Goal: Task Accomplishment & Management: Manage account settings

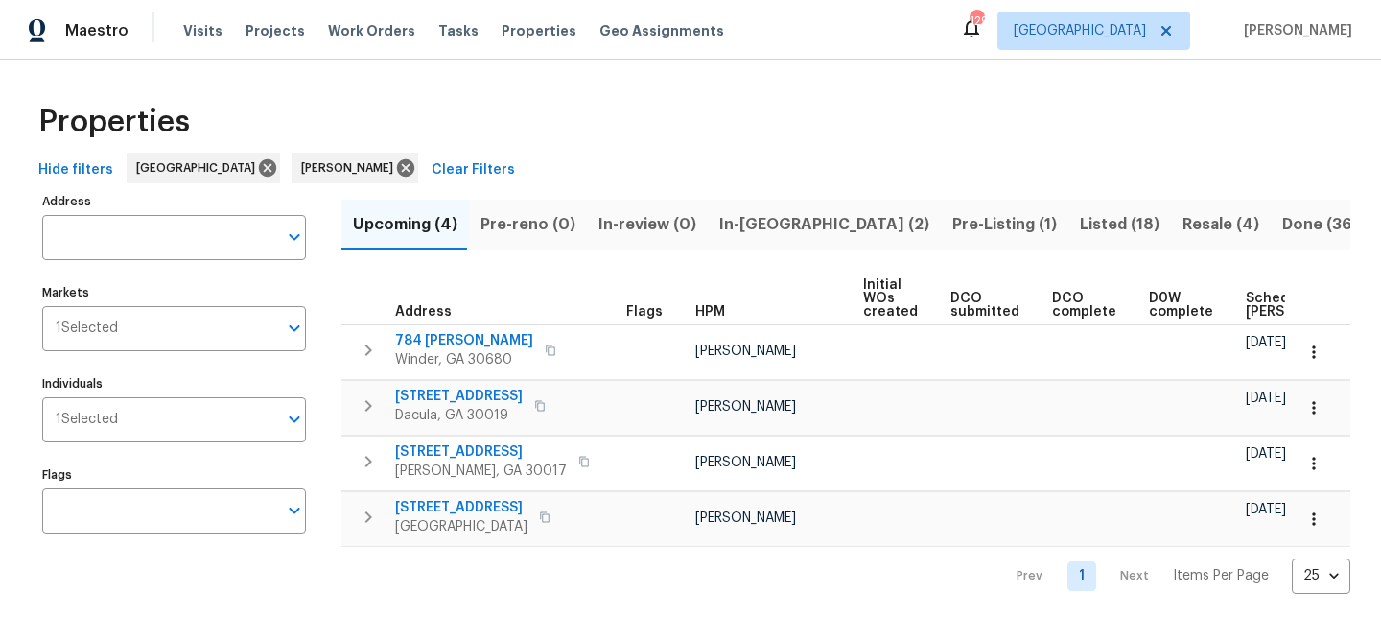
click at [752, 224] on span "In-reno (2)" at bounding box center [824, 224] width 210 height 27
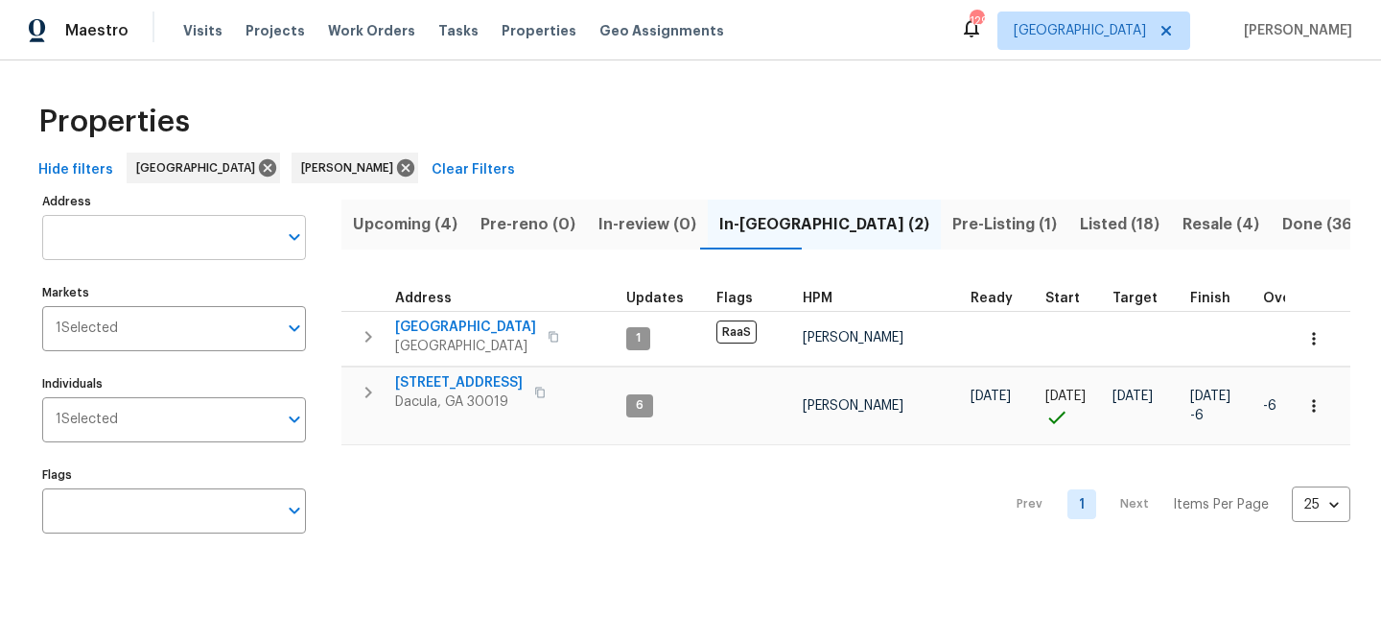
click at [168, 232] on input "Address" at bounding box center [159, 237] width 235 height 45
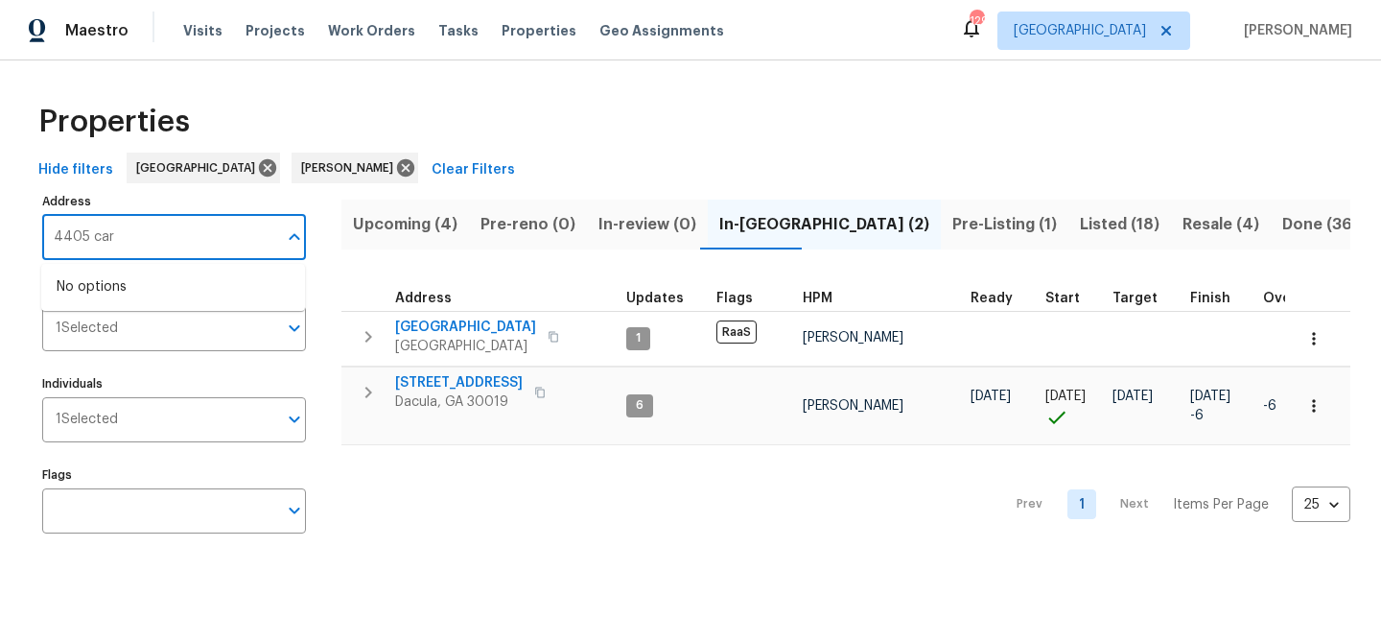
type input "4405 cary"
click at [163, 294] on li "4405 Cary Dr Snellville GA 30039" at bounding box center [173, 297] width 264 height 52
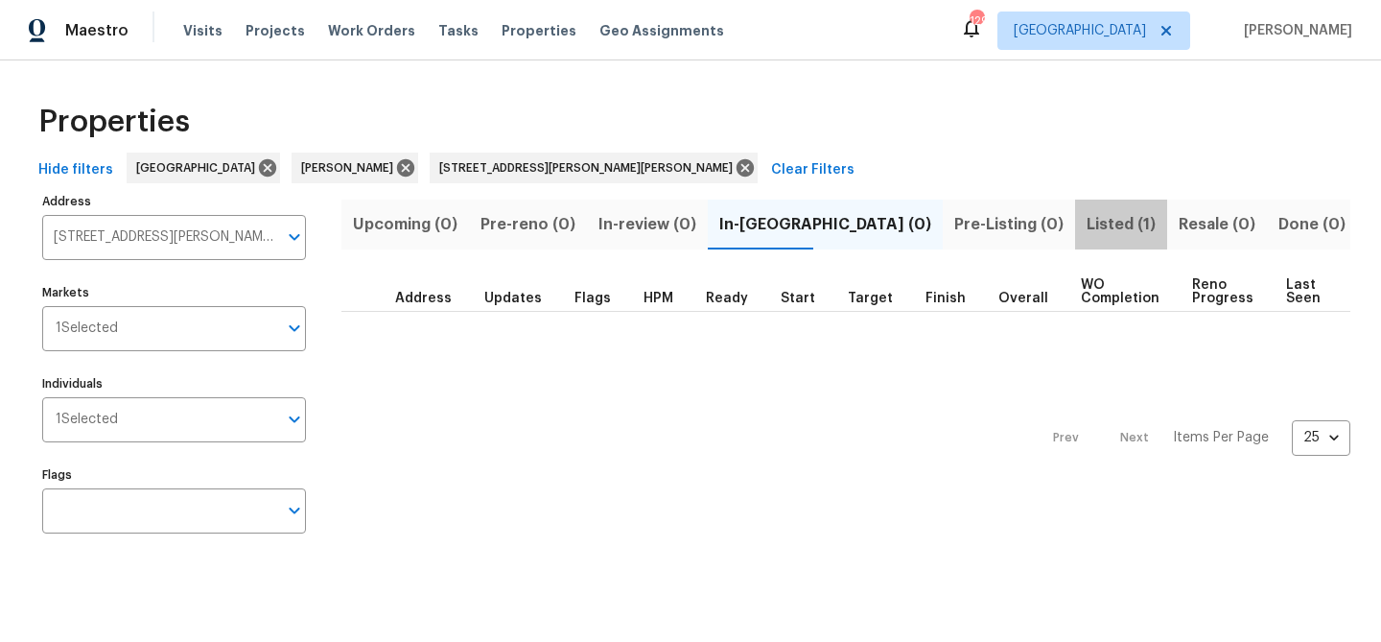
click at [1087, 216] on span "Listed (1)" at bounding box center [1121, 224] width 69 height 27
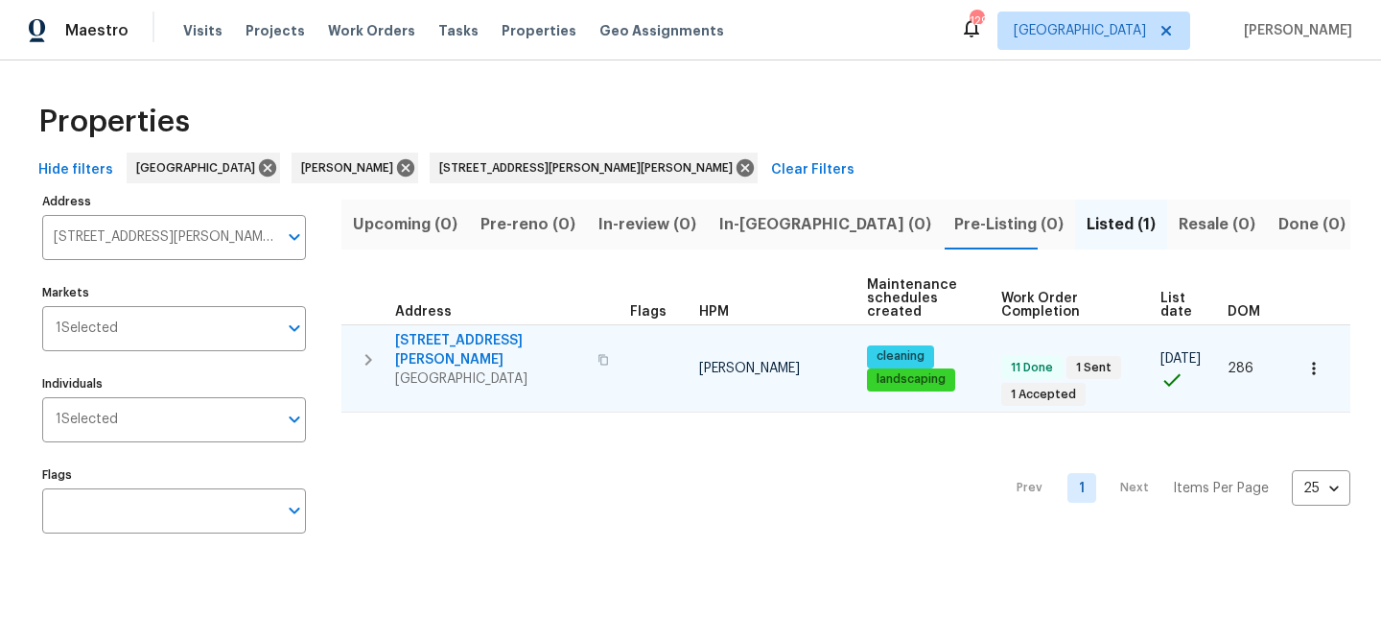
click at [447, 339] on span "4405 Cary Dr" at bounding box center [490, 350] width 191 height 38
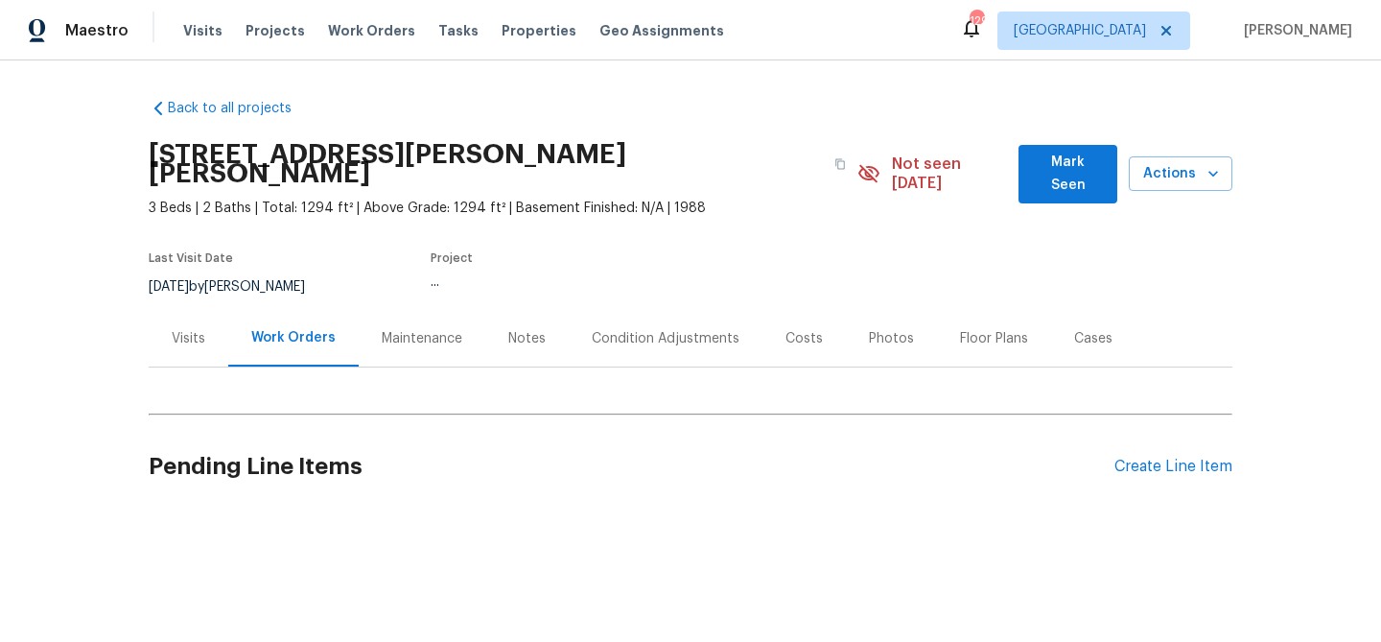
click at [1052, 172] on span "Mark Seen" at bounding box center [1068, 174] width 68 height 47
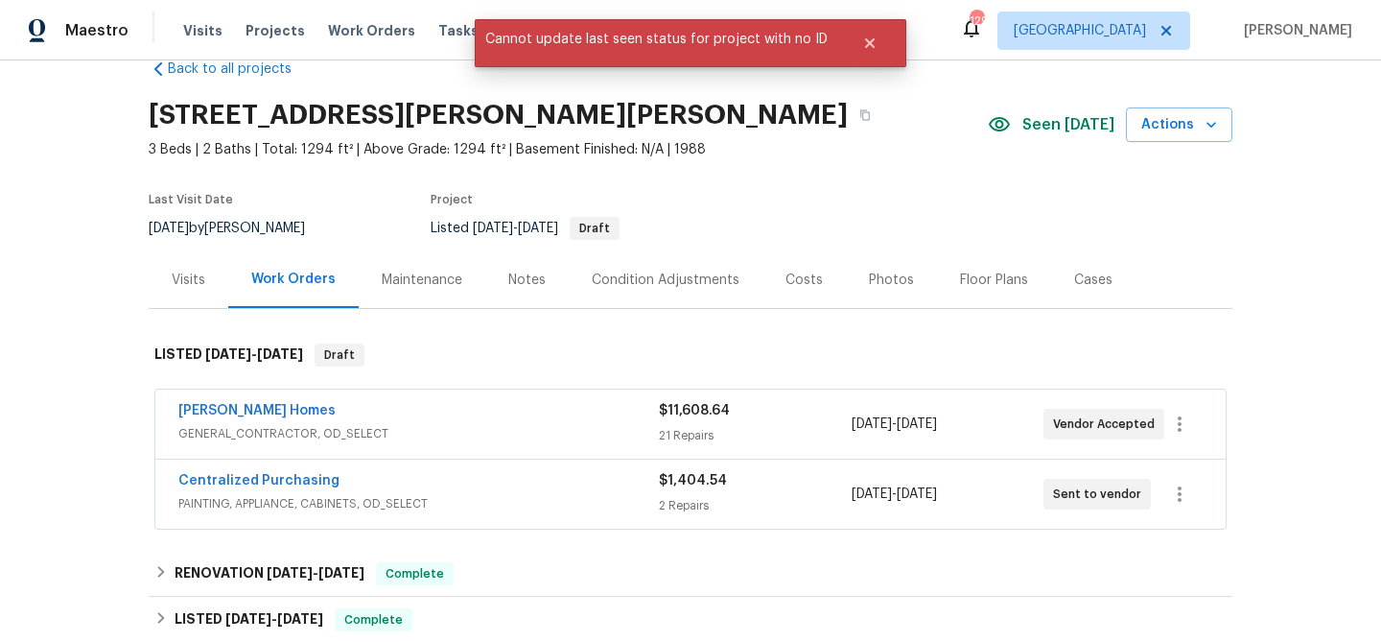
scroll to position [45, 0]
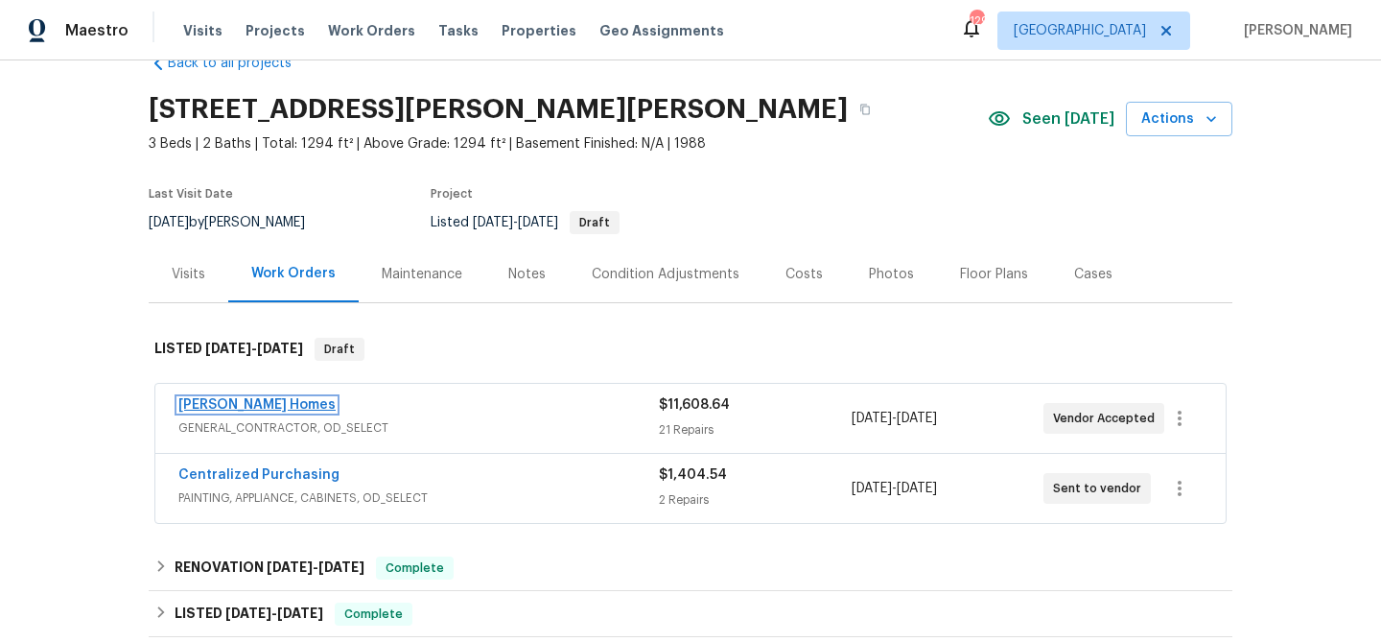
click at [242, 400] on link "[PERSON_NAME] Homes" at bounding box center [256, 404] width 157 height 13
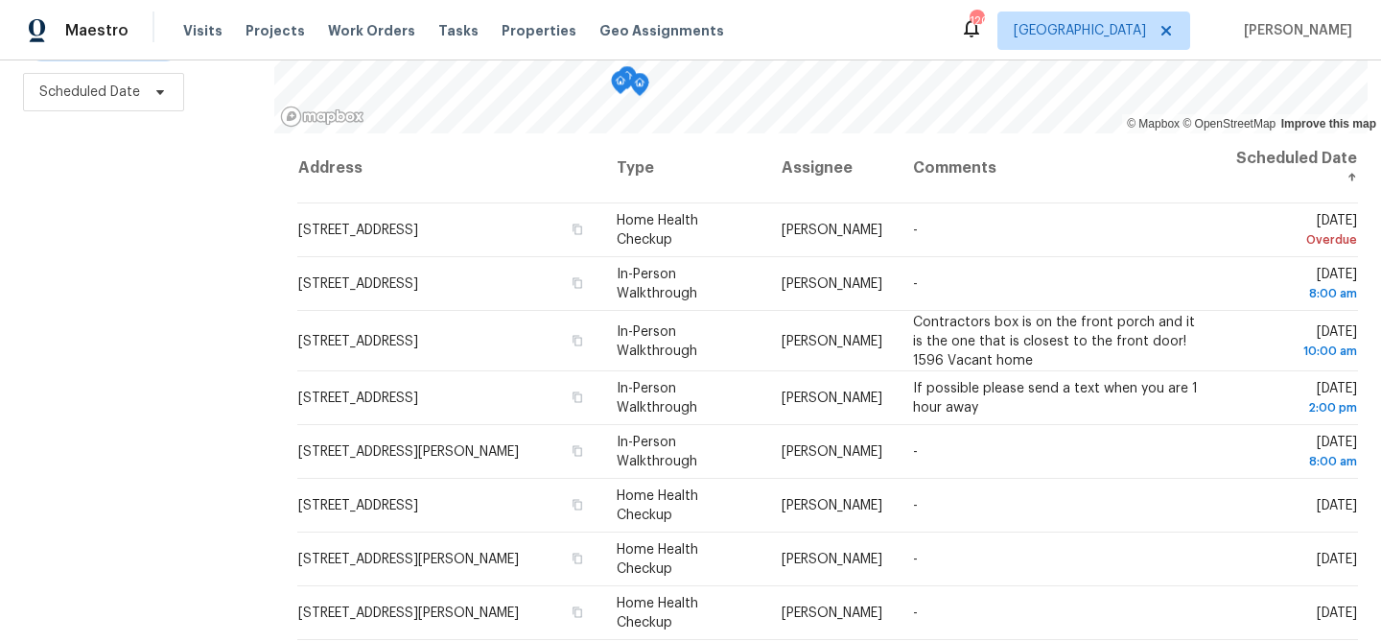
scroll to position [277, 0]
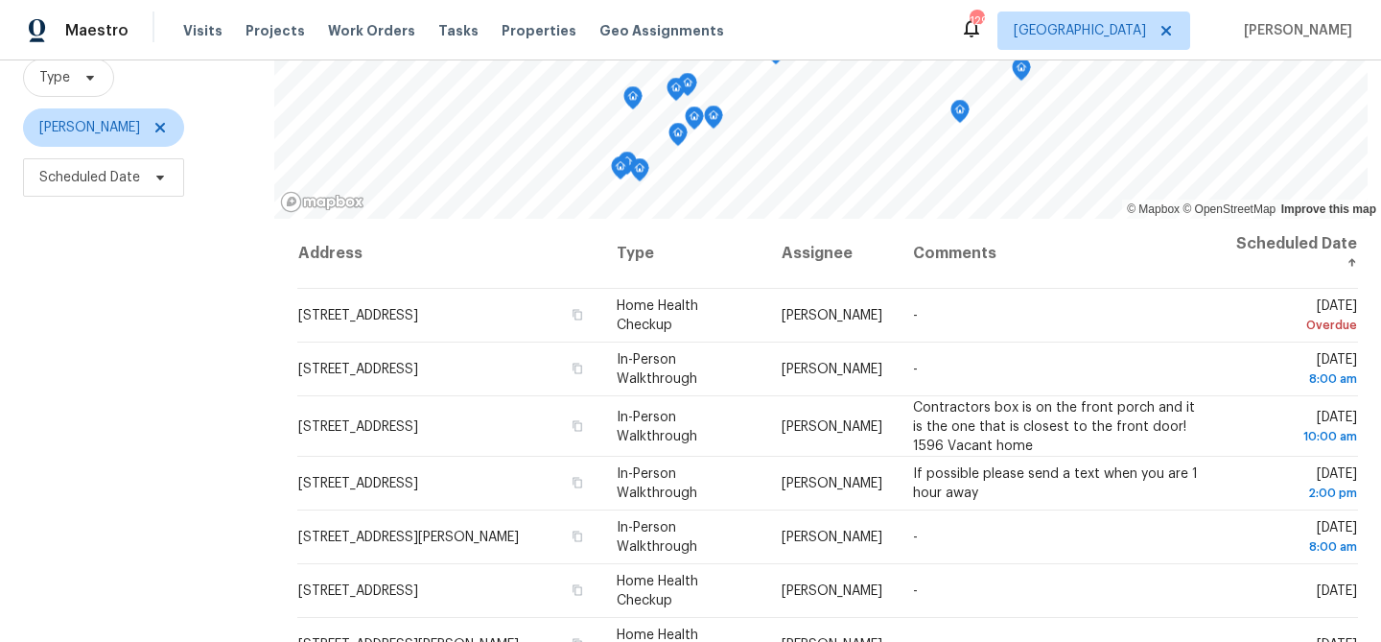
scroll to position [188, 0]
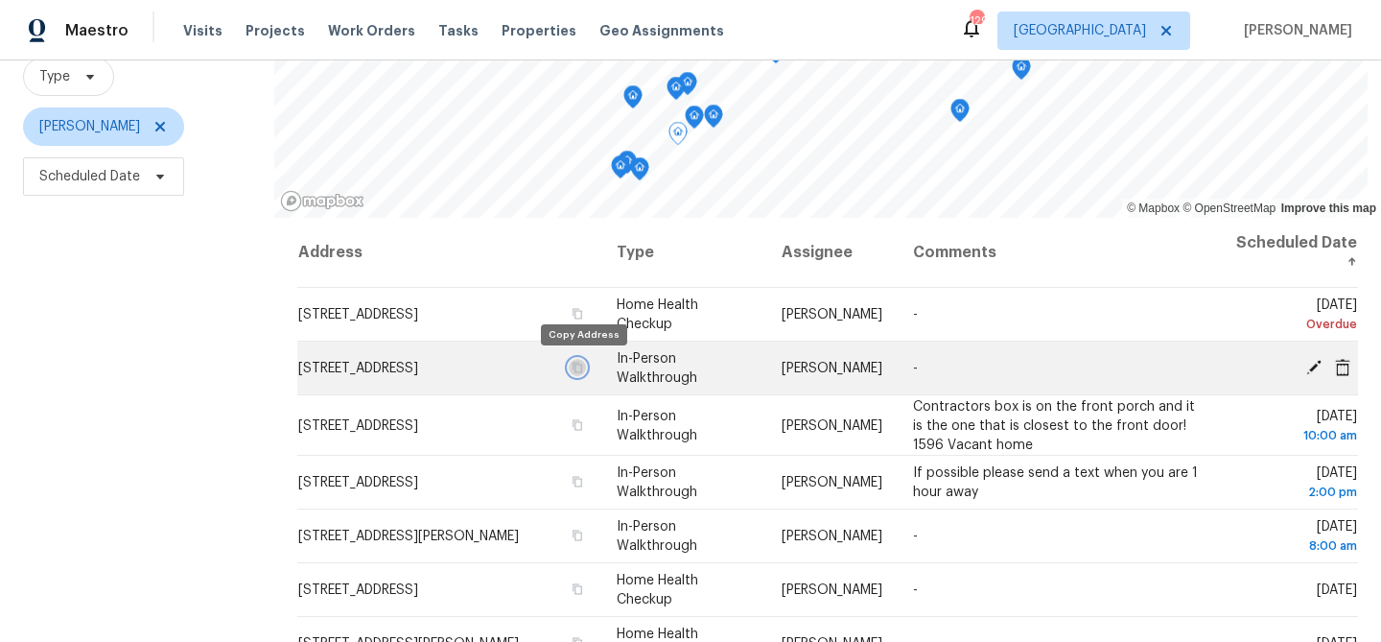
click at [580, 366] on icon "button" at bounding box center [578, 368] width 12 height 12
click at [582, 369] on icon "button" at bounding box center [578, 367] width 10 height 11
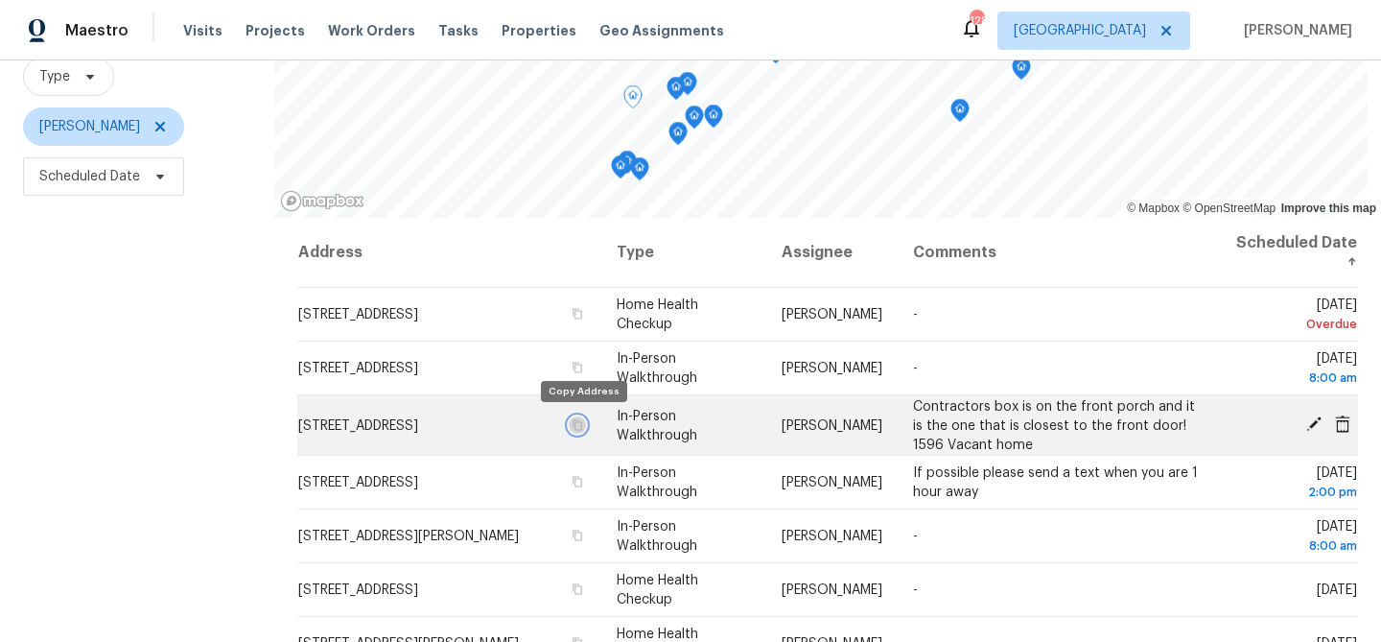
click at [583, 425] on icon "button" at bounding box center [578, 424] width 12 height 12
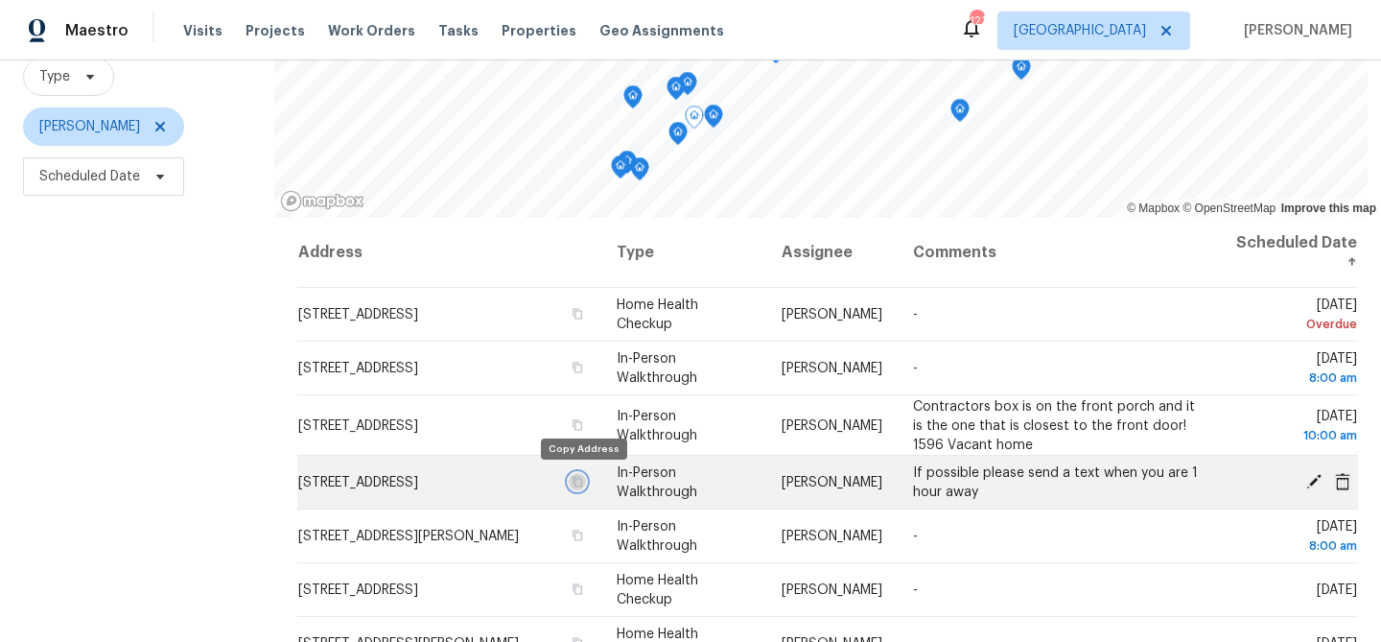
click at [582, 481] on icon "button" at bounding box center [578, 482] width 12 height 12
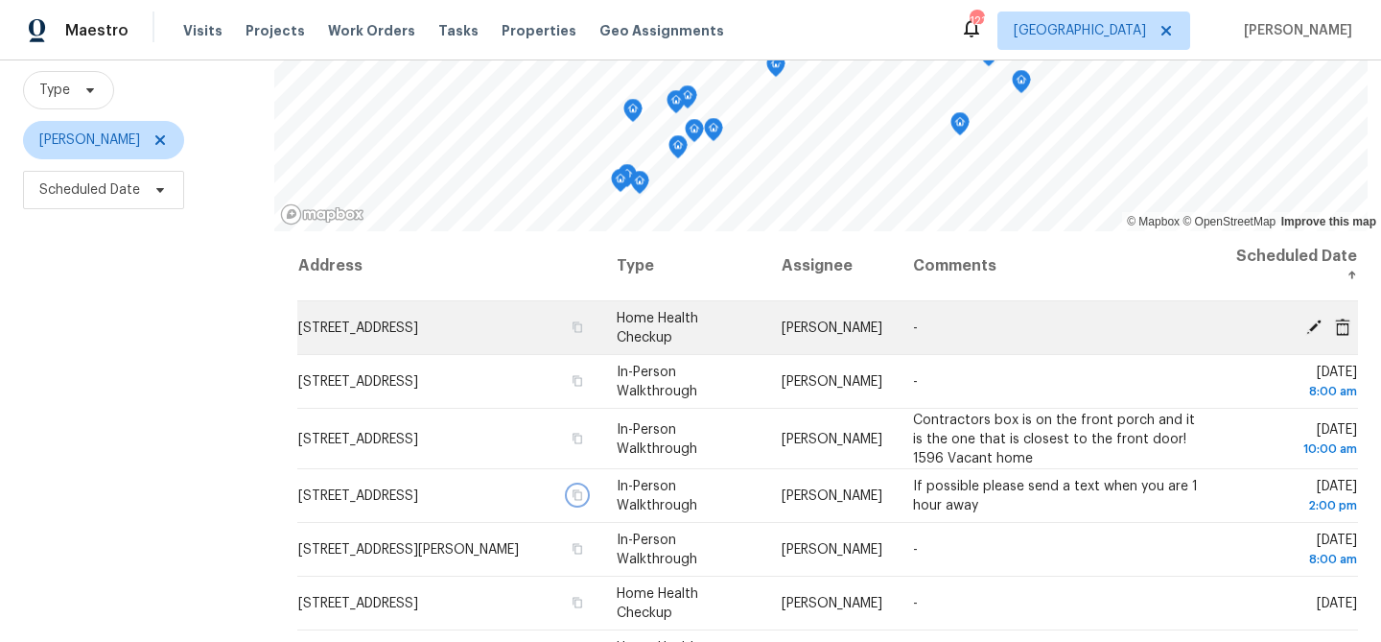
scroll to position [170, 0]
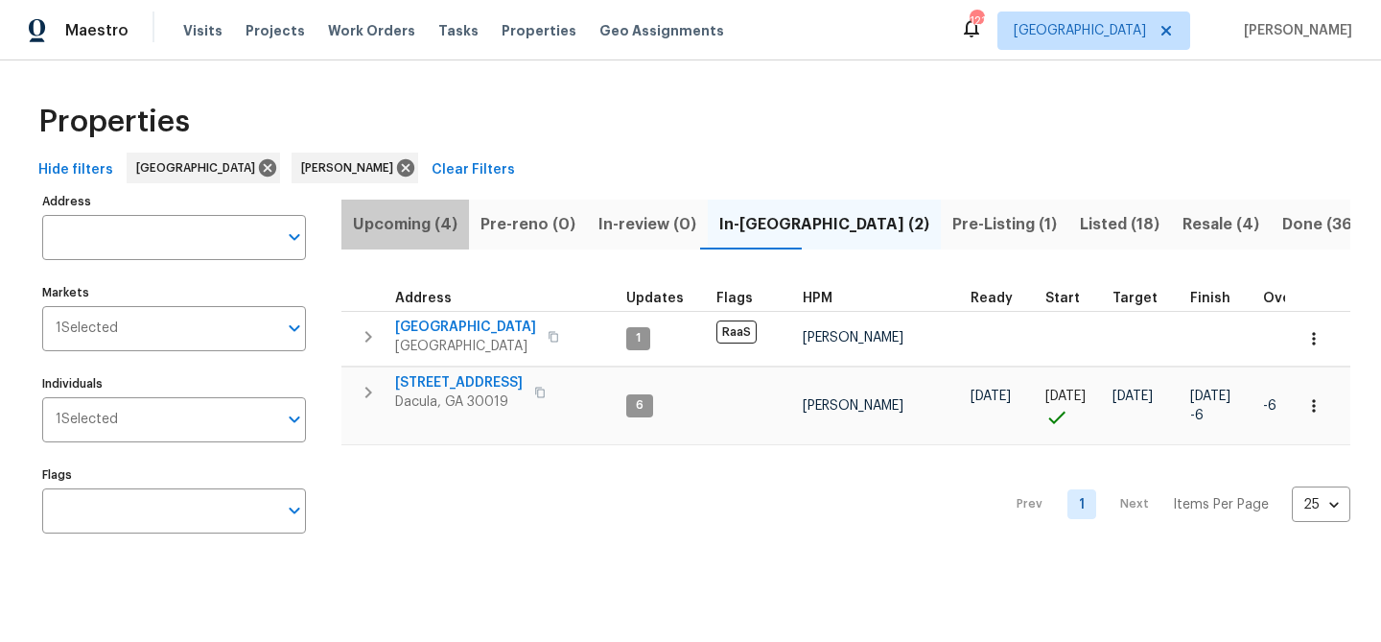
click at [423, 217] on span "Upcoming (4)" at bounding box center [405, 224] width 105 height 27
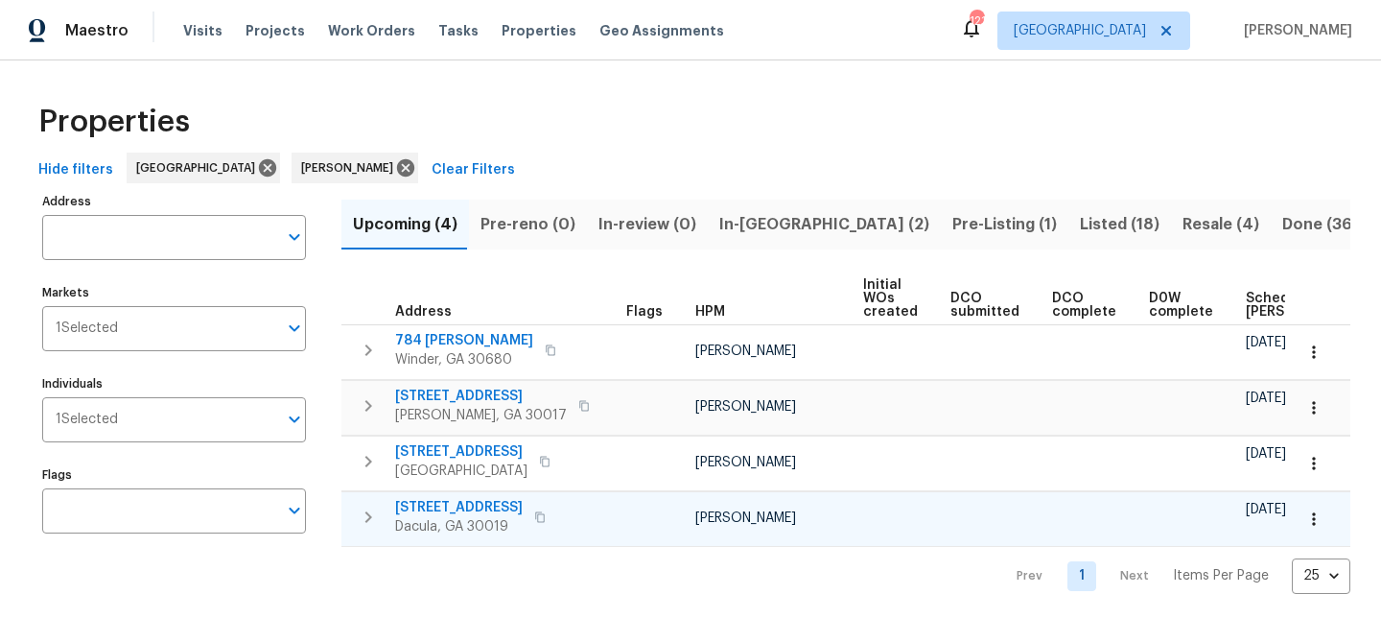
scroll to position [0, 211]
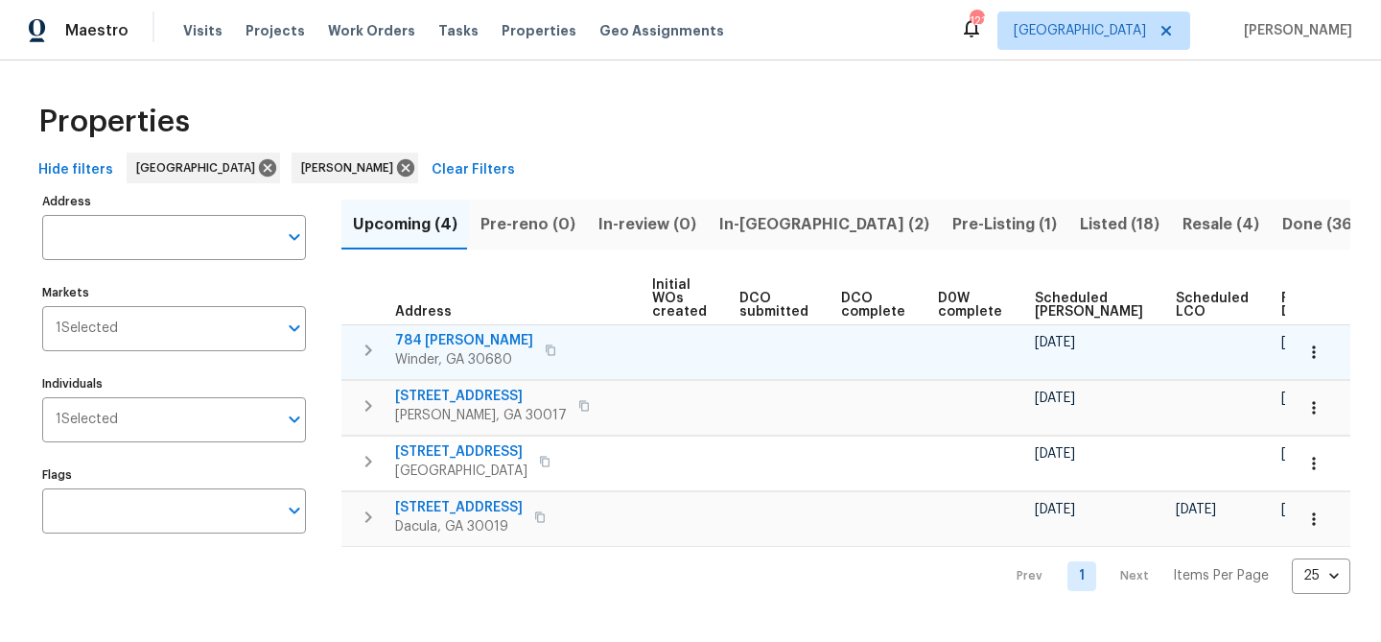
click at [430, 338] on span "784 [PERSON_NAME]" at bounding box center [464, 340] width 138 height 19
click at [431, 338] on span "784 [PERSON_NAME]" at bounding box center [464, 340] width 138 height 19
click at [437, 340] on span "784 [PERSON_NAME]" at bounding box center [464, 340] width 138 height 19
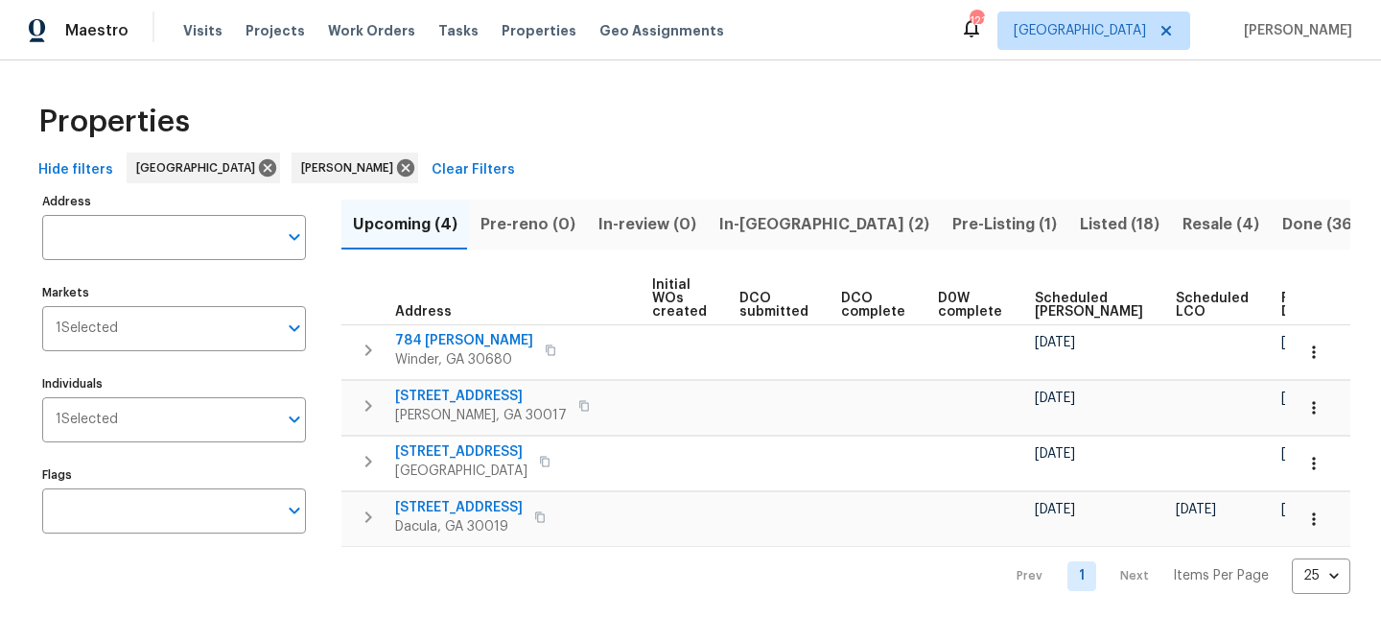
click at [746, 214] on span "In-[GEOGRAPHIC_DATA] (2)" at bounding box center [824, 224] width 210 height 27
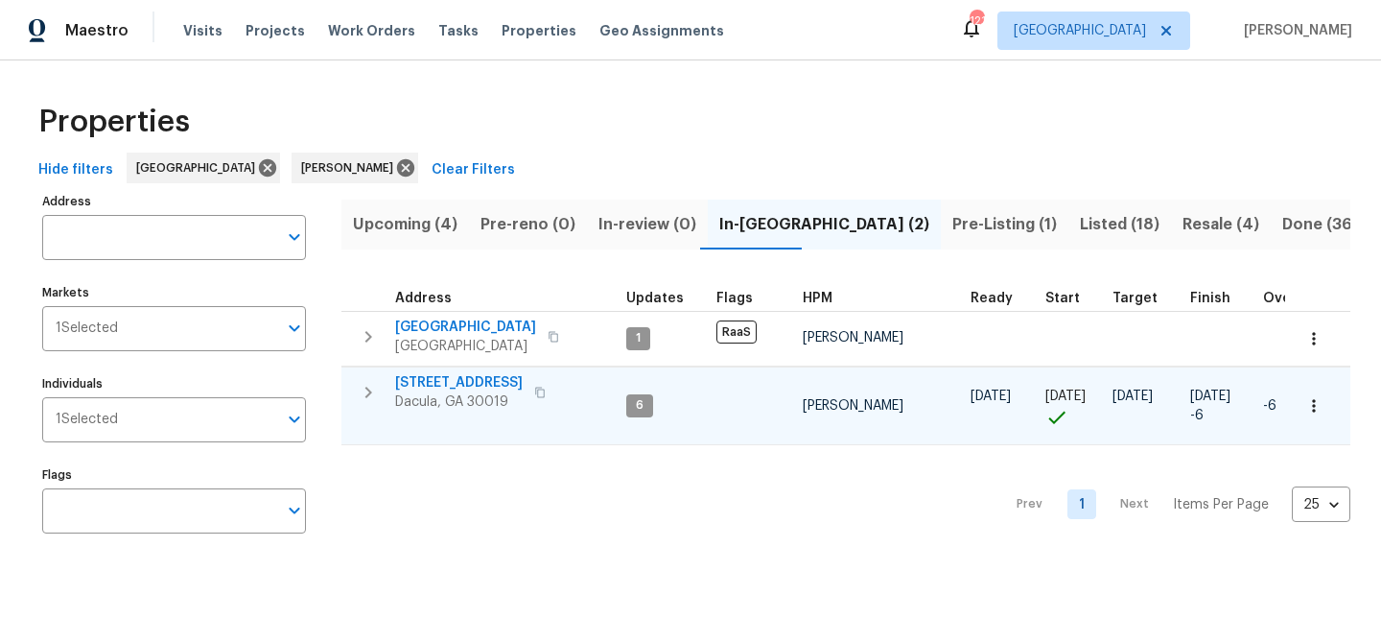
click at [444, 373] on span "[STREET_ADDRESS]" at bounding box center [459, 382] width 128 height 19
click at [504, 385] on span "[STREET_ADDRESS]" at bounding box center [459, 382] width 128 height 19
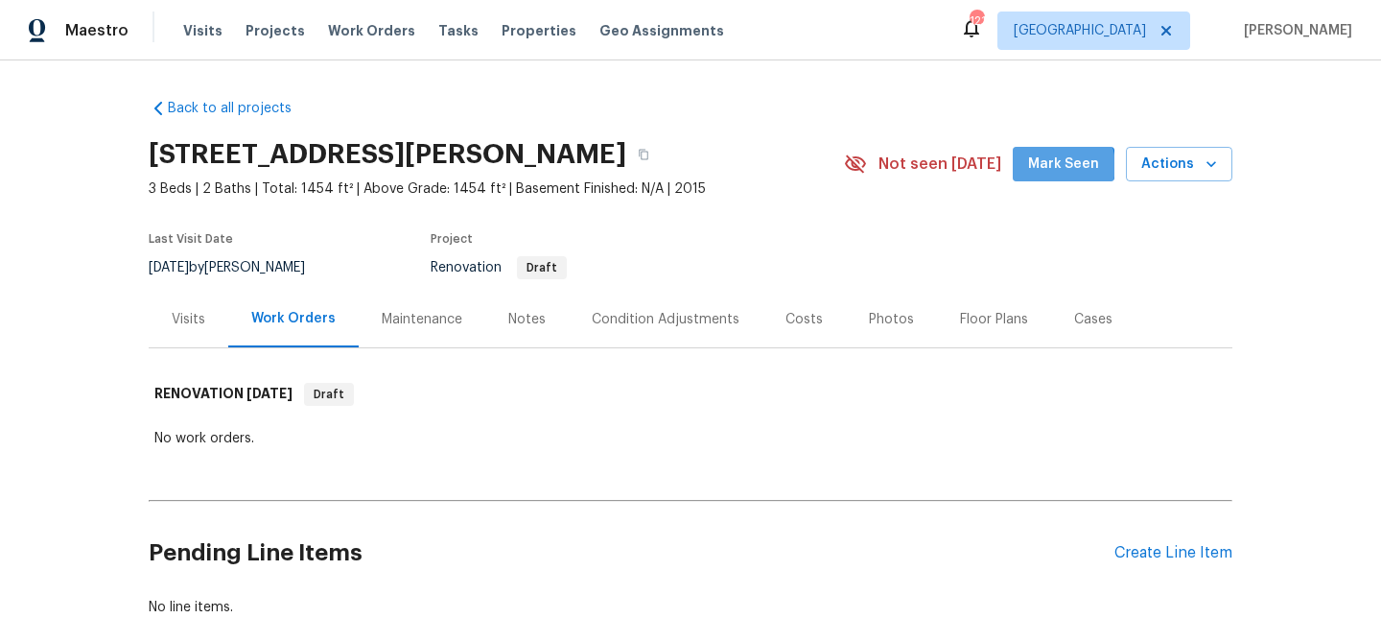
click at [1062, 166] on span "Mark Seen" at bounding box center [1063, 165] width 71 height 24
click at [629, 317] on div "Condition Adjustments" at bounding box center [666, 319] width 148 height 19
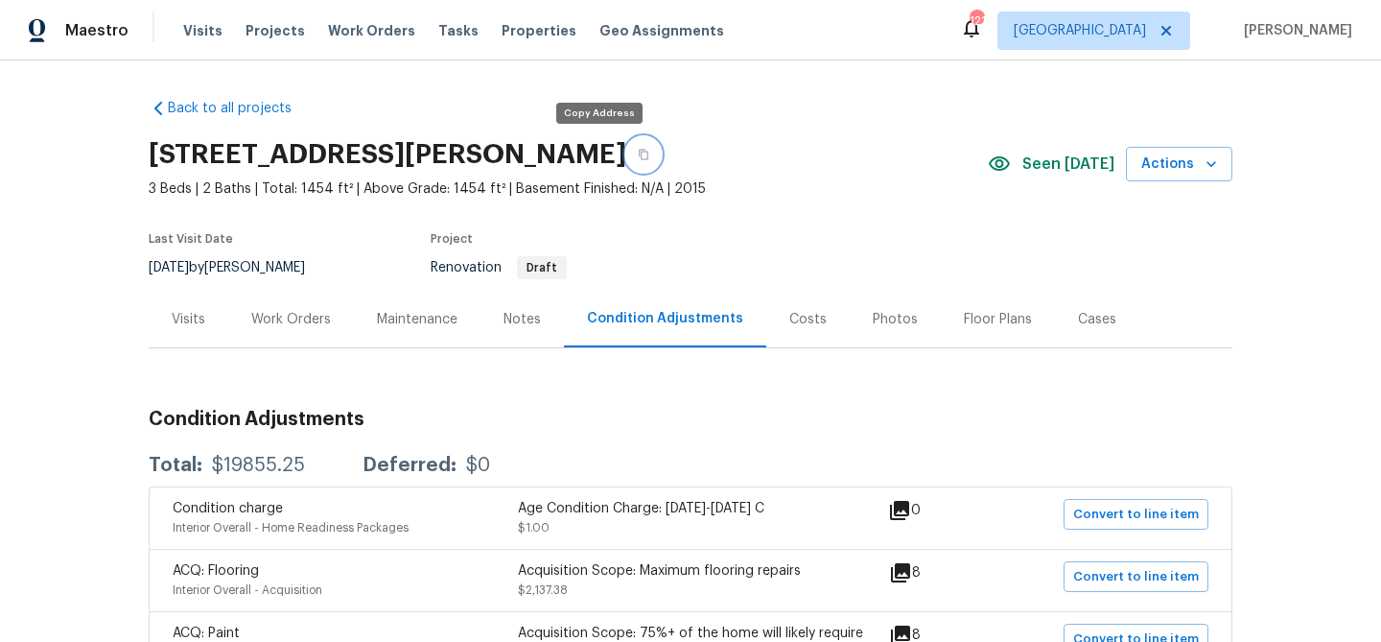
click at [638, 155] on icon "button" at bounding box center [644, 155] width 12 height 12
click at [912, 573] on icon at bounding box center [900, 572] width 23 height 23
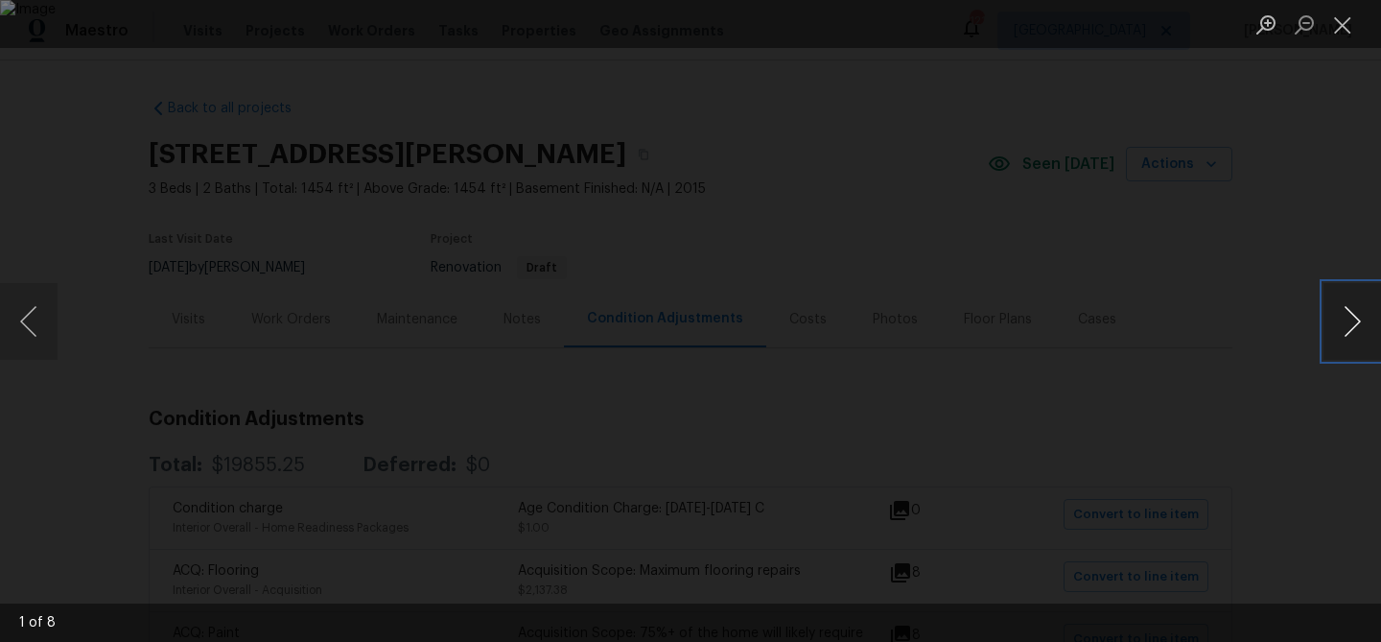
click at [1355, 321] on button "Next image" at bounding box center [1353, 321] width 58 height 77
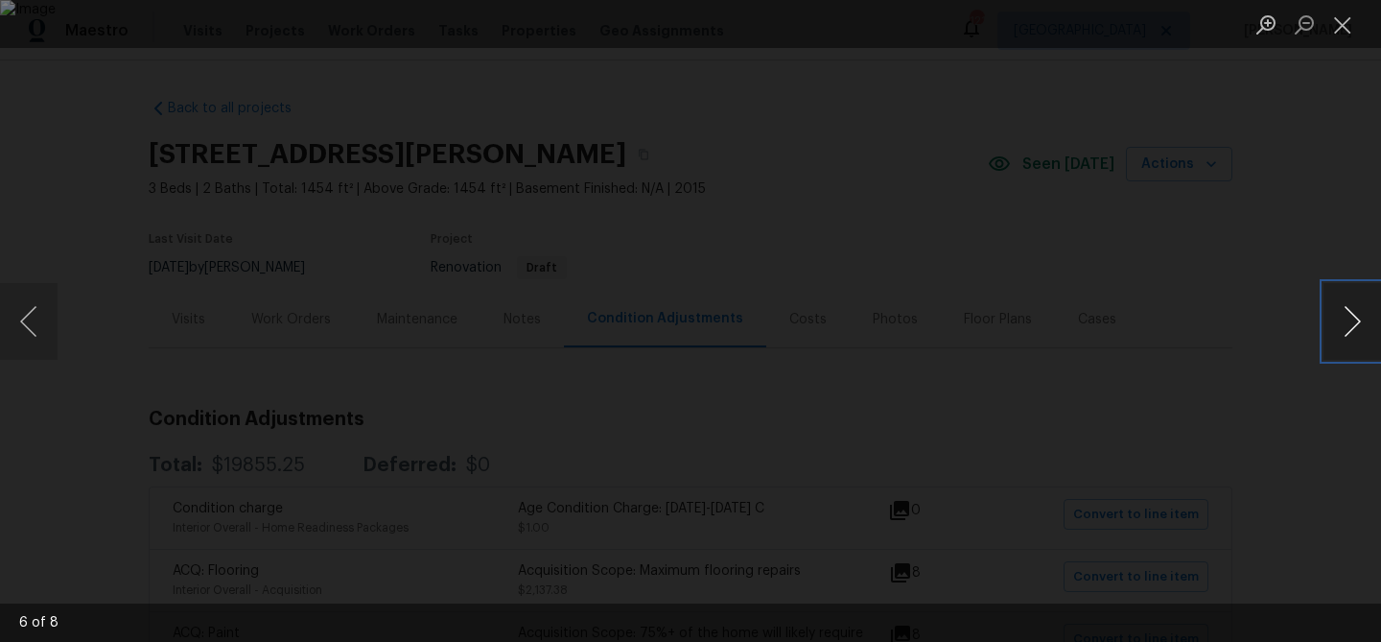
click at [1355, 321] on button "Next image" at bounding box center [1353, 321] width 58 height 77
click at [1342, 23] on button "Close lightbox" at bounding box center [1343, 25] width 38 height 34
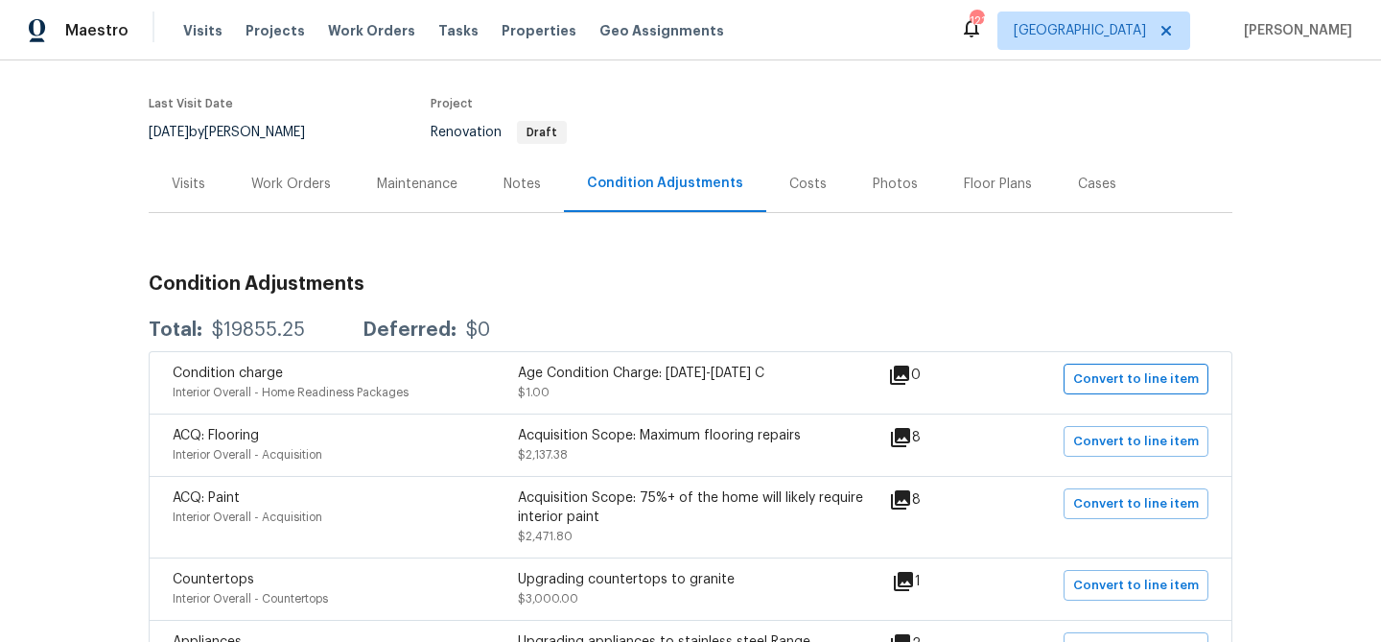
scroll to position [140, 0]
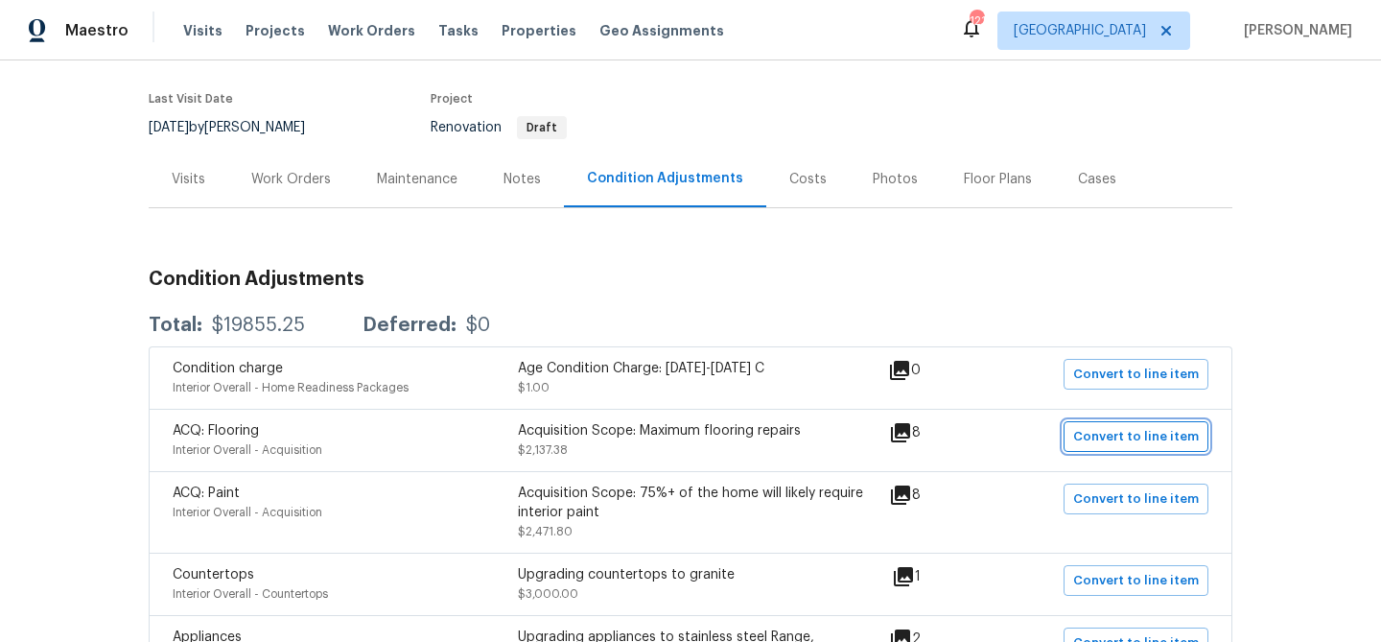
click at [1116, 443] on span "Convert to line item" at bounding box center [1136, 437] width 126 height 22
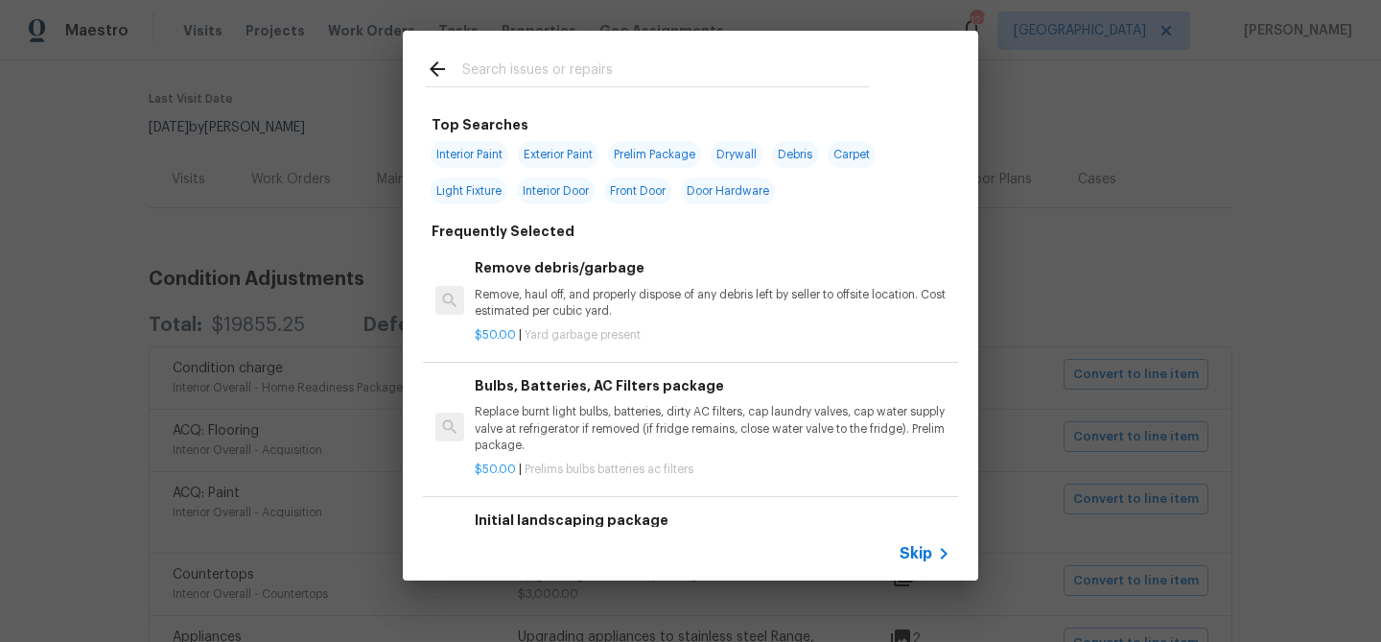
click at [562, 82] on input "text" at bounding box center [665, 72] width 407 height 29
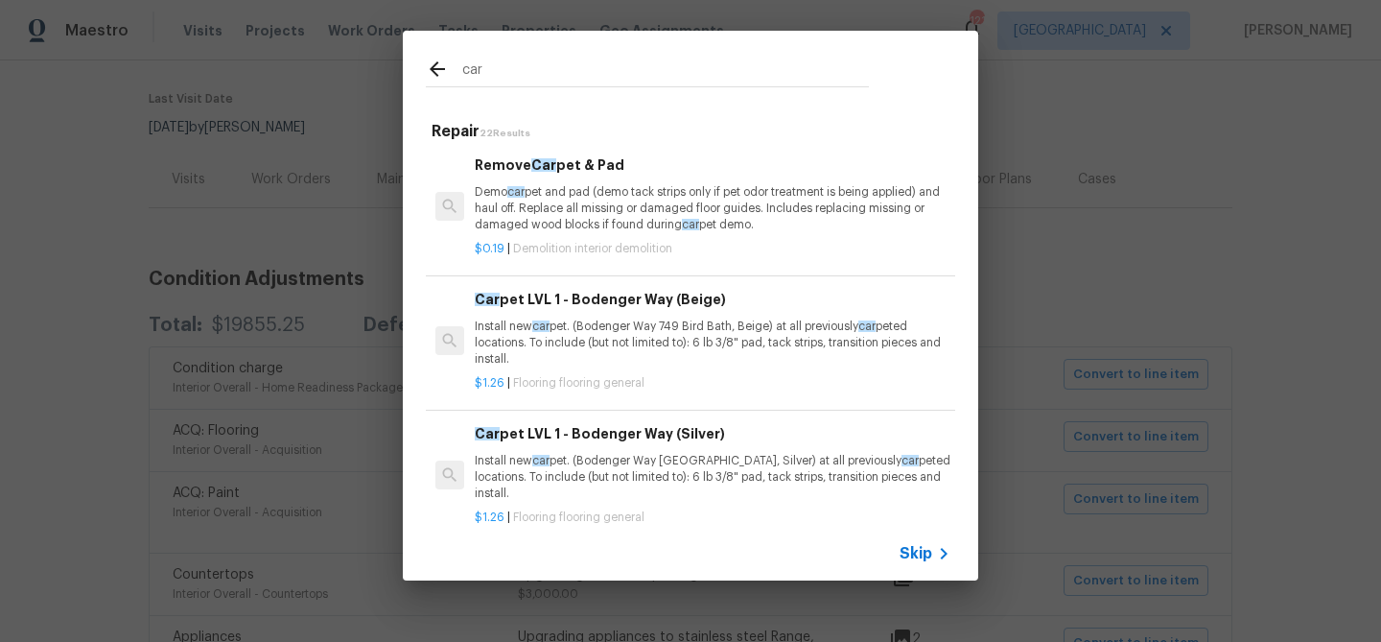
scroll to position [225, 0]
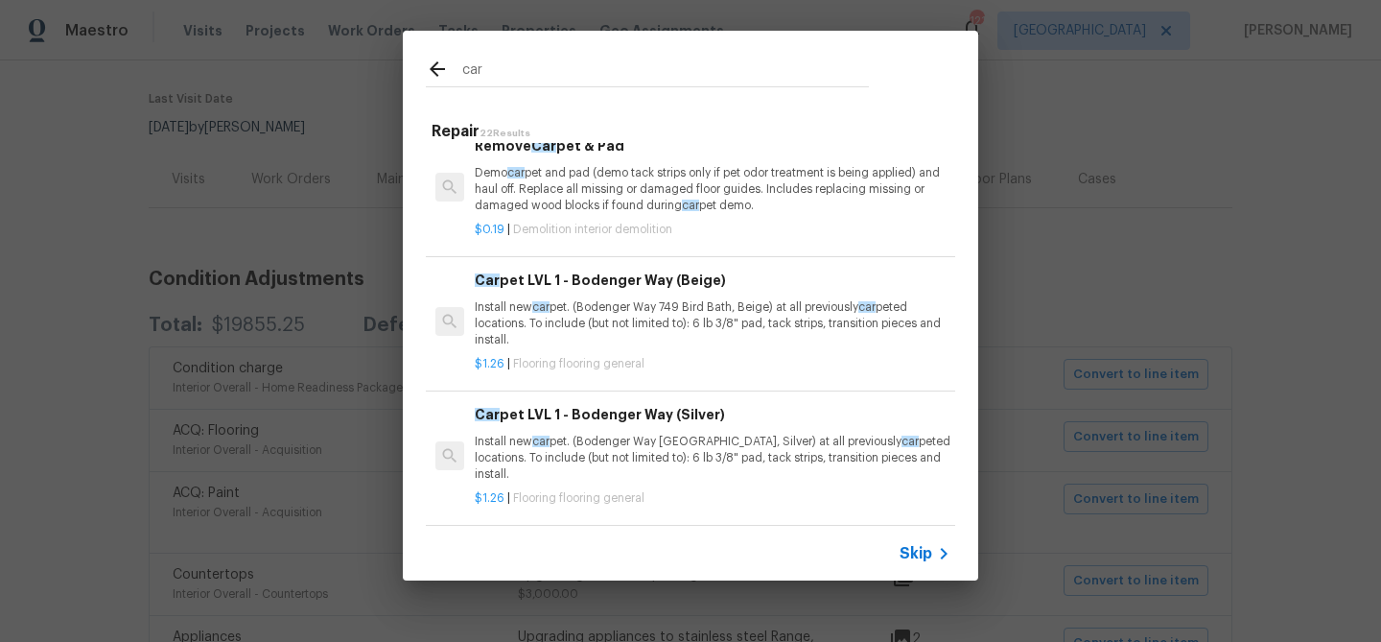
type input "car"
click at [654, 288] on h6 "Car pet LVL 1 - Bodenger Way (Beige)" at bounding box center [713, 280] width 476 height 21
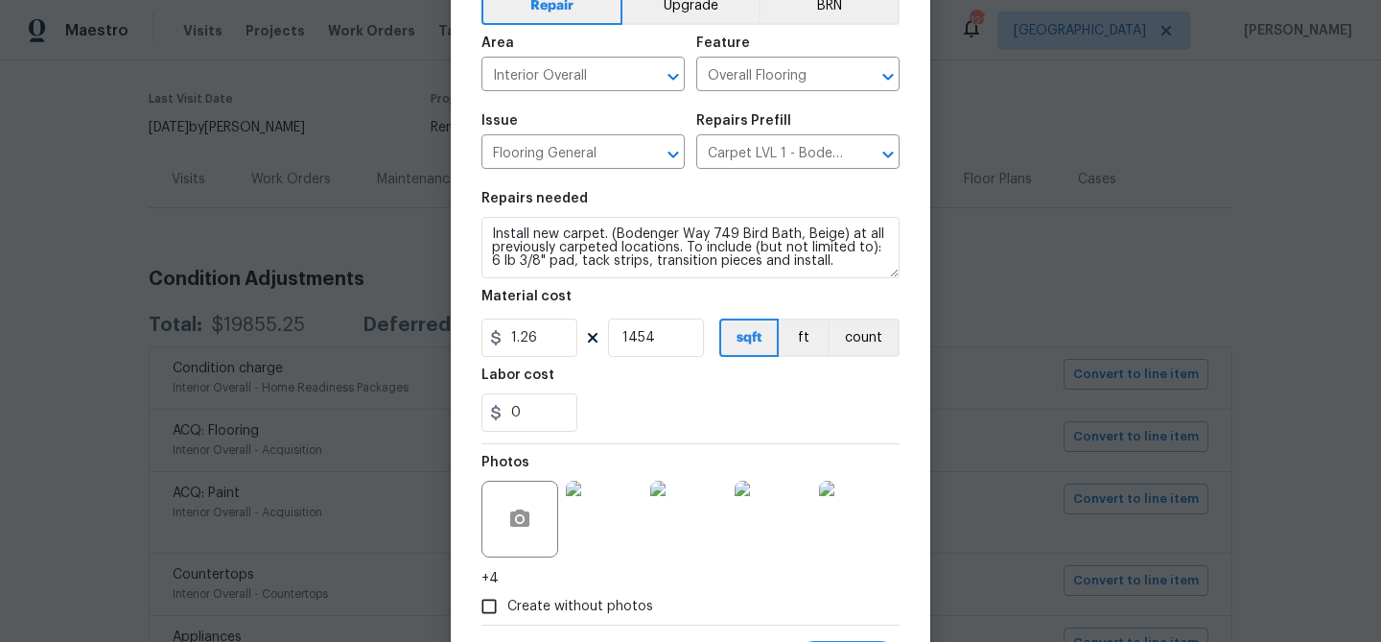
scroll to position [108, 0]
click at [641, 334] on input "1454" at bounding box center [656, 336] width 96 height 38
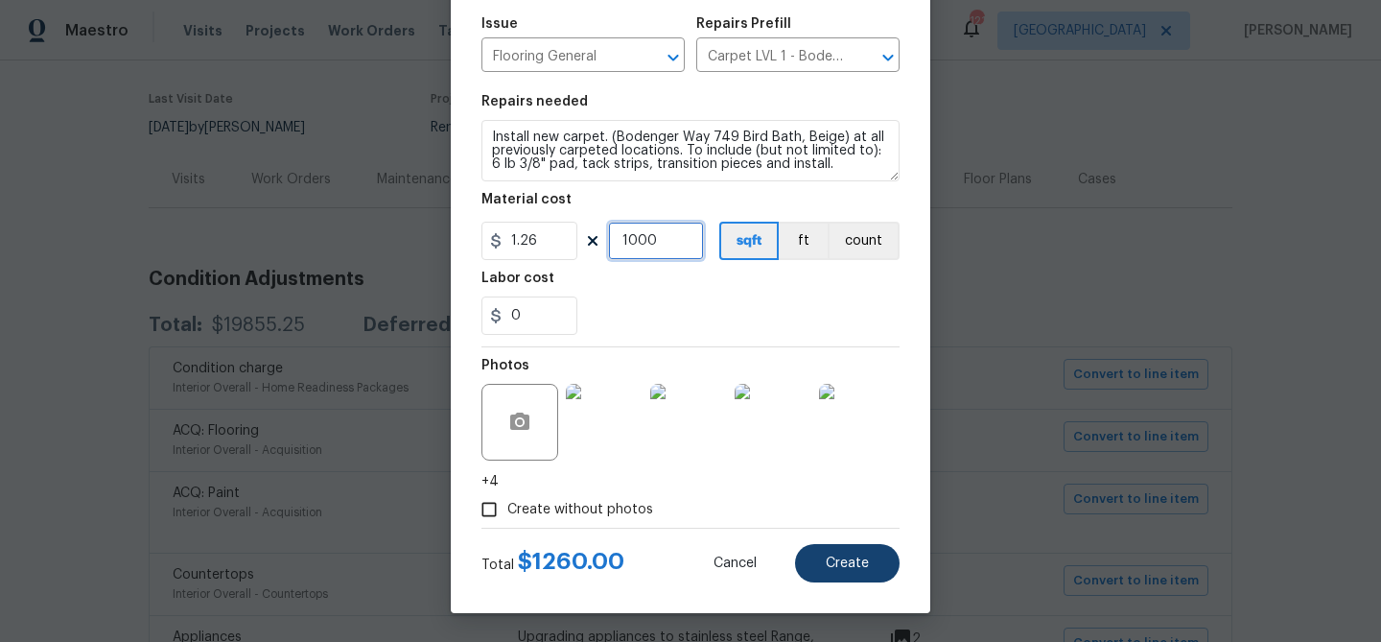
type input "1000"
click at [859, 562] on span "Create" at bounding box center [847, 563] width 43 height 14
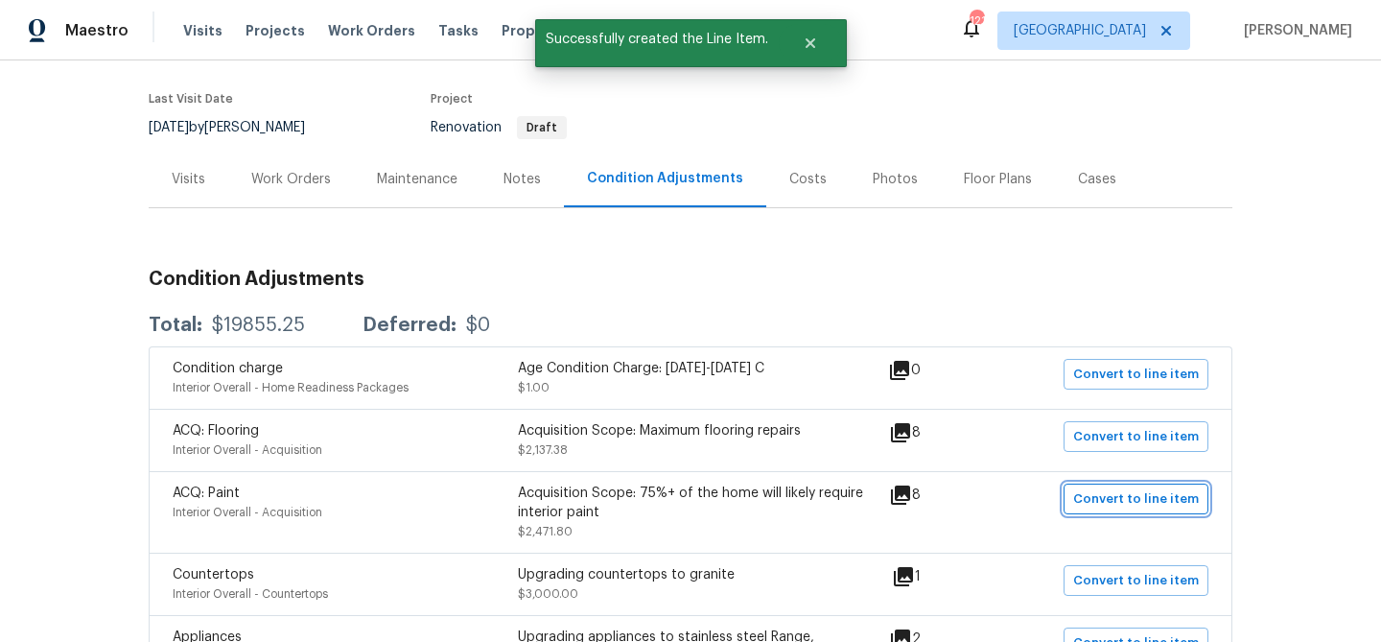
click at [1117, 492] on span "Convert to line item" at bounding box center [1136, 499] width 126 height 22
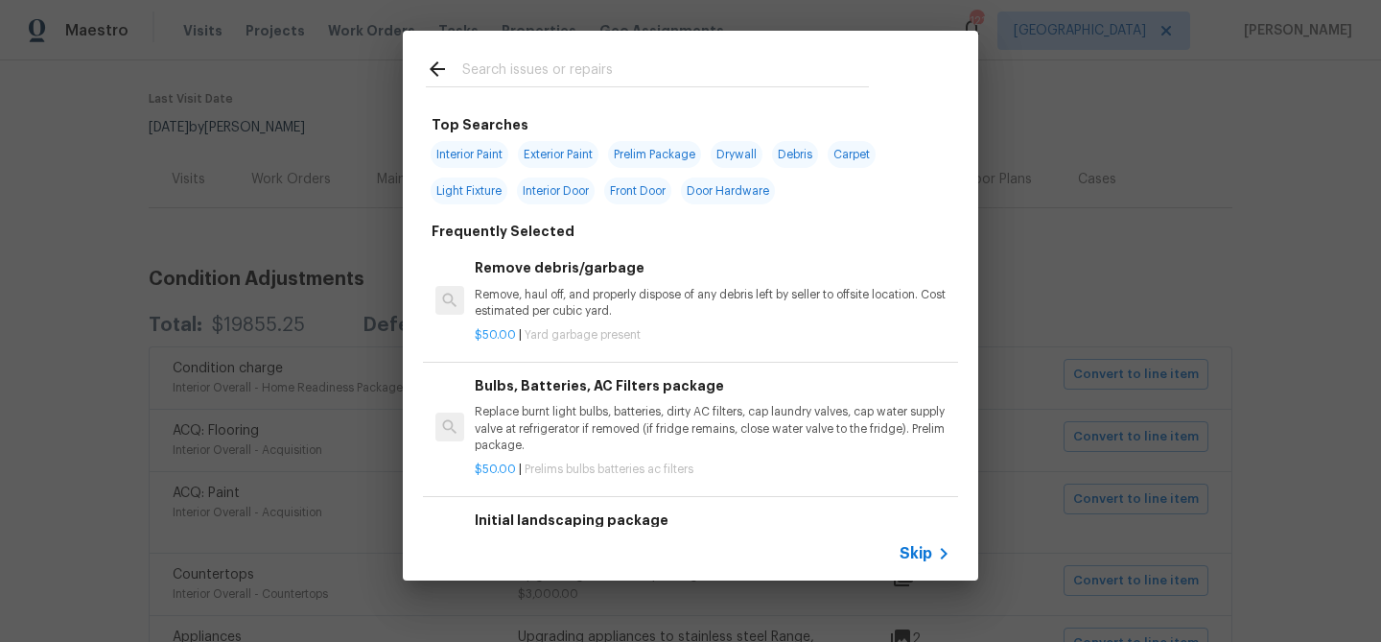
click at [477, 153] on span "Interior Paint" at bounding box center [470, 154] width 78 height 27
type input "Interior Paint"
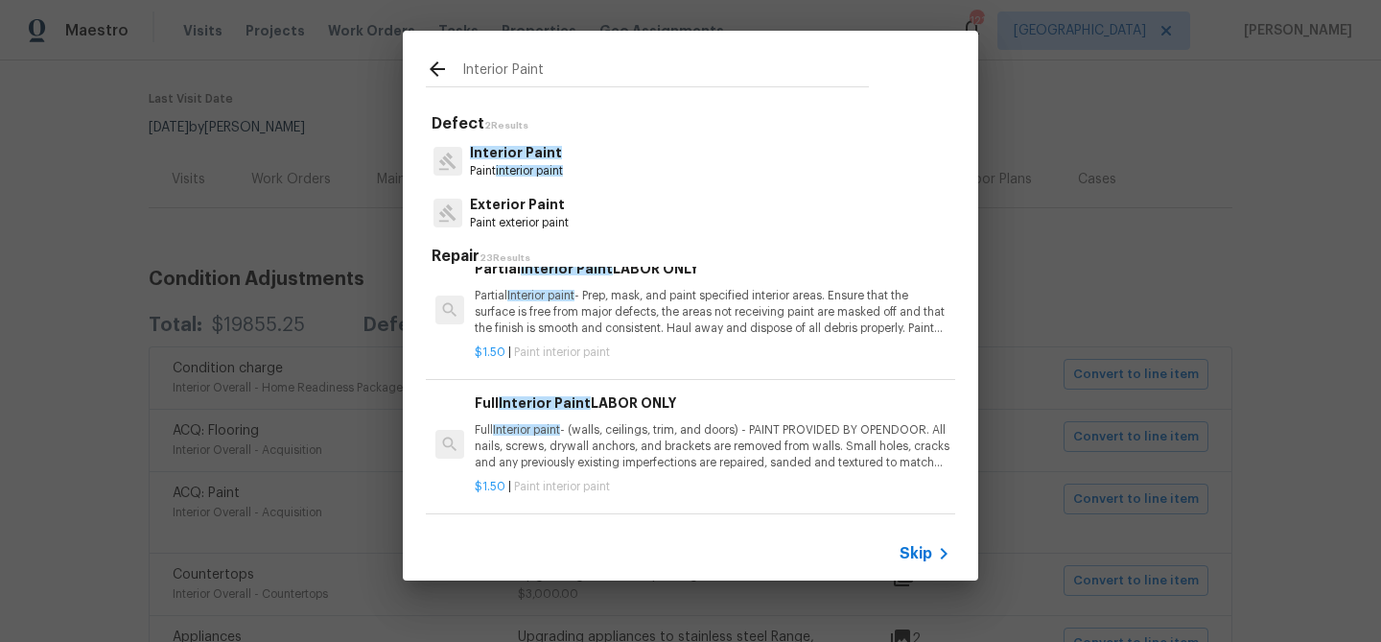
scroll to position [20, 0]
click at [548, 327] on p "Partial Interior paint - Prep, mask, and paint specified interior areas. Ensure…" at bounding box center [713, 316] width 476 height 49
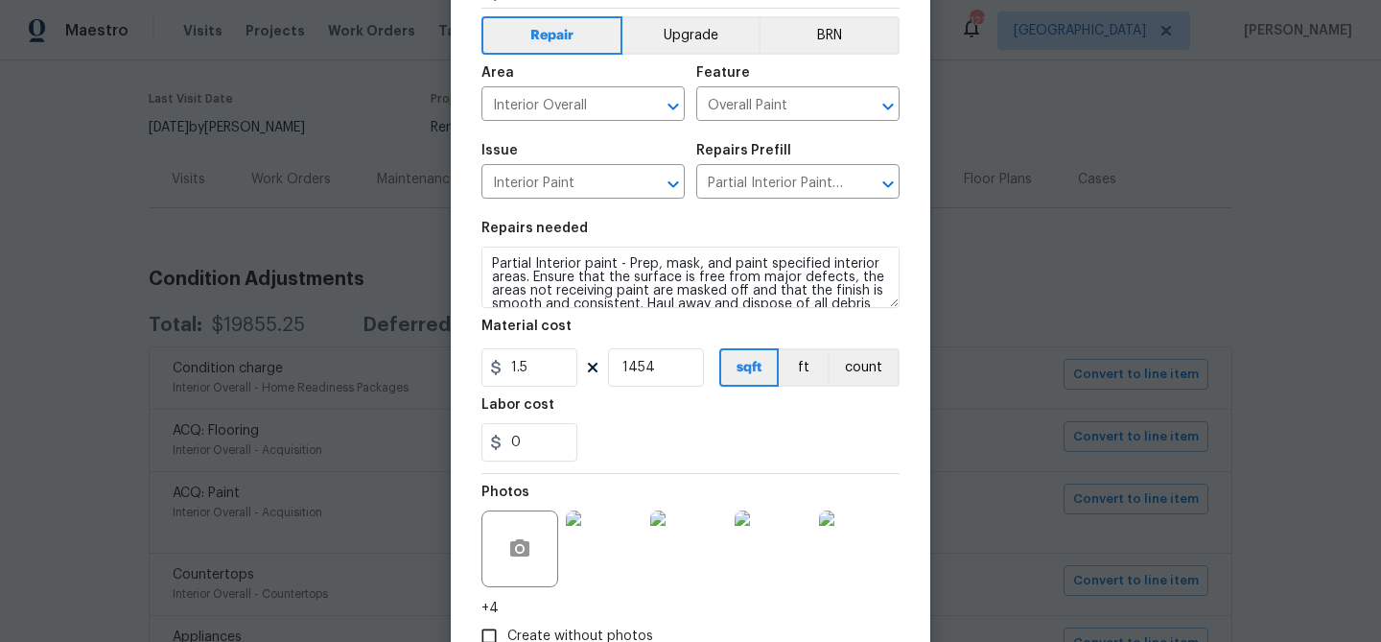
scroll to position [204, 0]
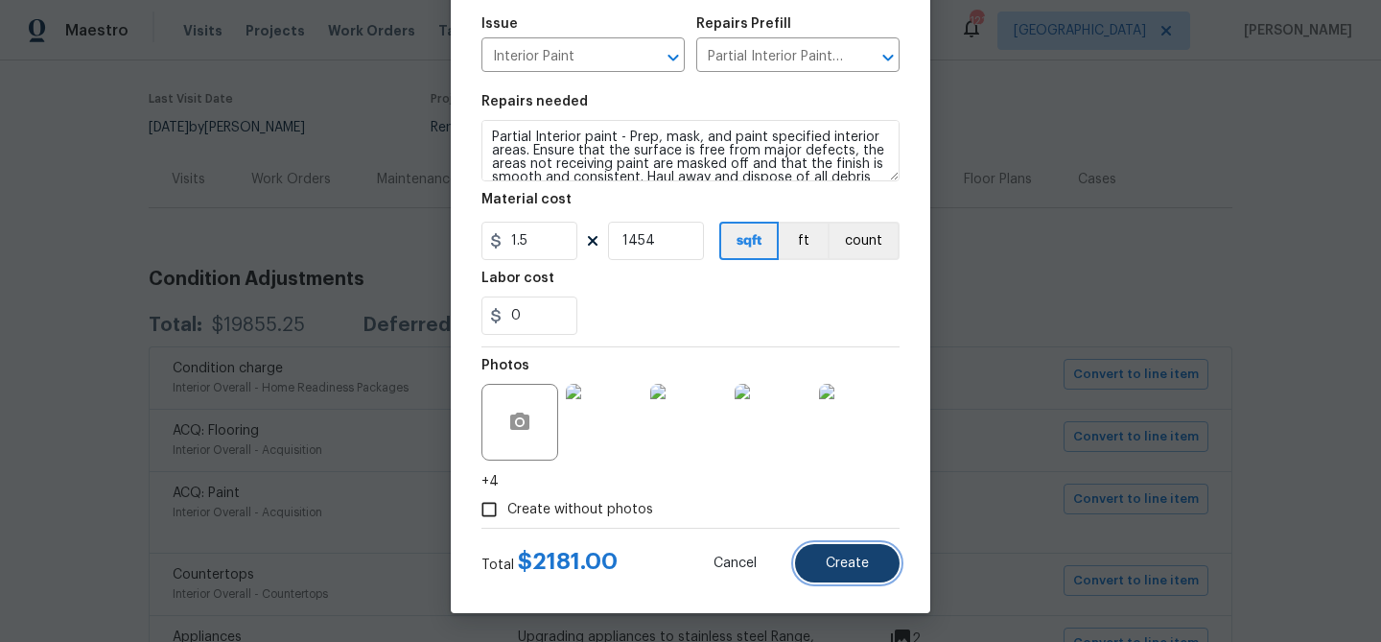
click at [827, 570] on span "Create" at bounding box center [847, 563] width 43 height 14
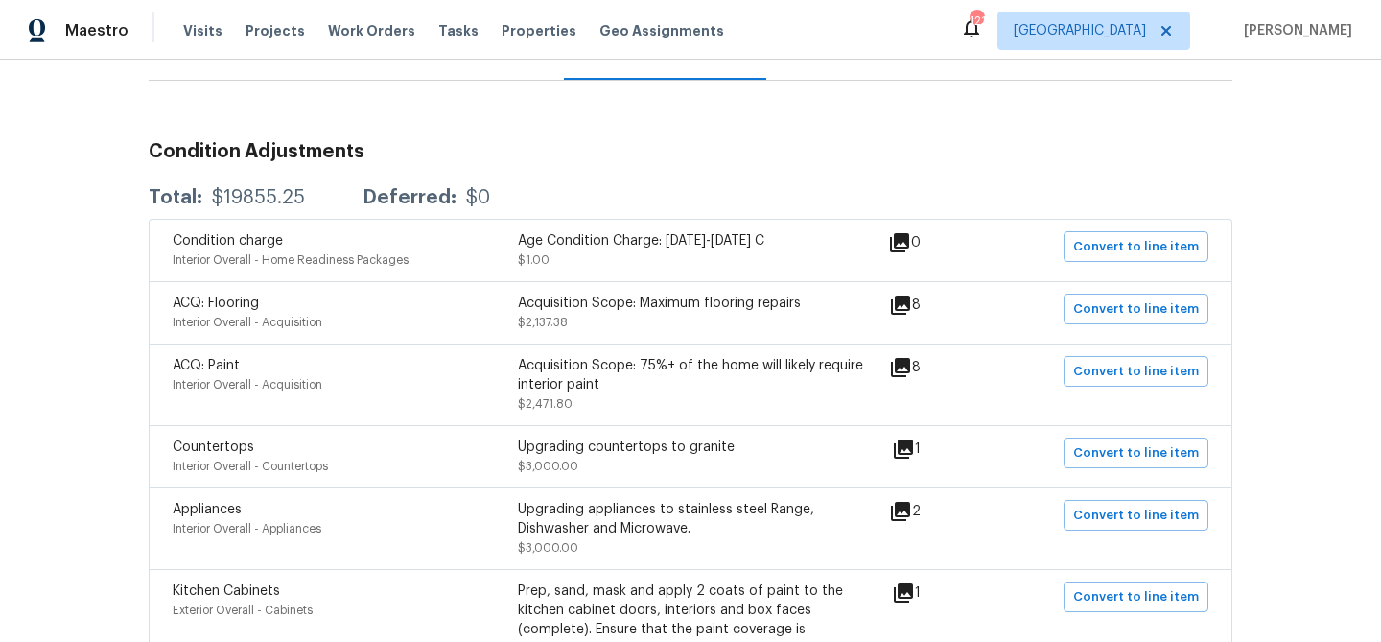
scroll to position [277, 0]
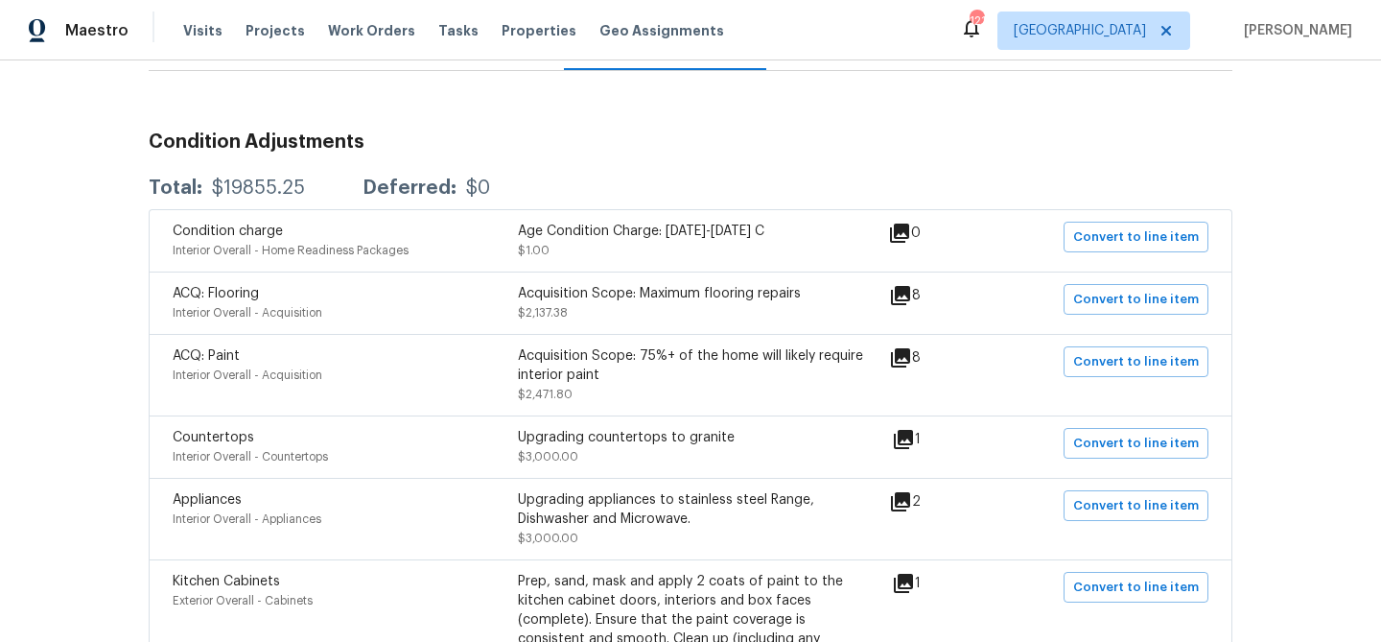
click at [908, 439] on icon at bounding box center [903, 439] width 19 height 19
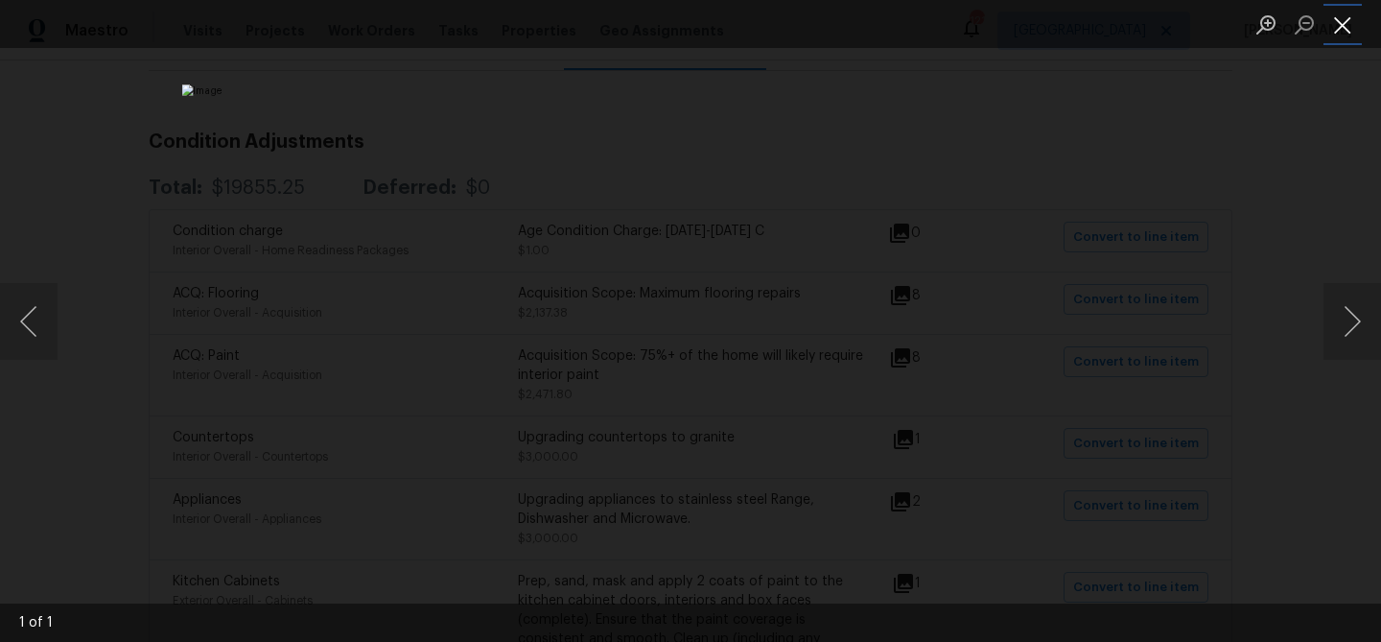
click at [1340, 30] on button "Close lightbox" at bounding box center [1343, 25] width 38 height 34
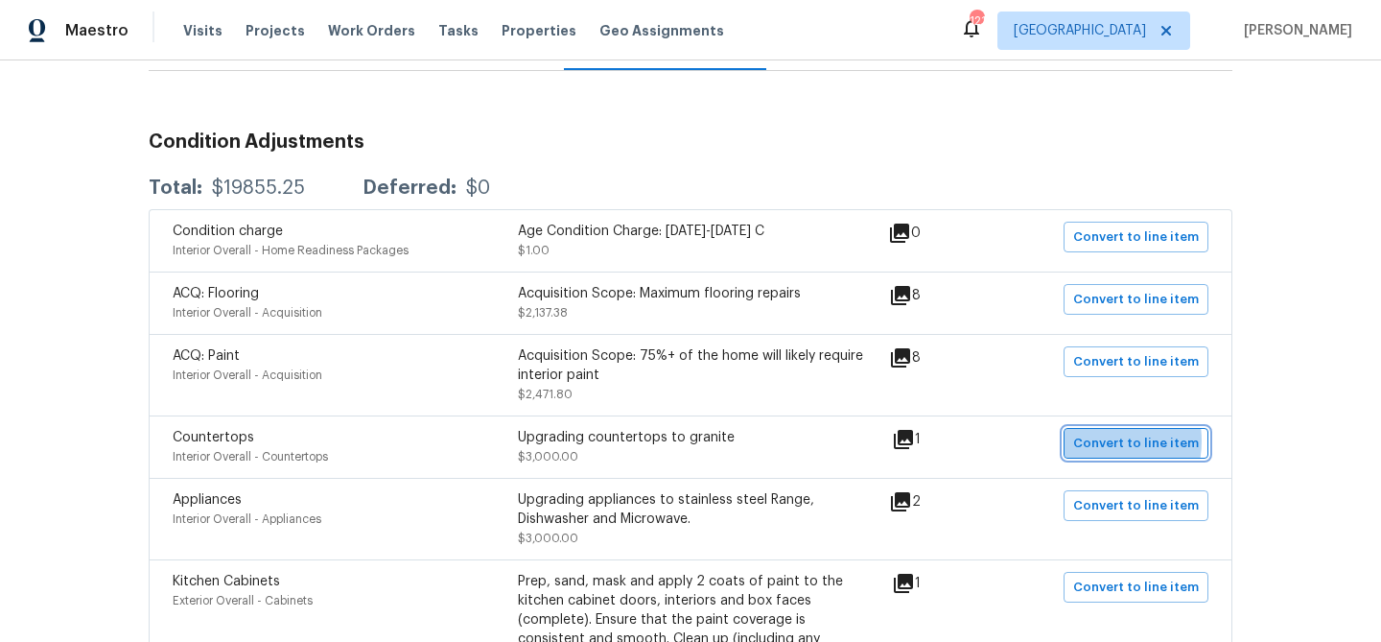
click at [1094, 441] on span "Convert to line item" at bounding box center [1136, 444] width 126 height 22
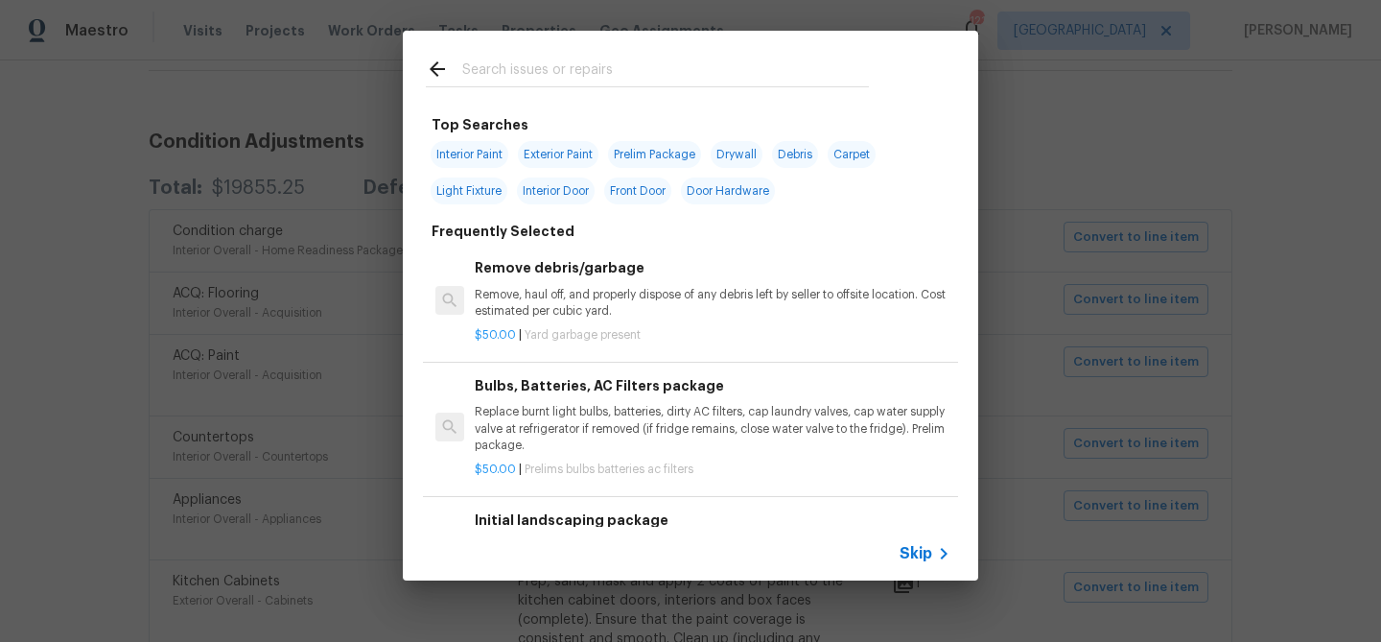
click at [913, 553] on span "Skip" at bounding box center [916, 553] width 33 height 19
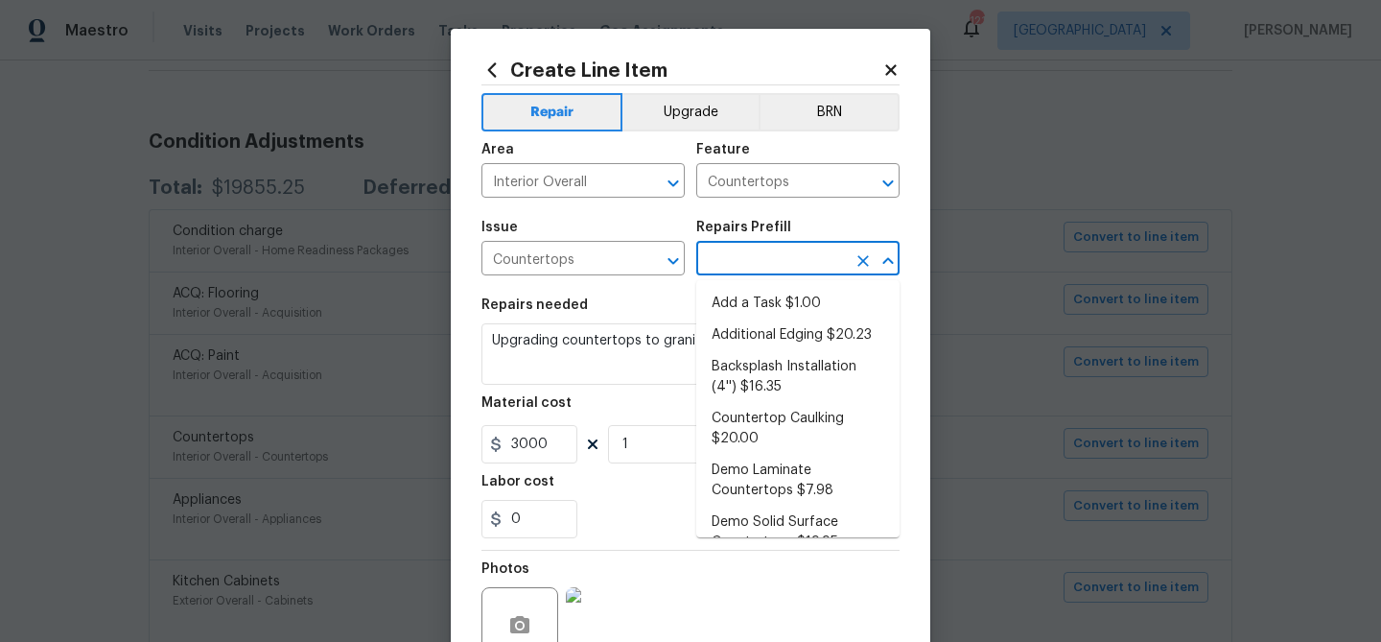
click at [795, 255] on input "text" at bounding box center [771, 261] width 150 height 30
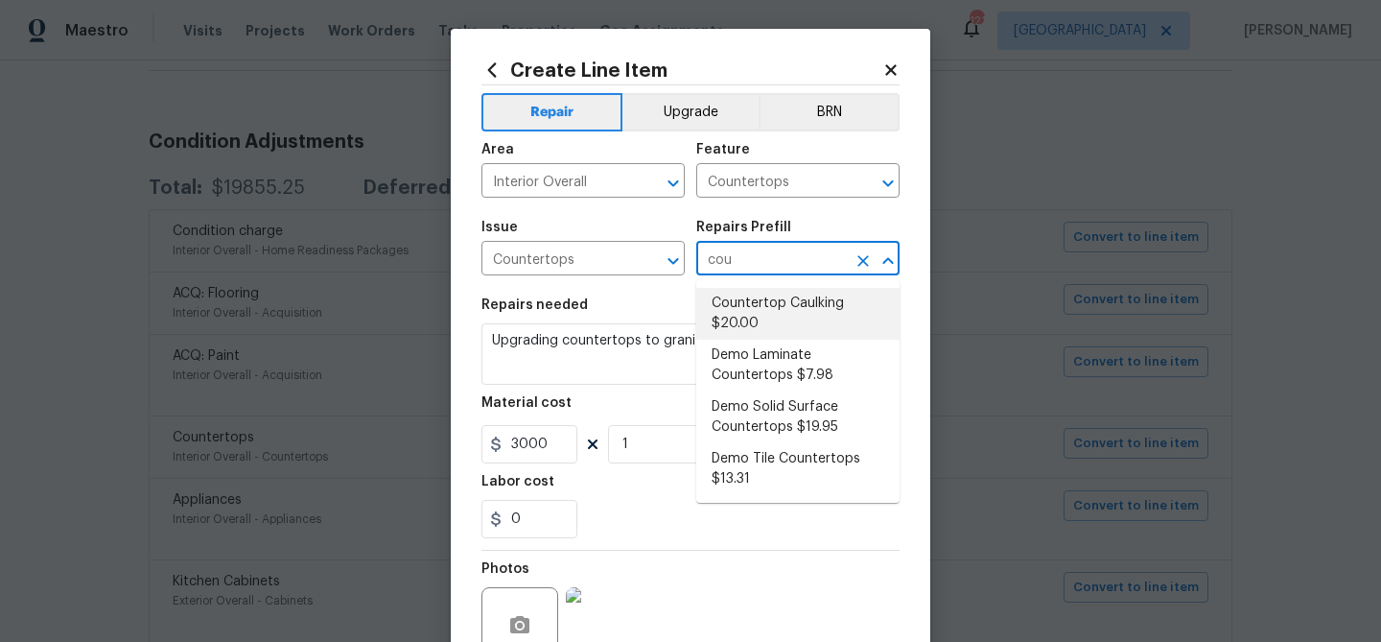
click at [763, 264] on input "cou" at bounding box center [771, 261] width 150 height 30
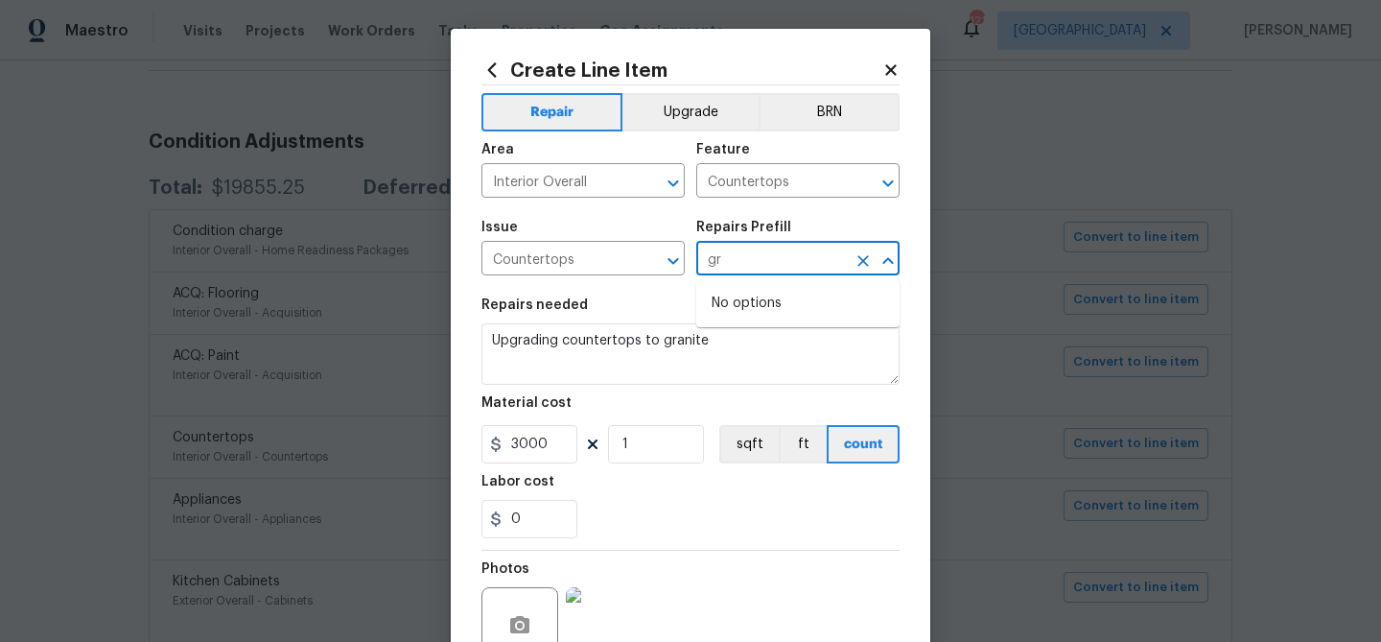
type input "g"
type input "h"
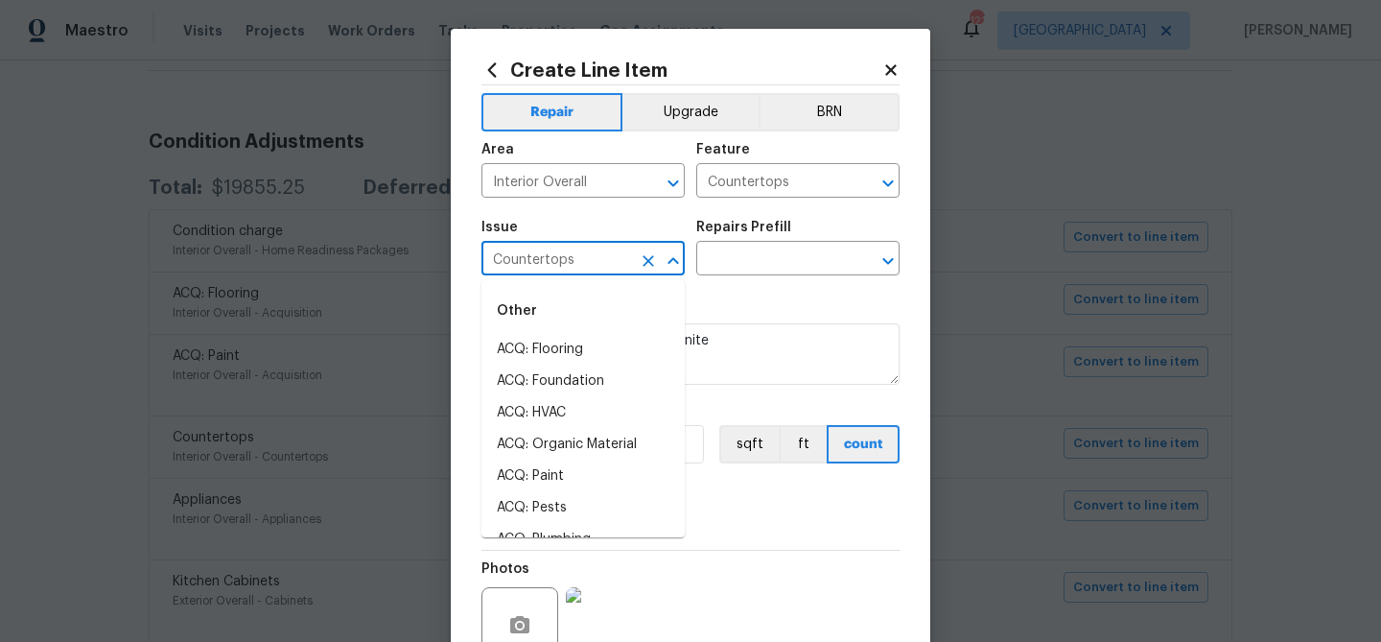
click at [611, 259] on input "Countertops" at bounding box center [557, 261] width 150 height 30
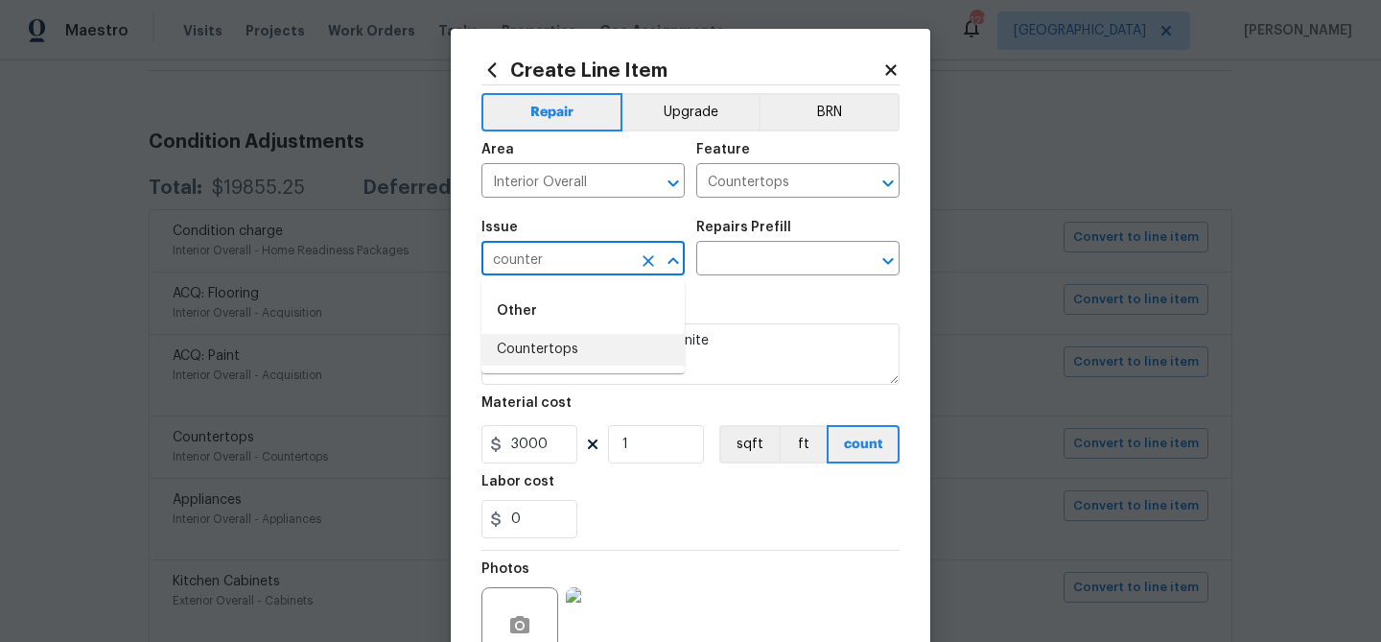
click at [593, 344] on li "Countertops" at bounding box center [583, 350] width 203 height 32
type input "Countertops"
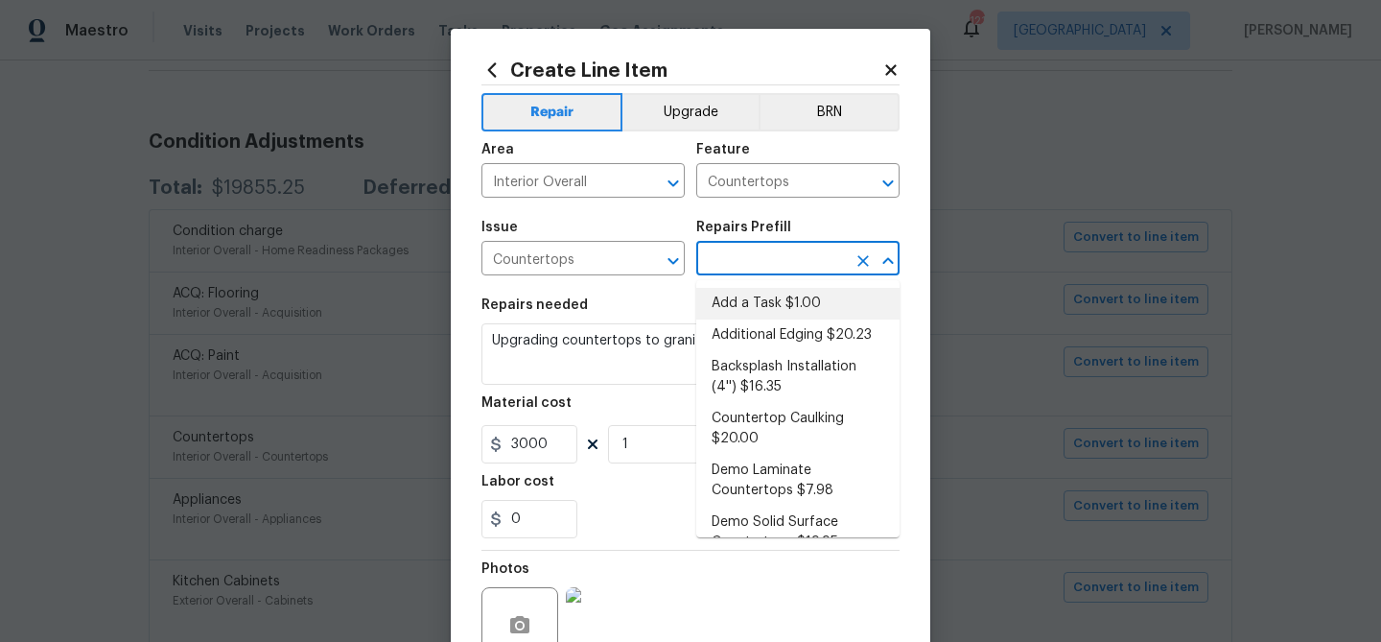
click at [748, 253] on input "text" at bounding box center [771, 261] width 150 height 30
click at [753, 297] on li "Add a Task $1.00" at bounding box center [797, 304] width 203 height 32
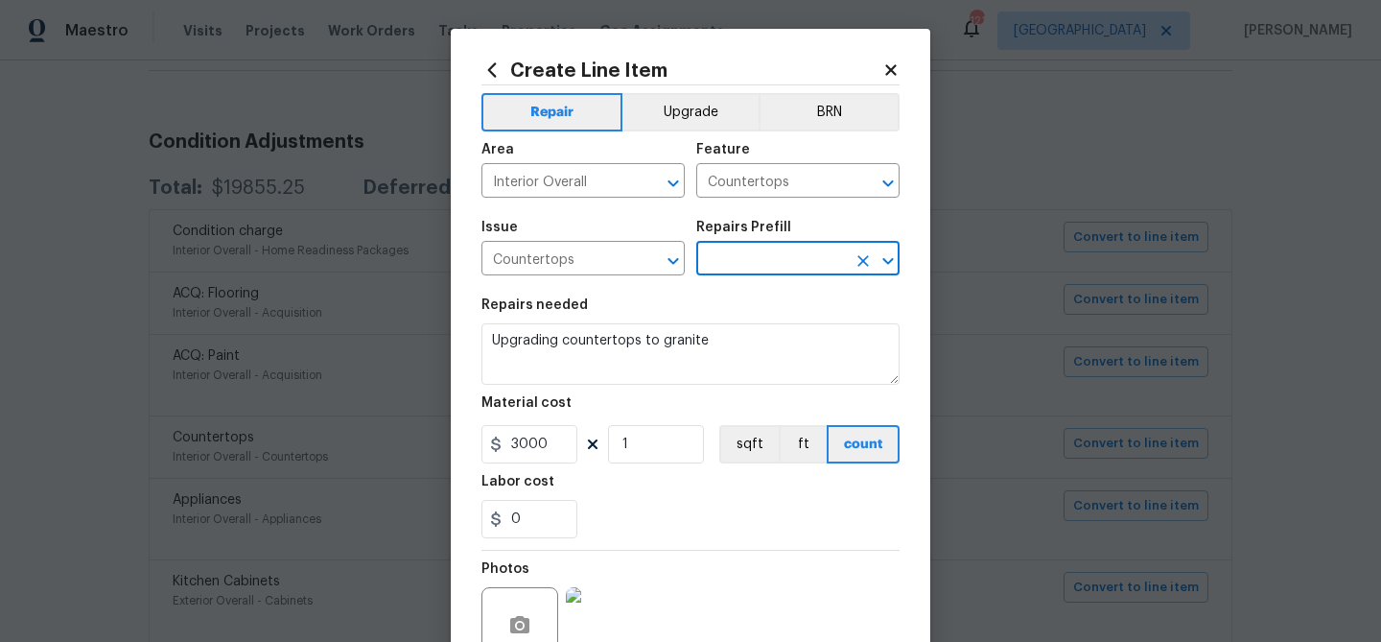
type input "Add a Task $1.00"
type textarea "HPM to detail"
type input "1"
click at [758, 265] on input "Add a Task $1.00" at bounding box center [771, 261] width 150 height 30
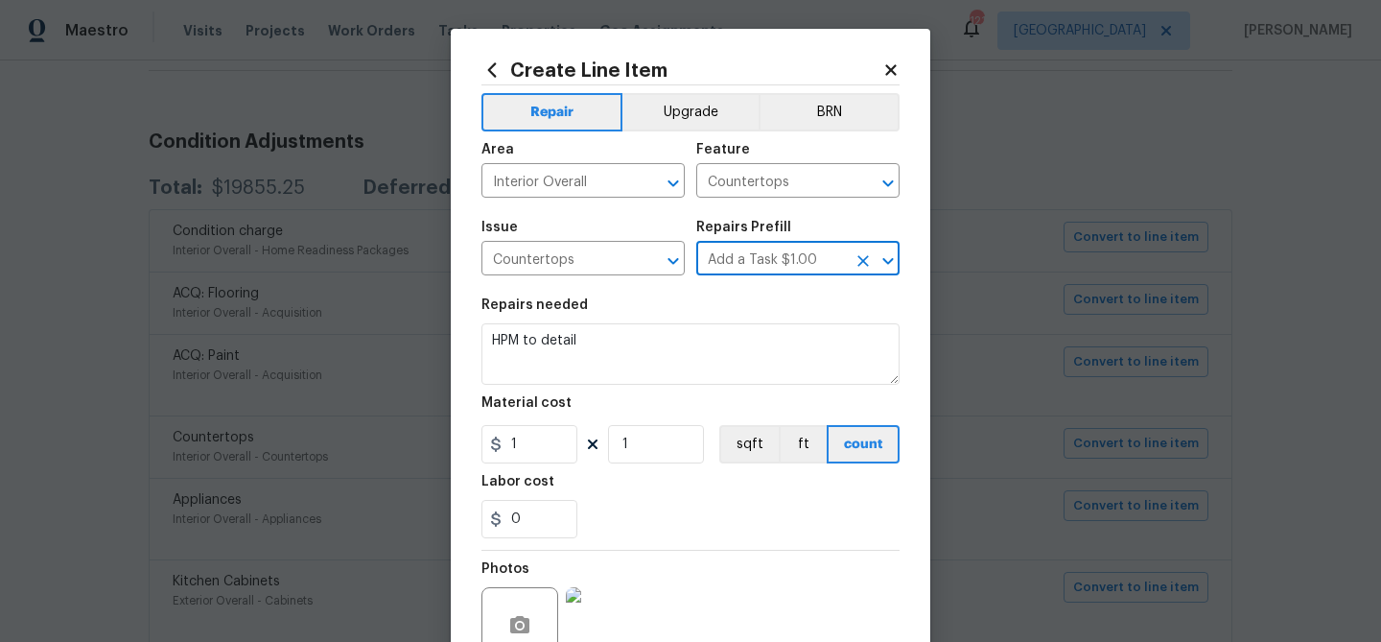
click at [758, 265] on input "Add a Task $1.00" at bounding box center [771, 261] width 150 height 30
click at [860, 255] on icon "Clear" at bounding box center [863, 260] width 19 height 19
click at [886, 255] on icon "Open" at bounding box center [888, 260] width 23 height 23
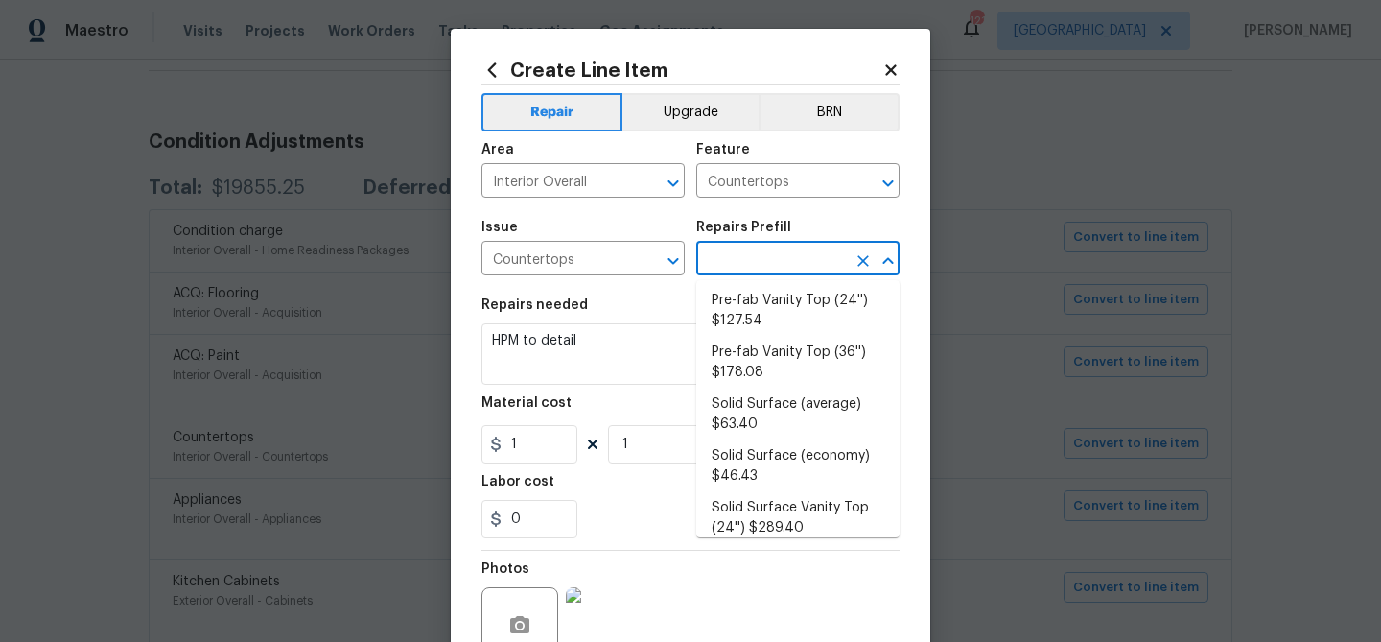
scroll to position [453, 0]
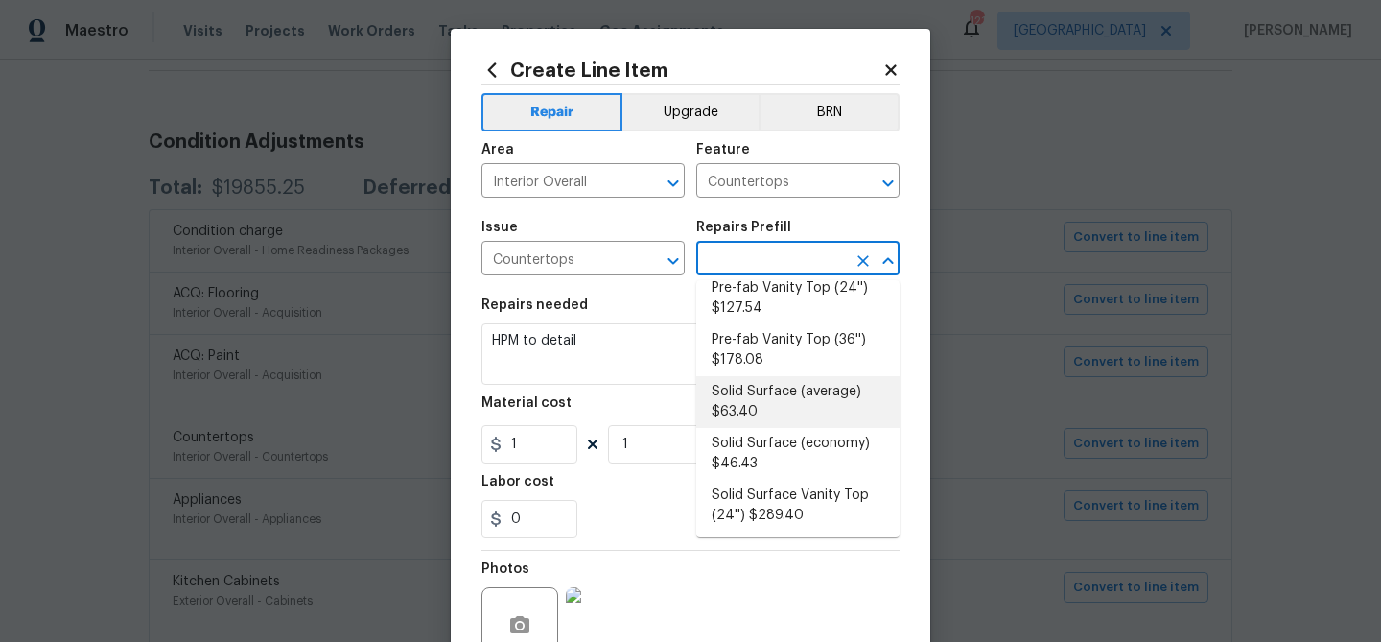
click at [778, 398] on li "Solid Surface (average) $63.40" at bounding box center [797, 402] width 203 height 52
type input "Solid Surface (average) $63.40"
type textarea "Remove the existing countertops (if present) and prep the area. Install new sol…"
type input "63.4"
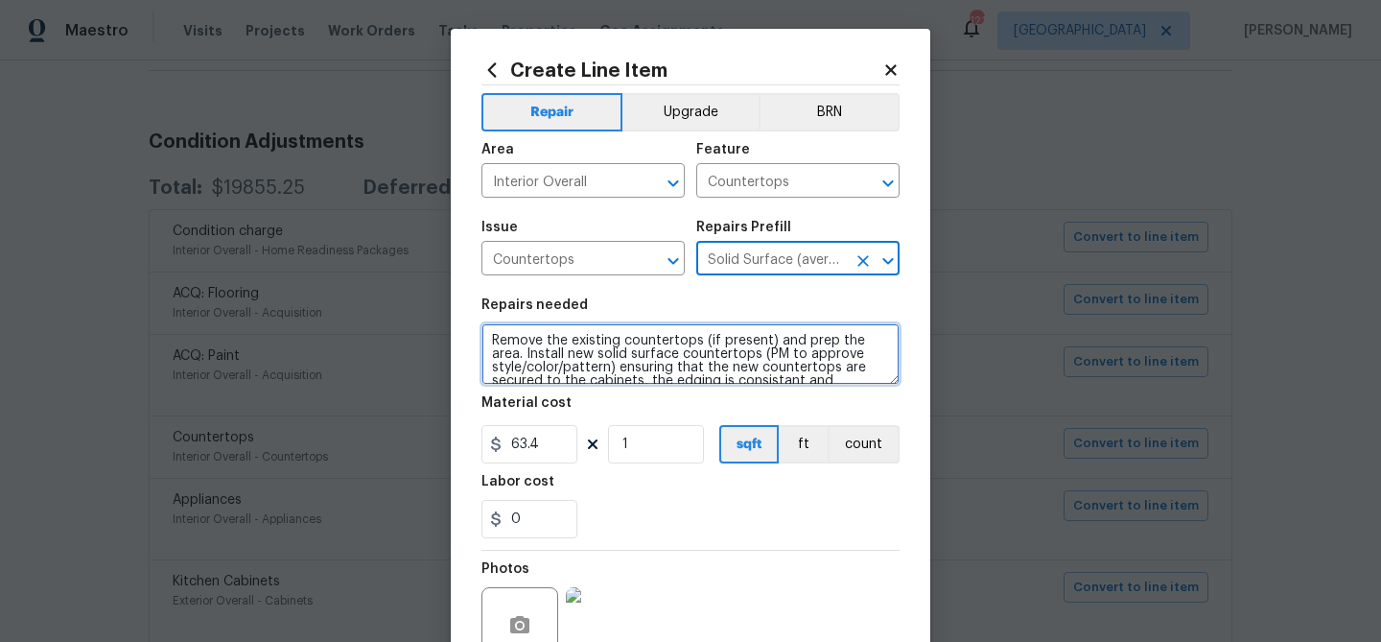
click at [654, 342] on textarea "Remove the existing countertops (if present) and prep the area. Install new sol…" at bounding box center [691, 353] width 418 height 61
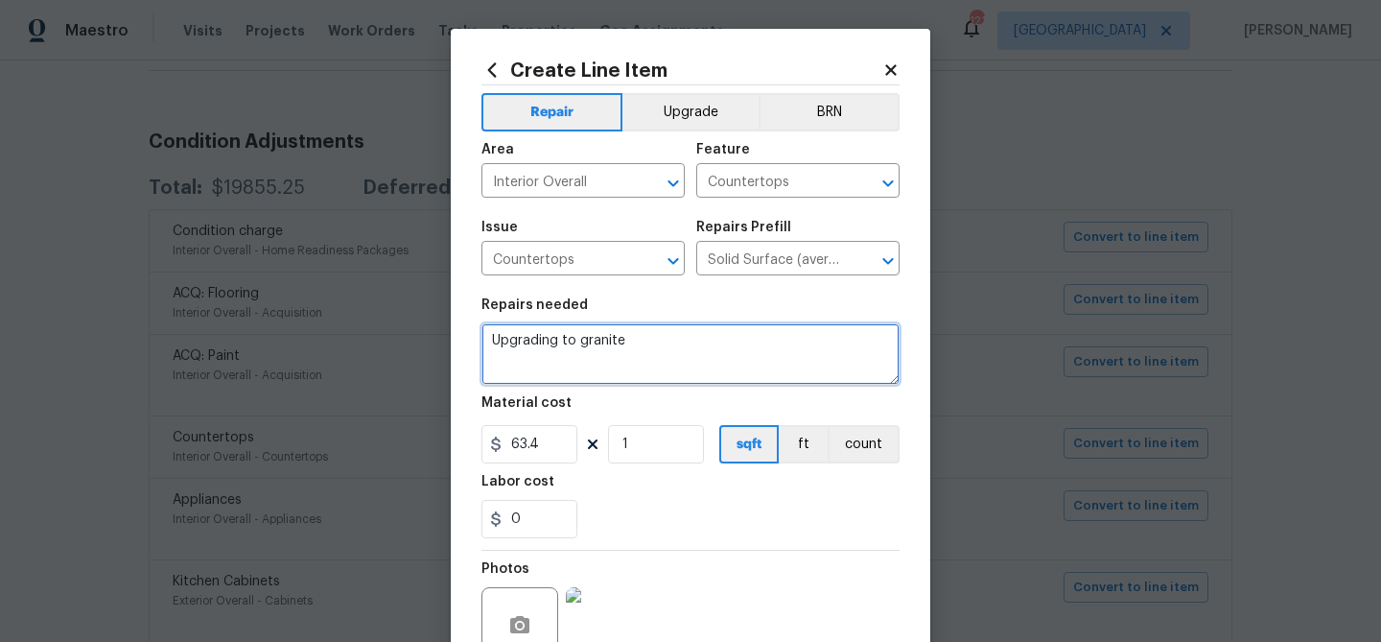
scroll to position [185, 0]
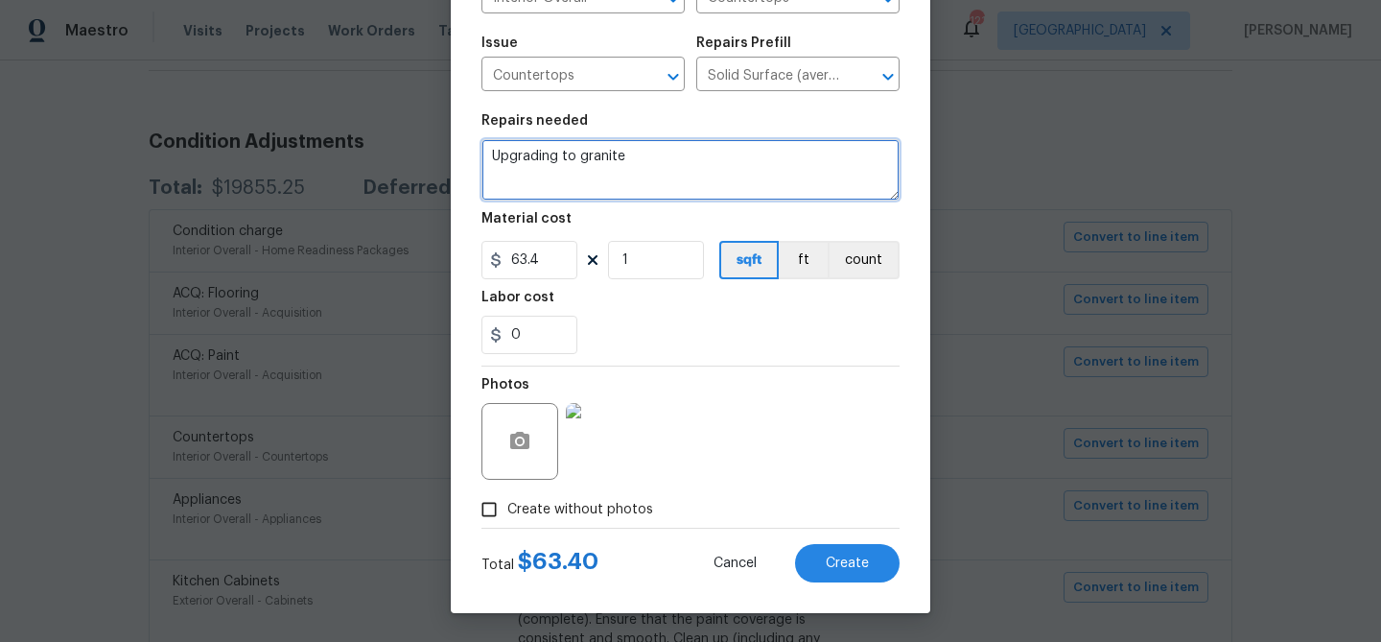
type textarea "Upgrading to granite"
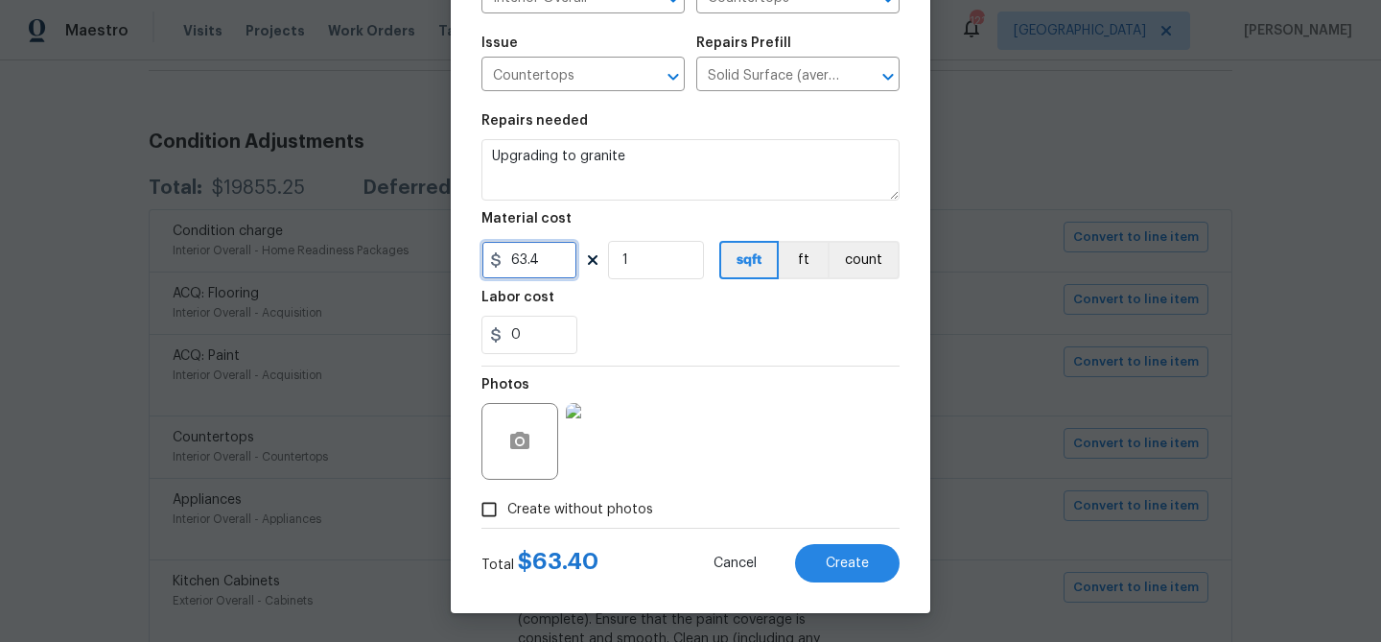
click at [517, 254] on input "63.4" at bounding box center [530, 260] width 96 height 38
click at [613, 318] on div "0" at bounding box center [691, 335] width 418 height 38
click at [519, 260] on input "2800" at bounding box center [530, 260] width 96 height 38
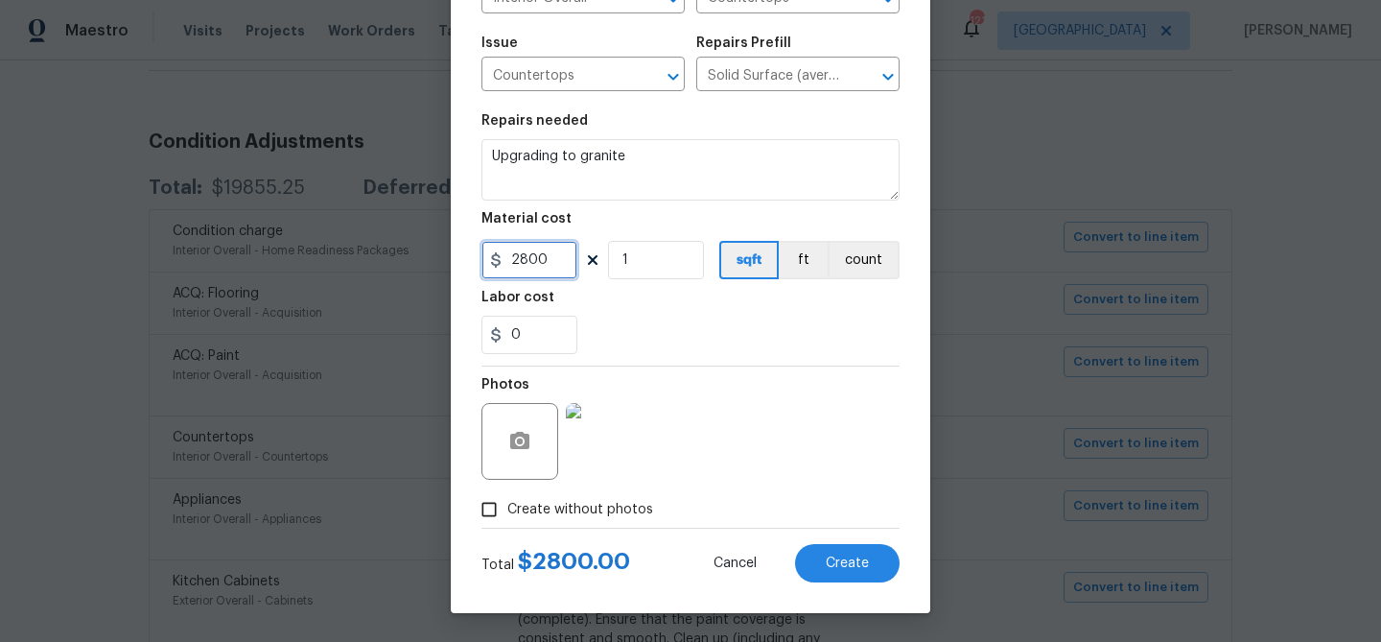
click at [519, 260] on input "2800" at bounding box center [530, 260] width 96 height 38
type input "3000"
click at [849, 579] on button "Create" at bounding box center [847, 563] width 105 height 38
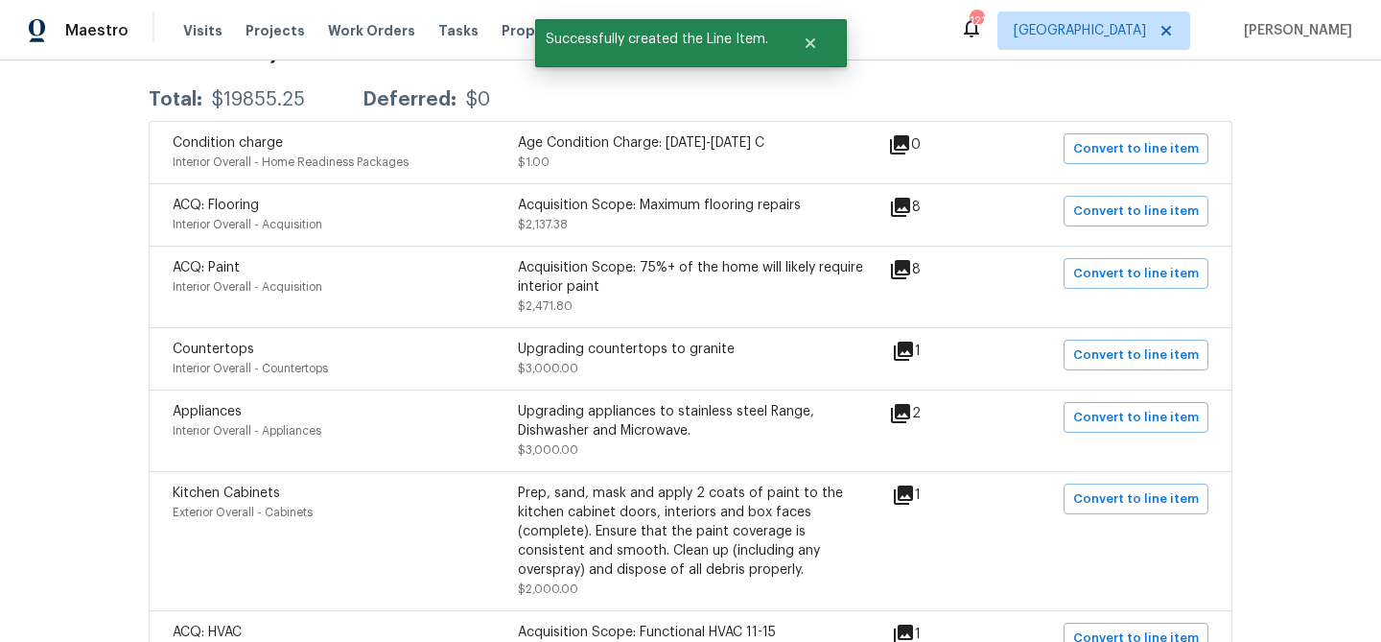
scroll to position [370, 0]
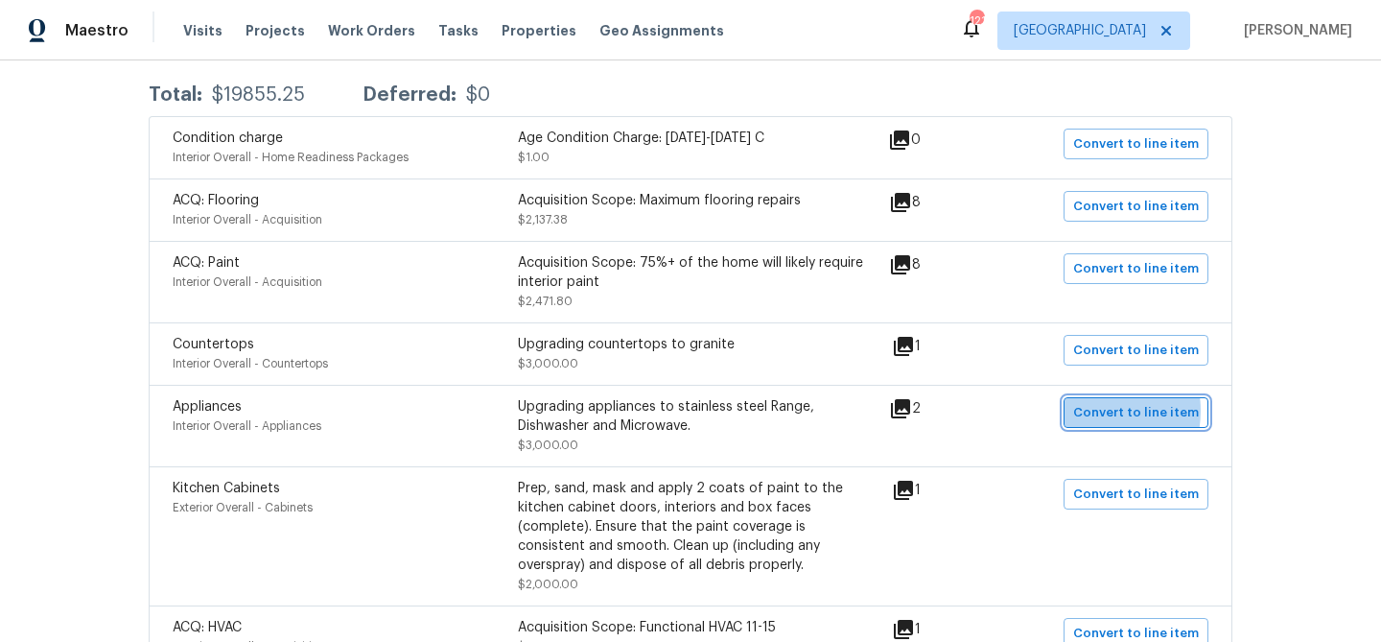
click at [1094, 412] on span "Convert to line item" at bounding box center [1136, 413] width 126 height 22
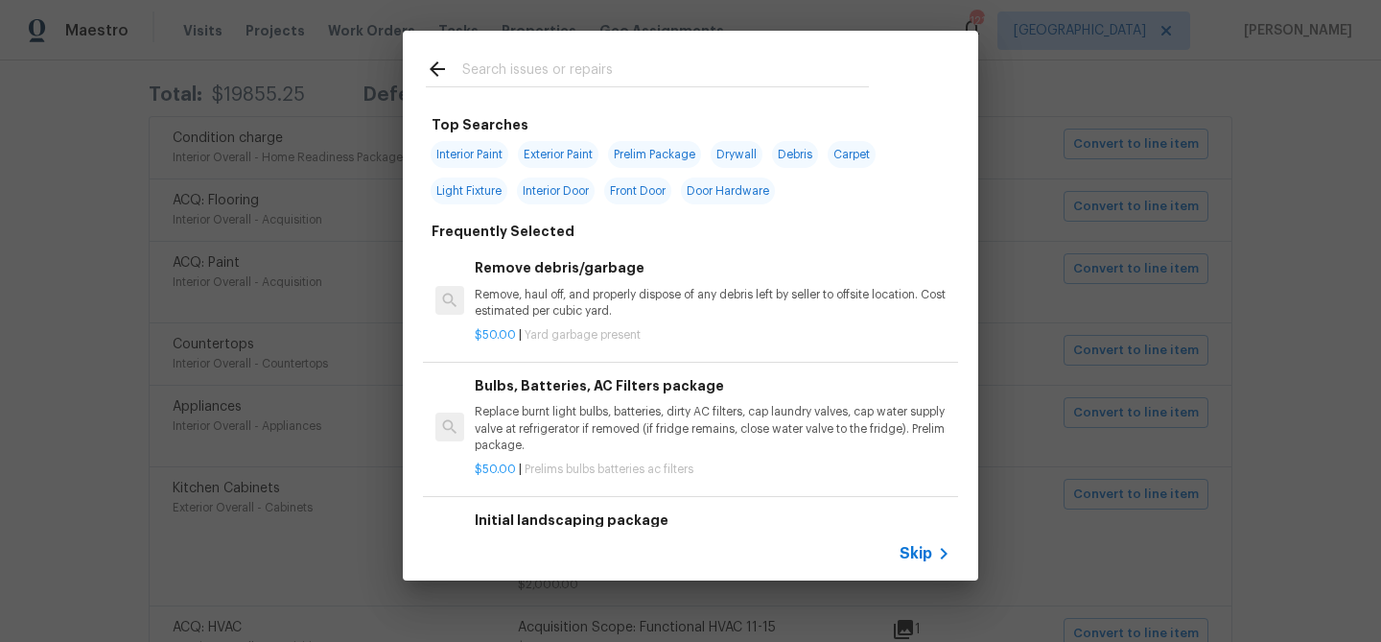
click at [545, 78] on input "text" at bounding box center [665, 72] width 407 height 29
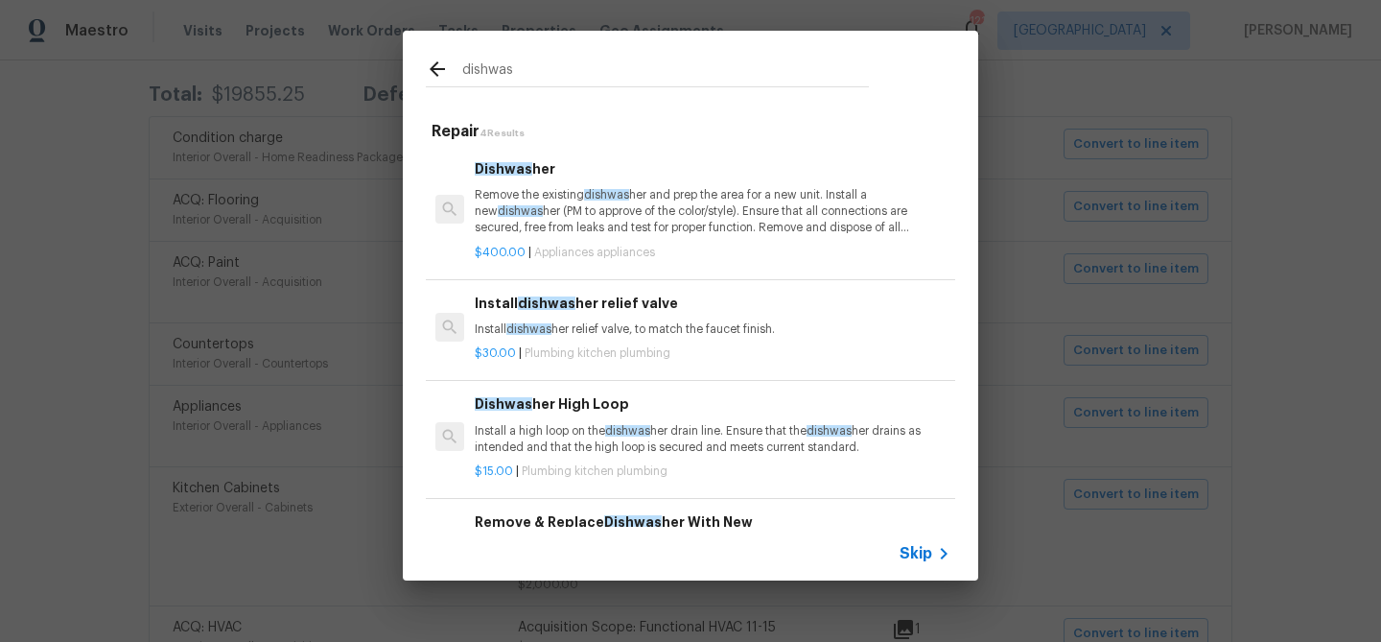
scroll to position [11, 0]
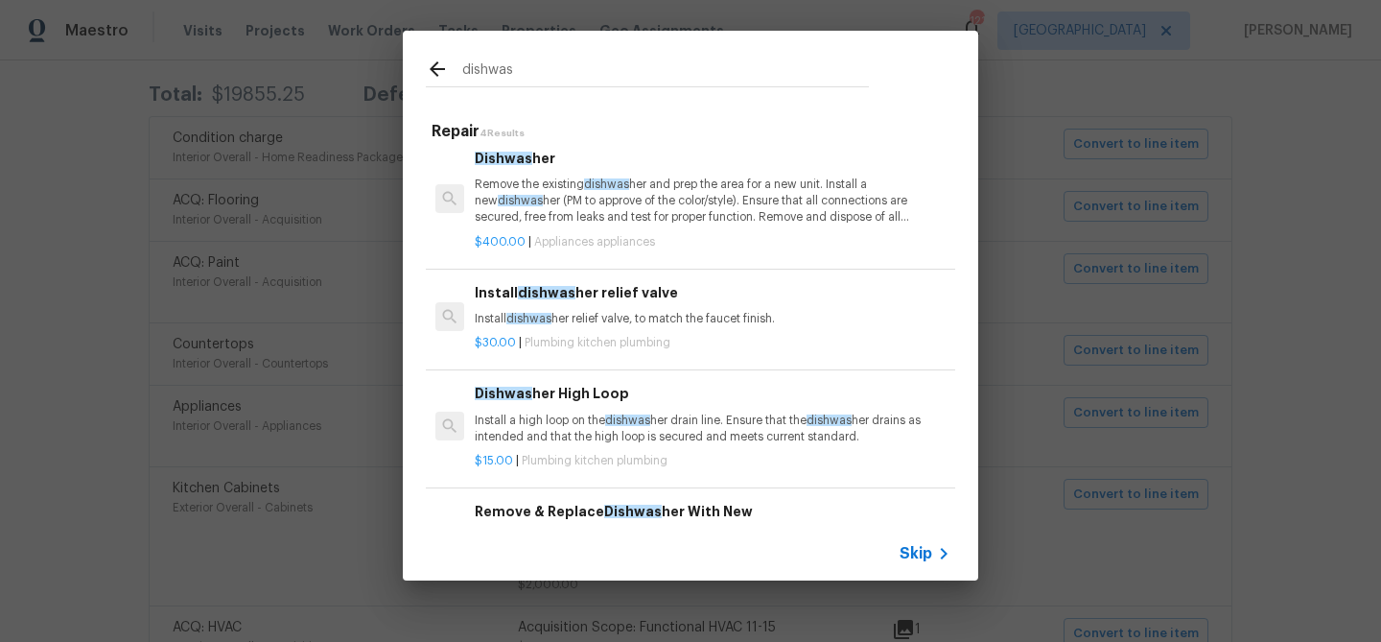
type input "dishwas"
click at [589, 512] on h6 "Remove & Replace Dishwas her With New" at bounding box center [713, 511] width 476 height 21
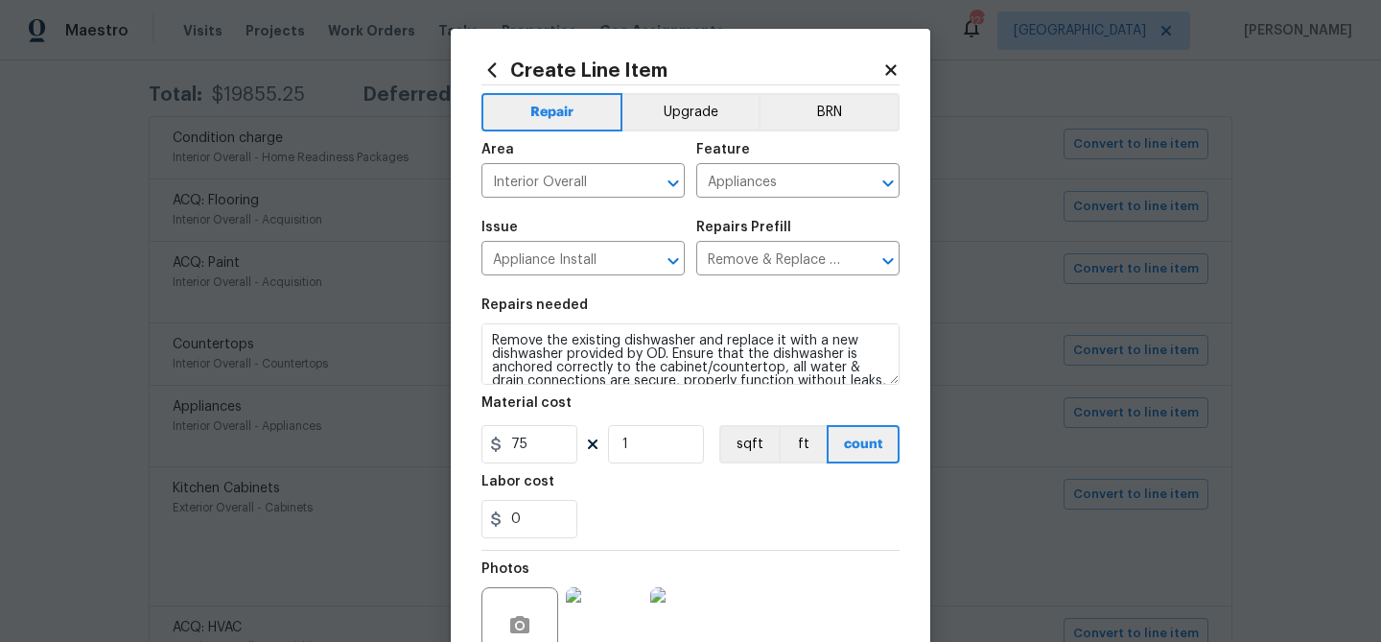
scroll to position [185, 0]
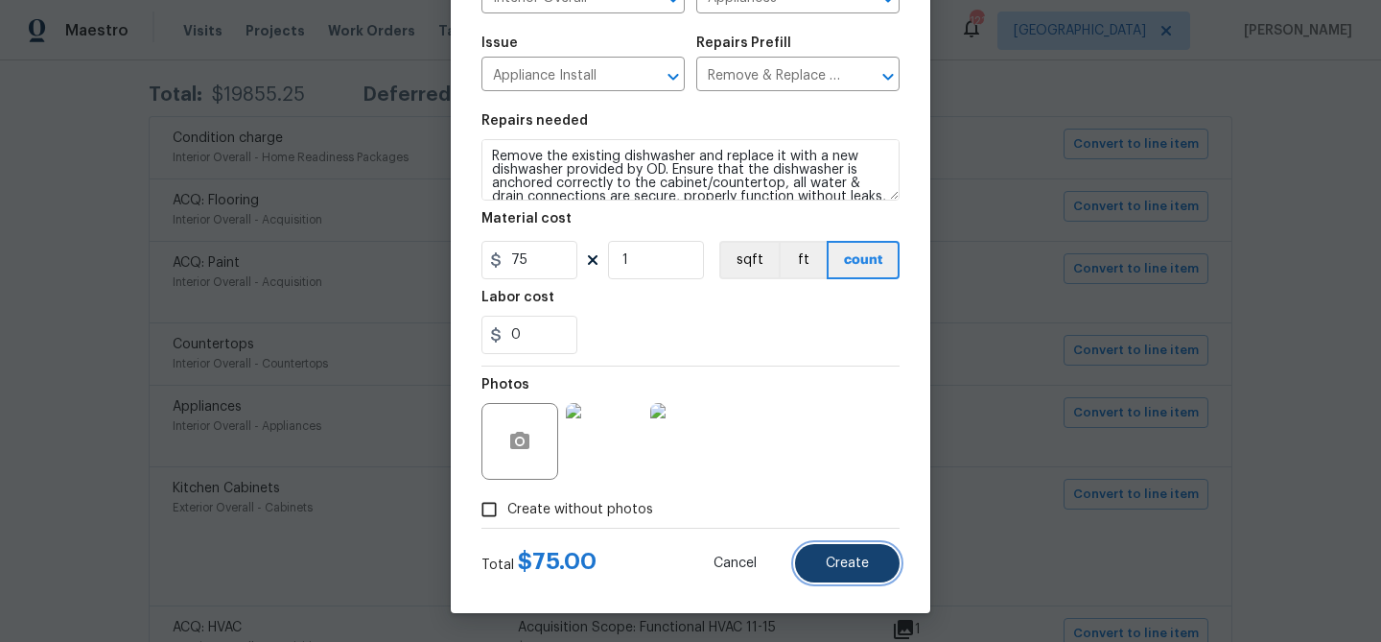
click at [819, 571] on button "Create" at bounding box center [847, 563] width 105 height 38
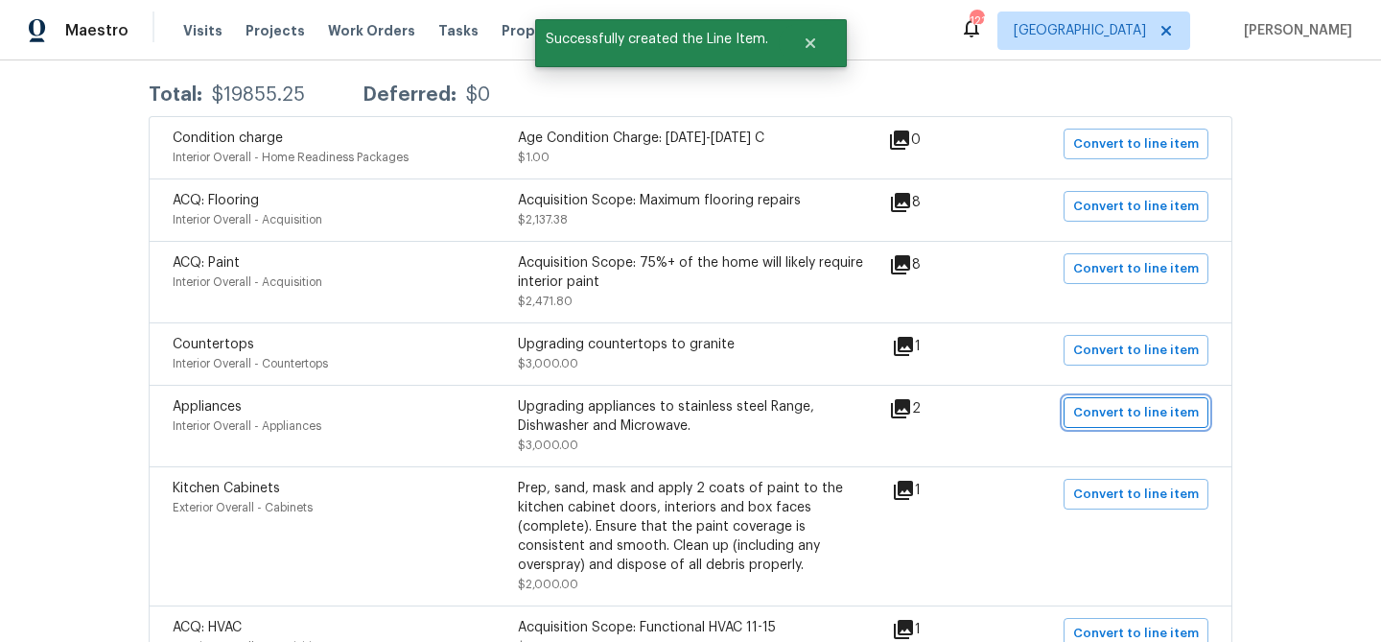
click at [1088, 416] on span "Convert to line item" at bounding box center [1136, 413] width 126 height 22
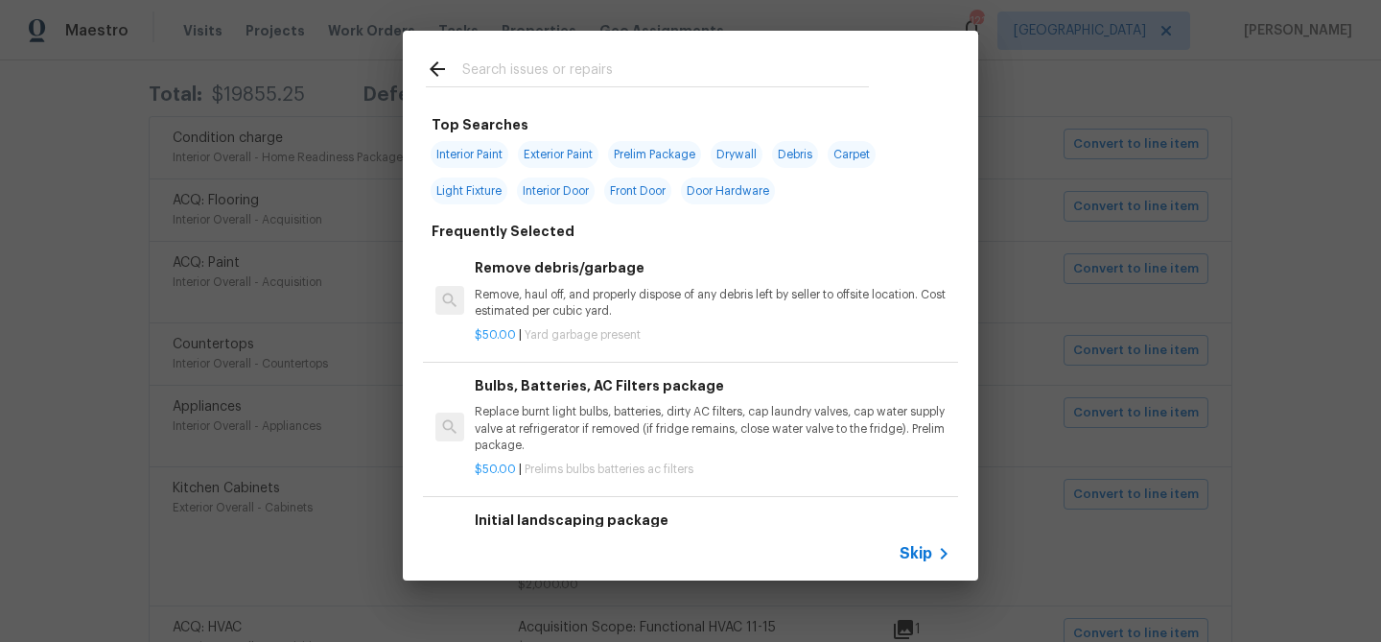
click at [538, 72] on input "text" at bounding box center [665, 72] width 407 height 29
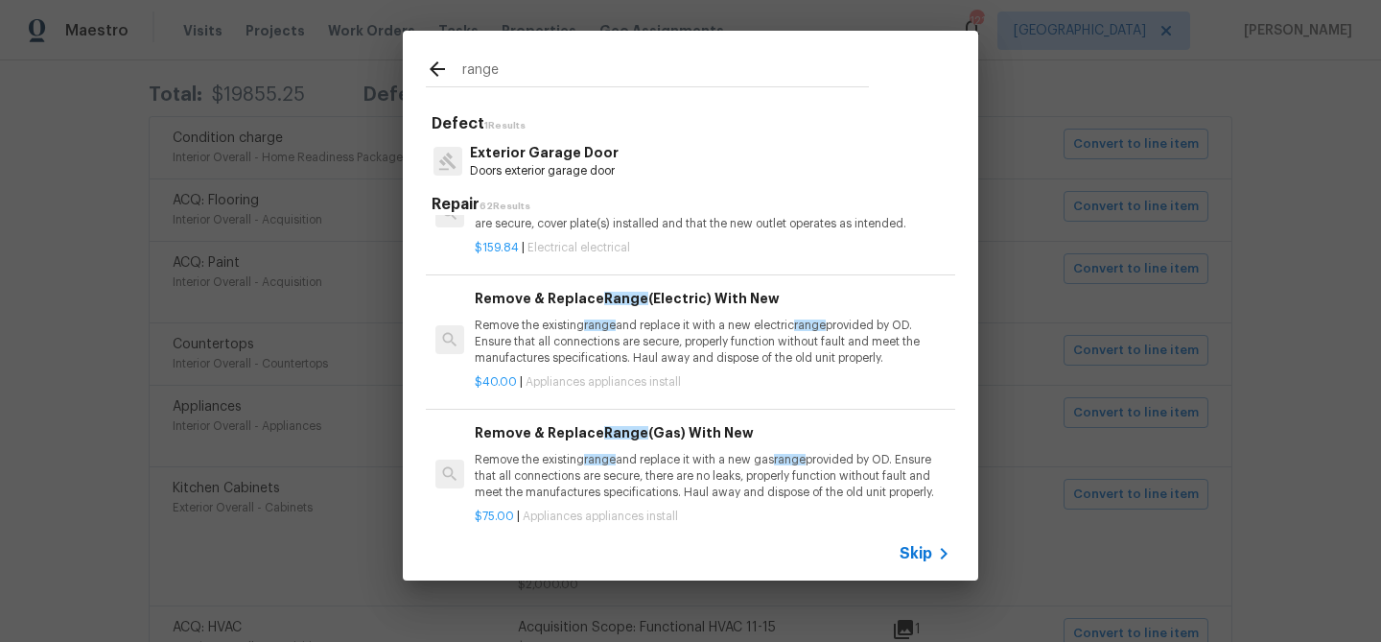
scroll to position [332, 3]
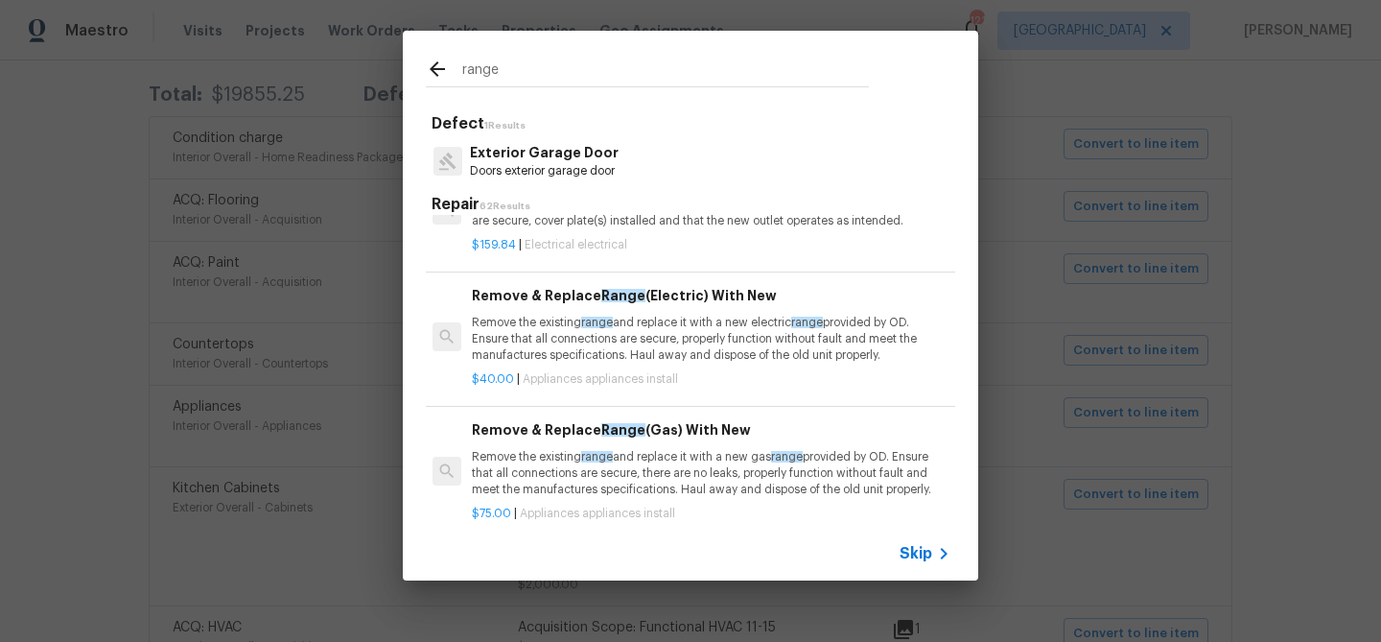
type input "range"
click at [573, 463] on p "Remove the existing range and replace it with a new gas range provided by OD. E…" at bounding box center [710, 473] width 476 height 49
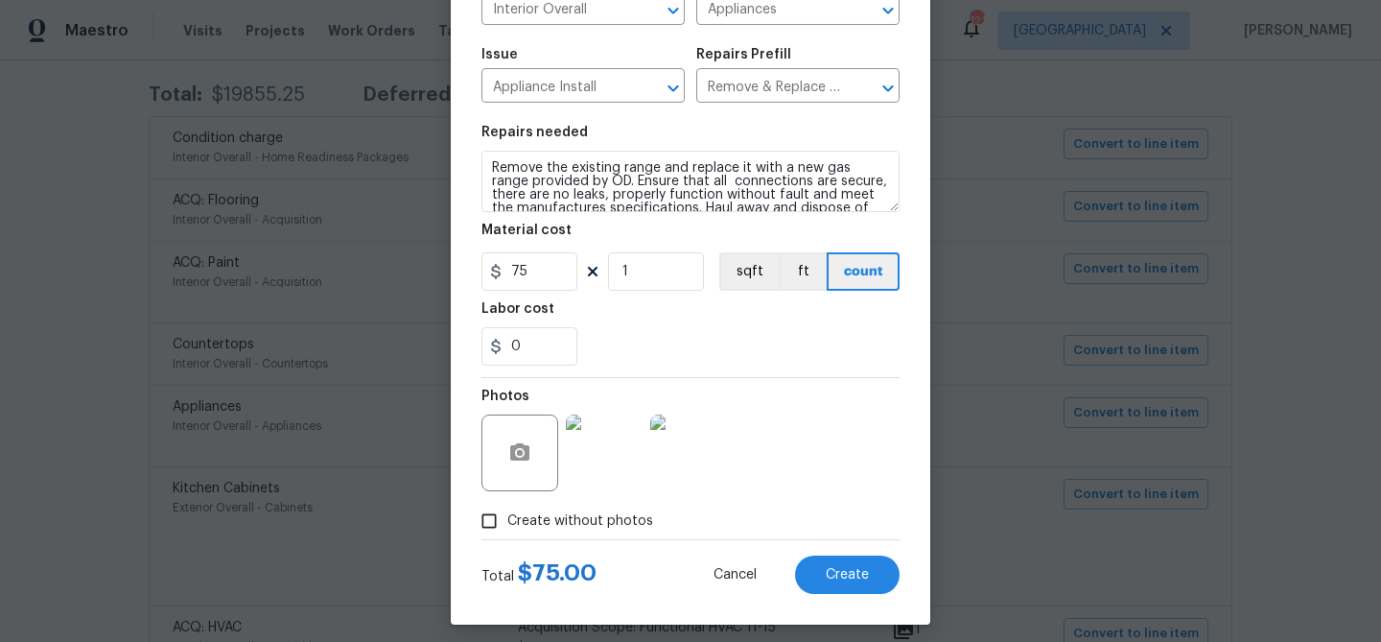
scroll to position [185, 0]
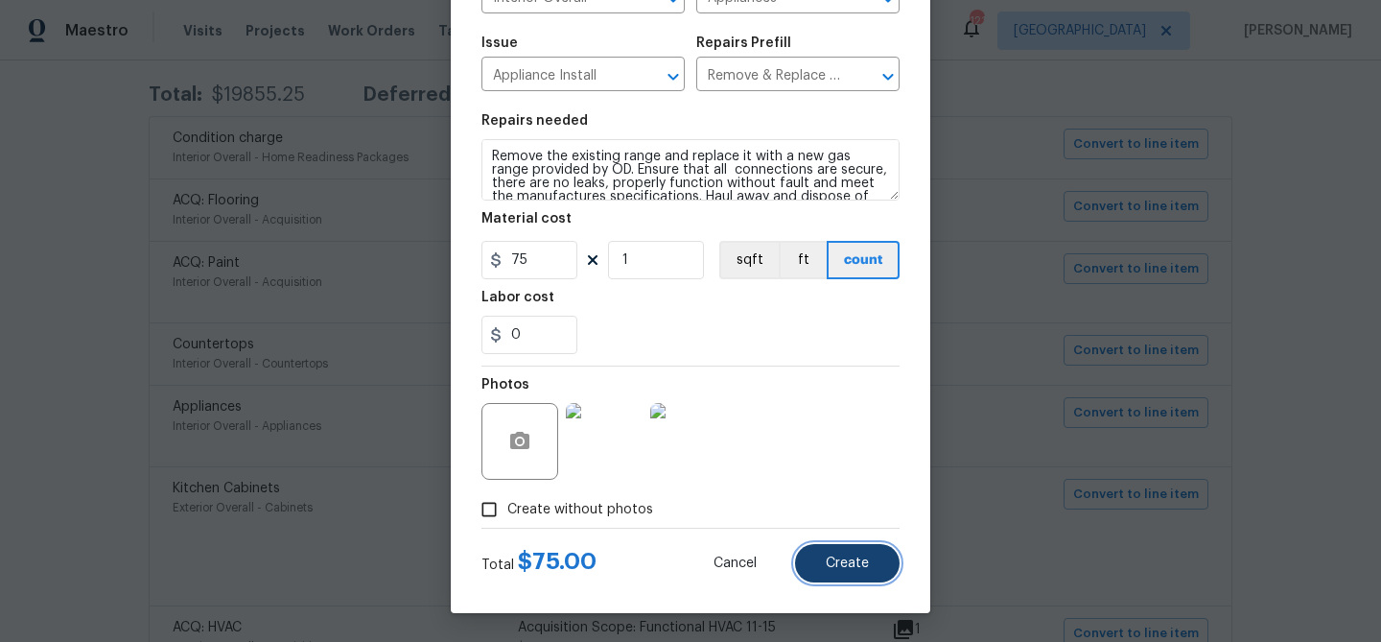
click at [837, 556] on span "Create" at bounding box center [847, 563] width 43 height 14
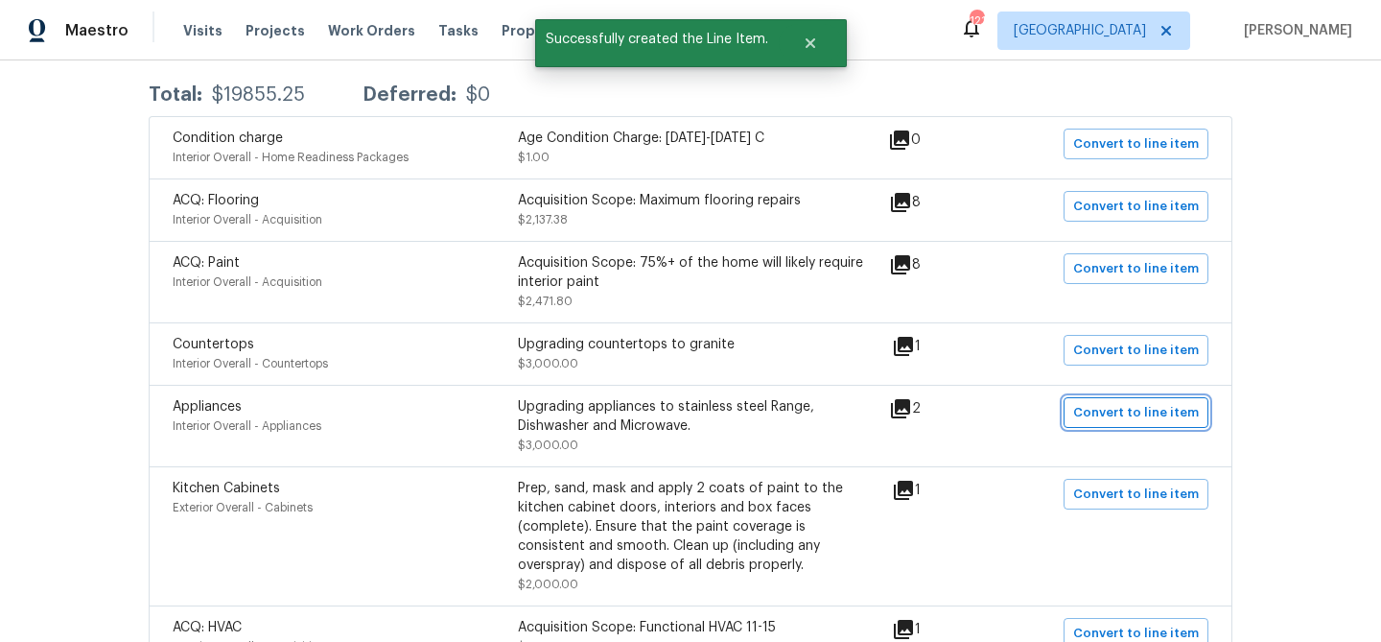
click at [1128, 412] on span "Convert to line item" at bounding box center [1136, 413] width 126 height 22
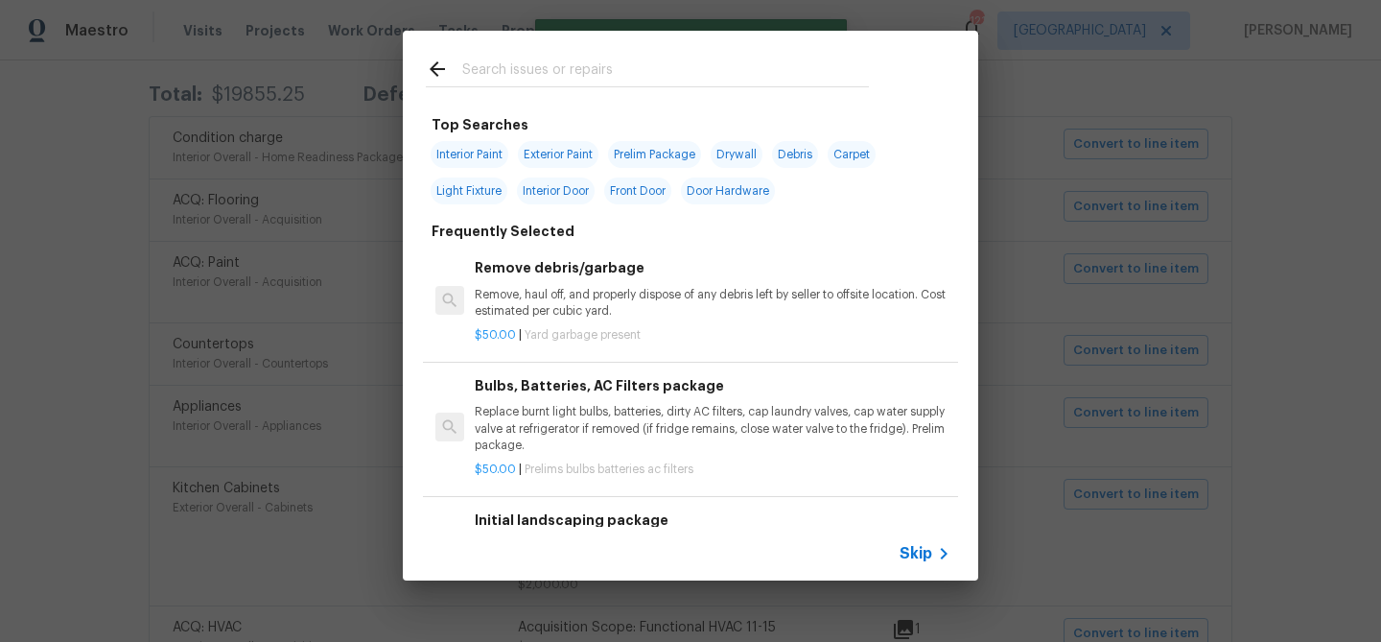
click at [611, 72] on input "text" at bounding box center [665, 72] width 407 height 29
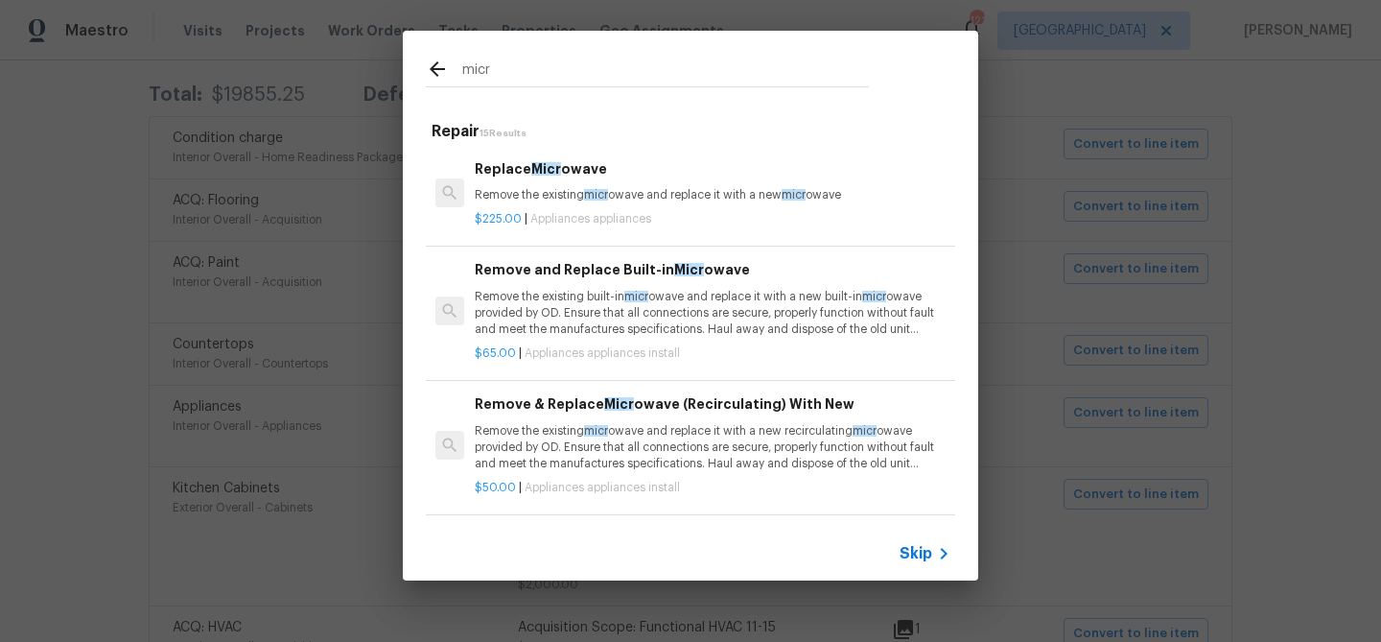
type input "micr"
click at [593, 305] on p "Remove the existing built-in micr owave and replace it with a new built-in micr…" at bounding box center [713, 313] width 476 height 49
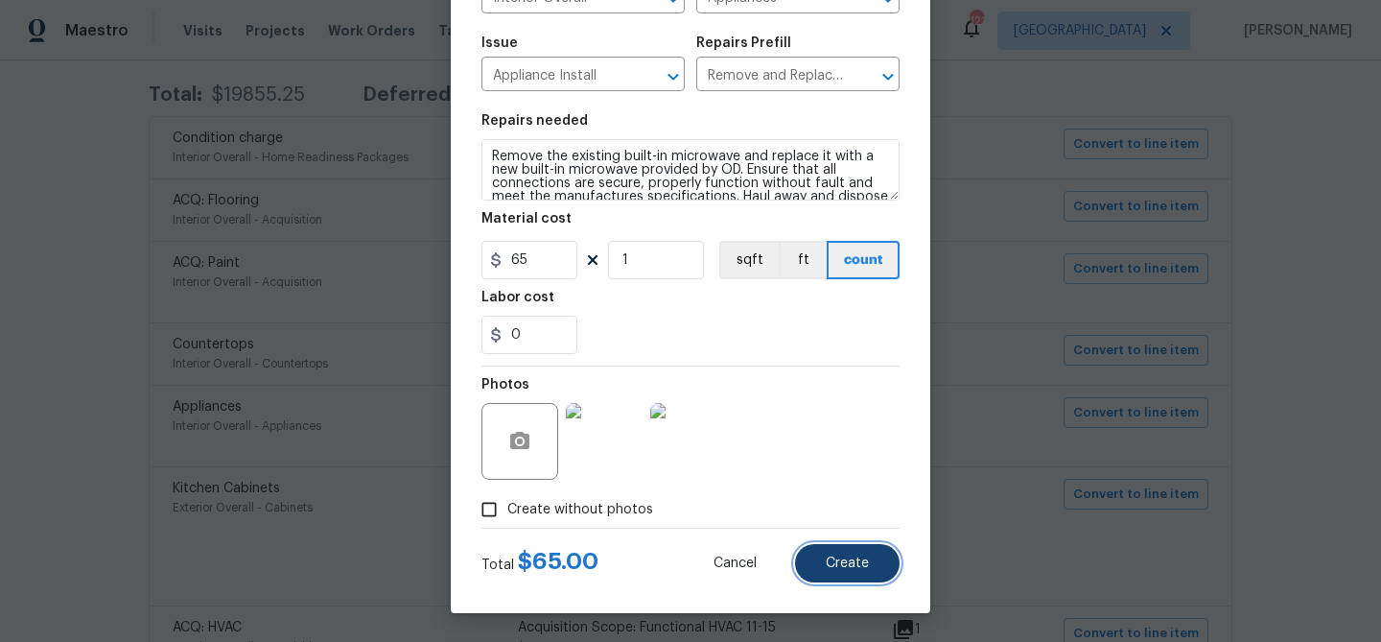
click at [844, 551] on button "Create" at bounding box center [847, 563] width 105 height 38
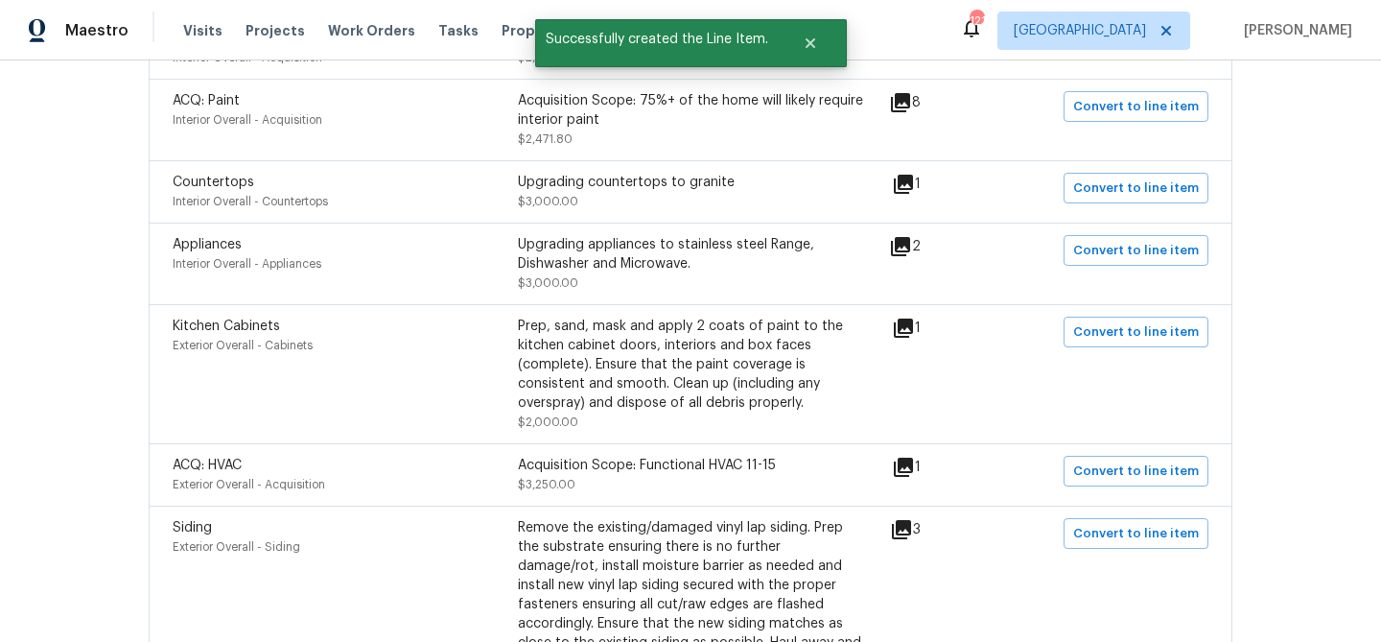
scroll to position [535, 0]
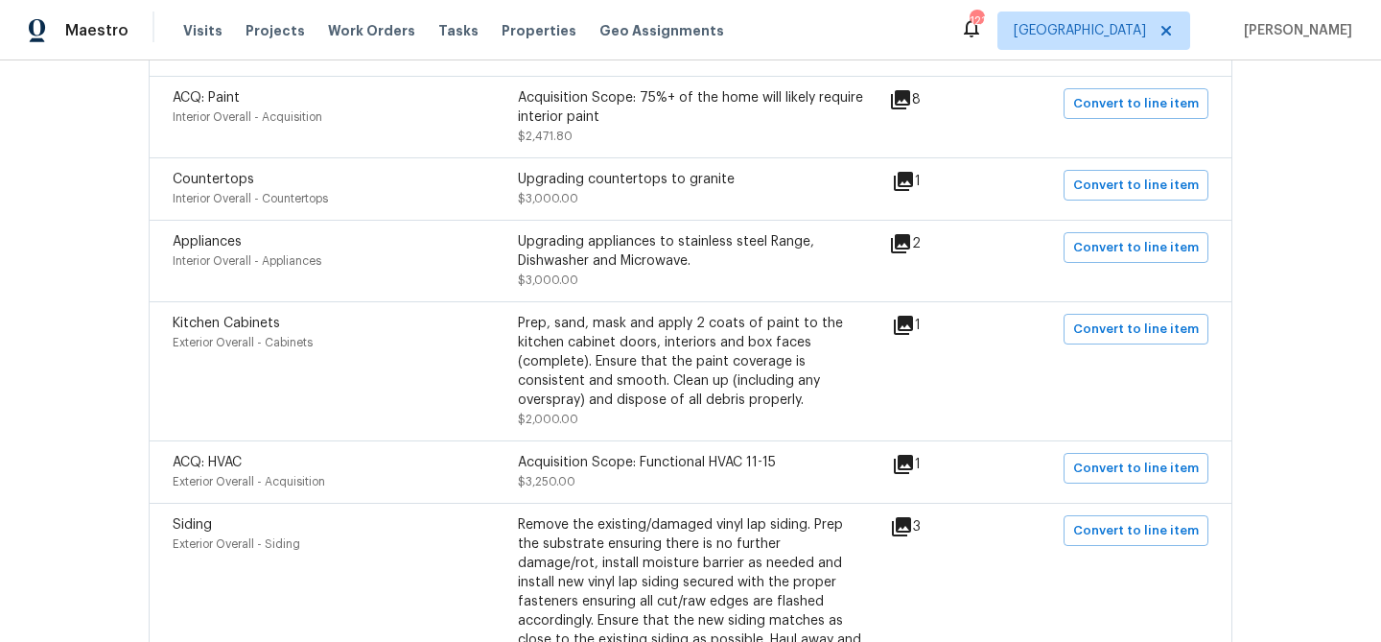
click at [913, 332] on icon at bounding box center [903, 325] width 19 height 19
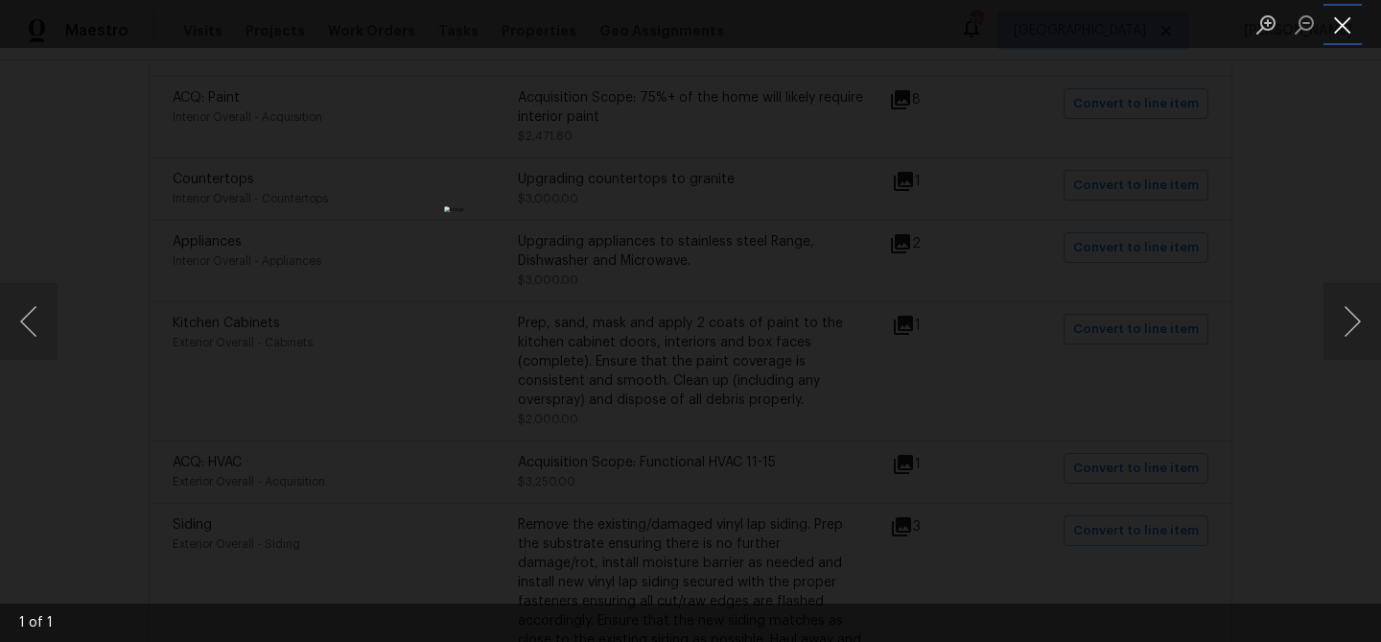
click at [1344, 21] on button "Close lightbox" at bounding box center [1343, 25] width 38 height 34
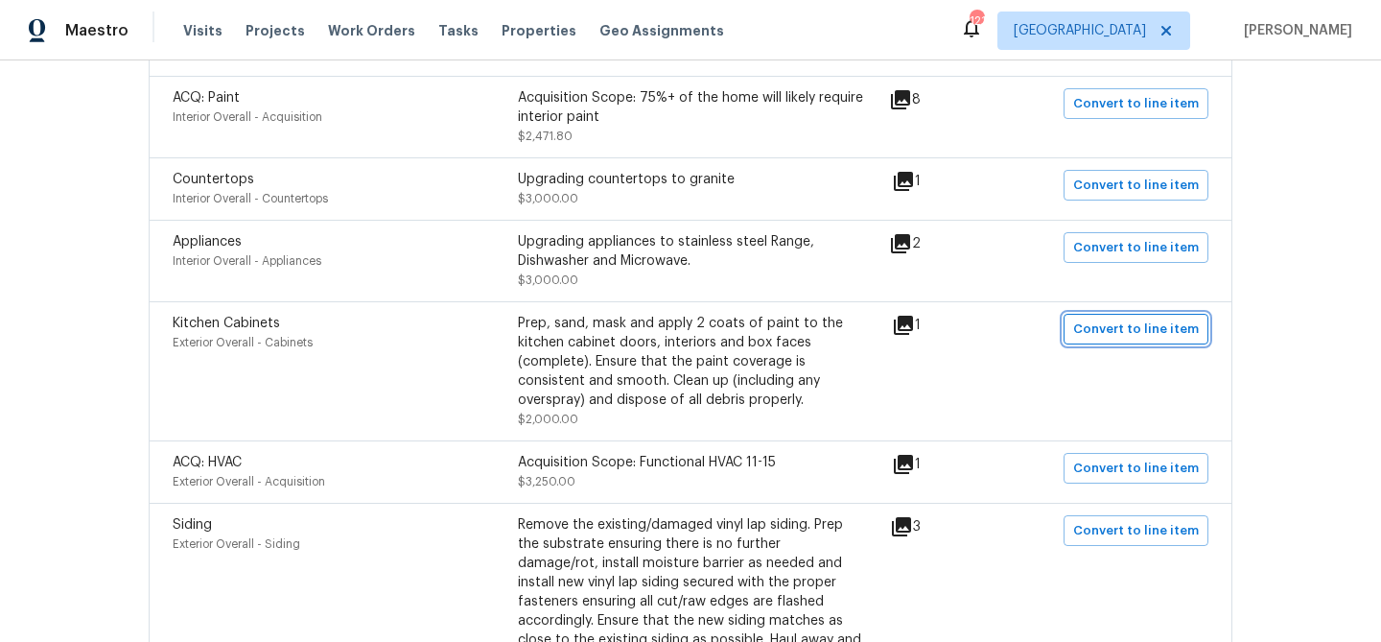
click at [1096, 333] on span "Convert to line item" at bounding box center [1136, 329] width 126 height 22
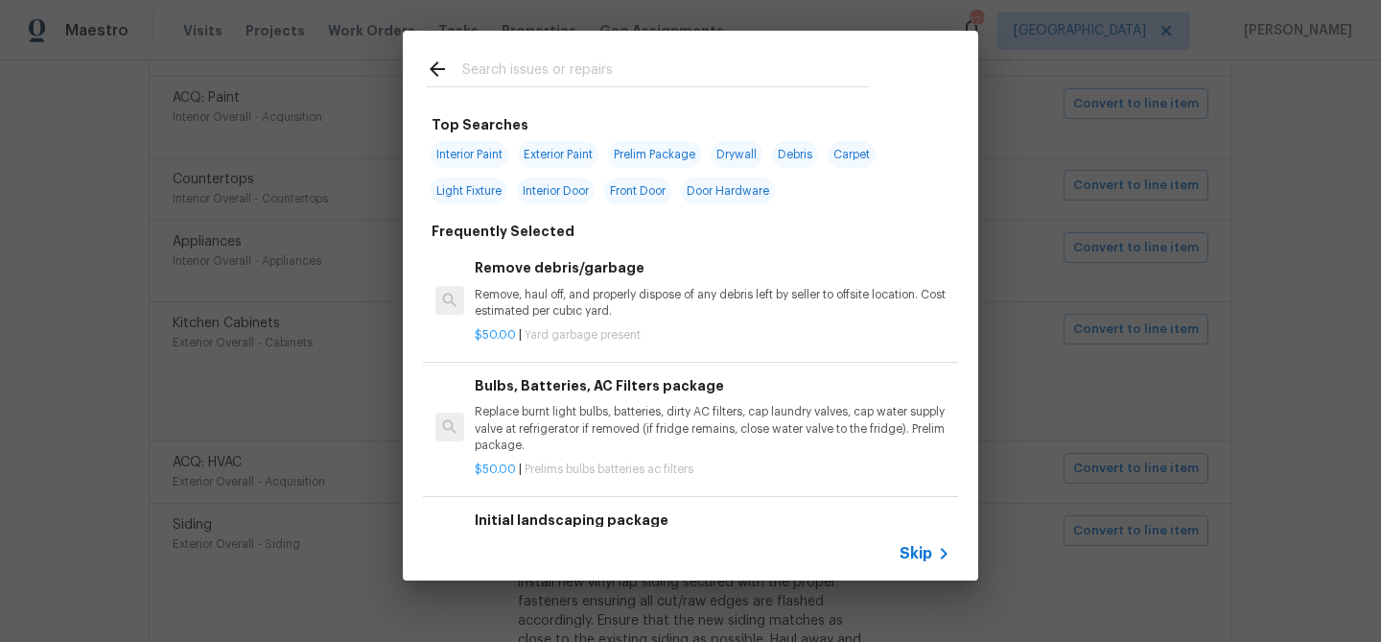
click at [907, 557] on span "Skip" at bounding box center [916, 553] width 33 height 19
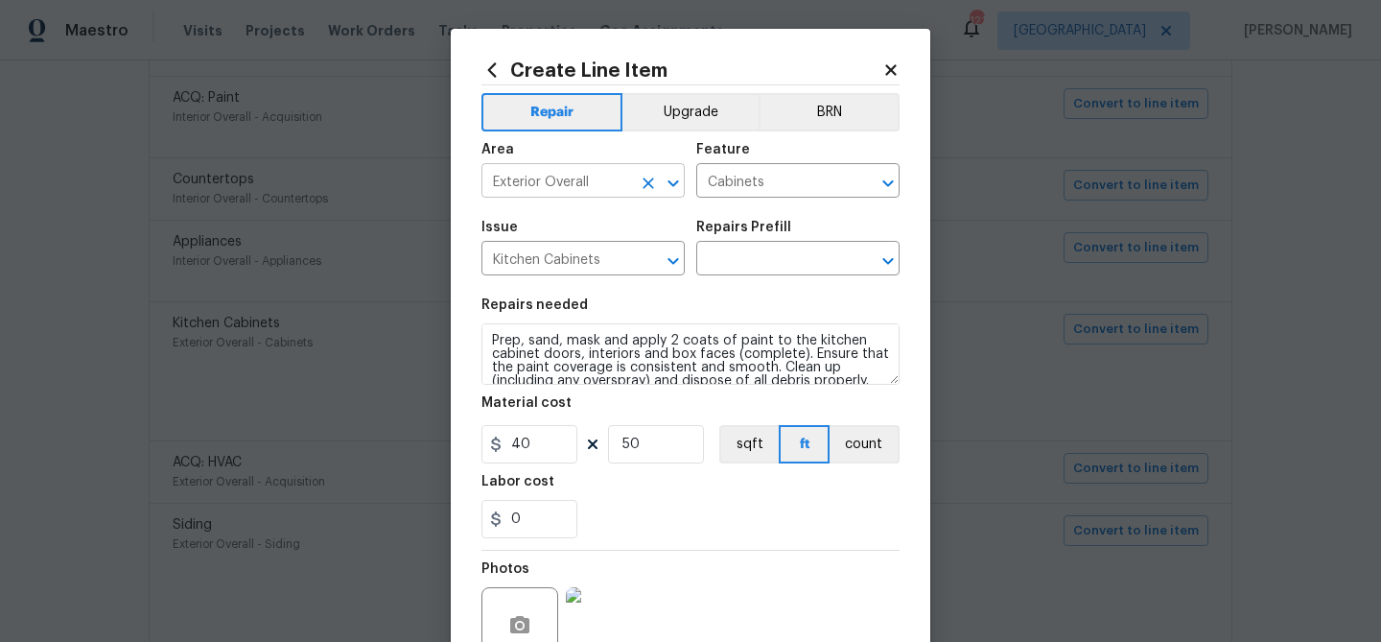
click at [577, 189] on input "Exterior Overall" at bounding box center [557, 183] width 150 height 30
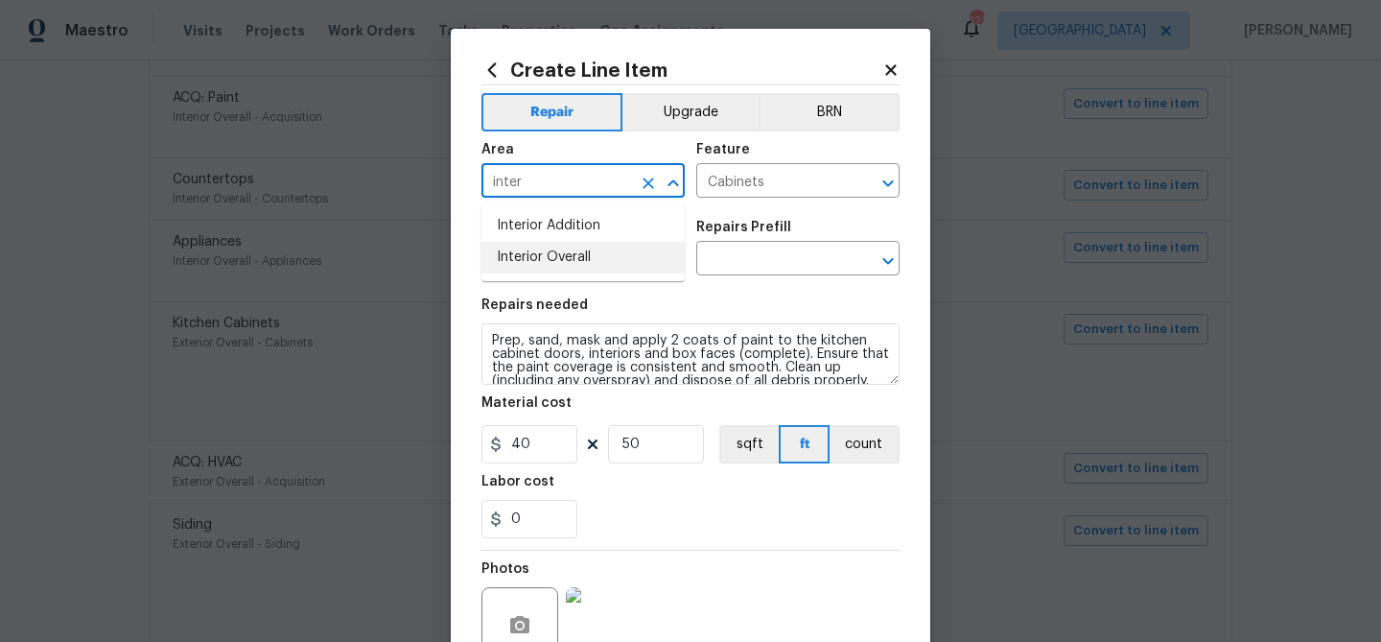
click at [569, 257] on li "Interior Overall" at bounding box center [583, 258] width 203 height 32
type input "Interior Overall"
click at [755, 270] on input "text" at bounding box center [771, 261] width 150 height 30
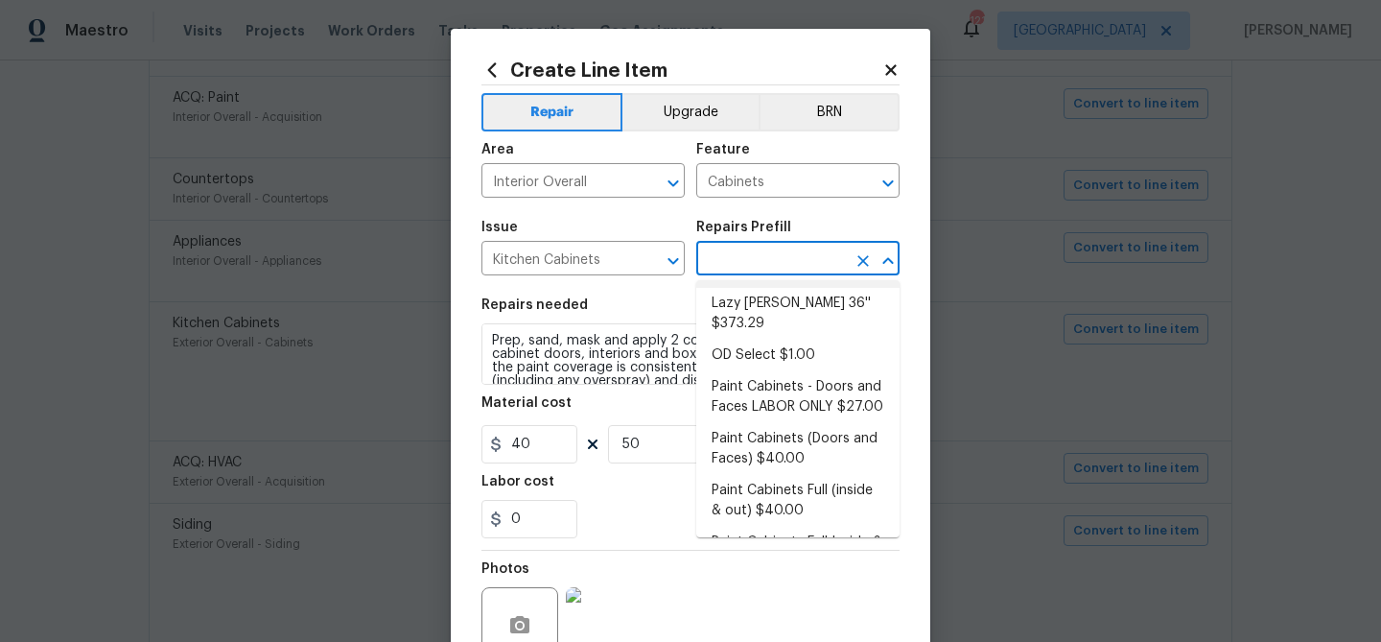
scroll to position [262, 0]
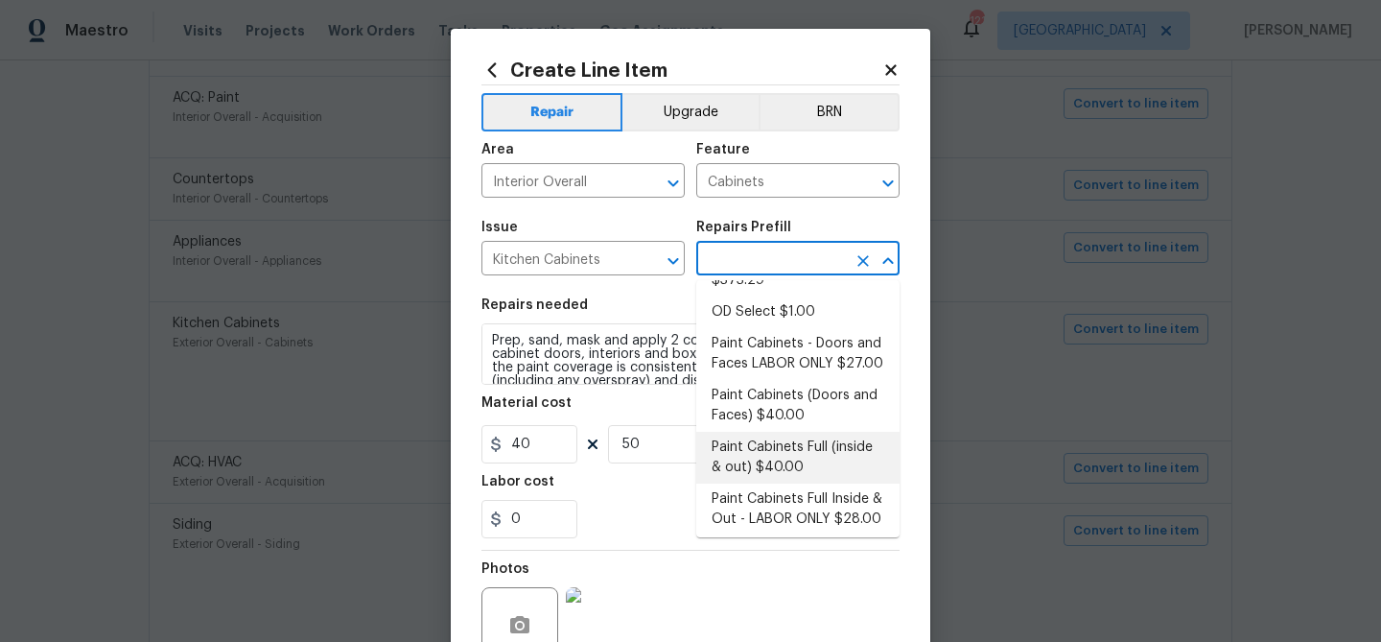
click at [766, 432] on li "Paint Cabinets Full (inside & out) $40.00" at bounding box center [797, 458] width 203 height 52
type input "Paint Cabinets Full (inside & out) $40.00"
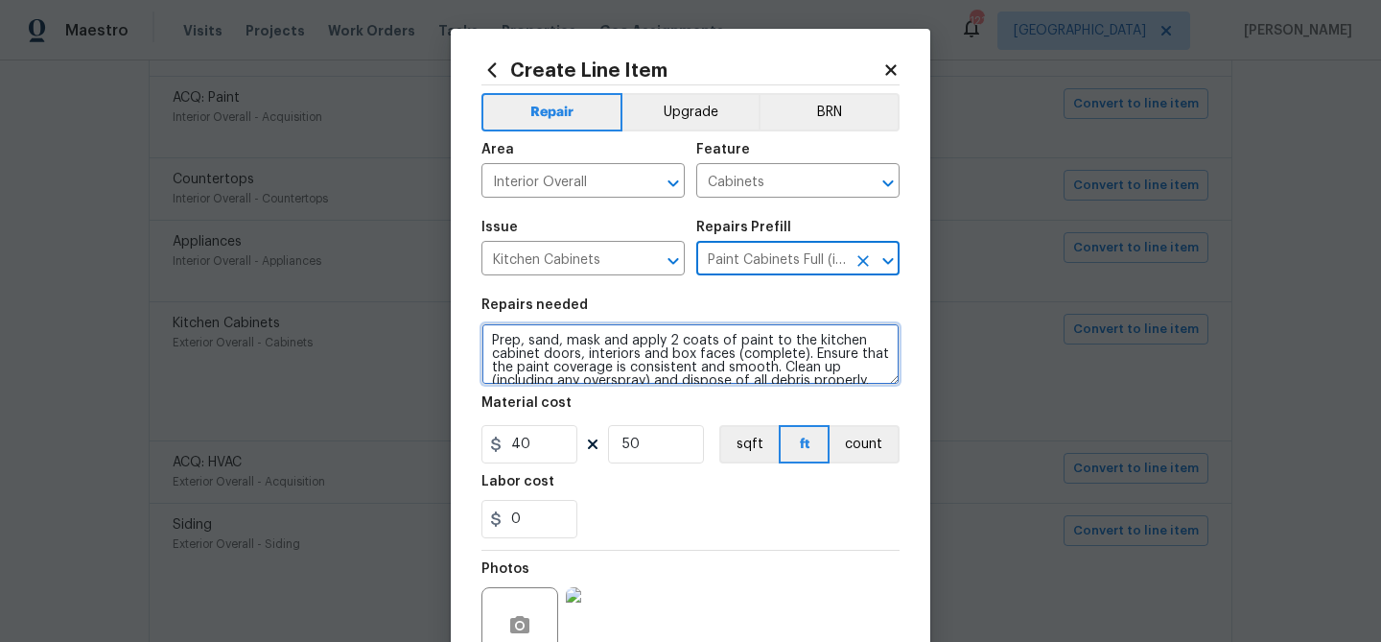
click at [491, 341] on textarea "Prep, sand, mask and apply 2 coats of paint to the kitchen cabinet doors, inter…" at bounding box center [691, 353] width 418 height 61
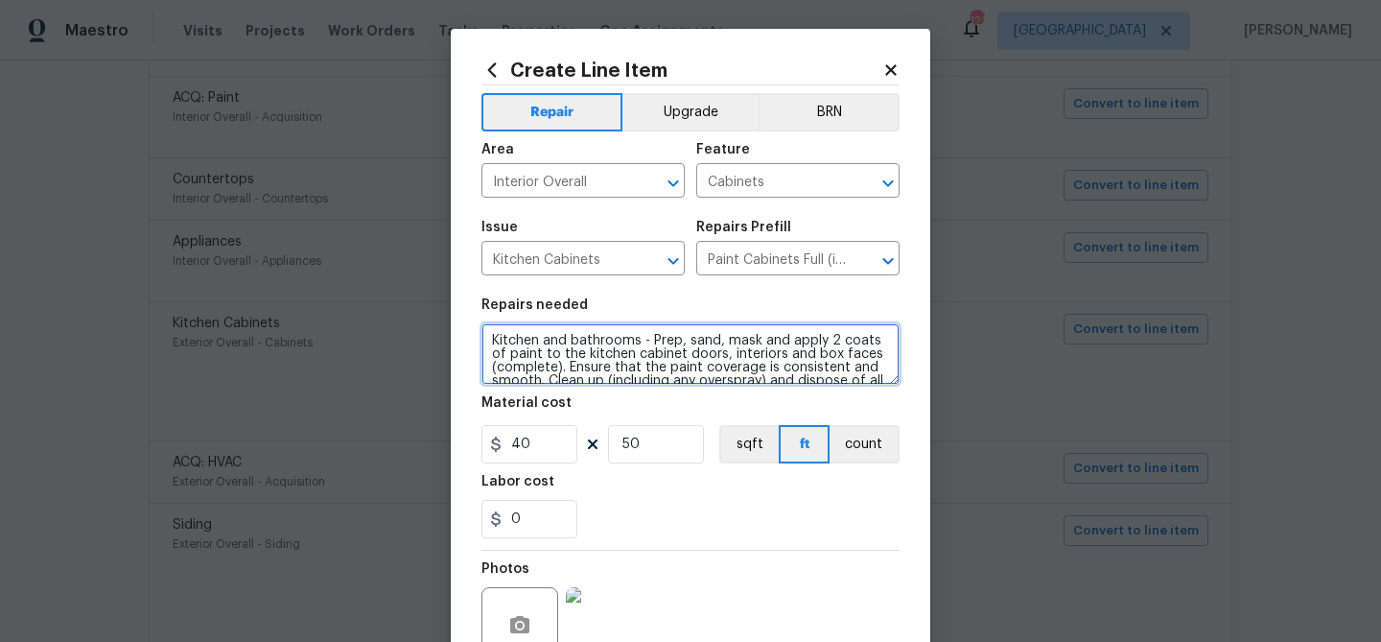
scroll to position [185, 0]
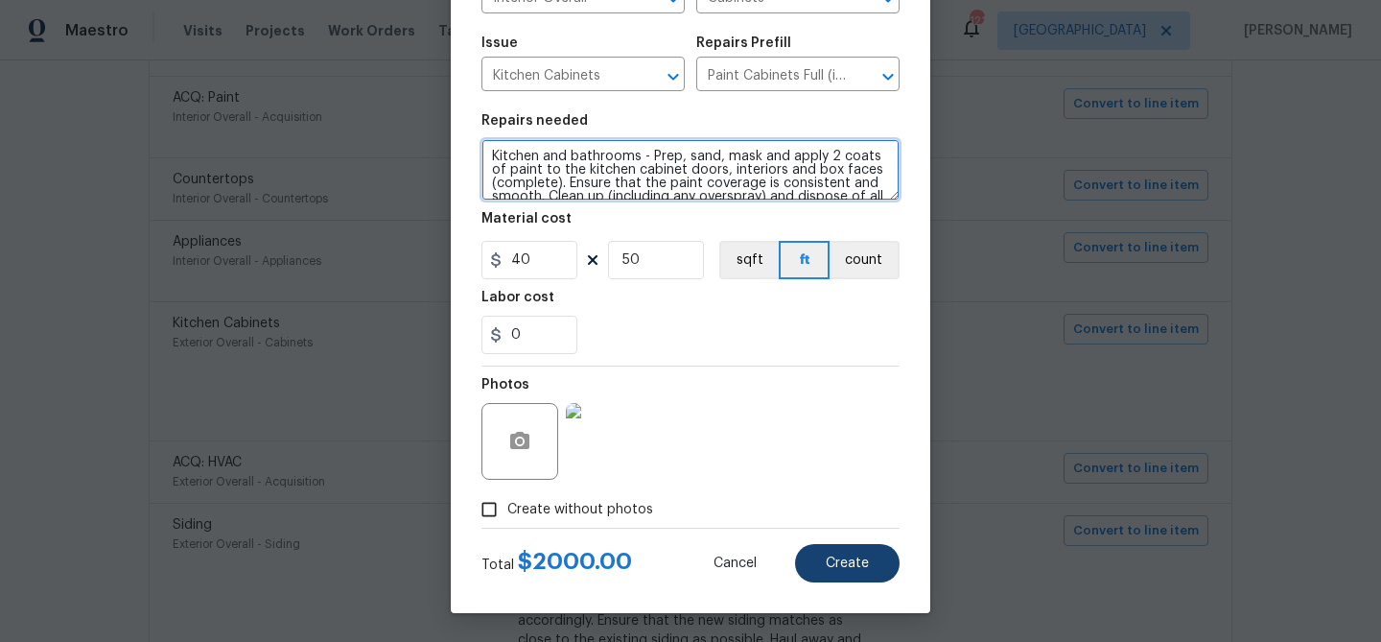
type textarea "Kitchen and bathrooms - Prep, sand, mask and apply 2 coats of paint to the kitc…"
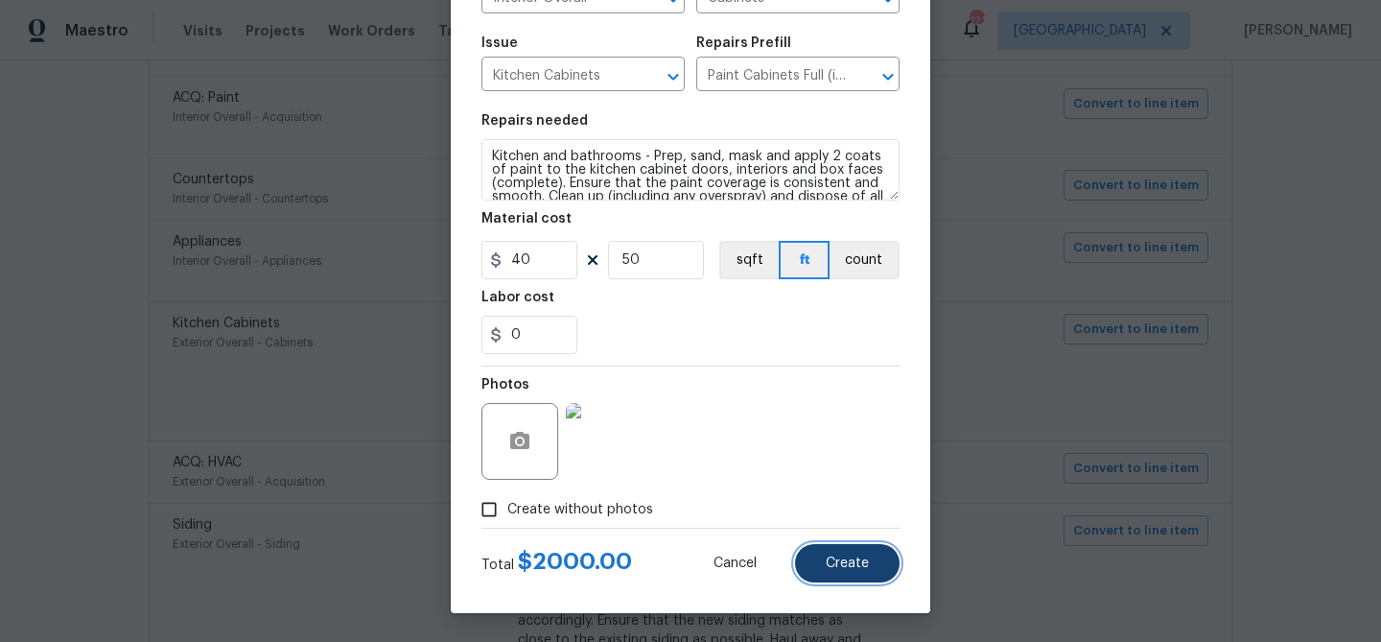
click at [848, 554] on button "Create" at bounding box center [847, 563] width 105 height 38
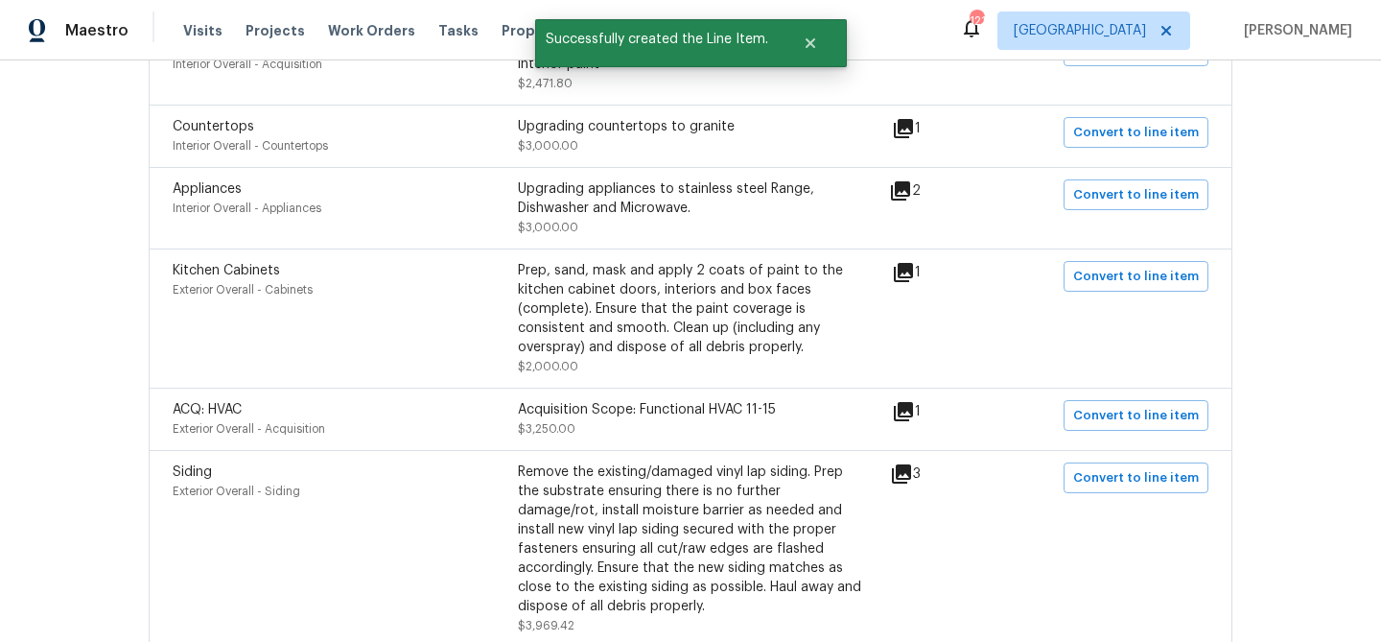
scroll to position [600, 0]
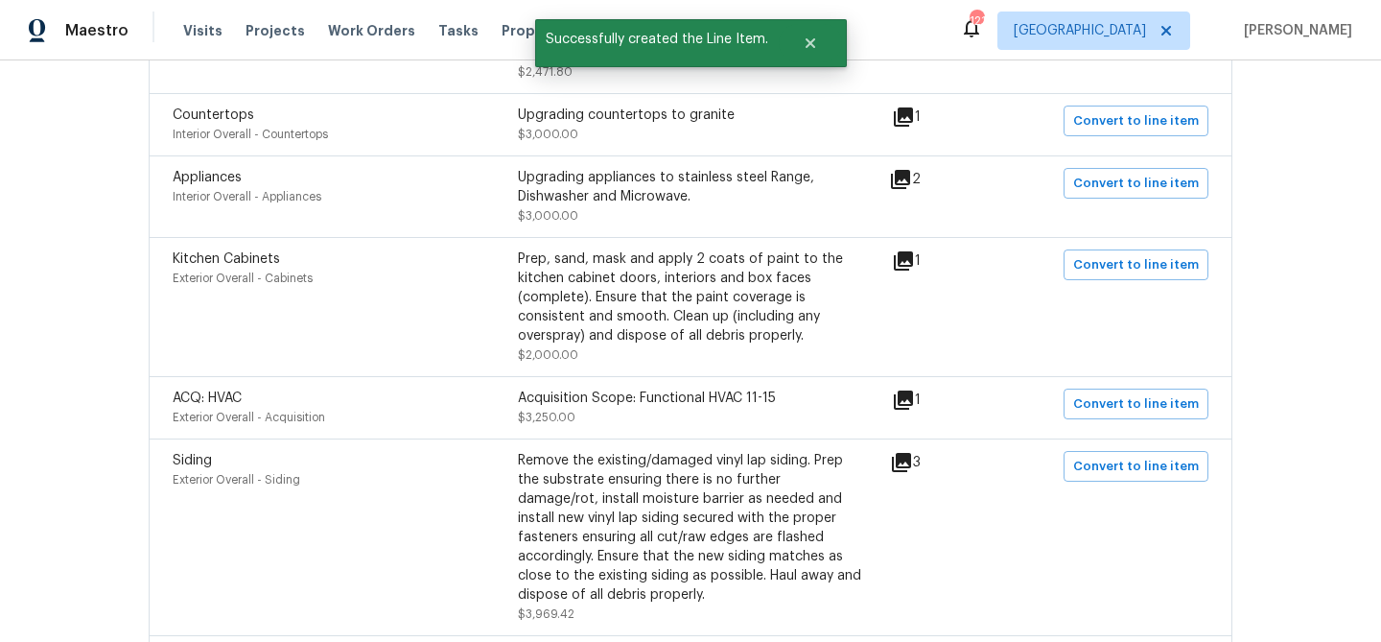
click at [913, 403] on icon at bounding box center [903, 399] width 19 height 19
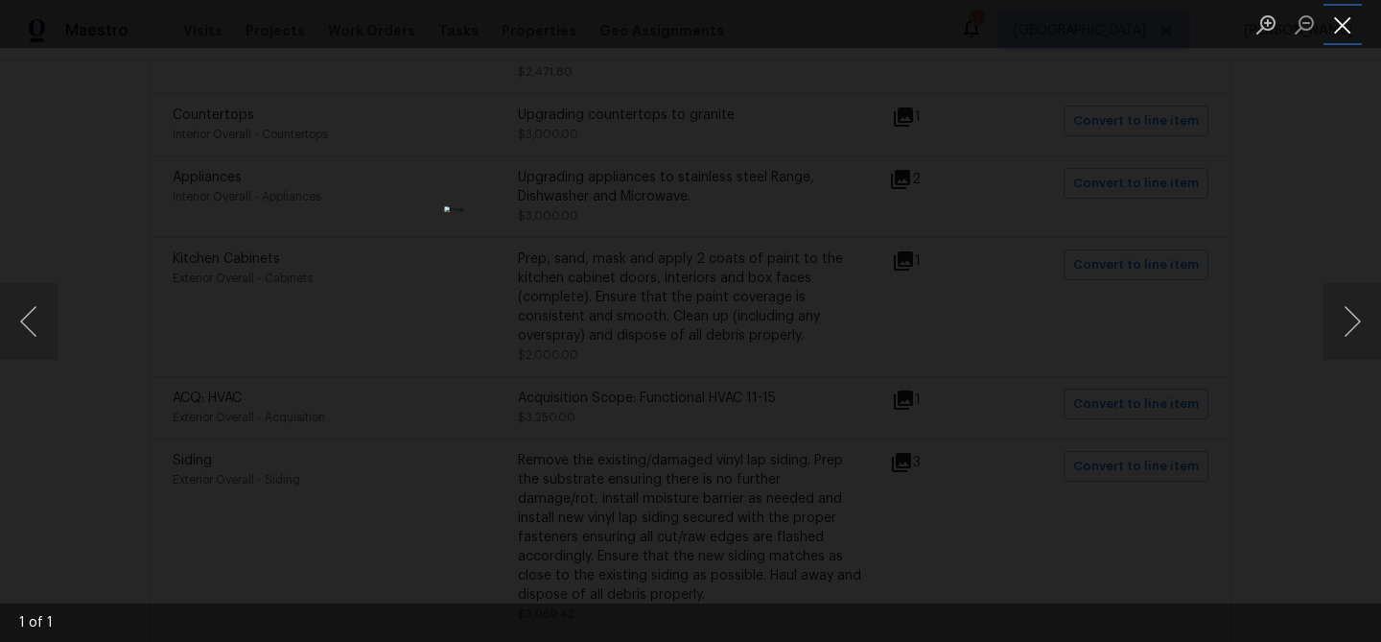
click at [1350, 27] on button "Close lightbox" at bounding box center [1343, 25] width 38 height 34
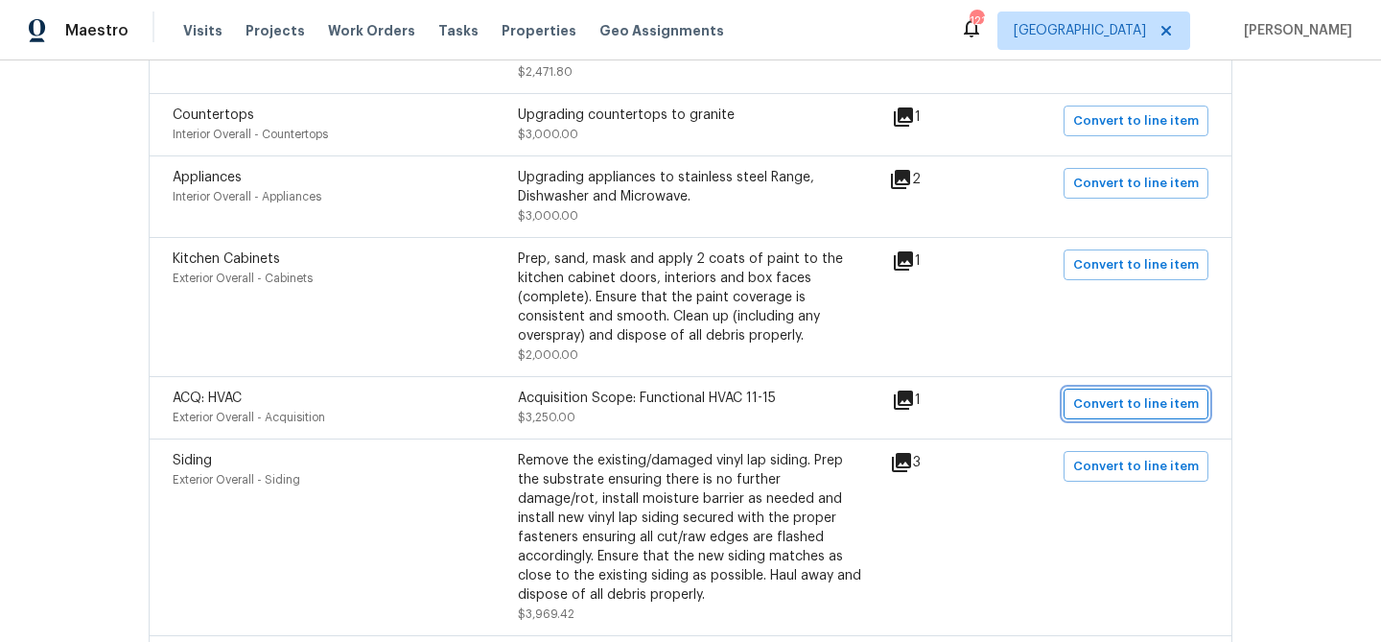
click at [1117, 411] on span "Convert to line item" at bounding box center [1136, 404] width 126 height 22
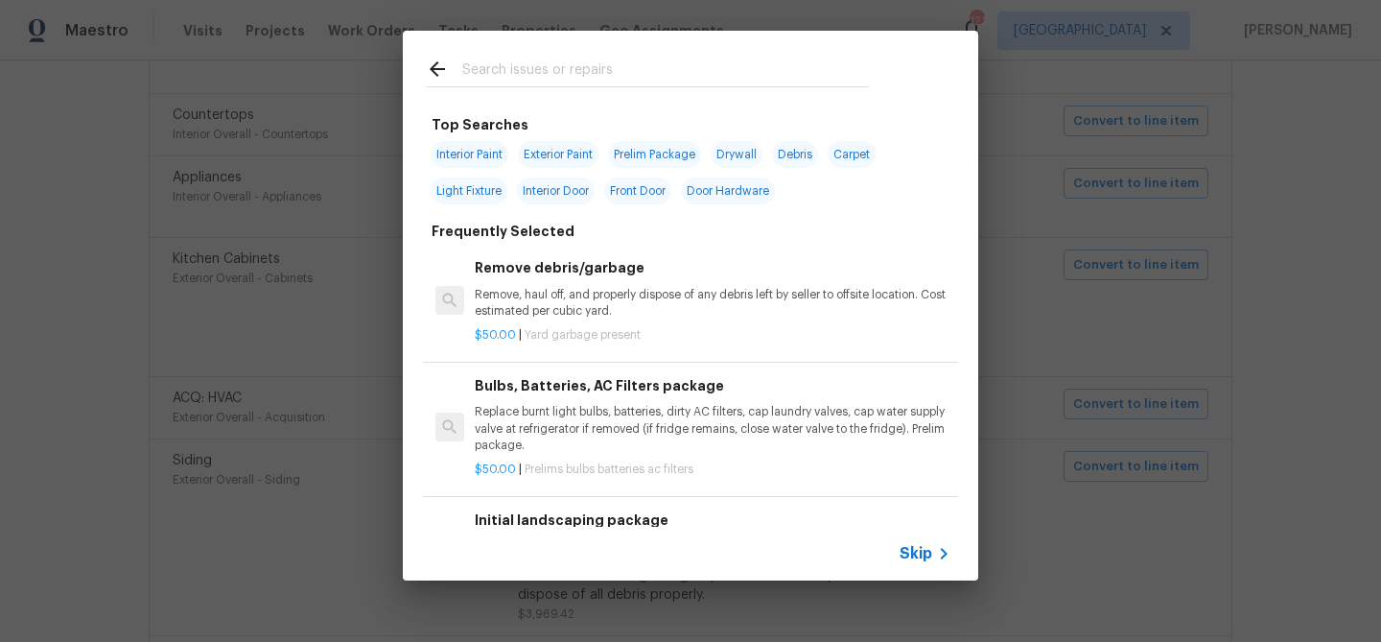
click at [515, 72] on input "text" at bounding box center [665, 72] width 407 height 29
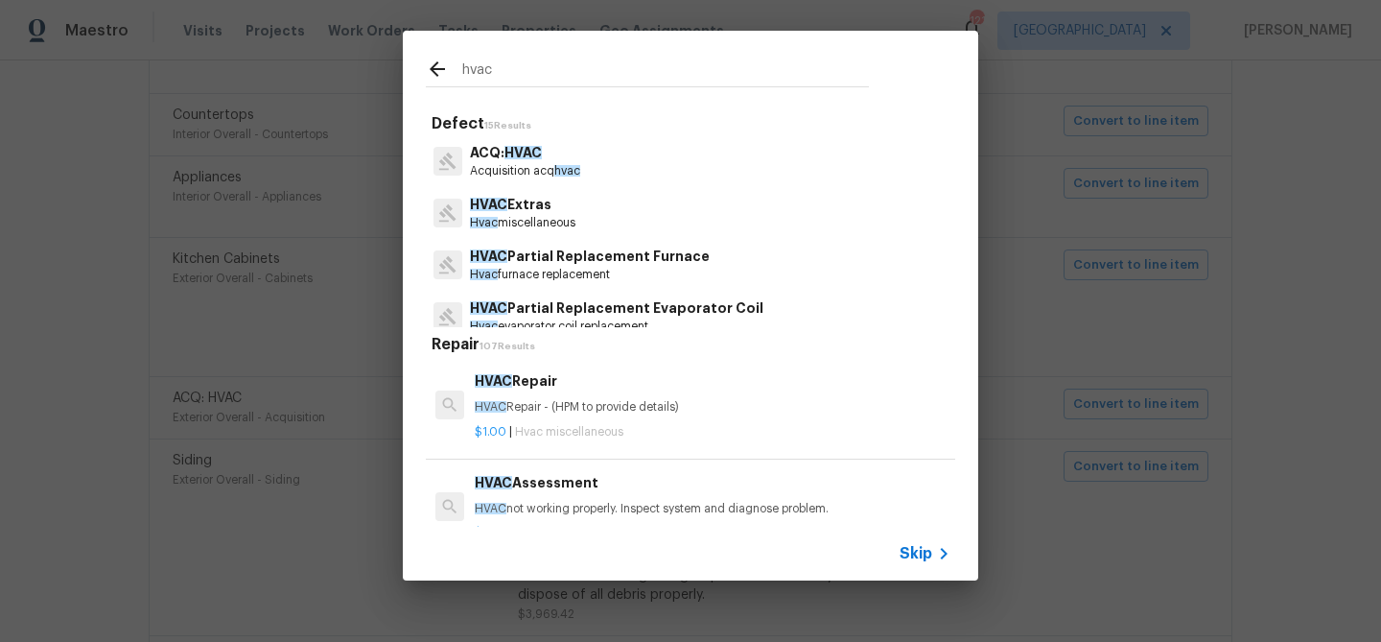
type input "hvac"
click at [547, 218] on p "Hvac miscellaneous" at bounding box center [523, 223] width 106 height 16
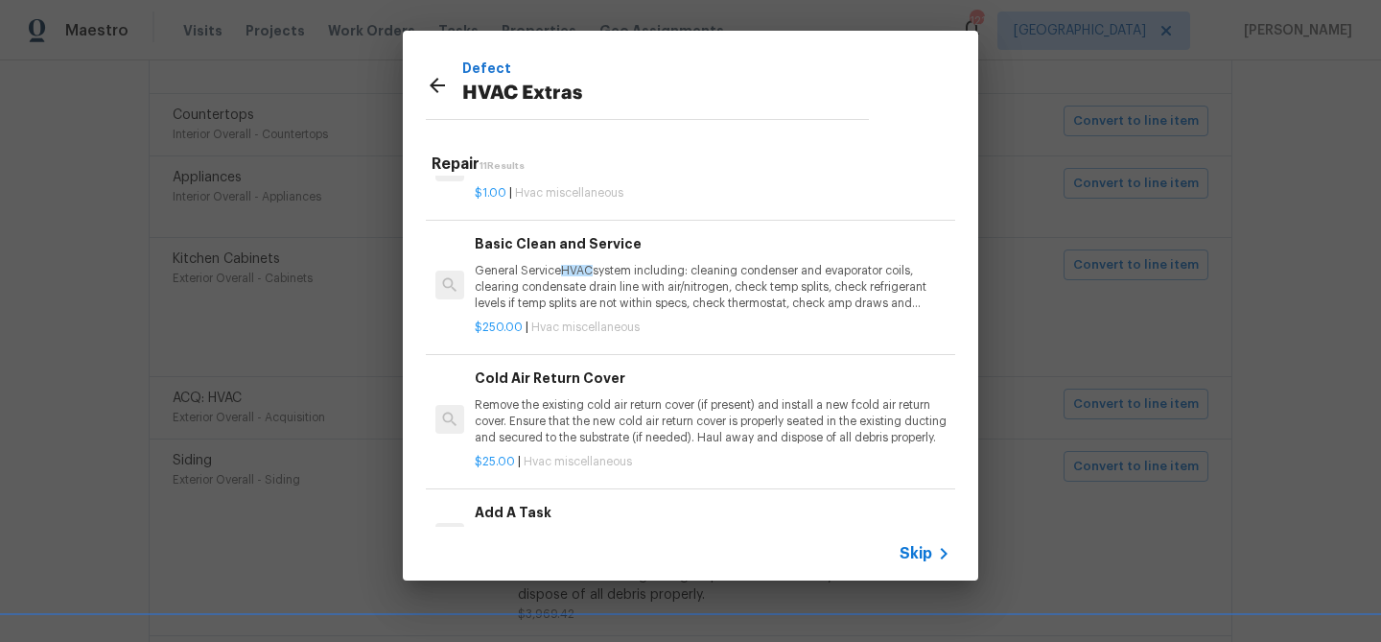
scroll to position [470, 0]
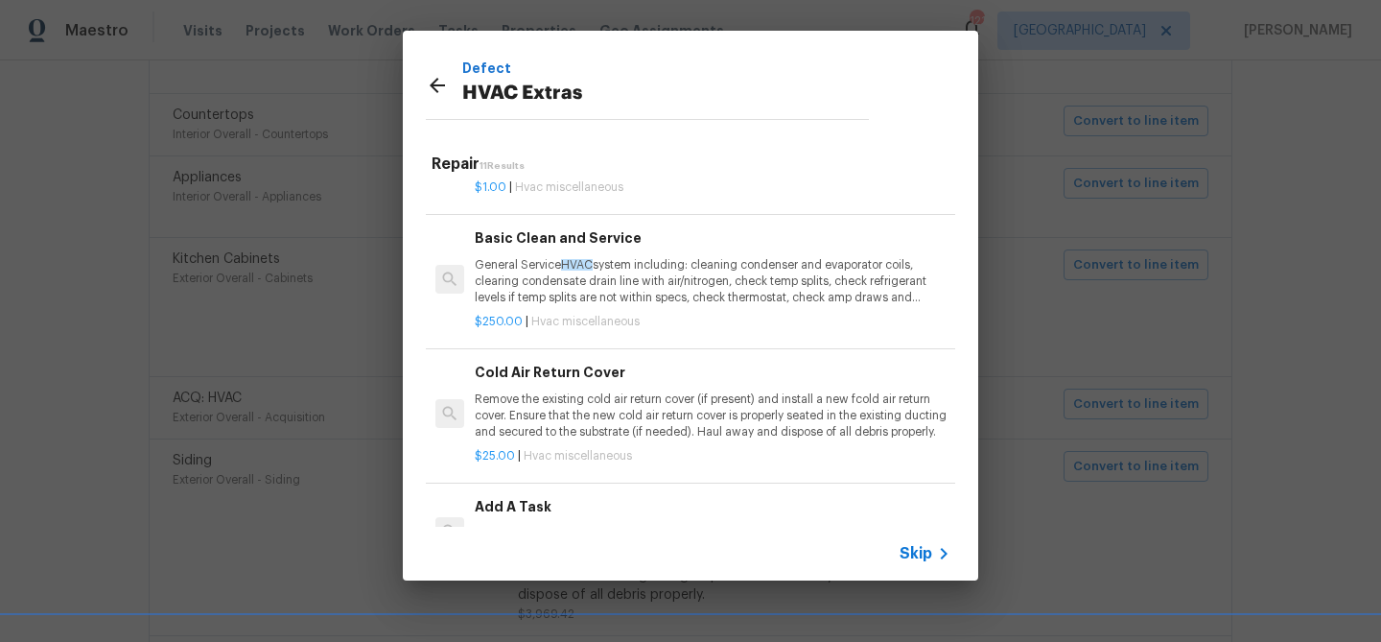
click at [544, 268] on p "General Service HVAC system including: cleaning condenser and evaporator coils,…" at bounding box center [713, 281] width 476 height 49
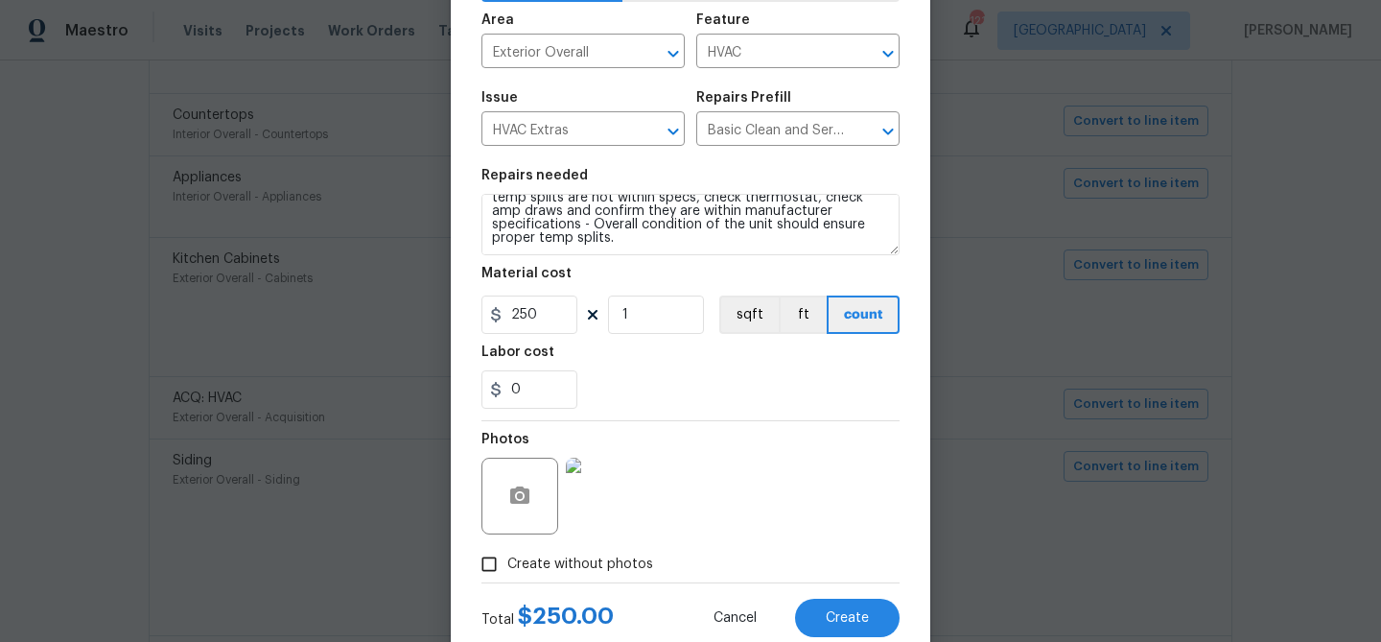
scroll to position [185, 0]
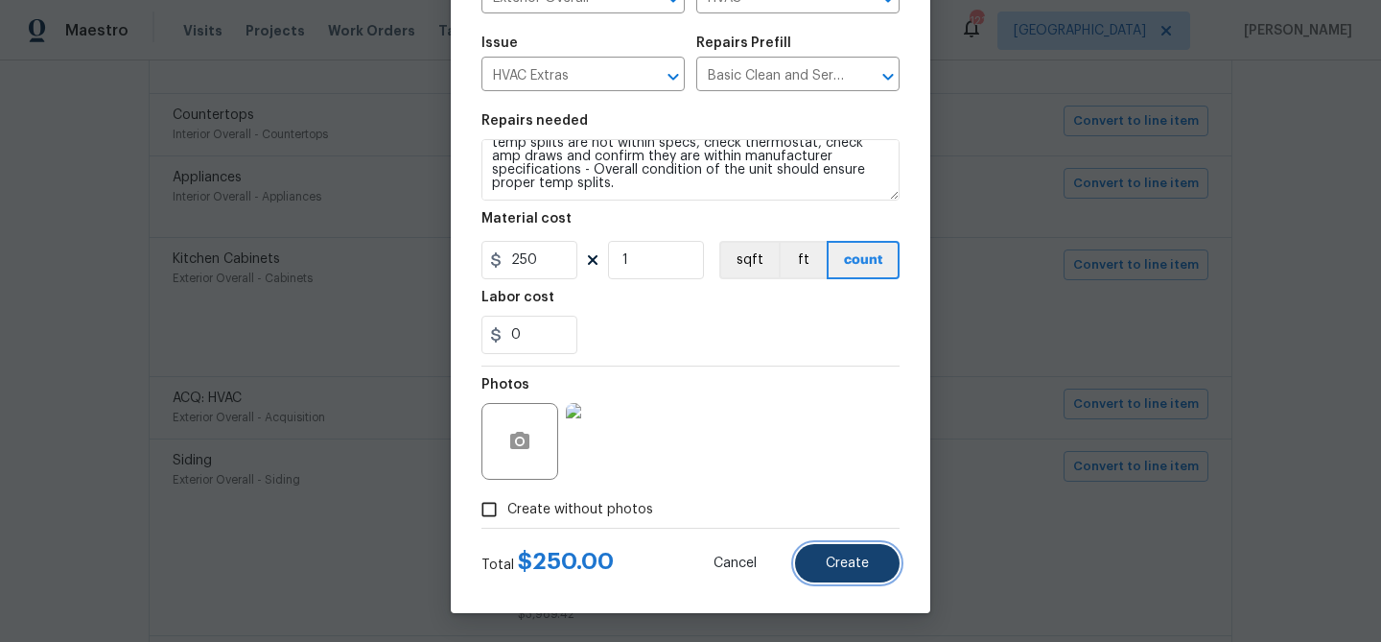
click at [841, 560] on span "Create" at bounding box center [847, 563] width 43 height 14
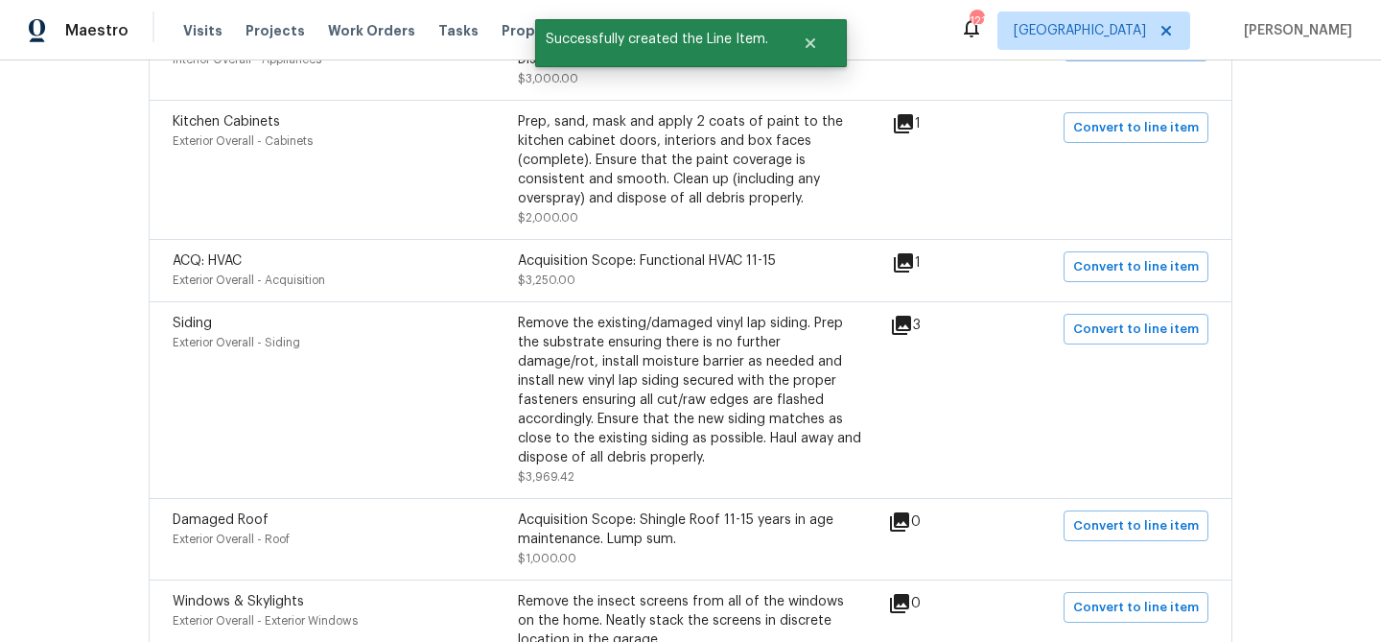
scroll to position [749, 0]
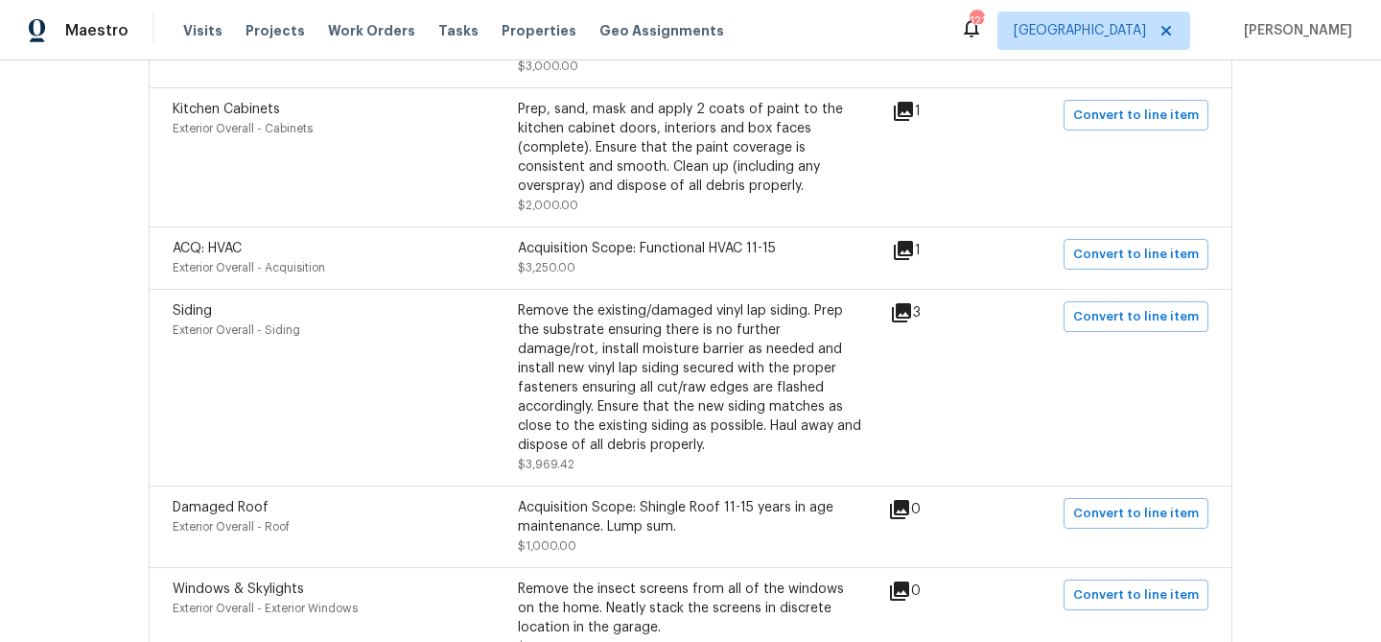
click at [910, 314] on icon at bounding box center [901, 312] width 19 height 19
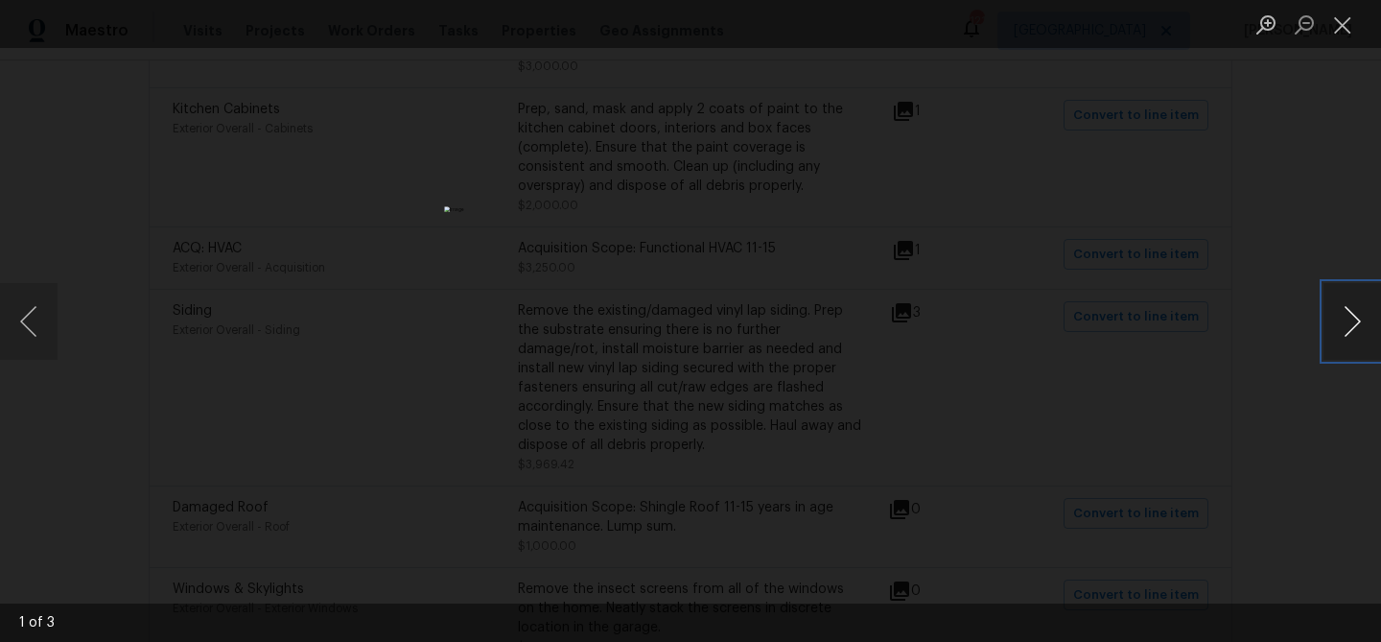
click at [1350, 314] on button "Next image" at bounding box center [1353, 321] width 58 height 77
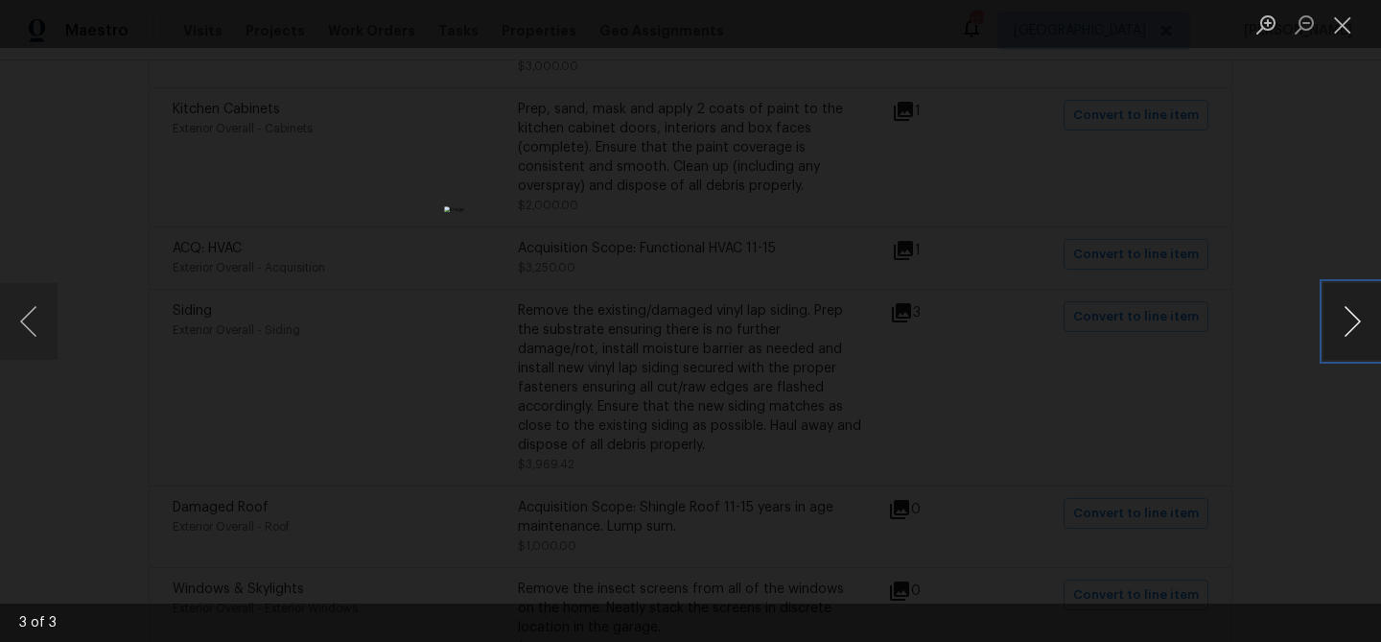
click at [1350, 314] on button "Next image" at bounding box center [1353, 321] width 58 height 77
click at [1337, 35] on button "Close lightbox" at bounding box center [1343, 25] width 38 height 34
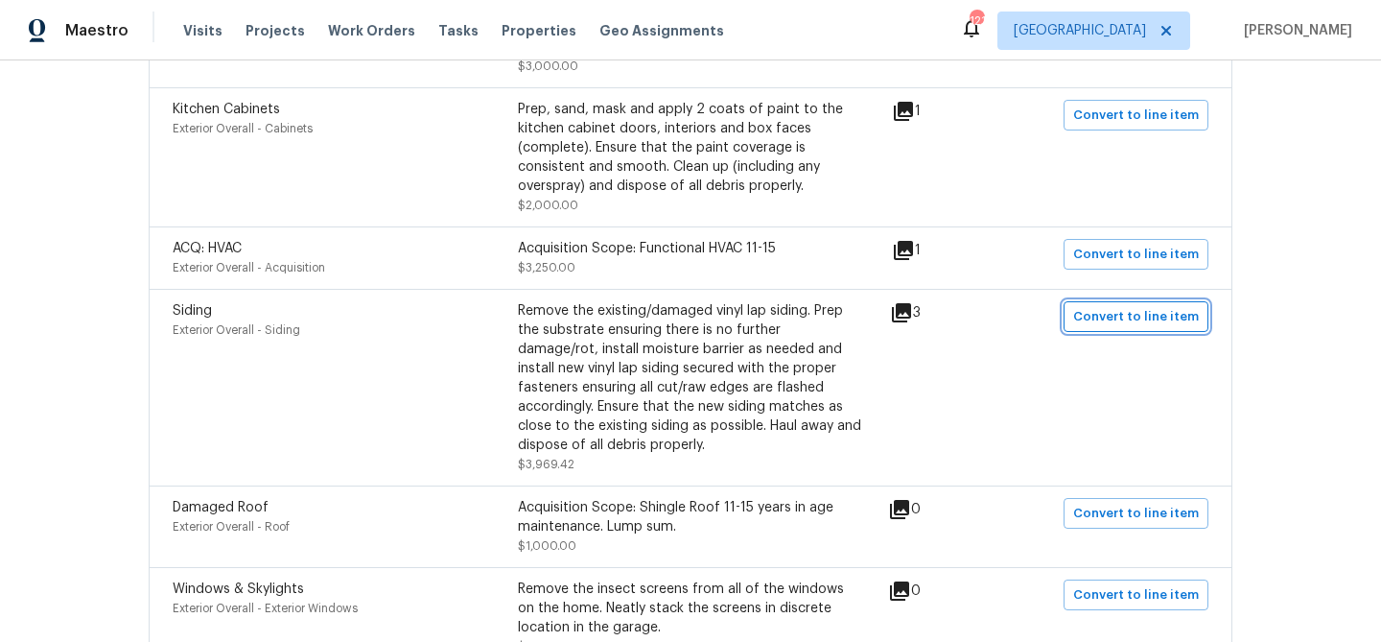
click at [1108, 318] on span "Convert to line item" at bounding box center [1136, 317] width 126 height 22
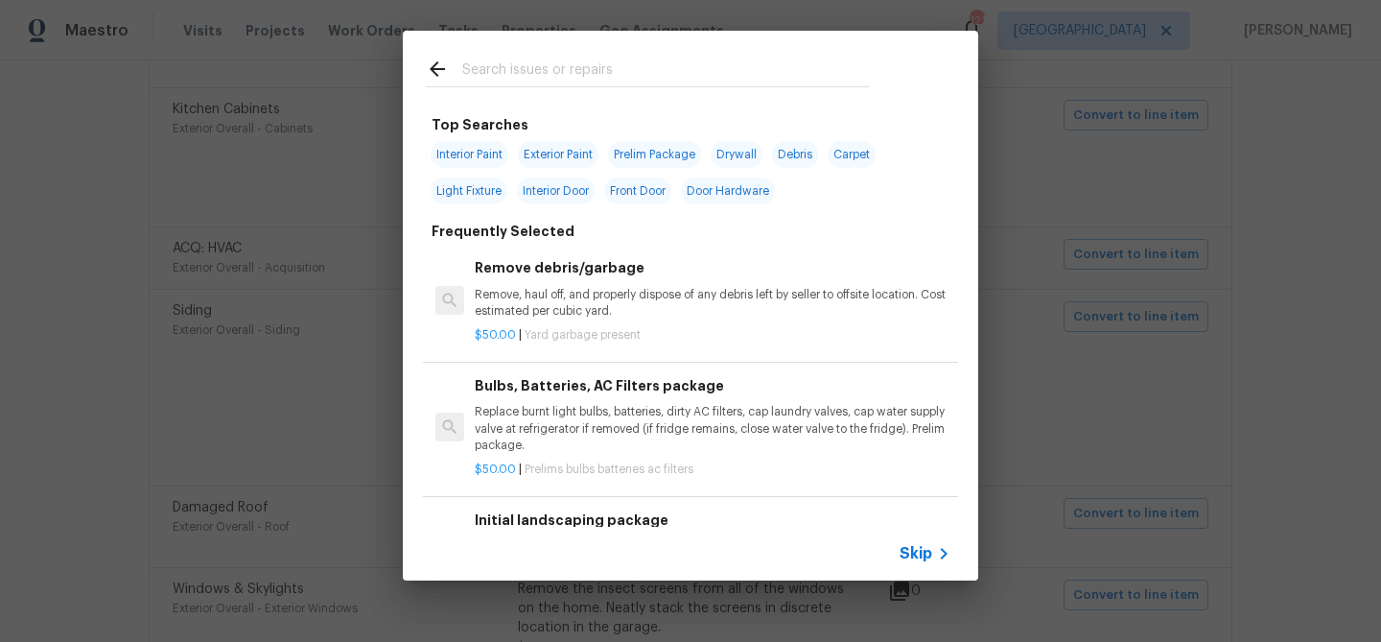
click at [909, 555] on span "Skip" at bounding box center [916, 553] width 33 height 19
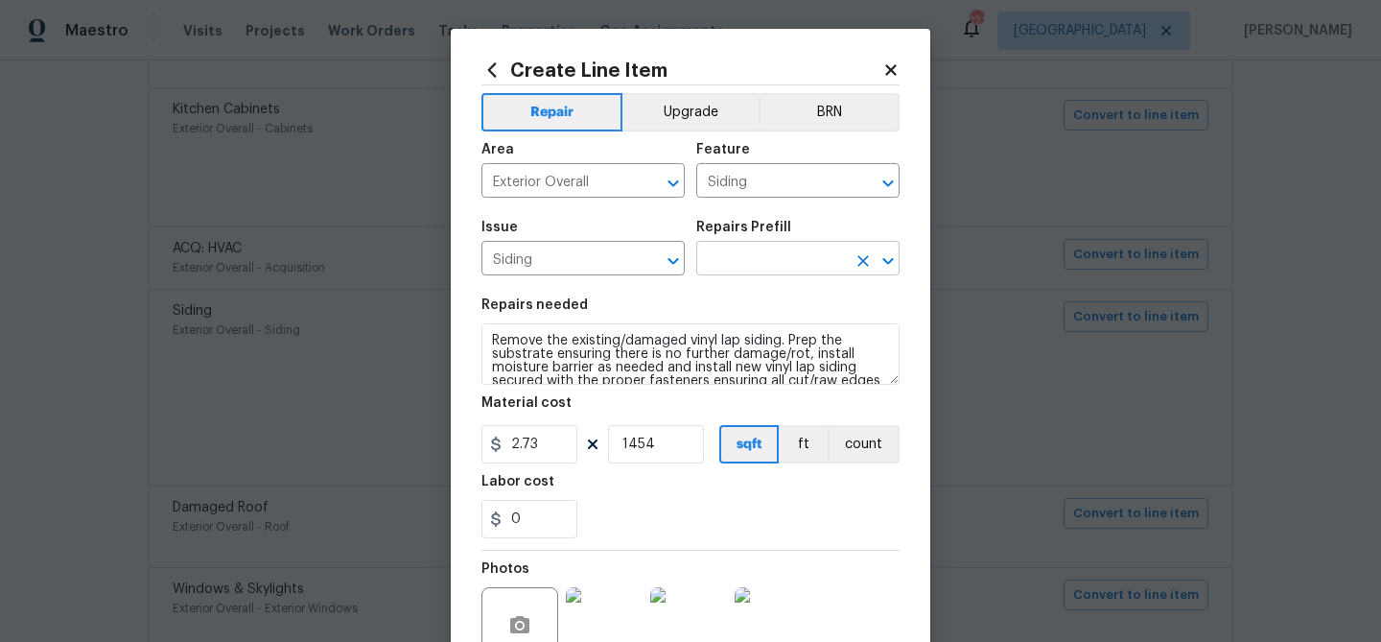
click at [742, 257] on input "text" at bounding box center [771, 261] width 150 height 30
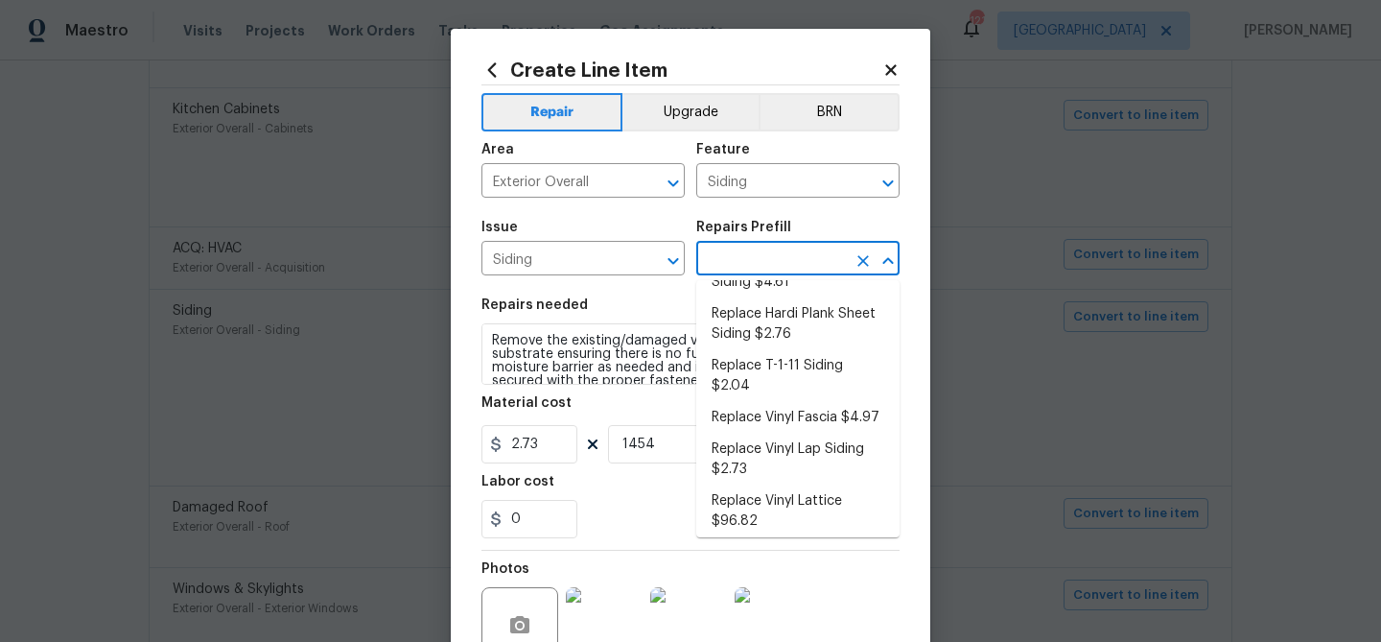
scroll to position [624, 0]
click at [760, 433] on li "Replace Vinyl Lap Siding $2.73" at bounding box center [797, 459] width 203 height 52
type input "Replace Vinyl Lap Siding $2.73"
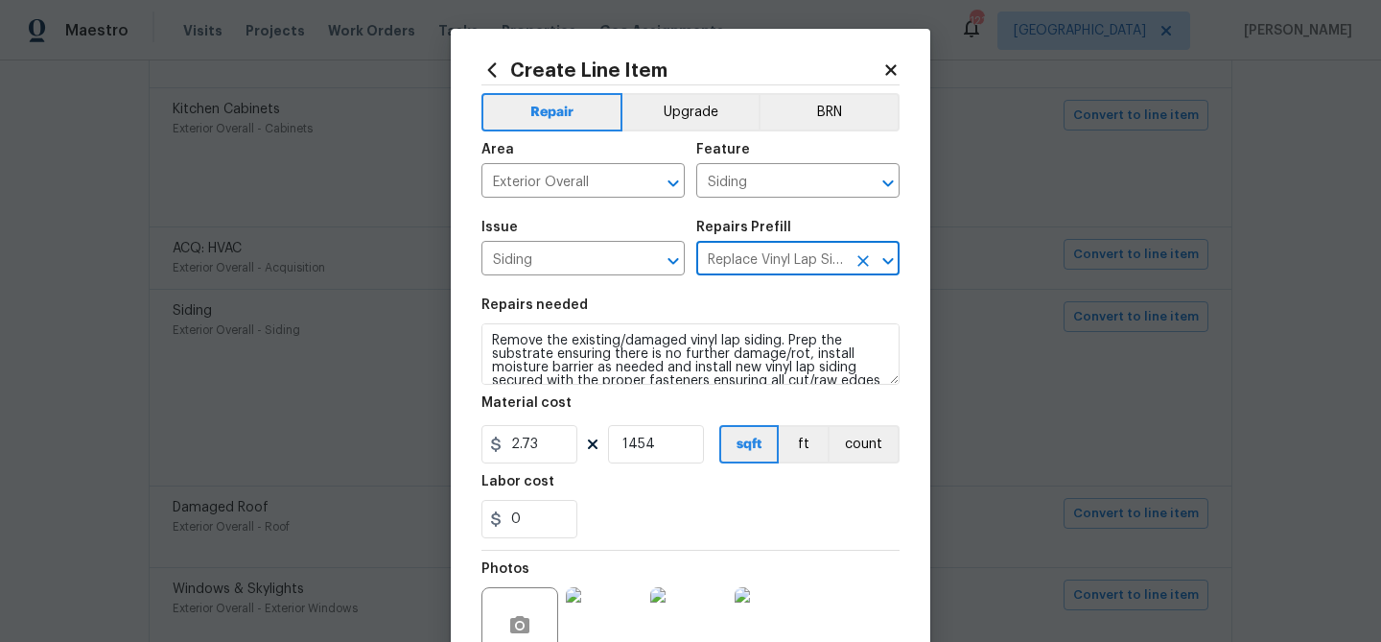
scroll to position [185, 0]
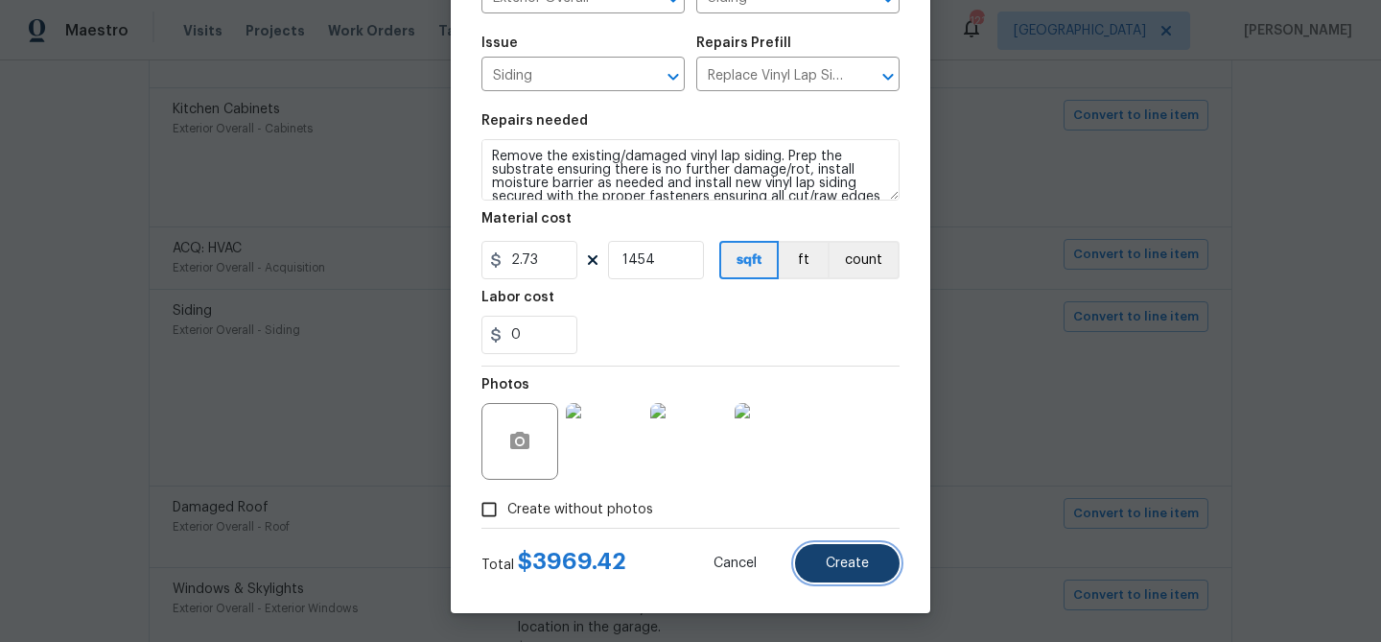
click at [882, 562] on button "Create" at bounding box center [847, 563] width 105 height 38
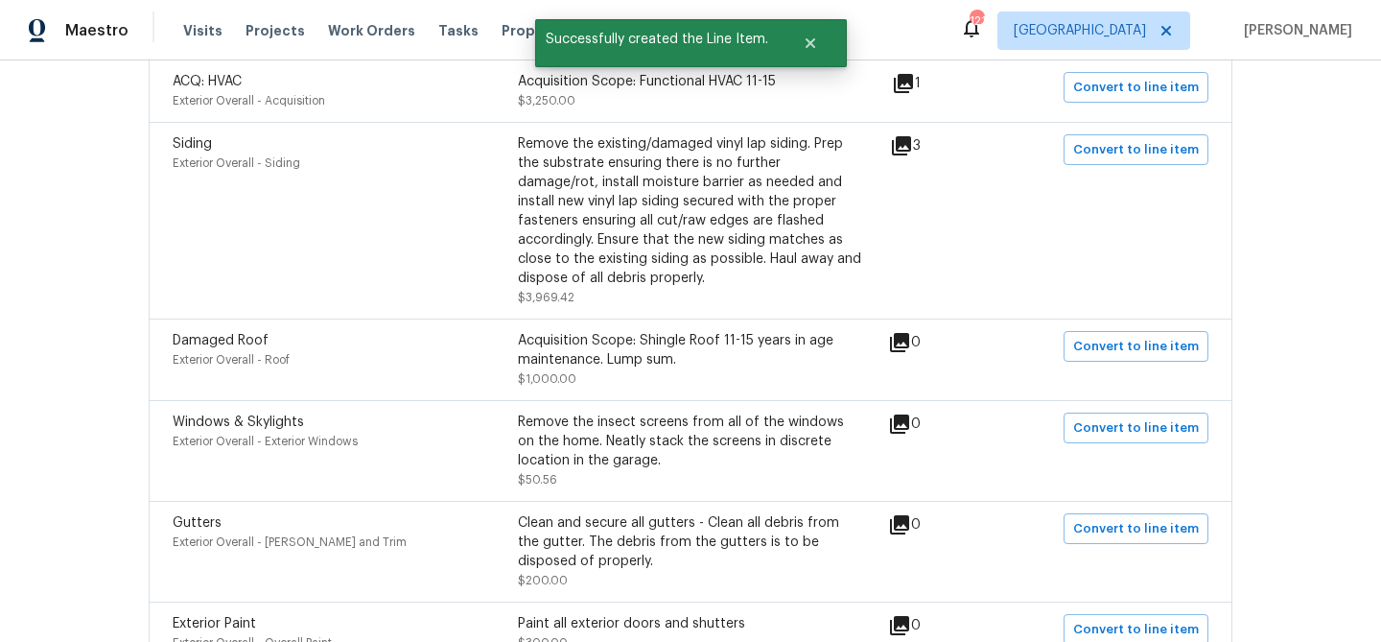
scroll to position [918, 0]
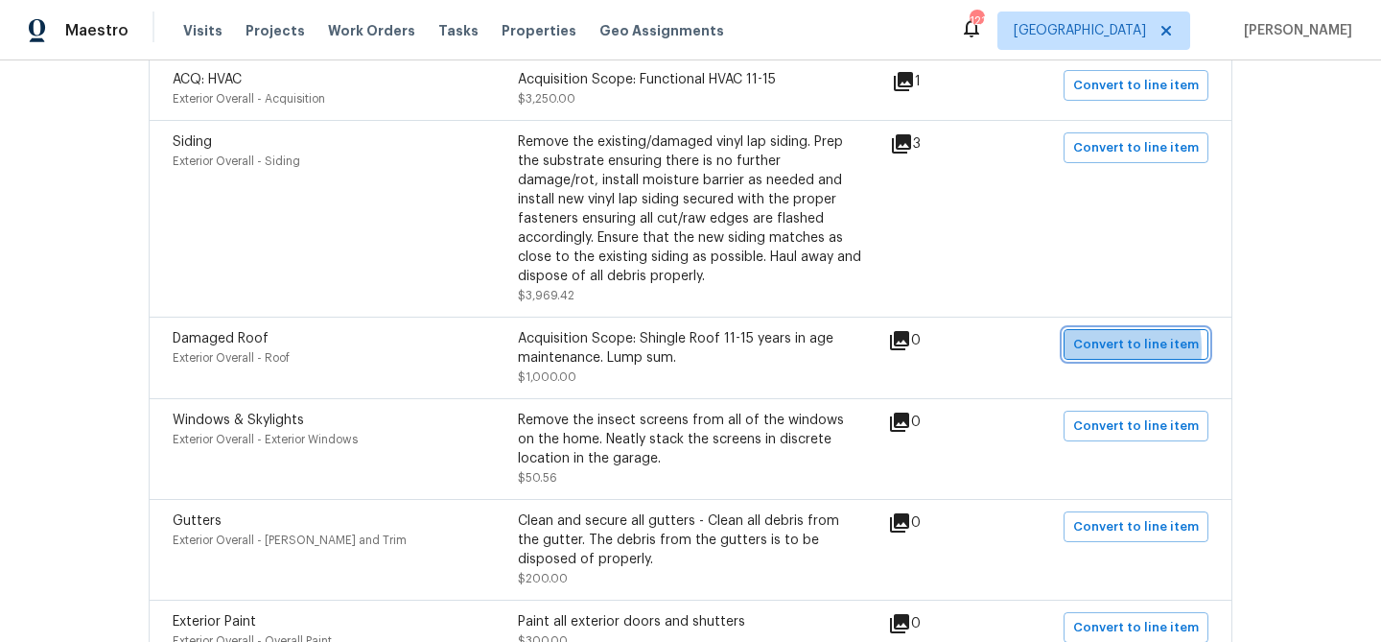
click at [1093, 352] on span "Convert to line item" at bounding box center [1136, 345] width 126 height 22
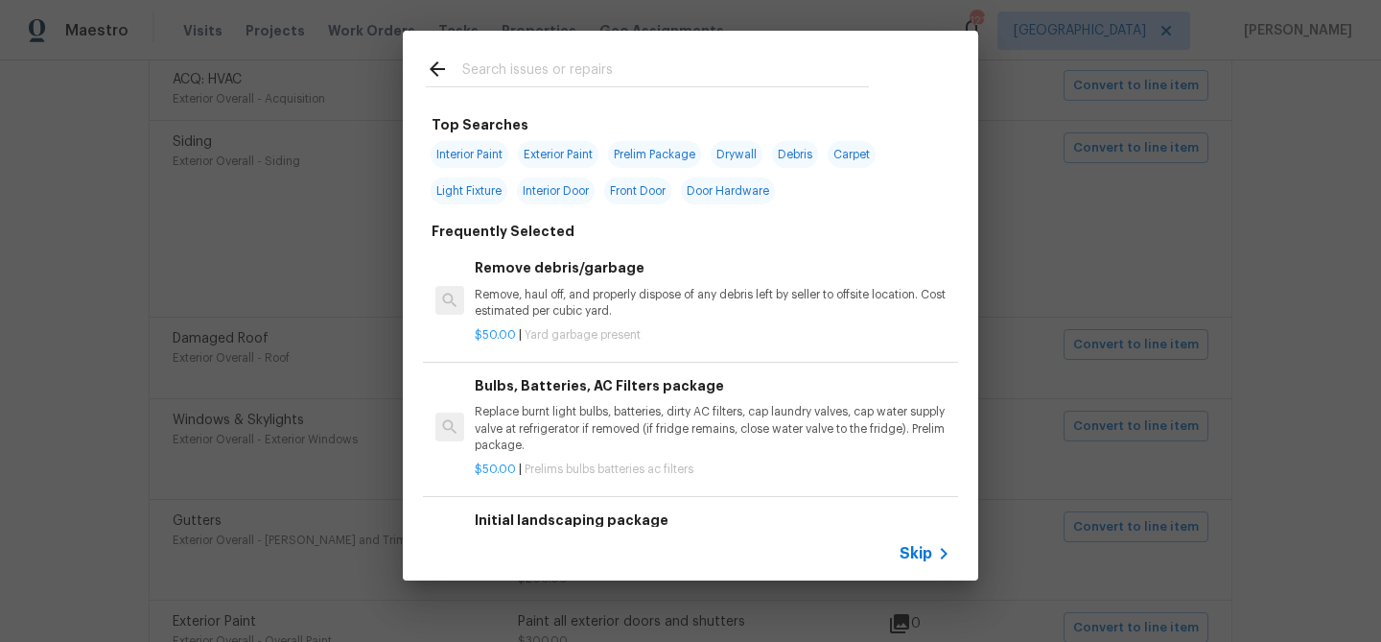
click at [571, 67] on input "text" at bounding box center [665, 72] width 407 height 29
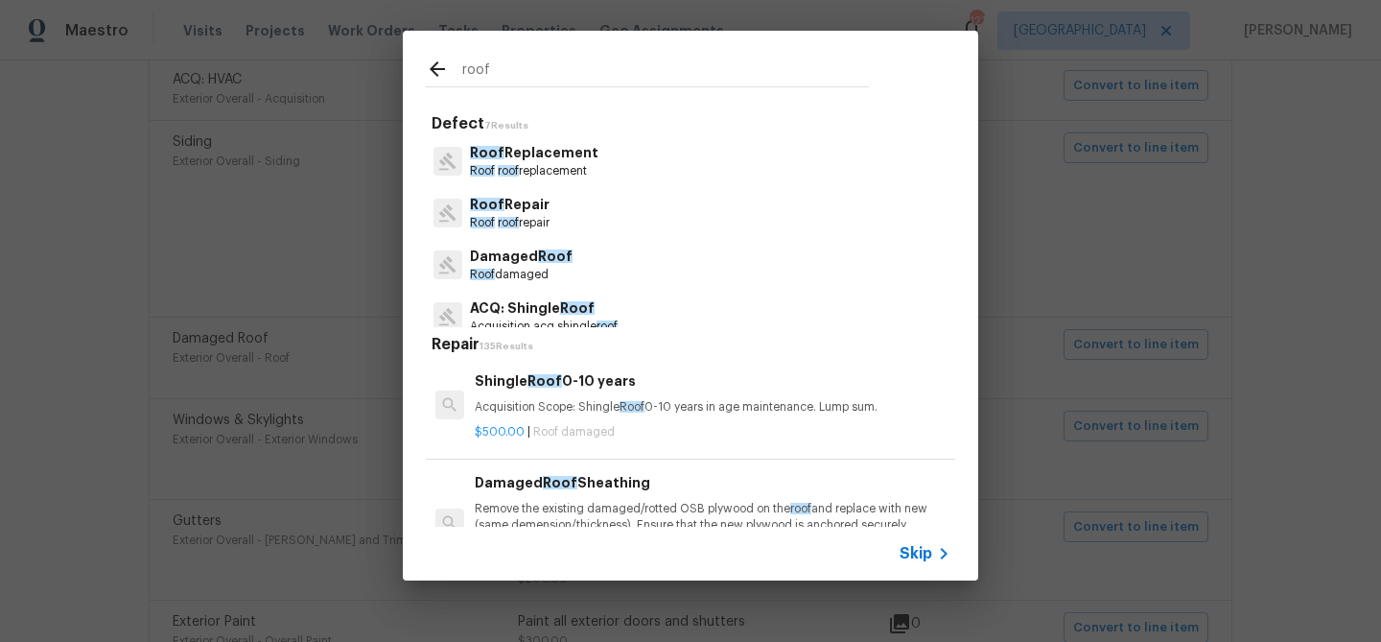
type input "roof"
click at [534, 205] on p "Roof Repair" at bounding box center [510, 205] width 80 height 20
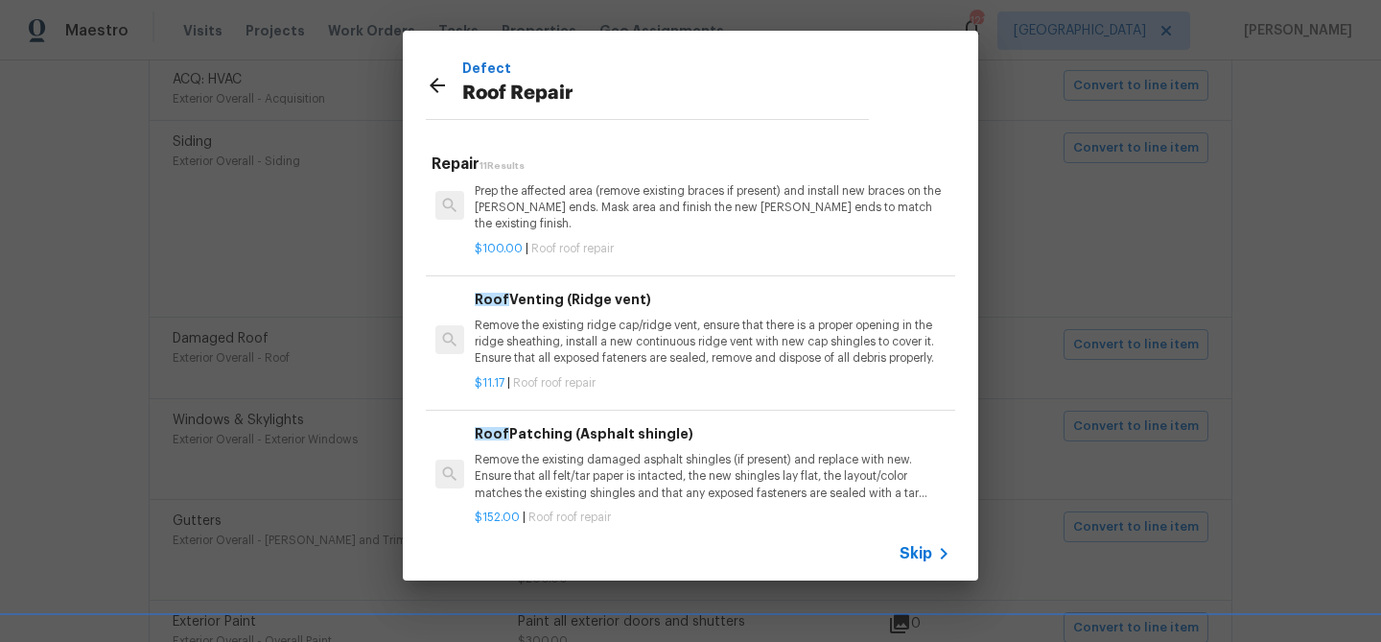
scroll to position [263, 0]
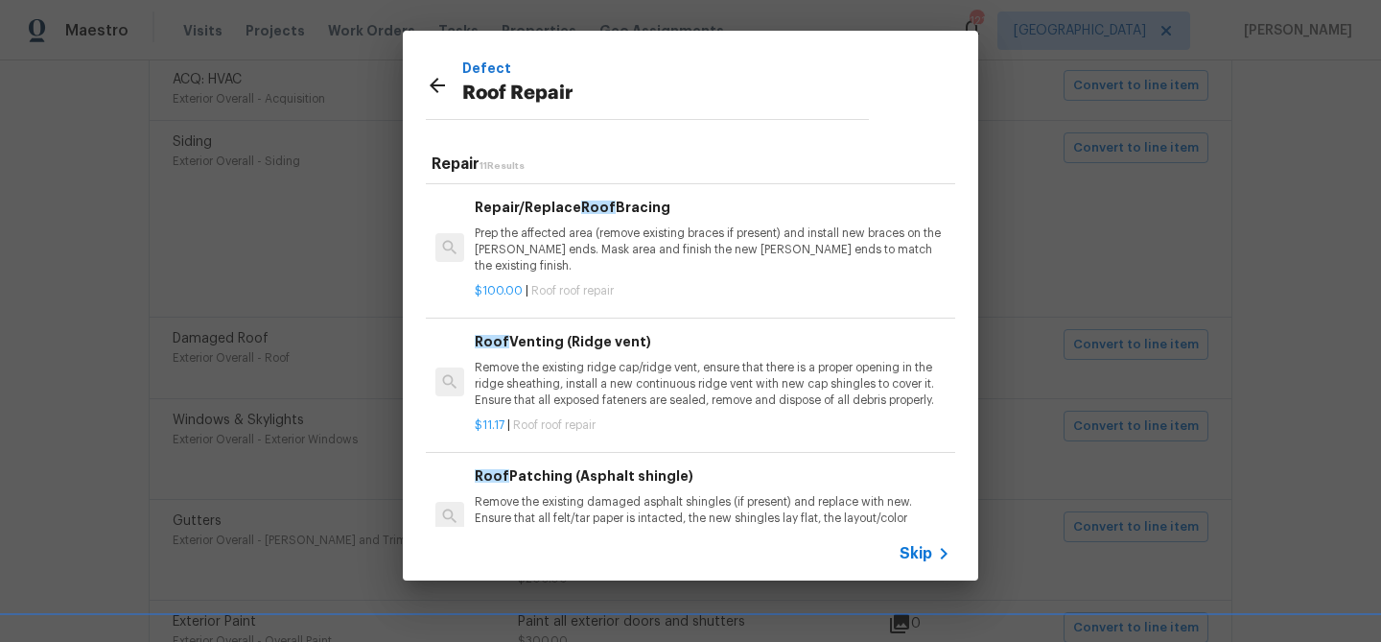
click at [609, 473] on div "Roof Patching (Asphalt shingle) Remove the existing damaged asphalt shingles (i…" at bounding box center [713, 504] width 476 height 79
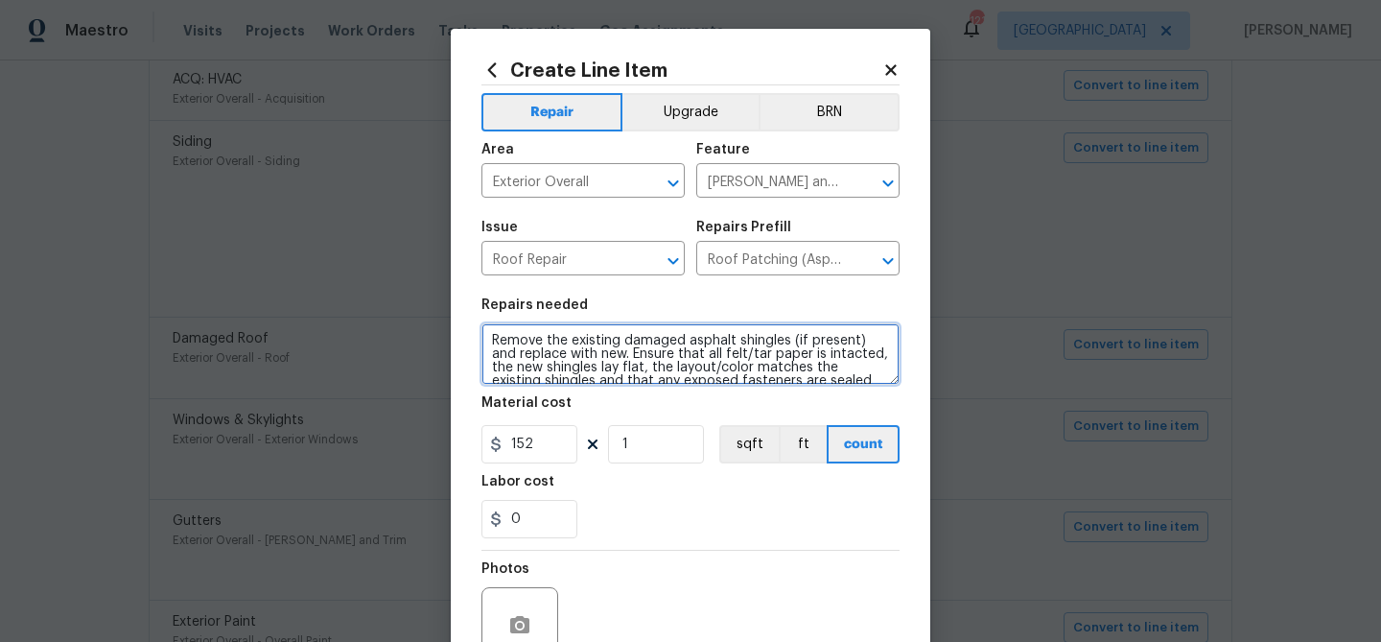
click at [524, 342] on textarea "Remove the existing damaged asphalt shingles (if present) and replace with new.…" at bounding box center [691, 353] width 418 height 61
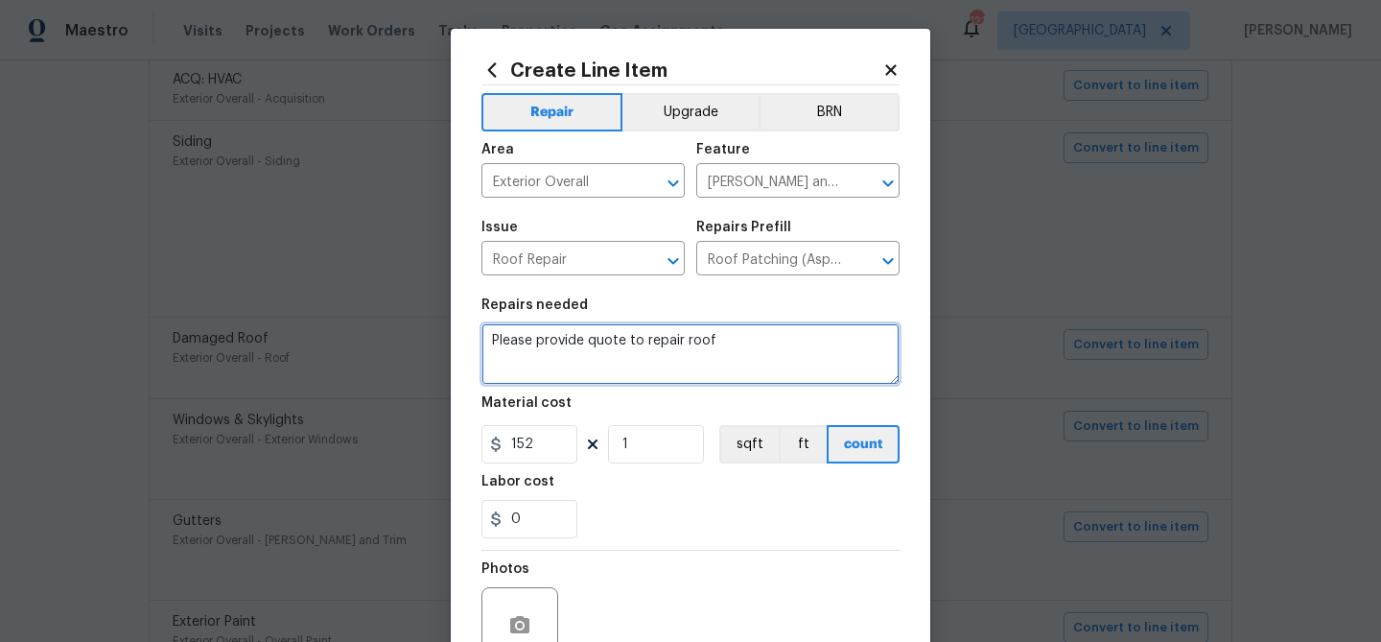
type textarea "Please provide quote to repair roof"
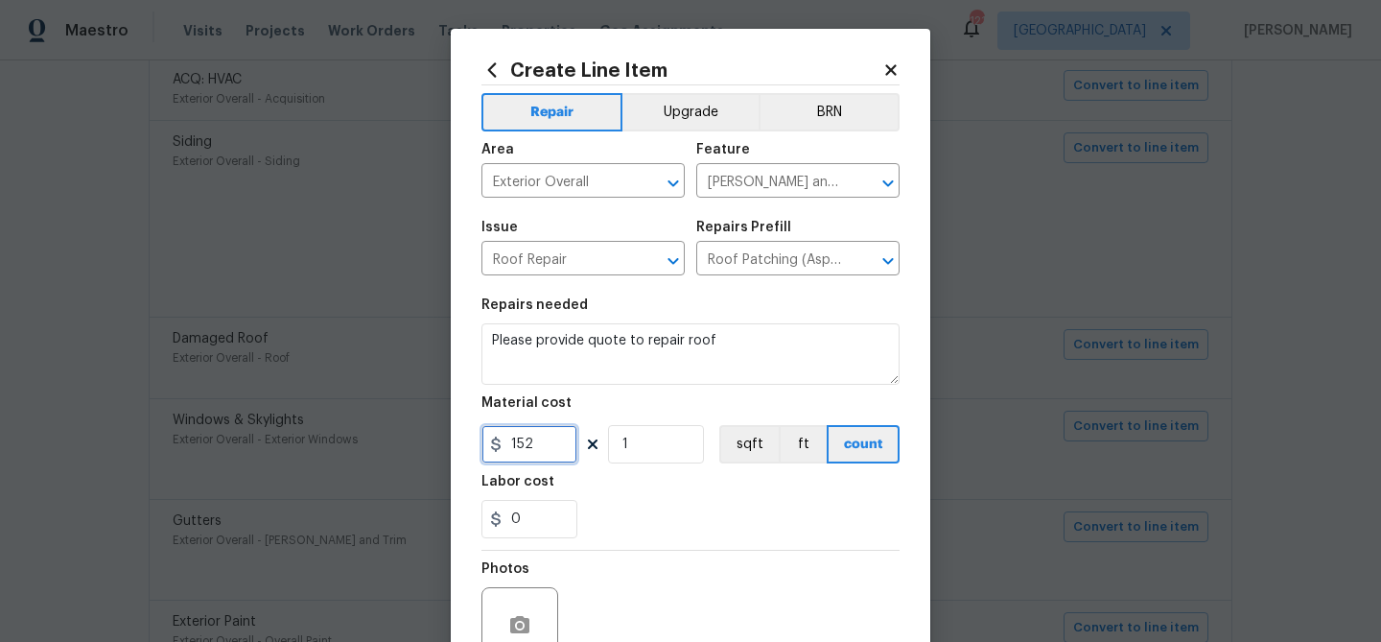
click at [516, 448] on input "152" at bounding box center [530, 444] width 96 height 38
type input "75"
click at [600, 503] on div "0" at bounding box center [691, 519] width 418 height 38
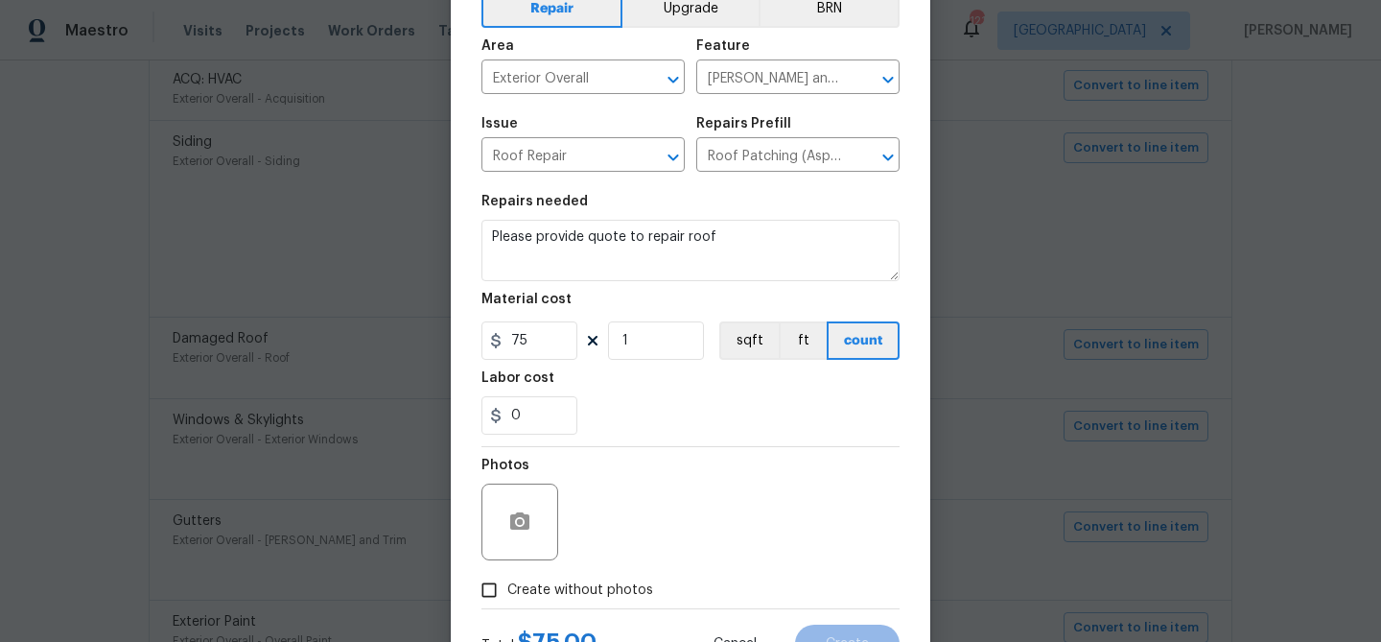
scroll to position [185, 0]
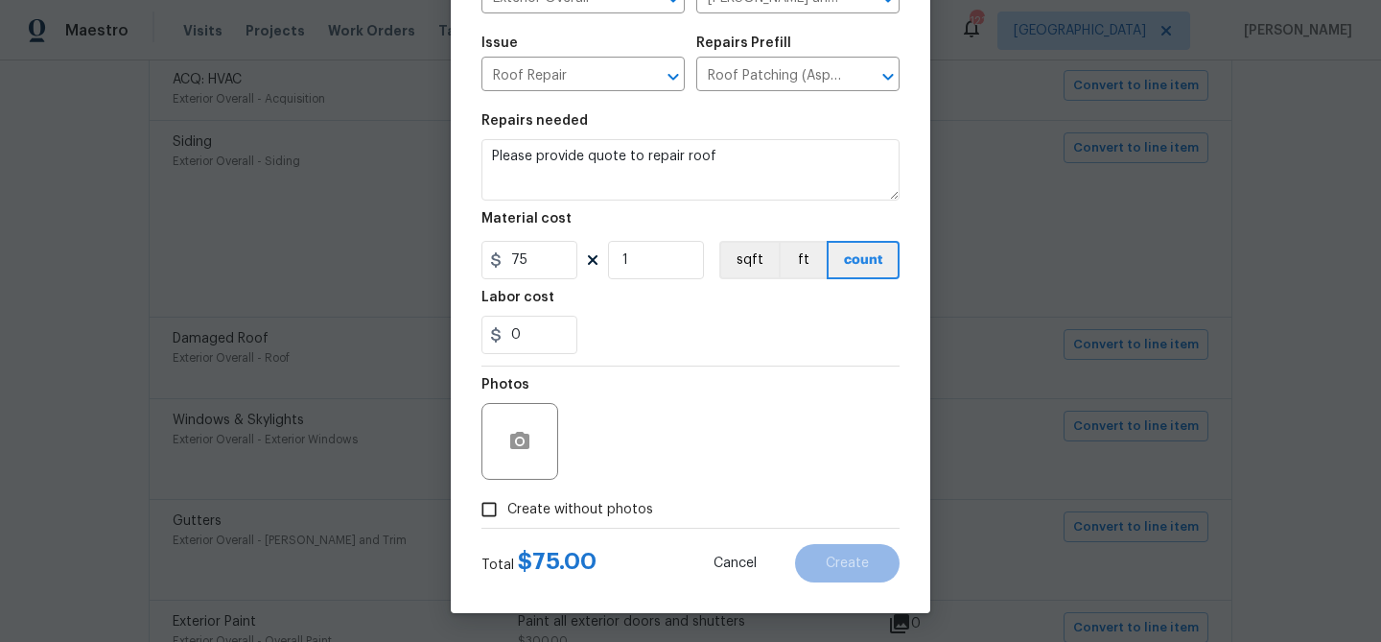
click at [601, 509] on span "Create without photos" at bounding box center [580, 510] width 146 height 20
click at [507, 509] on input "Create without photos" at bounding box center [489, 509] width 36 height 36
checkbox input "true"
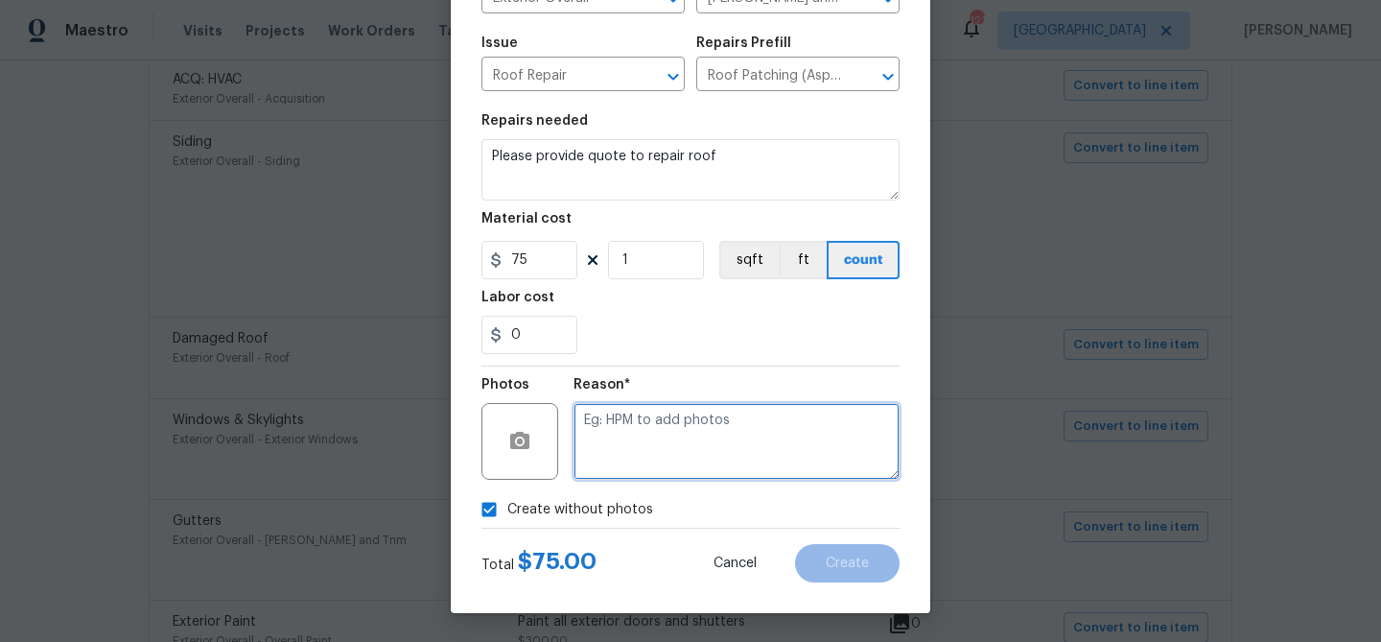
click at [582, 464] on textarea at bounding box center [737, 441] width 326 height 77
click at [627, 475] on textarea "Quote" at bounding box center [737, 441] width 326 height 77
type textarea "Quote"
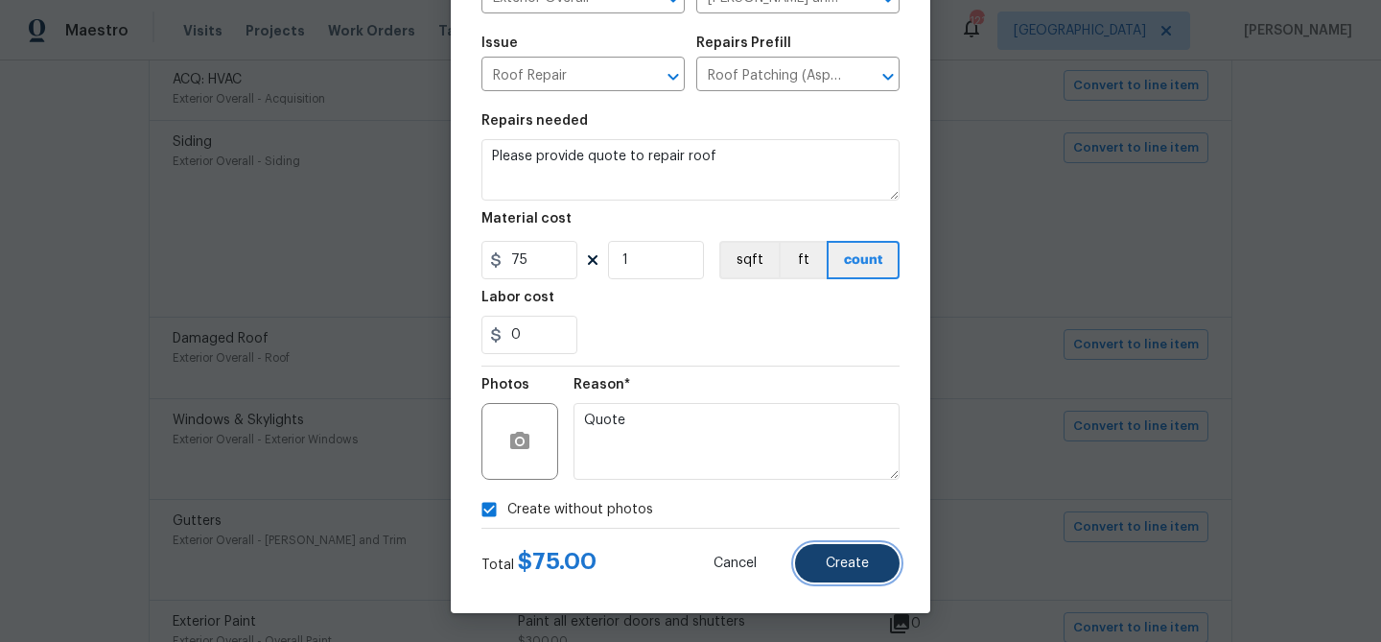
click at [828, 558] on span "Create" at bounding box center [847, 563] width 43 height 14
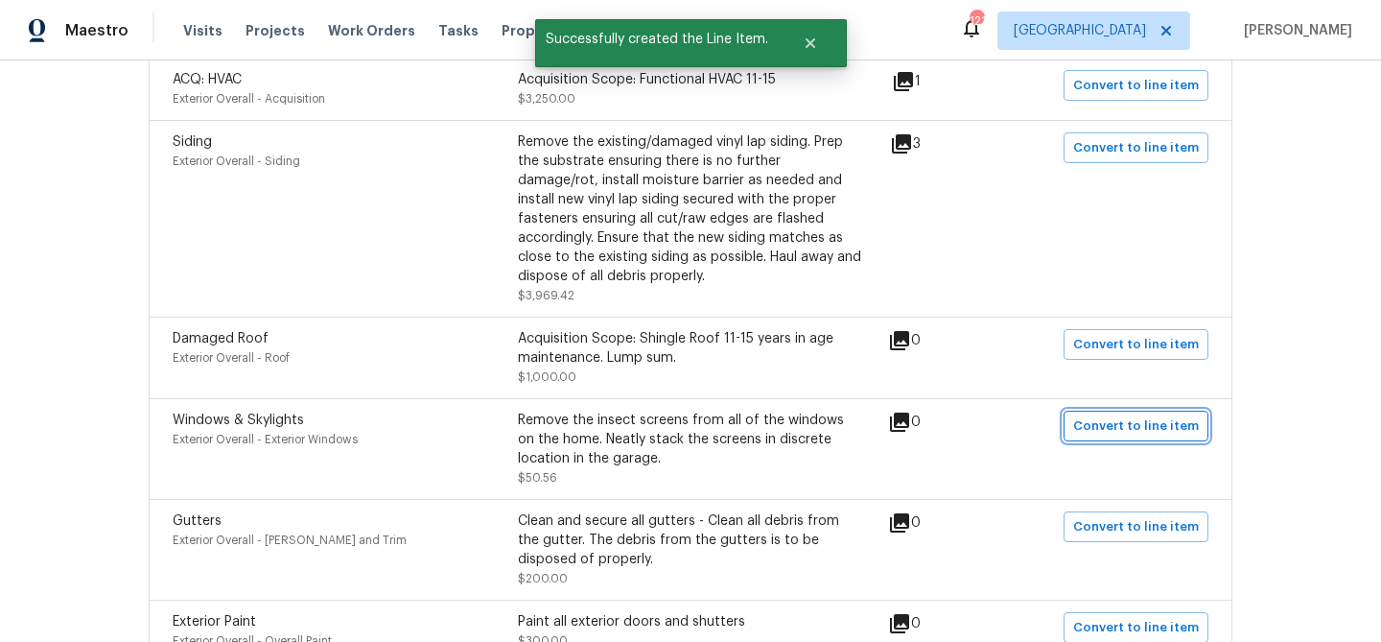
click at [1128, 427] on span "Convert to line item" at bounding box center [1136, 426] width 126 height 22
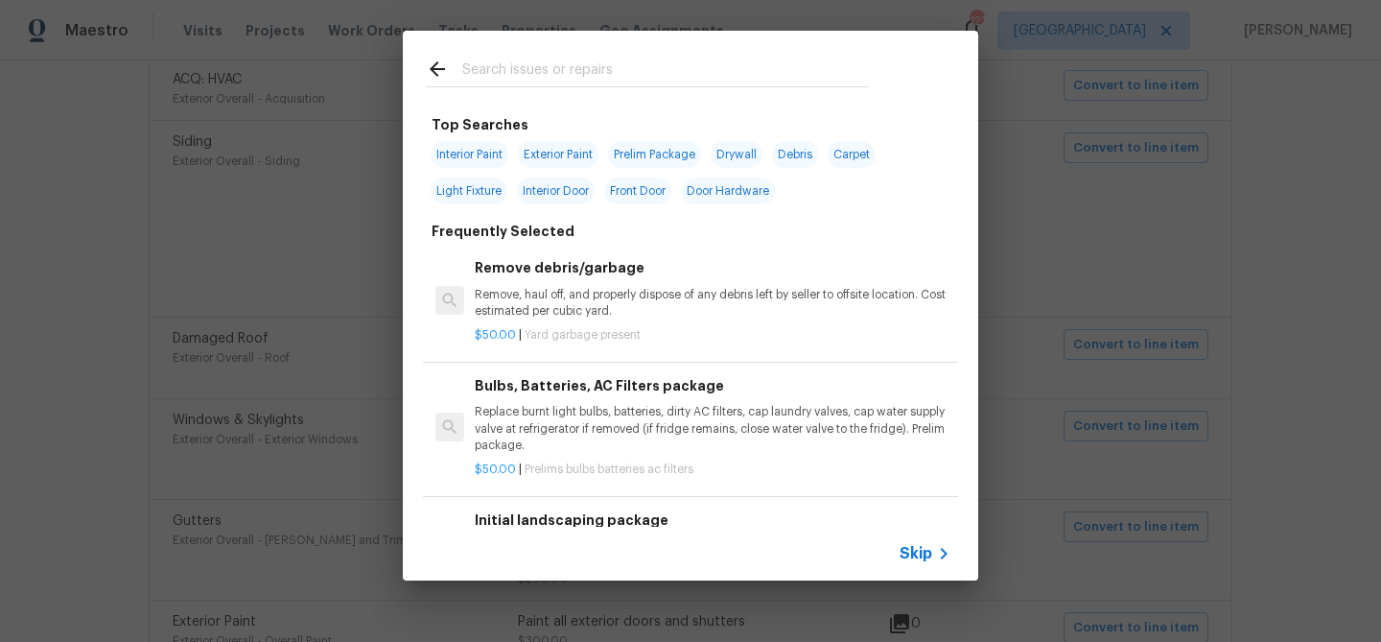
click at [935, 549] on icon at bounding box center [943, 553] width 23 height 23
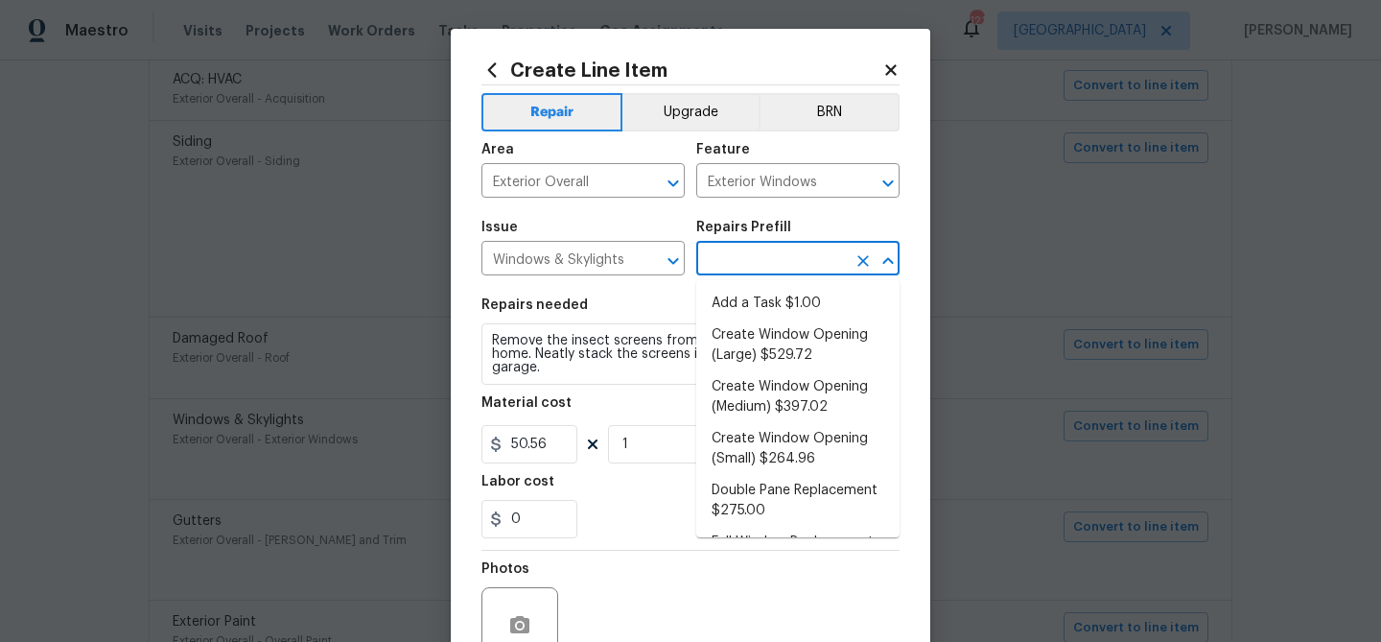
click at [744, 258] on input "text" at bounding box center [771, 261] width 150 height 30
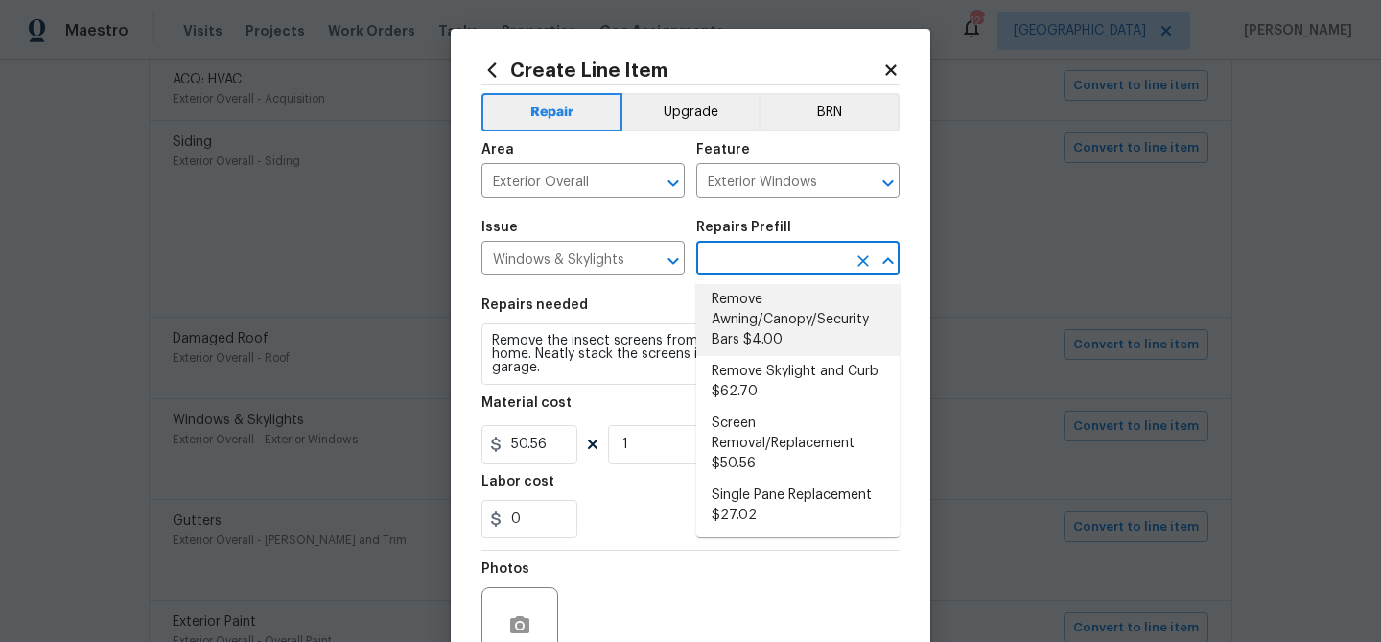
scroll to position [423, 0]
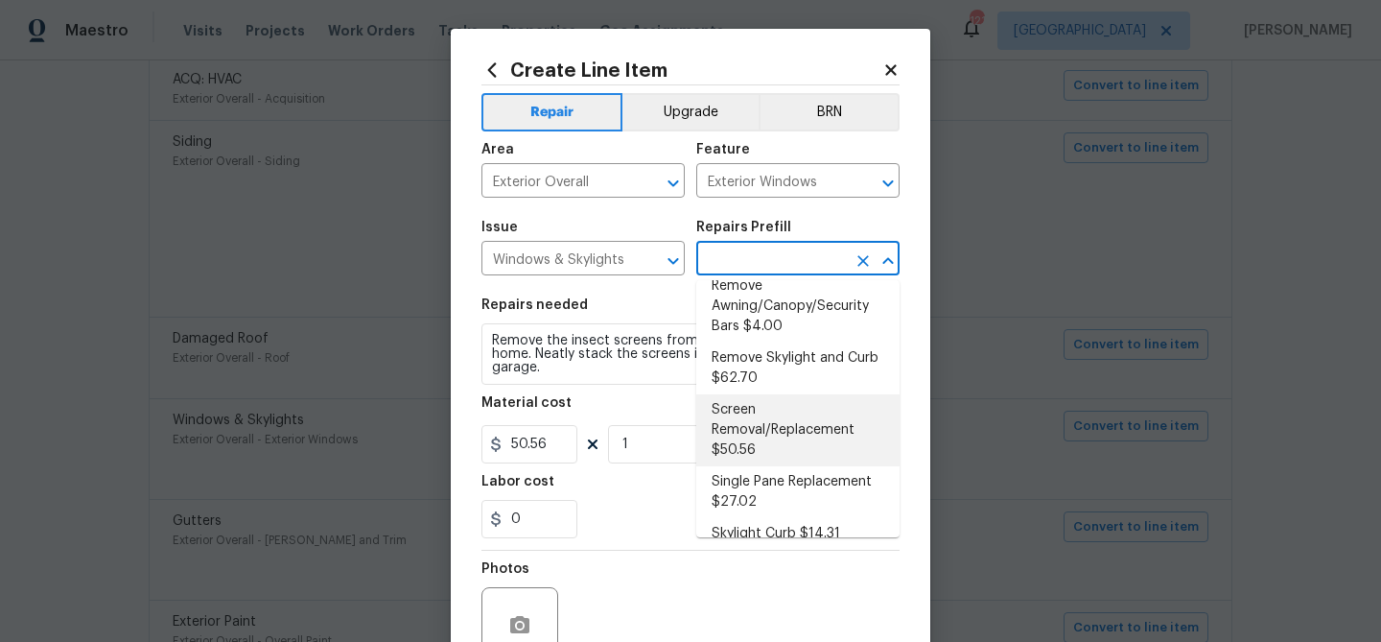
click at [768, 407] on li "Screen Removal/Replacement $50.56" at bounding box center [797, 430] width 203 height 72
type input "Screen Removal/Replacement $50.56"
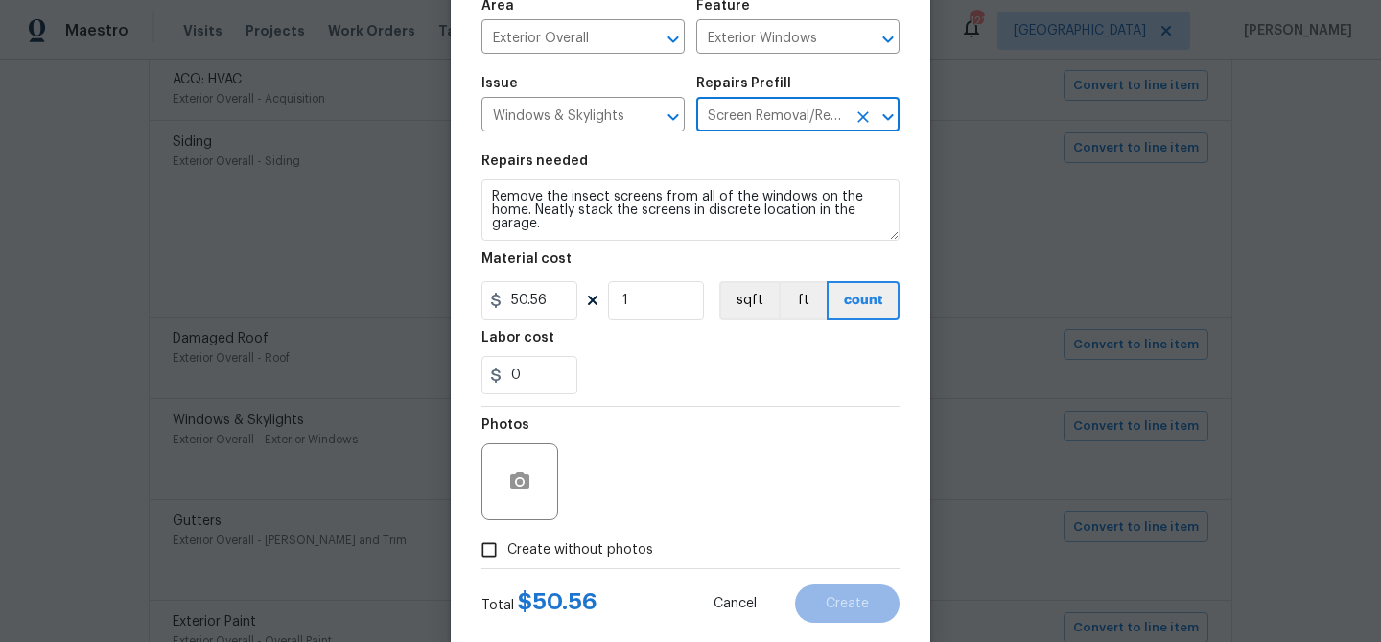
scroll to position [185, 0]
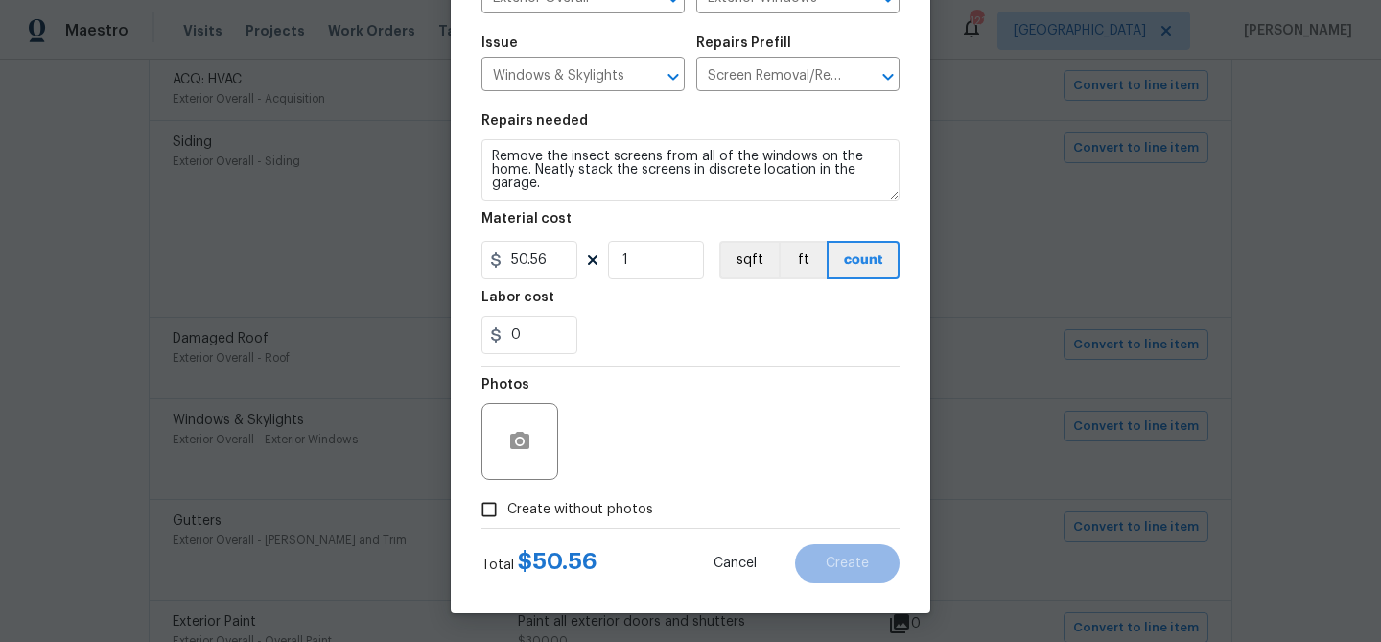
click at [637, 502] on span "Create without photos" at bounding box center [580, 510] width 146 height 20
click at [507, 502] on input "Create without photos" at bounding box center [489, 509] width 36 height 36
checkbox input "true"
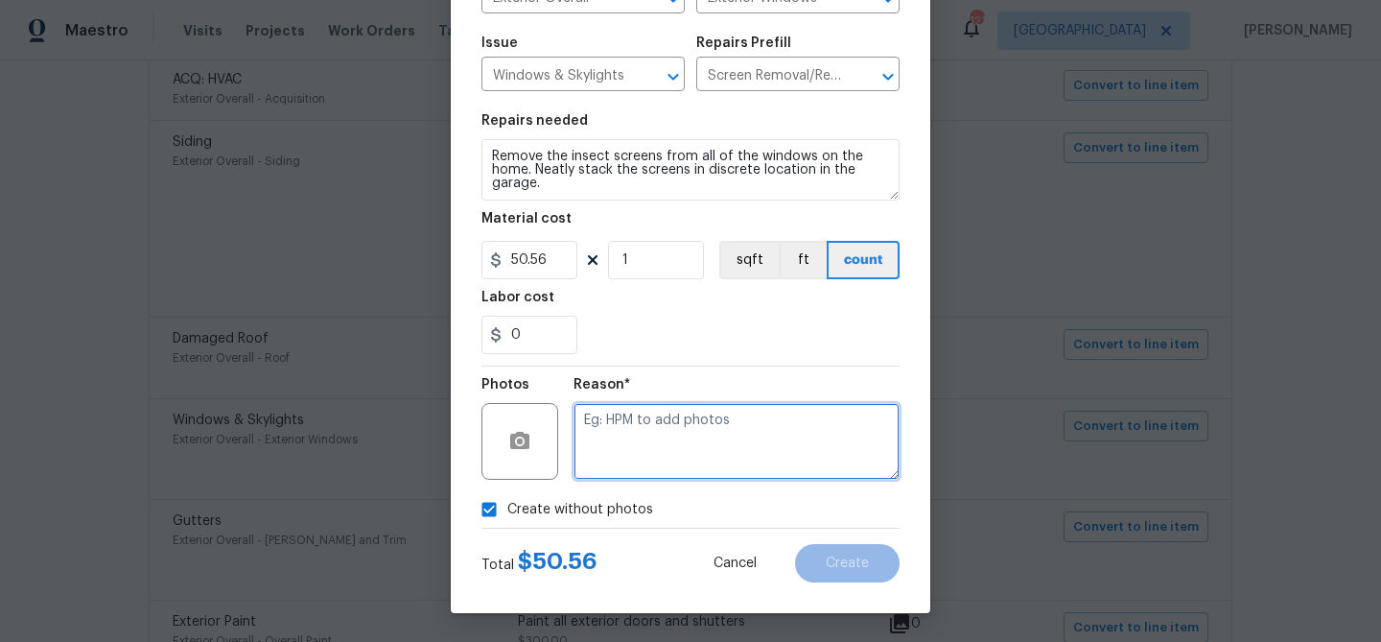
click at [640, 474] on textarea at bounding box center [737, 441] width 326 height 77
type textarea "remove"
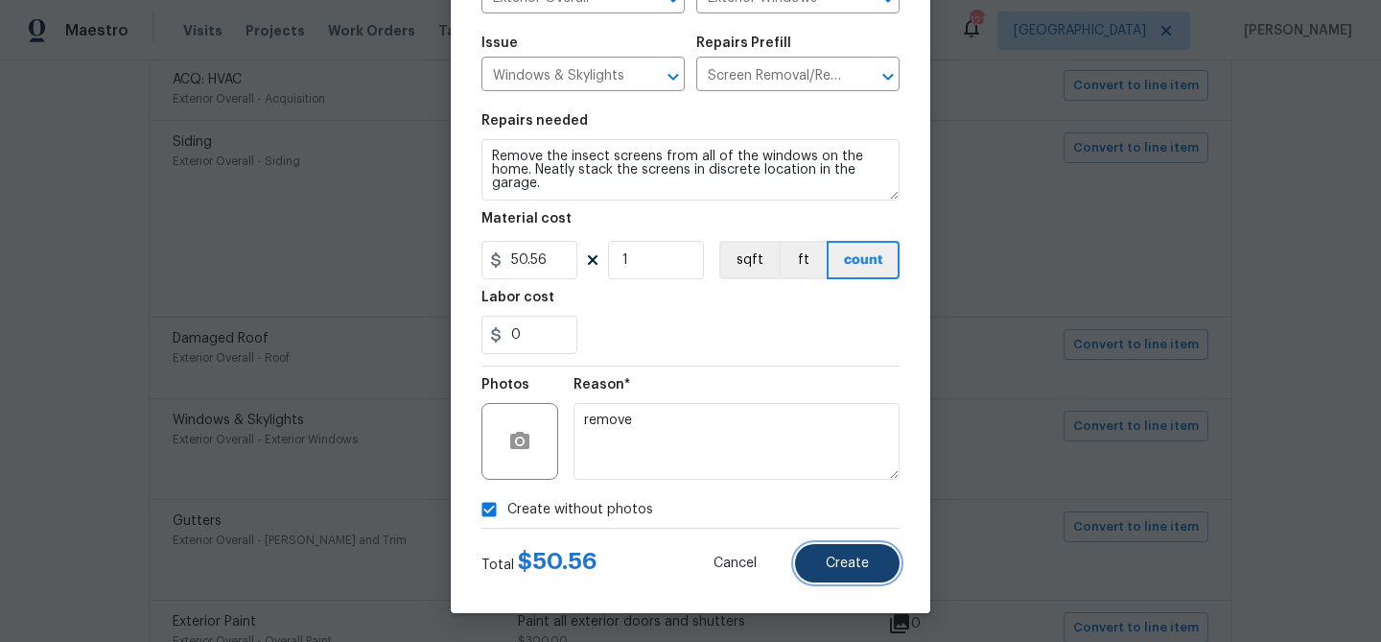
click at [833, 553] on button "Create" at bounding box center [847, 563] width 105 height 38
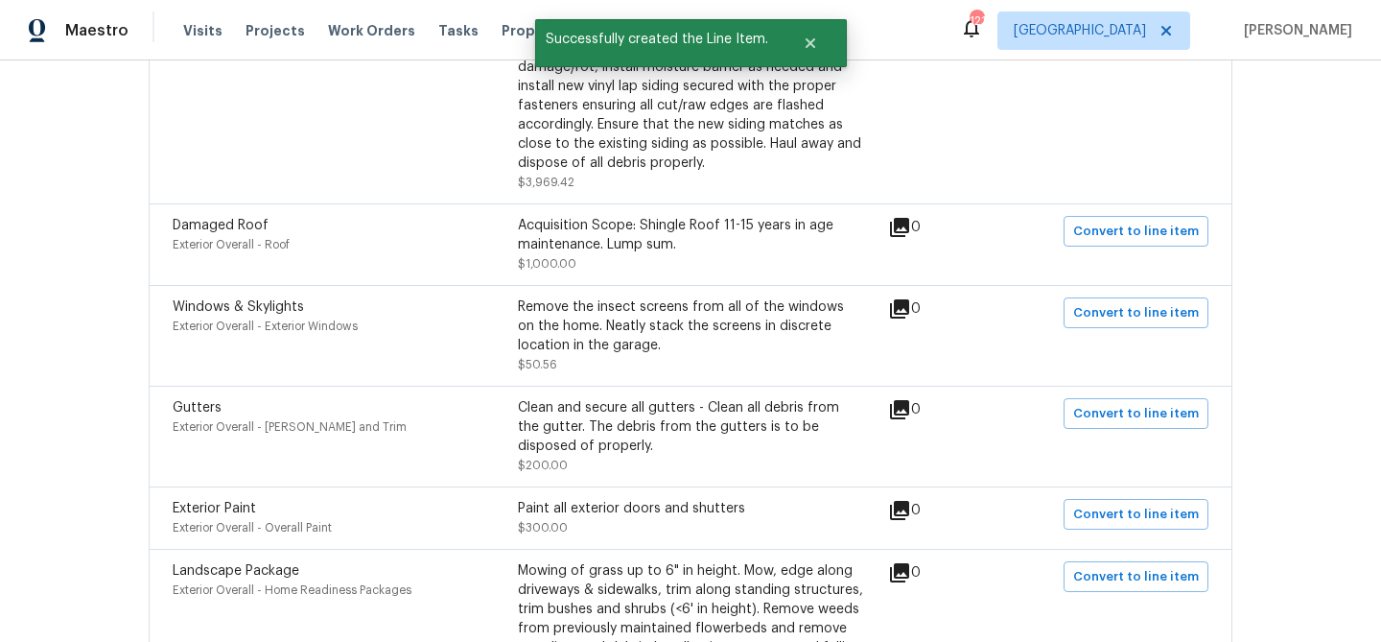
scroll to position [1054, 0]
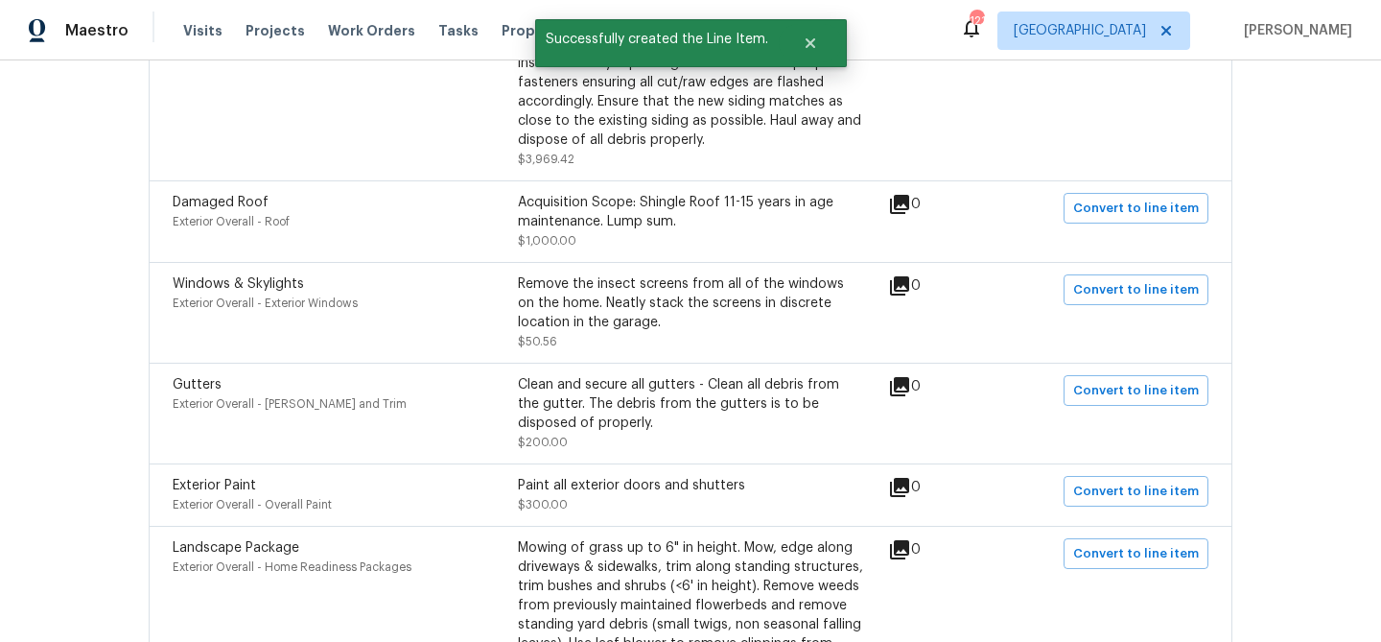
click at [1115, 411] on div "Gutters Exterior Overall - Eaves and Trim Clean and secure all gutters - Clean …" at bounding box center [691, 413] width 1036 height 77
click at [1114, 401] on span "Convert to line item" at bounding box center [1136, 391] width 126 height 22
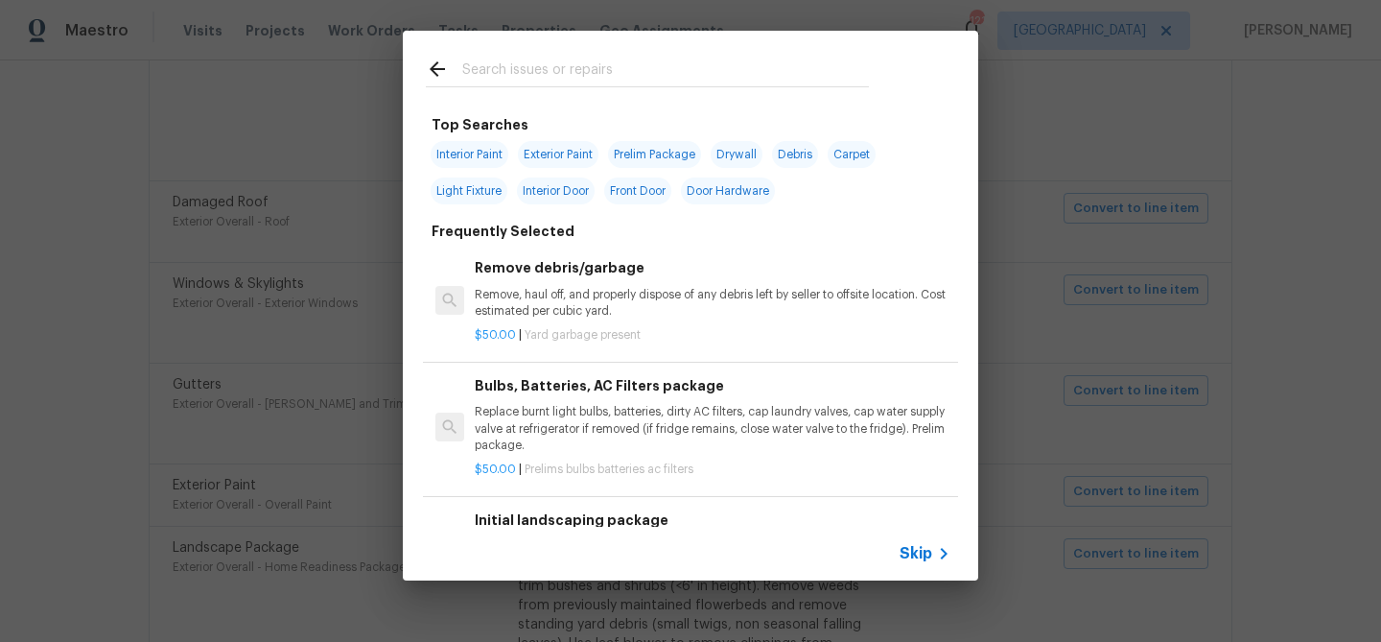
click at [906, 542] on div "Skip" at bounding box center [928, 553] width 56 height 23
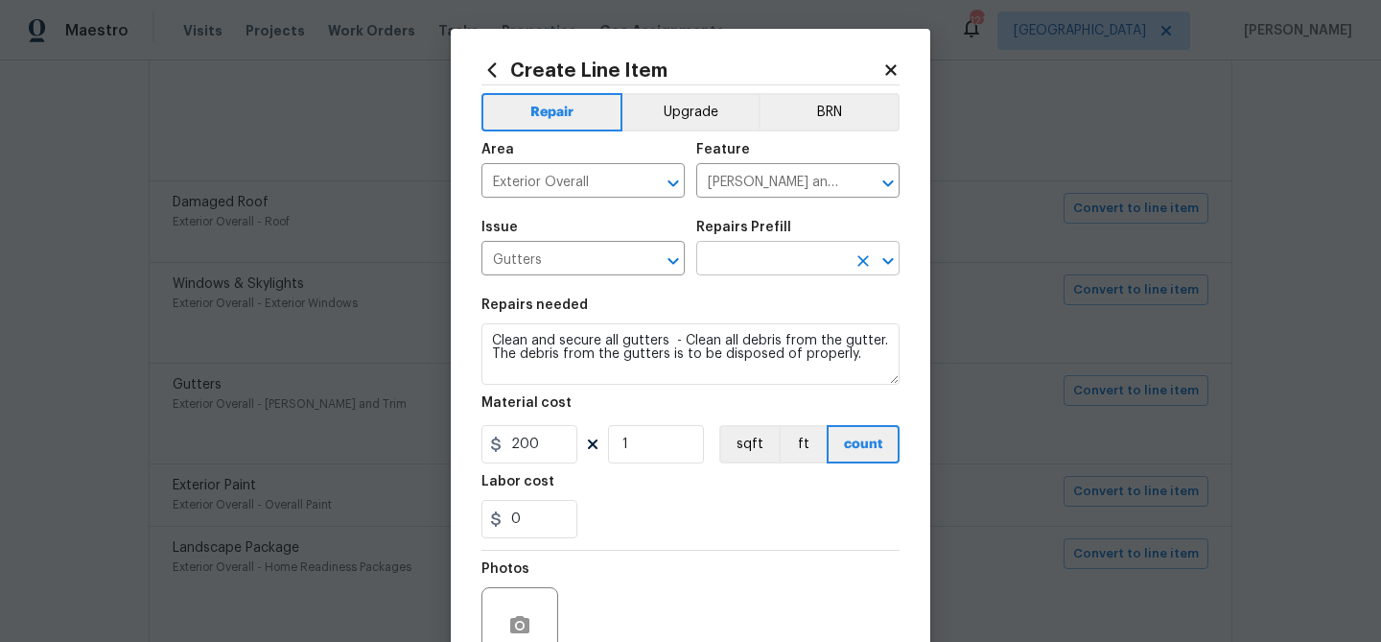
click at [776, 271] on input "text" at bounding box center [771, 261] width 150 height 30
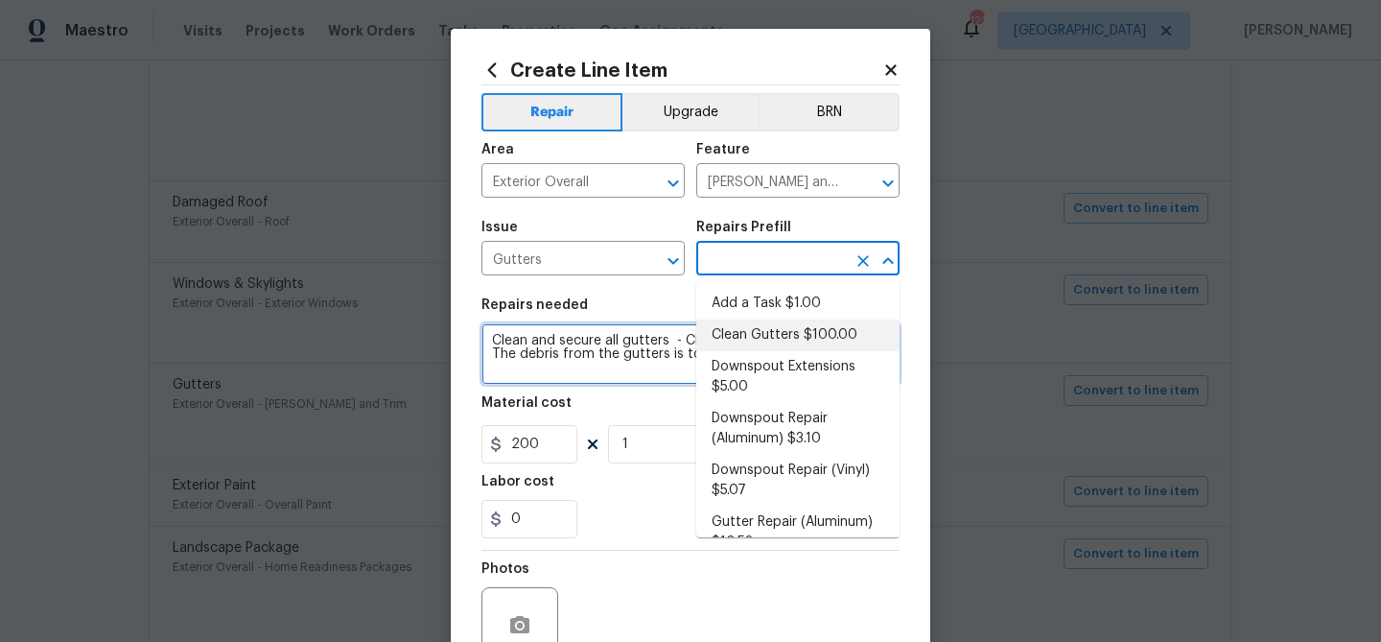
click at [595, 340] on textarea "Clean and secure all gutters - Clean all debris from the gutter. The debris fro…" at bounding box center [691, 353] width 418 height 61
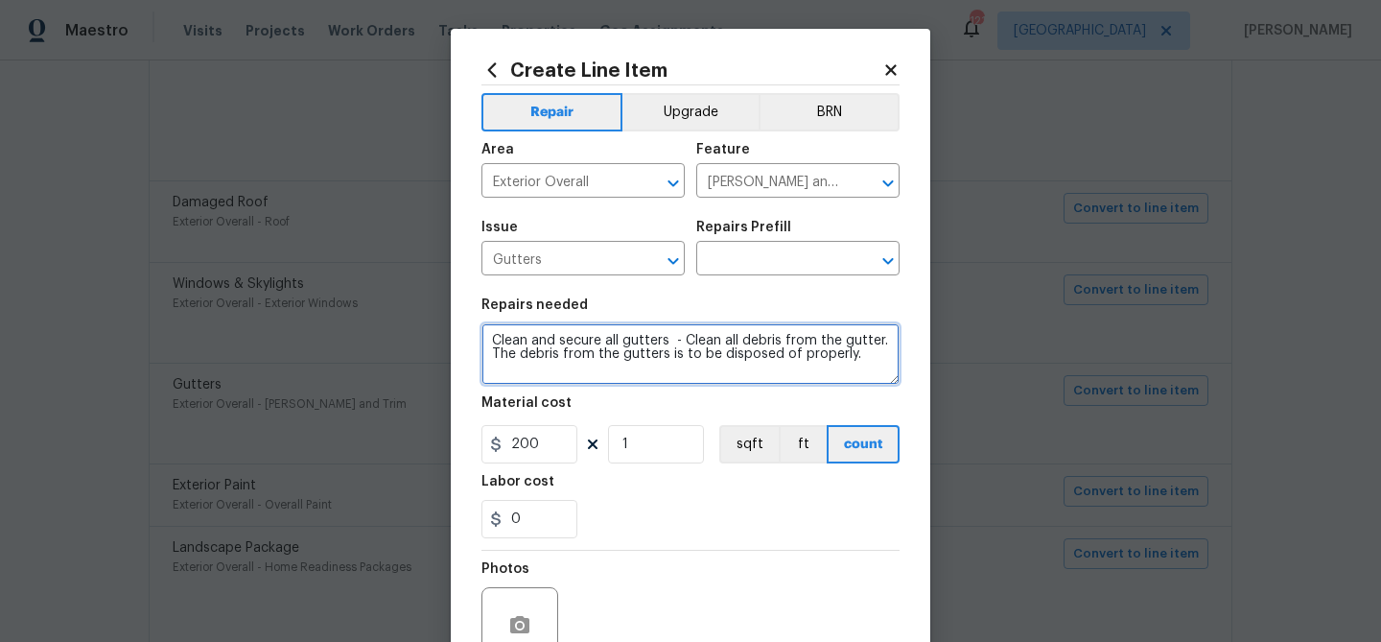
click at [595, 340] on textarea "Clean and secure all gutters - Clean all debris from the gutter. The debris fro…" at bounding box center [691, 353] width 418 height 61
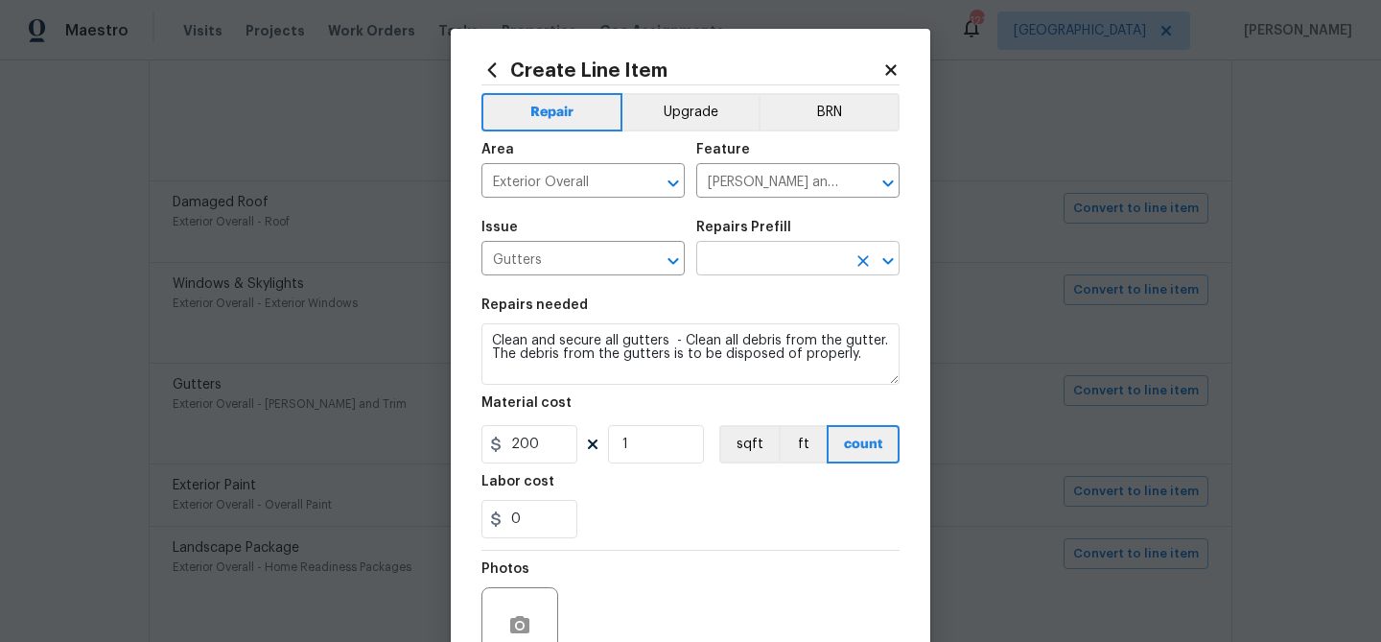
click at [729, 257] on input "text" at bounding box center [771, 261] width 150 height 30
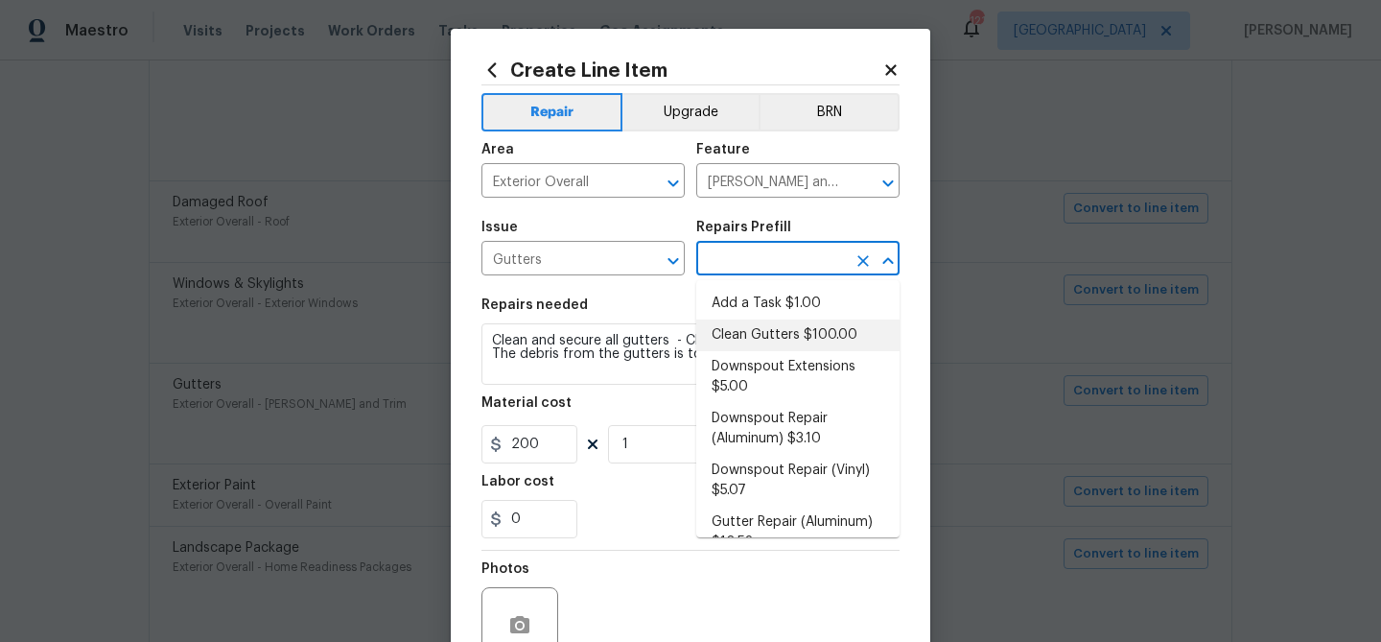
click at [730, 332] on li "Clean Gutters $100.00" at bounding box center [797, 335] width 203 height 32
type input "Clean Gutters $100.00"
type textarea "Clean all debris from the gutter. The debris from the gutters is to be disposed…"
type input "100"
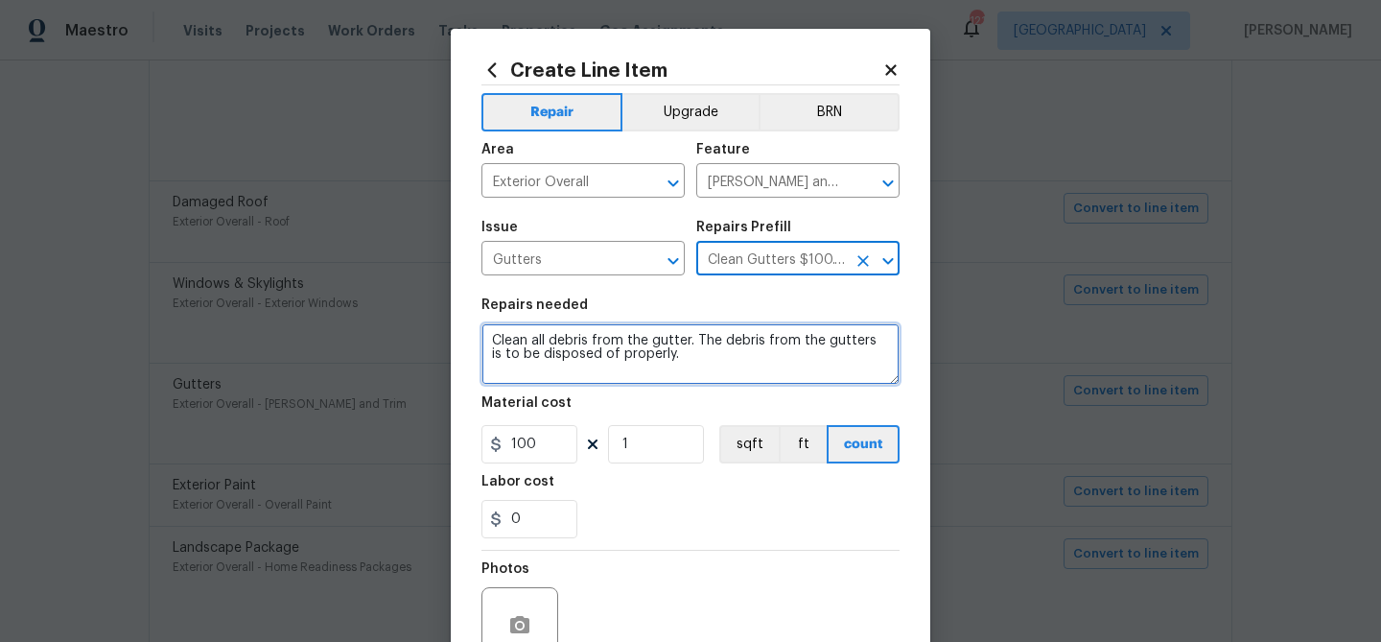
click at [559, 344] on textarea "Clean all debris from the gutter. The debris from the gutters is to be disposed…" at bounding box center [691, 353] width 418 height 61
paste textarea "Clean and secure all gutters -"
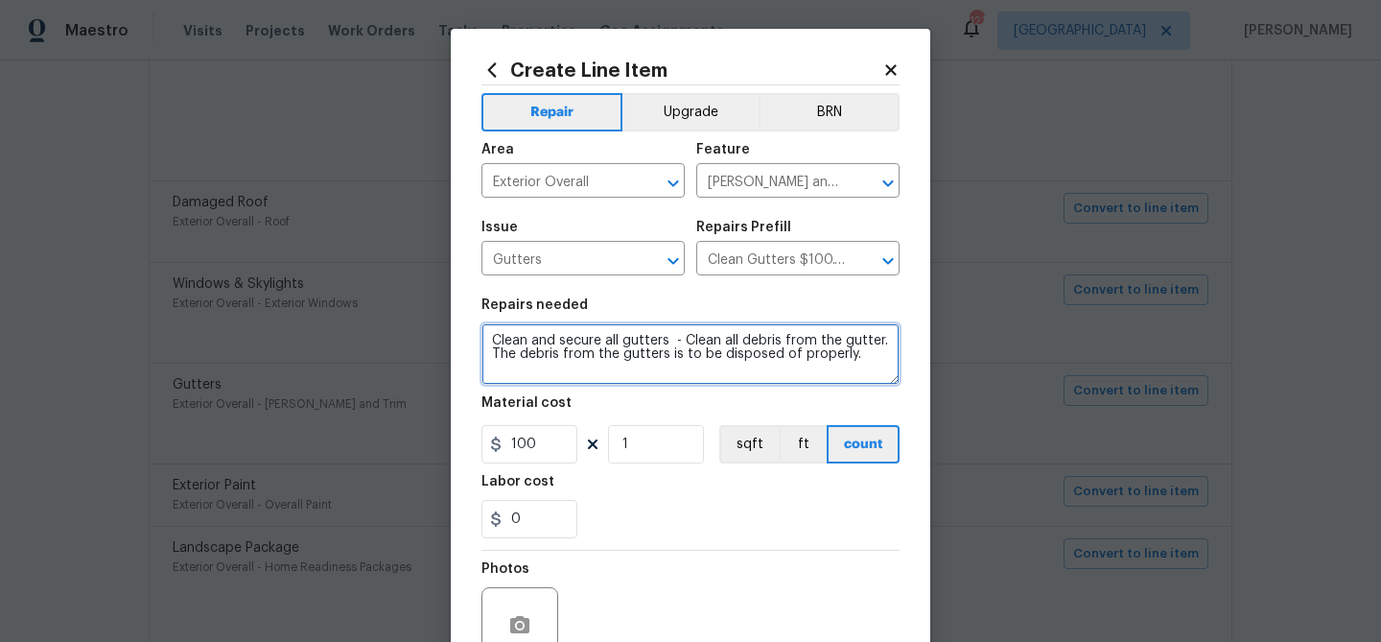
type textarea "Clean and secure all gutters - Clean all debris from the gutter. The debris fro…"
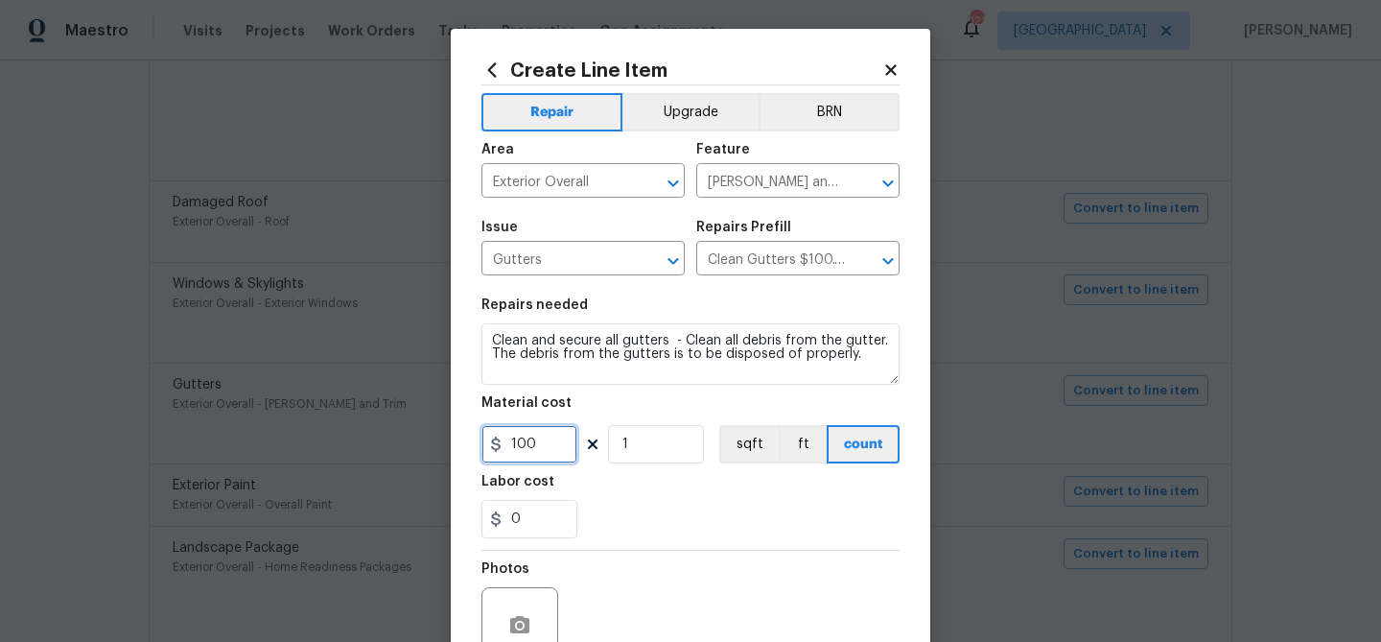
click at [516, 436] on input "100" at bounding box center [530, 444] width 96 height 38
type input "200"
click at [671, 492] on div "Labor cost" at bounding box center [691, 487] width 418 height 25
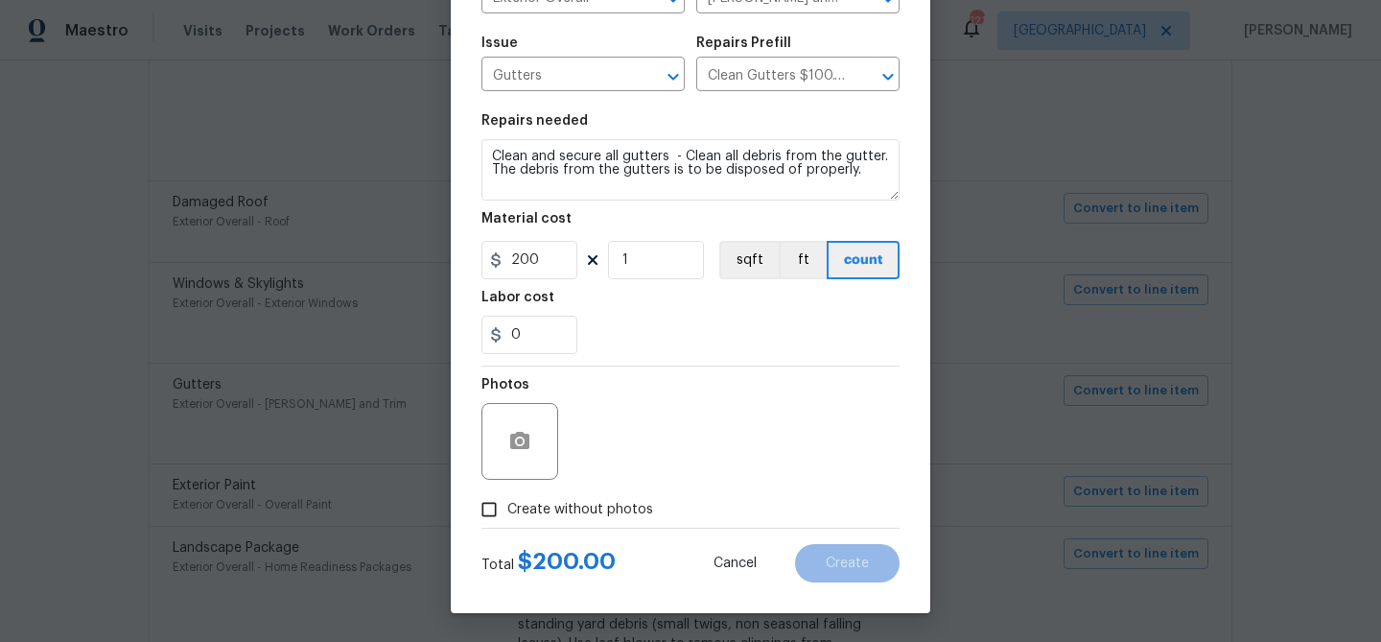
click at [559, 515] on span "Create without photos" at bounding box center [580, 510] width 146 height 20
click at [507, 515] on input "Create without photos" at bounding box center [489, 509] width 36 height 36
checkbox input "true"
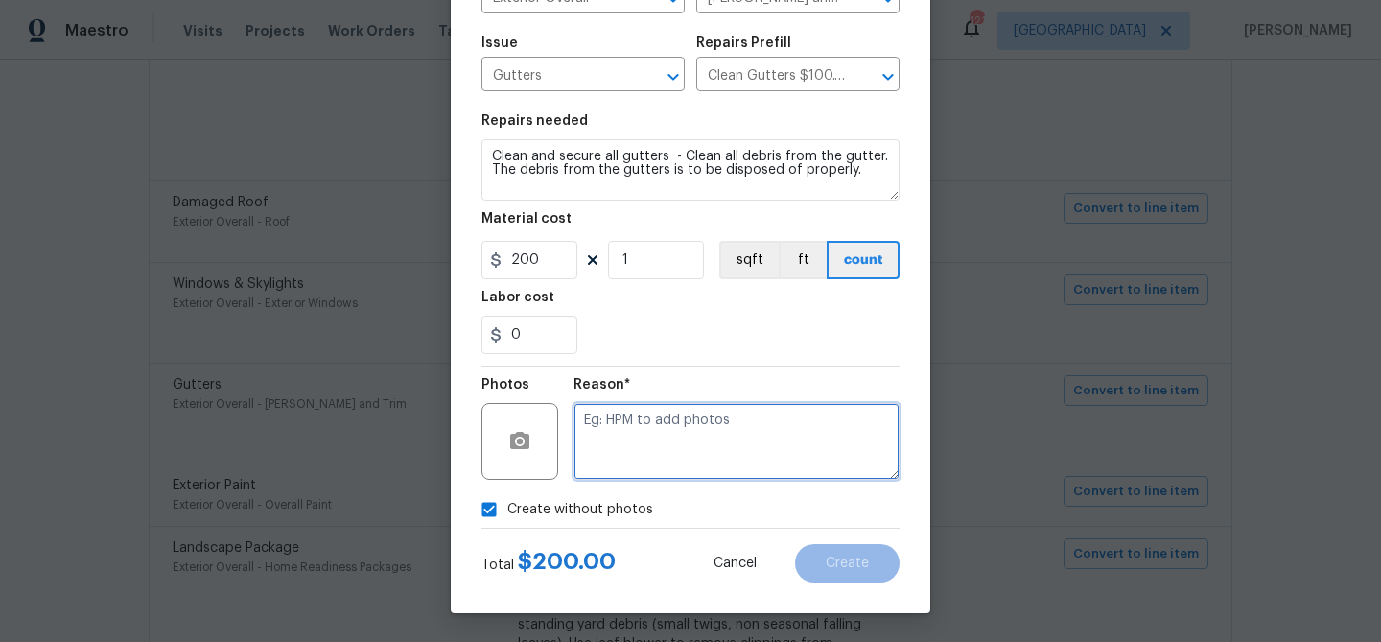
click at [595, 461] on textarea at bounding box center [737, 441] width 326 height 77
type textarea "celan and secure"
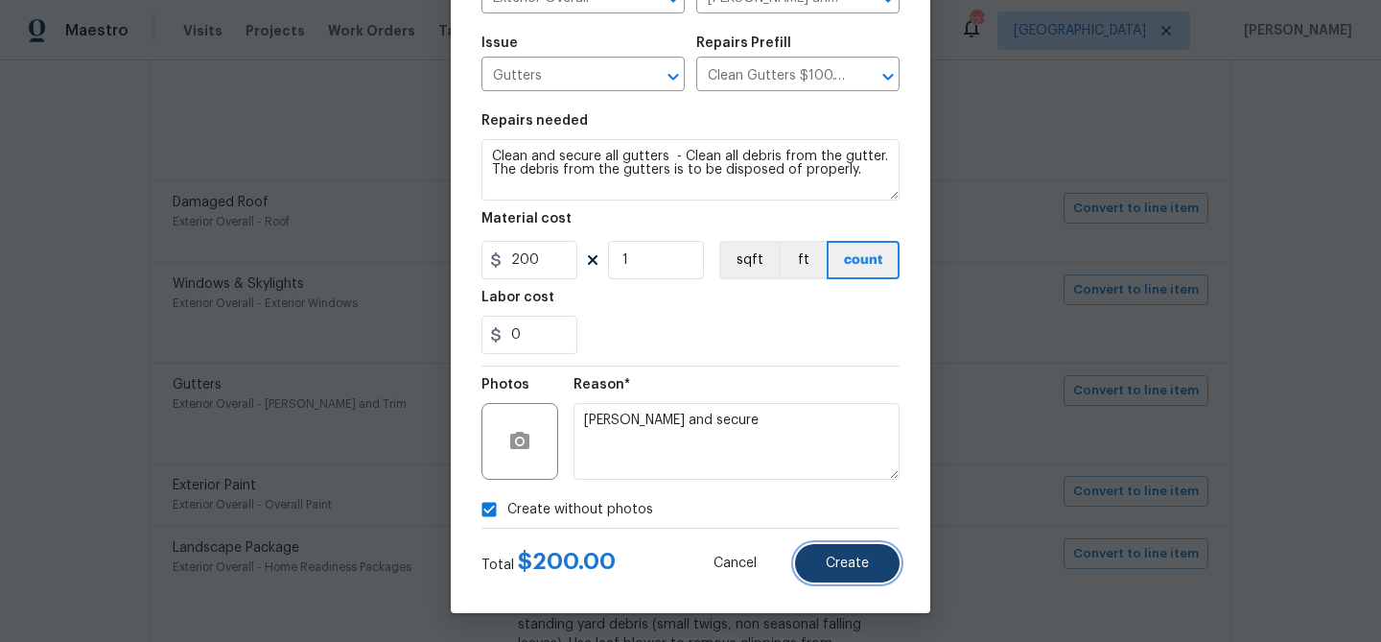
click at [852, 572] on button "Create" at bounding box center [847, 563] width 105 height 38
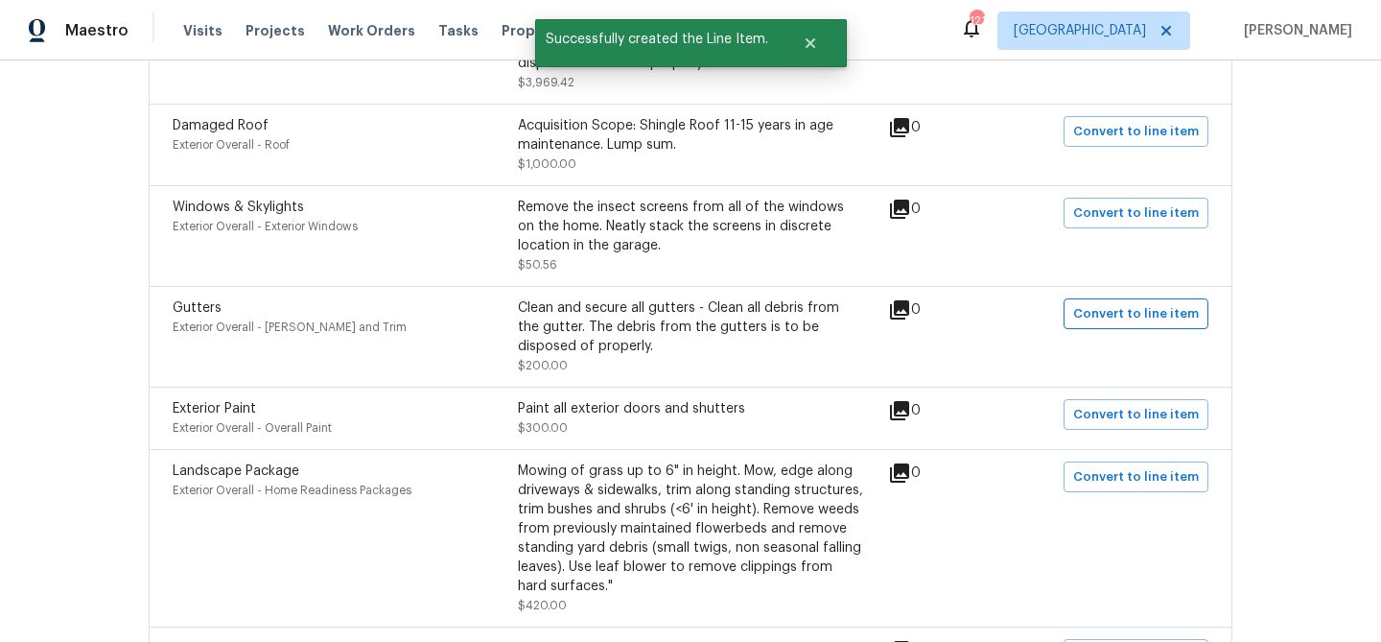
scroll to position [1132, 0]
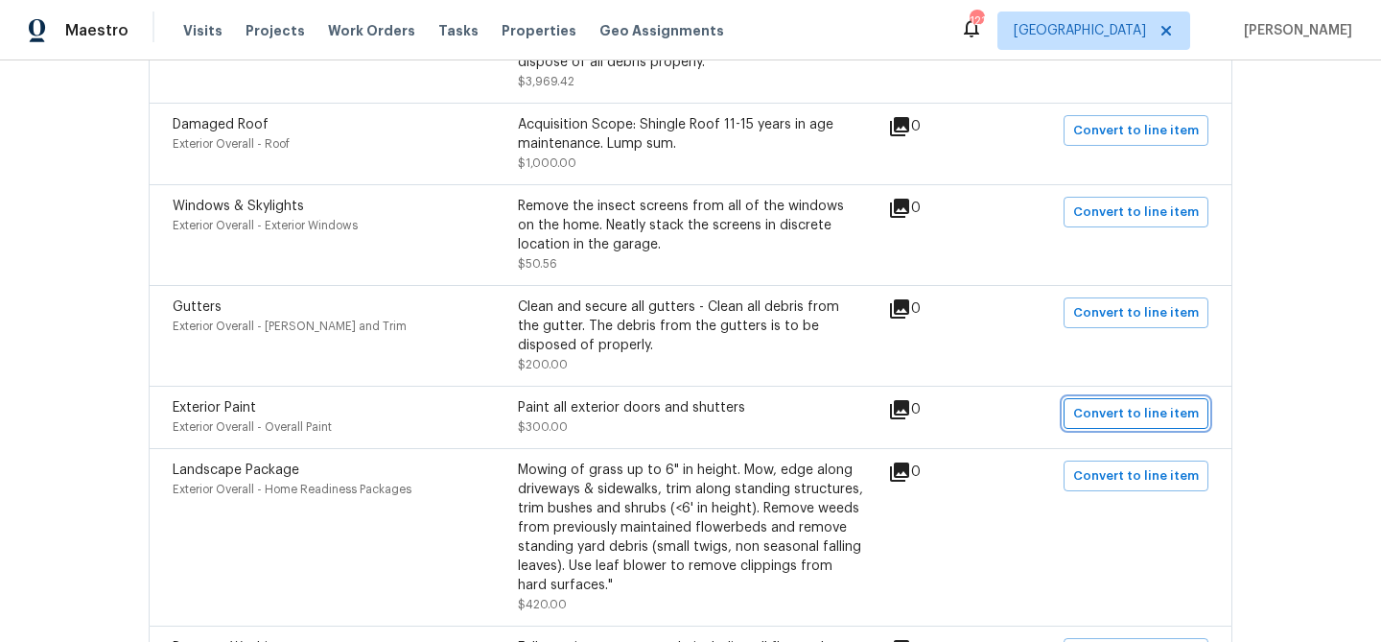
click at [1132, 419] on span "Convert to line item" at bounding box center [1136, 414] width 126 height 22
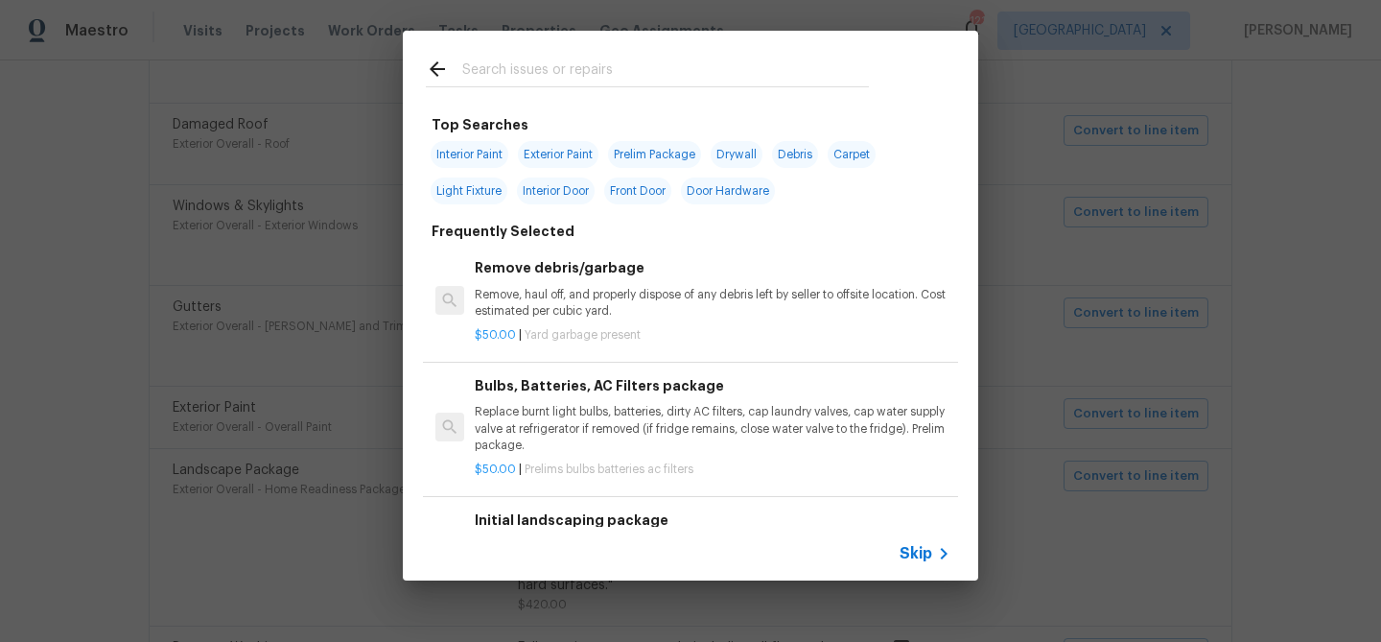
click at [913, 552] on span "Skip" at bounding box center [916, 553] width 33 height 19
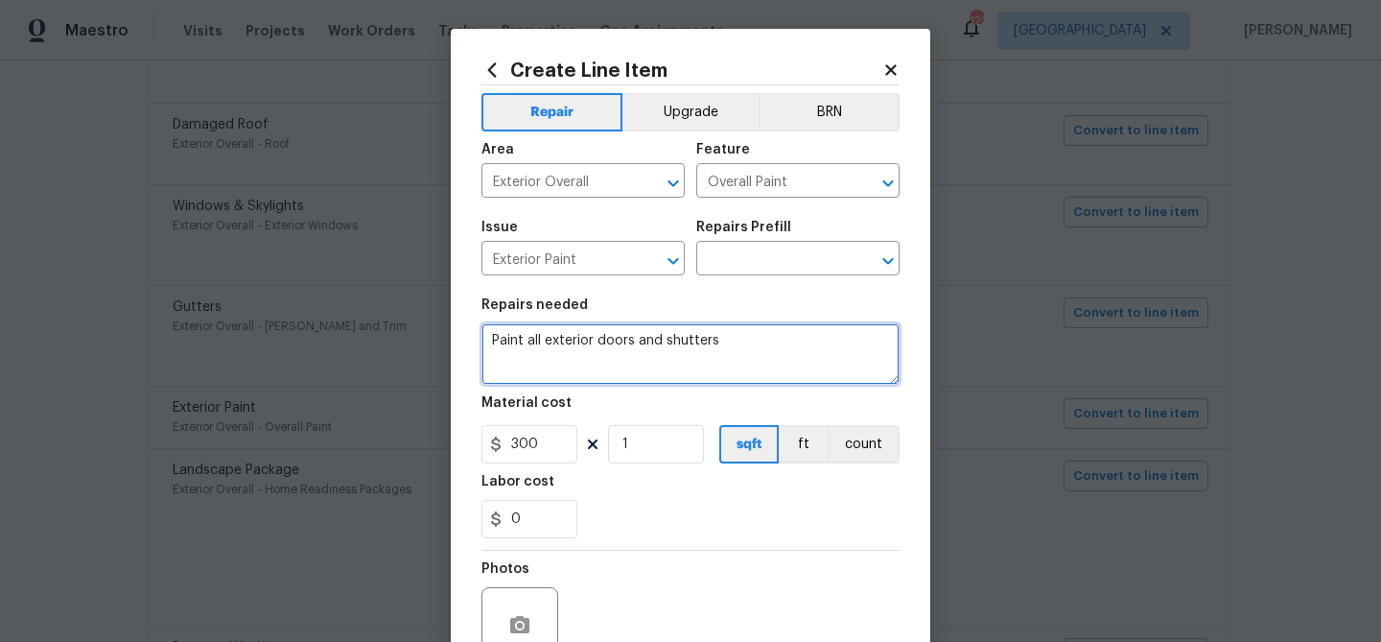
click at [599, 336] on textarea "Paint all exterior doors and shutters" at bounding box center [691, 353] width 418 height 61
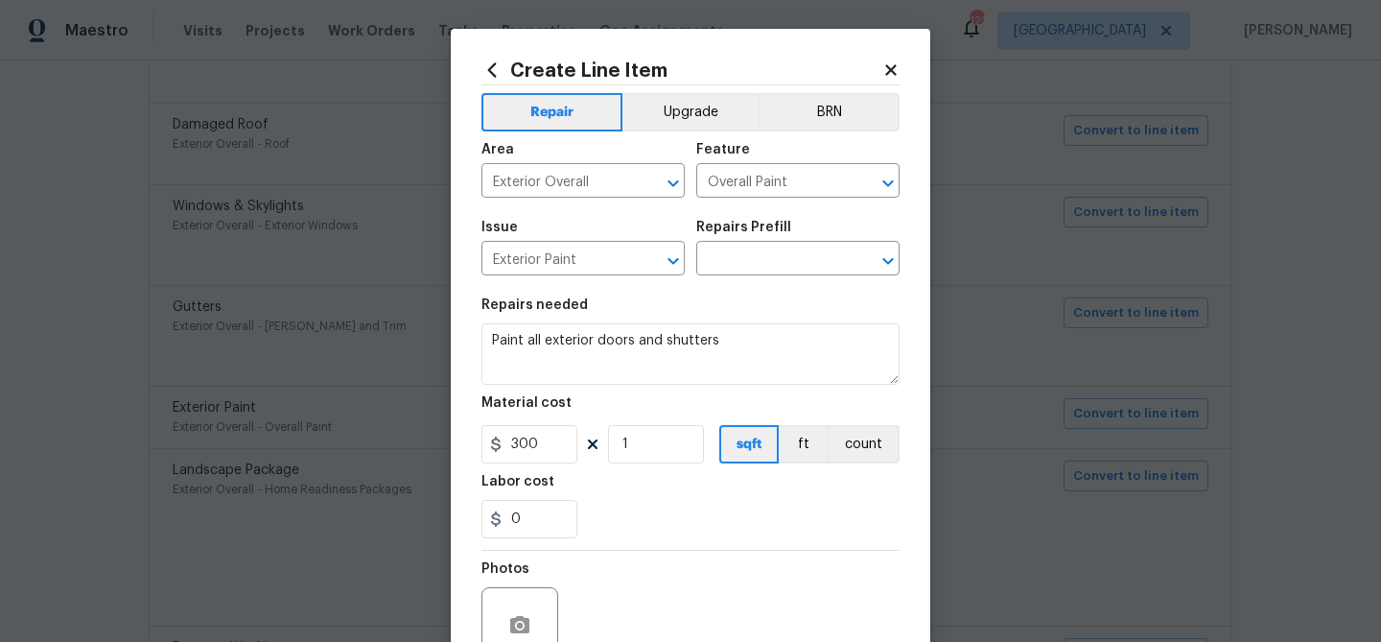
click at [763, 277] on div "Issue Exterior Paint ​ Repairs Prefill ​" at bounding box center [691, 248] width 418 height 78
click at [759, 254] on input "text" at bounding box center [771, 261] width 150 height 30
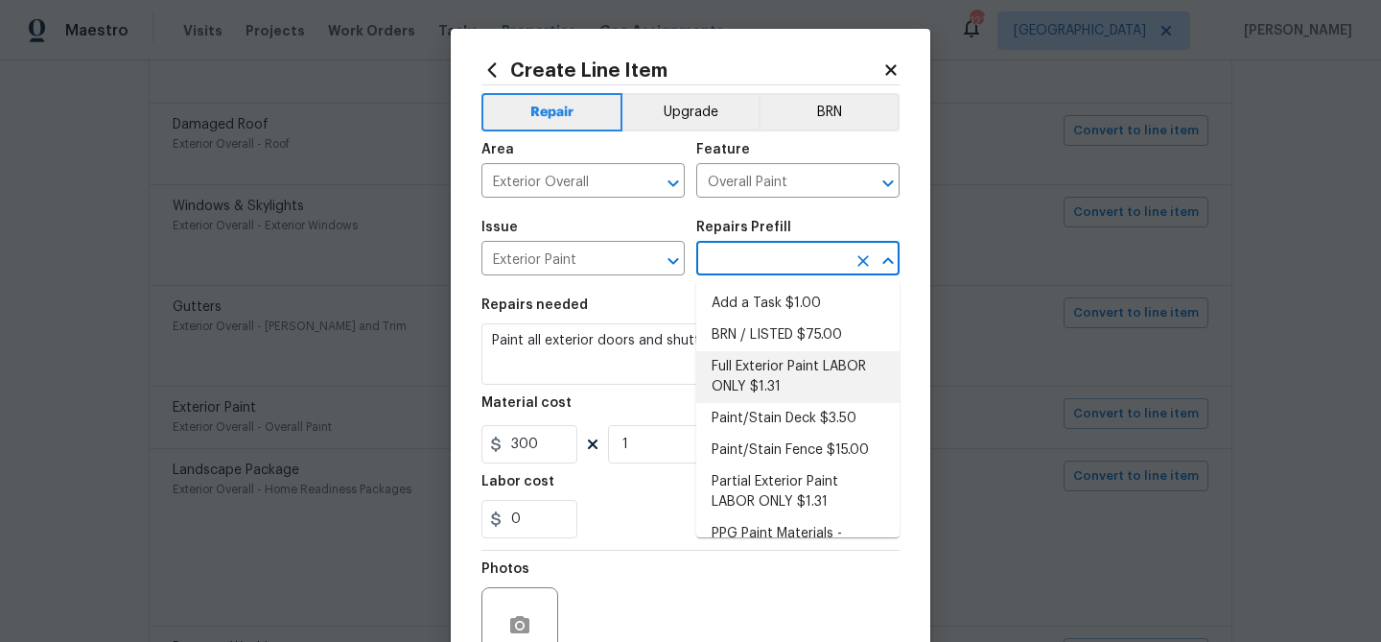
click at [766, 365] on li "Full Exterior Paint LABOR ONLY $1.31" at bounding box center [797, 377] width 203 height 52
type input "Full Exterior Paint LABOR ONLY $1.31"
type textarea "Full Exterior Paint - Prep, mask and paint the exterior of the home. Ensure tha…"
type input "1.31"
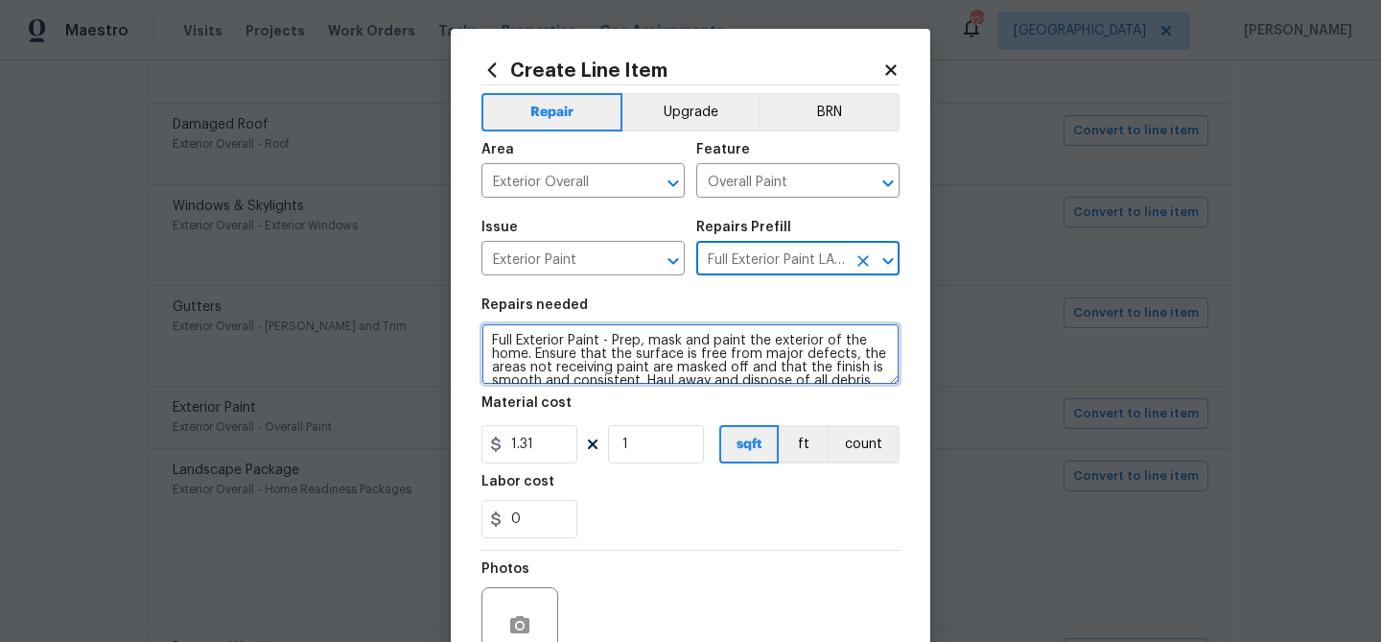
click at [701, 338] on textarea "Full Exterior Paint - Prep, mask and paint the exterior of the home. Ensure tha…" at bounding box center [691, 353] width 418 height 61
paste textarea "Paint all exterior doors and shutters"
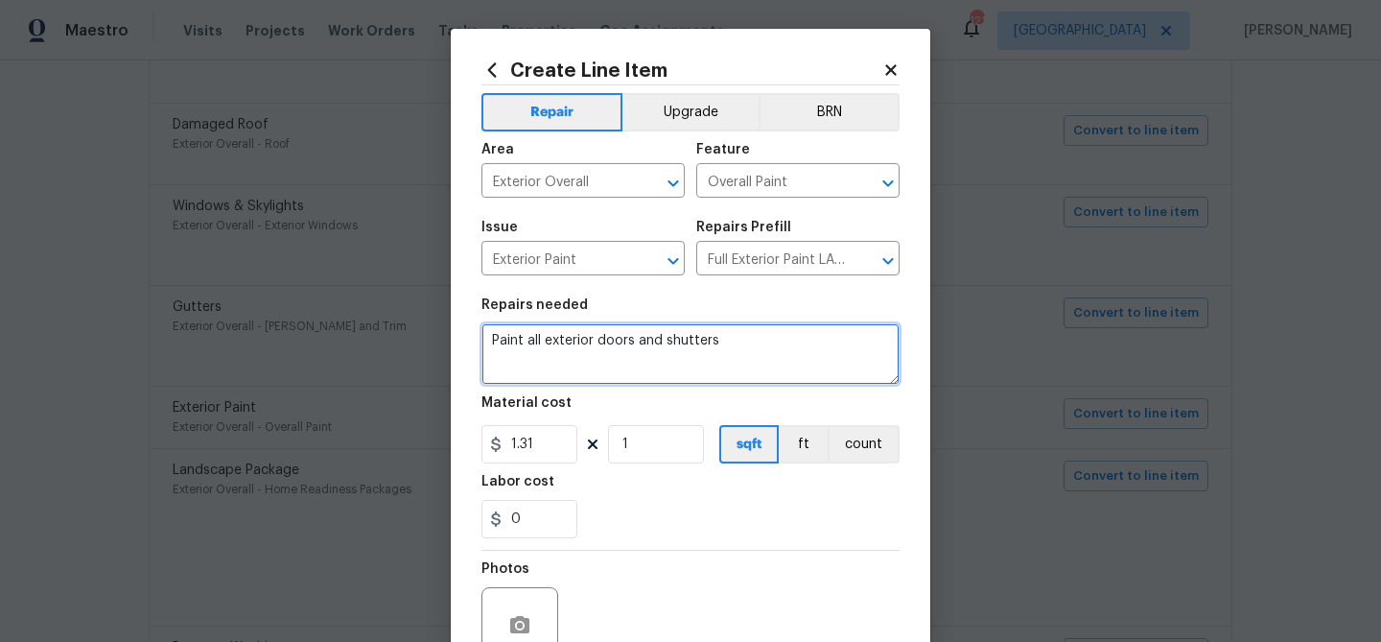
type textarea "Paint all exterior doors and shutters"
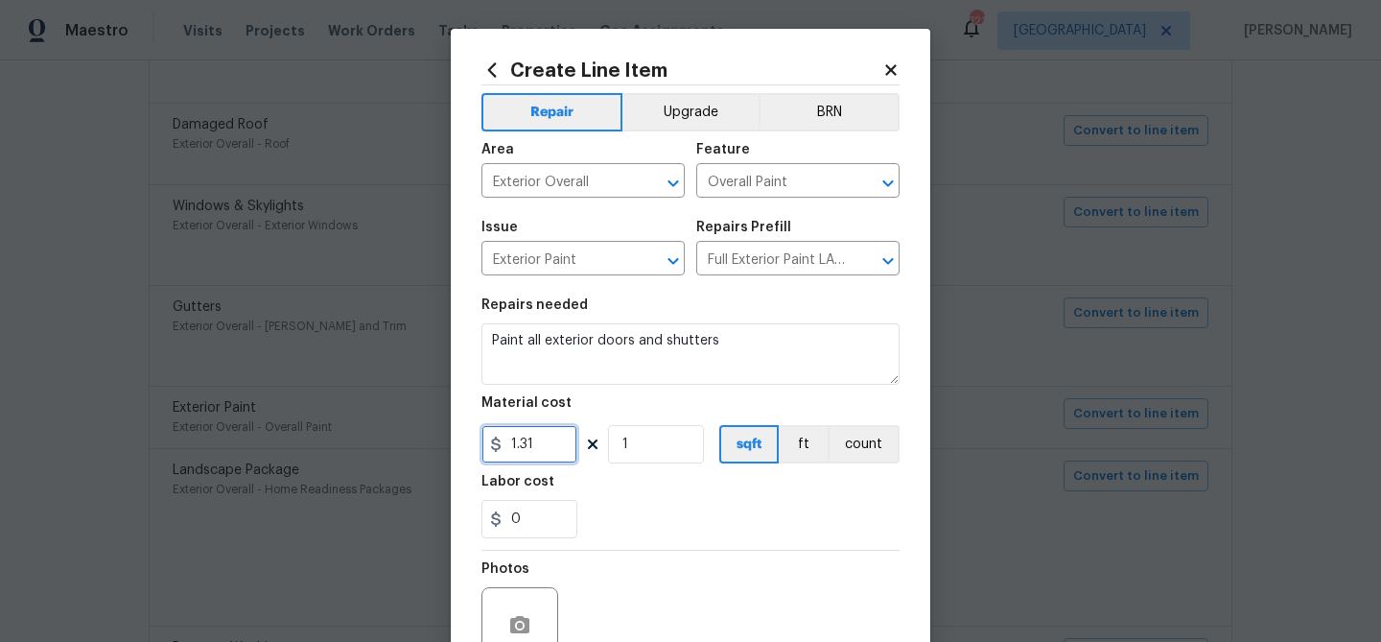
click at [536, 439] on input "1.31" at bounding box center [530, 444] width 96 height 38
type input "300"
click at [648, 464] on section "Repairs needed Paint all exterior doors and shutters Material cost 300 1 sqft f…" at bounding box center [691, 418] width 418 height 263
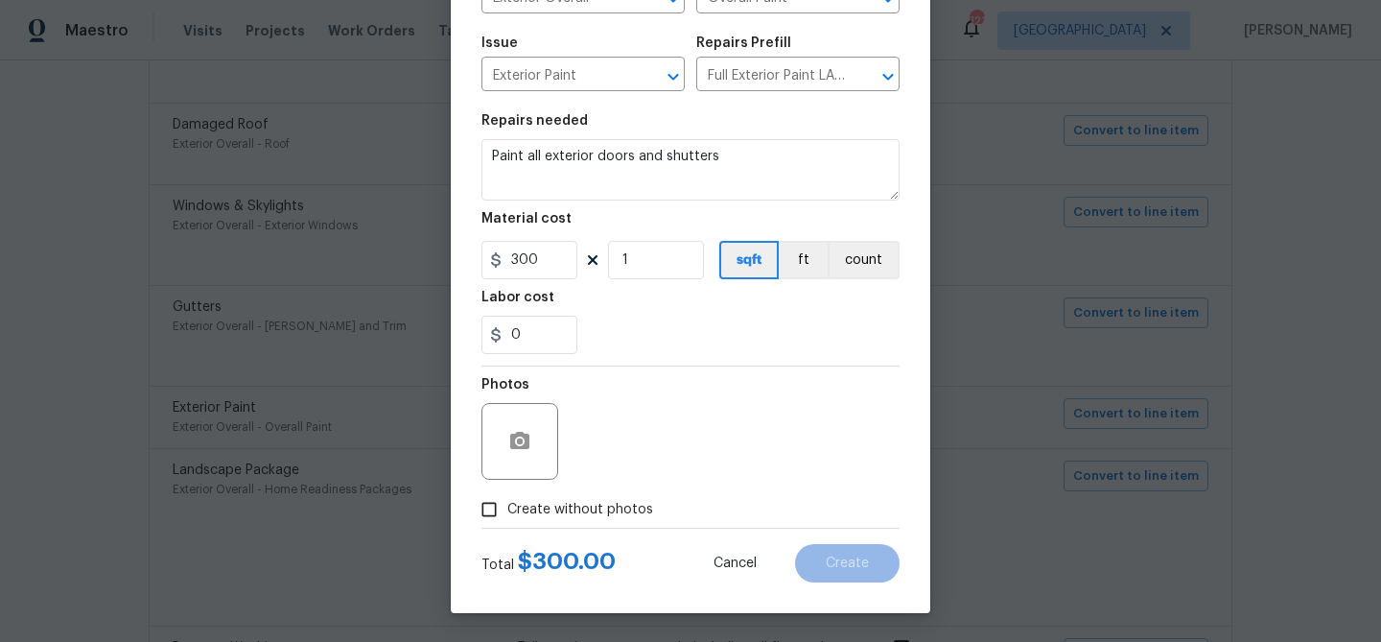
click at [564, 510] on span "Create without photos" at bounding box center [580, 510] width 146 height 20
click at [507, 510] on input "Create without photos" at bounding box center [489, 509] width 36 height 36
checkbox input "true"
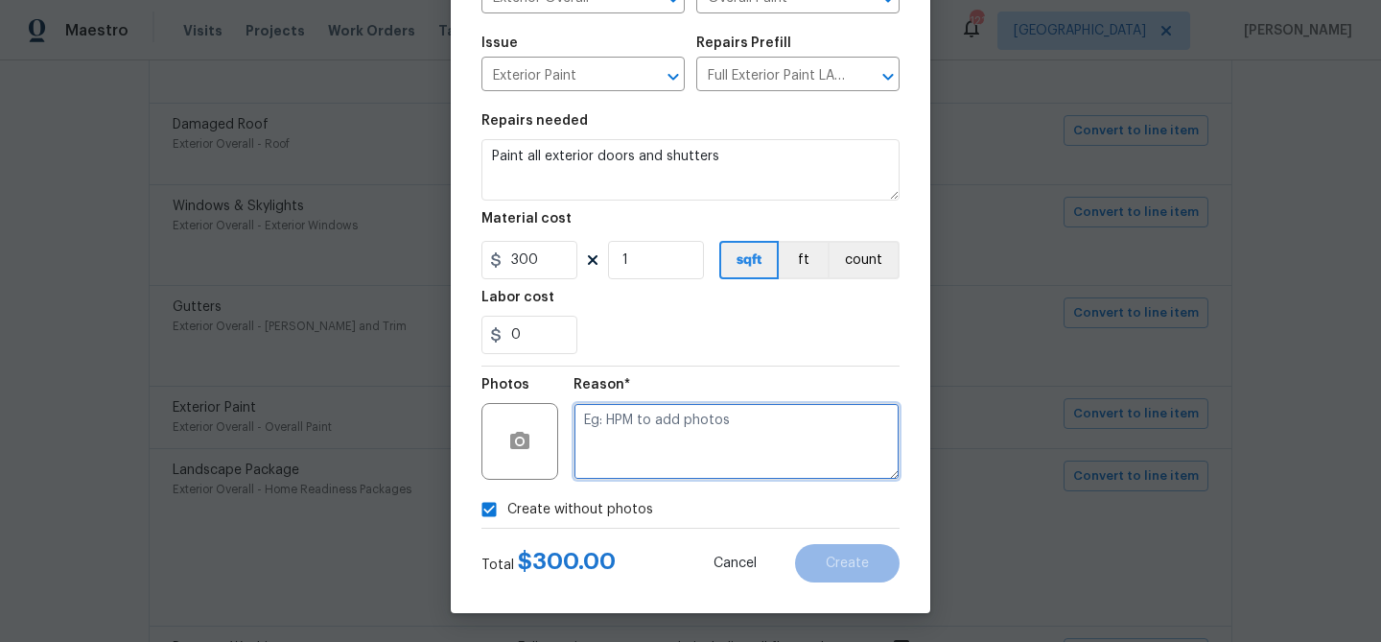
click at [619, 445] on textarea at bounding box center [737, 441] width 326 height 77
type textarea "paint"
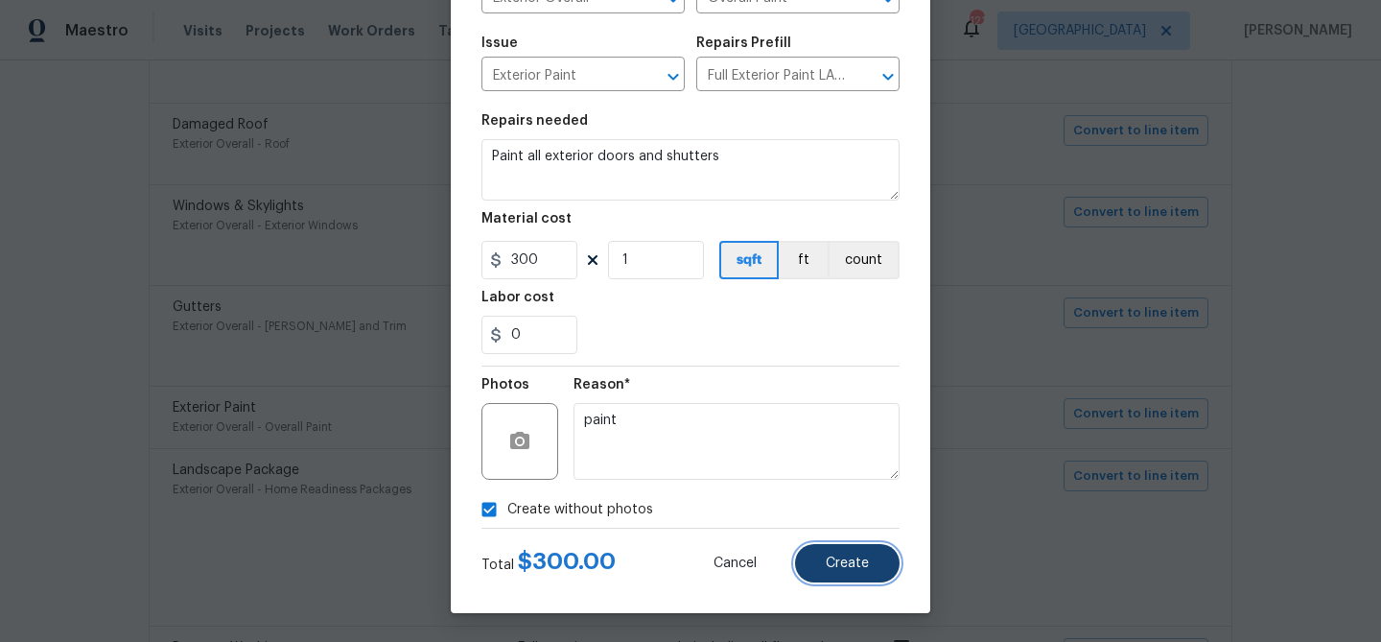
click at [823, 570] on button "Create" at bounding box center [847, 563] width 105 height 38
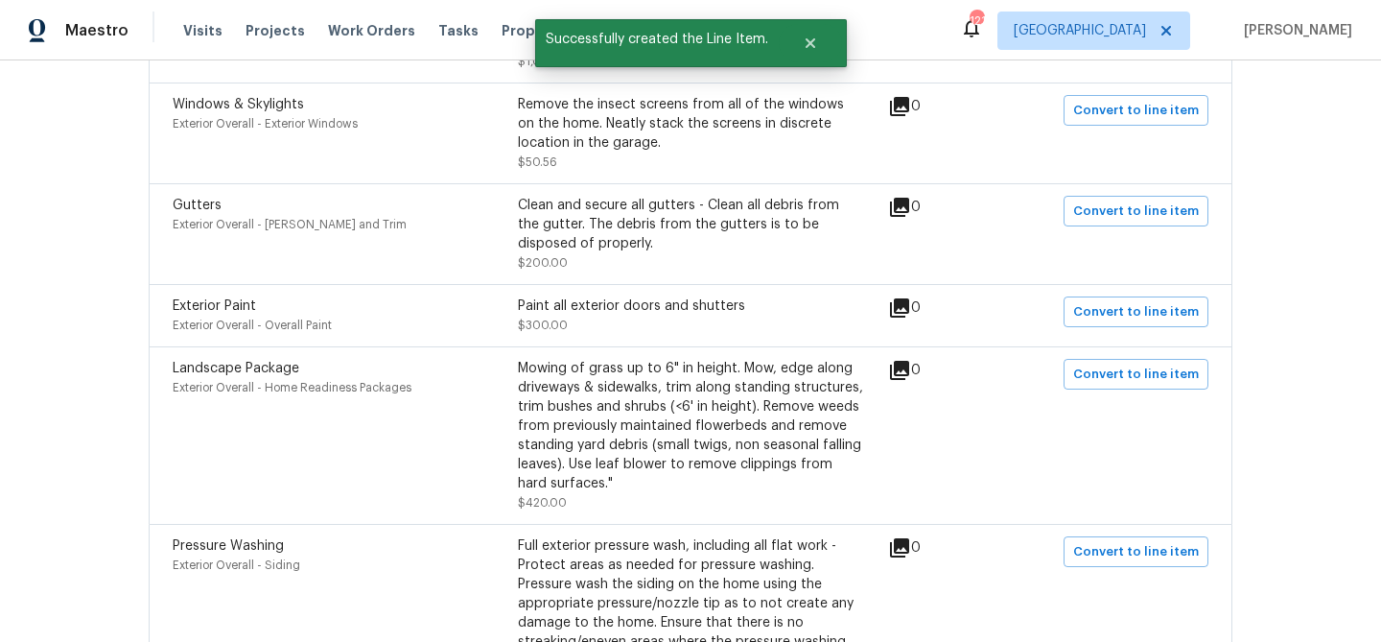
scroll to position [1240, 0]
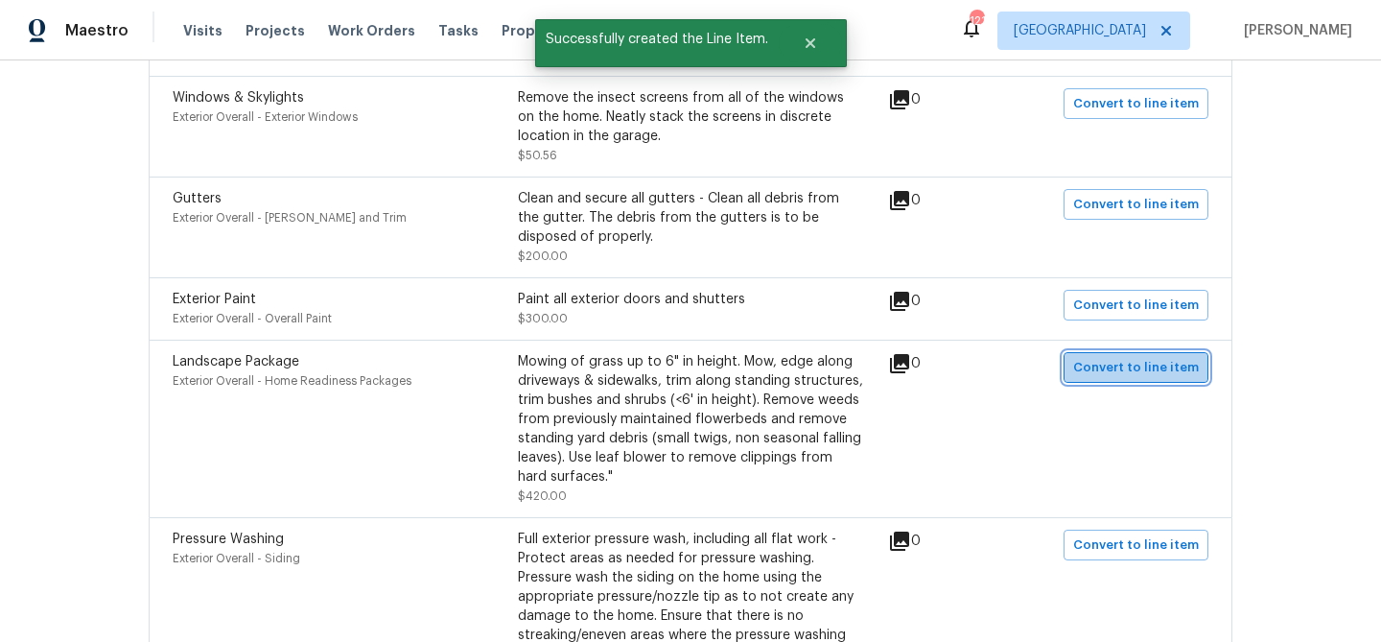
click at [1152, 371] on span "Convert to line item" at bounding box center [1136, 368] width 126 height 22
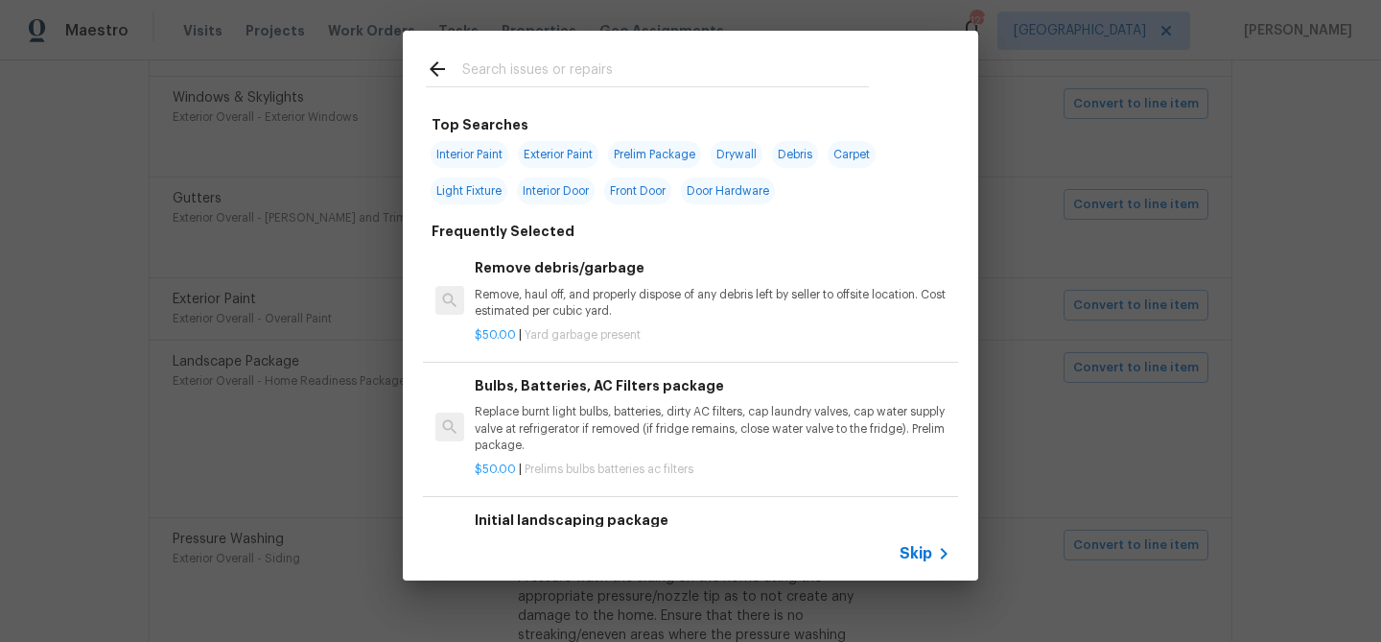
click at [916, 542] on div "Skip" at bounding box center [928, 553] width 56 height 23
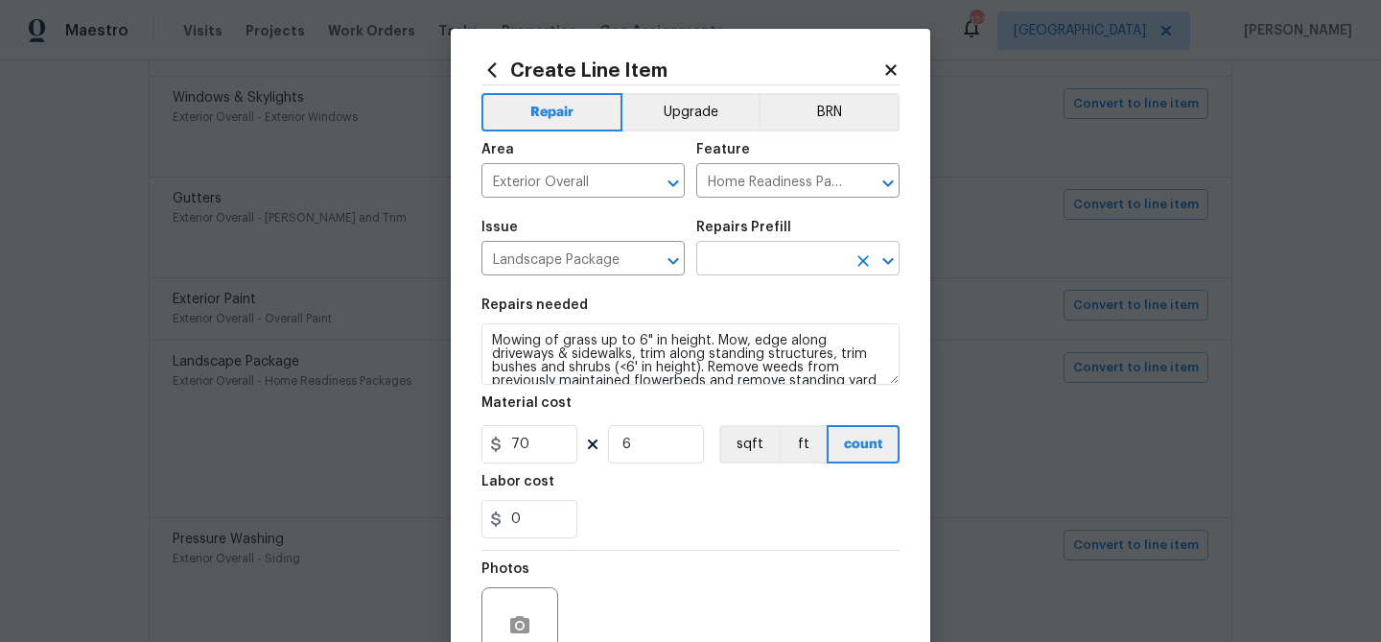
click at [772, 264] on input "text" at bounding box center [771, 261] width 150 height 30
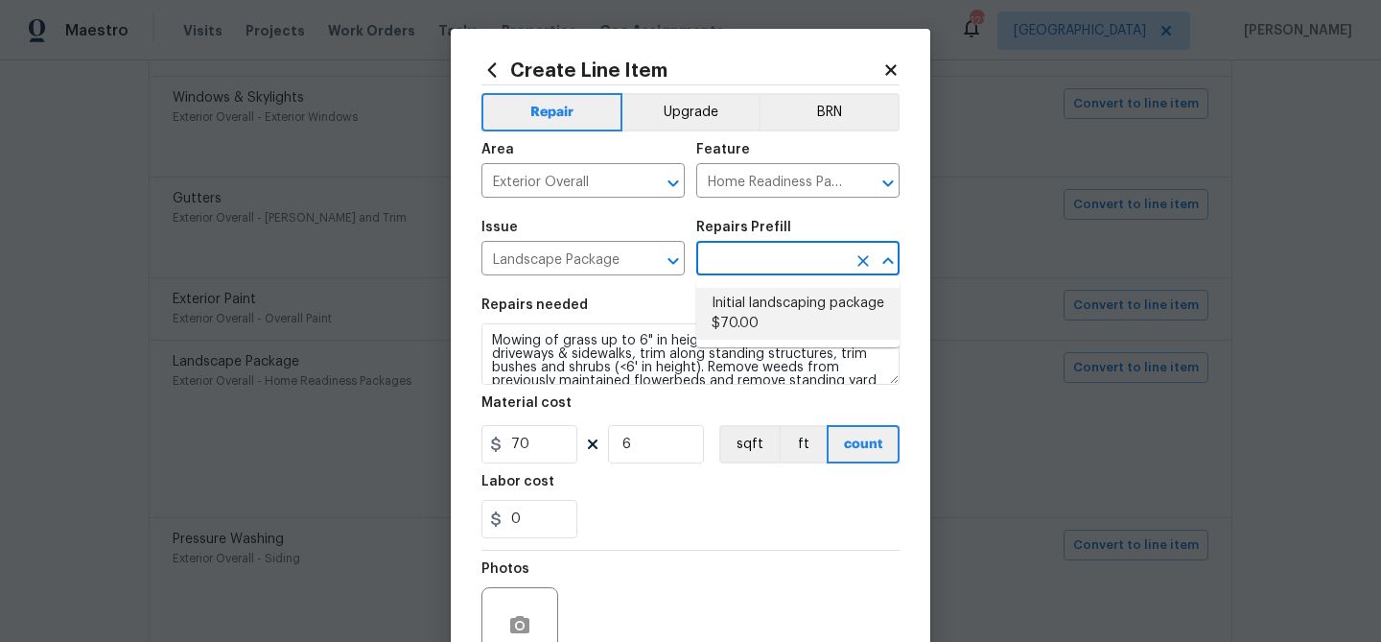
click at [763, 301] on li "Initial landscaping package $70.00" at bounding box center [797, 314] width 203 height 52
type input "Initial landscaping package $70.00"
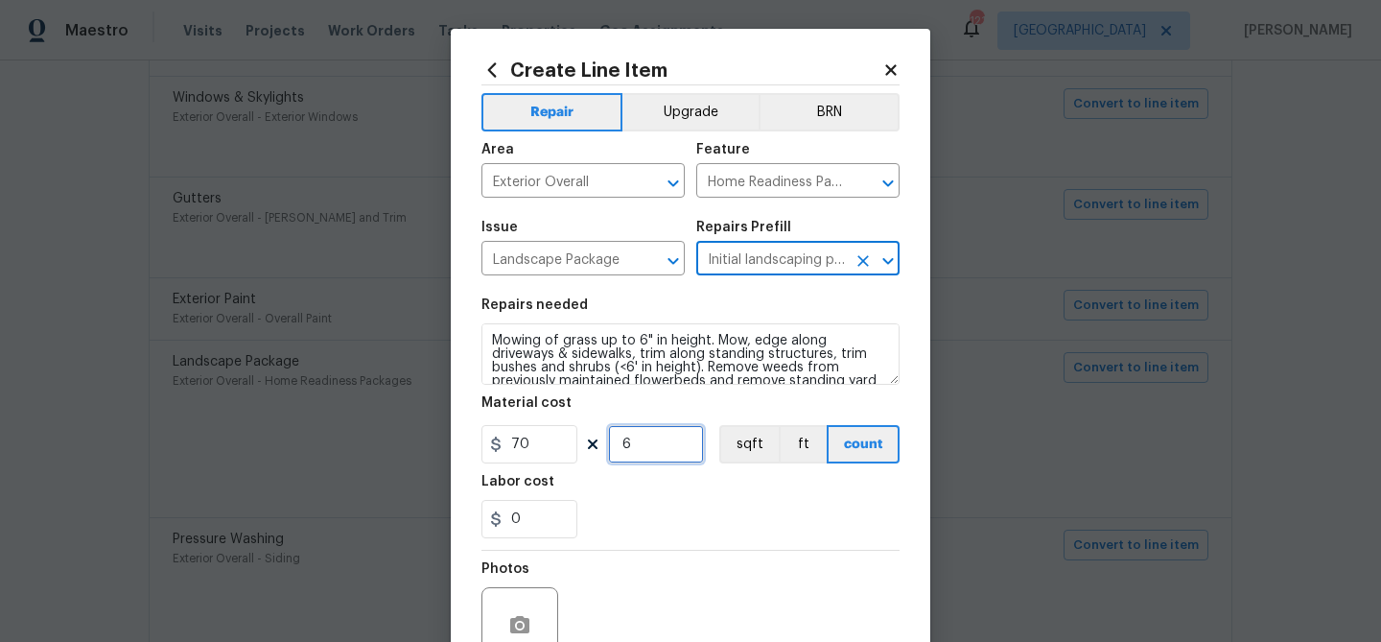
click at [656, 451] on input "6" at bounding box center [656, 444] width 96 height 38
type input "1"
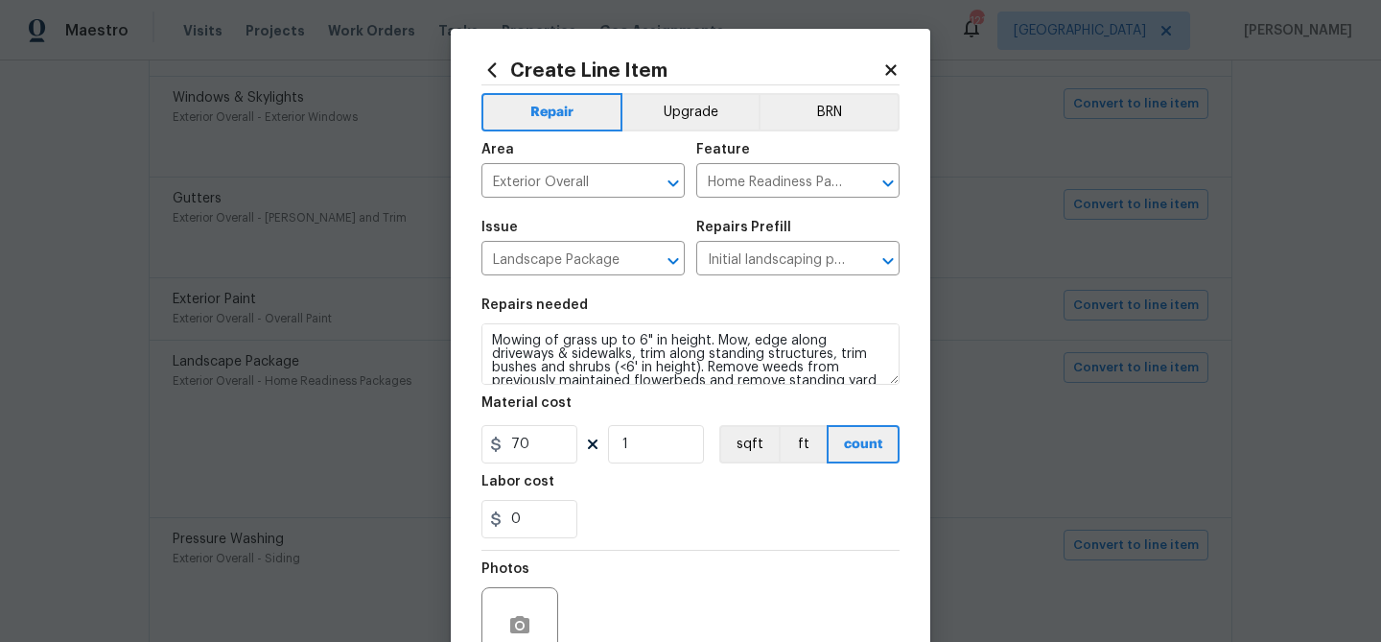
click at [687, 553] on div "Photos" at bounding box center [691, 613] width 418 height 125
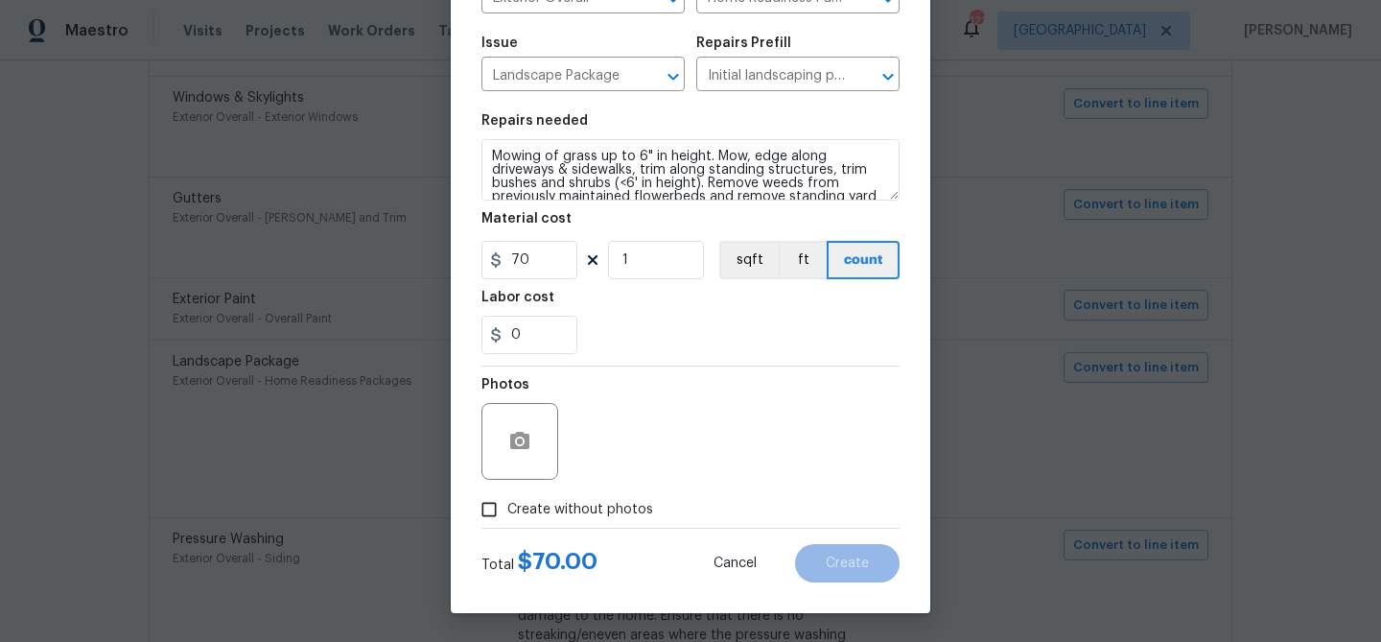
click at [566, 507] on span "Create without photos" at bounding box center [580, 510] width 146 height 20
click at [507, 507] on input "Create without photos" at bounding box center [489, 509] width 36 height 36
checkbox input "true"
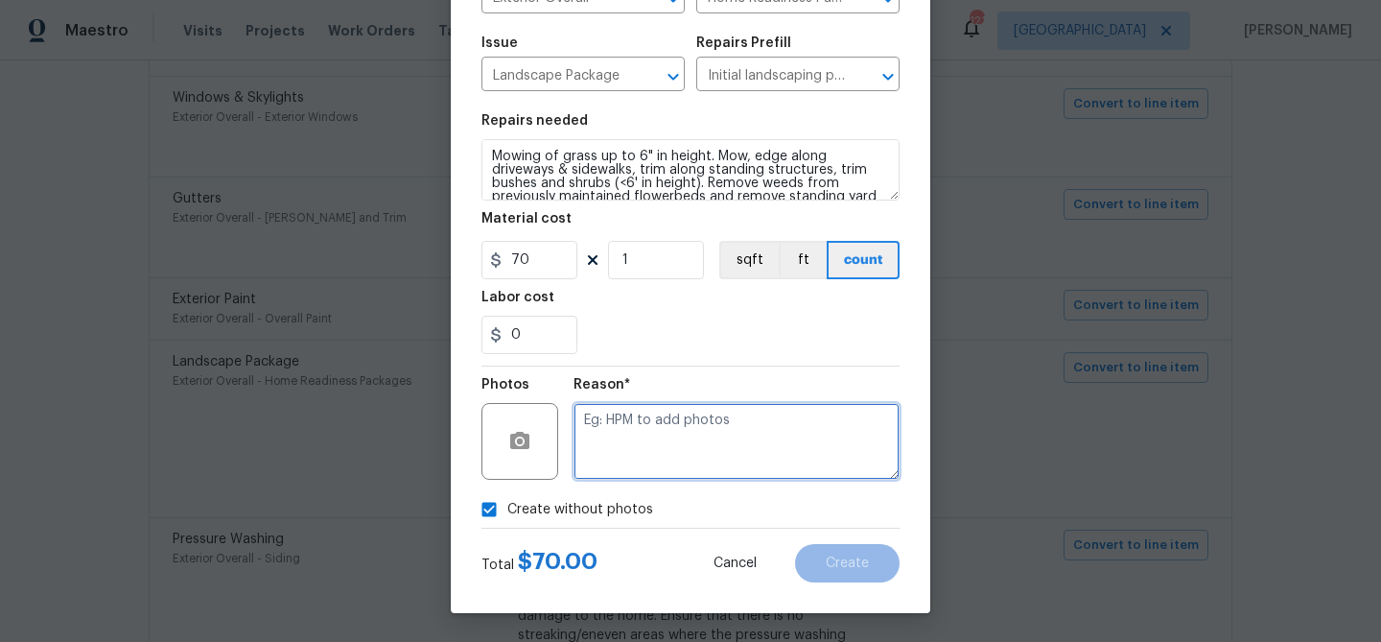
click at [635, 455] on textarea at bounding box center [737, 441] width 326 height 77
type textarea "landscaping"
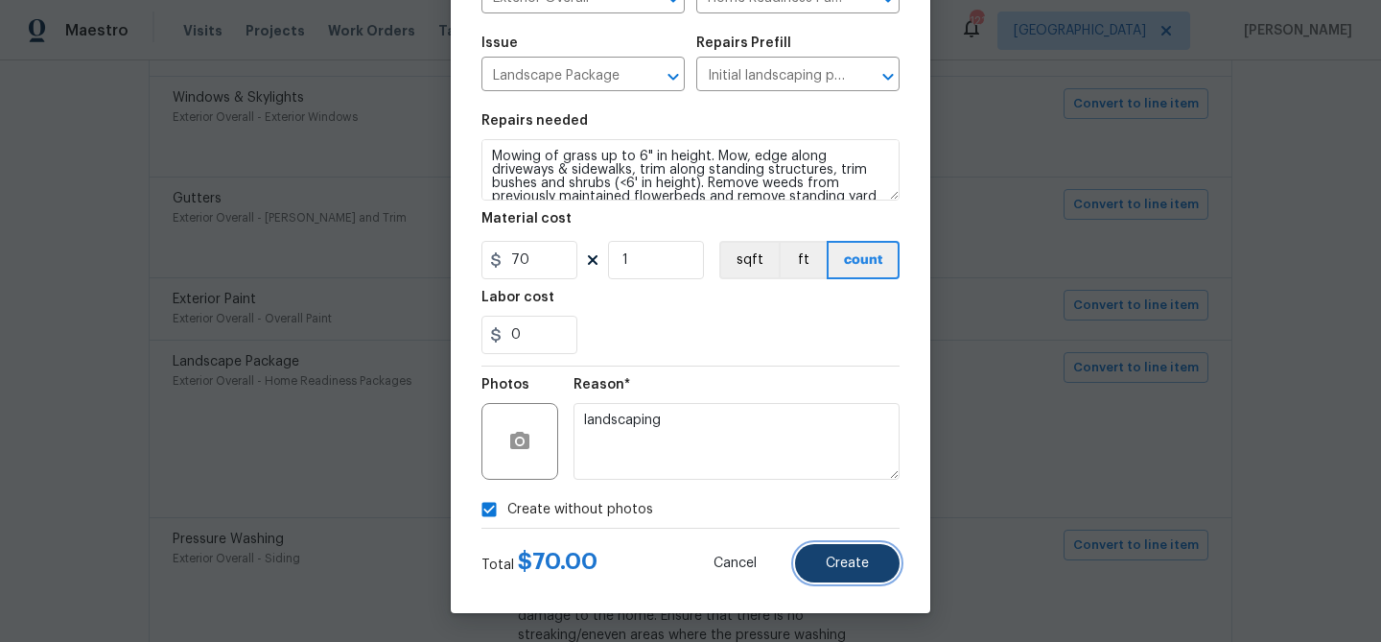
click at [849, 552] on button "Create" at bounding box center [847, 563] width 105 height 38
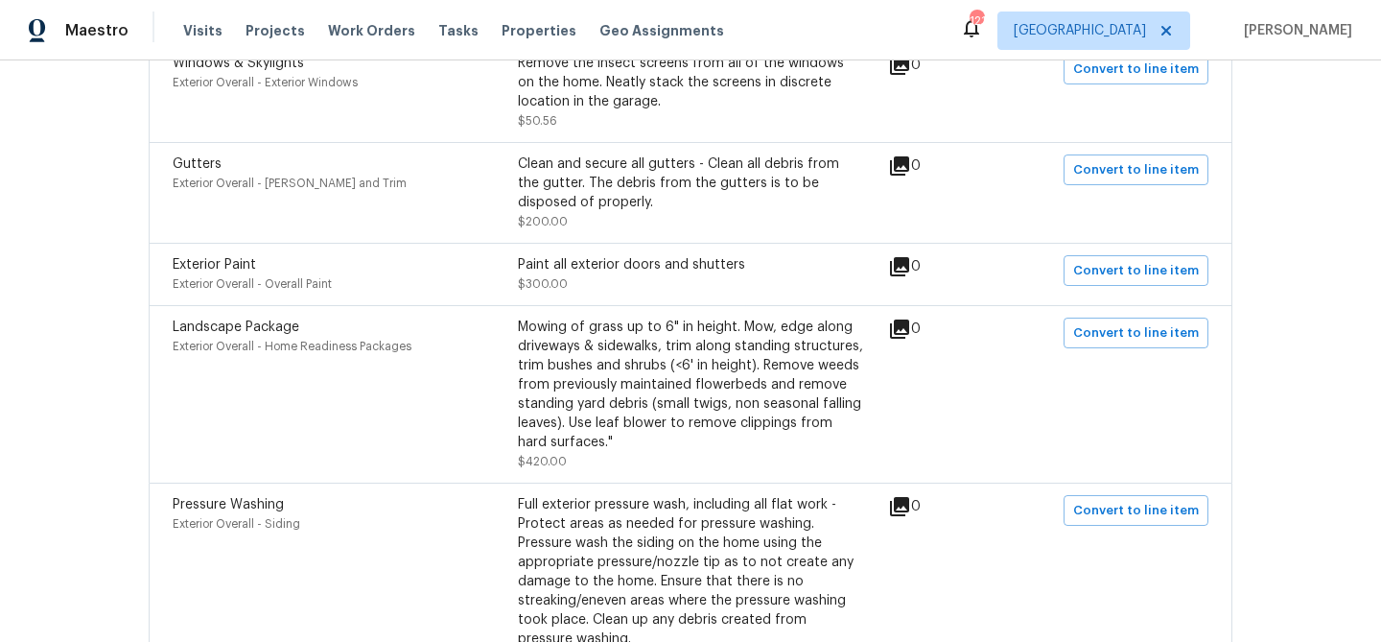
scroll to position [1435, 0]
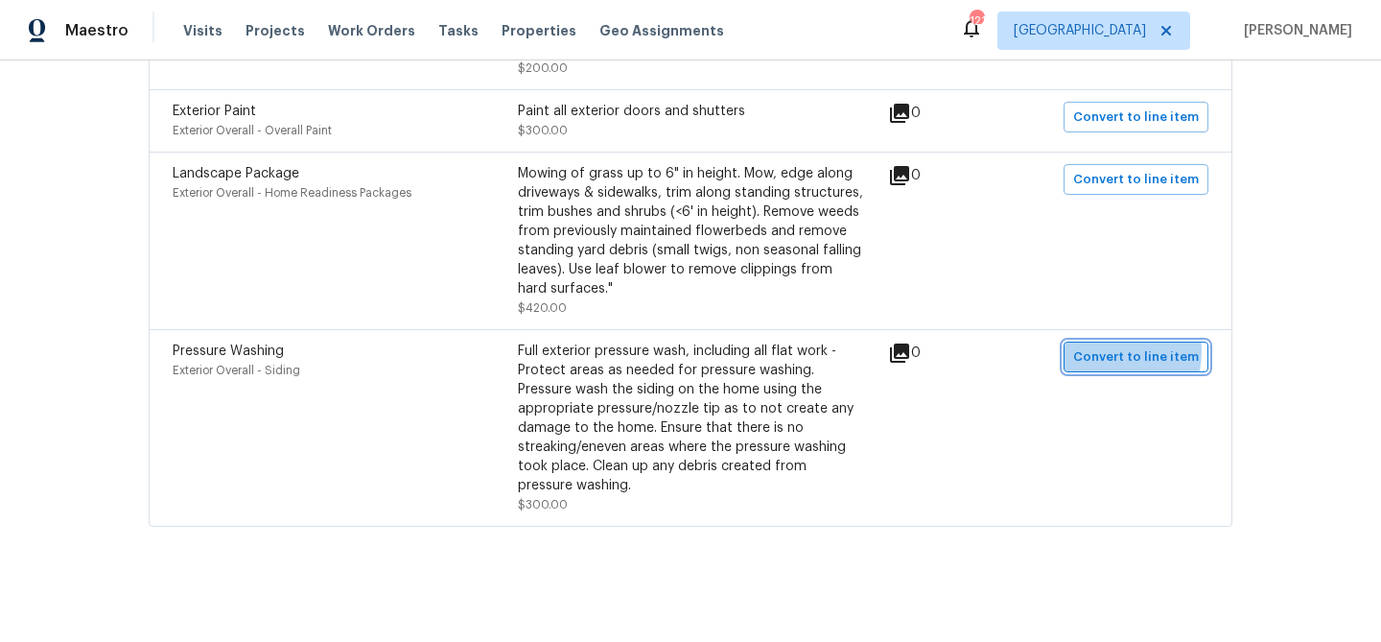
click at [1116, 350] on span "Convert to line item" at bounding box center [1136, 357] width 126 height 22
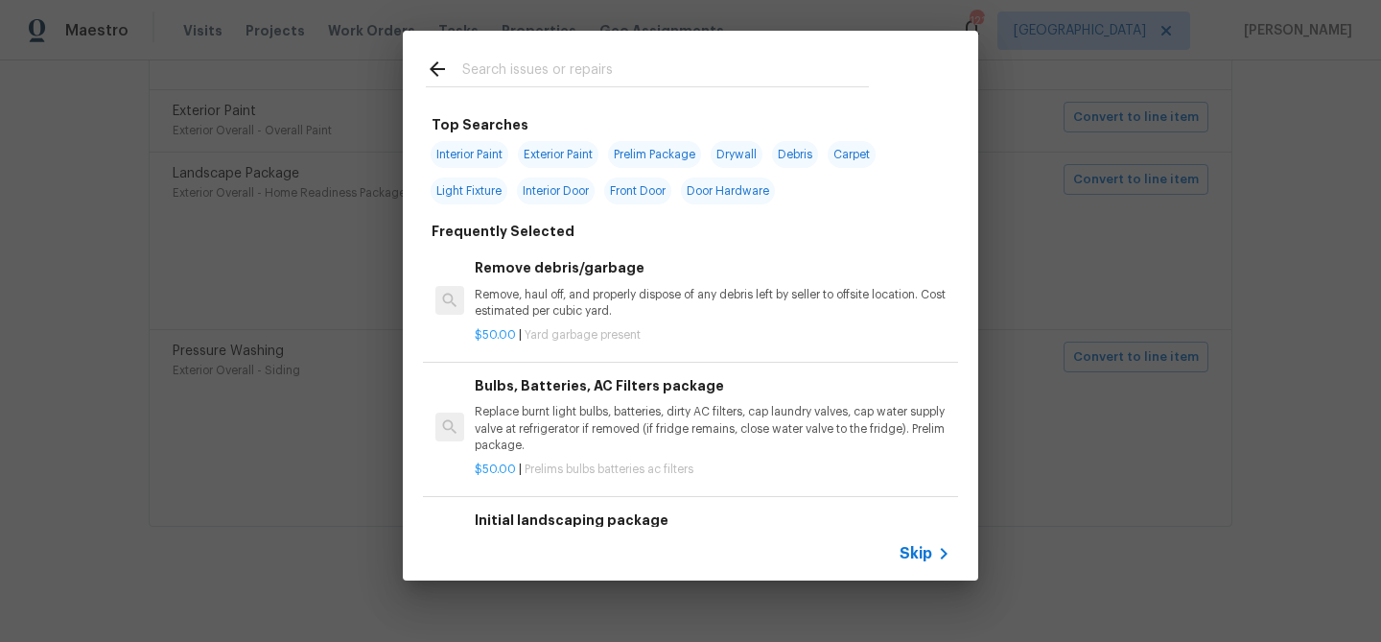
click at [922, 550] on span "Skip" at bounding box center [916, 553] width 33 height 19
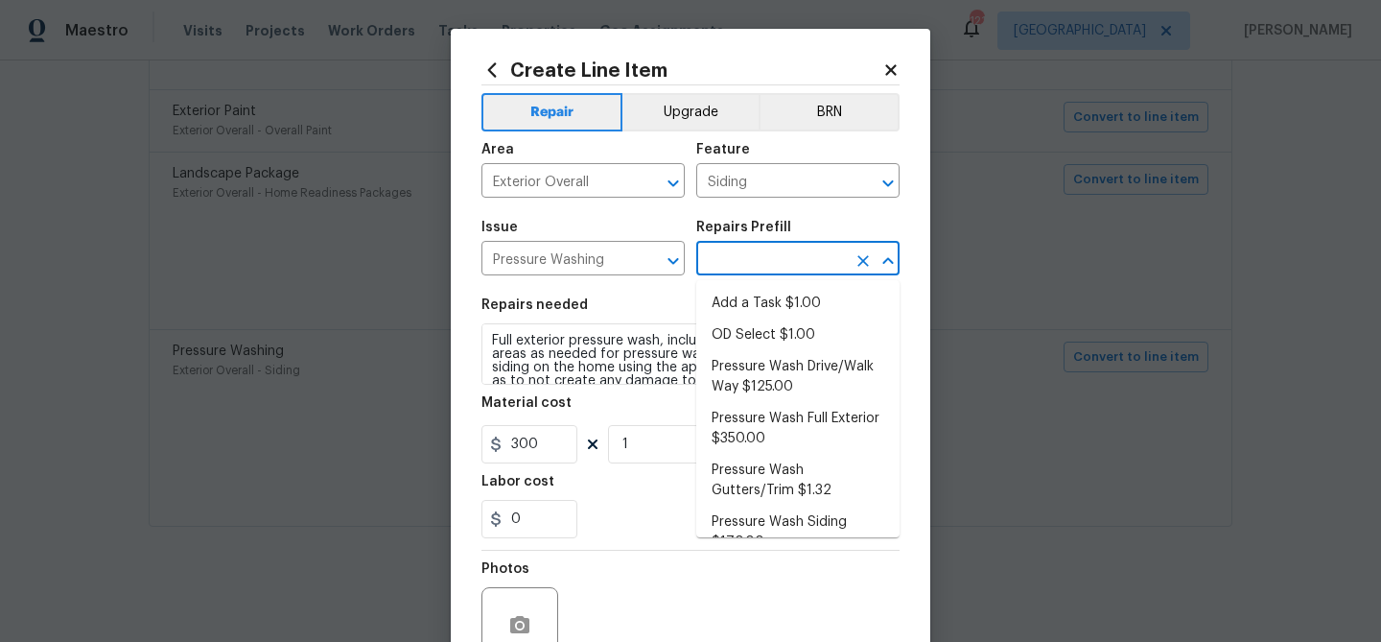
click at [730, 273] on input "text" at bounding box center [771, 261] width 150 height 30
click at [742, 411] on li "Pressure Wash Full Exterior $350.00" at bounding box center [797, 429] width 203 height 52
type input "Pressure Wash Full Exterior $350.00"
type textarea "Pressure wash the House, Flatwork, Deck and Garage interior."
type input "350"
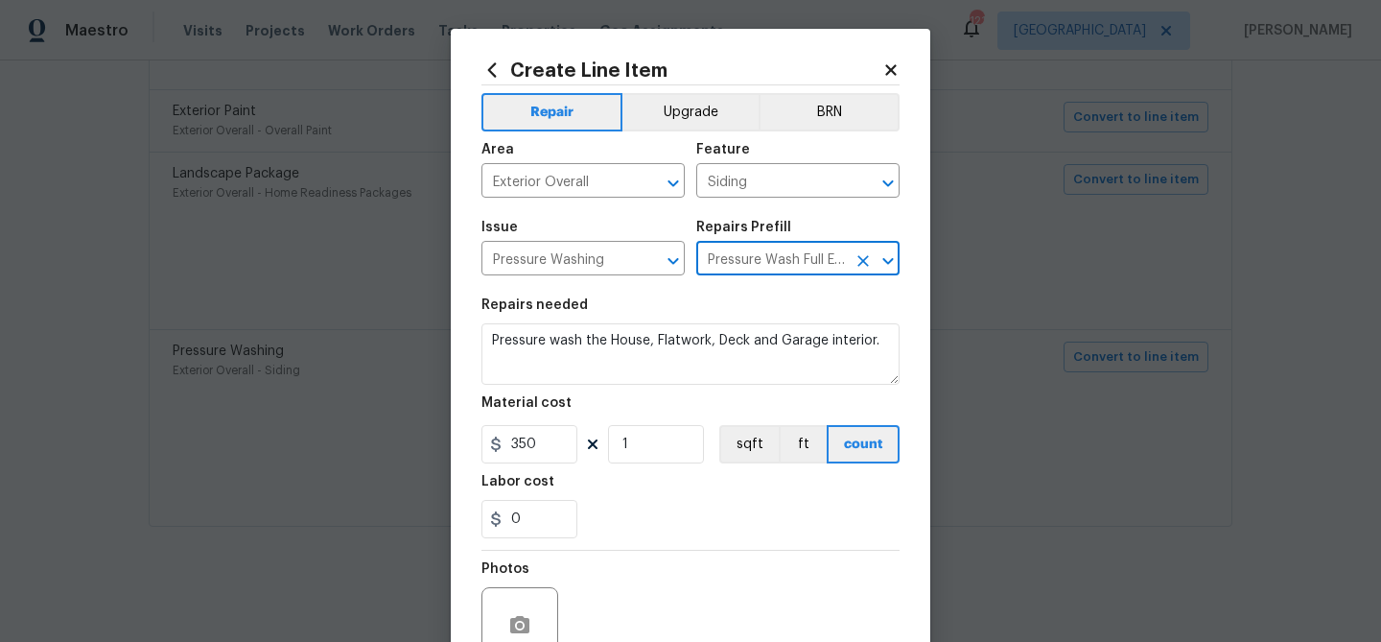
scroll to position [185, 0]
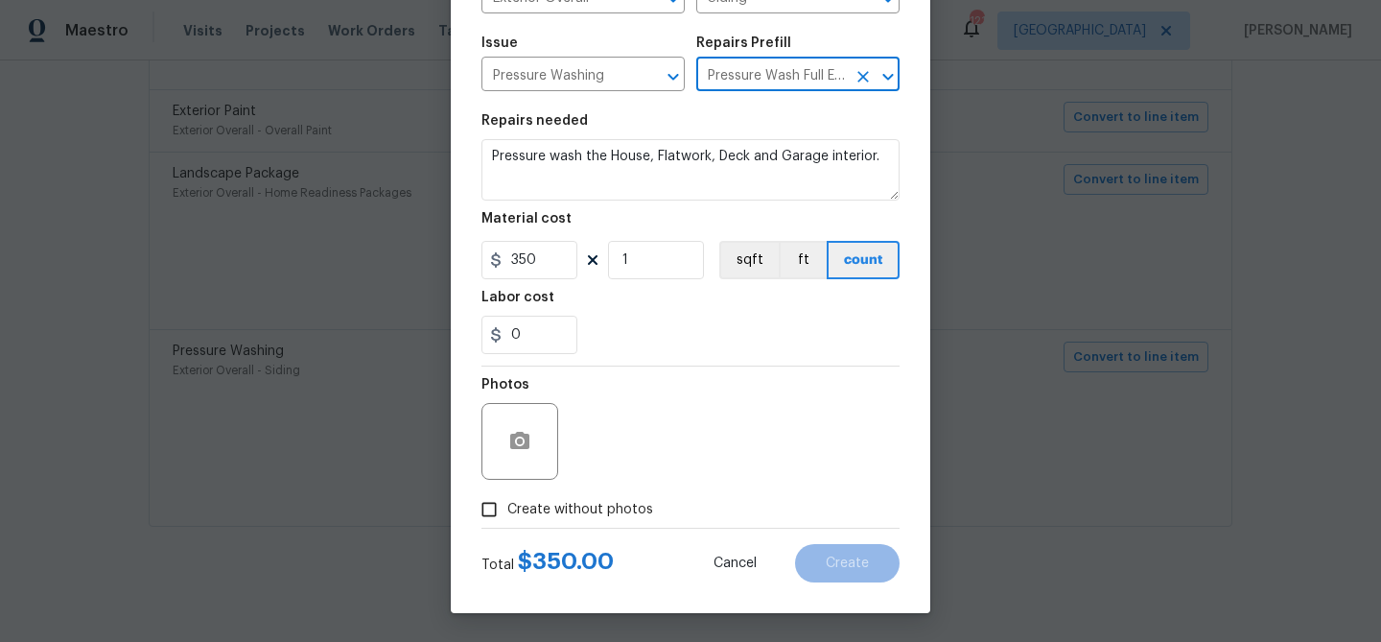
click at [602, 506] on span "Create without photos" at bounding box center [580, 510] width 146 height 20
click at [507, 506] on input "Create without photos" at bounding box center [489, 509] width 36 height 36
checkbox input "true"
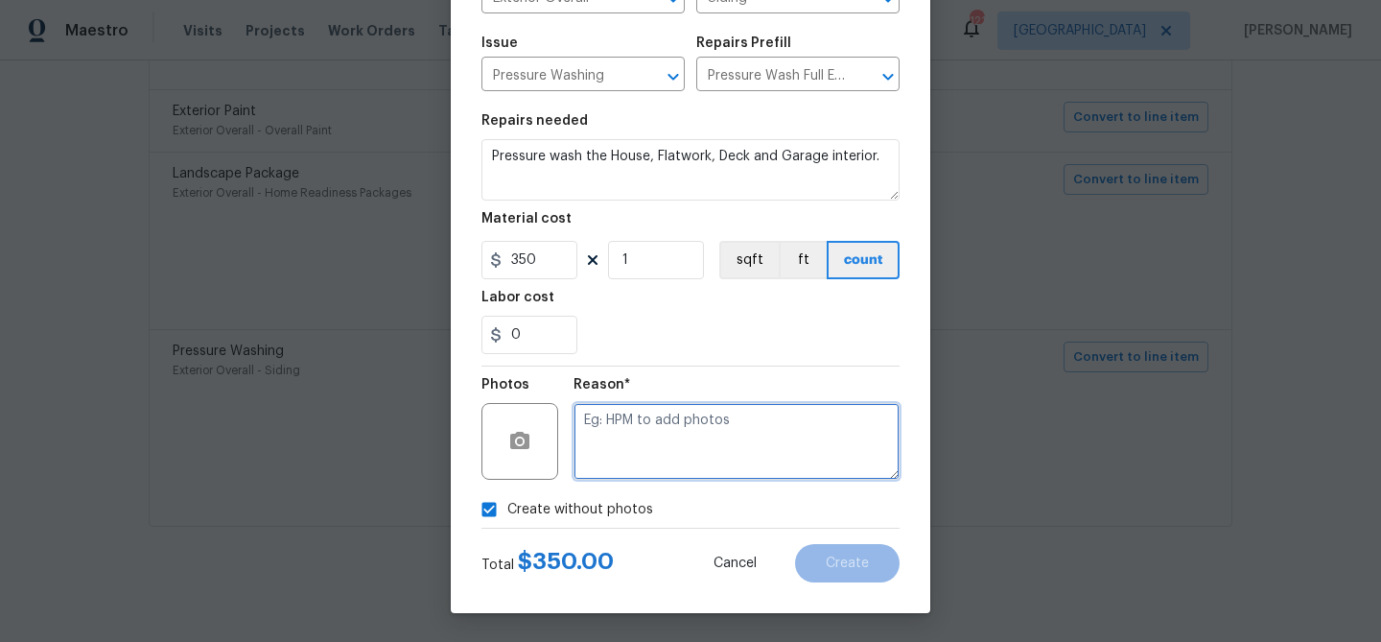
click at [626, 456] on textarea at bounding box center [737, 441] width 326 height 77
type textarea "pressure wash"
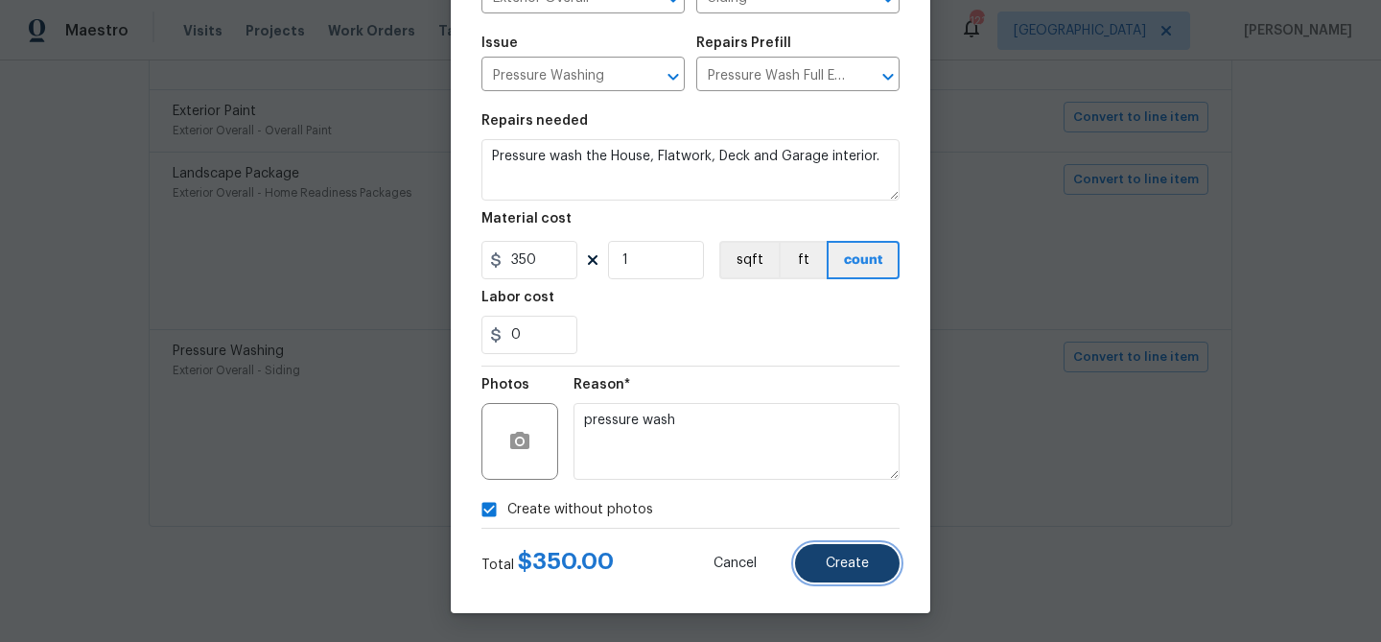
click at [855, 560] on span "Create" at bounding box center [847, 563] width 43 height 14
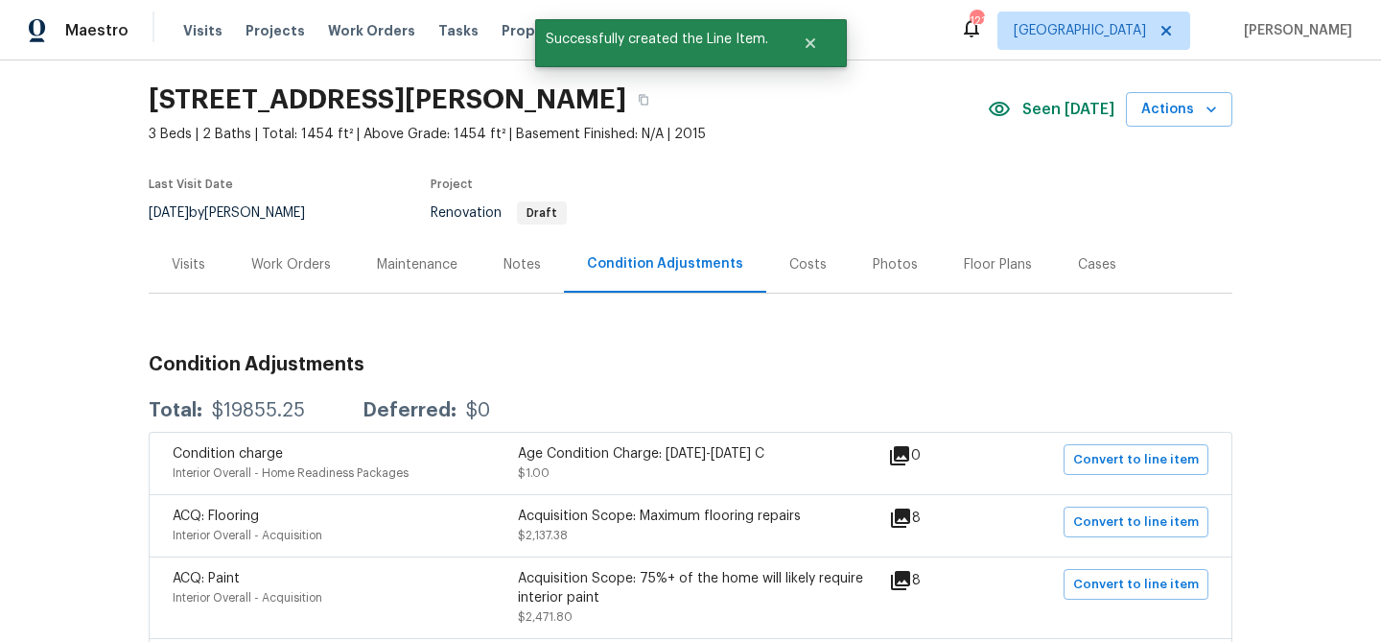
scroll to position [0, 0]
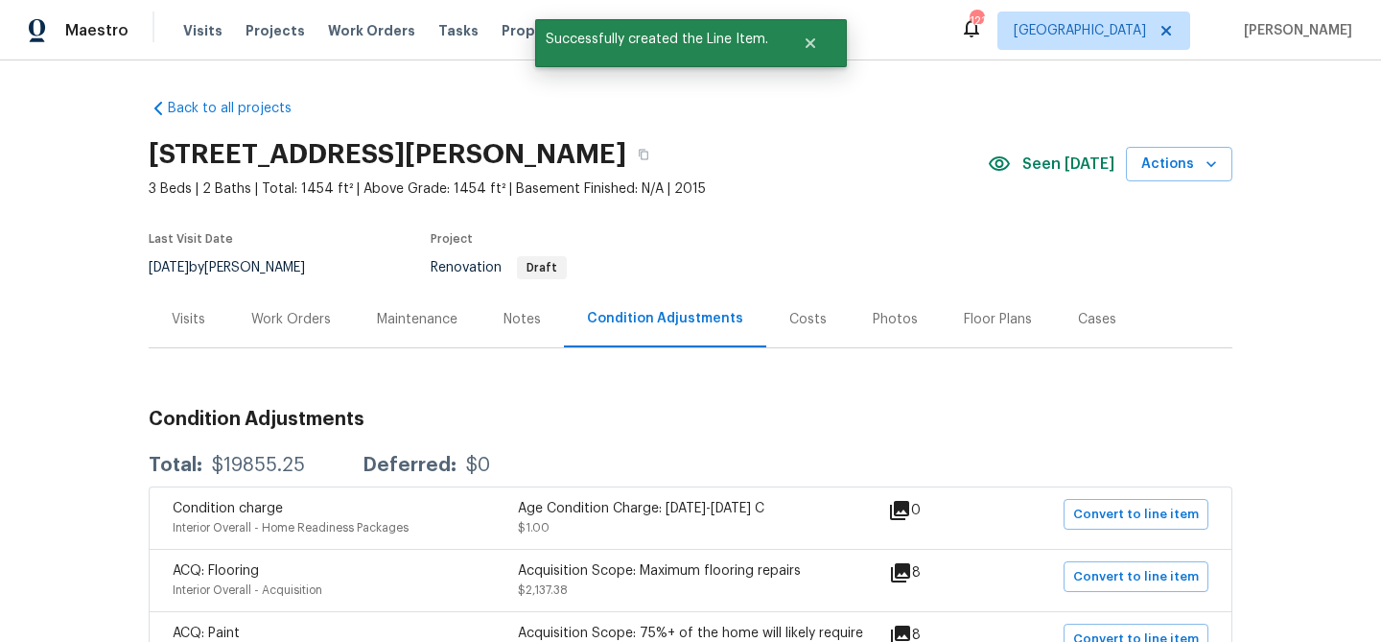
click at [318, 324] on div "Work Orders" at bounding box center [291, 319] width 80 height 19
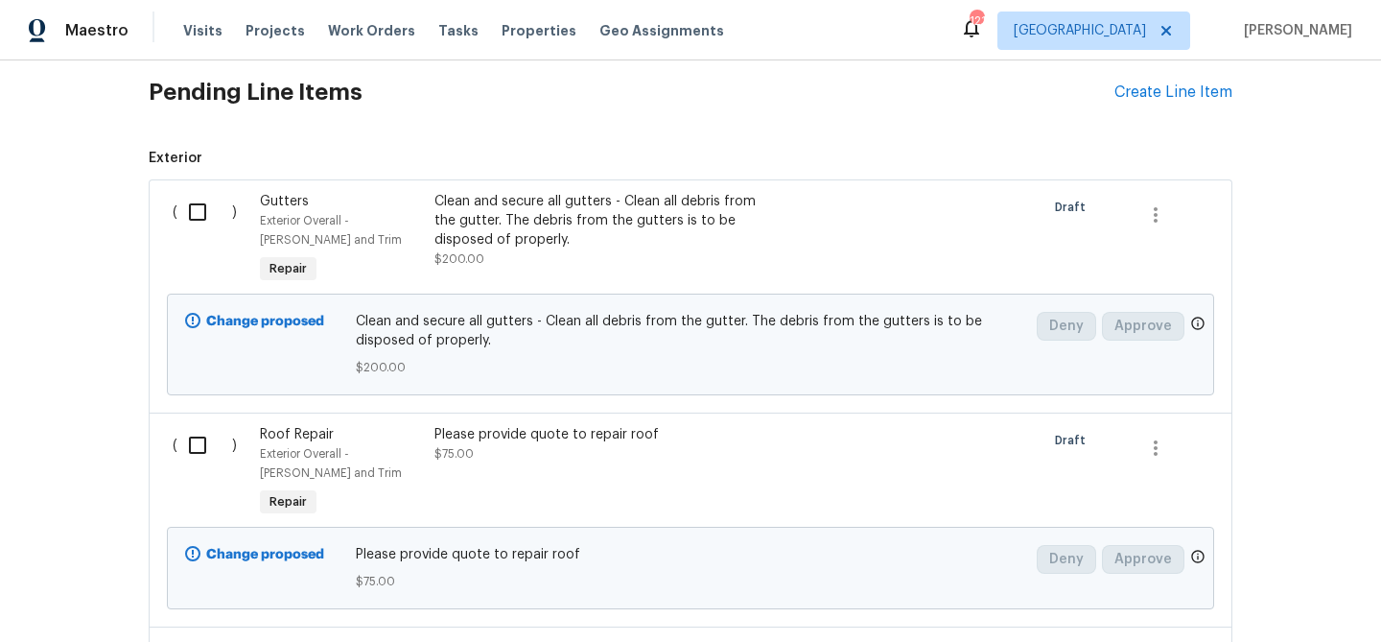
scroll to position [462, 0]
click at [193, 208] on input "checkbox" at bounding box center [204, 210] width 55 height 40
checkbox input "true"
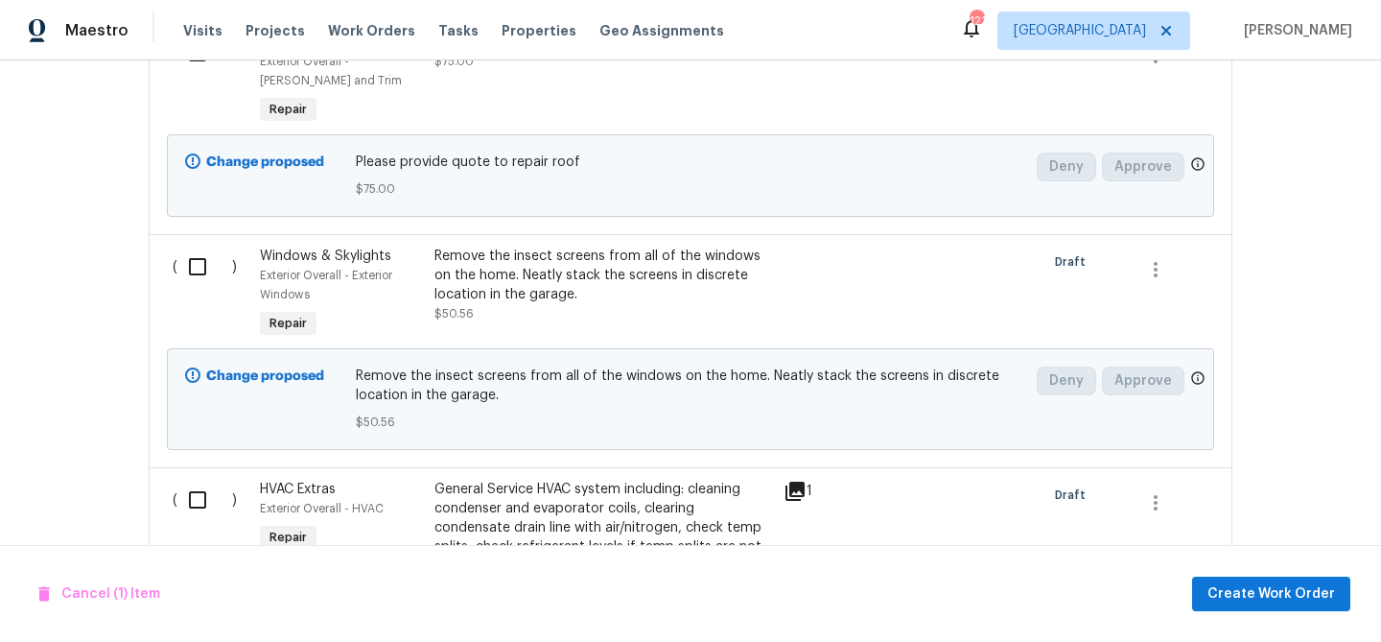
click at [200, 258] on input "checkbox" at bounding box center [204, 267] width 55 height 40
checkbox input "true"
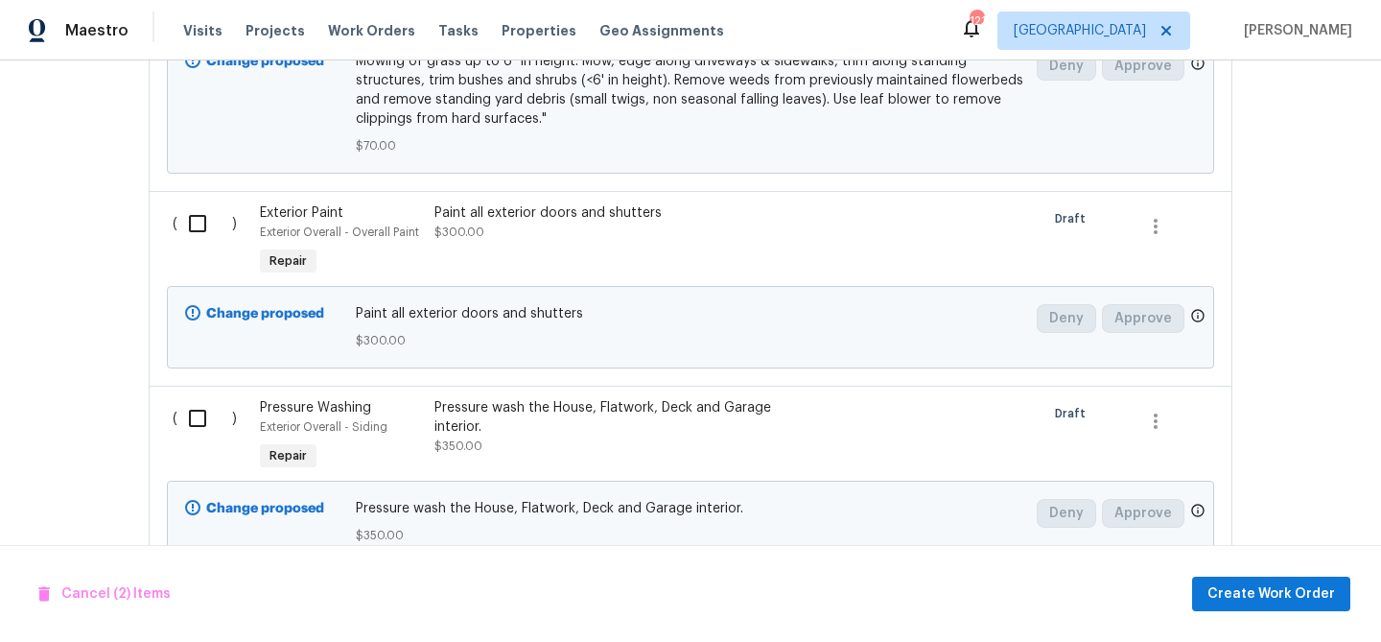
scroll to position [1833, 0]
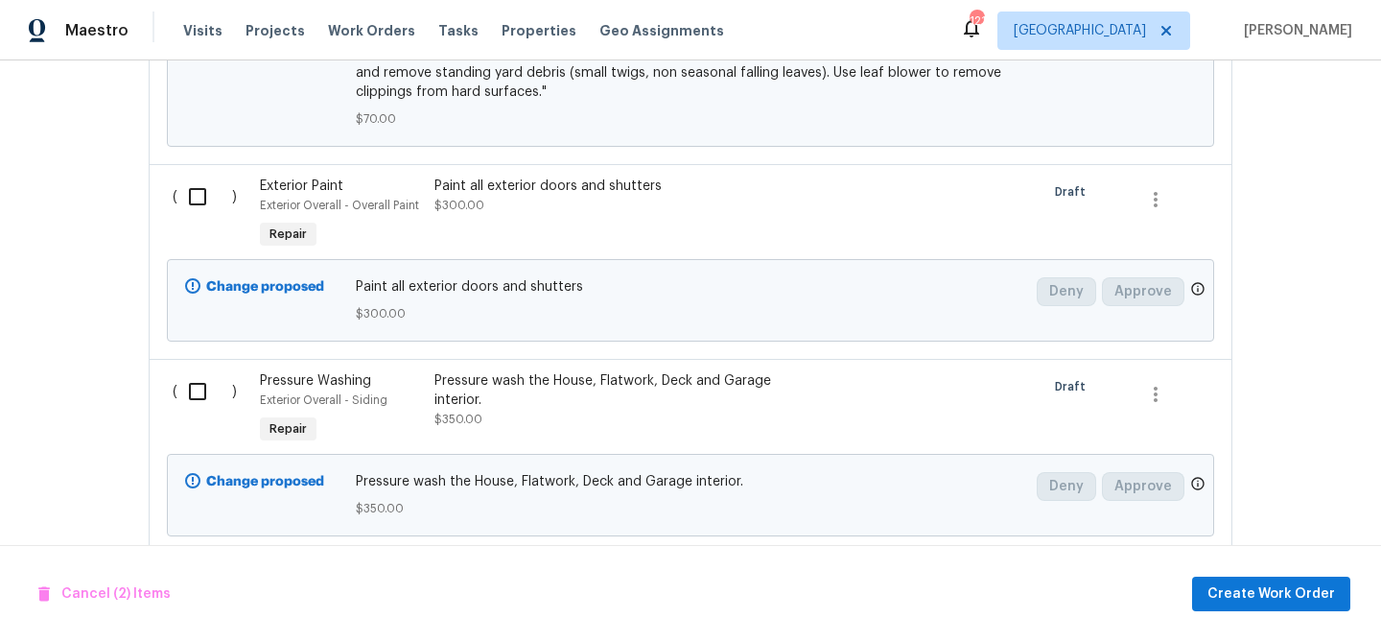
click at [189, 195] on input "checkbox" at bounding box center [204, 197] width 55 height 40
checkbox input "true"
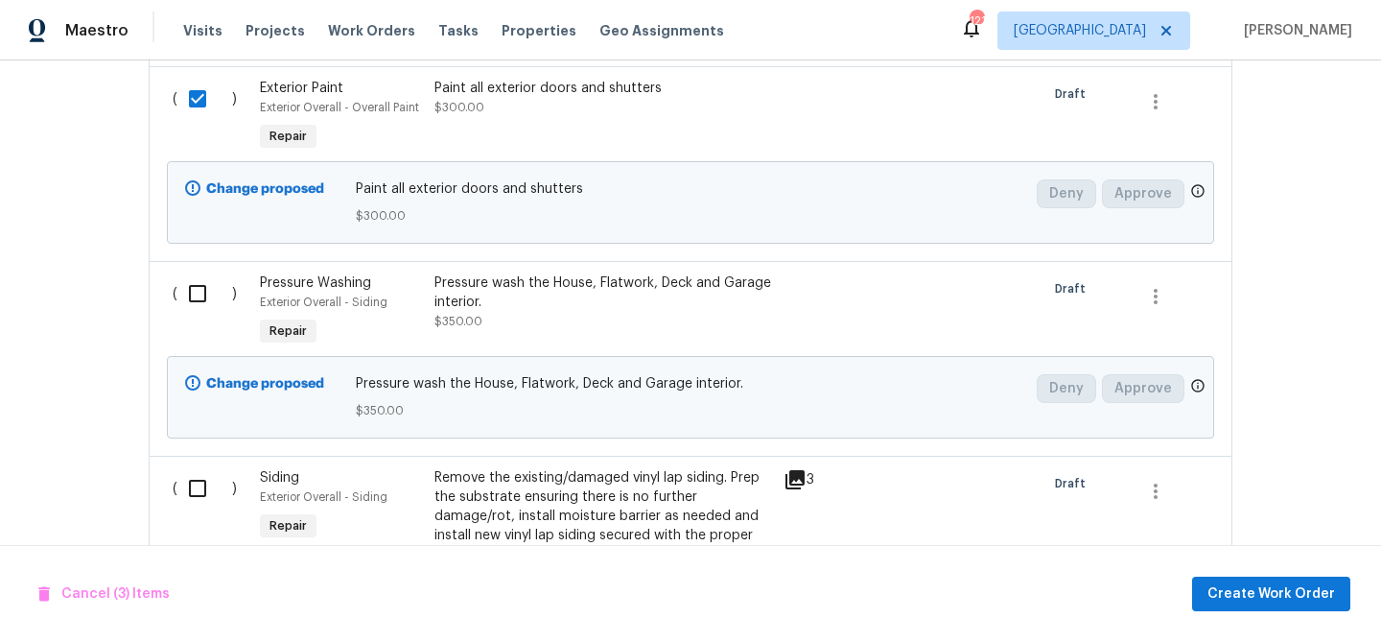
scroll to position [1943, 0]
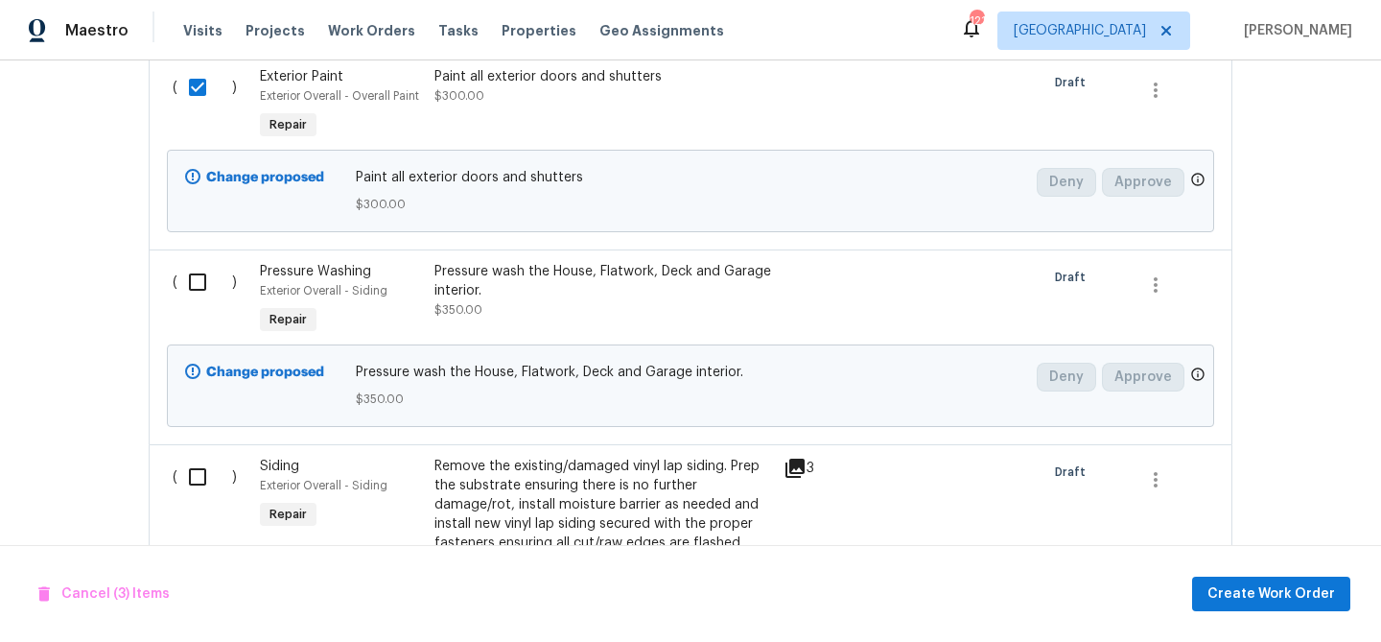
click at [205, 279] on input "checkbox" at bounding box center [204, 282] width 55 height 40
checkbox input "true"
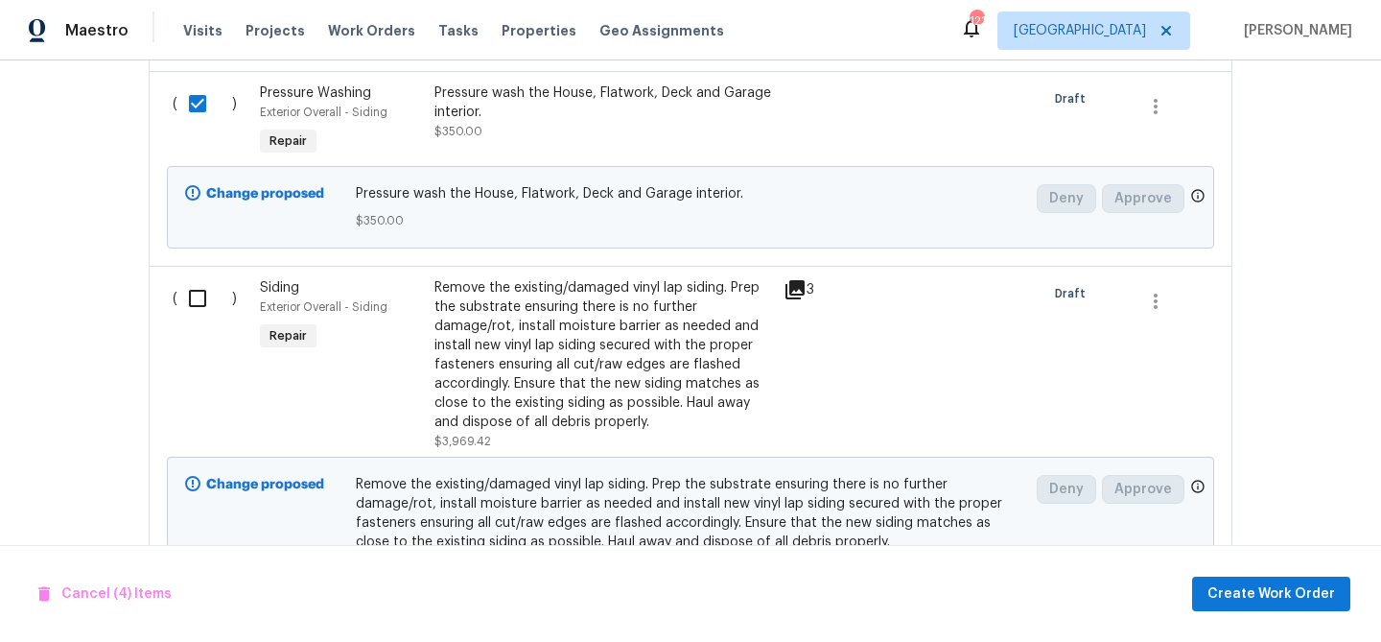
scroll to position [2132, 0]
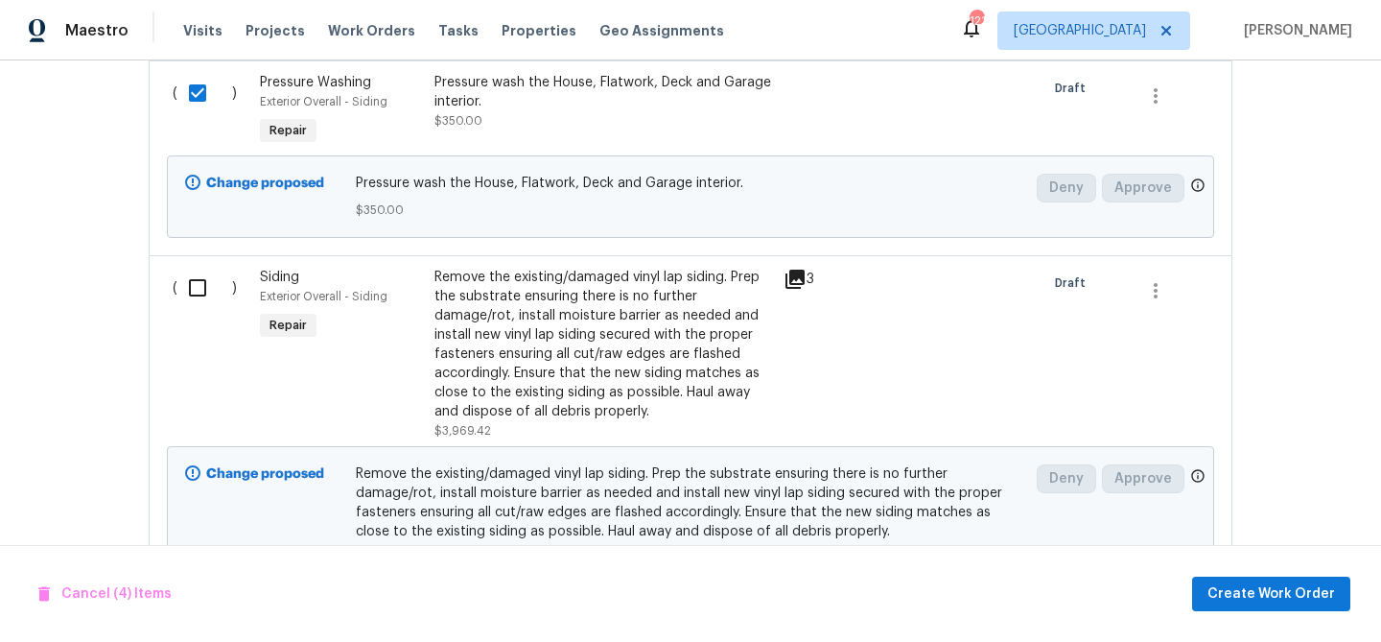
click at [202, 286] on input "checkbox" at bounding box center [204, 288] width 55 height 40
checkbox input "true"
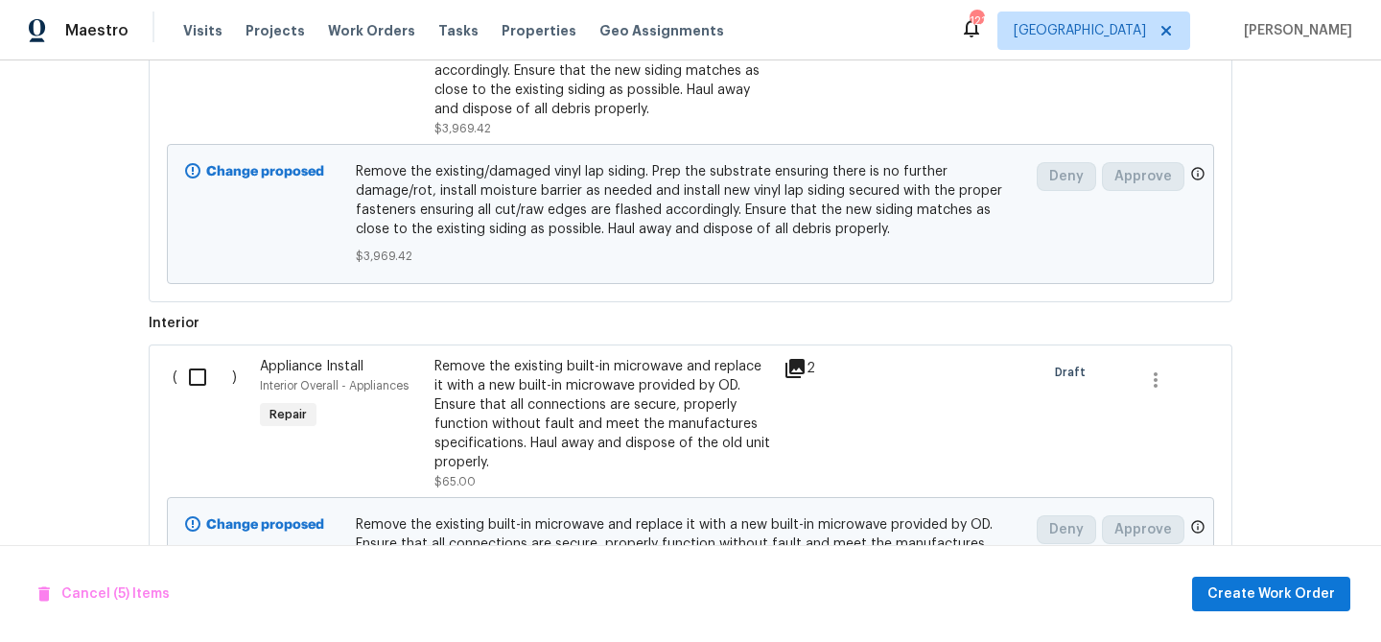
scroll to position [2439, 0]
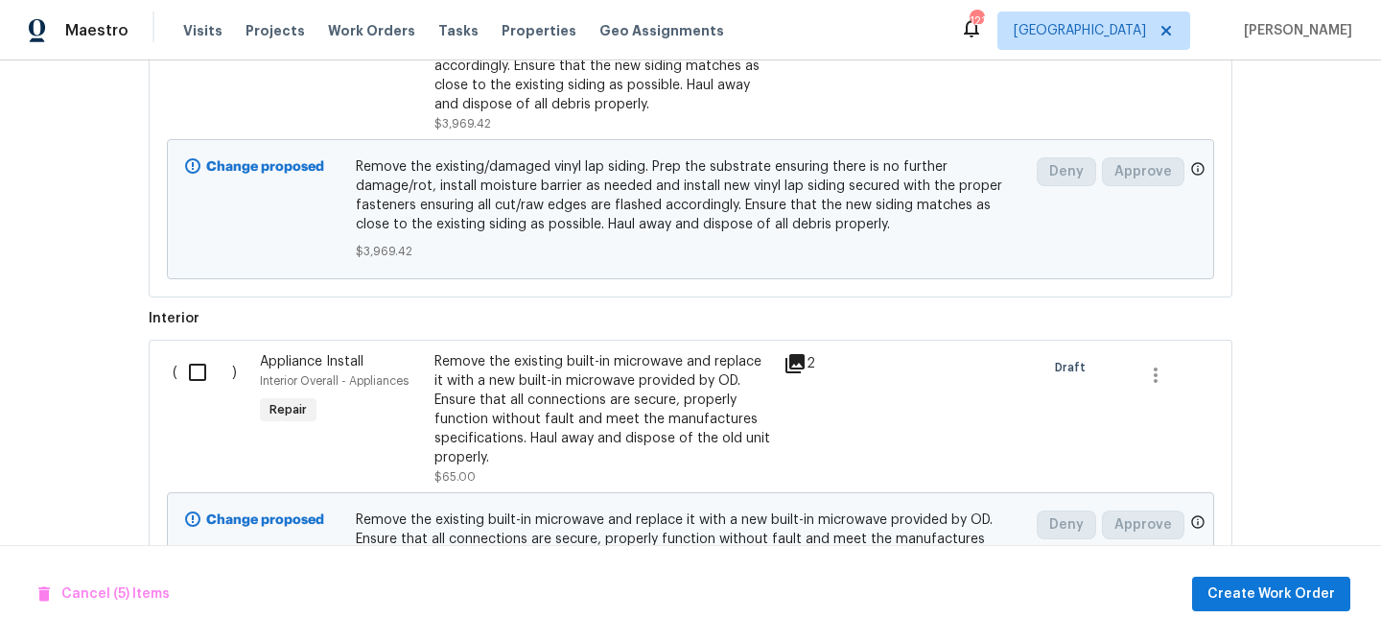
click at [198, 372] on input "checkbox" at bounding box center [204, 372] width 55 height 40
checkbox input "true"
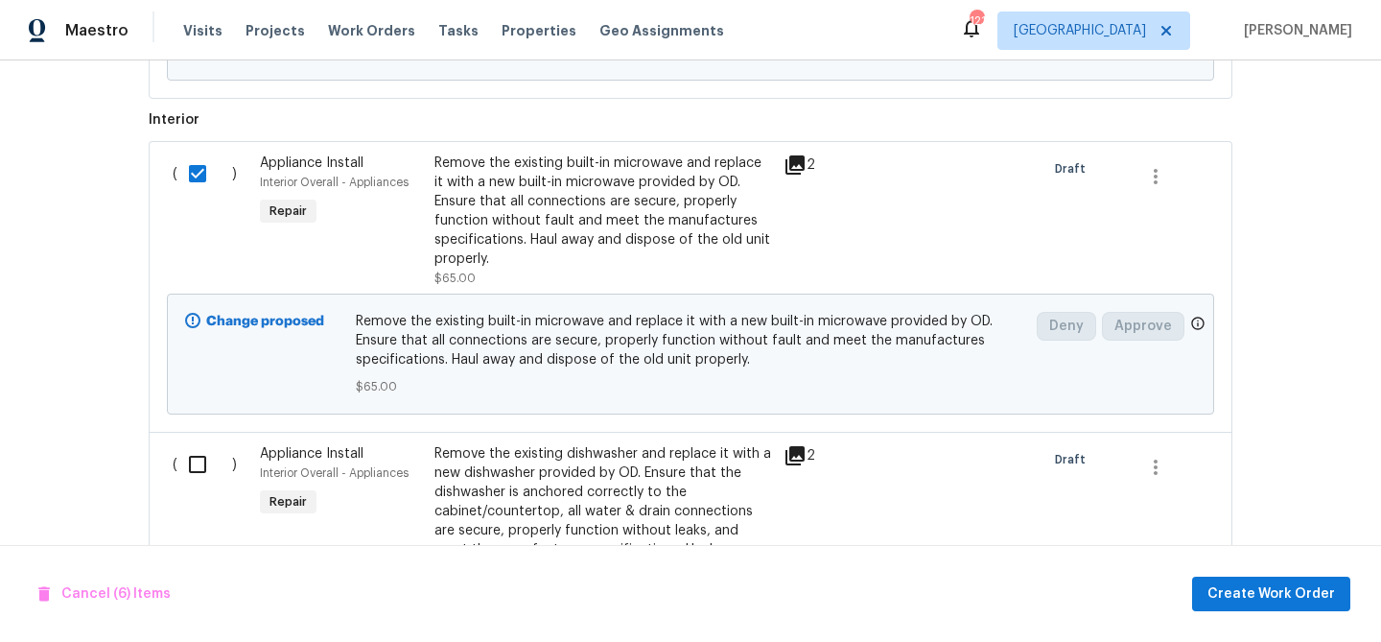
scroll to position [2678, 0]
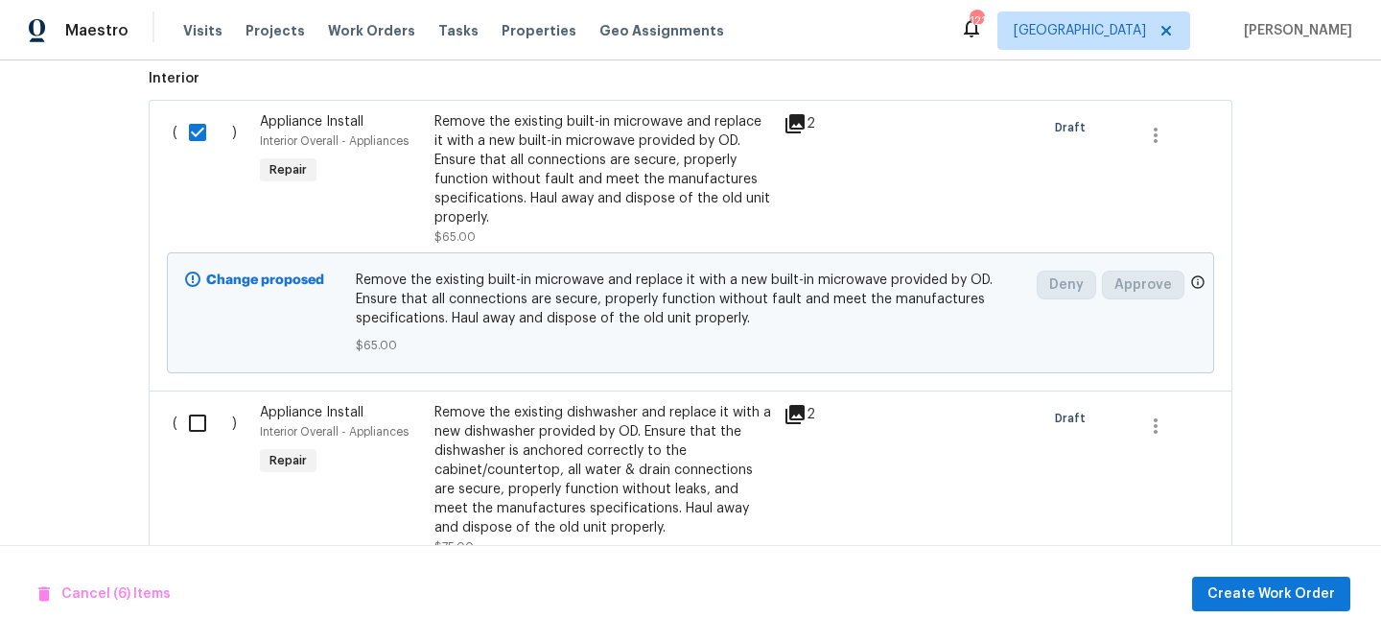
click at [192, 430] on input "checkbox" at bounding box center [204, 423] width 55 height 40
checkbox input "true"
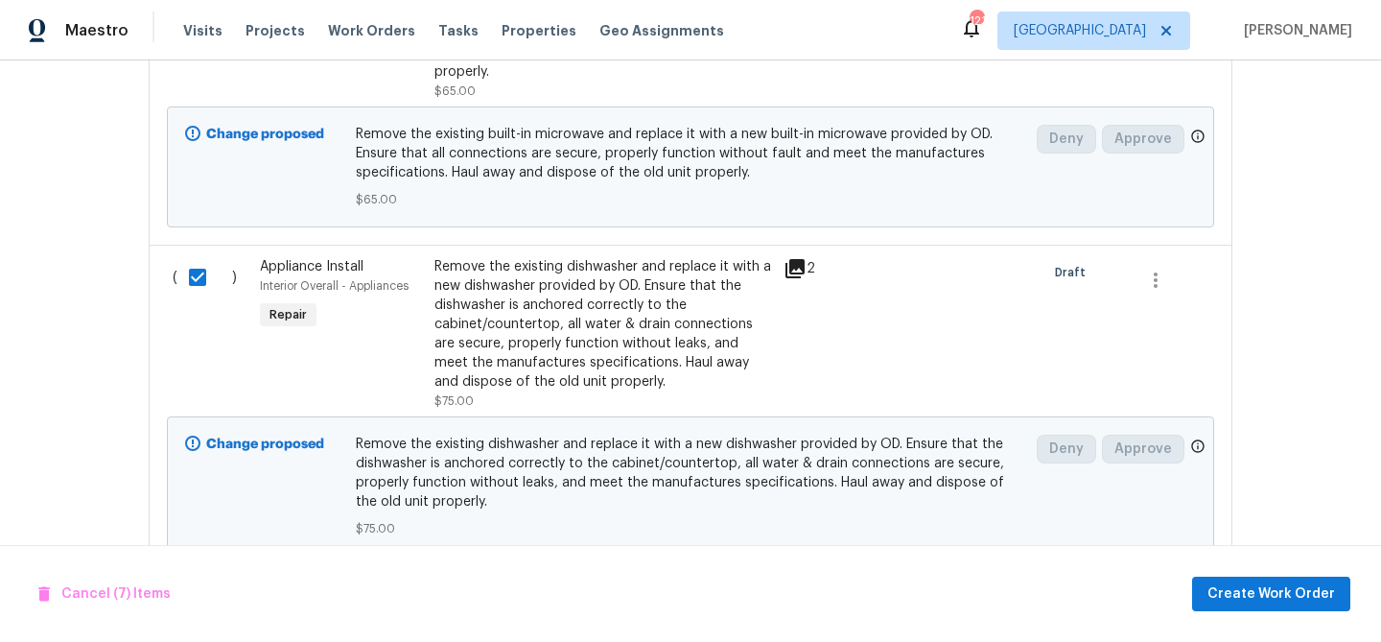
scroll to position [2966, 0]
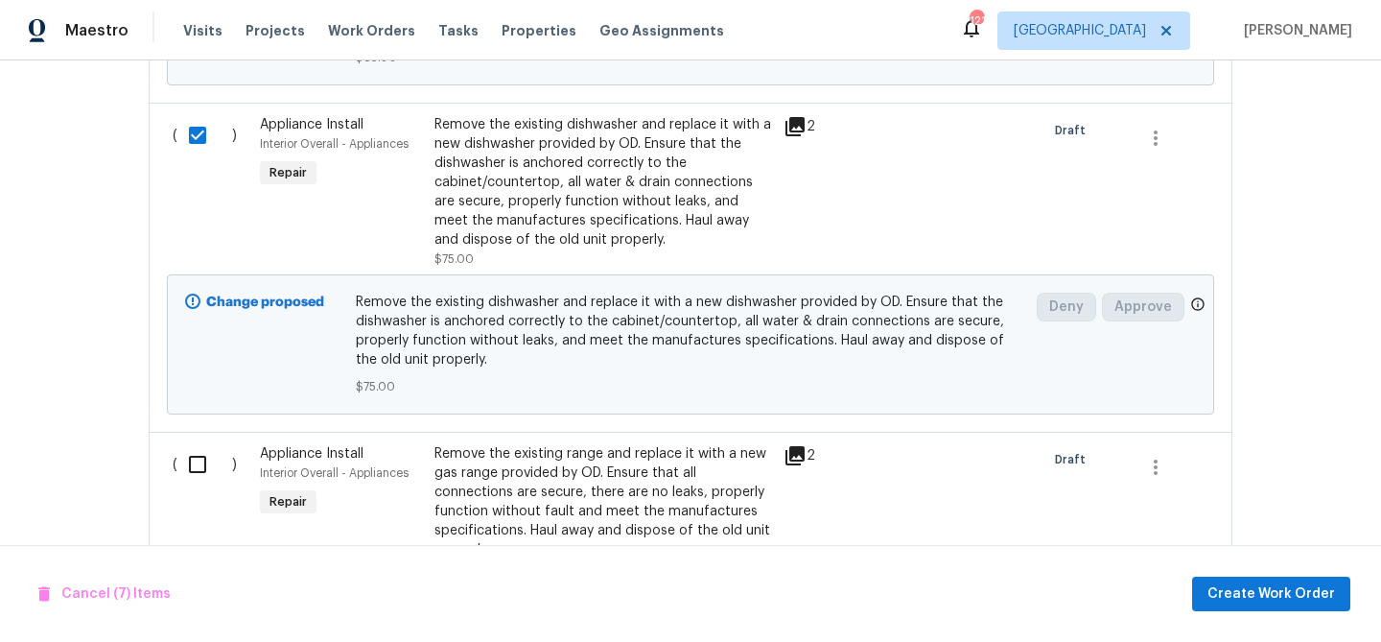
click at [198, 474] on input "checkbox" at bounding box center [204, 464] width 55 height 40
checkbox input "true"
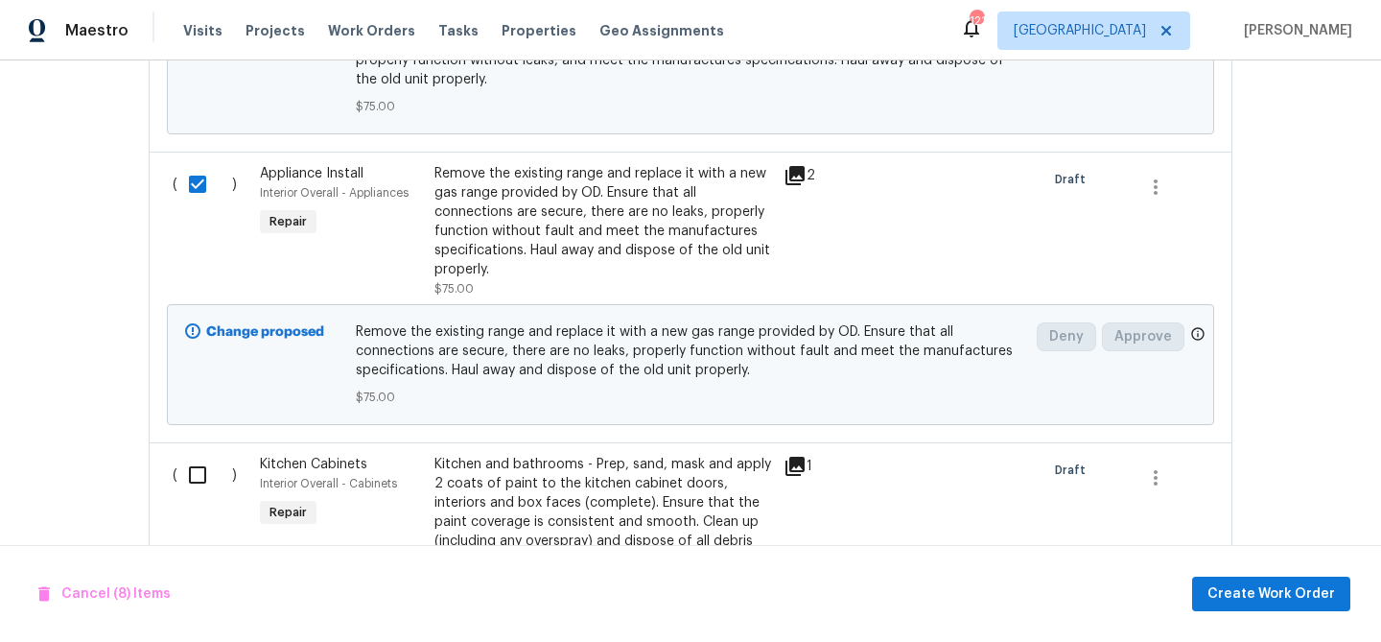
scroll to position [3256, 0]
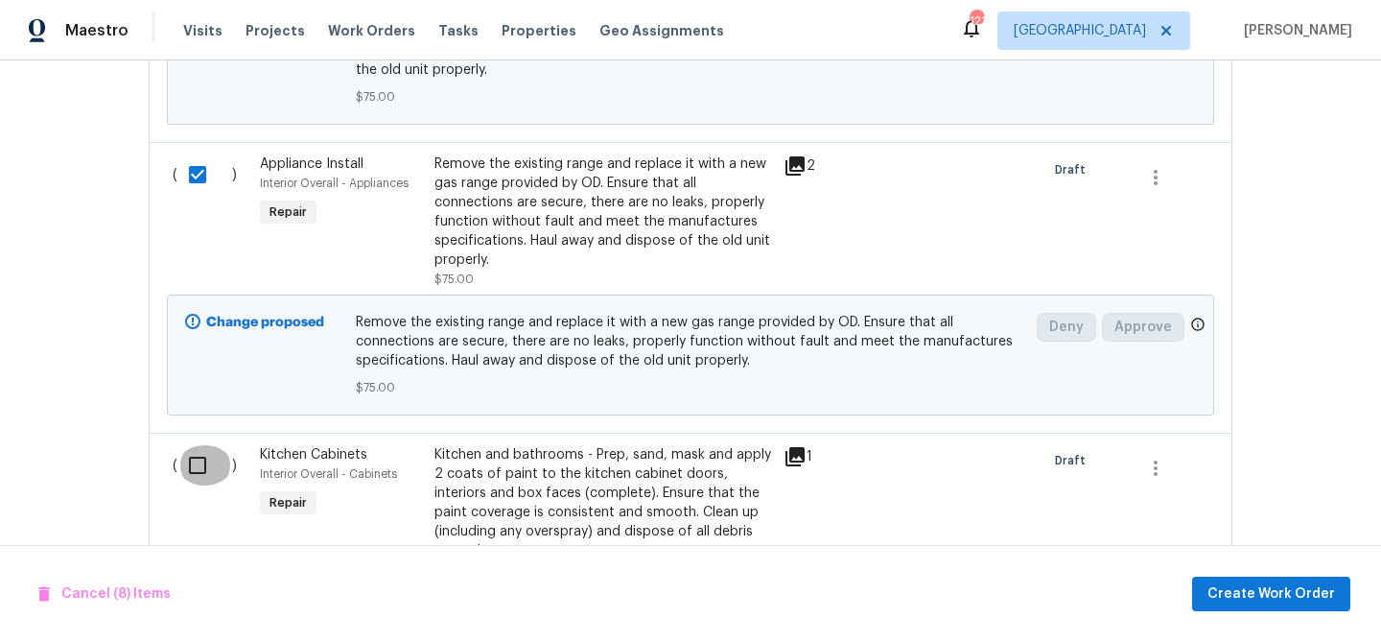
click at [197, 474] on input "checkbox" at bounding box center [204, 465] width 55 height 40
checkbox input "true"
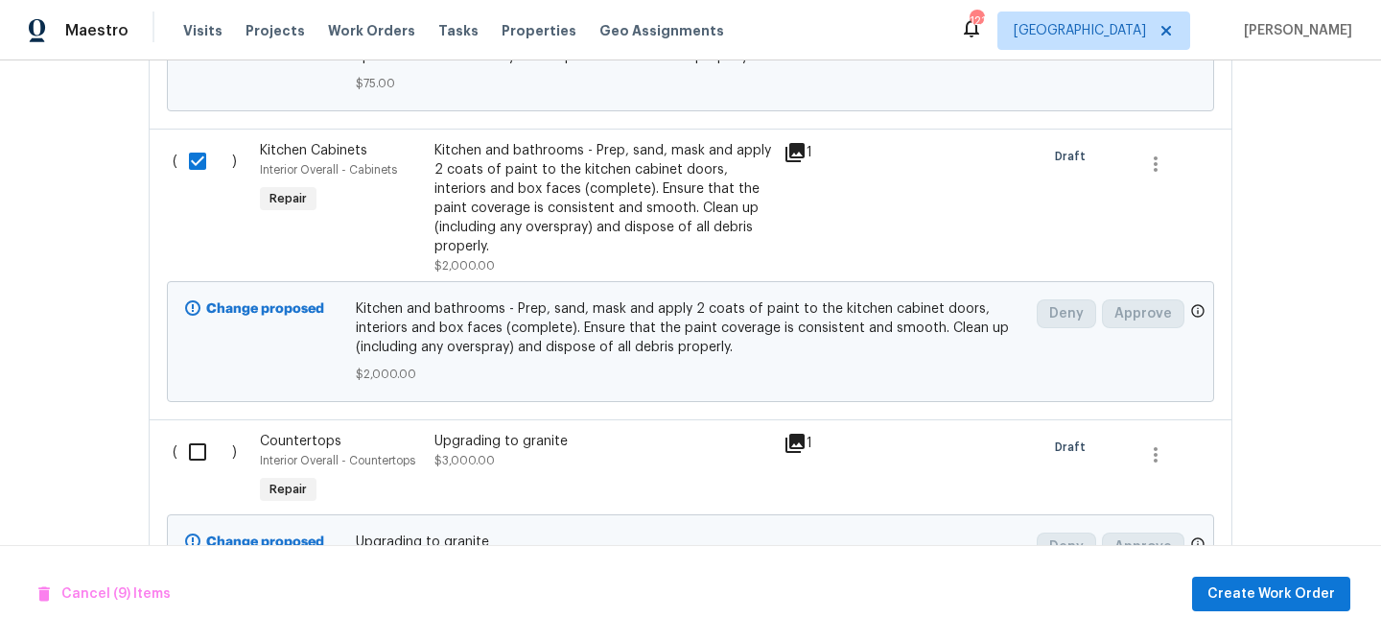
scroll to position [3570, 0]
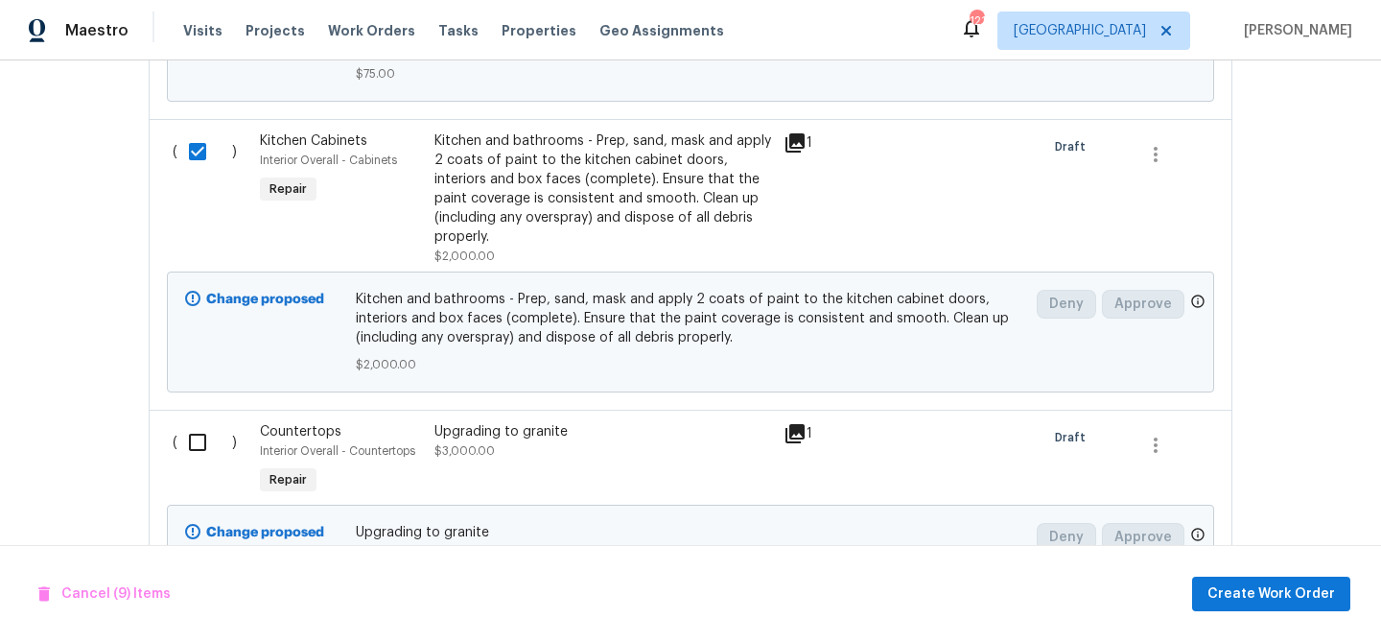
click at [193, 447] on input "checkbox" at bounding box center [204, 442] width 55 height 40
checkbox input "true"
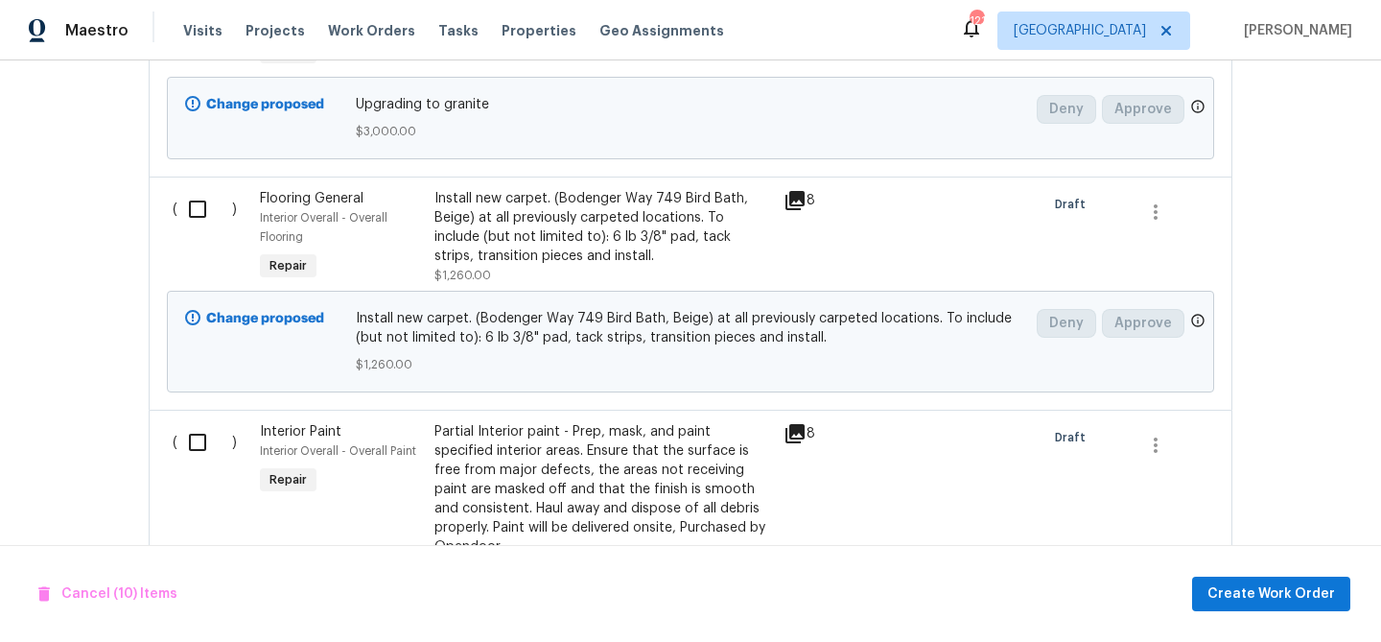
scroll to position [4003, 0]
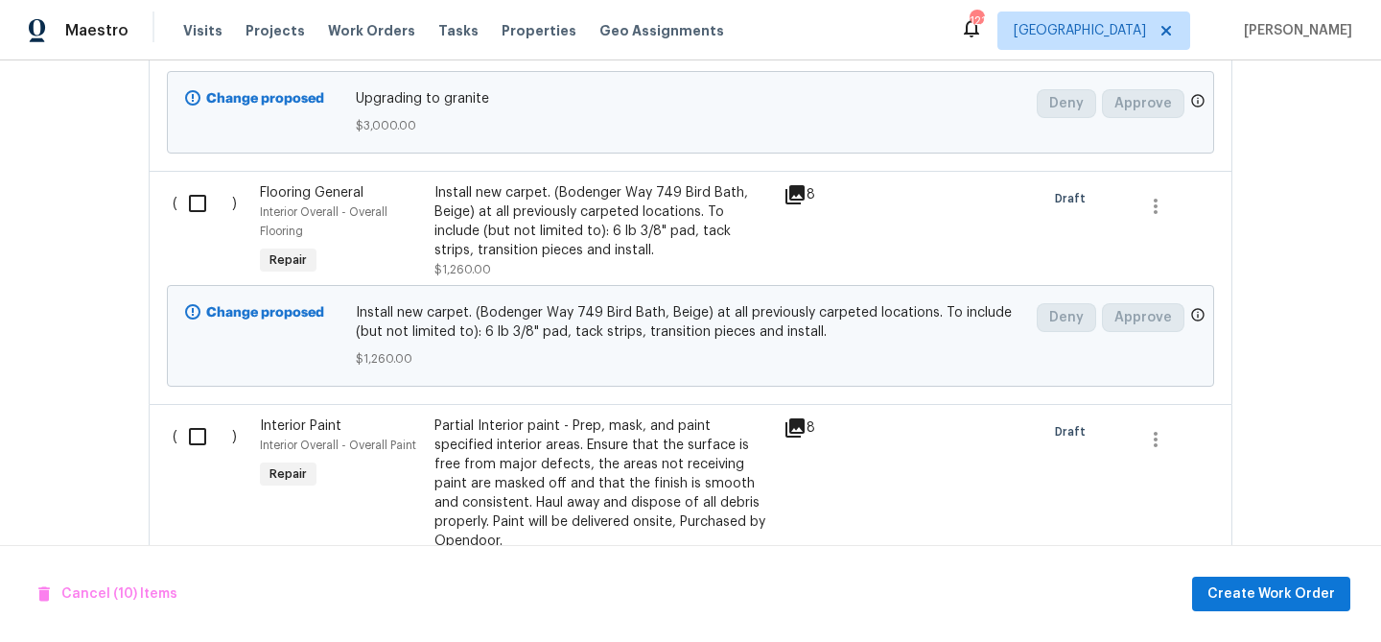
click at [187, 447] on input "checkbox" at bounding box center [204, 436] width 55 height 40
checkbox input "true"
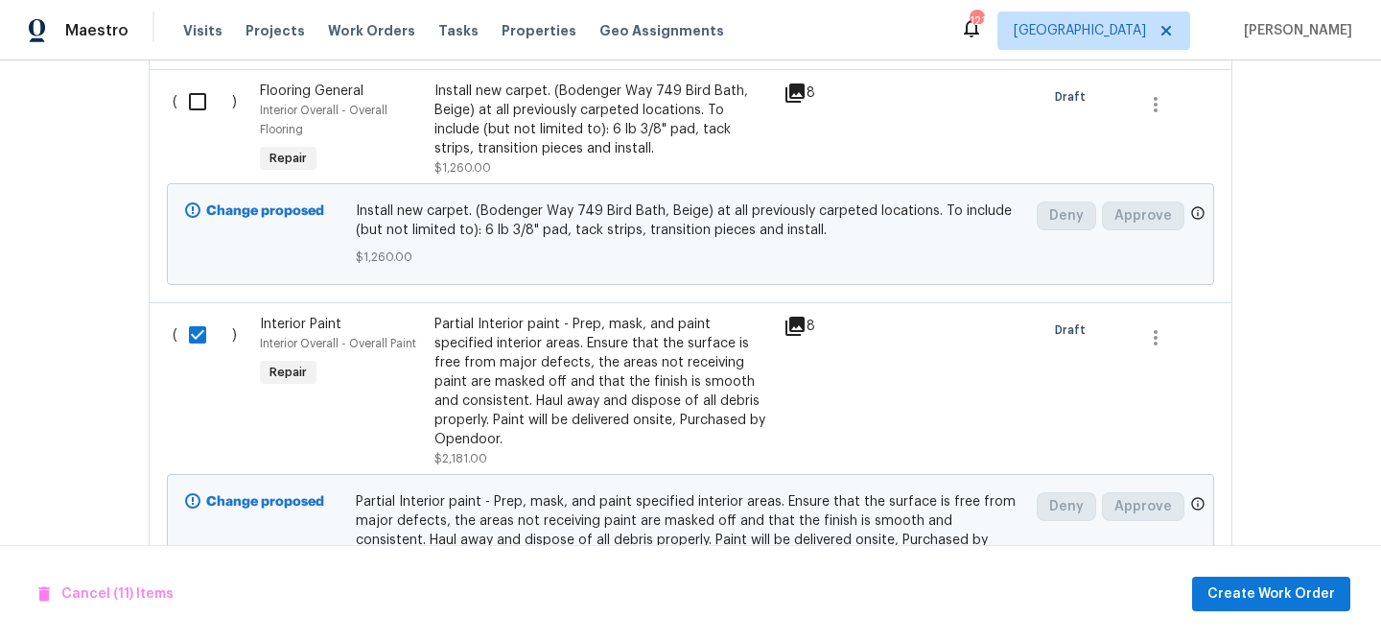
scroll to position [4121, 0]
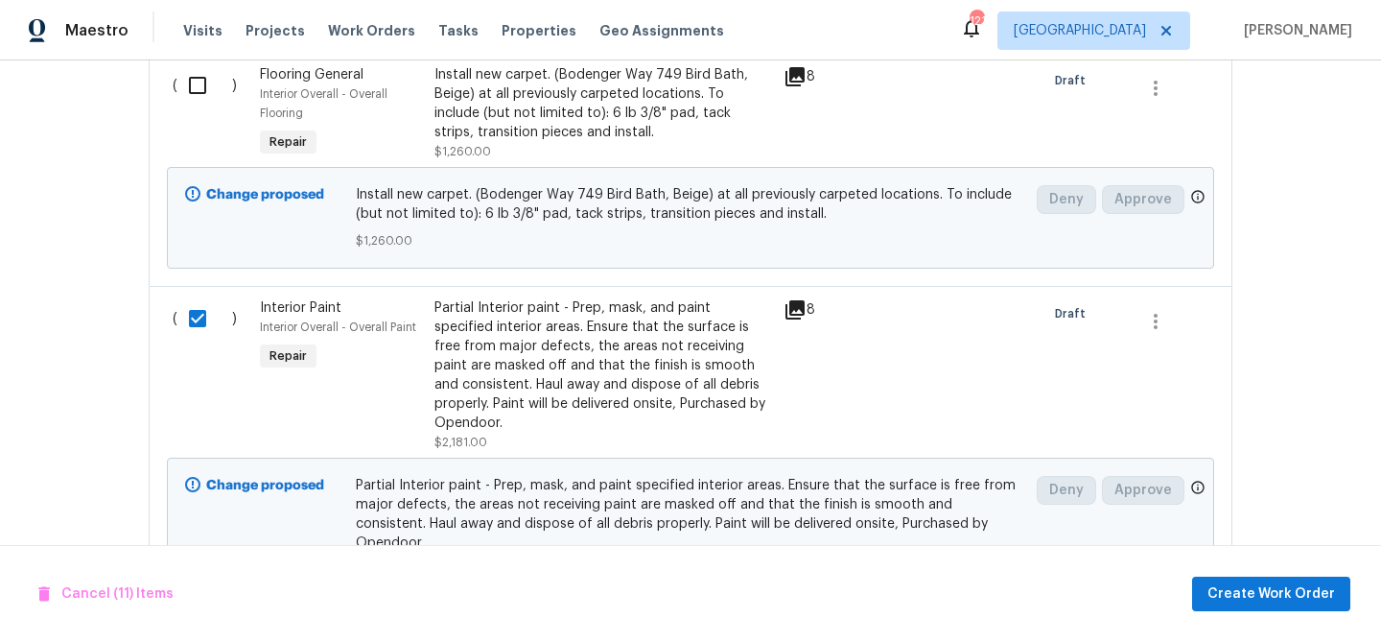
click at [514, 365] on div "Partial Interior paint - Prep, mask, and paint specified interior areas. Ensure…" at bounding box center [604, 365] width 338 height 134
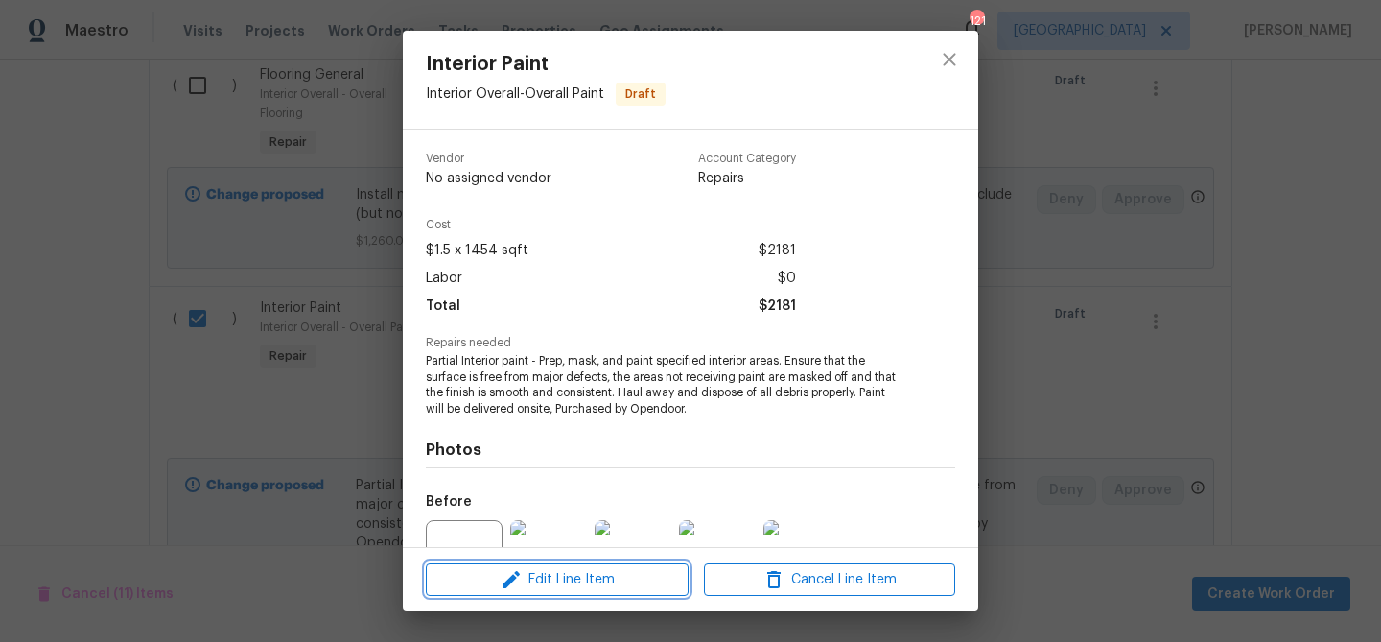
click at [642, 579] on span "Edit Line Item" at bounding box center [557, 580] width 251 height 24
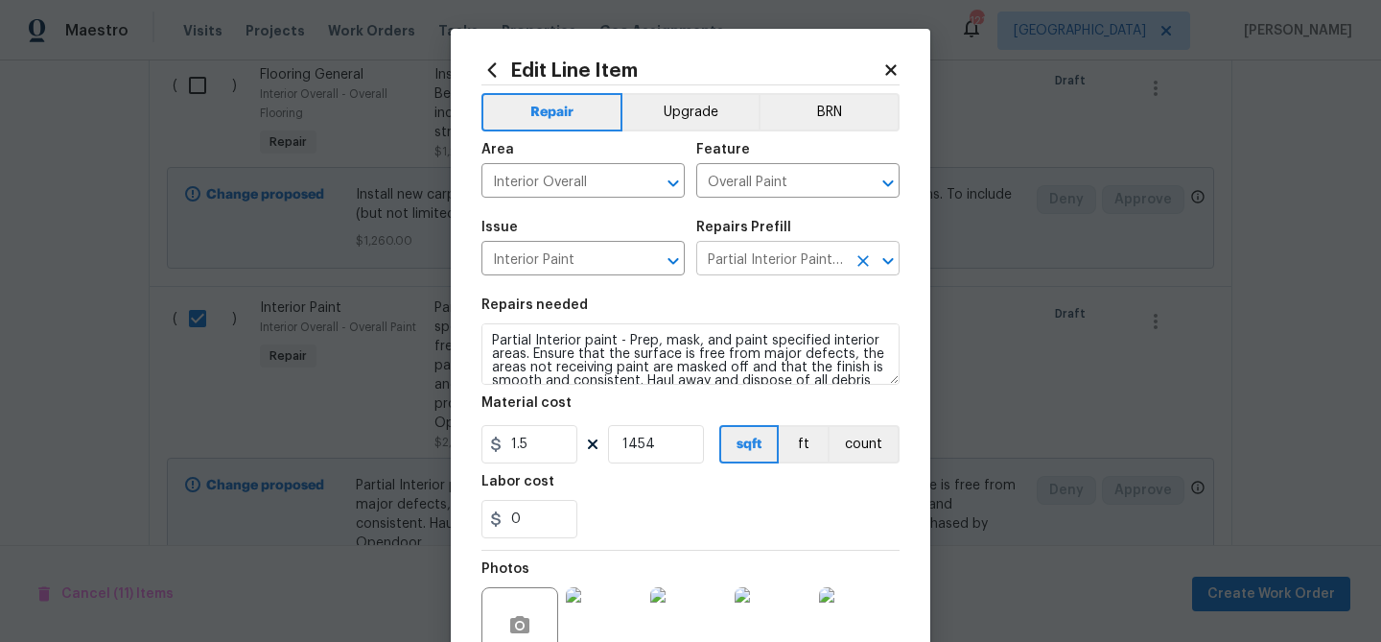
click at [749, 273] on input "Partial Interior Paint LABOR ONLY $1.50" at bounding box center [771, 261] width 150 height 30
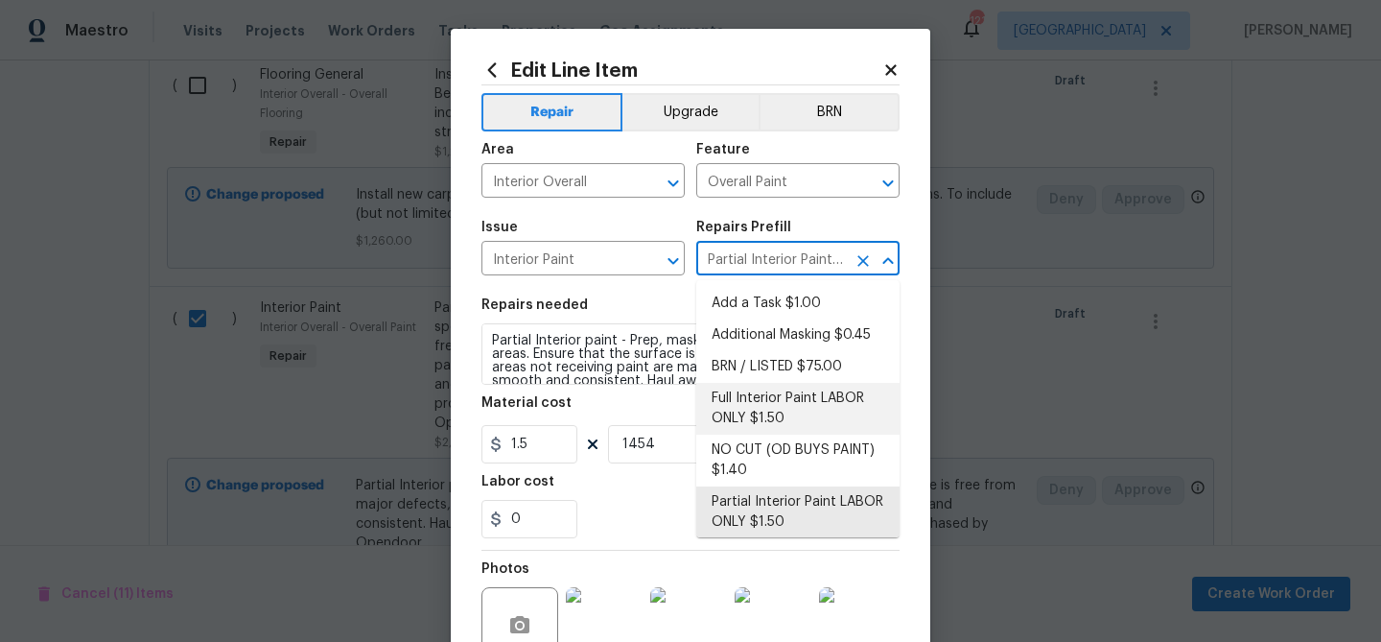
click at [758, 395] on li "Full Interior Paint LABOR ONLY $1.50" at bounding box center [797, 409] width 203 height 52
type input "Full Interior Paint LABOR ONLY $1.50"
type textarea "Full Interior paint - (walls, ceilings, trim, and doors) - PAINT PROVIDED BY OP…"
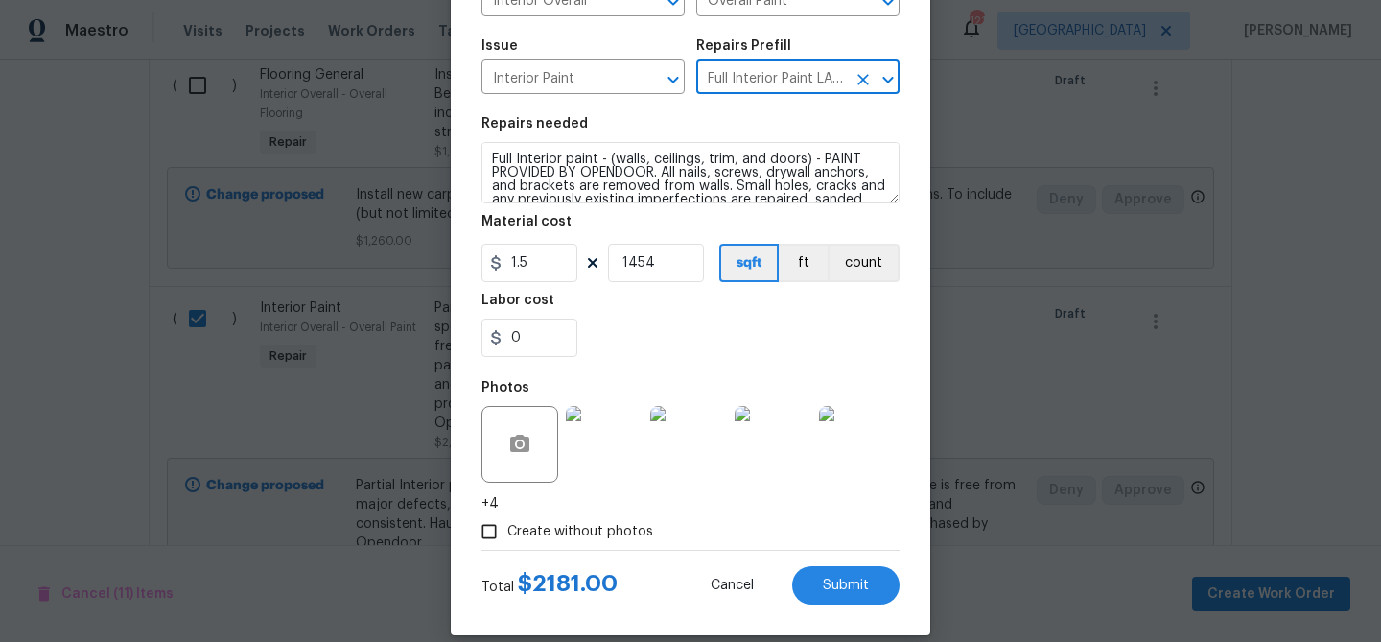
scroll to position [204, 0]
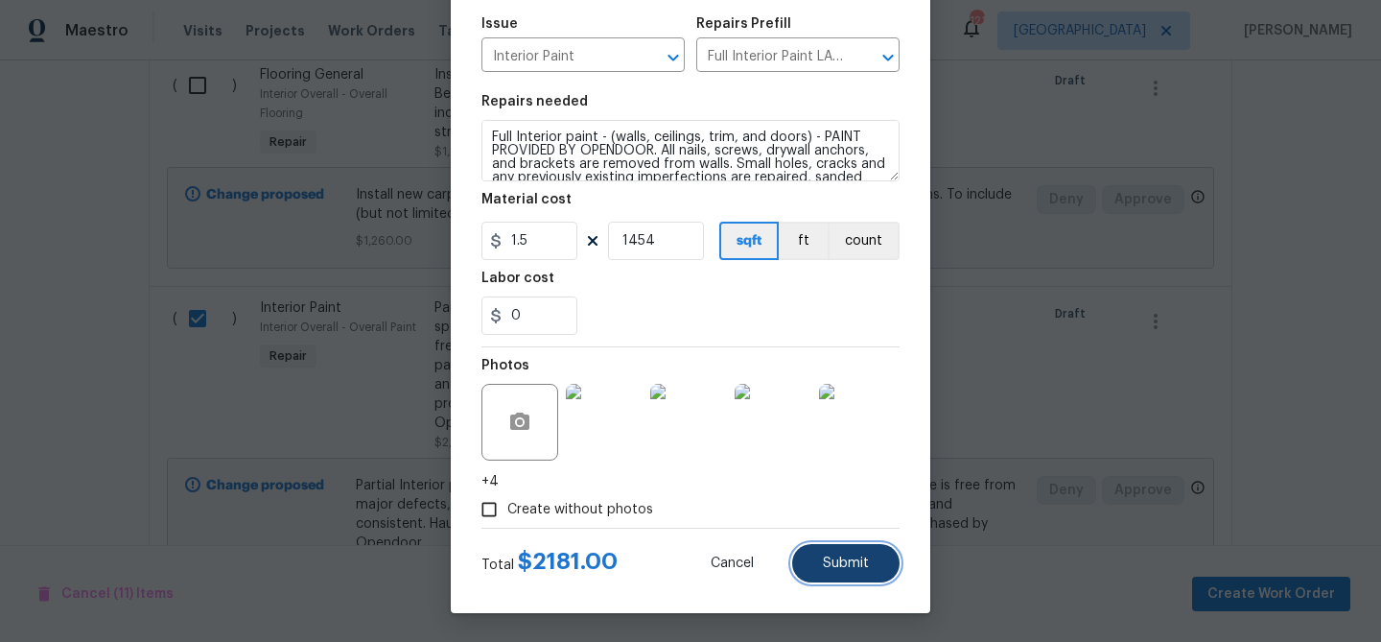
click at [864, 556] on span "Submit" at bounding box center [846, 563] width 46 height 14
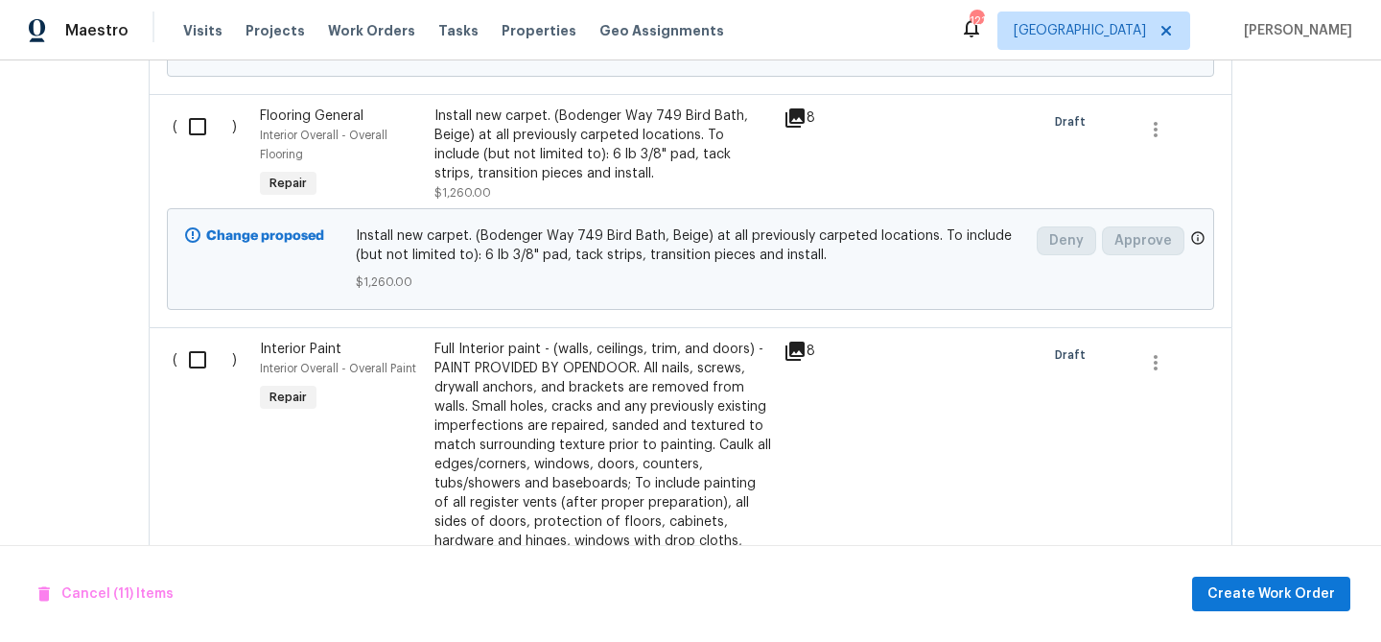
scroll to position [4152, 0]
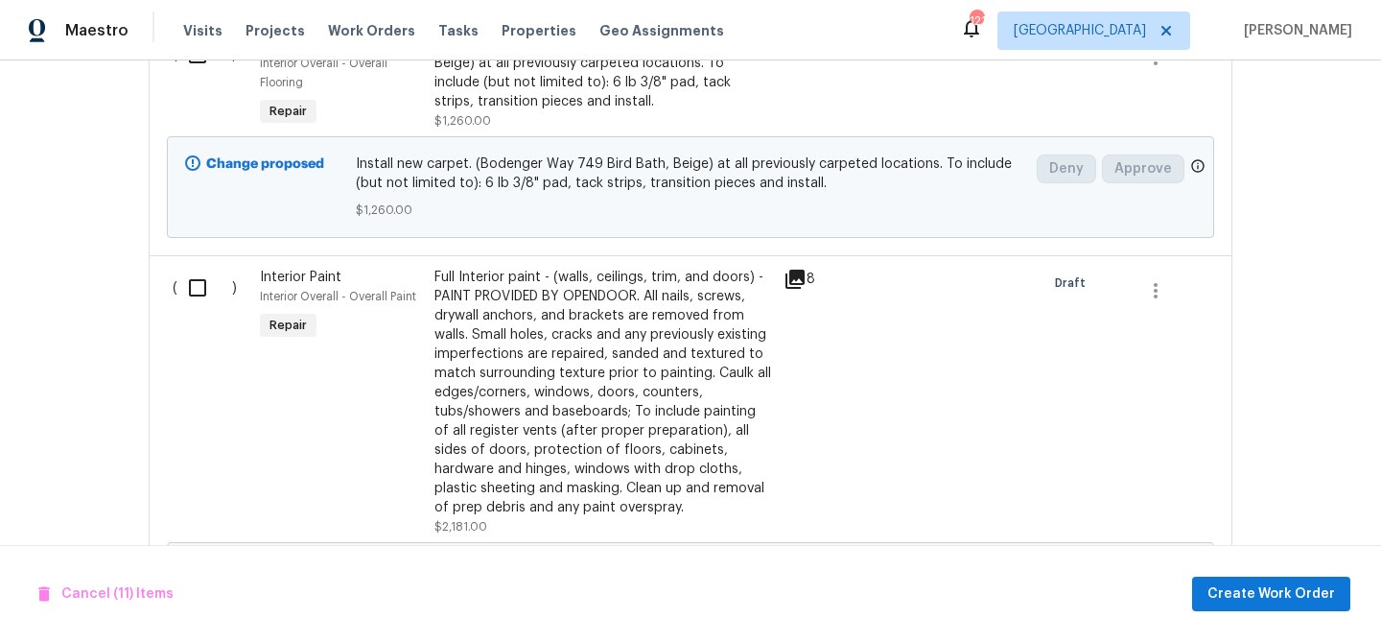
click at [198, 303] on input "checkbox" at bounding box center [204, 288] width 55 height 40
checkbox input "true"
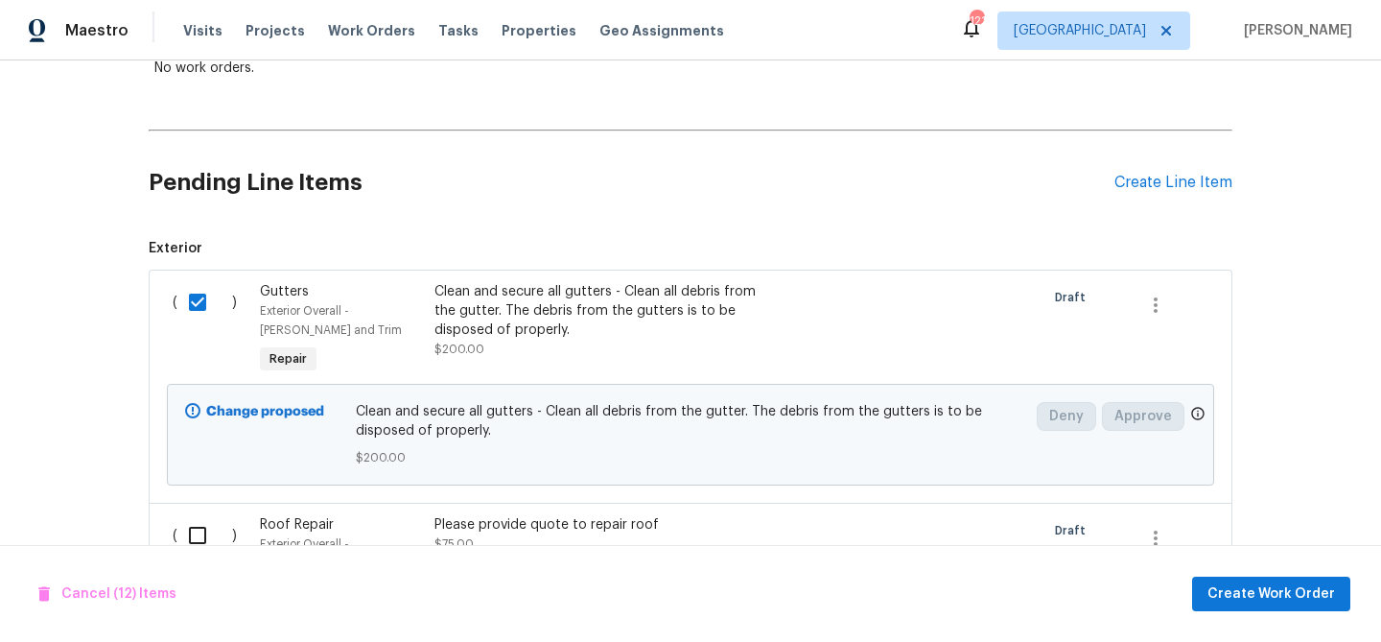
scroll to position [340, 0]
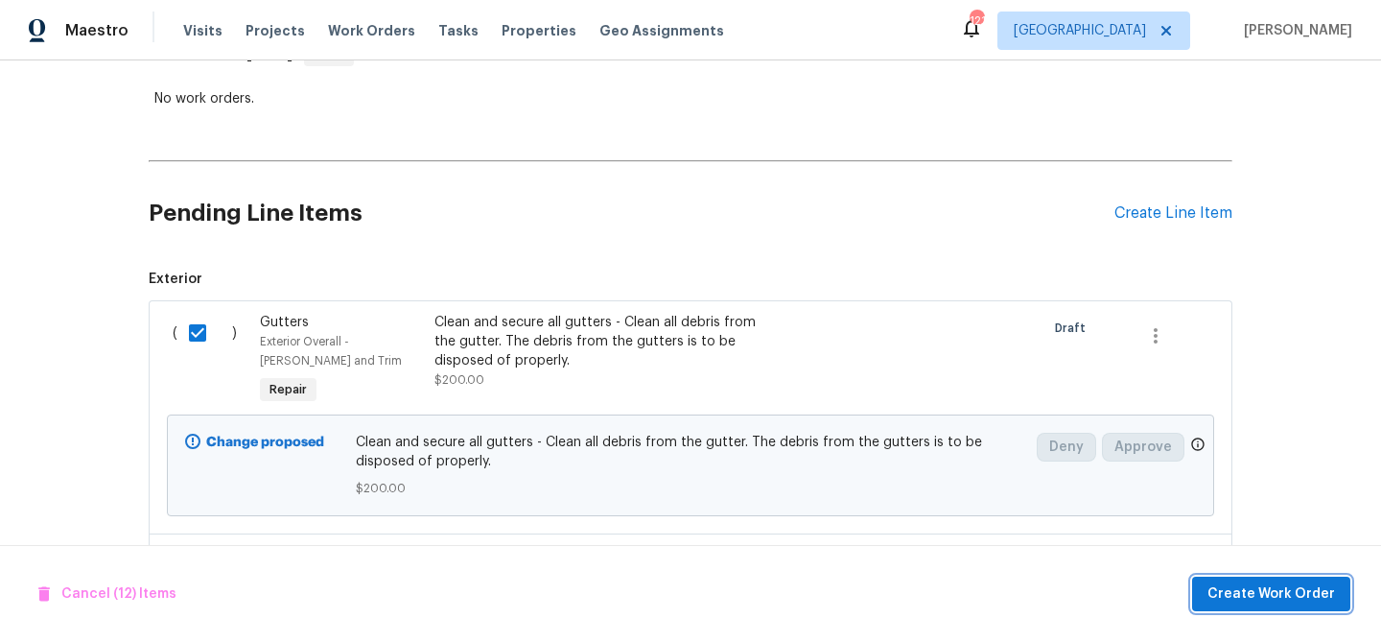
click at [1229, 592] on span "Create Work Order" at bounding box center [1272, 594] width 128 height 24
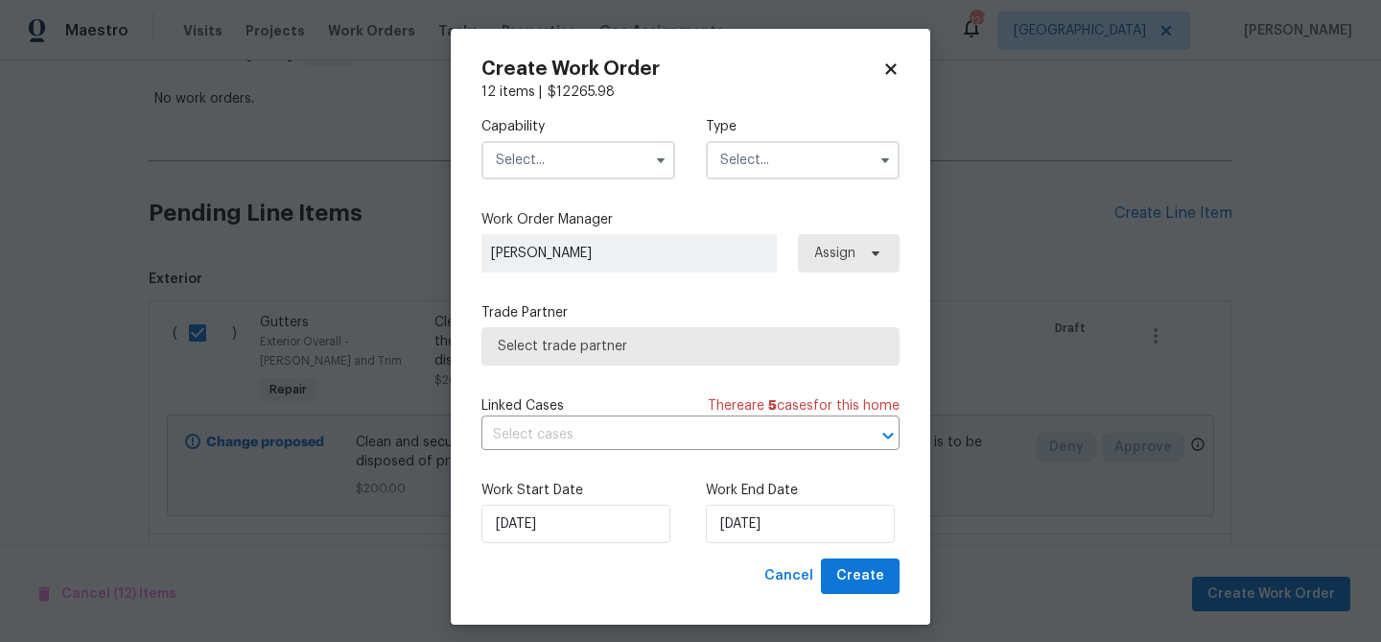
click at [611, 168] on input "text" at bounding box center [579, 160] width 194 height 38
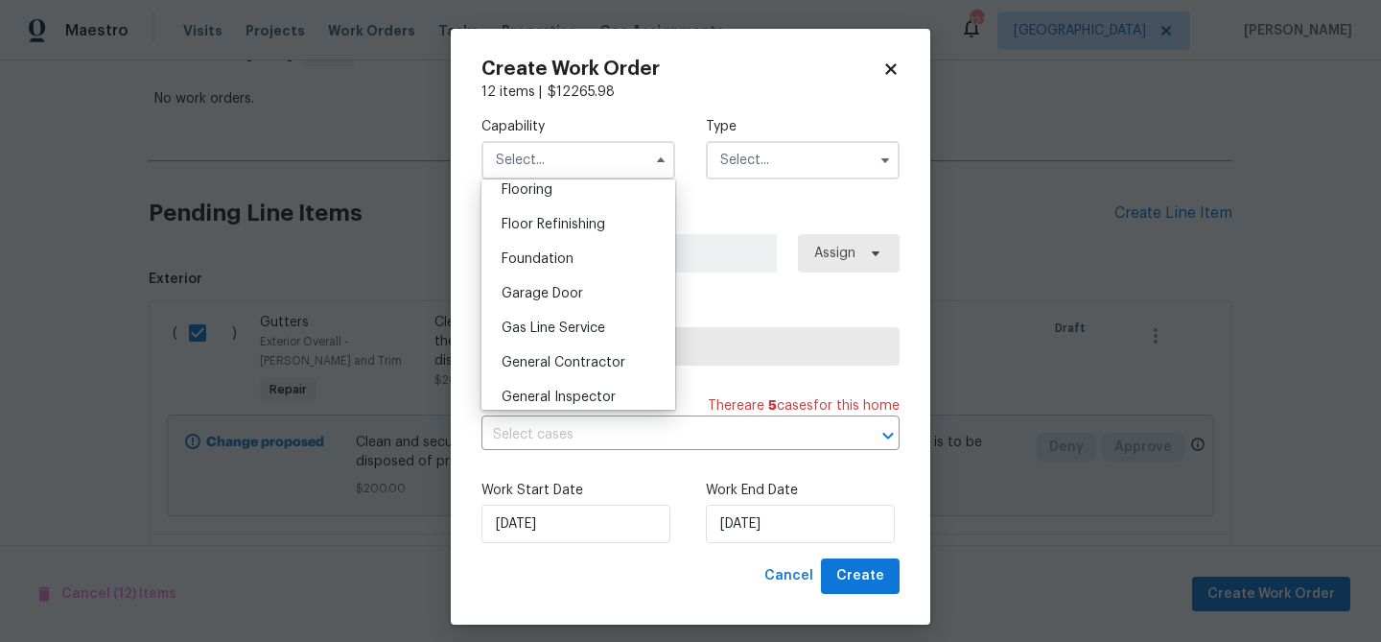
scroll to position [763, 0]
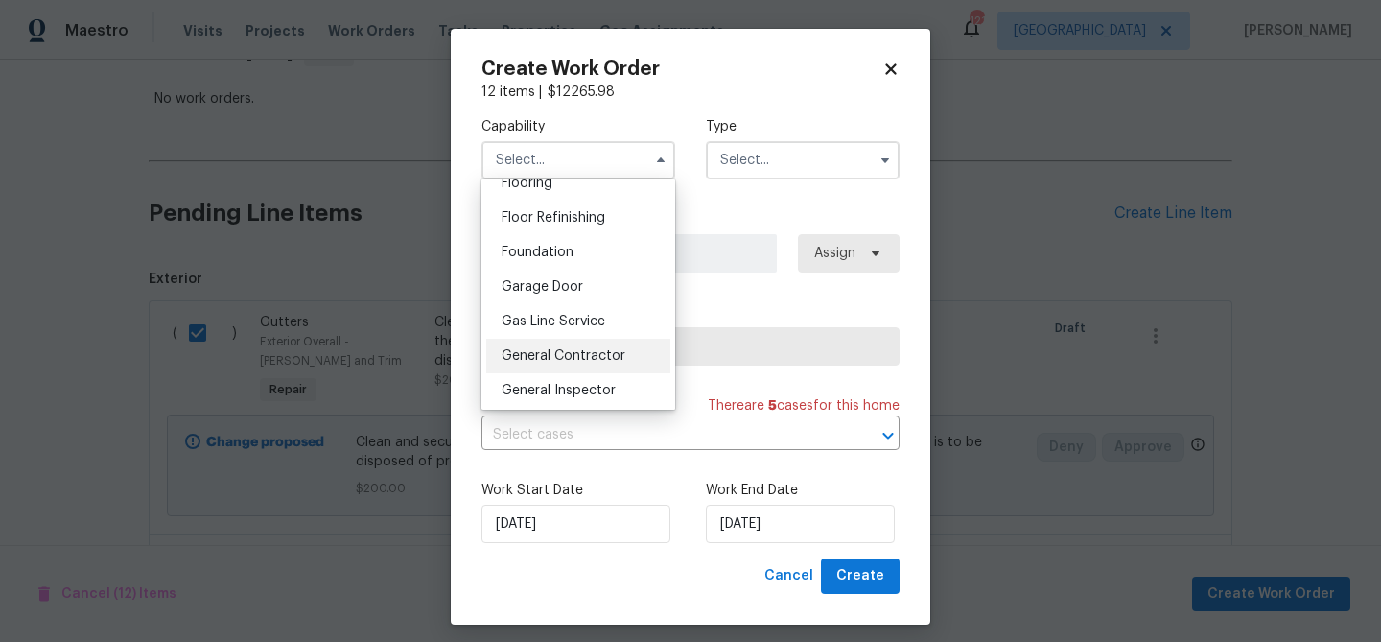
click at [603, 359] on span "General Contractor" at bounding box center [564, 355] width 124 height 13
type input "General Contractor"
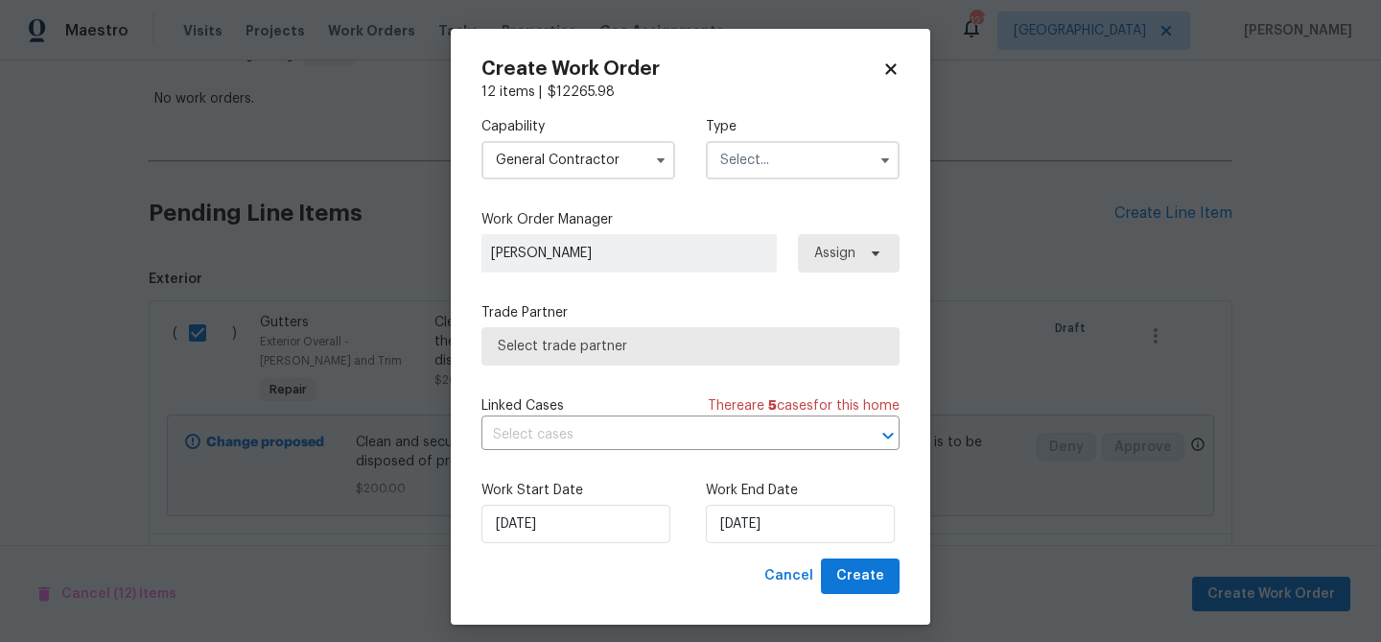
click at [774, 163] on input "text" at bounding box center [803, 160] width 194 height 38
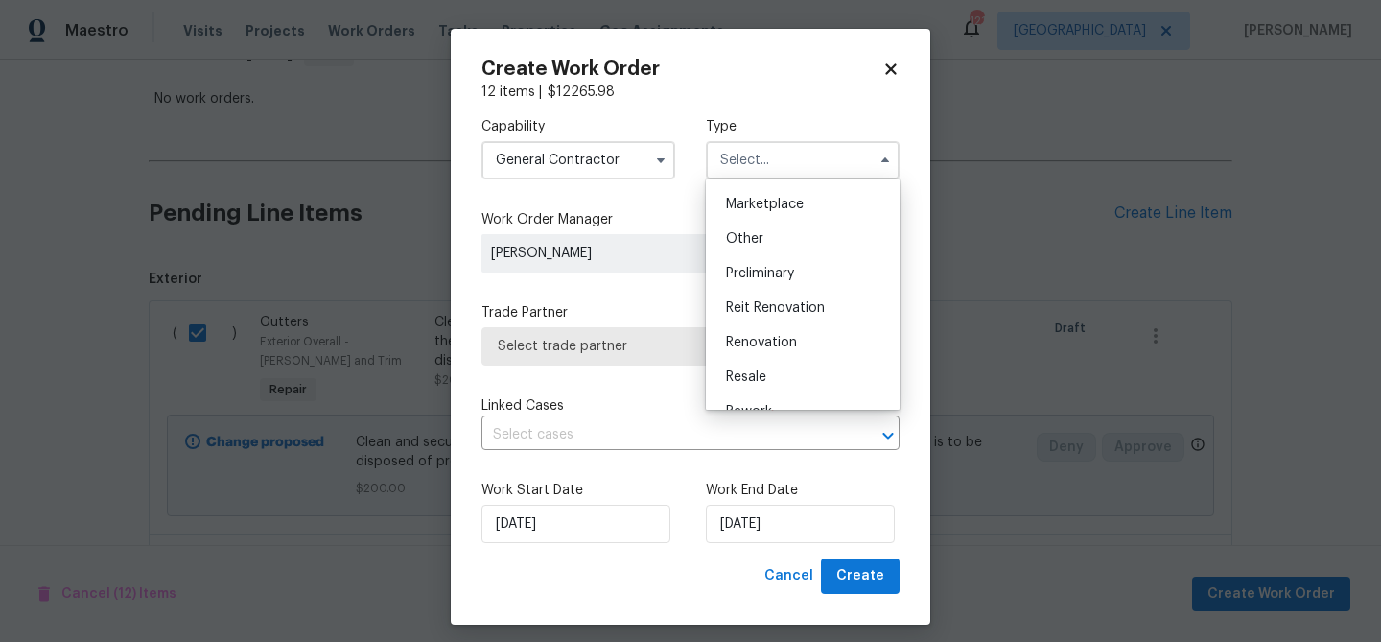
scroll to position [381, 0]
click at [771, 295] on div "Renovation" at bounding box center [803, 304] width 184 height 35
type input "Renovation"
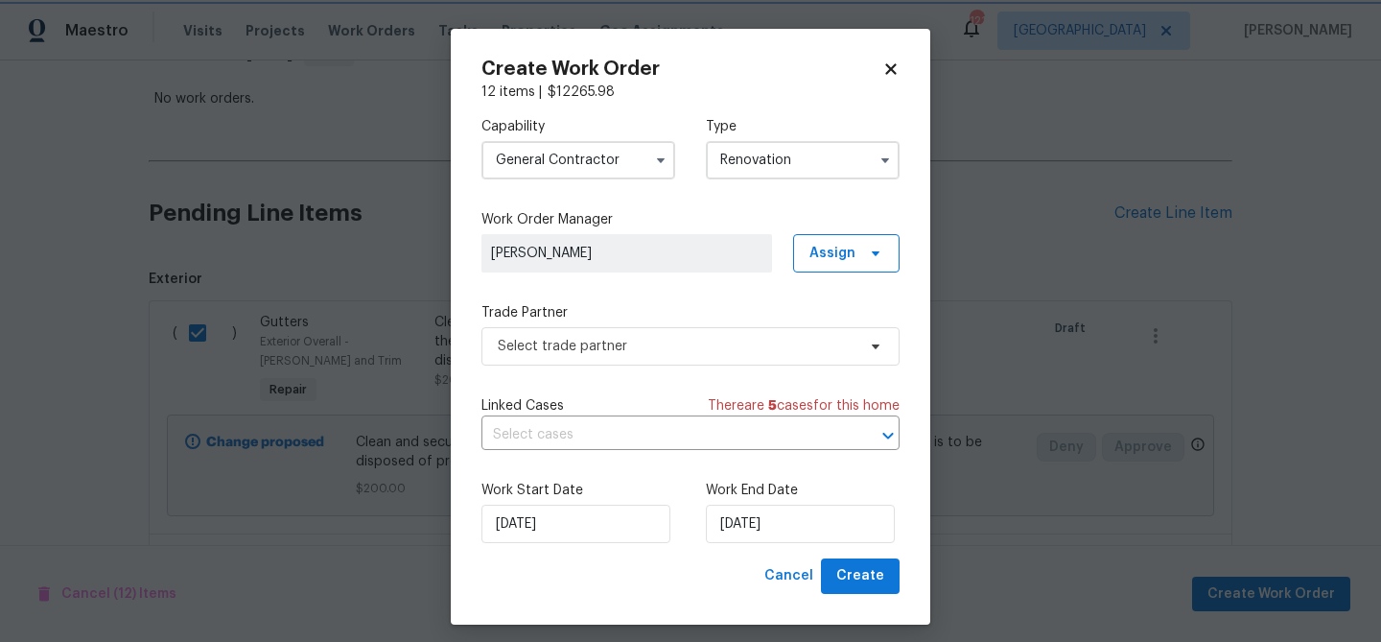
scroll to position [0, 0]
click at [674, 349] on span "Select trade partner" at bounding box center [677, 346] width 358 height 19
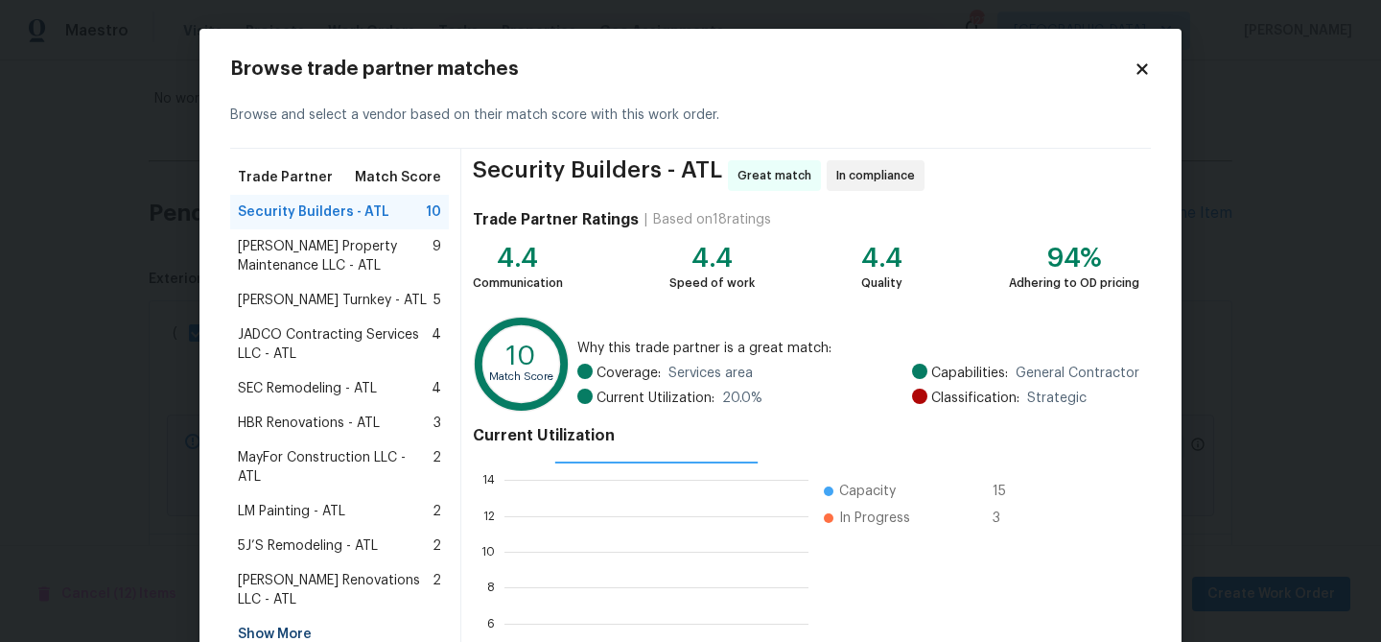
scroll to position [204, 0]
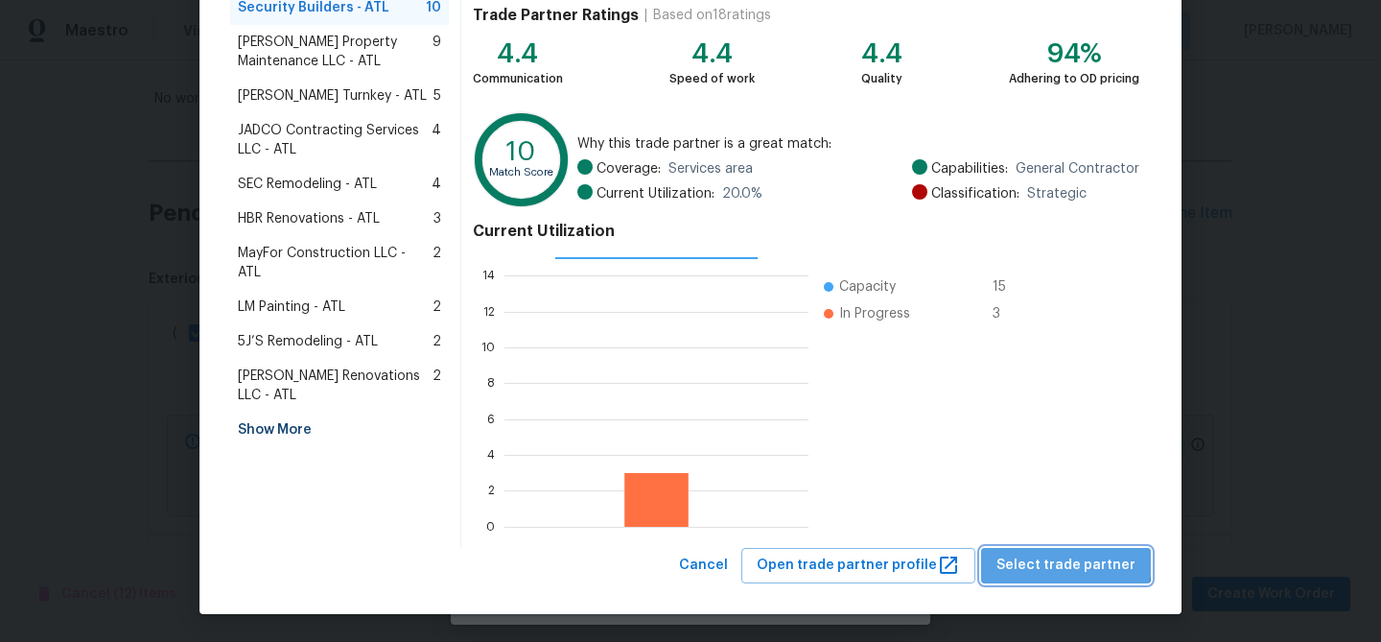
click at [1075, 558] on span "Select trade partner" at bounding box center [1066, 566] width 139 height 24
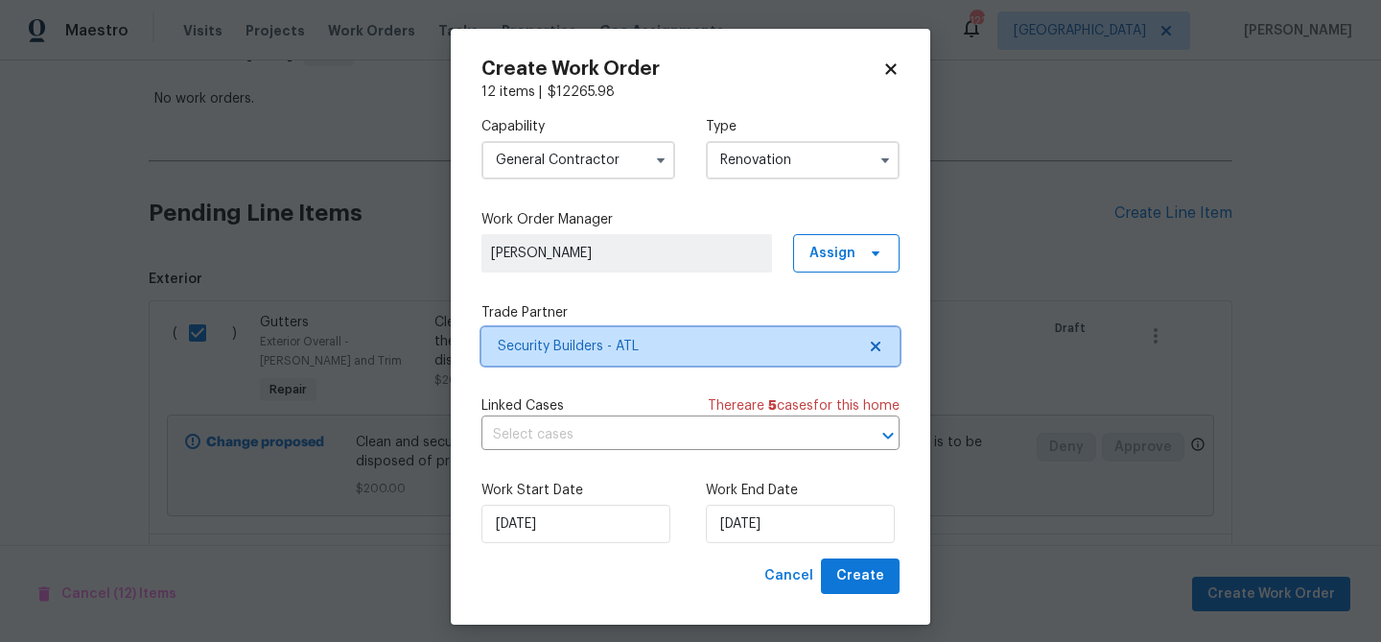
scroll to position [0, 0]
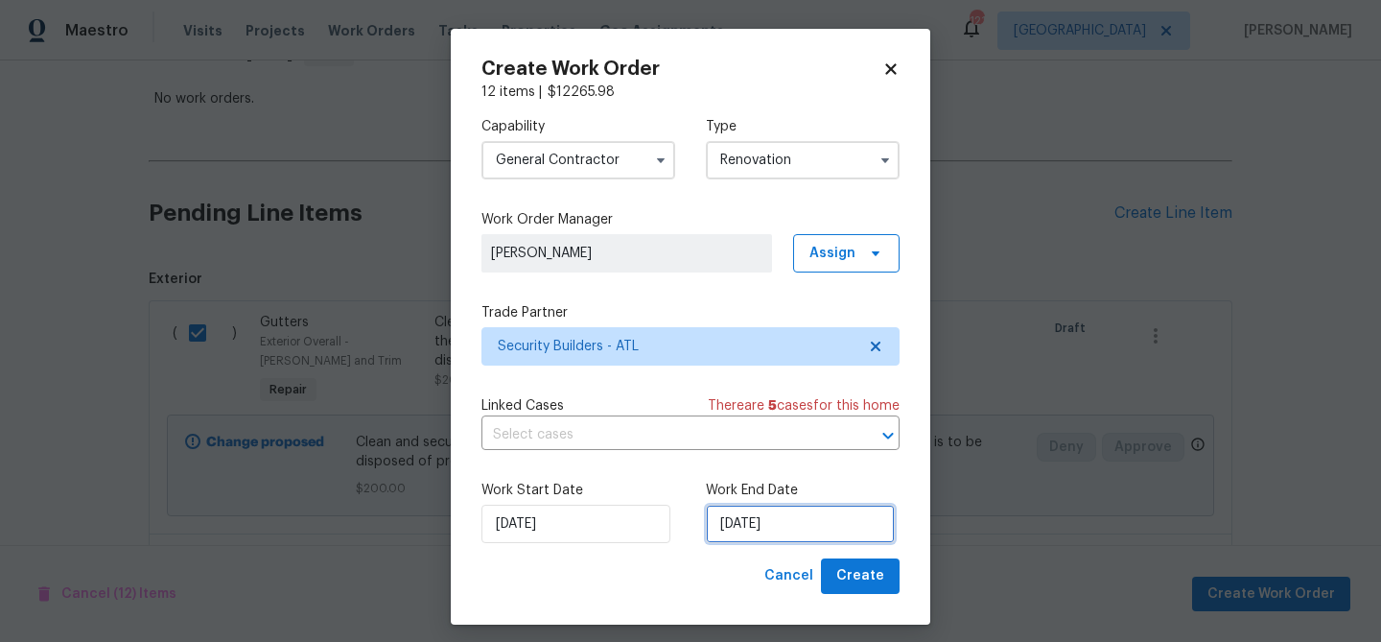
click at [763, 527] on input "9/8/2025" at bounding box center [800, 524] width 189 height 38
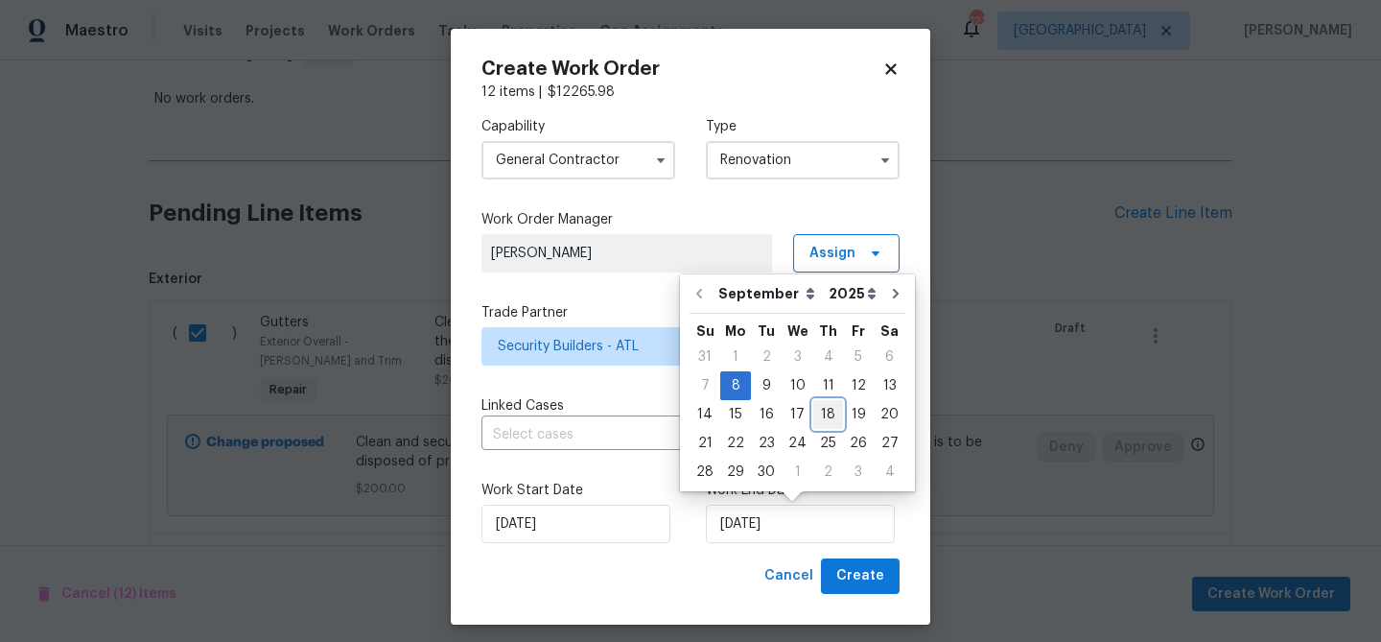
click at [819, 413] on div "18" at bounding box center [828, 414] width 30 height 27
type input "9/18/2025"
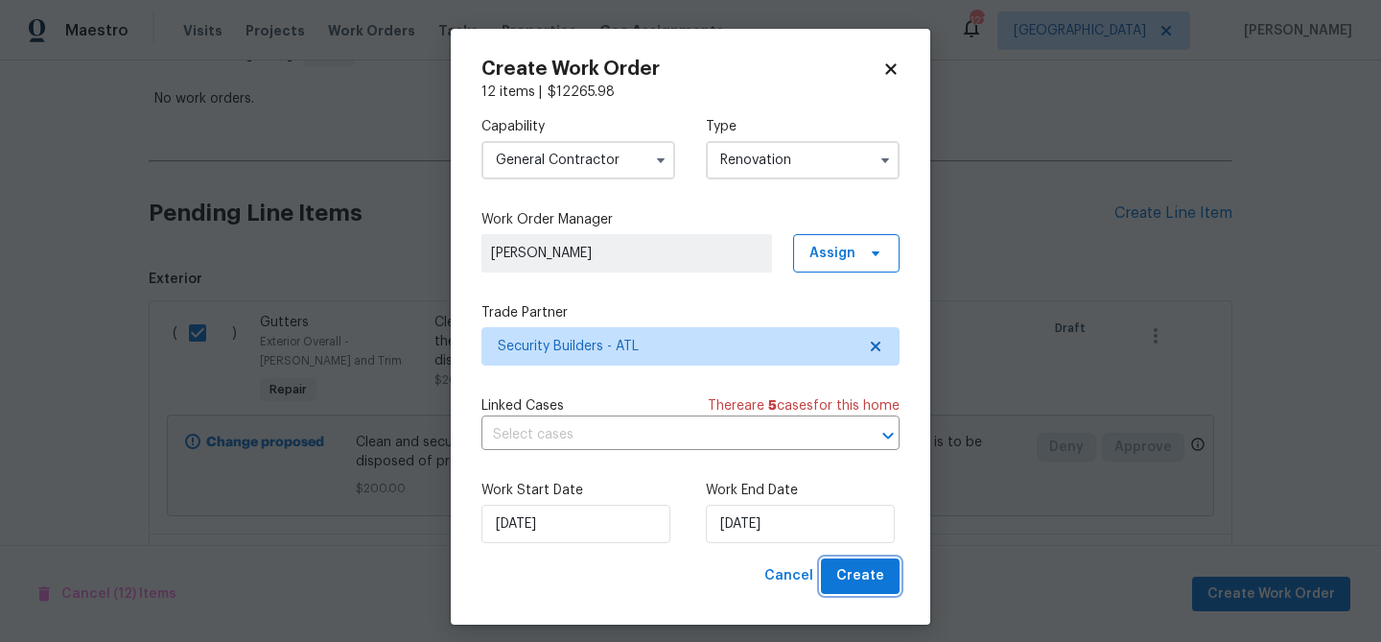
click at [877, 577] on span "Create" at bounding box center [861, 576] width 48 height 24
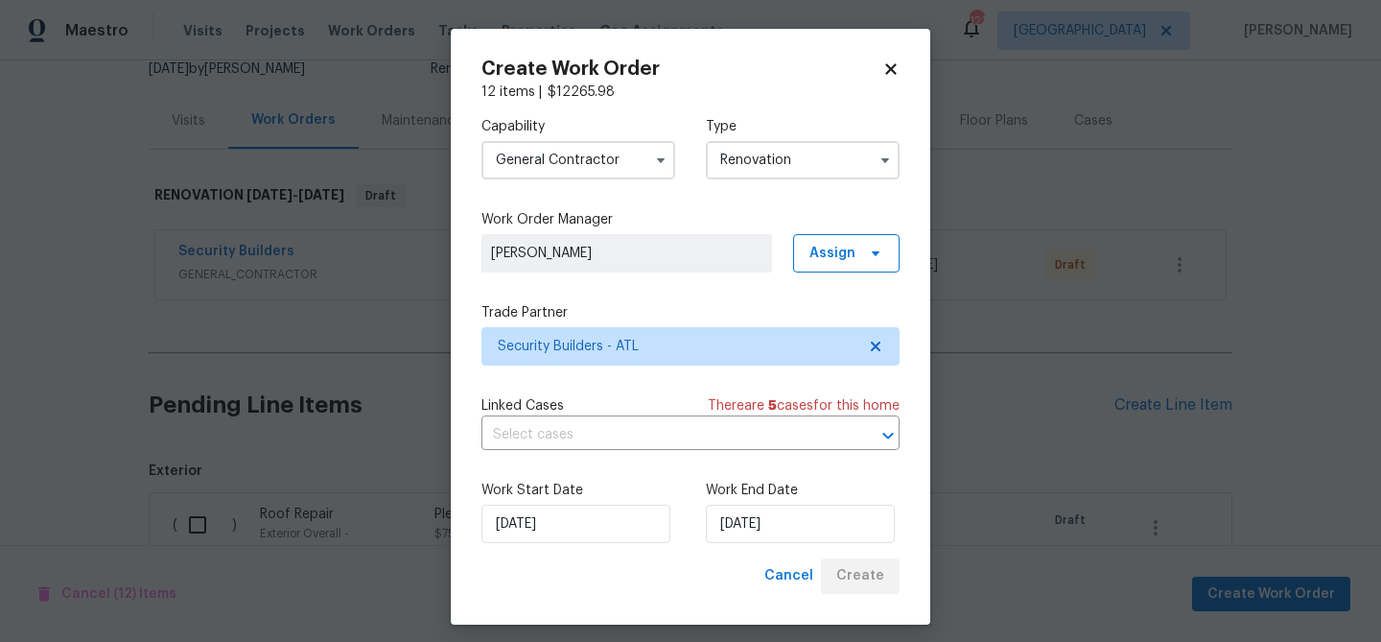
scroll to position [340, 0]
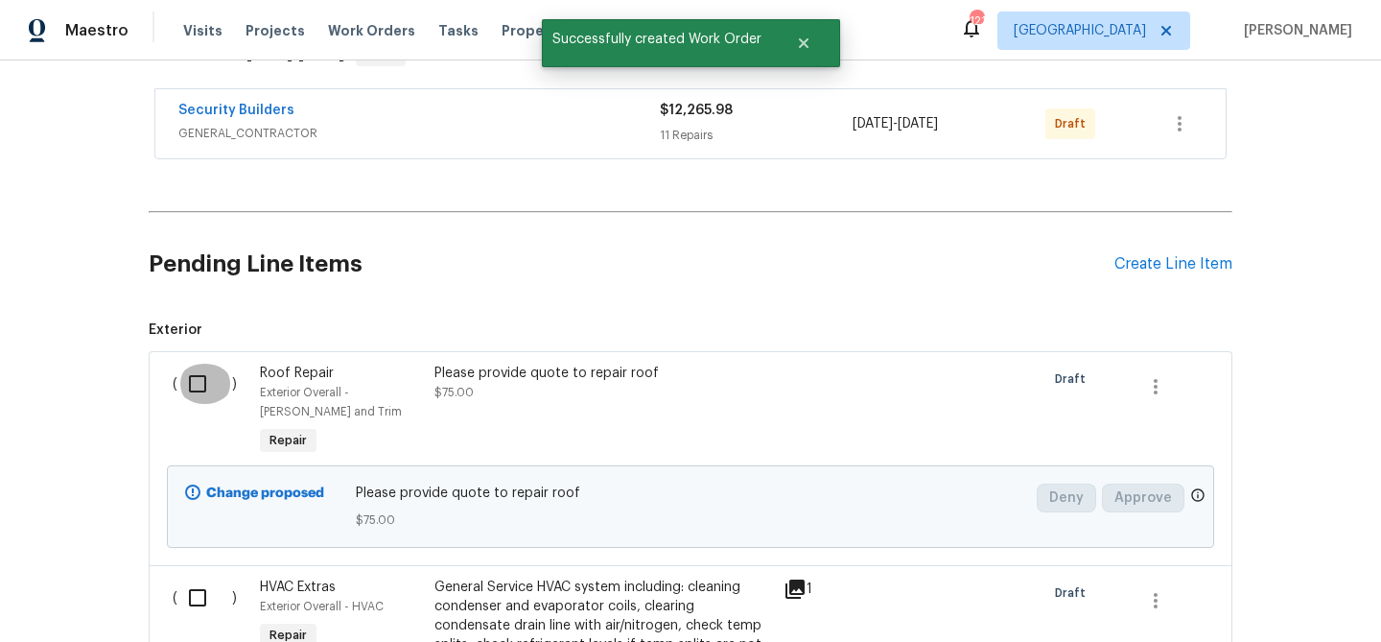
click at [201, 375] on input "checkbox" at bounding box center [204, 384] width 55 height 40
checkbox input "true"
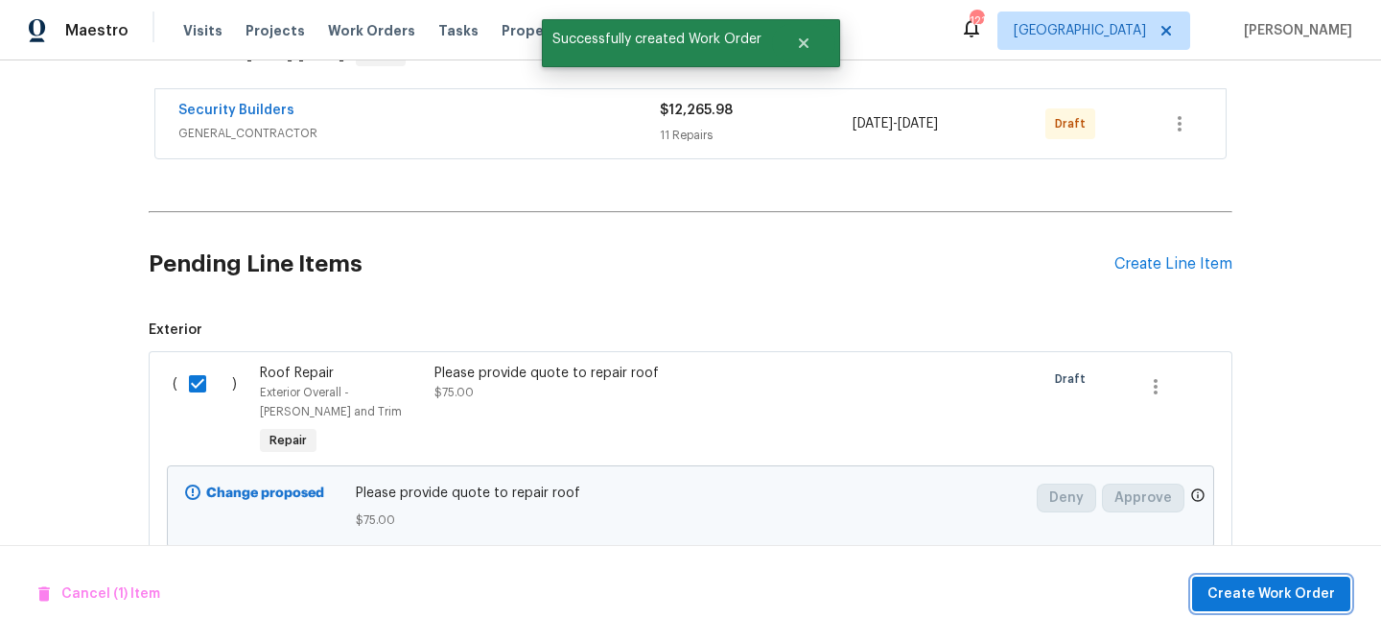
click at [1224, 591] on span "Create Work Order" at bounding box center [1272, 594] width 128 height 24
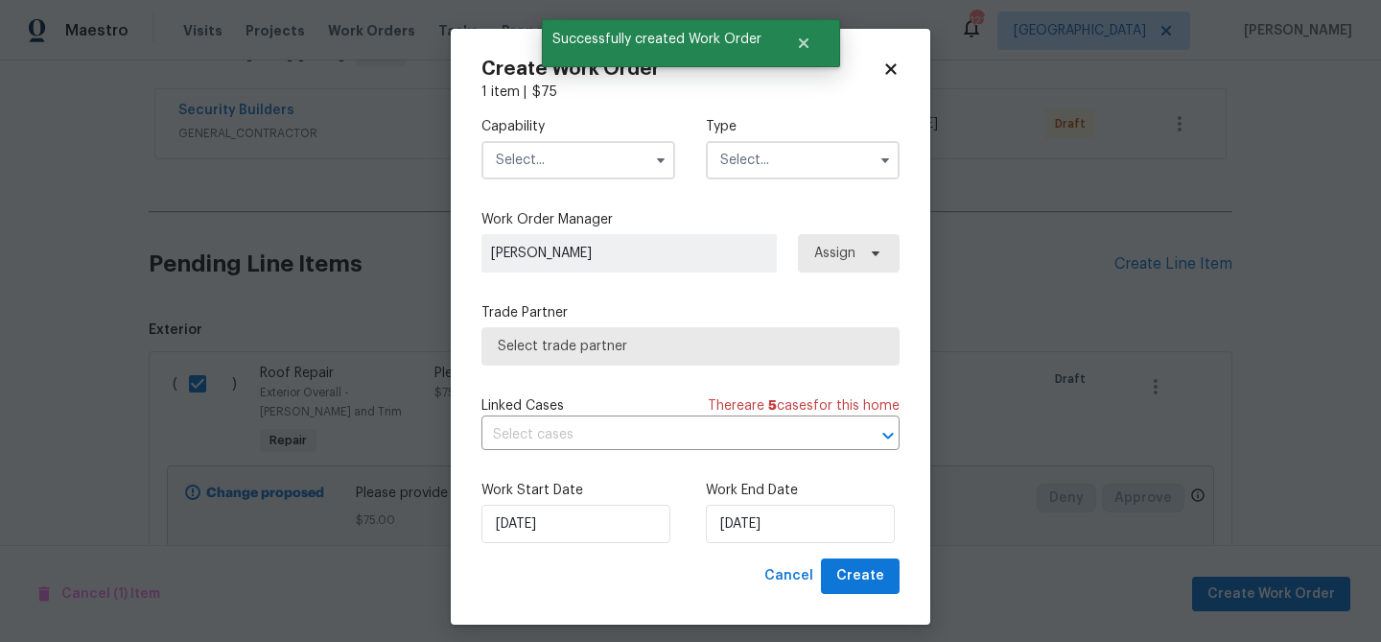
click at [565, 158] on input "text" at bounding box center [579, 160] width 194 height 38
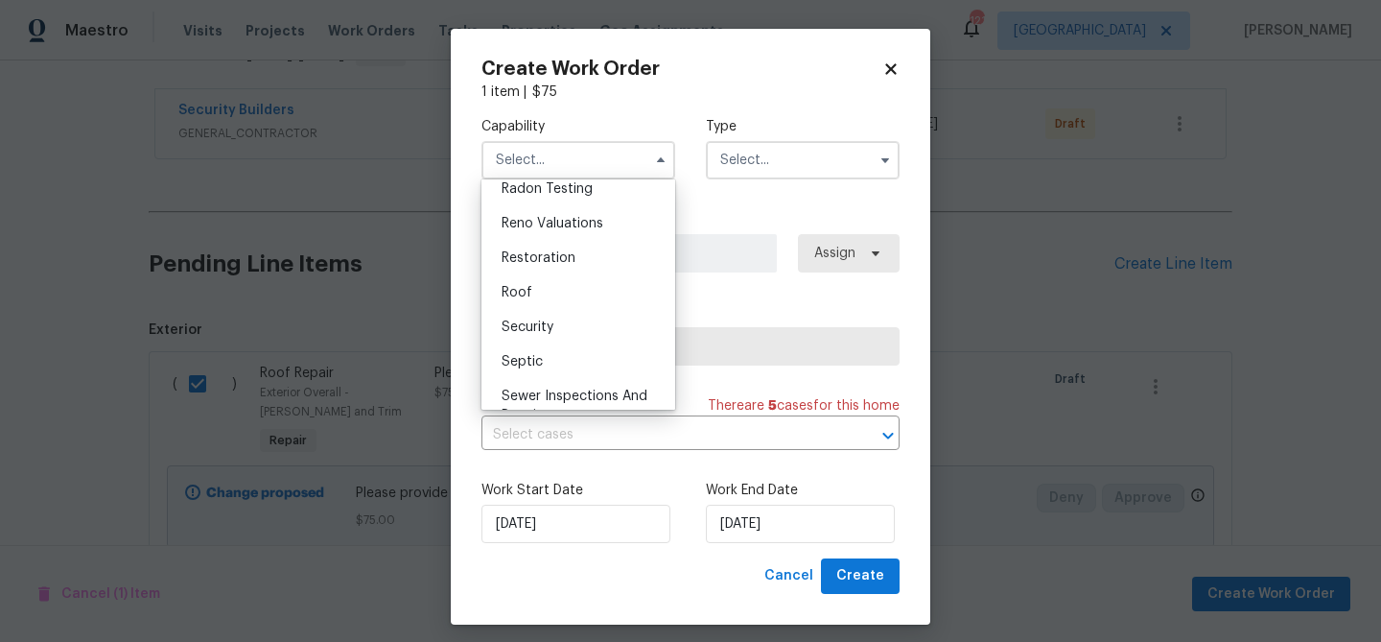
scroll to position [1867, 0]
click at [591, 298] on div "Roof" at bounding box center [578, 291] width 184 height 35
type input "Roof"
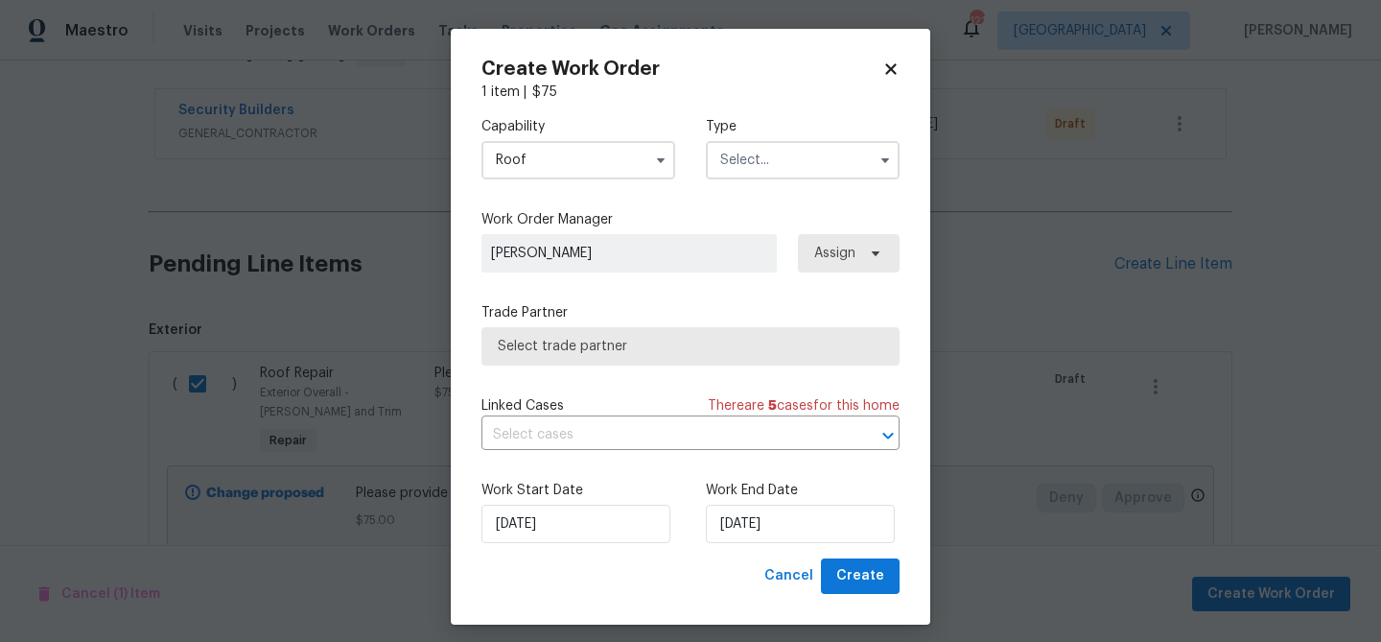
click at [746, 156] on input "text" at bounding box center [803, 160] width 194 height 38
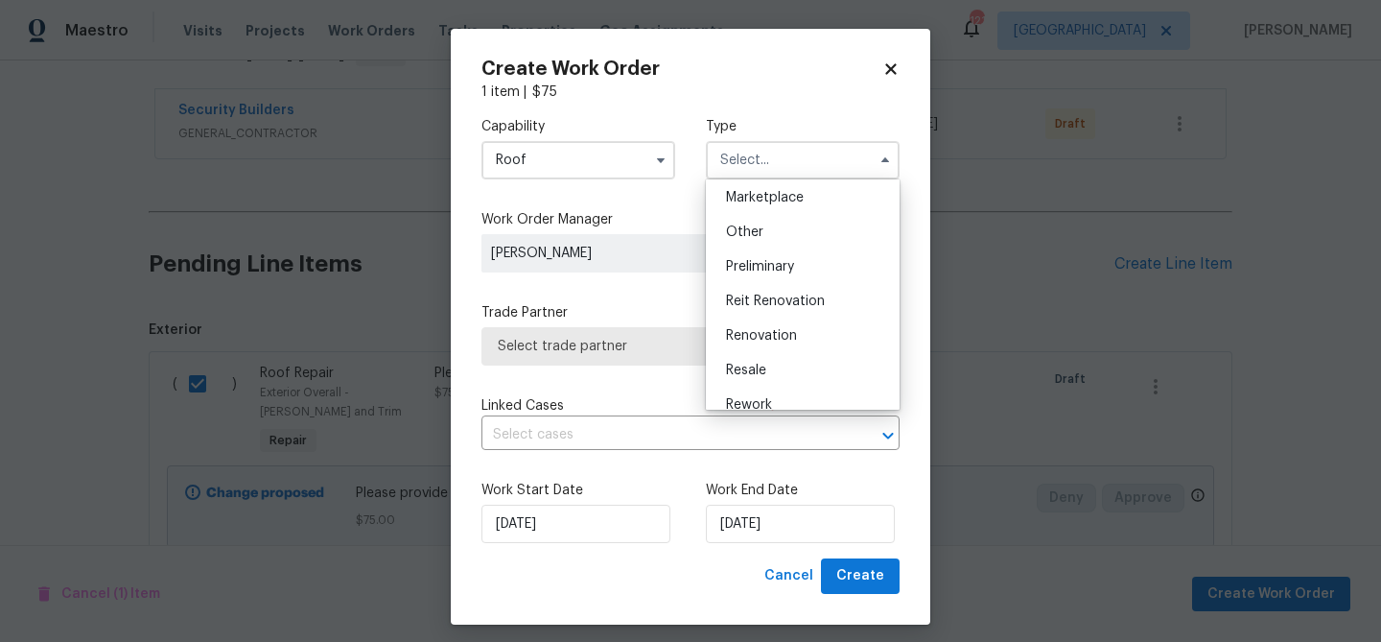
scroll to position [359, 0]
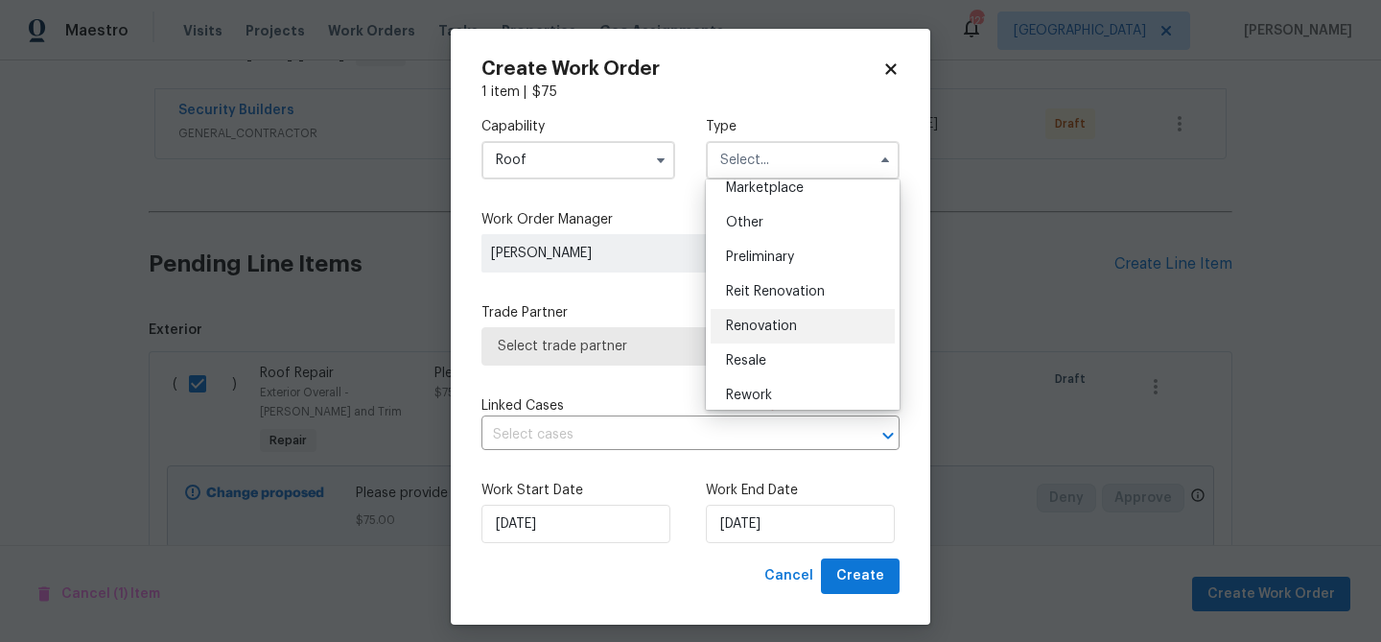
click at [766, 319] on span "Renovation" at bounding box center [761, 325] width 71 height 13
type input "Renovation"
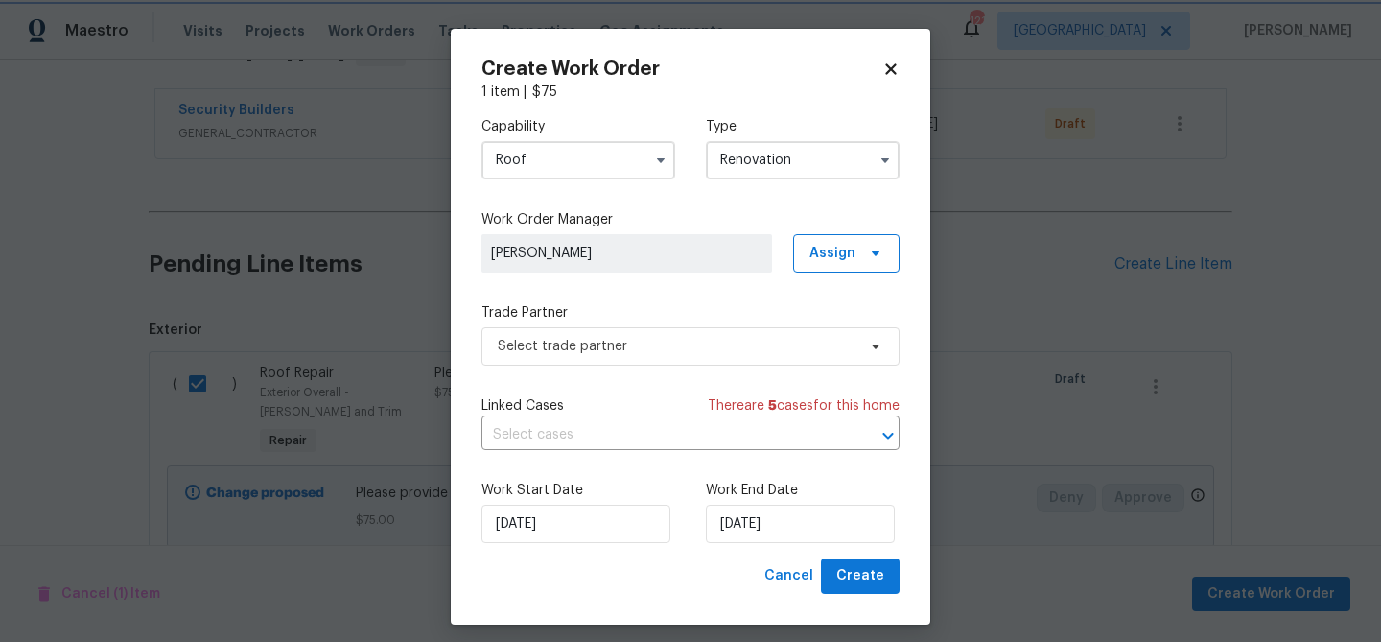
scroll to position [0, 0]
click at [686, 353] on span "Select trade partner" at bounding box center [677, 346] width 358 height 19
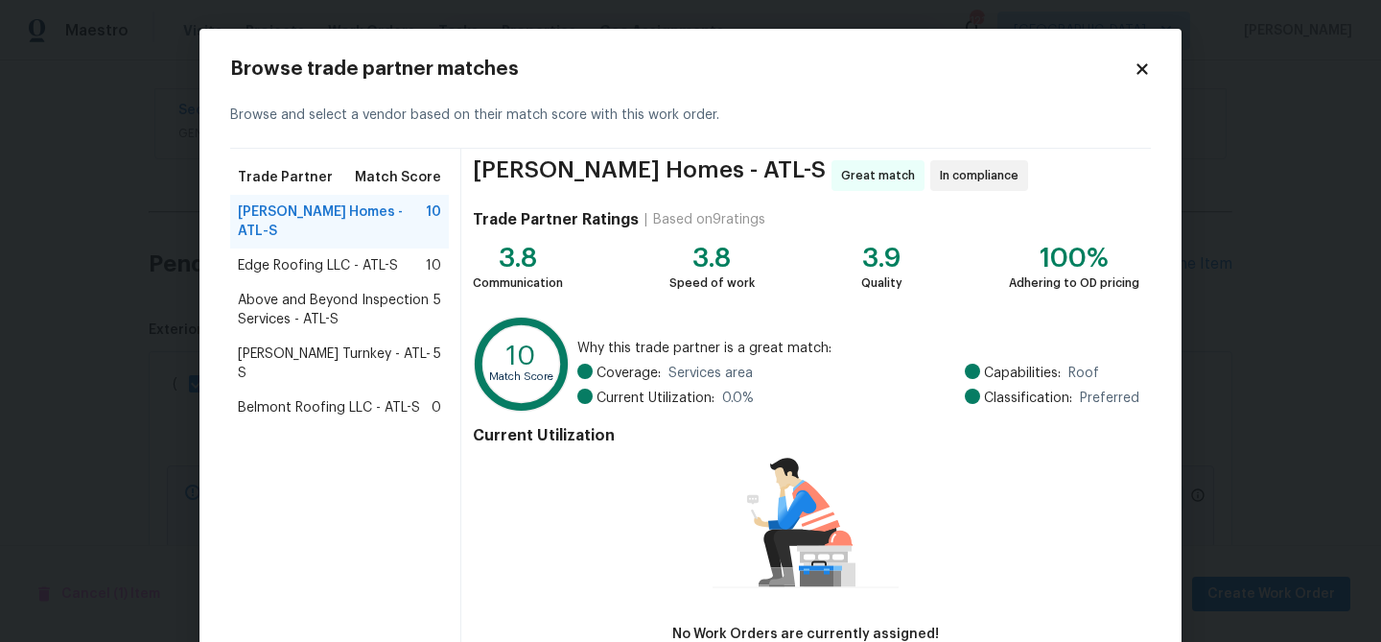
click at [322, 227] on div "Therrien Homes - ATL-S 10" at bounding box center [339, 222] width 219 height 54
click at [321, 256] on span "Edge Roofing LLC - ATL-S" at bounding box center [318, 265] width 160 height 19
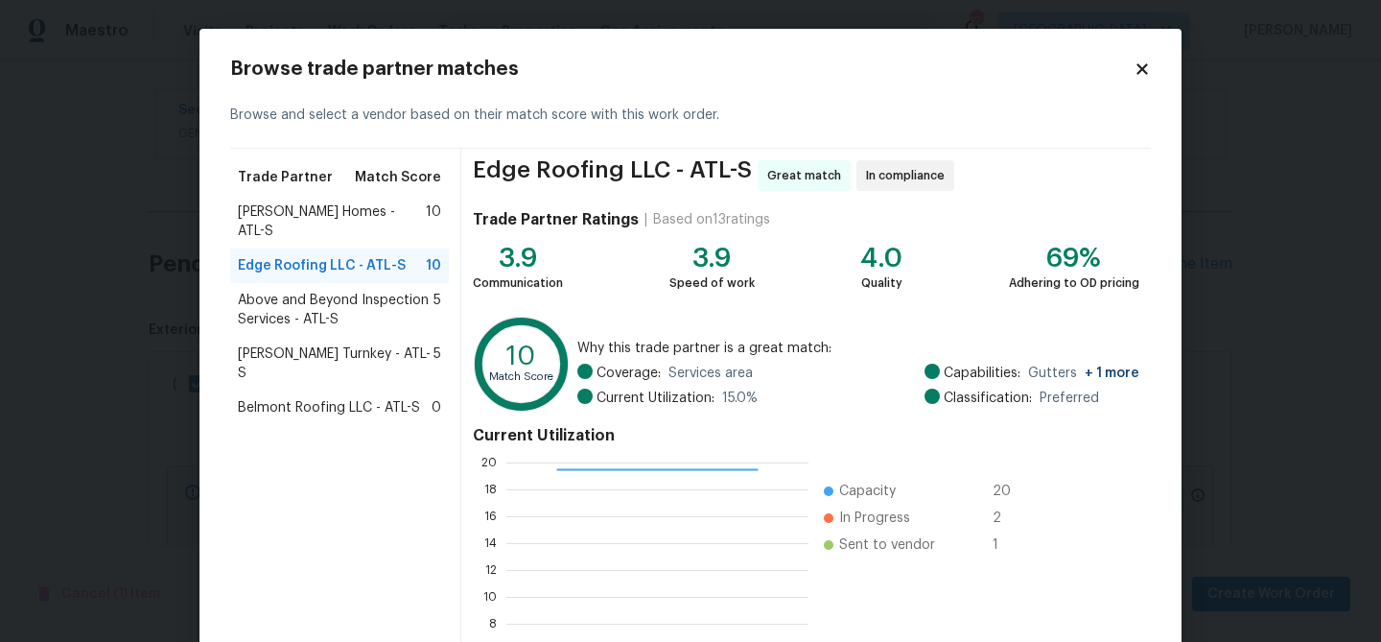
scroll to position [204, 0]
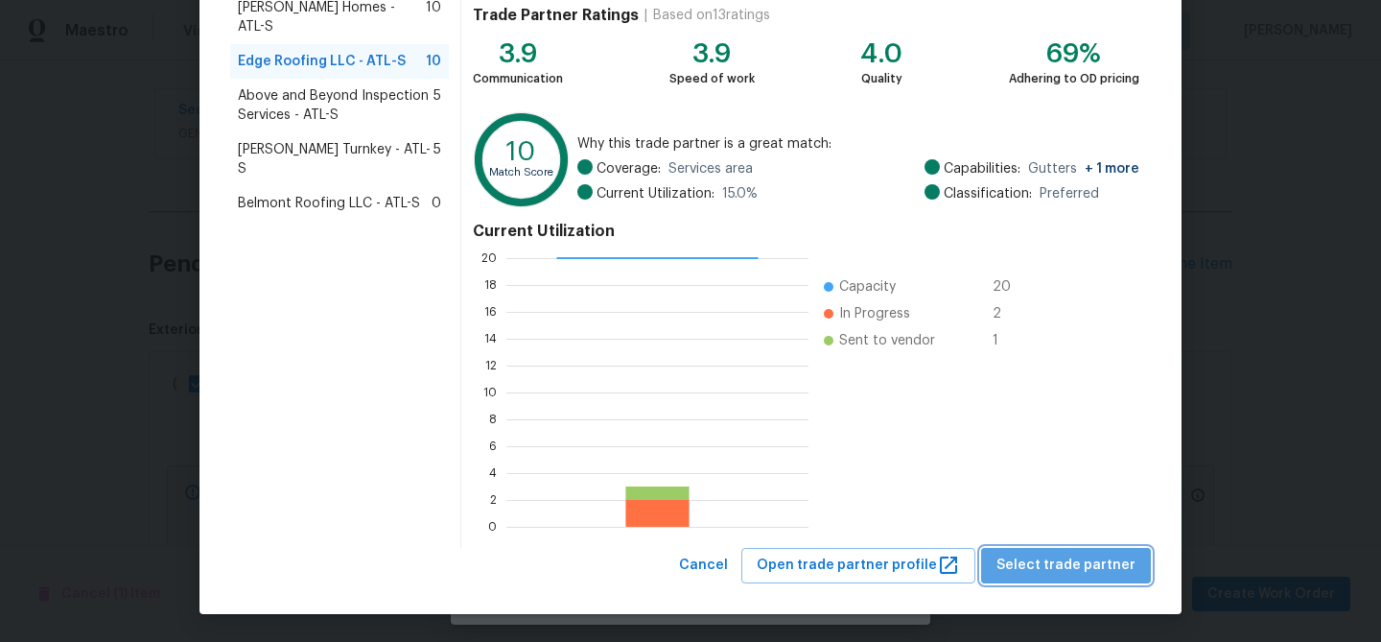
click at [1089, 564] on span "Select trade partner" at bounding box center [1066, 566] width 139 height 24
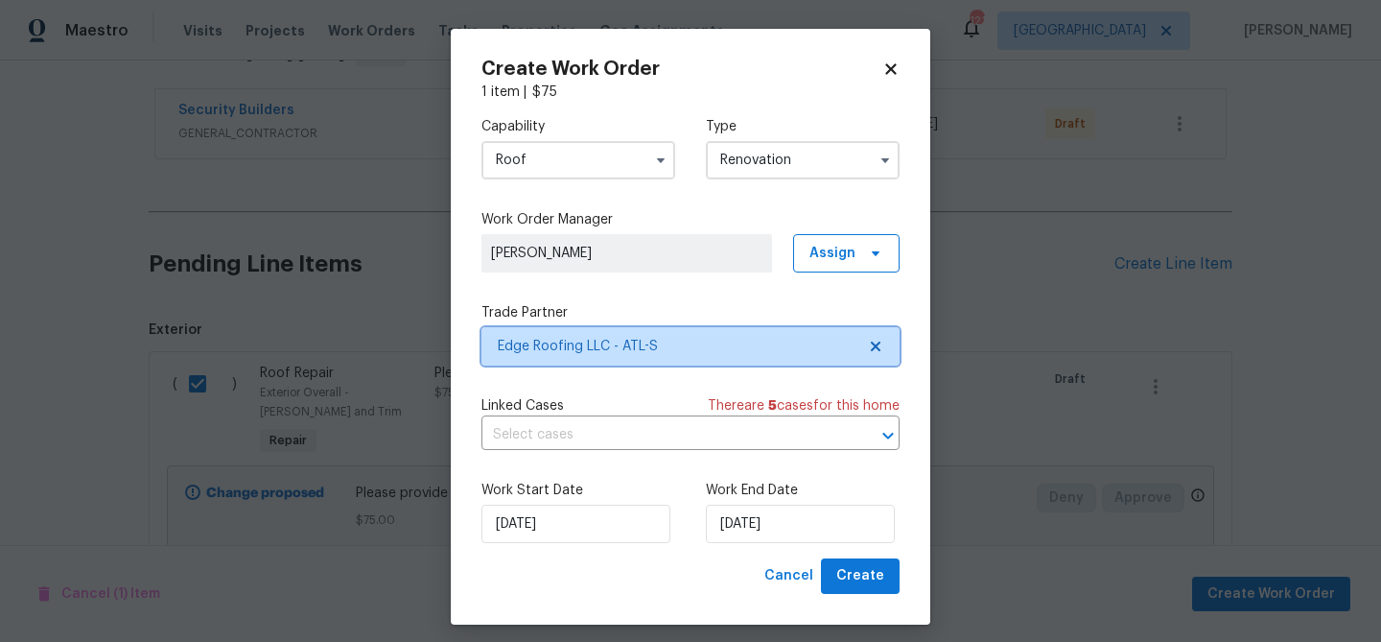
scroll to position [0, 0]
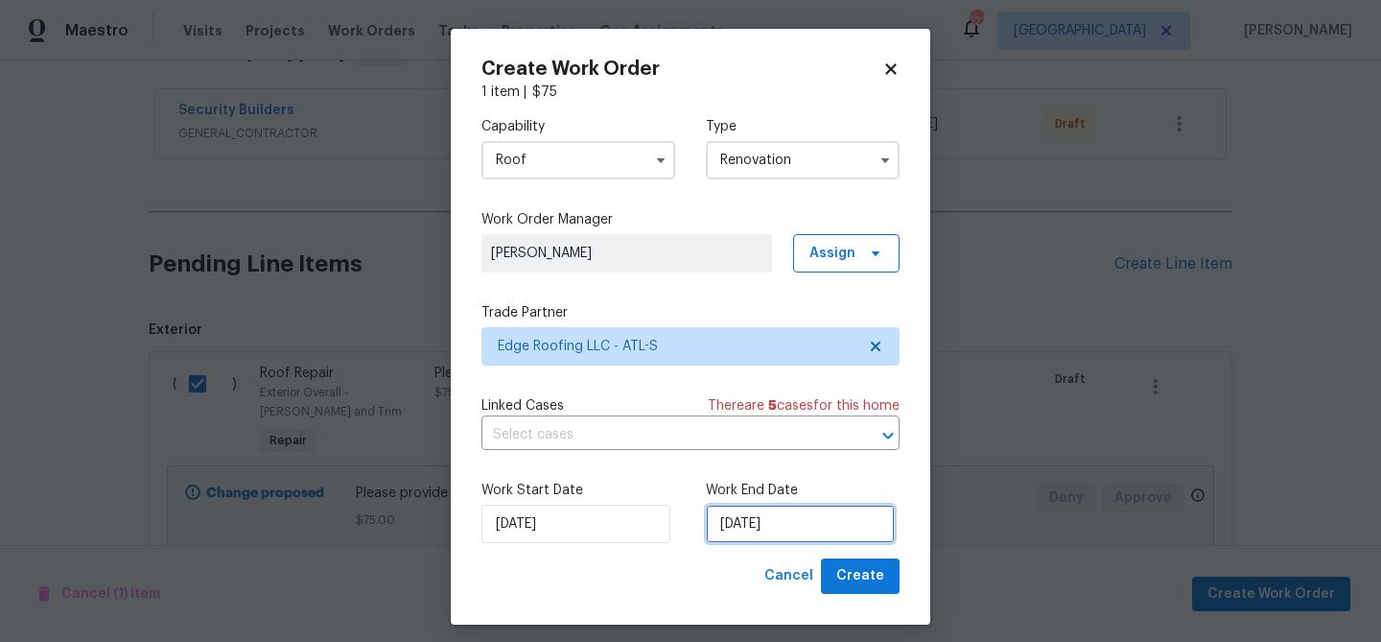
click at [765, 517] on input "9/8/2025" at bounding box center [800, 524] width 189 height 38
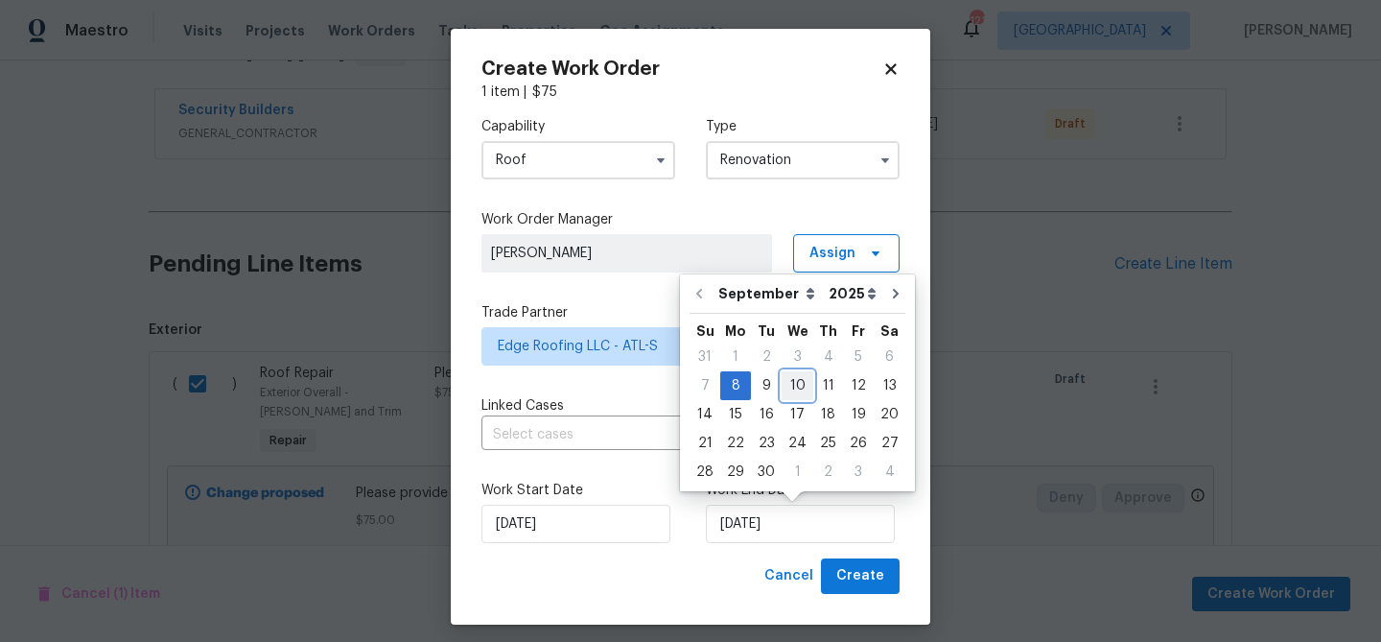
click at [788, 390] on div "10" at bounding box center [798, 385] width 32 height 27
type input "9/10/2025"
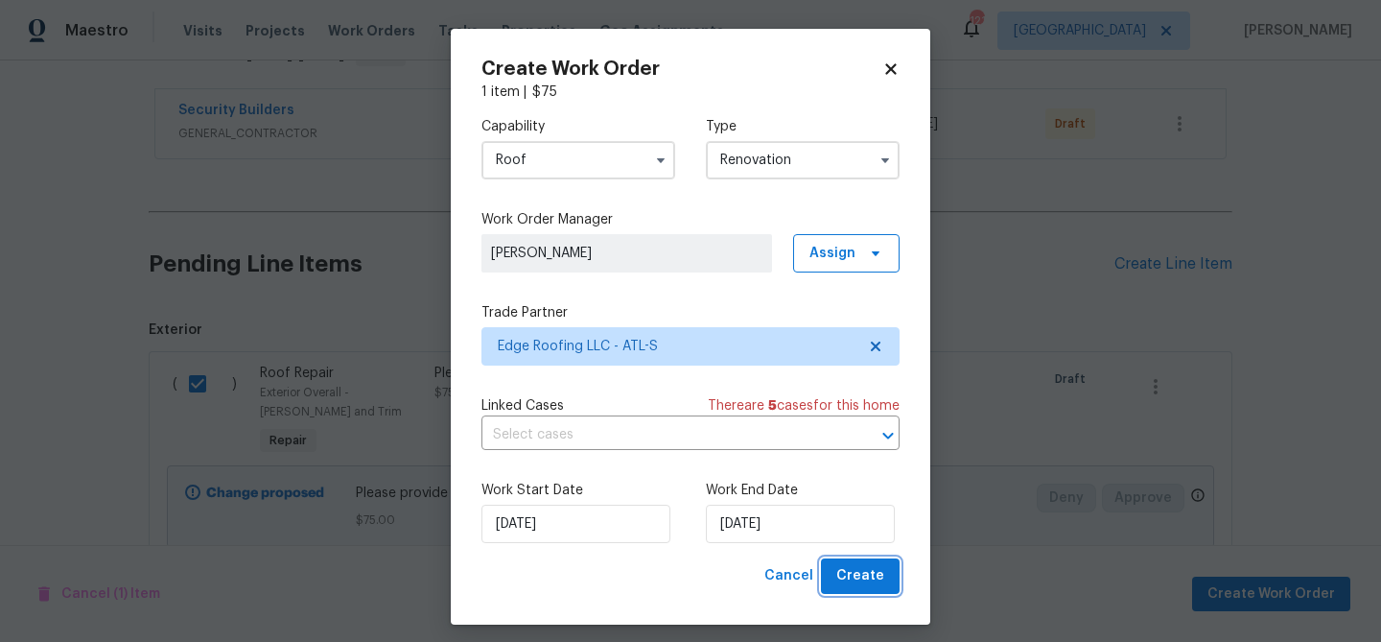
click at [864, 567] on span "Create" at bounding box center [861, 576] width 48 height 24
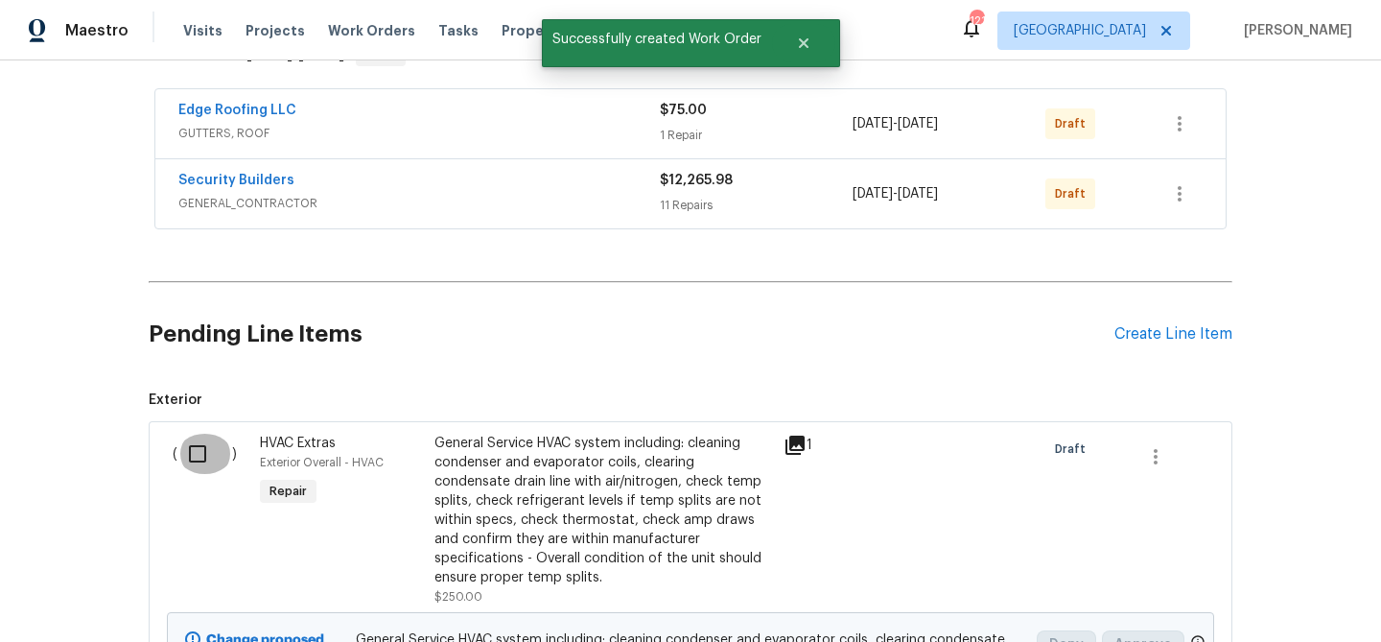
click at [191, 450] on input "checkbox" at bounding box center [204, 454] width 55 height 40
checkbox input "true"
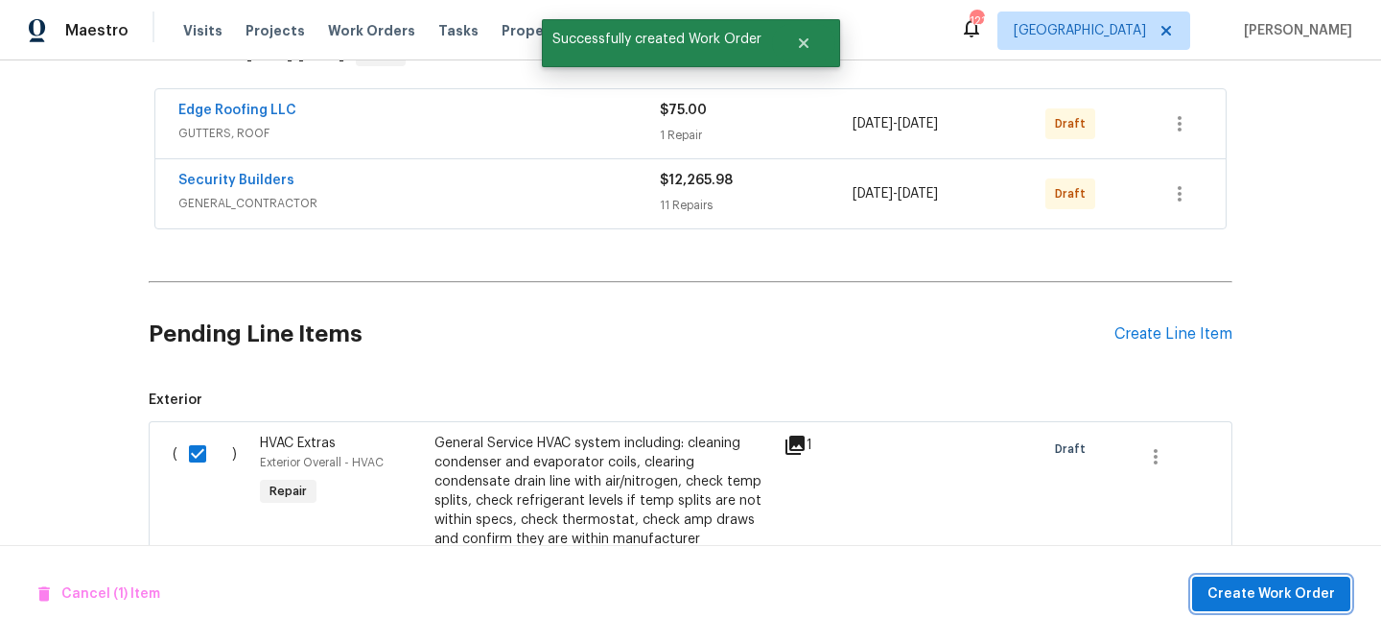
click at [1239, 585] on span "Create Work Order" at bounding box center [1272, 594] width 128 height 24
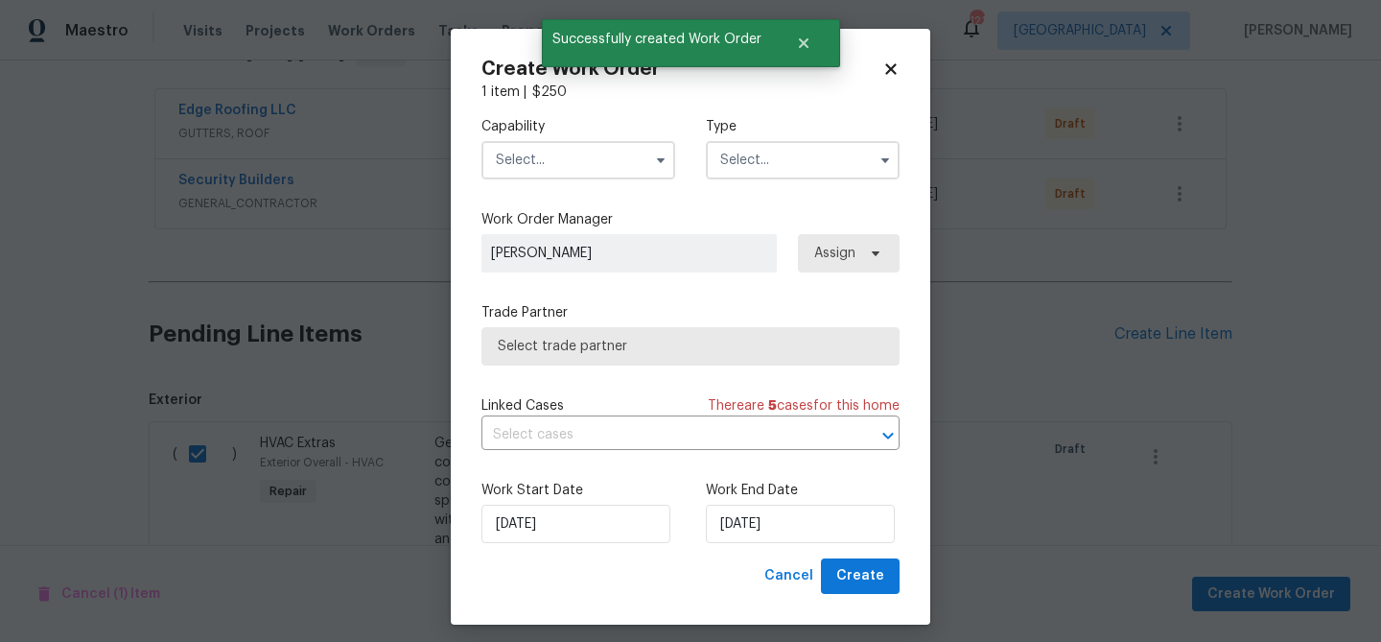
click at [530, 163] on input "text" at bounding box center [579, 160] width 194 height 38
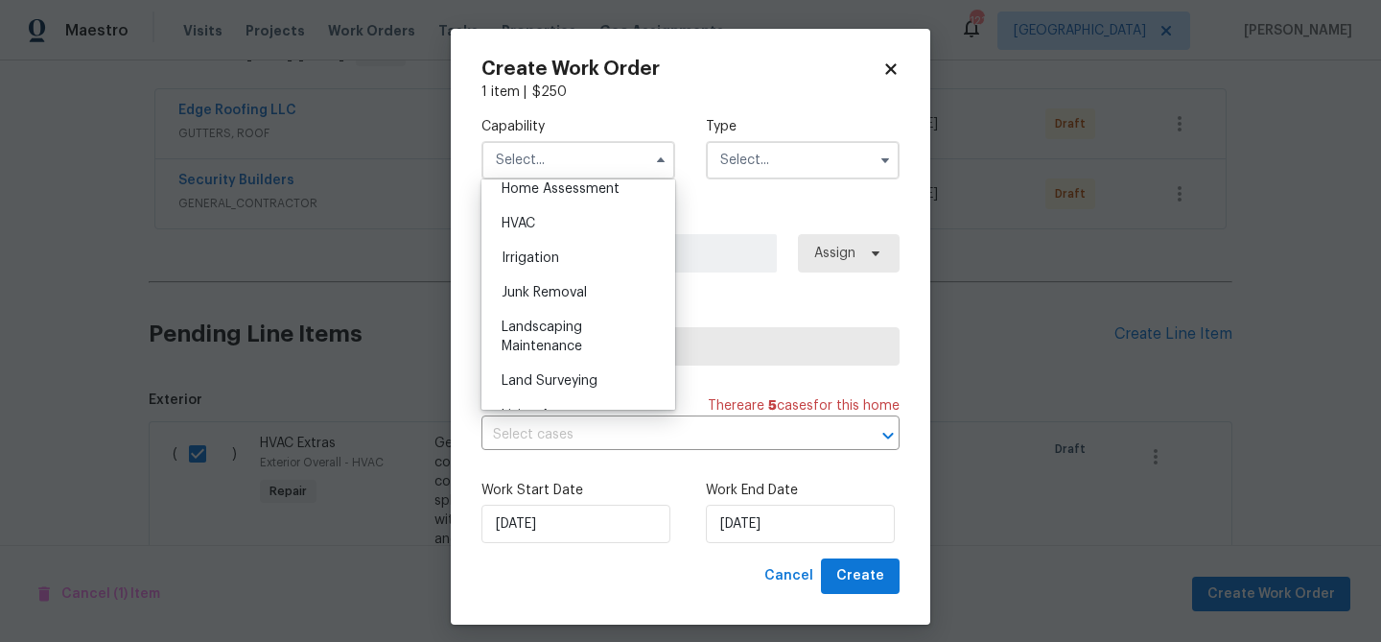
scroll to position [1135, 0]
click at [528, 219] on span "HVAC" at bounding box center [519, 225] width 34 height 13
type input "HVAC"
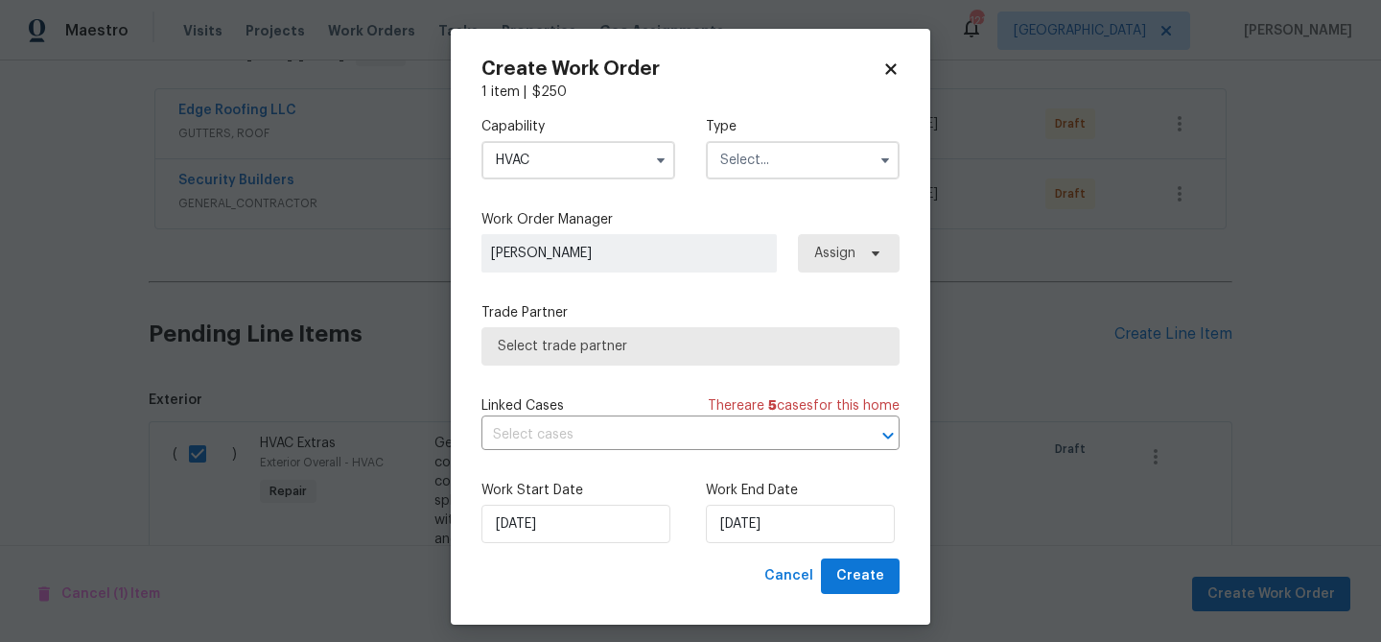
click at [804, 162] on input "text" at bounding box center [803, 160] width 194 height 38
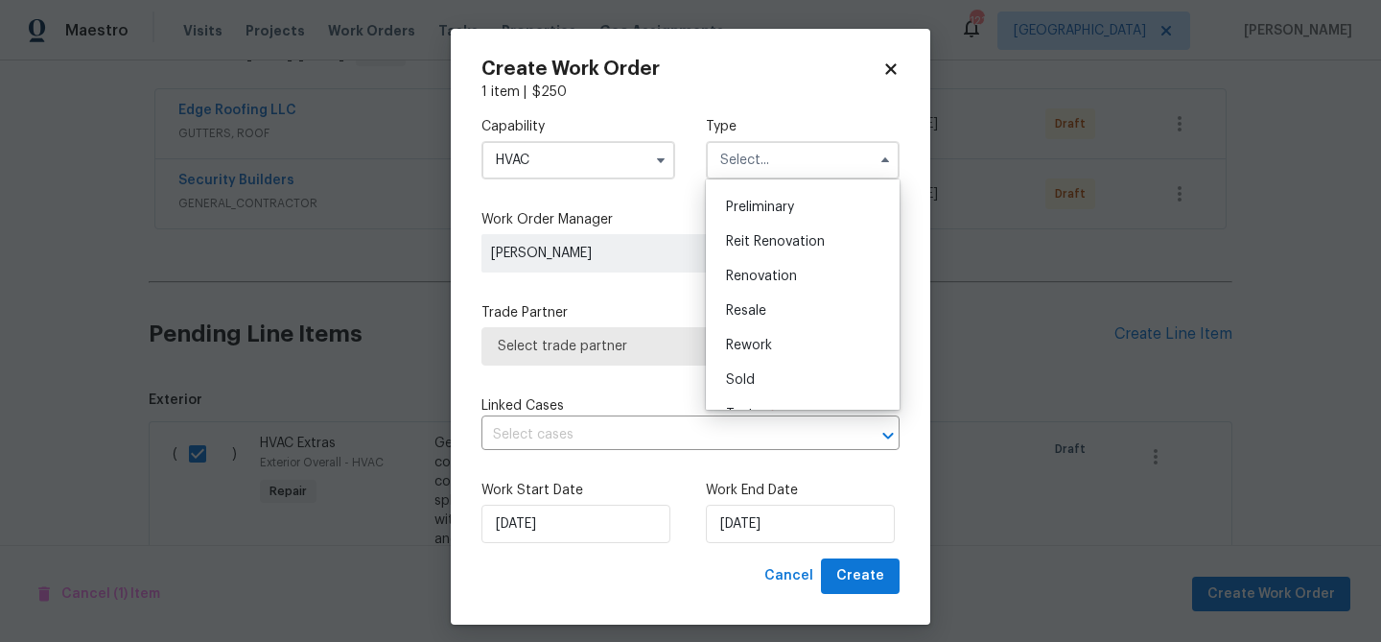
scroll to position [436, 0]
click at [775, 246] on span "Renovation" at bounding box center [761, 249] width 71 height 13
type input "Renovation"
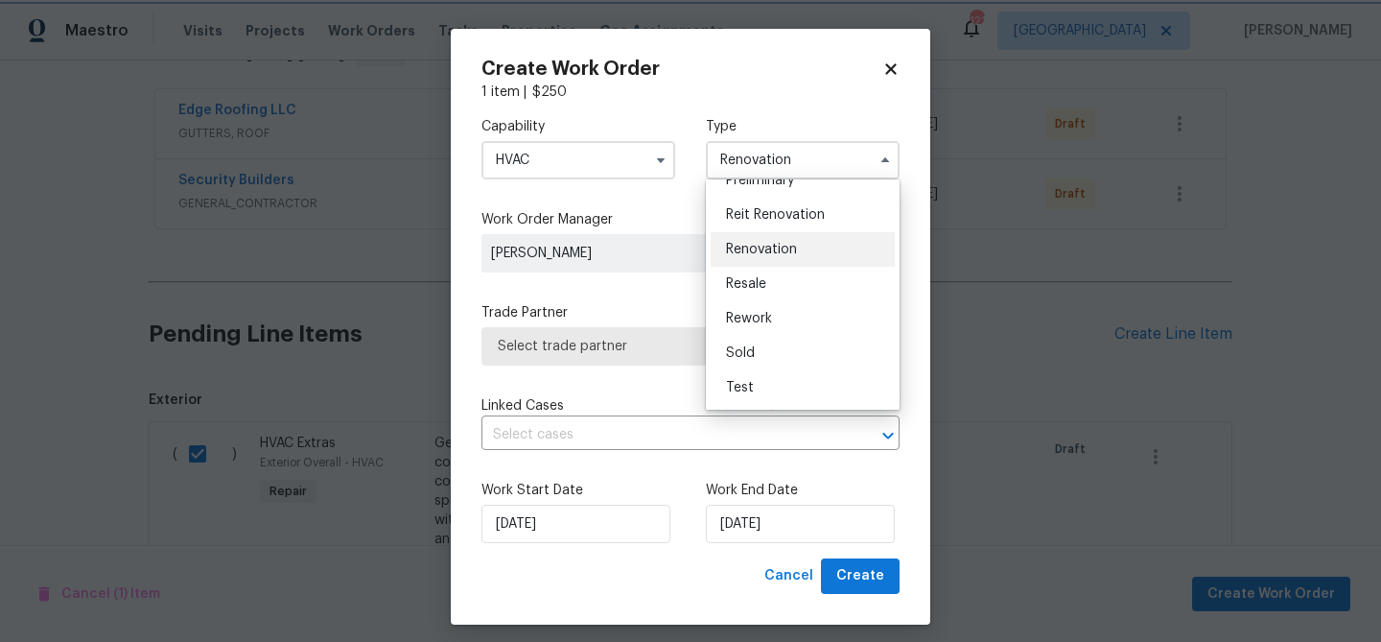
scroll to position [0, 0]
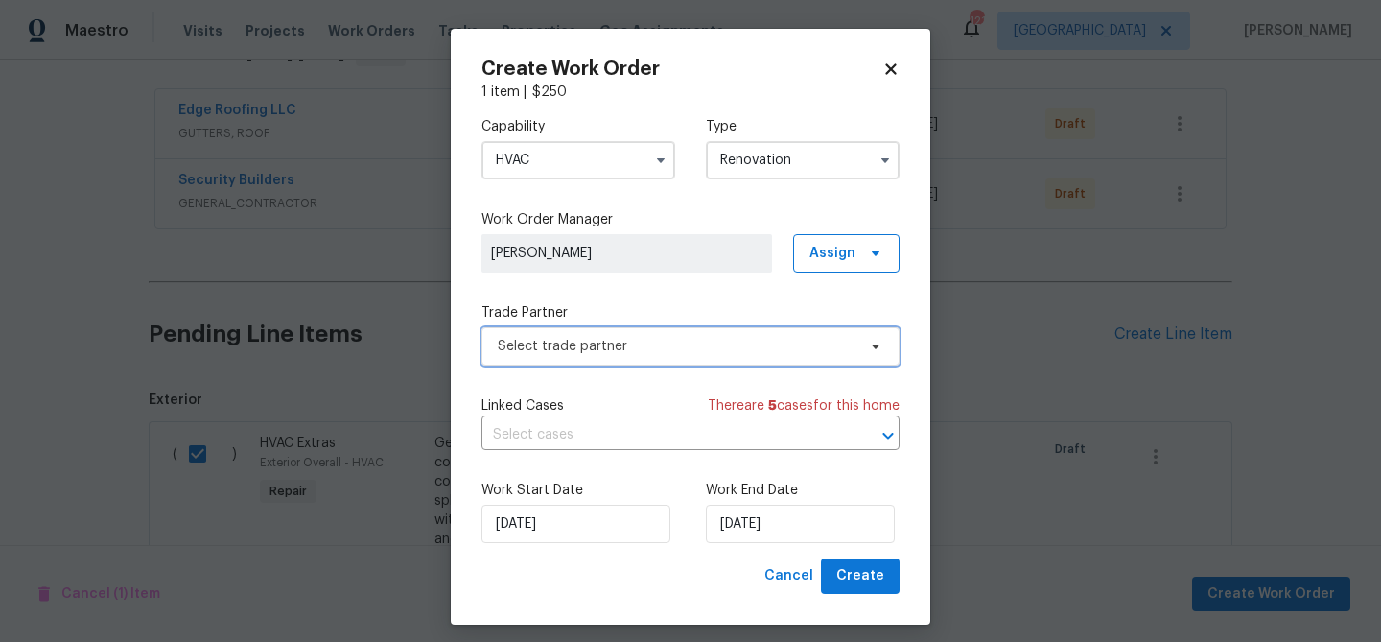
click at [658, 346] on span "Select trade partner" at bounding box center [677, 346] width 358 height 19
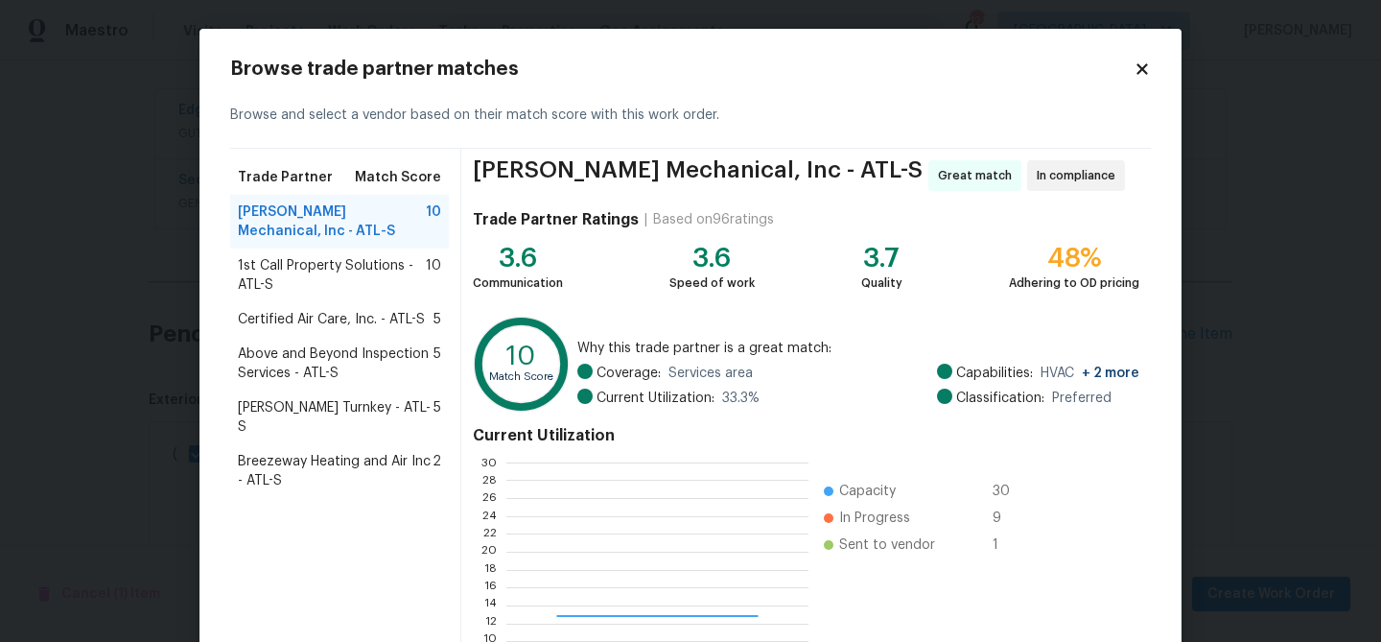
scroll to position [269, 301]
click at [1143, 71] on icon at bounding box center [1142, 68] width 11 height 11
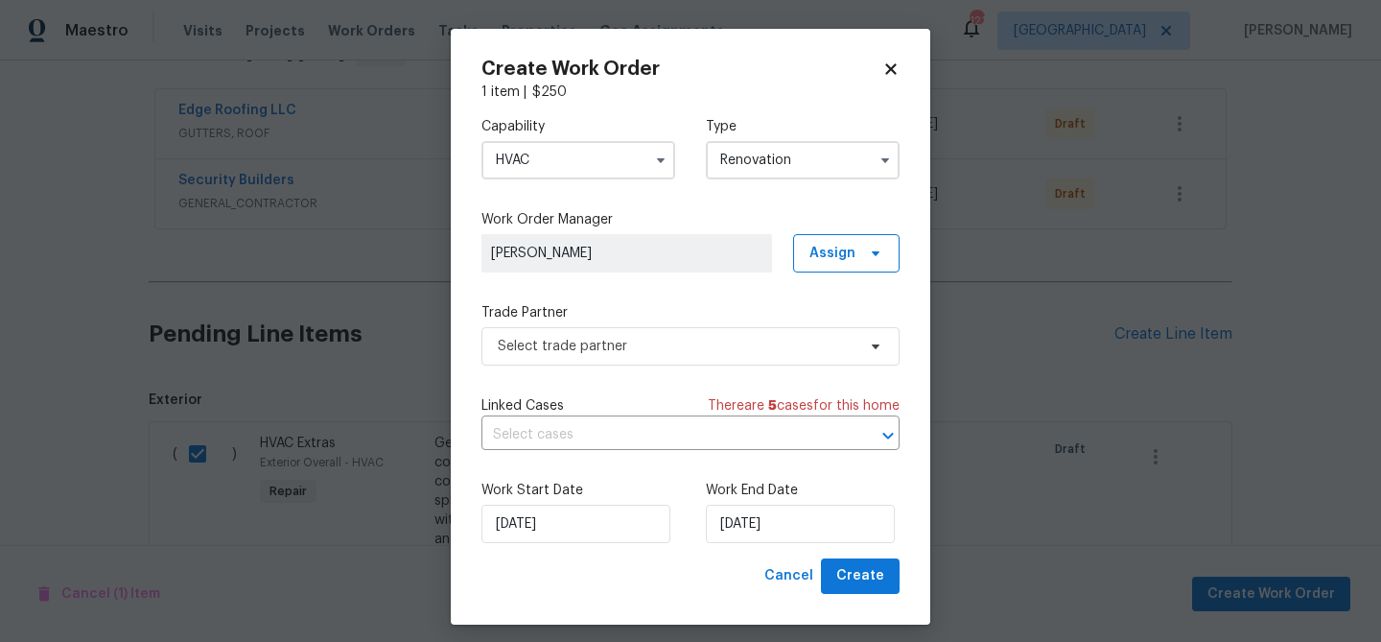
click at [601, 167] on input "HVAC" at bounding box center [579, 160] width 194 height 38
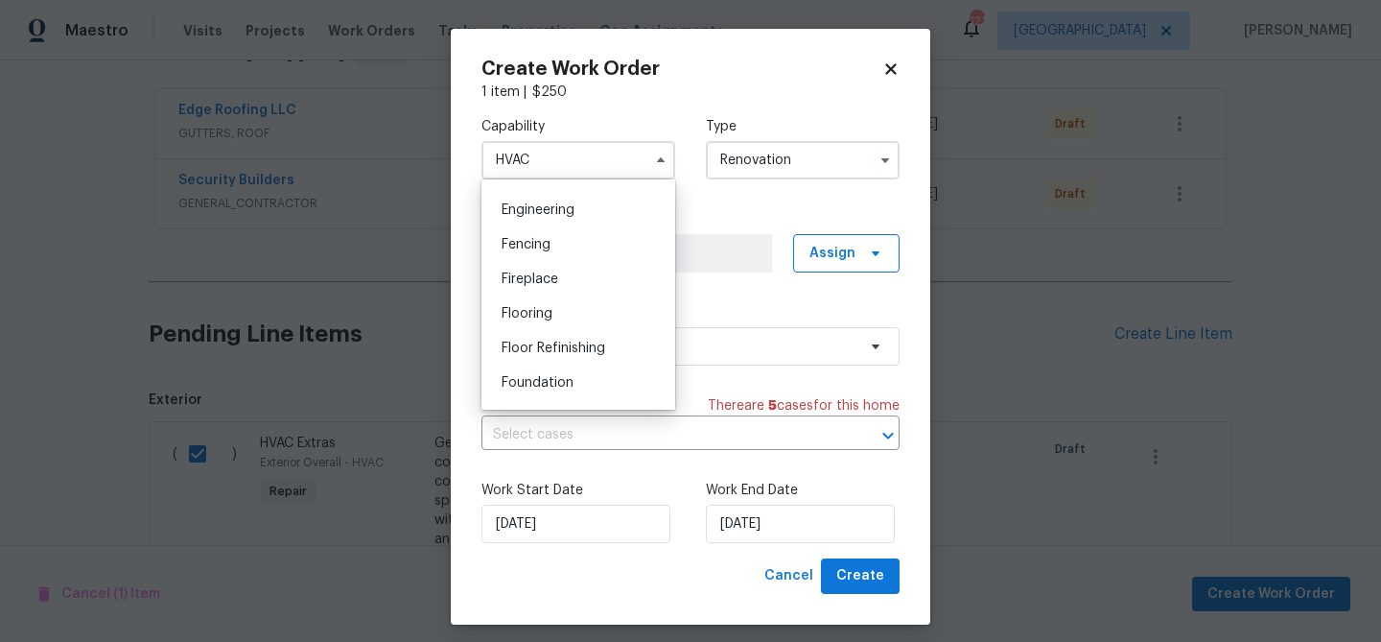
scroll to position [777, 0]
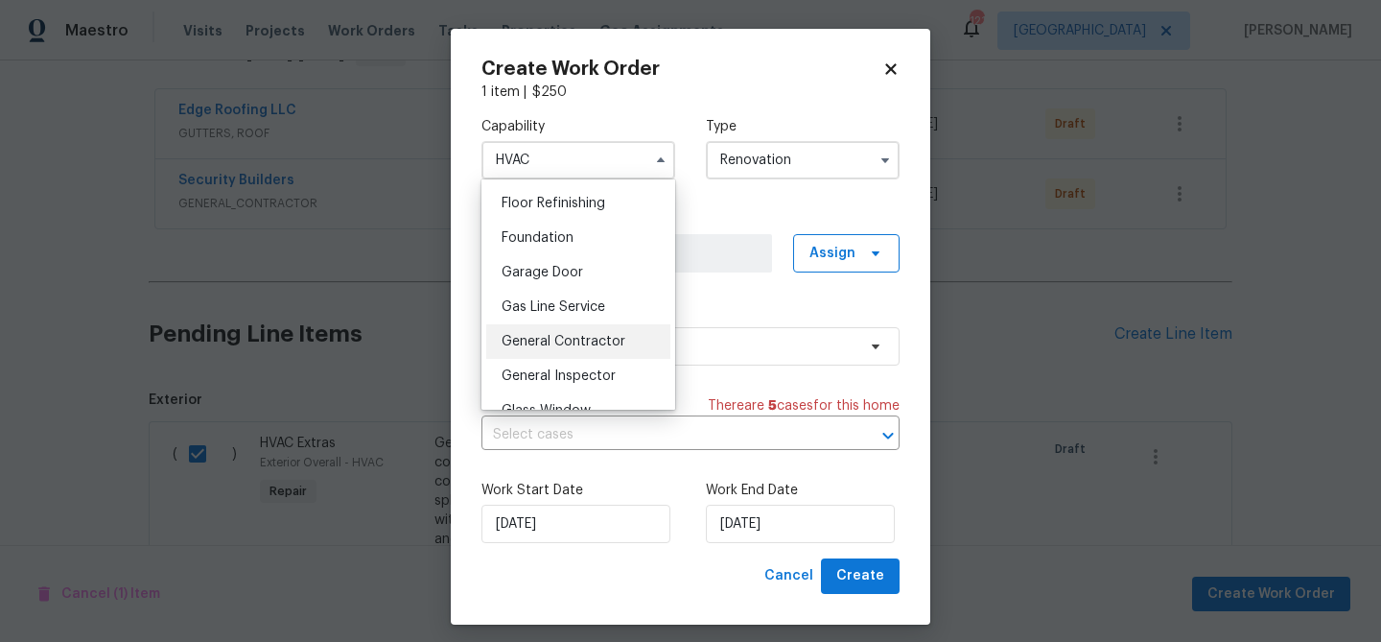
click at [569, 332] on div "General Contractor" at bounding box center [578, 341] width 184 height 35
type input "General Contractor"
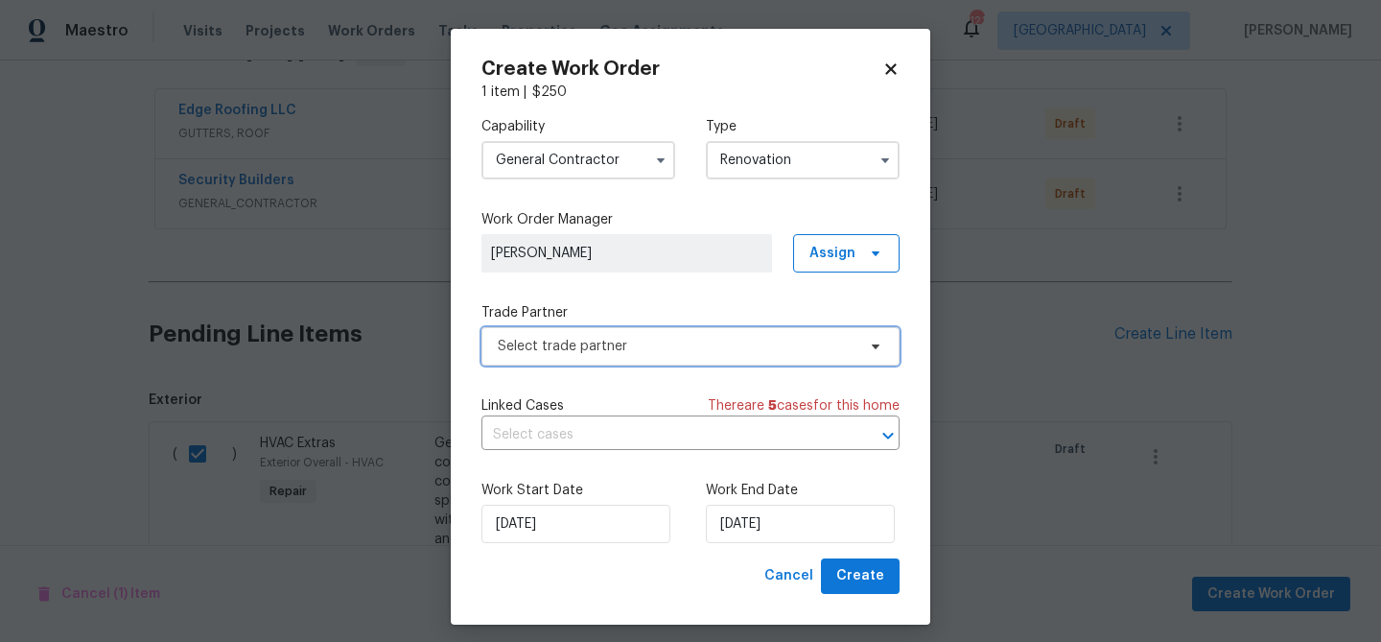
click at [632, 352] on span "Select trade partner" at bounding box center [677, 346] width 358 height 19
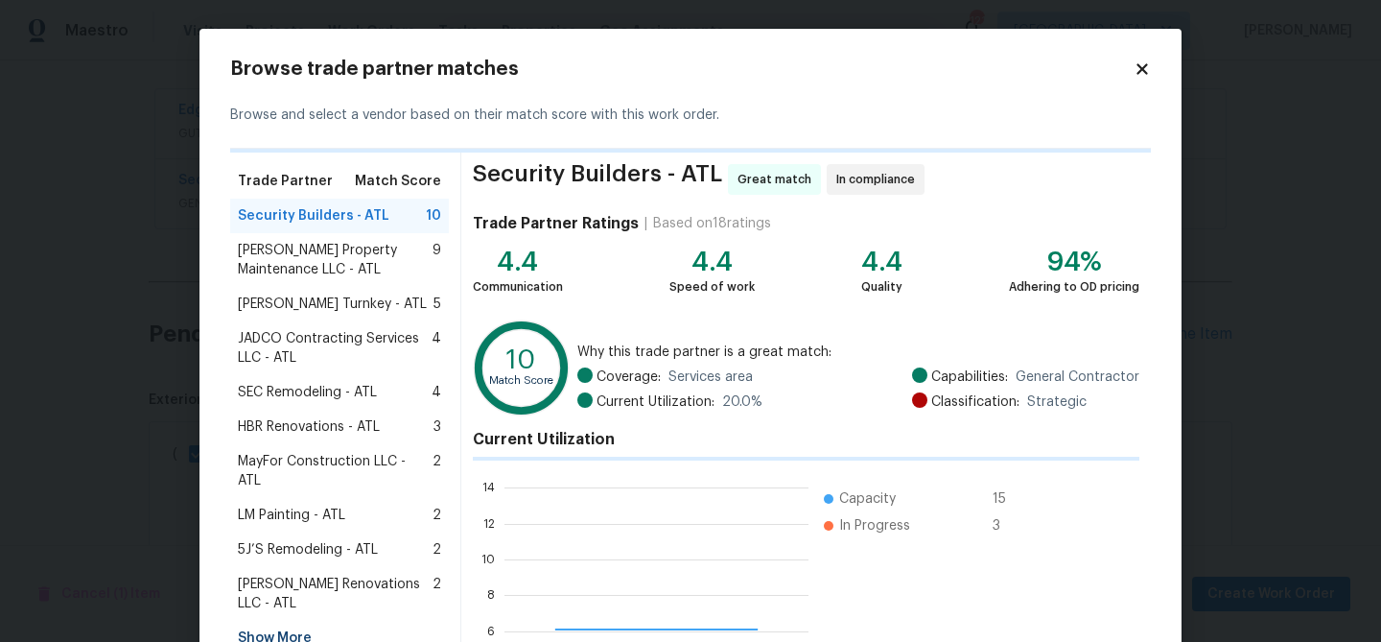
scroll to position [269, 304]
click at [392, 221] on div "Security Builders - ATL 10" at bounding box center [339, 215] width 203 height 19
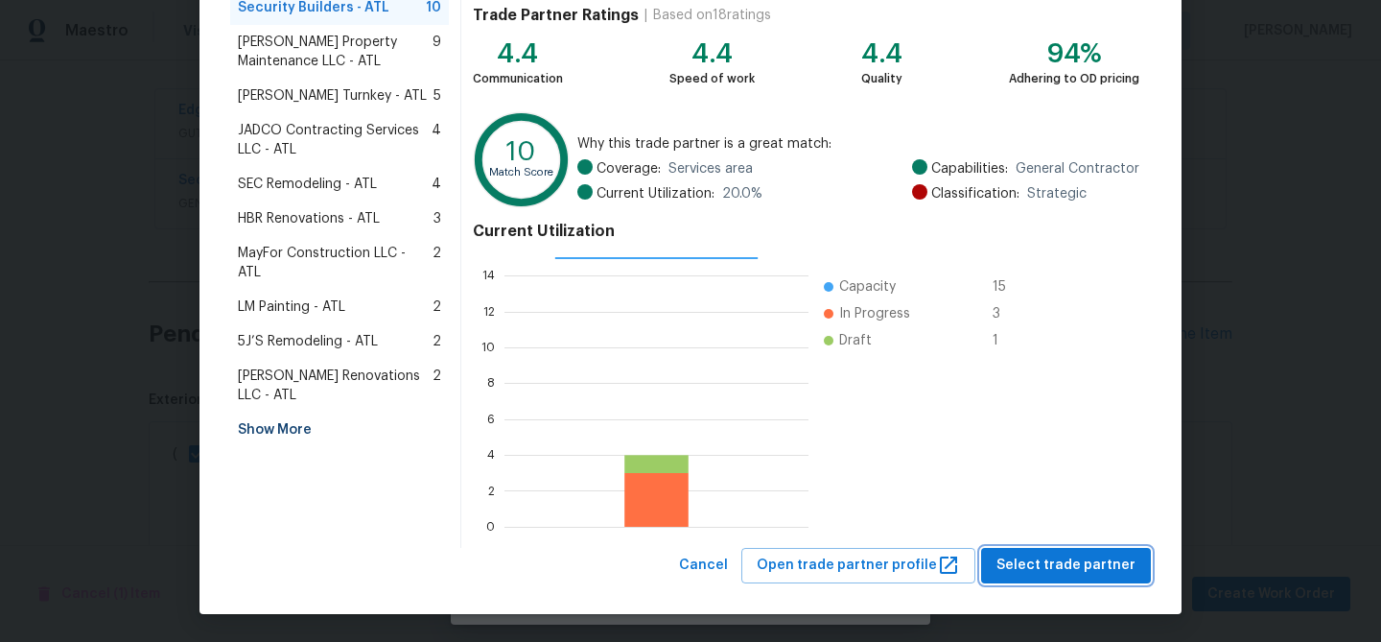
click at [1134, 565] on span "Select trade partner" at bounding box center [1066, 566] width 139 height 24
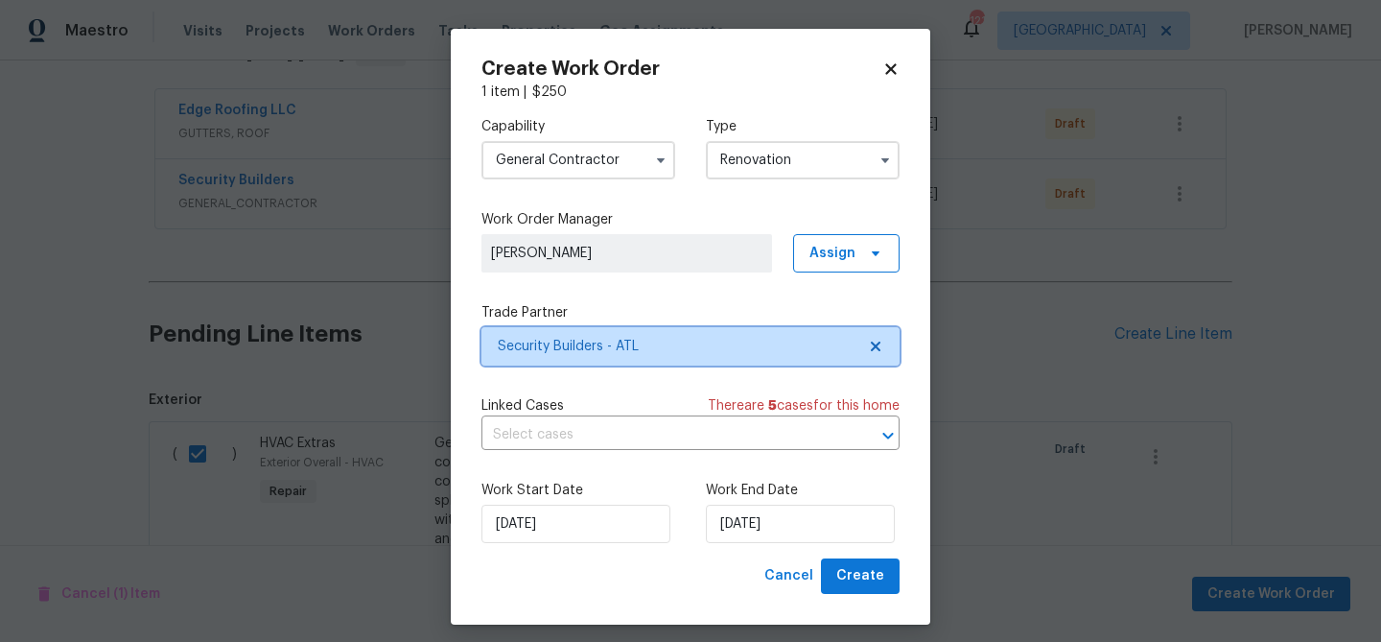
scroll to position [0, 0]
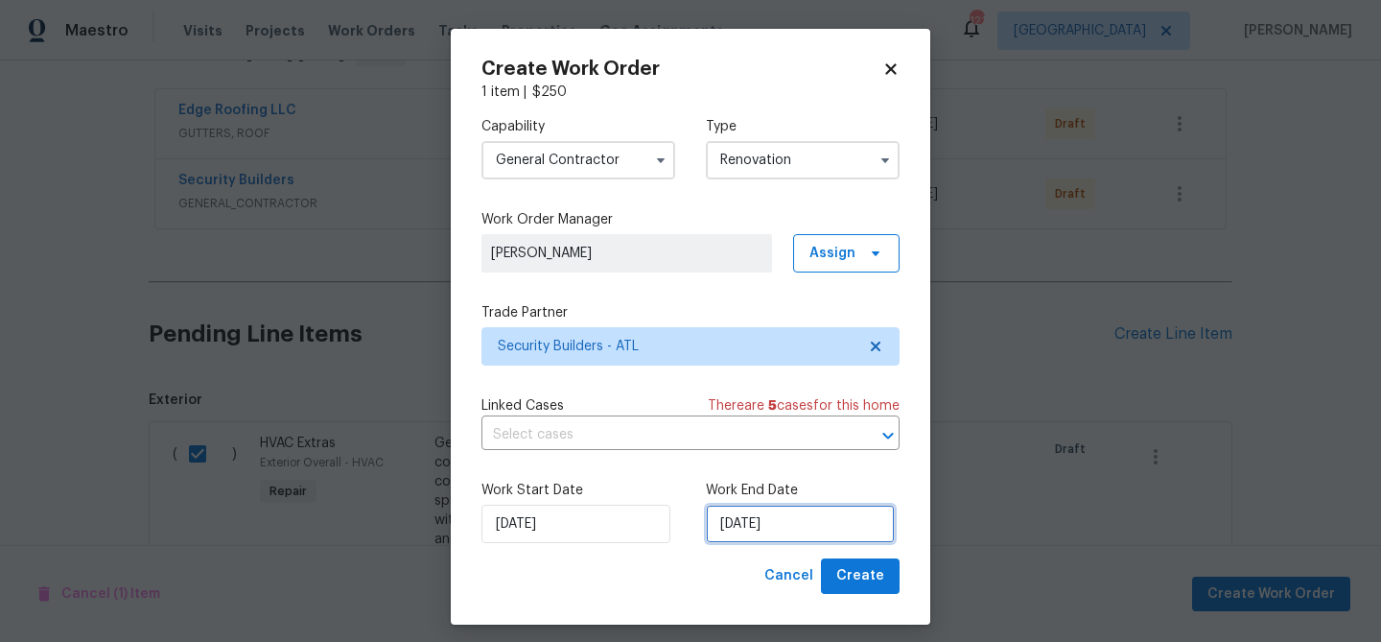
click at [809, 529] on input "9/8/2025" at bounding box center [800, 524] width 189 height 38
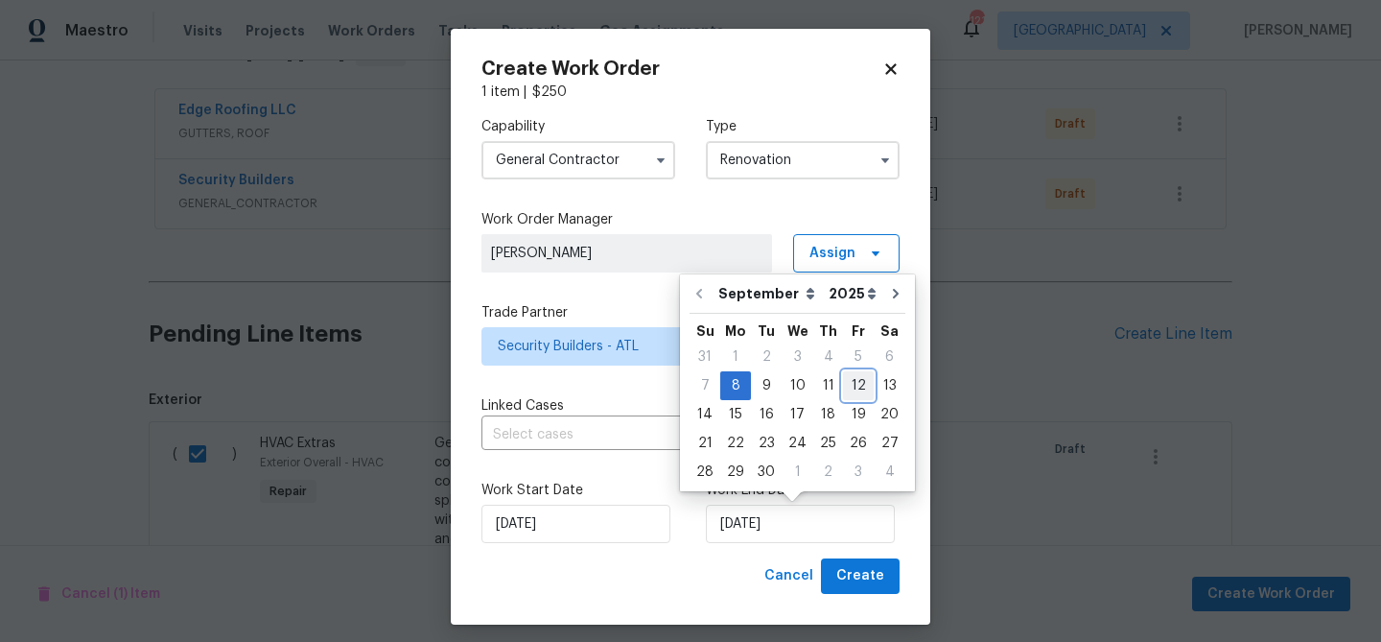
click at [855, 386] on div "12" at bounding box center [858, 385] width 31 height 27
type input "9/12/2025"
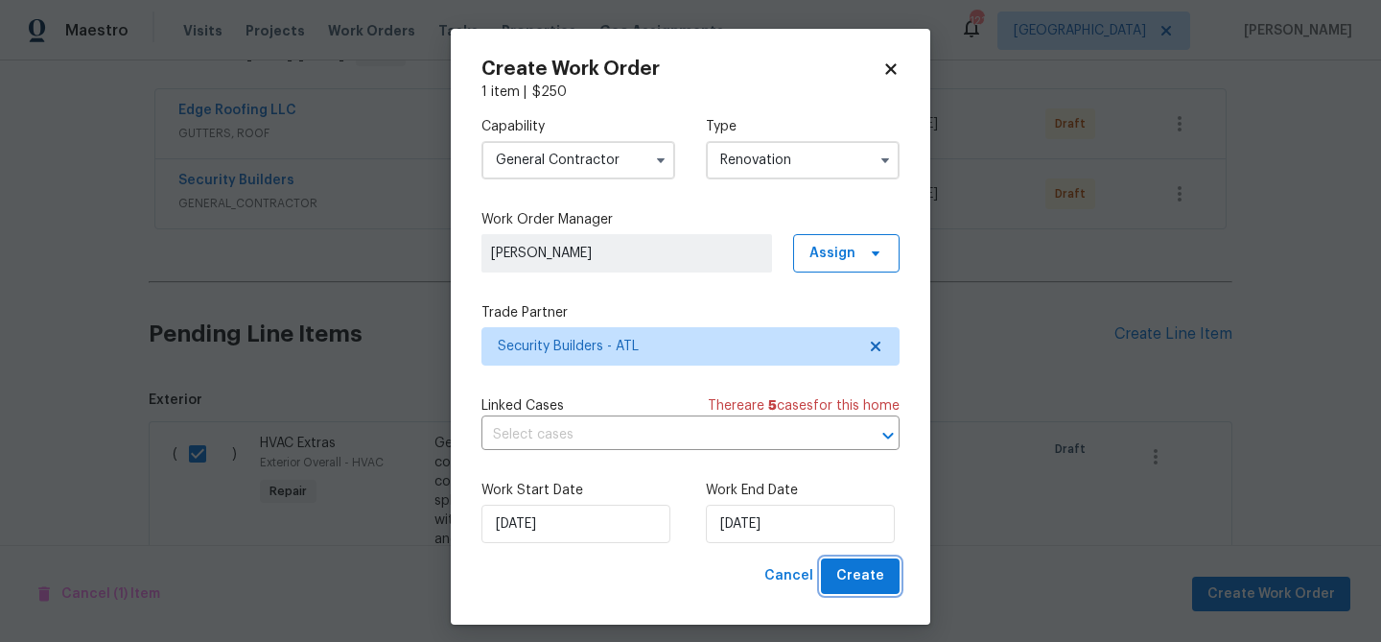
click at [862, 572] on span "Create" at bounding box center [861, 576] width 48 height 24
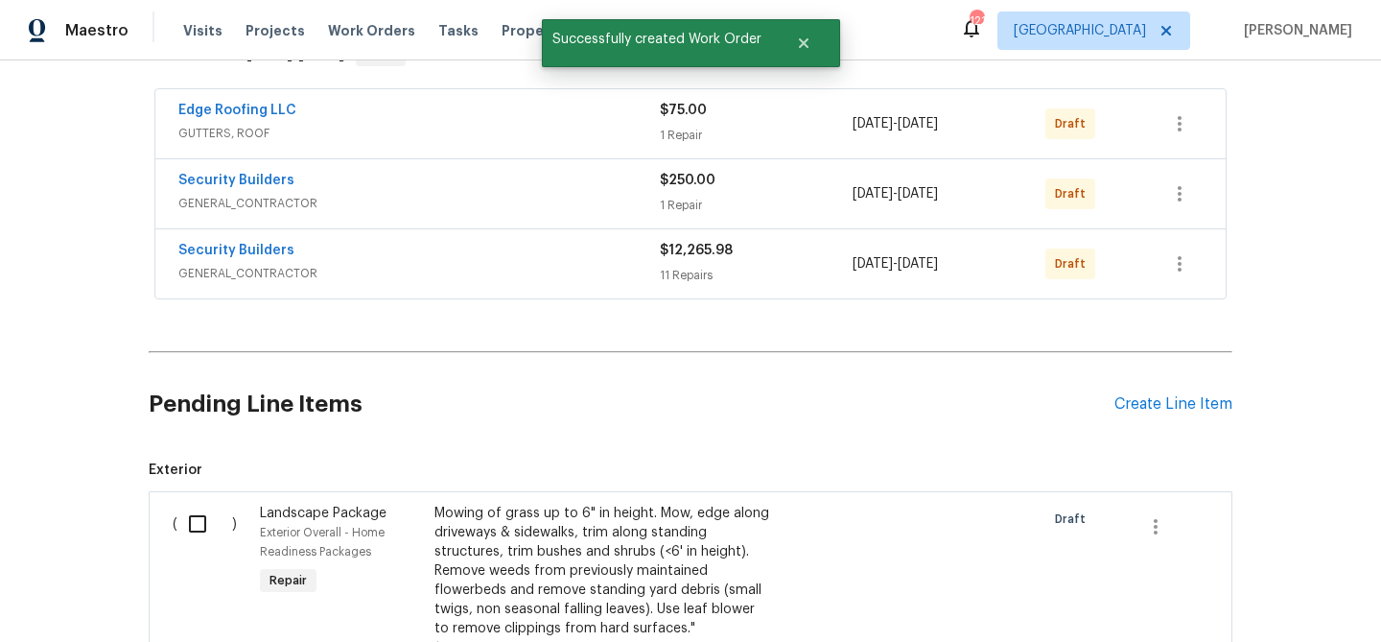
click at [204, 514] on input "checkbox" at bounding box center [204, 524] width 55 height 40
checkbox input "true"
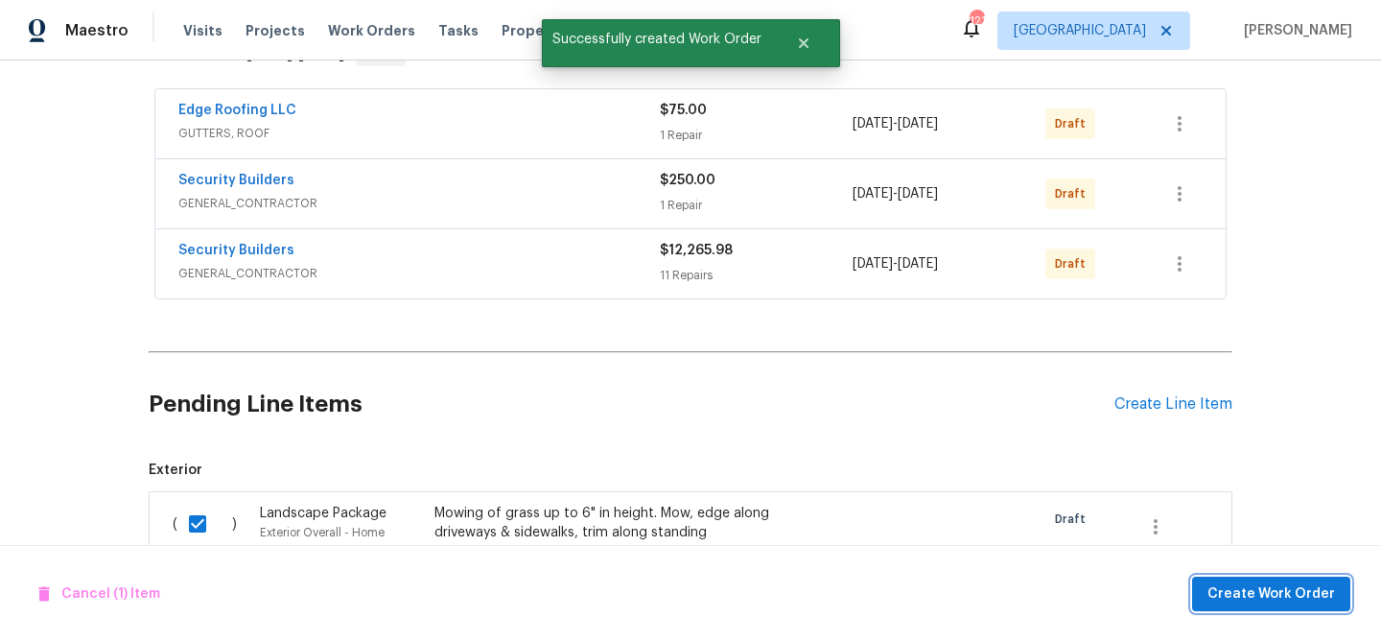
click at [1255, 599] on span "Create Work Order" at bounding box center [1272, 594] width 128 height 24
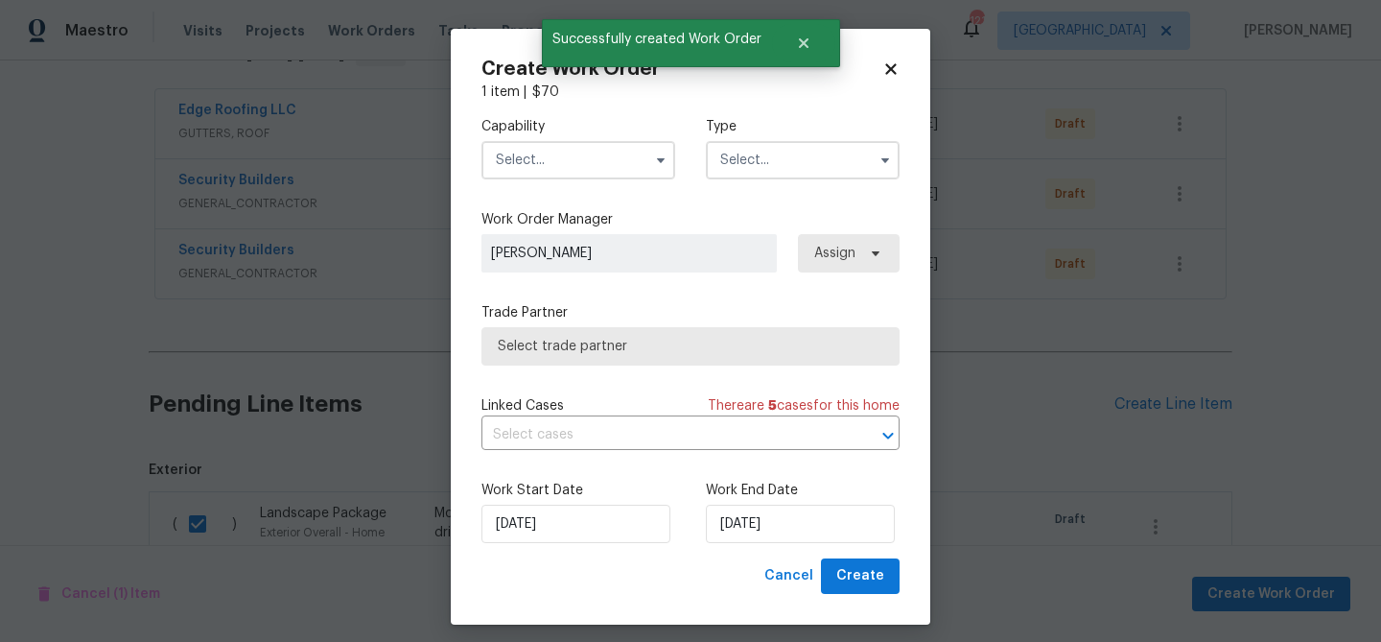
click at [546, 167] on input "text" at bounding box center [579, 160] width 194 height 38
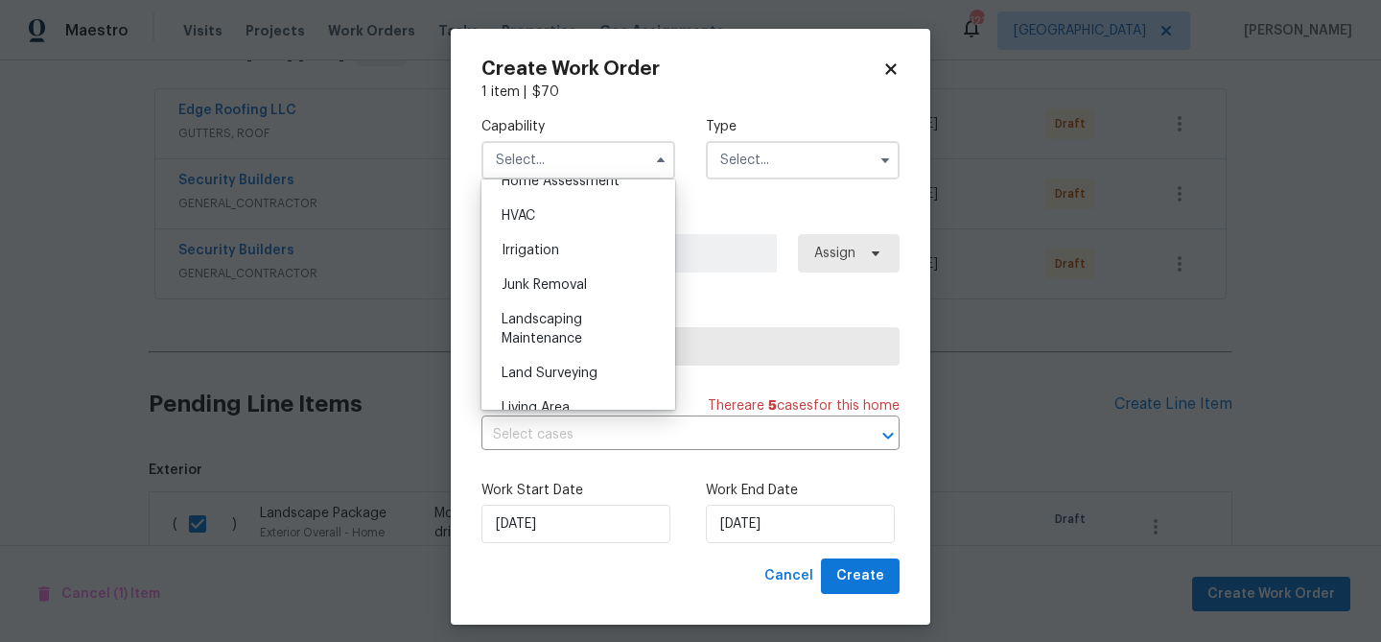
scroll to position [1181, 0]
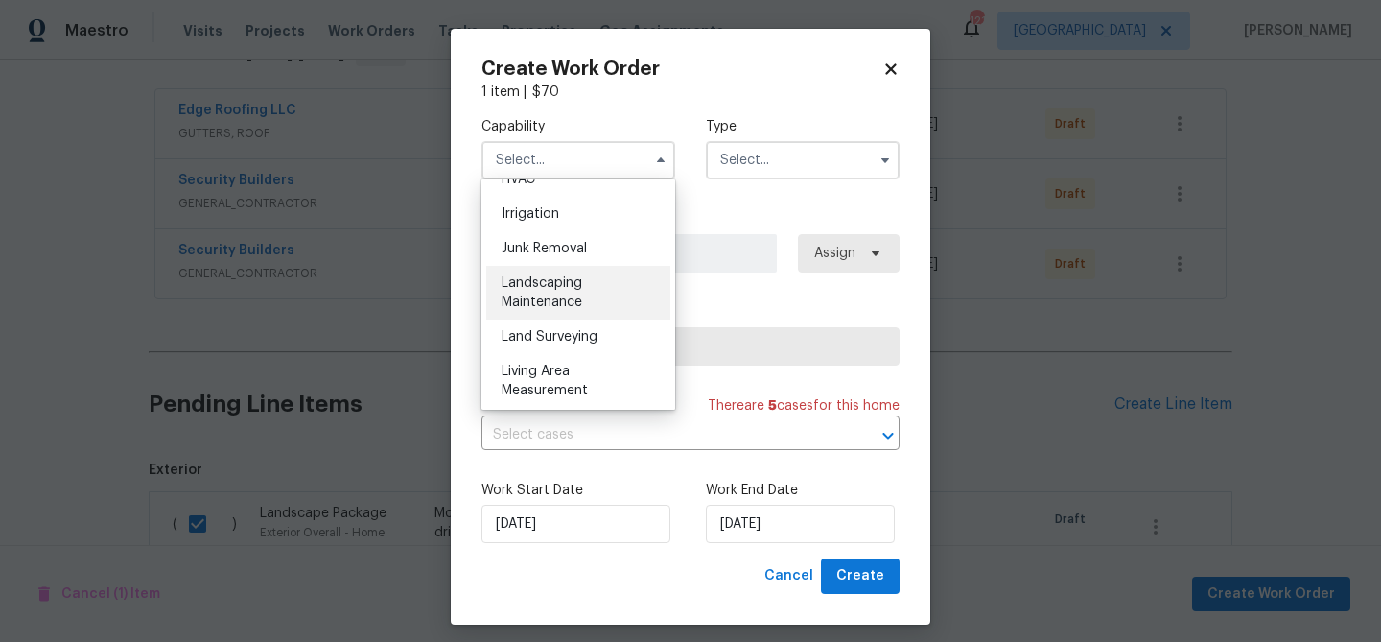
click at [563, 291] on div "Landscaping Maintenance" at bounding box center [578, 293] width 184 height 54
type input "Landscaping Maintenance"
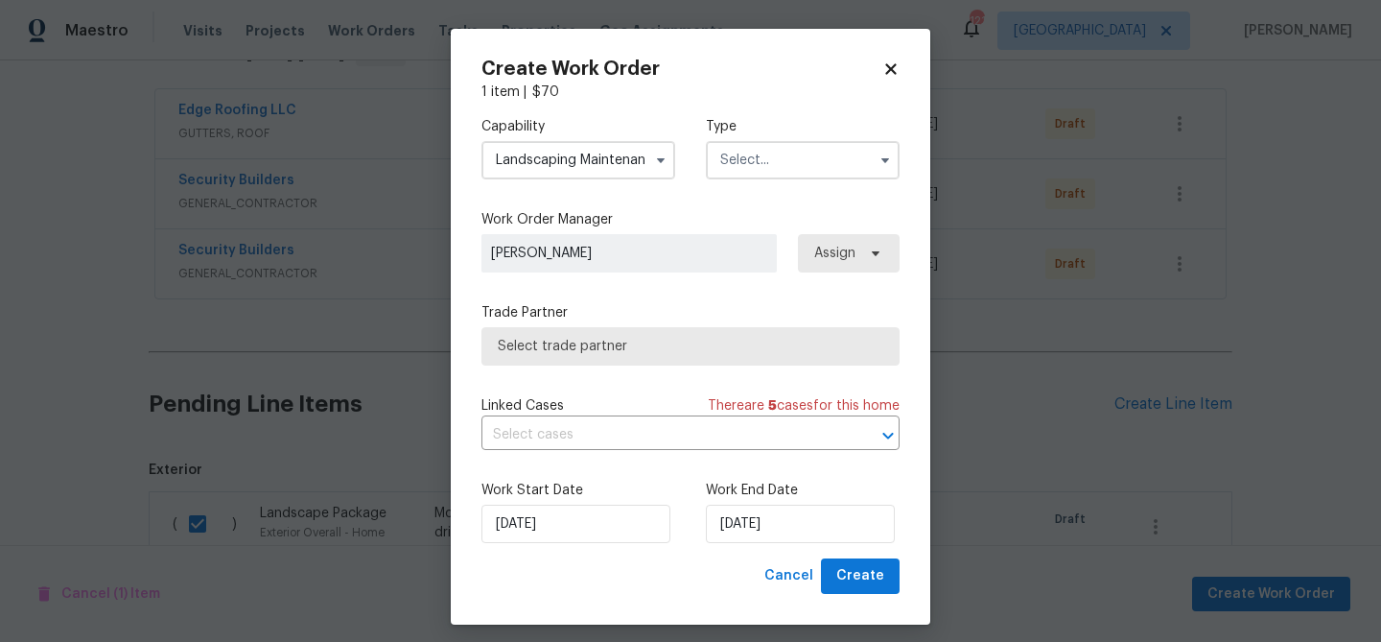
click at [775, 185] on div "Capability Landscaping Maintenance Type" at bounding box center [691, 148] width 418 height 93
click at [775, 164] on input "text" at bounding box center [803, 160] width 194 height 38
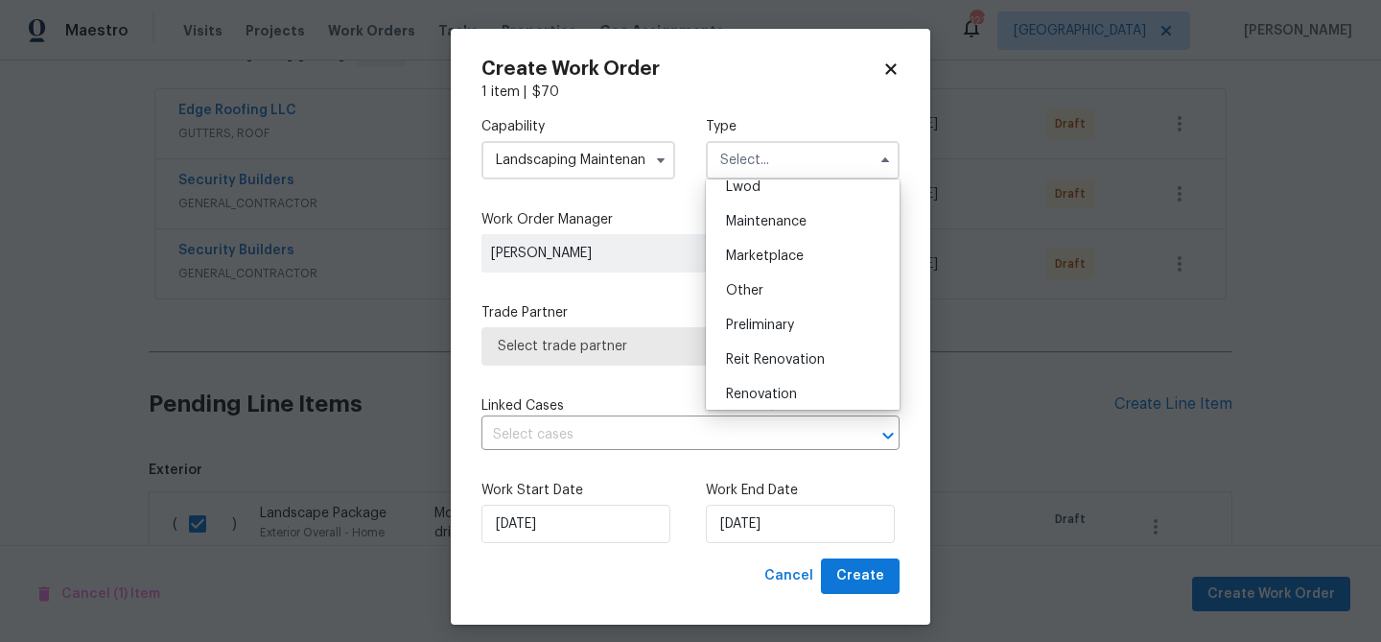
scroll to position [342, 0]
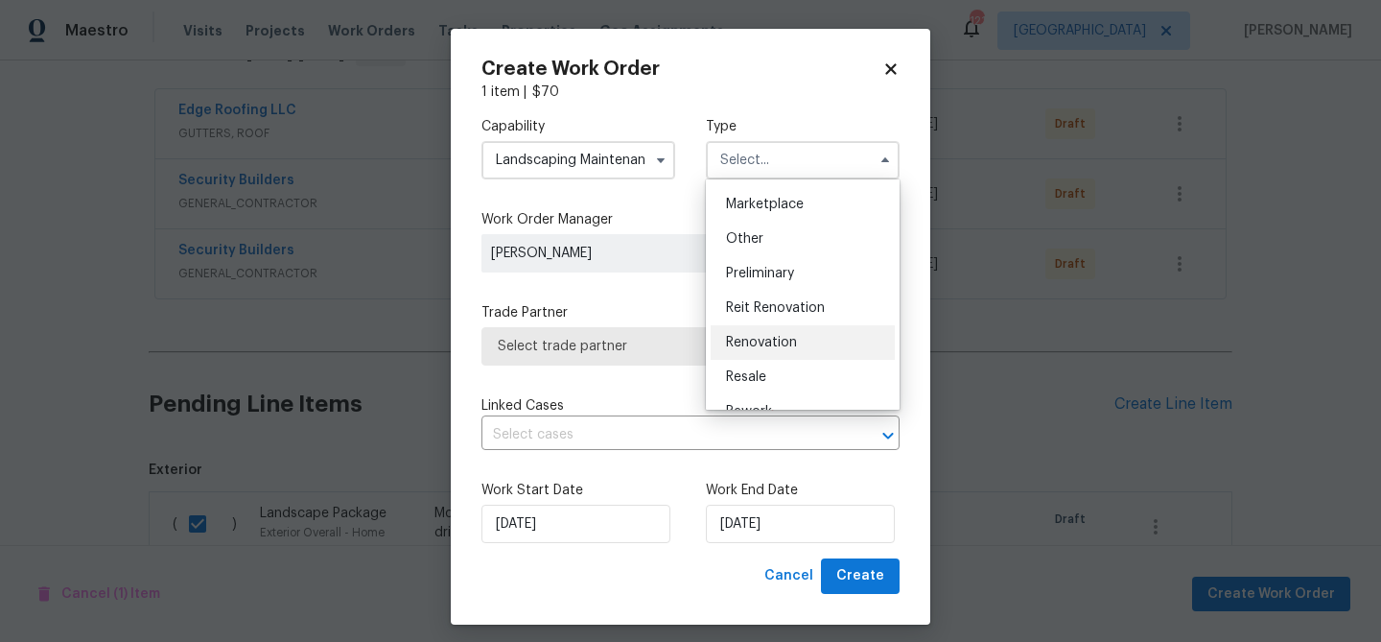
click at [784, 337] on span "Renovation" at bounding box center [761, 342] width 71 height 13
type input "Renovation"
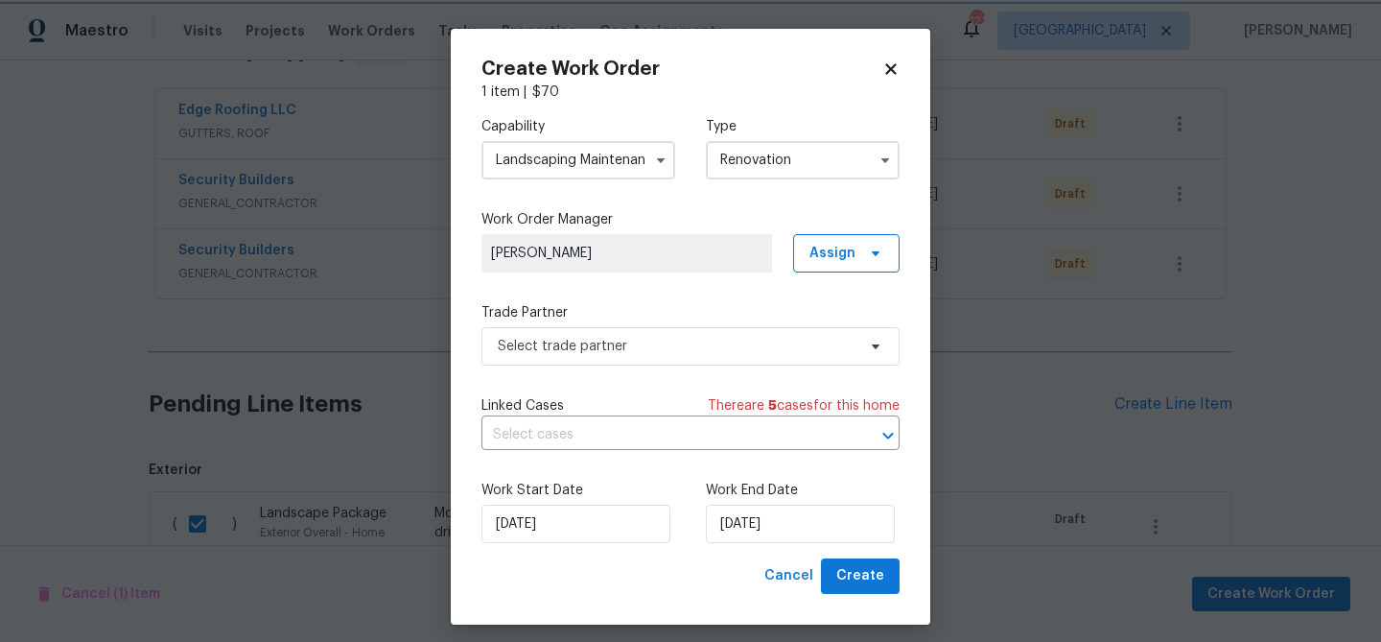
scroll to position [0, 0]
click at [649, 347] on span "Select trade partner" at bounding box center [677, 346] width 358 height 19
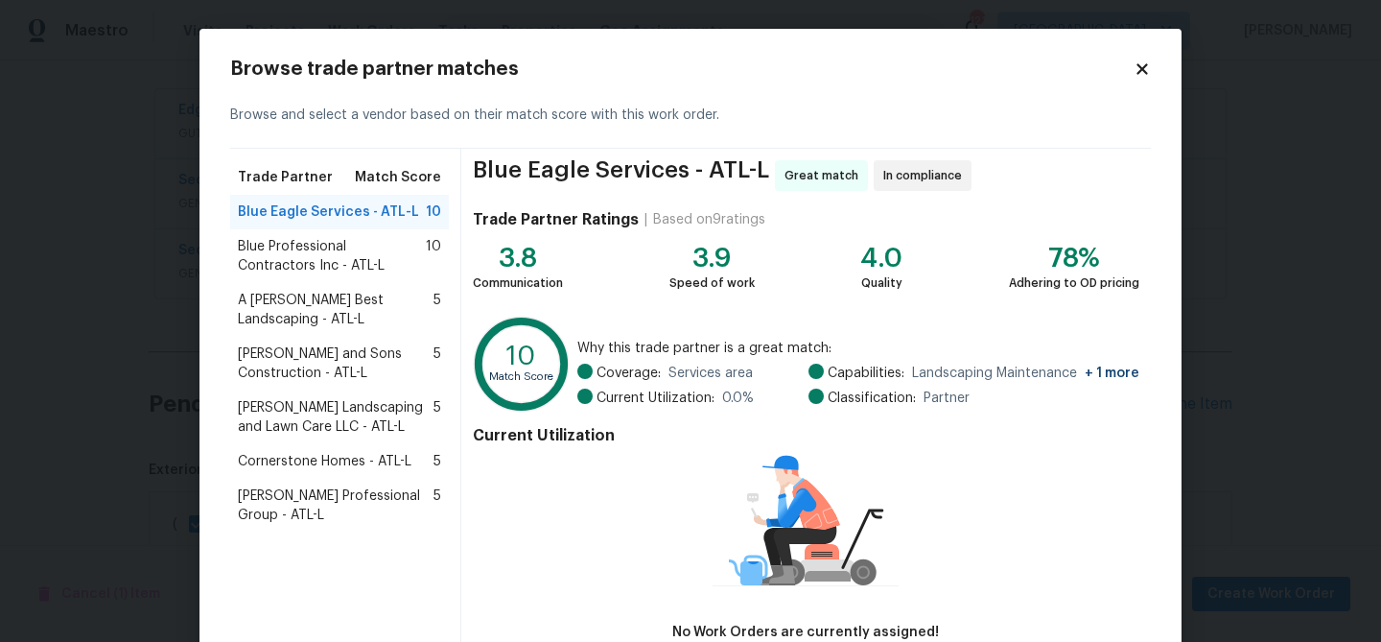
click at [340, 249] on span "Blue Professional Contractors Inc - ATL-L" at bounding box center [332, 256] width 188 height 38
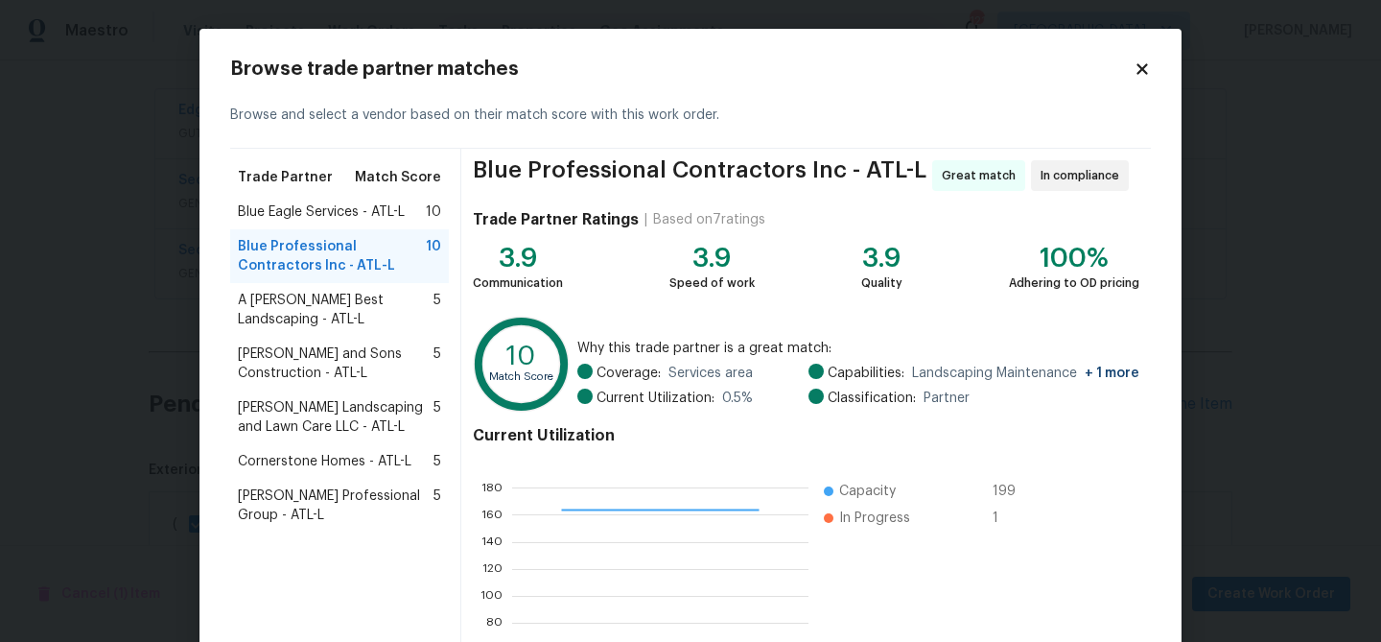
scroll to position [204, 0]
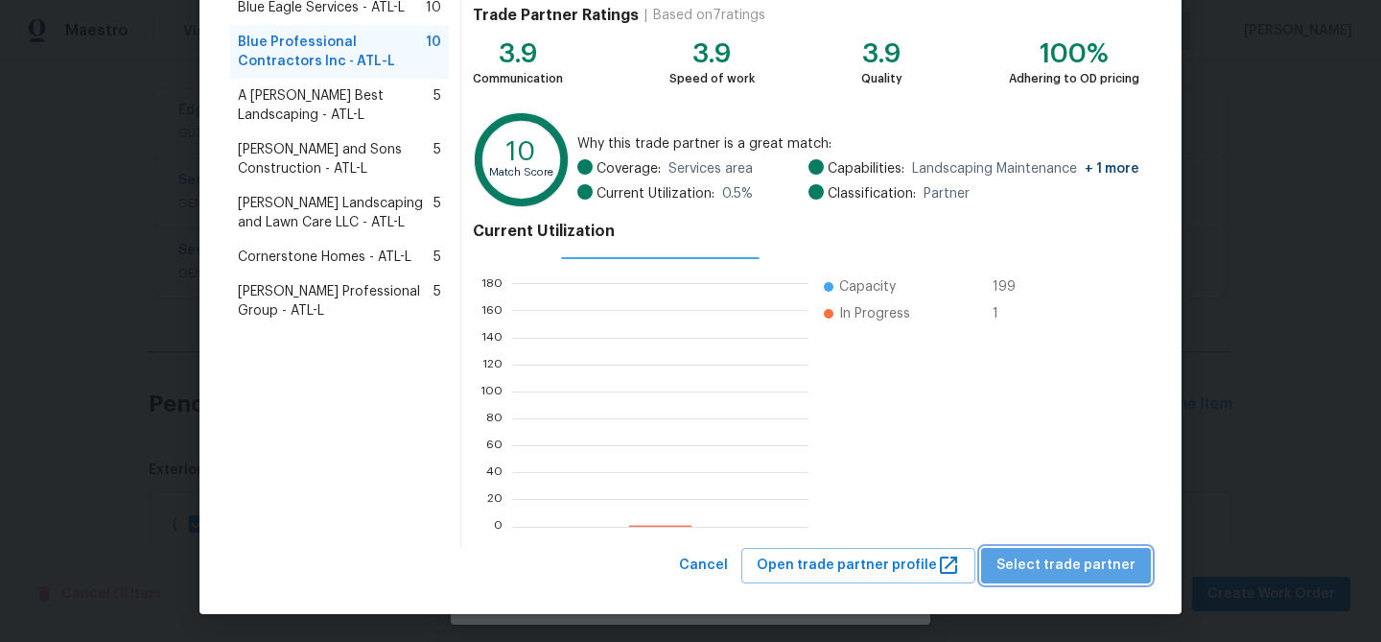
click at [1077, 562] on span "Select trade partner" at bounding box center [1066, 566] width 139 height 24
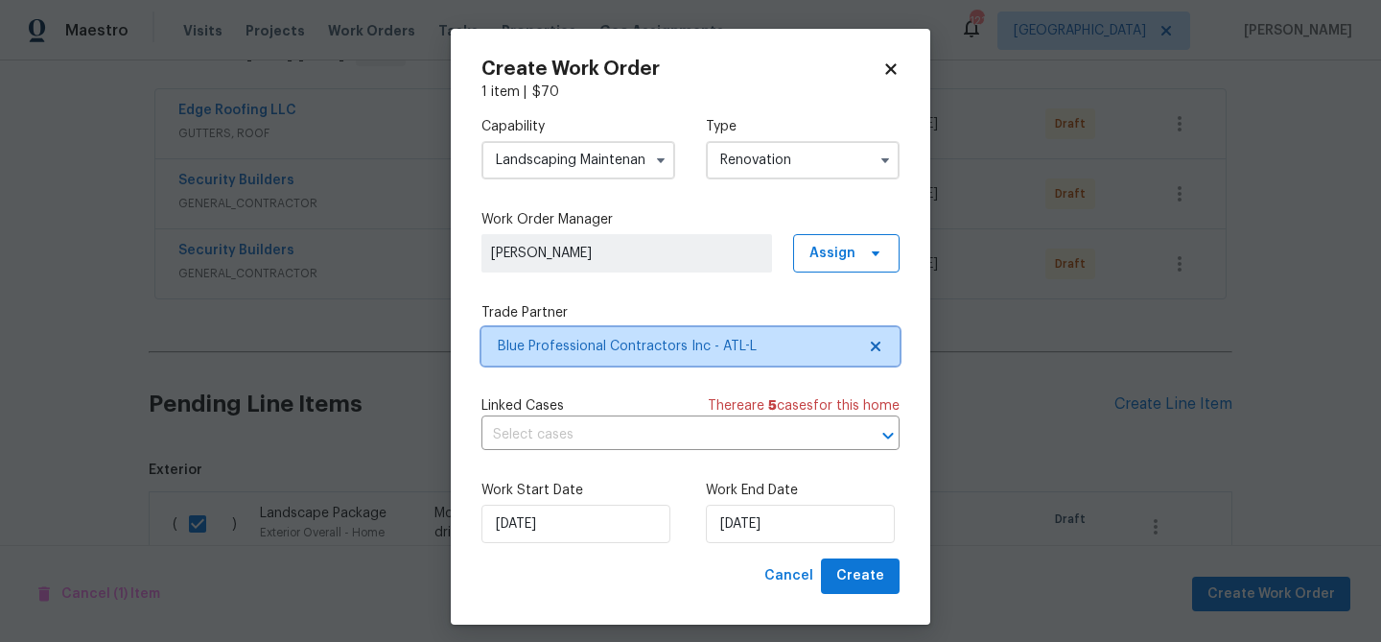
scroll to position [0, 0]
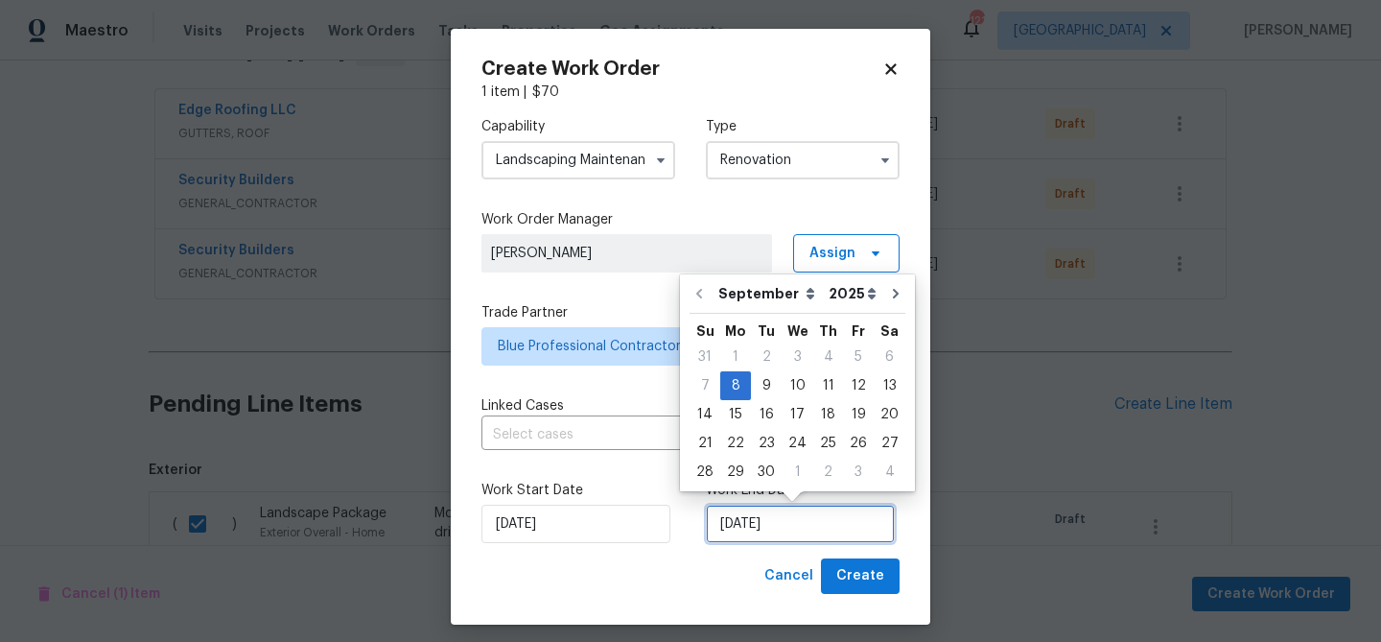
click at [761, 533] on input "9/8/2025" at bounding box center [800, 524] width 189 height 38
drag, startPoint x: 735, startPoint y: 419, endPoint x: 856, endPoint y: 389, distance: 124.7
click at [856, 389] on div "31 1 2 3 4 5 6 7 8 9 10 11 12 13 14 15 16 17 18 19 20 21 22 23 24 25 26 27 28 2…" at bounding box center [798, 414] width 216 height 144
click at [856, 389] on div "12" at bounding box center [858, 385] width 31 height 27
type input "9/12/2025"
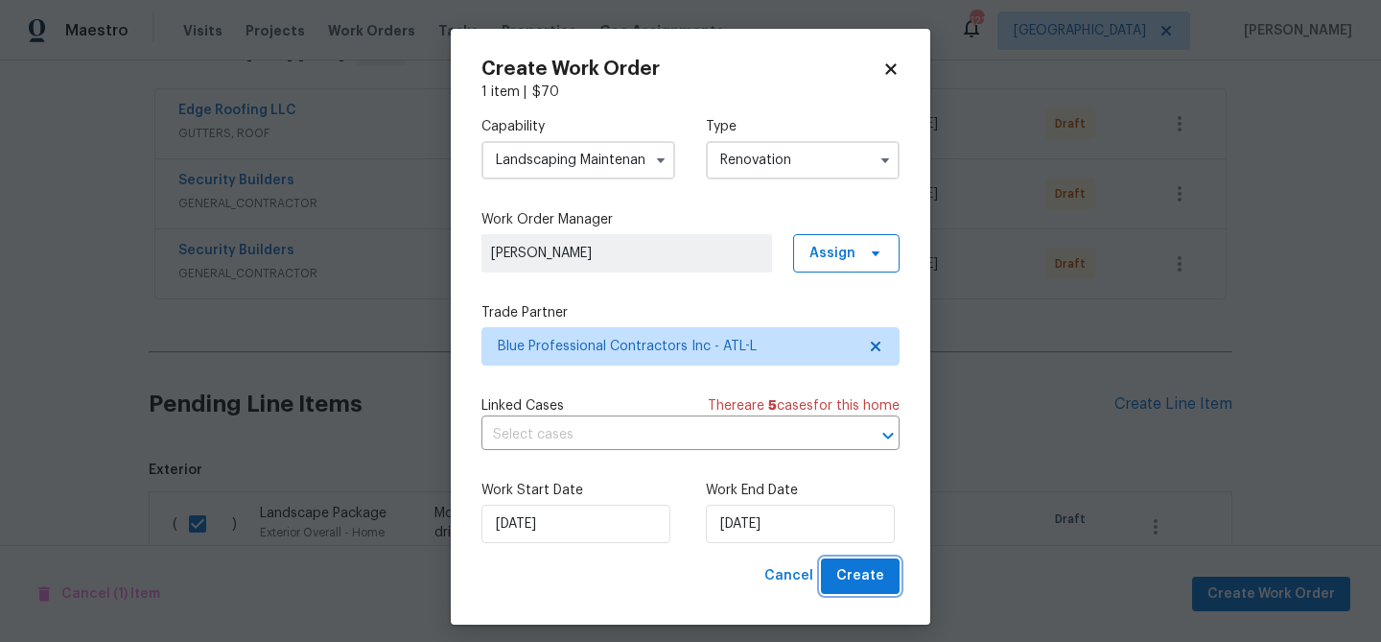
click at [858, 577] on span "Create" at bounding box center [861, 576] width 48 height 24
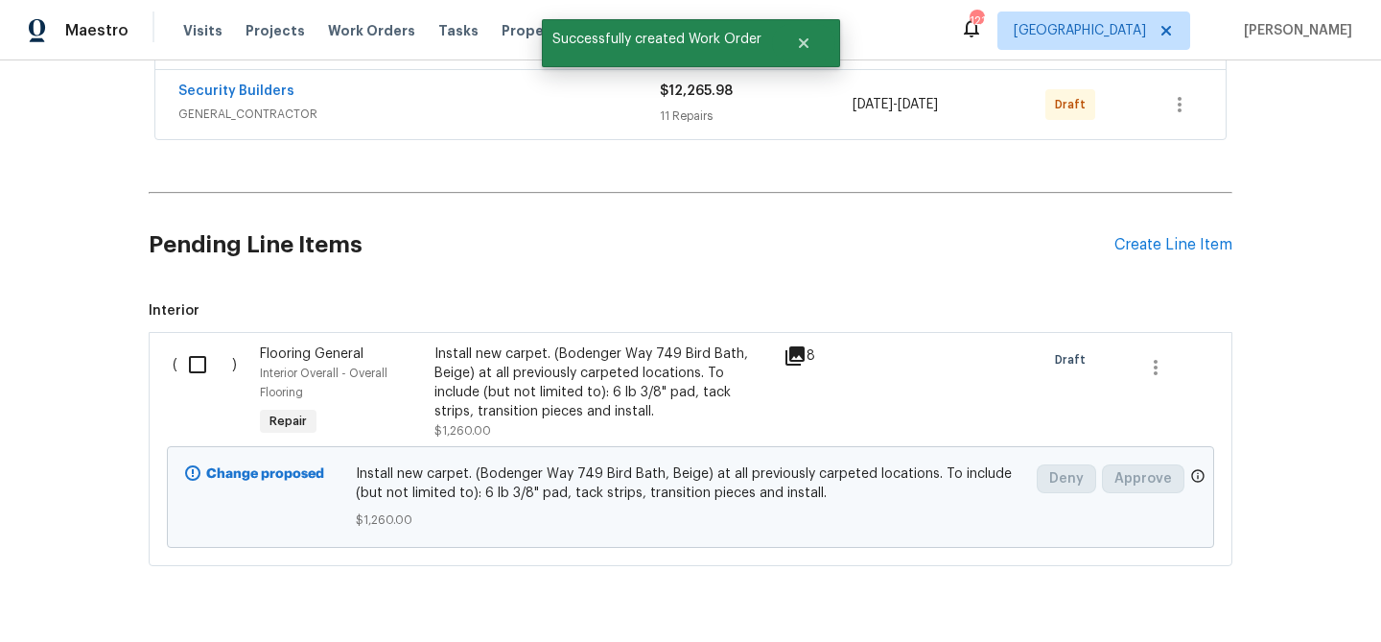
scroll to position [625, 0]
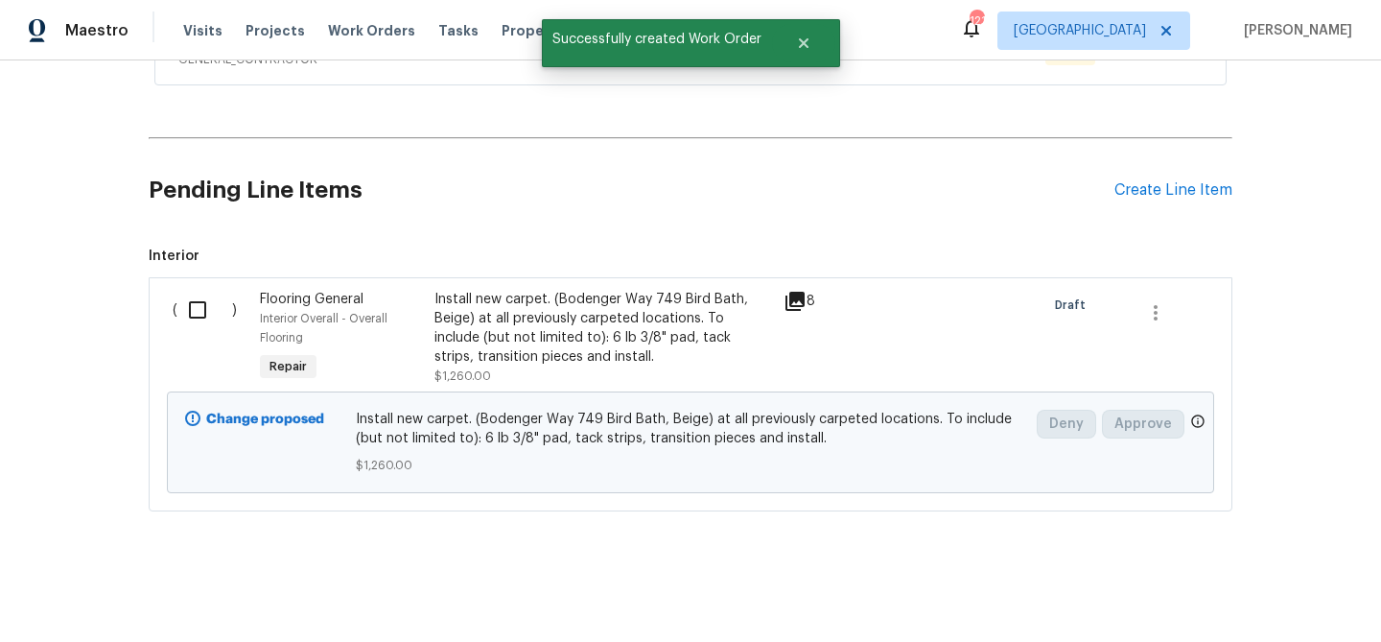
click at [193, 311] on input "checkbox" at bounding box center [204, 310] width 55 height 40
checkbox input "true"
click at [1219, 598] on span "Create Work Order" at bounding box center [1272, 594] width 128 height 24
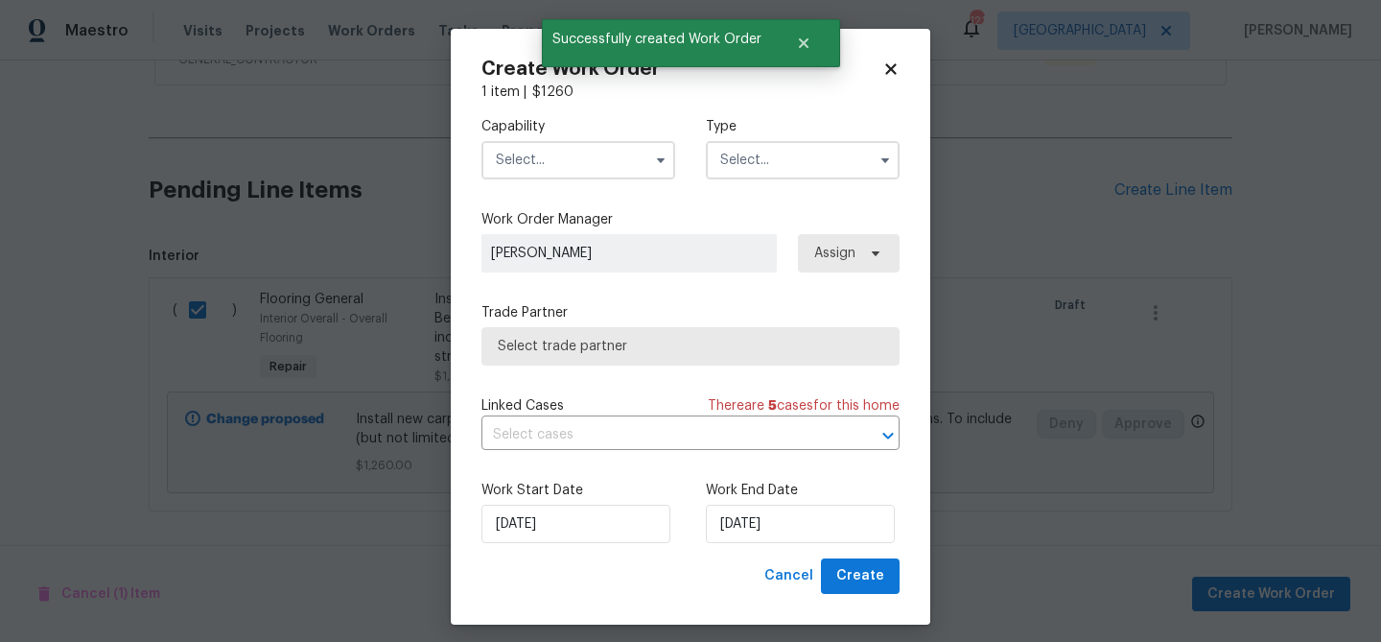
click at [565, 149] on input "text" at bounding box center [579, 160] width 194 height 38
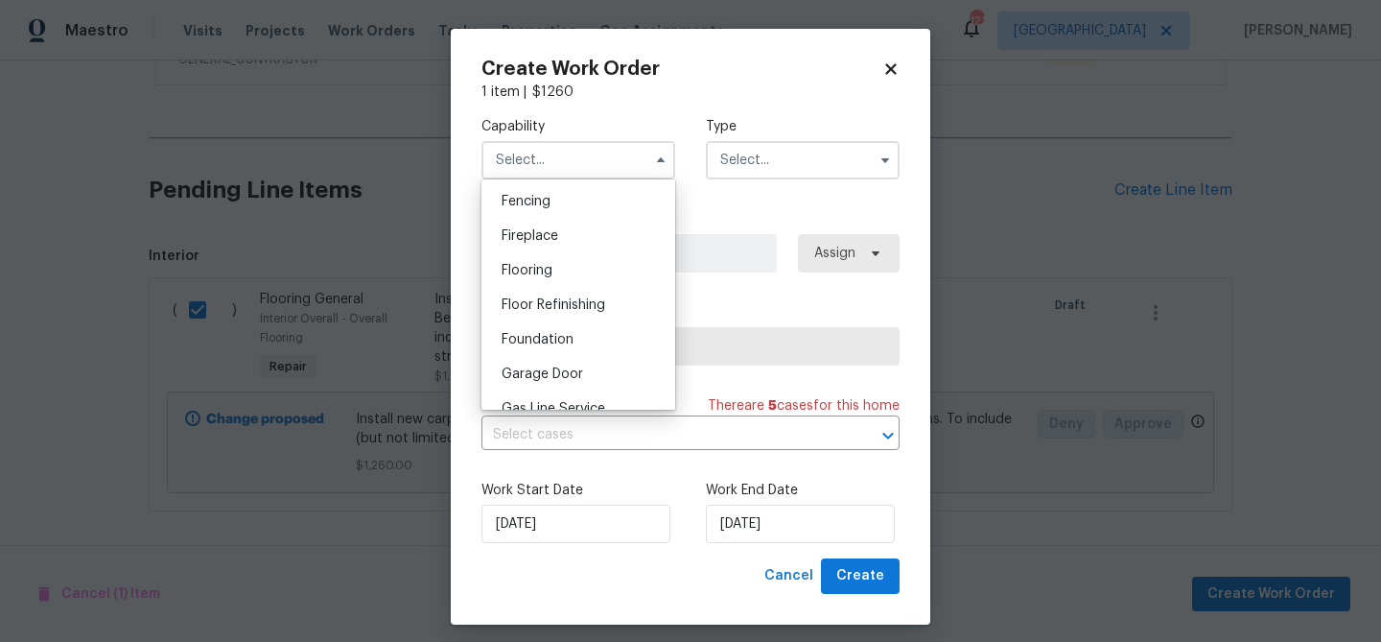
scroll to position [670, 0]
click at [568, 275] on div "Flooring" at bounding box center [578, 276] width 184 height 35
type input "Flooring"
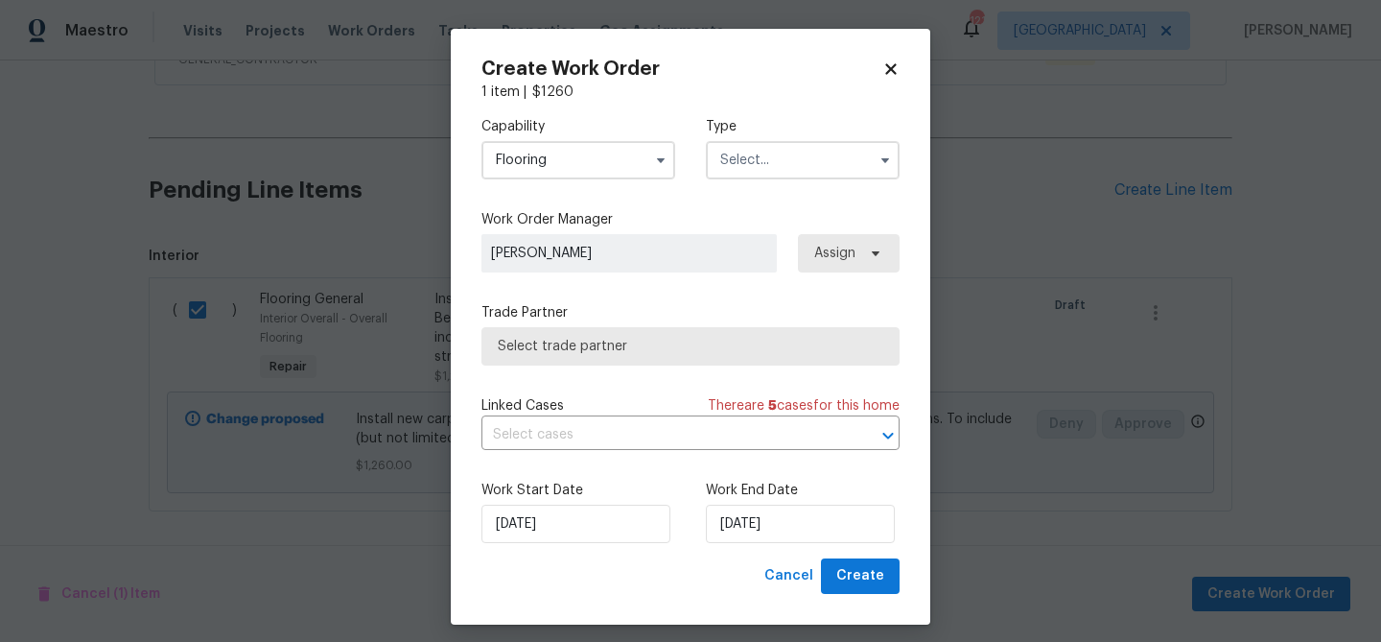
click at [747, 156] on input "text" at bounding box center [803, 160] width 194 height 38
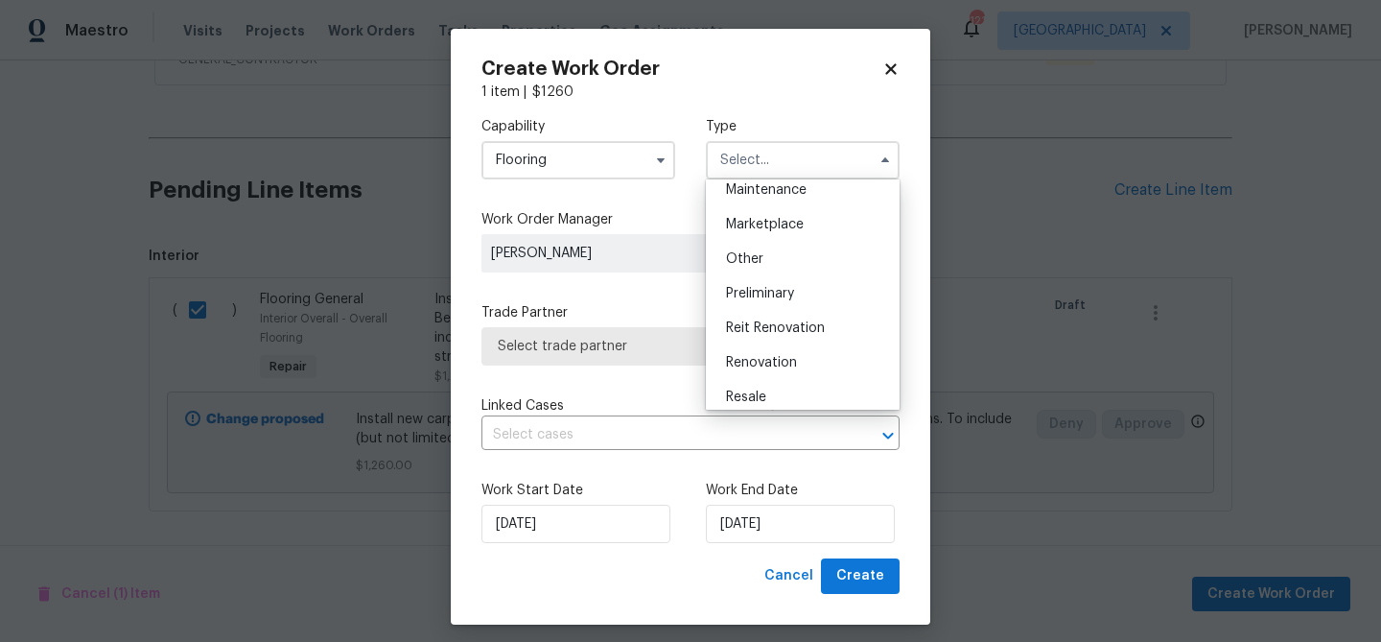
scroll to position [436, 0]
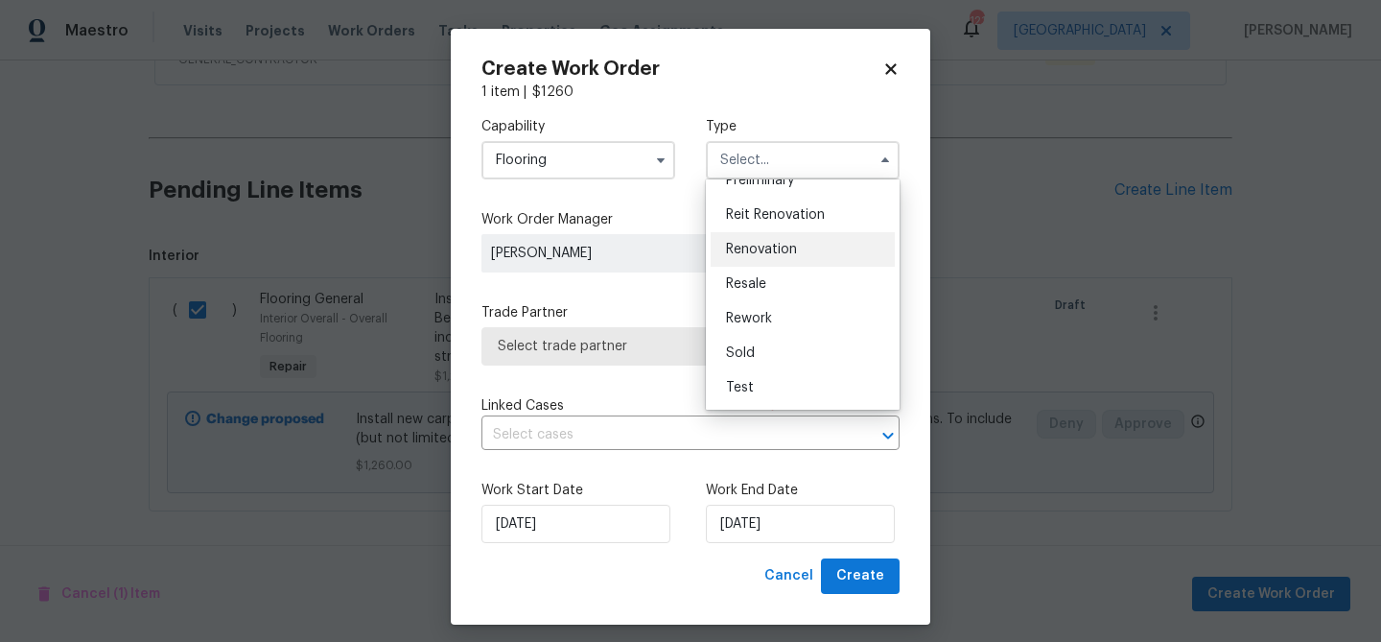
click at [761, 245] on span "Renovation" at bounding box center [761, 249] width 71 height 13
type input "Renovation"
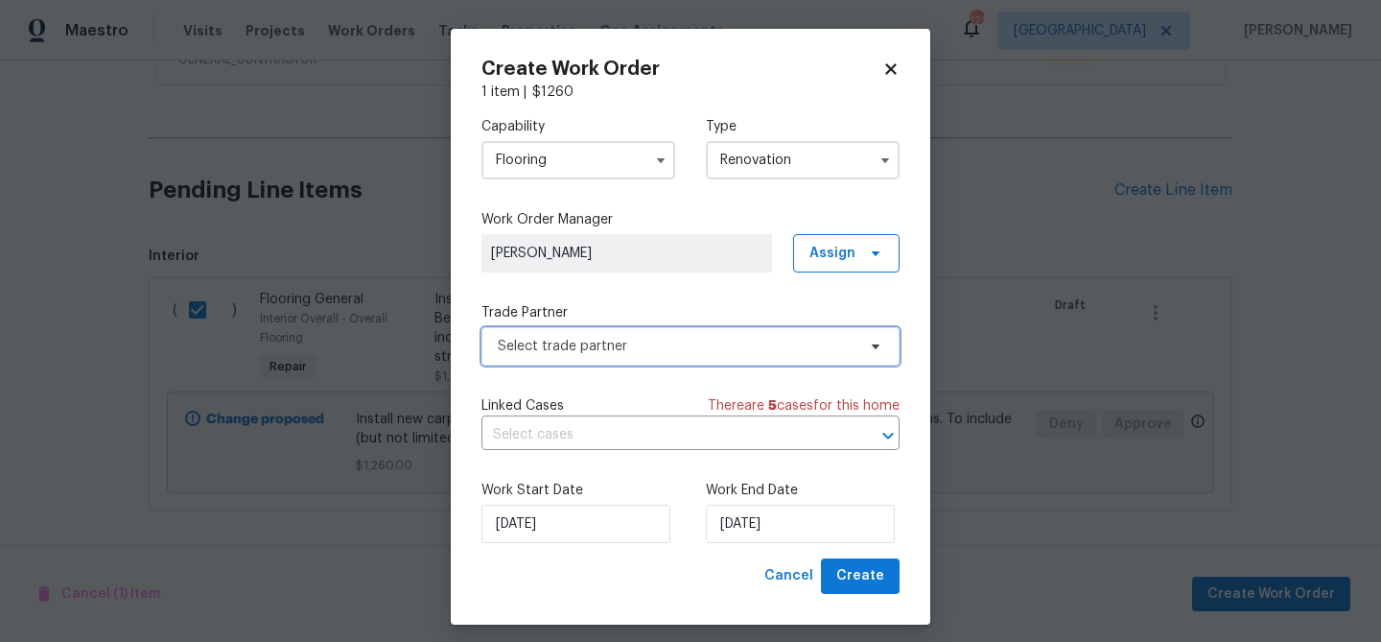
click at [624, 333] on span "Select trade partner" at bounding box center [691, 346] width 418 height 38
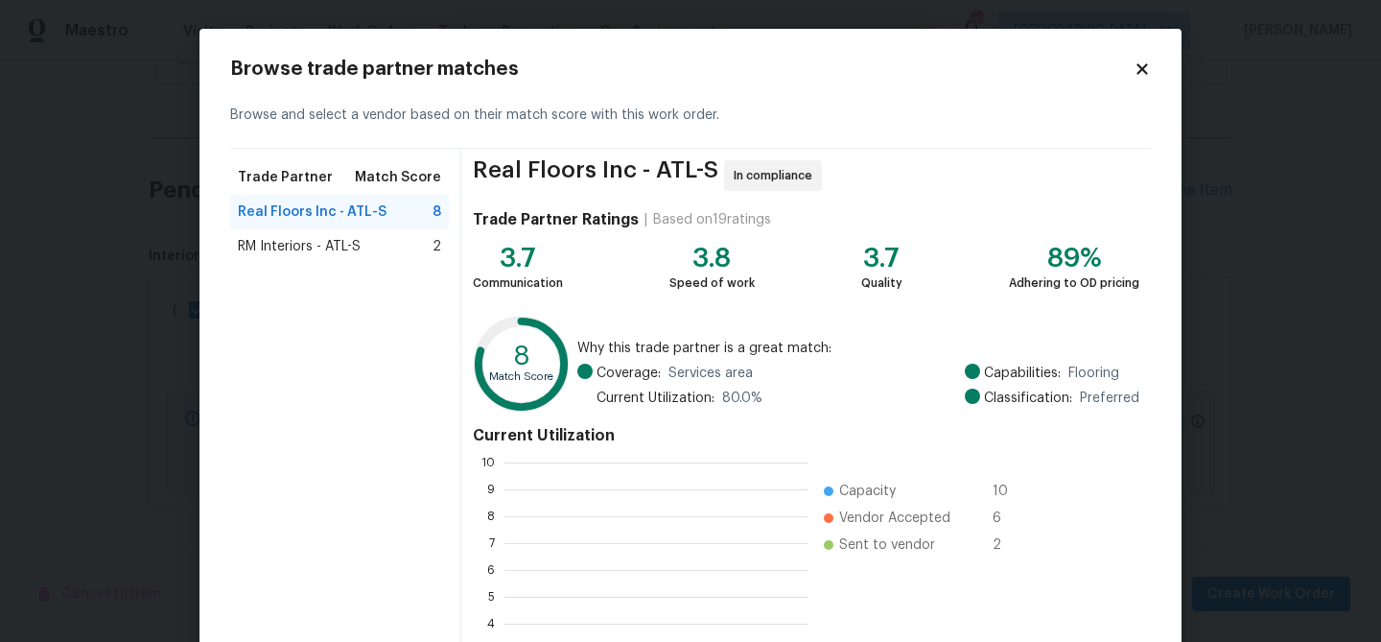
scroll to position [269, 304]
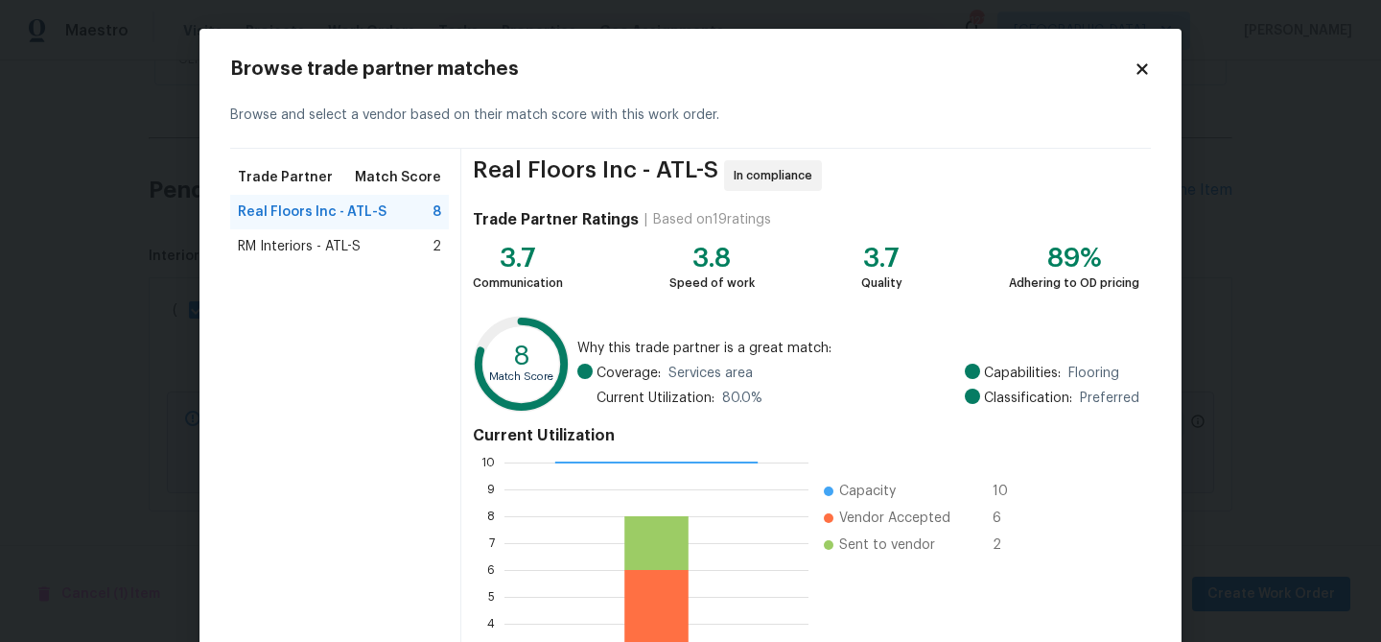
click at [307, 203] on span "Real Floors Inc - ATL-S" at bounding box center [312, 211] width 149 height 19
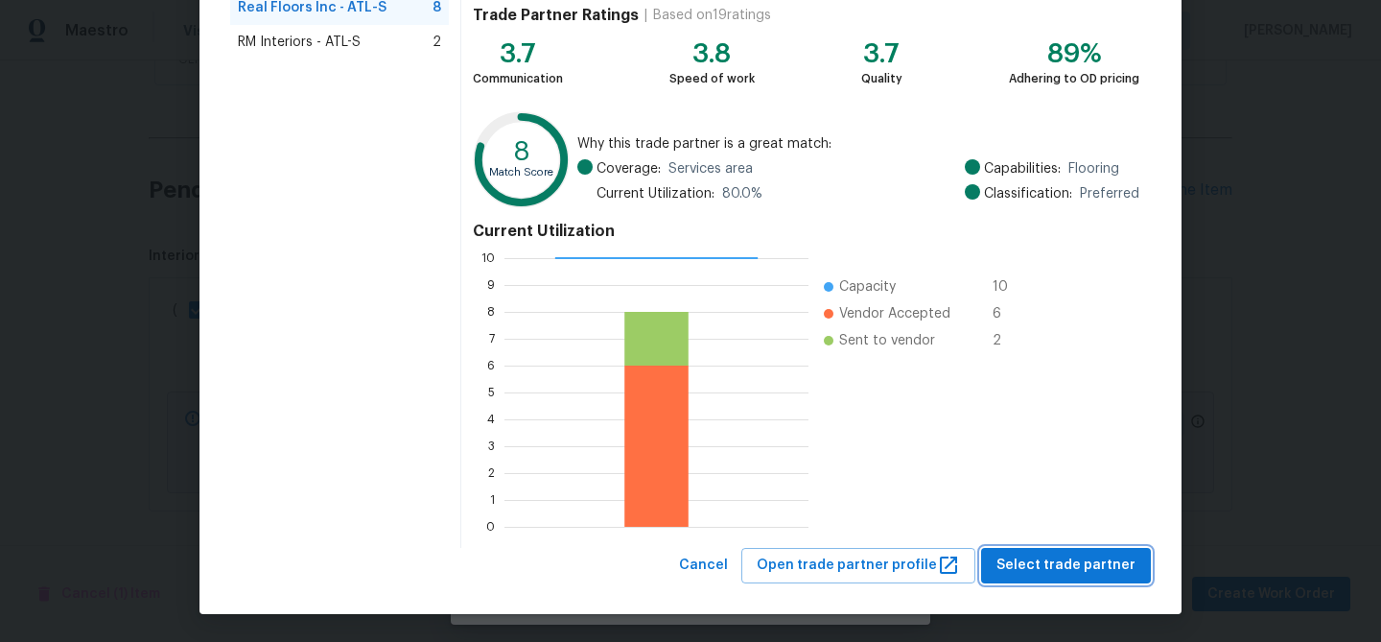
click at [1108, 563] on span "Select trade partner" at bounding box center [1066, 566] width 139 height 24
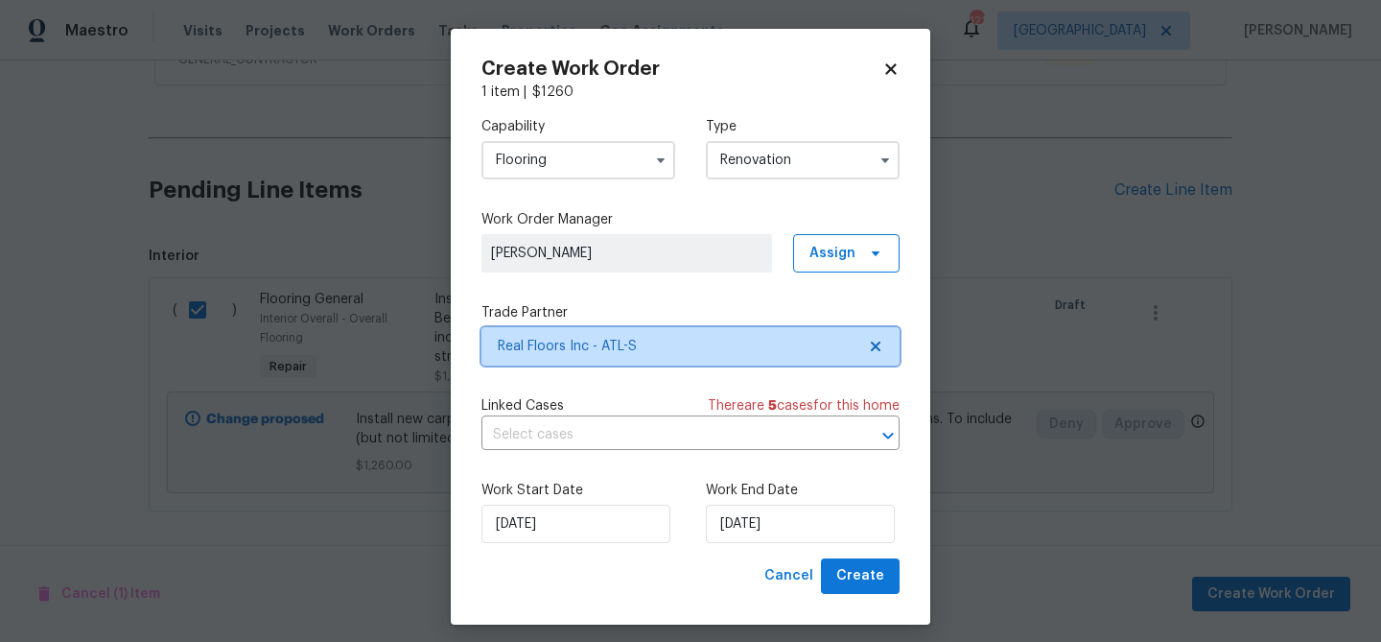
scroll to position [0, 0]
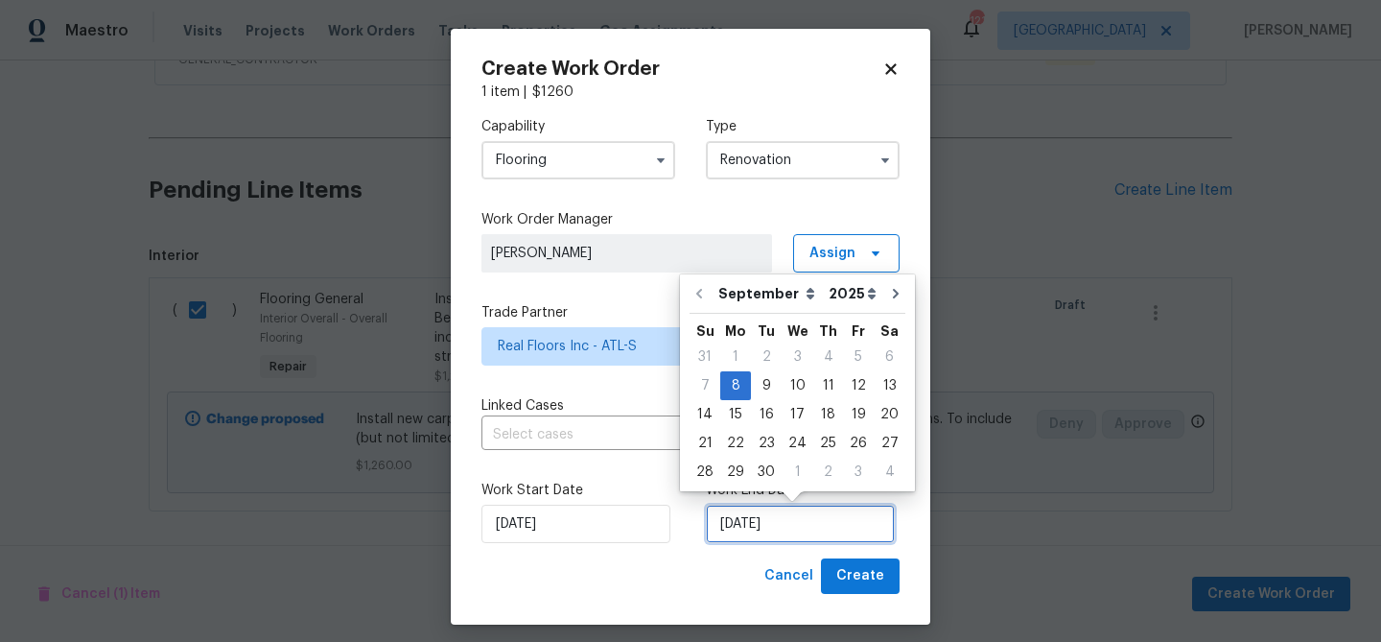
click at [764, 532] on input "9/8/2025" at bounding box center [800, 524] width 189 height 38
click at [793, 412] on div "17" at bounding box center [798, 414] width 32 height 27
type input "9/17/2025"
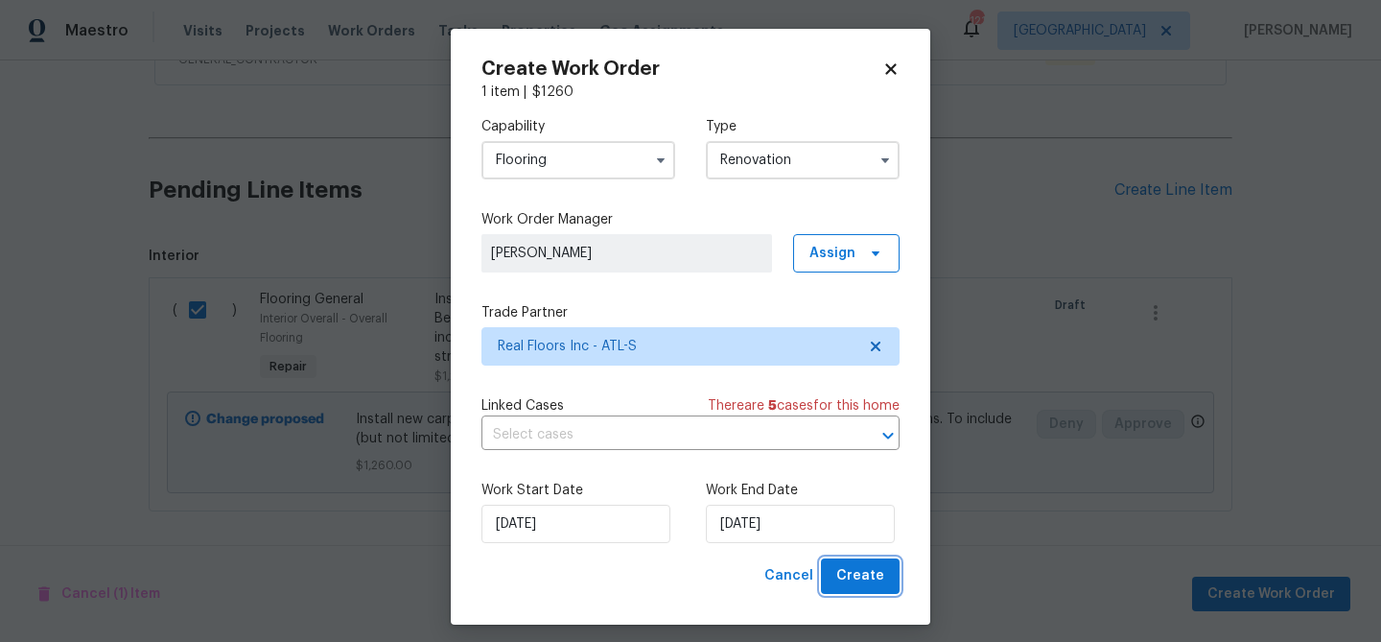
click at [860, 564] on button "Create" at bounding box center [860, 575] width 79 height 35
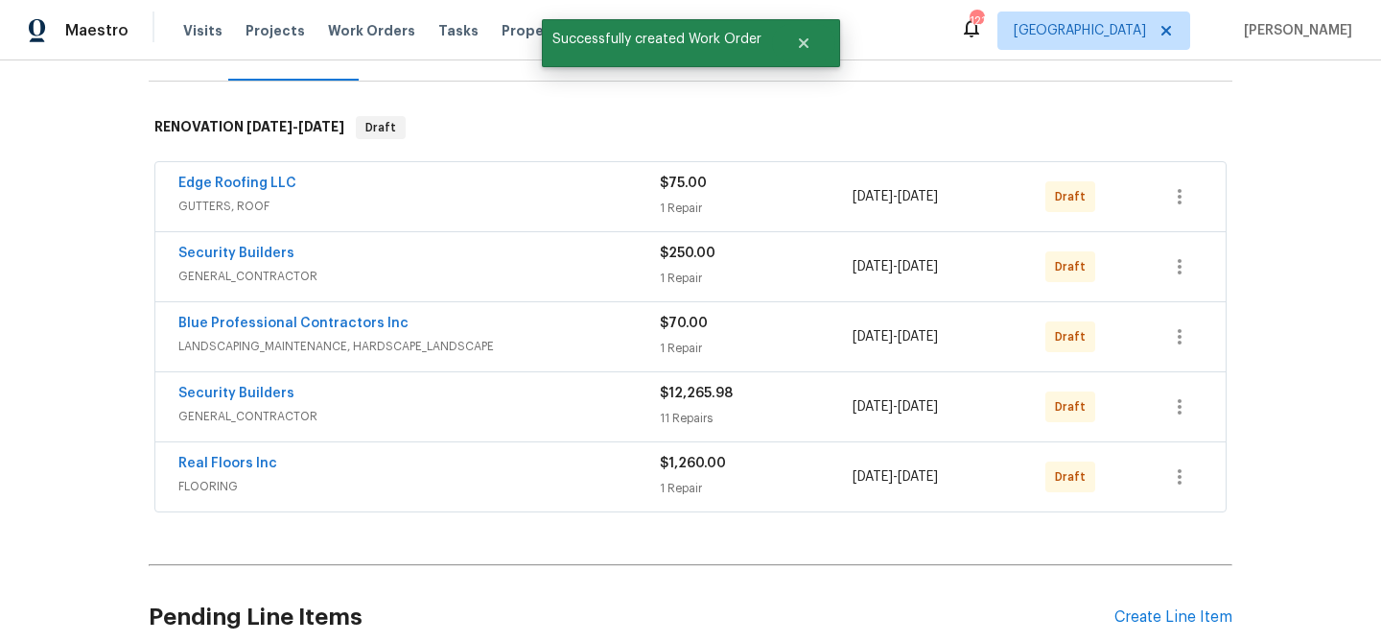
scroll to position [225, 0]
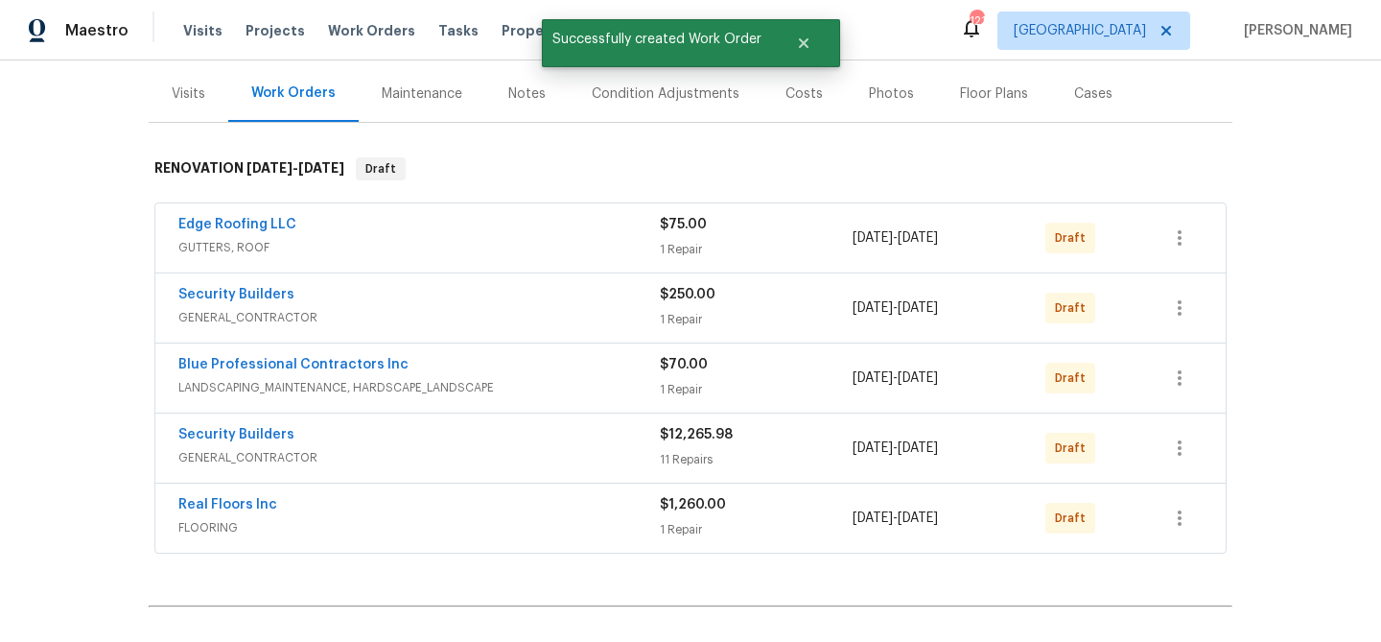
click at [267, 285] on span "Security Builders" at bounding box center [236, 294] width 116 height 19
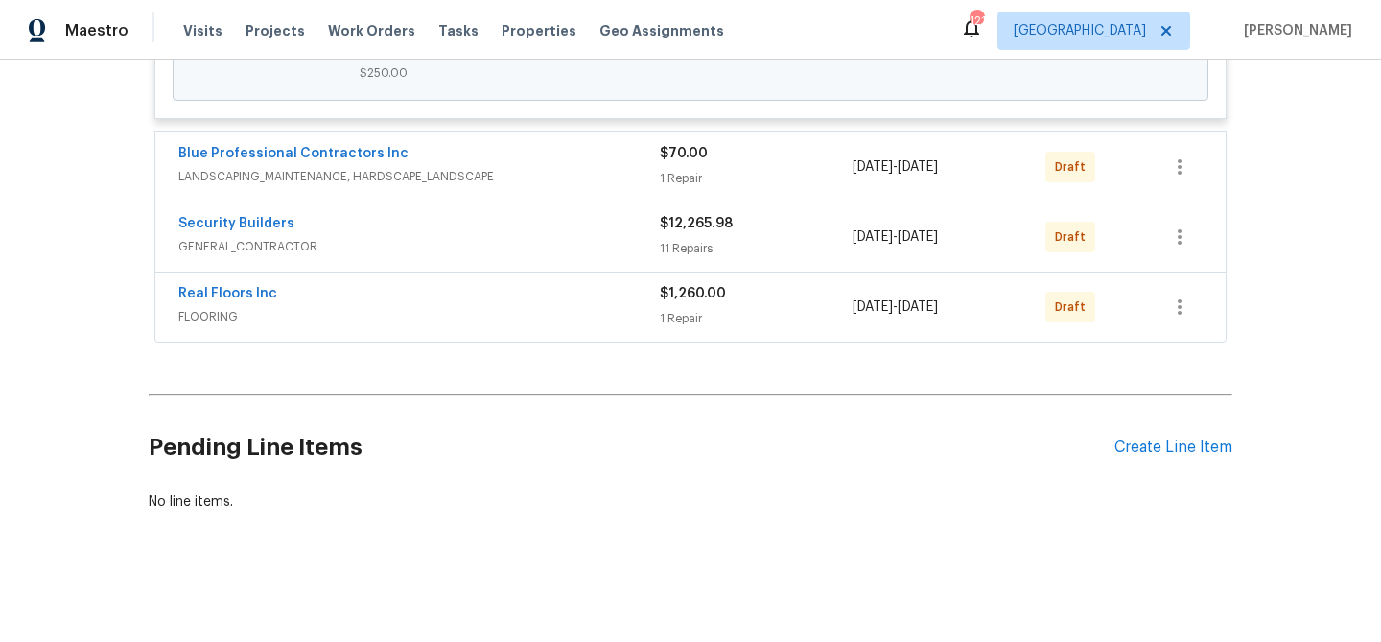
scroll to position [344, 0]
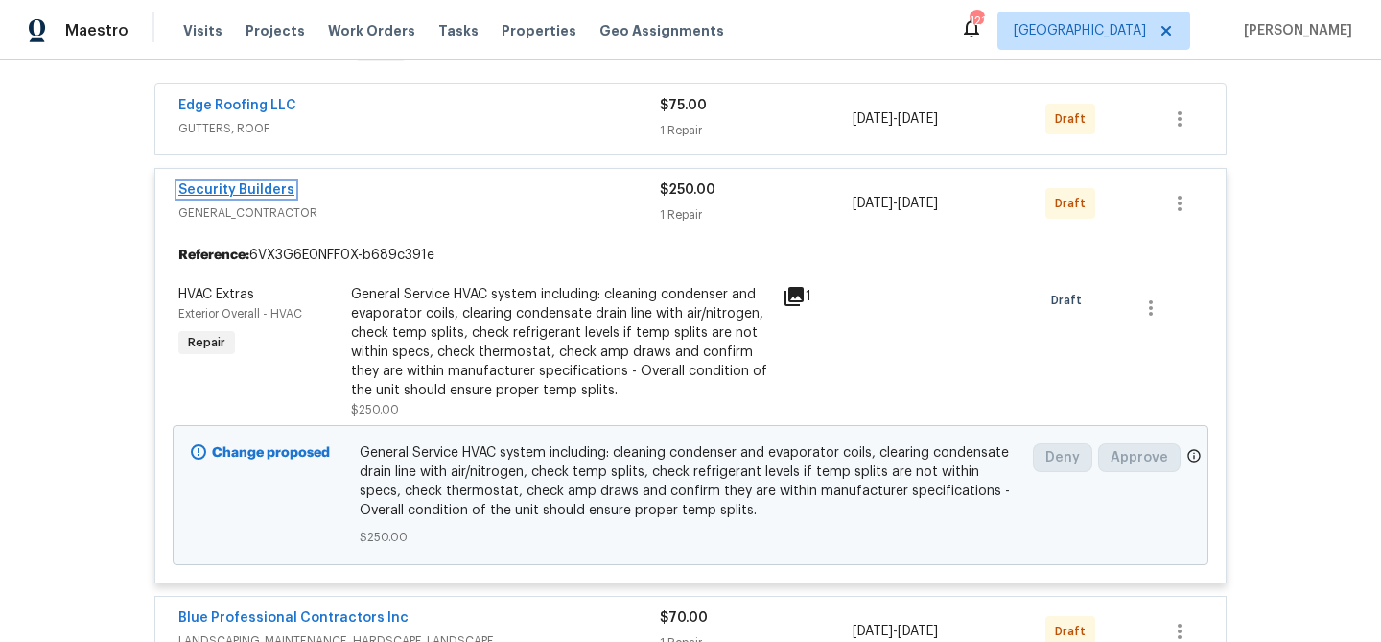
click at [271, 190] on link "Security Builders" at bounding box center [236, 189] width 116 height 13
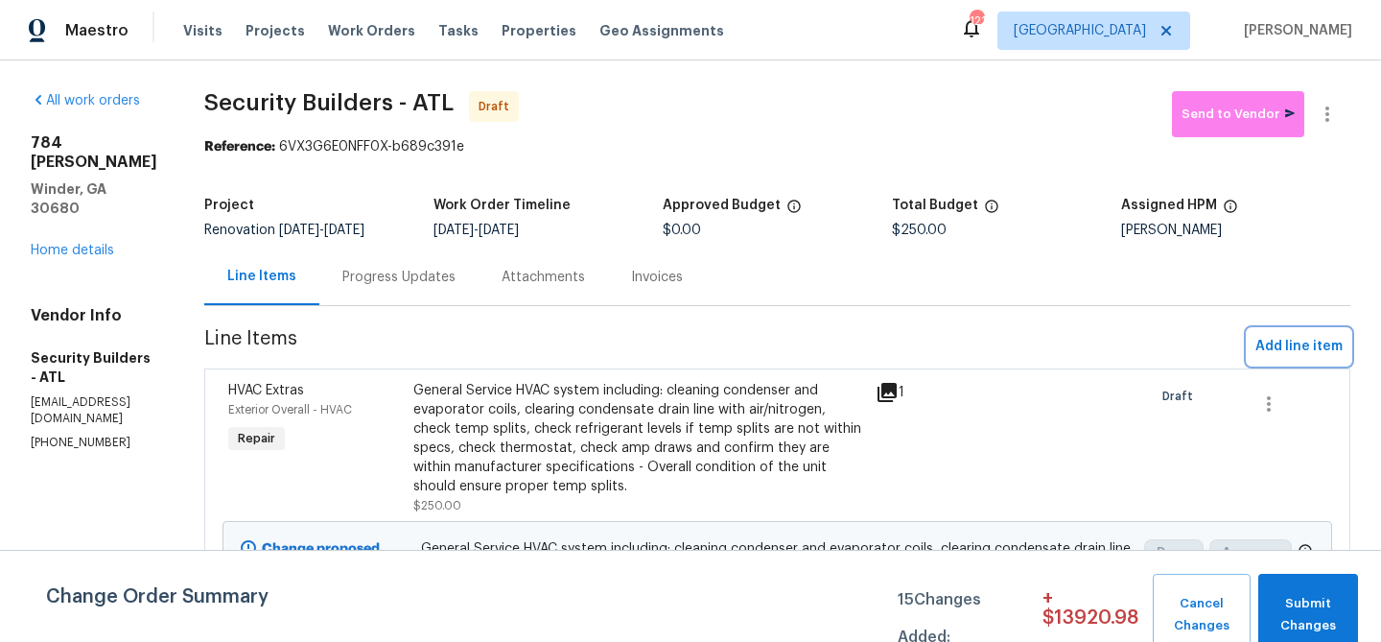
click at [1299, 341] on span "Add line item" at bounding box center [1299, 347] width 87 height 24
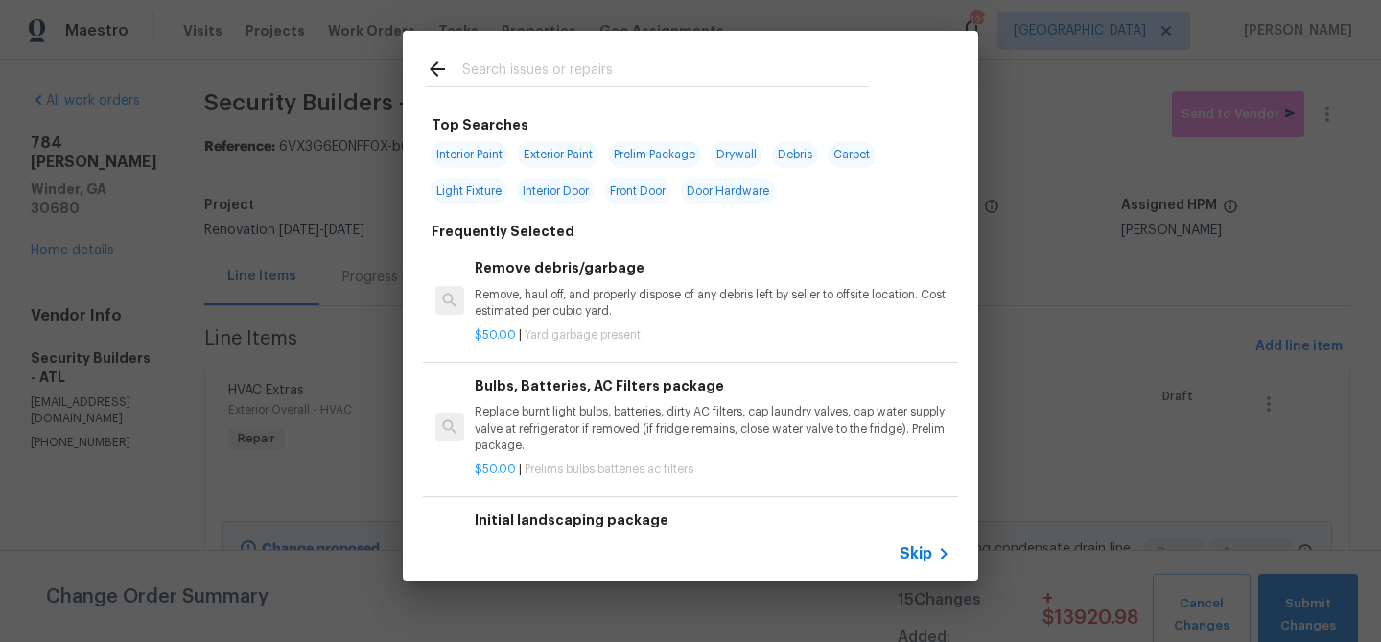
click at [614, 69] on input "text" at bounding box center [665, 72] width 407 height 29
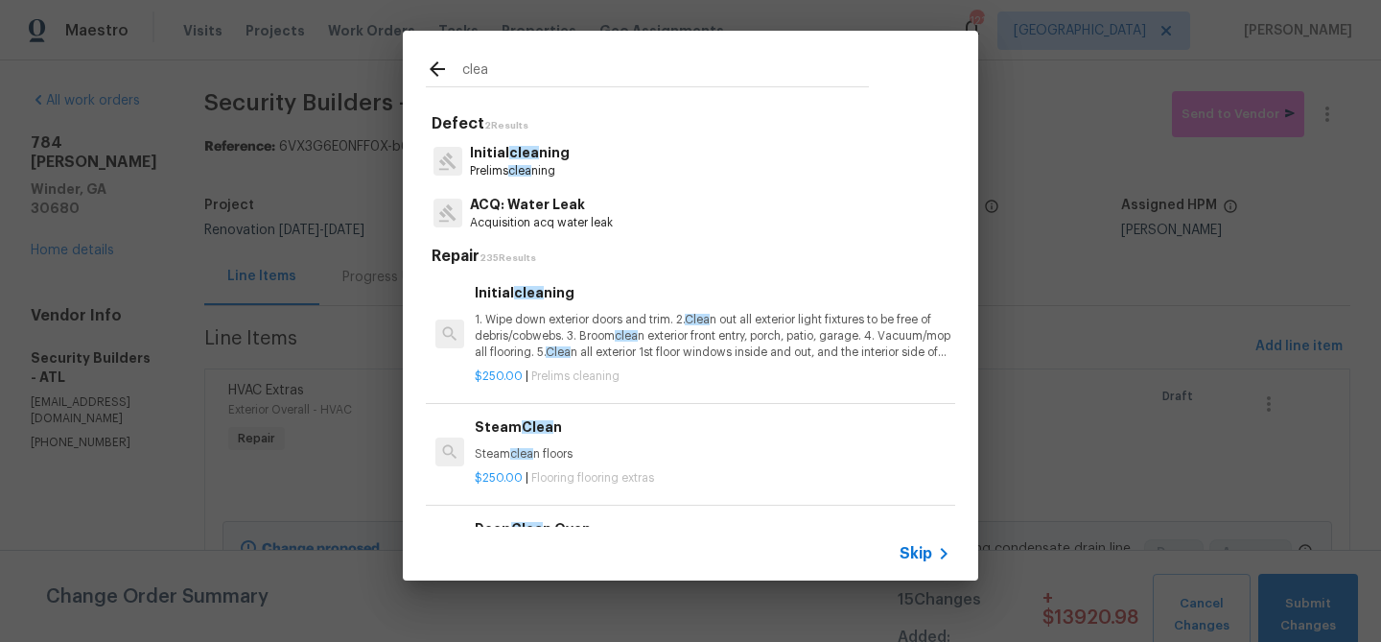
type input "clea"
click at [580, 332] on p "1. Wipe down exterior doors and trim. 2. Clea n out all exterior light fixtures…" at bounding box center [713, 336] width 476 height 49
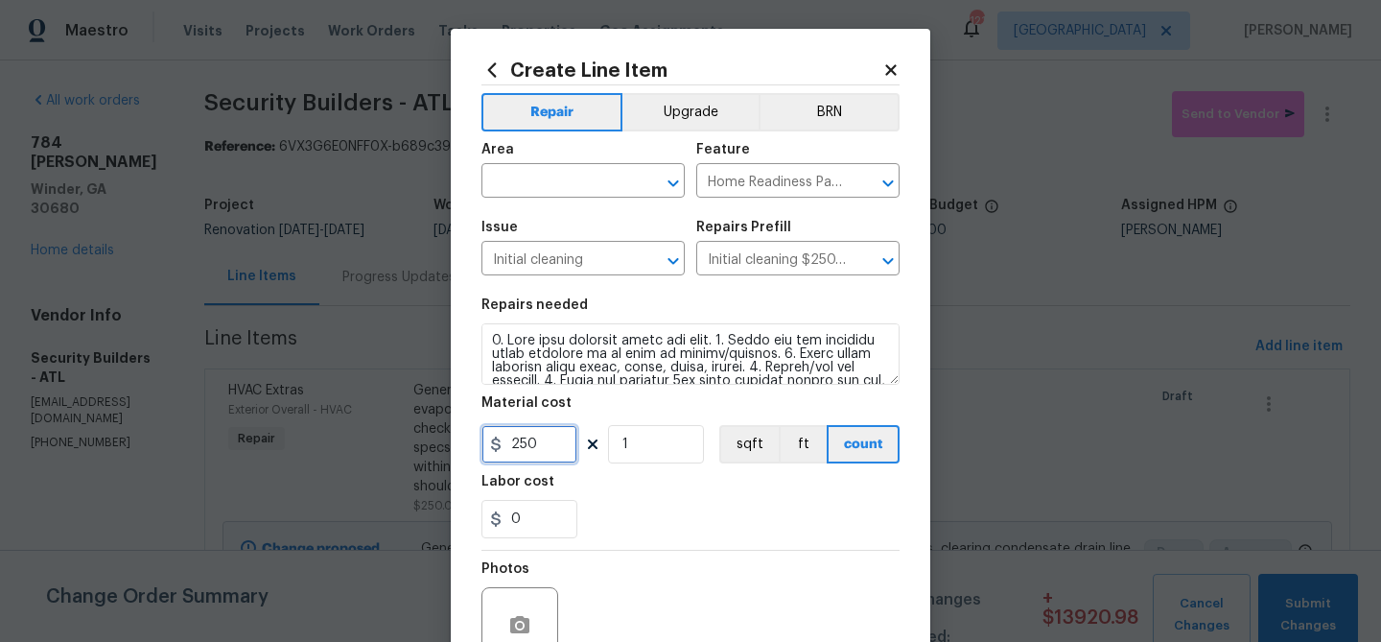
click at [536, 444] on input "250" at bounding box center [530, 444] width 96 height 38
type input "275"
click at [754, 527] on div "0" at bounding box center [691, 519] width 418 height 38
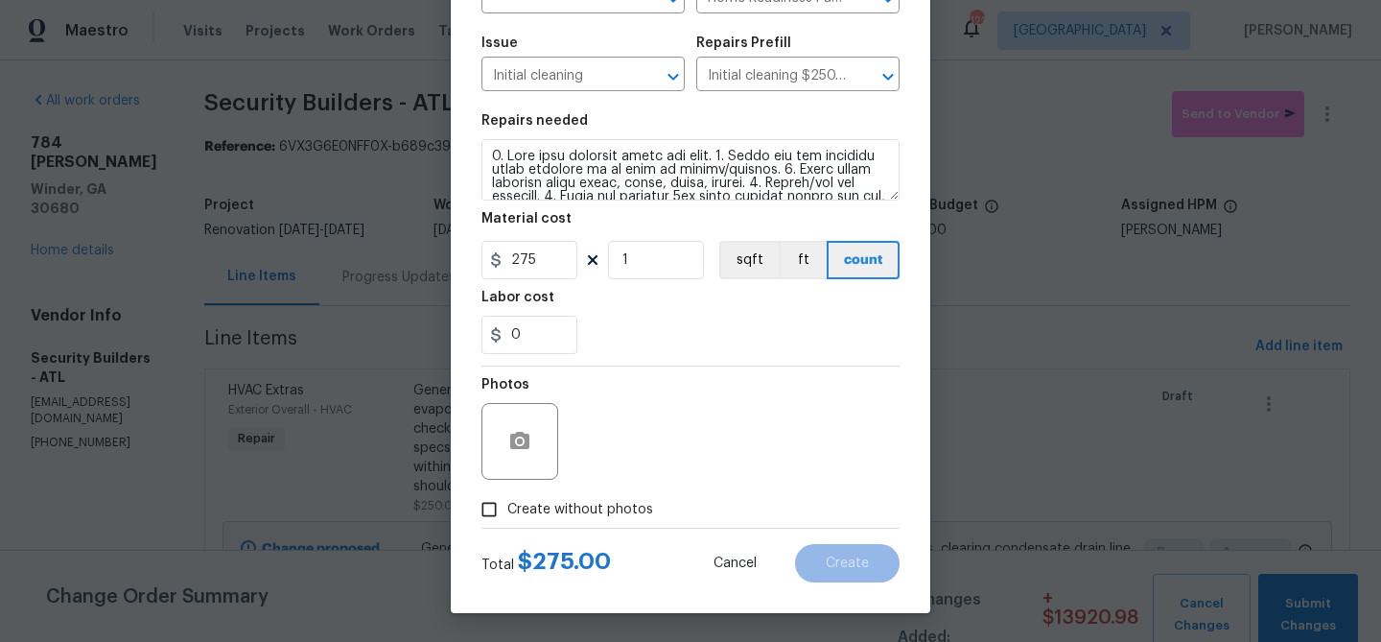
click at [597, 509] on span "Create without photos" at bounding box center [580, 510] width 146 height 20
click at [507, 509] on input "Create without photos" at bounding box center [489, 509] width 36 height 36
checkbox input "true"
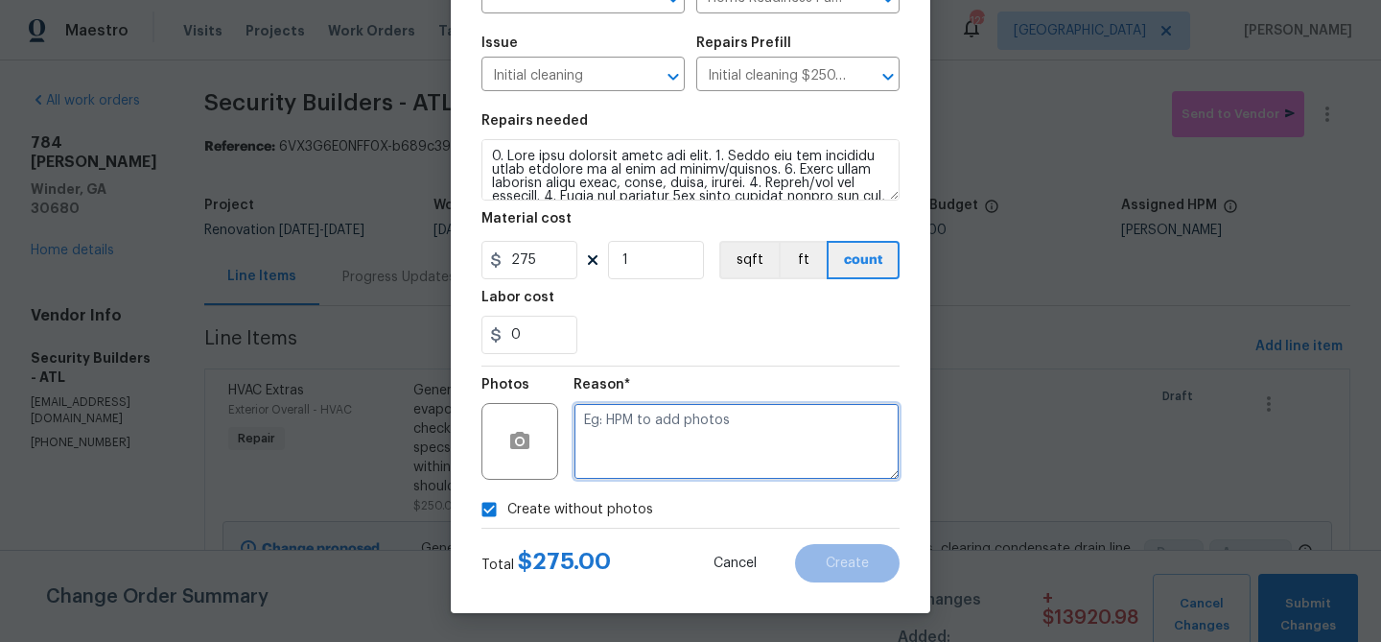
click at [606, 449] on textarea at bounding box center [737, 441] width 326 height 77
click at [751, 438] on textarea "Clean" at bounding box center [737, 441] width 326 height 77
click at [747, 436] on textarea "Clean" at bounding box center [737, 441] width 326 height 77
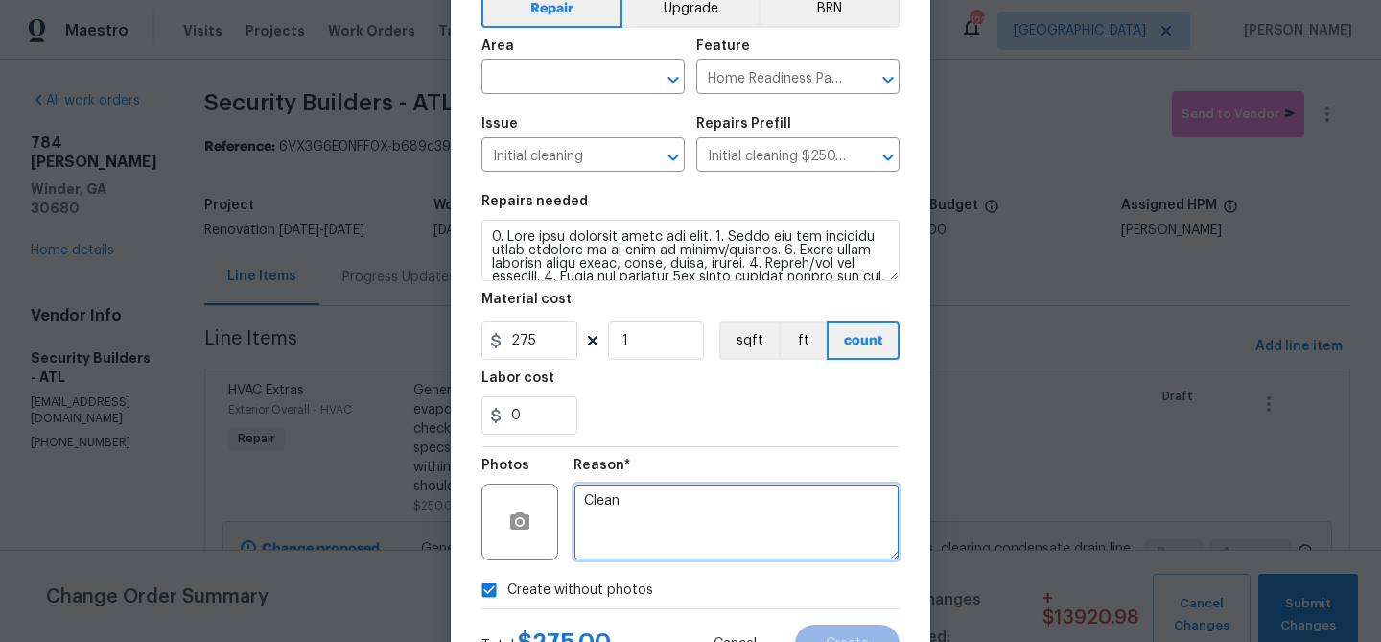
scroll to position [103, 0]
type textarea "Clean"
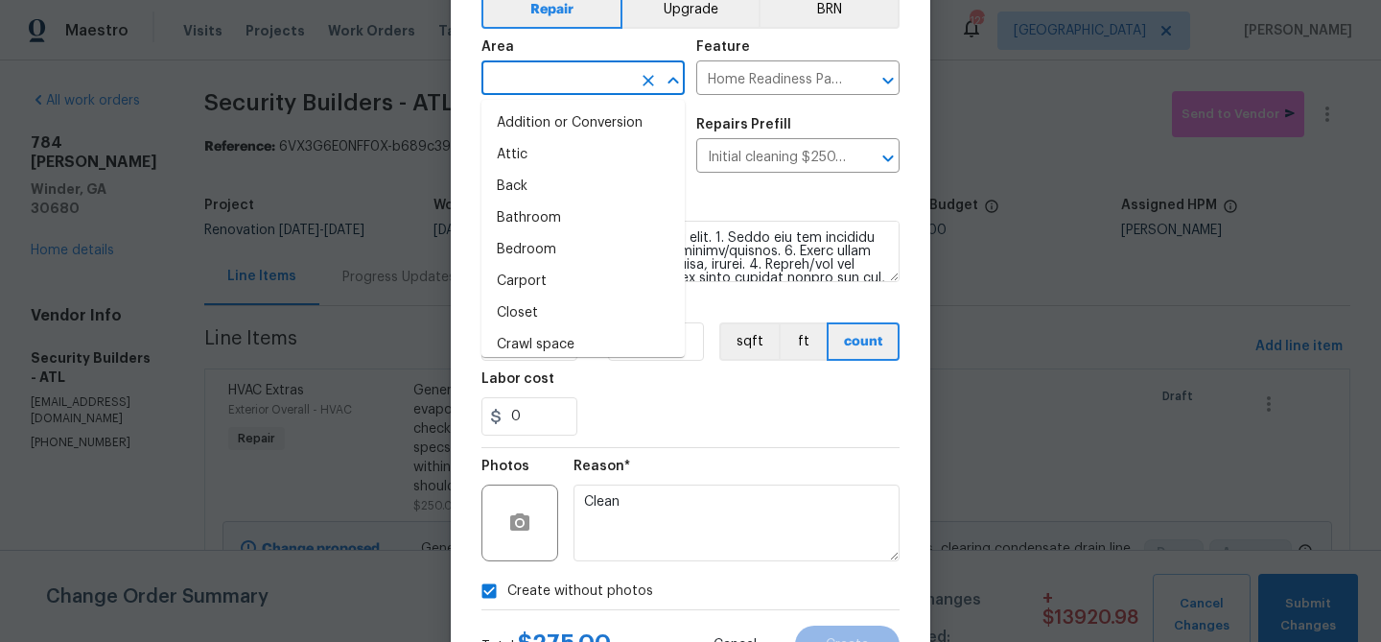
click at [604, 82] on input "text" at bounding box center [557, 80] width 150 height 30
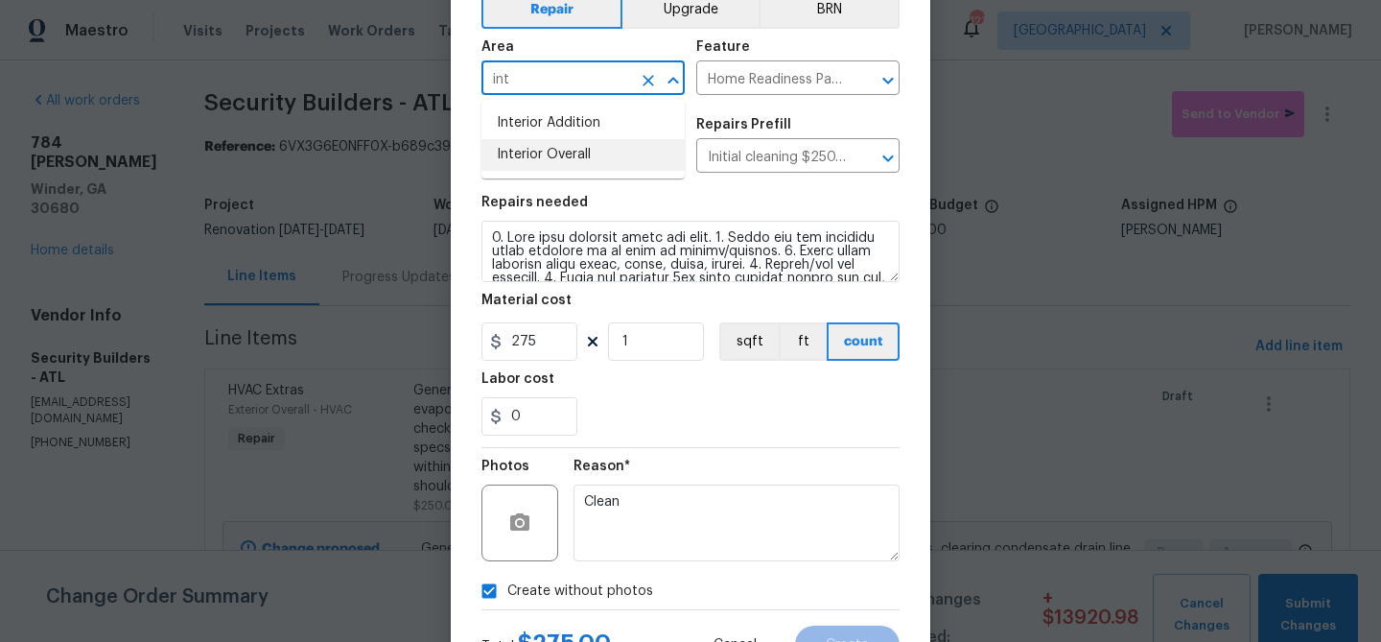
click at [574, 151] on li "Interior Overall" at bounding box center [583, 155] width 203 height 32
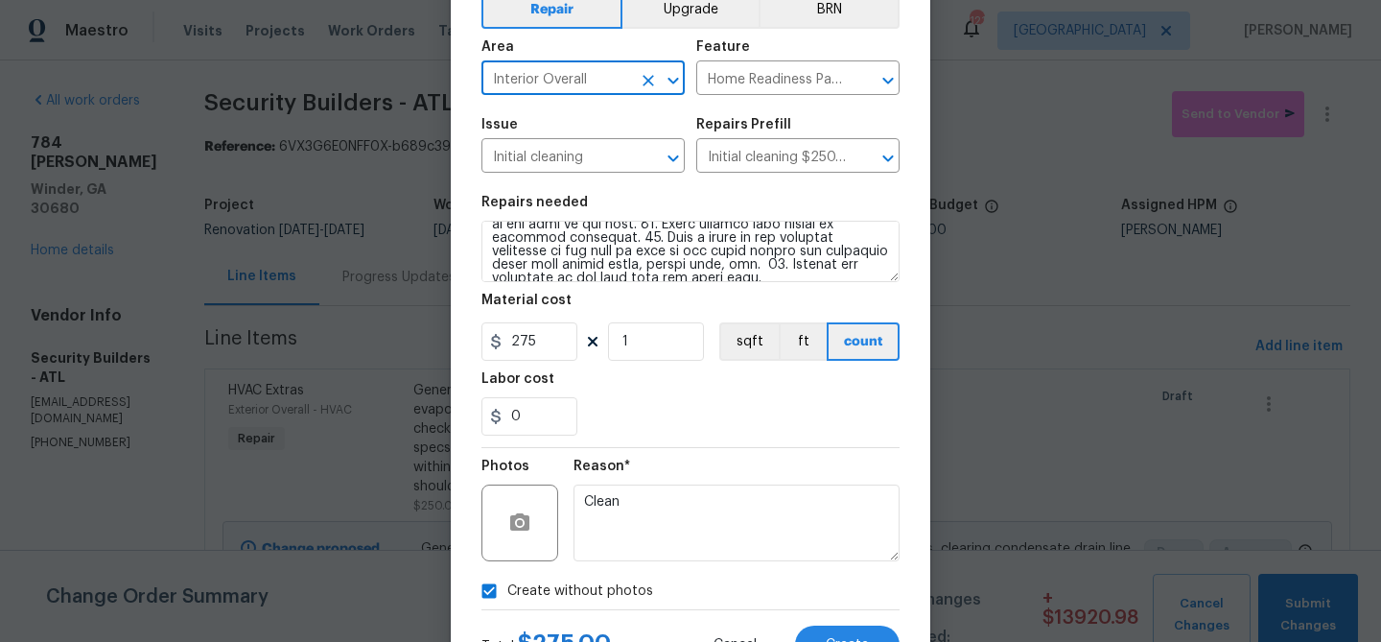
scroll to position [185, 0]
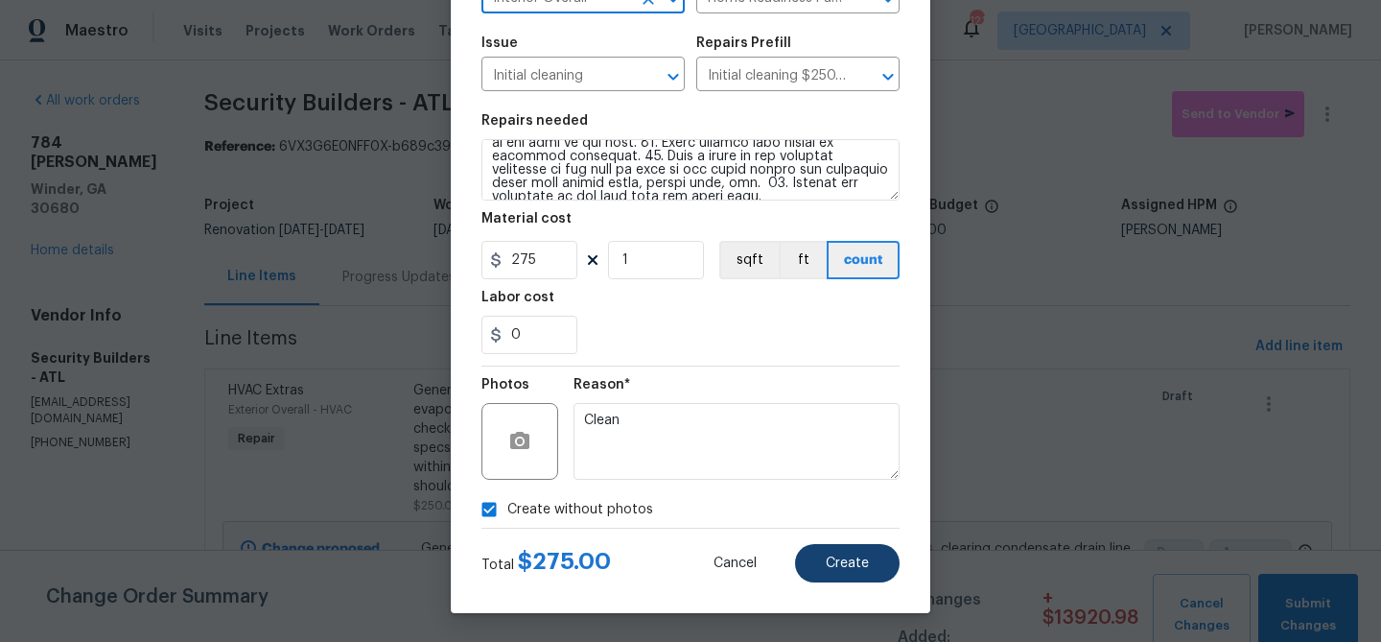
type input "Interior Overall"
click at [828, 570] on span "Create" at bounding box center [847, 563] width 43 height 14
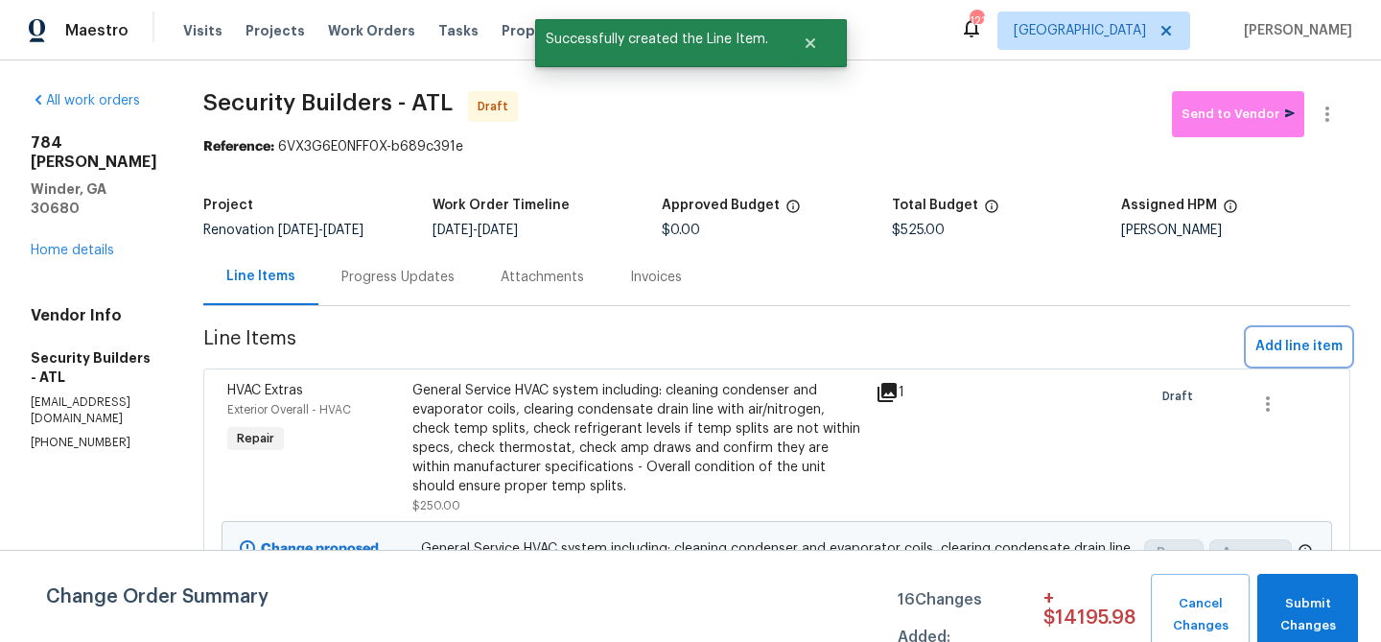
click at [1280, 340] on span "Add line item" at bounding box center [1299, 347] width 87 height 24
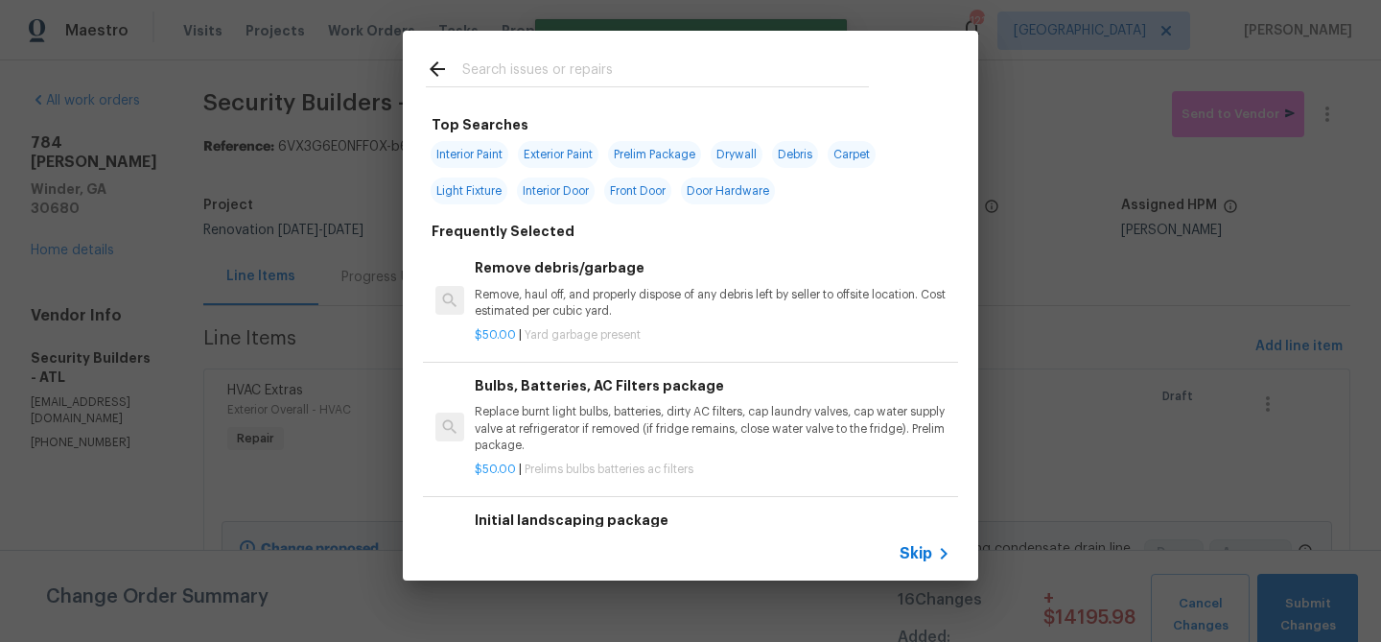
click at [628, 80] on input "text" at bounding box center [665, 72] width 407 height 29
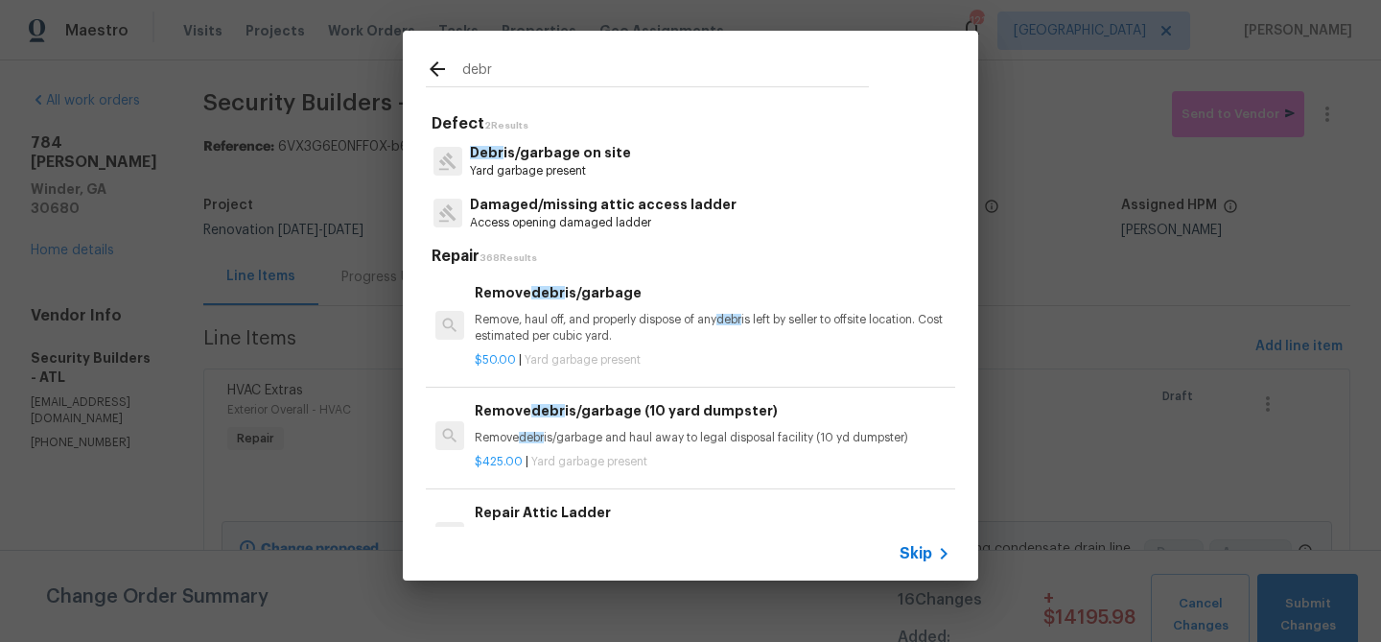
type input "debr"
click at [600, 155] on p "Debr is/garbage on site" at bounding box center [550, 153] width 161 height 20
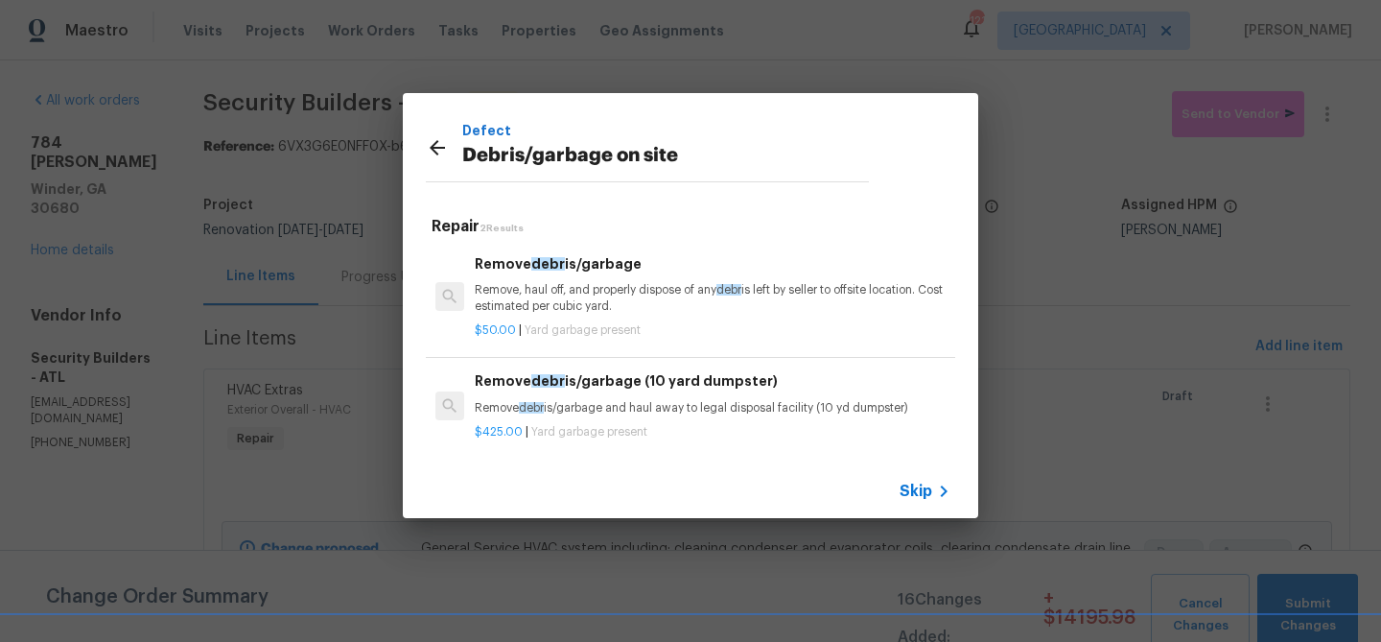
click at [544, 301] on p "Remove, haul off, and properly dispose of any debr is left by seller to offsite…" at bounding box center [713, 298] width 476 height 33
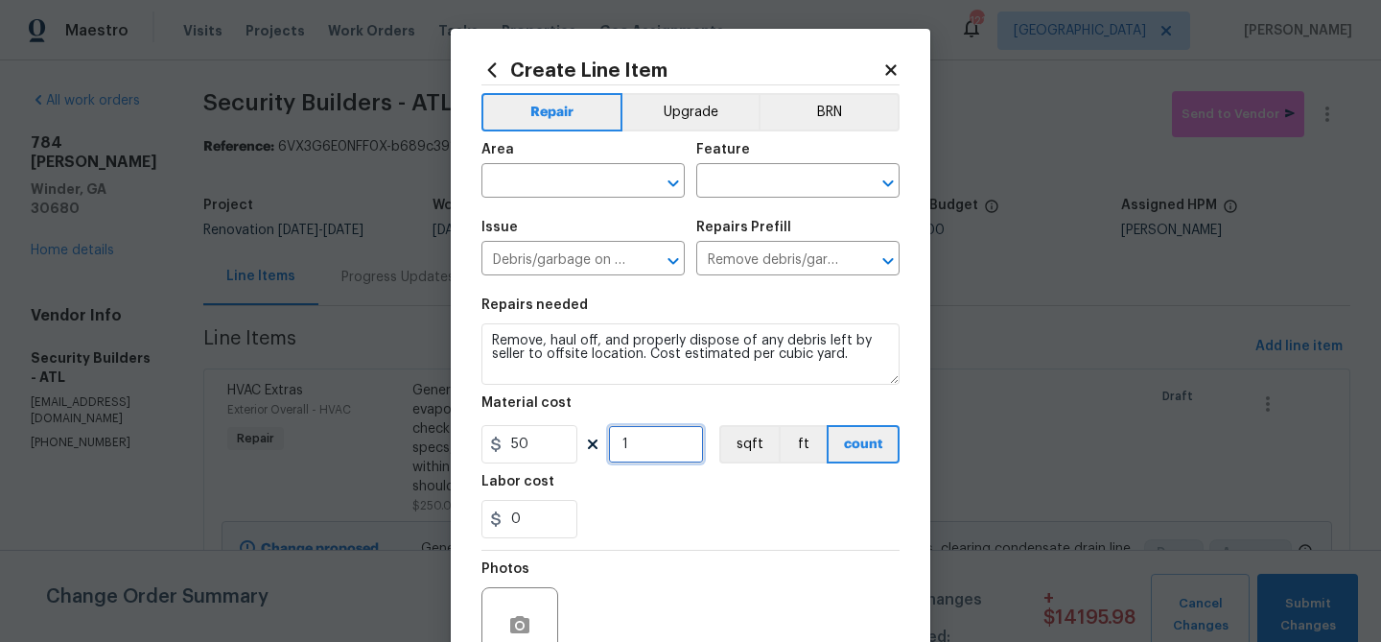
click at [632, 438] on input "1" at bounding box center [656, 444] width 96 height 38
type input "7"
click at [656, 489] on div "Labor cost" at bounding box center [691, 487] width 418 height 25
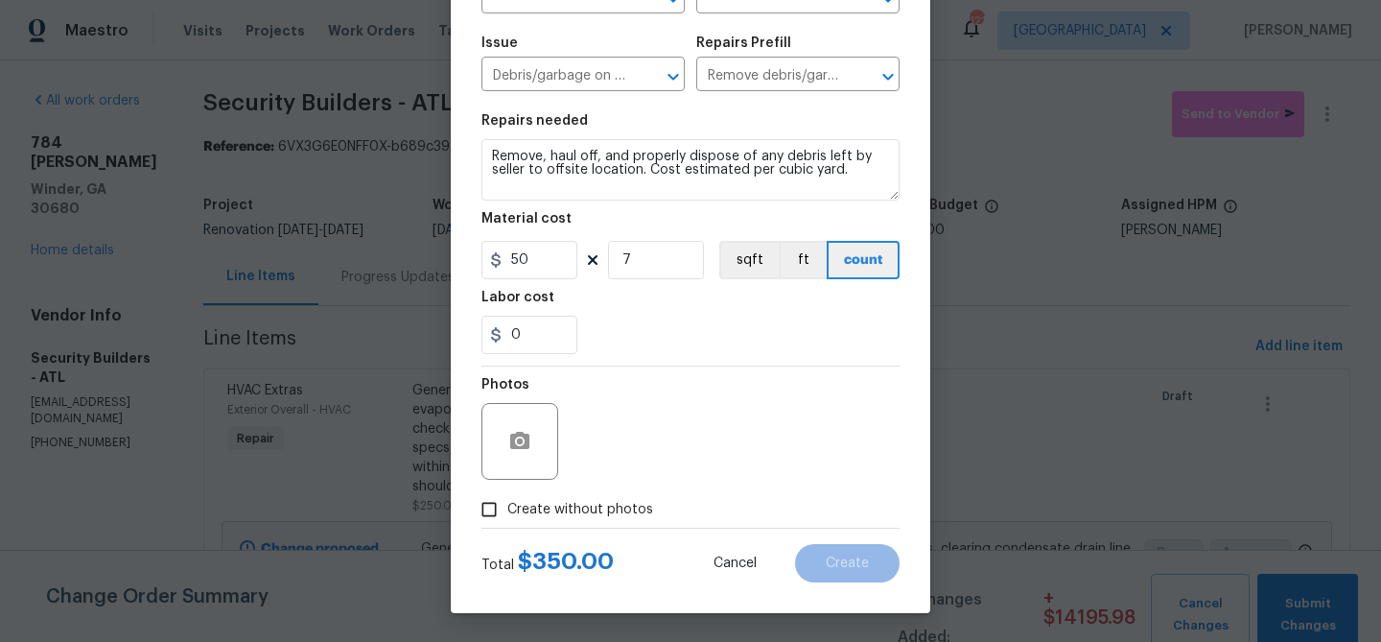
click at [615, 504] on span "Create without photos" at bounding box center [580, 510] width 146 height 20
click at [507, 504] on input "Create without photos" at bounding box center [489, 509] width 36 height 36
checkbox input "true"
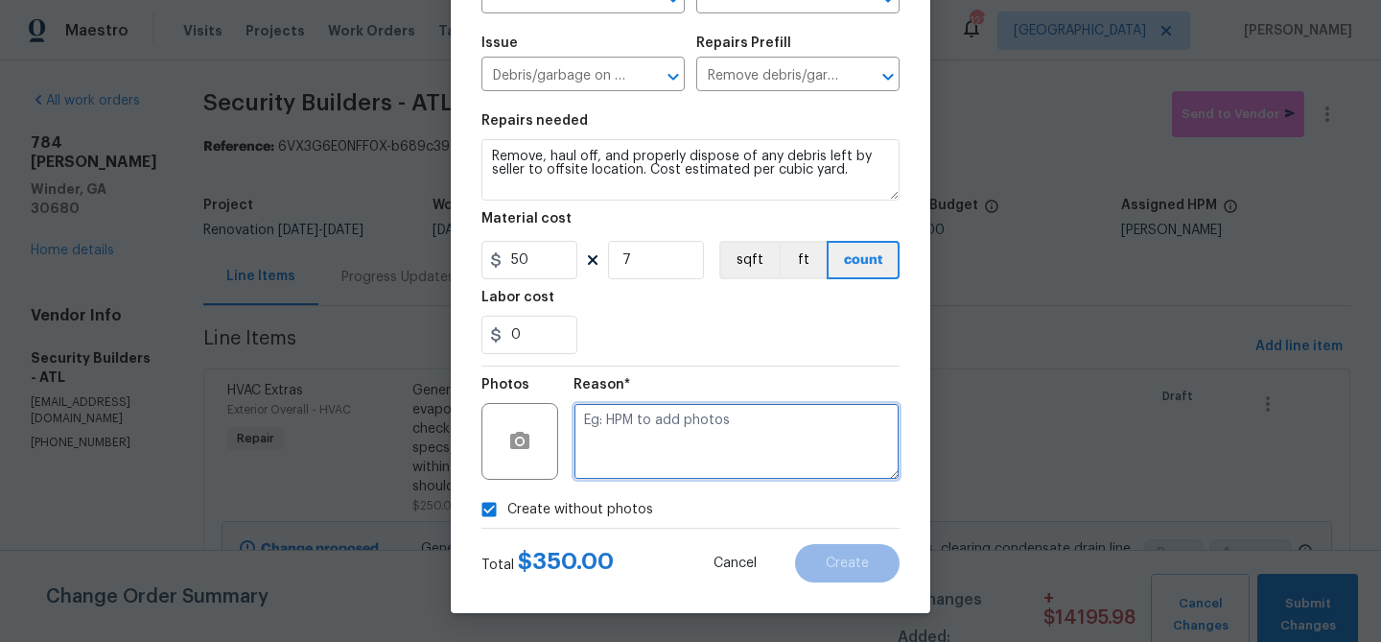
click at [651, 450] on textarea at bounding box center [737, 441] width 326 height 77
type textarea "debris"
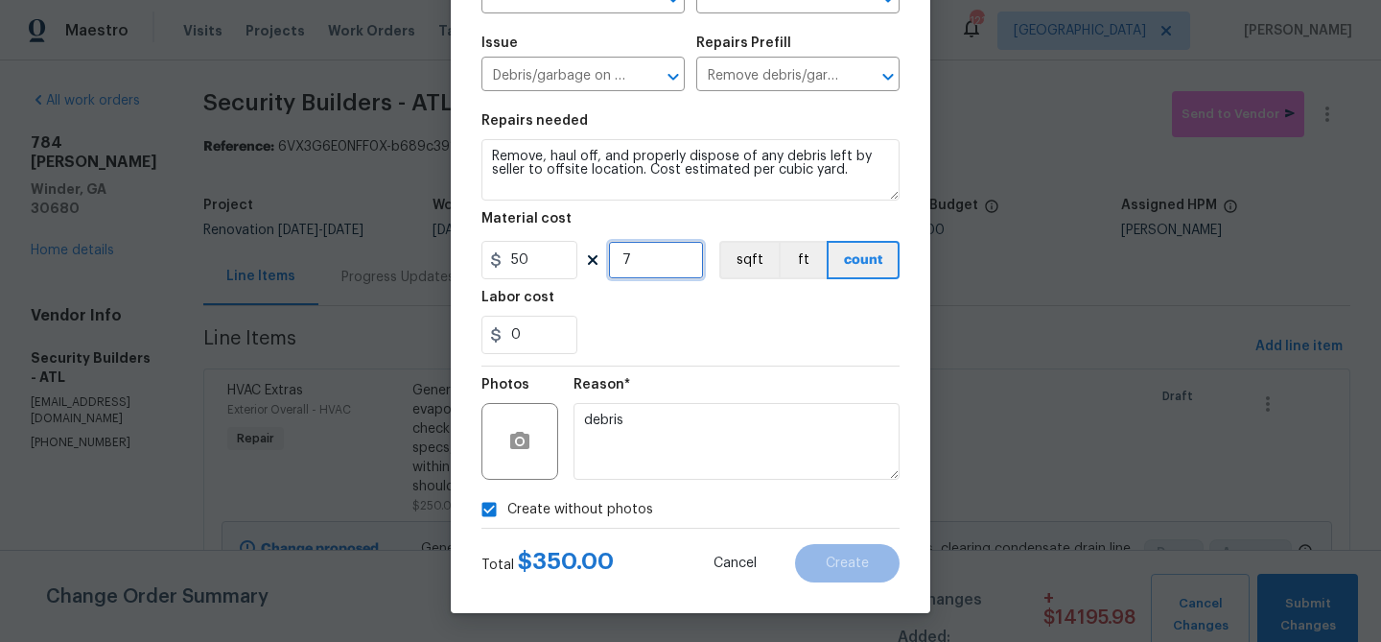
click at [633, 257] on input "7" at bounding box center [656, 260] width 96 height 38
type input "8"
click at [672, 369] on div "Reason* debris" at bounding box center [737, 428] width 326 height 125
click at [659, 395] on div "Reason*" at bounding box center [737, 390] width 326 height 25
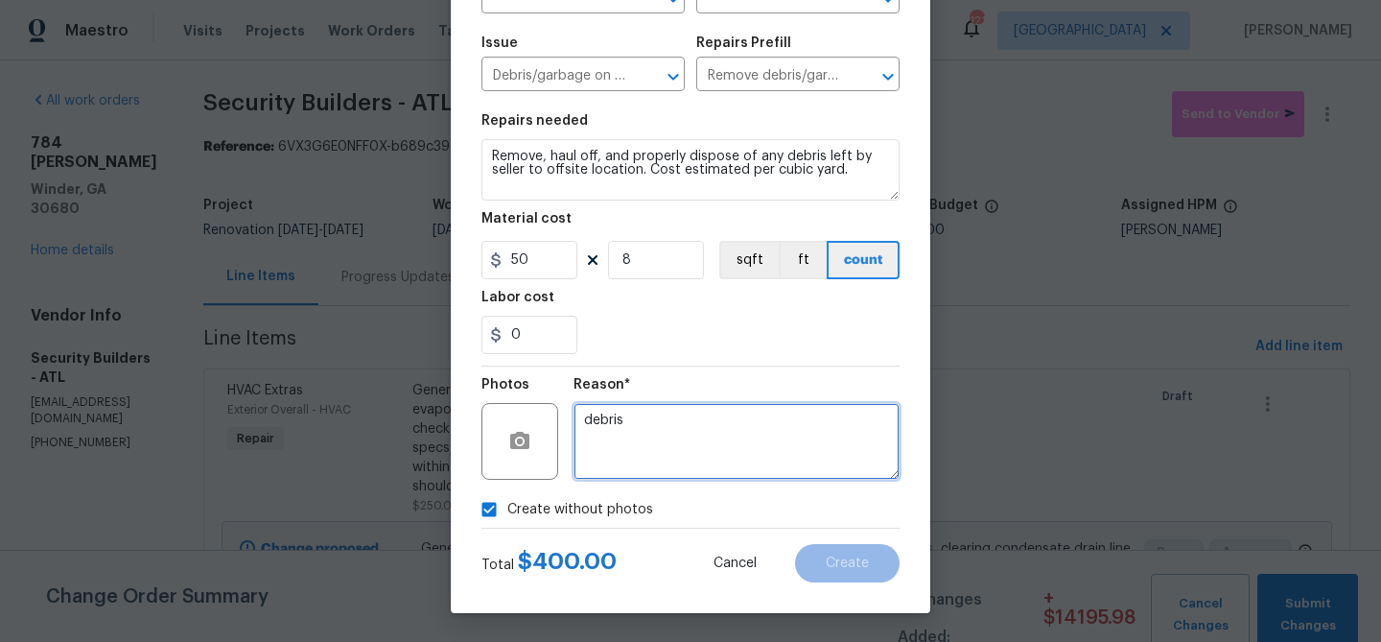
click at [698, 474] on textarea "debris" at bounding box center [737, 441] width 326 height 77
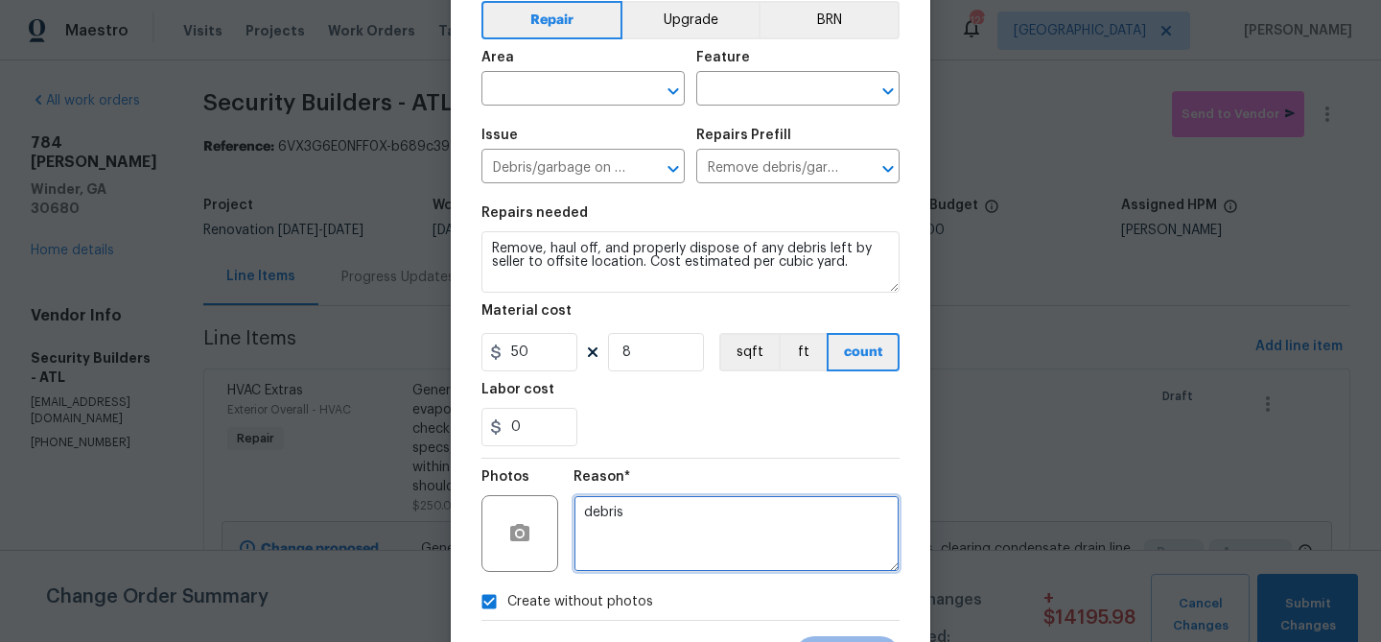
scroll to position [0, 0]
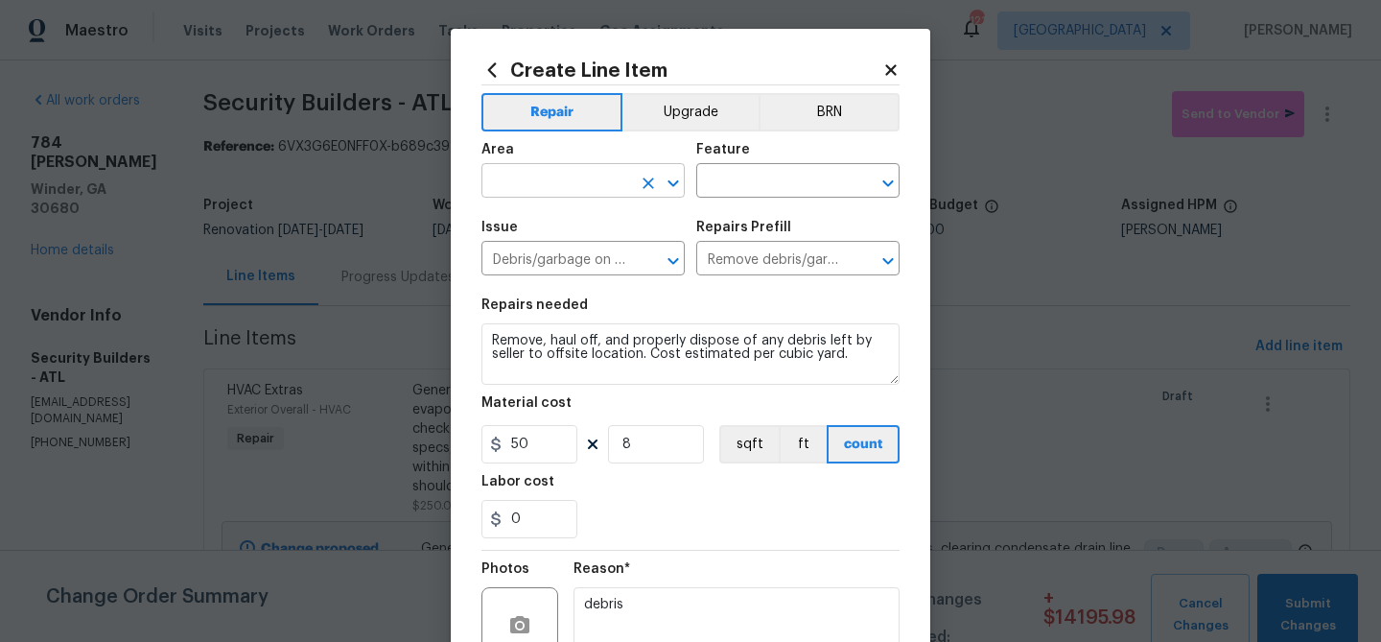
click at [570, 194] on input "text" at bounding box center [557, 183] width 150 height 30
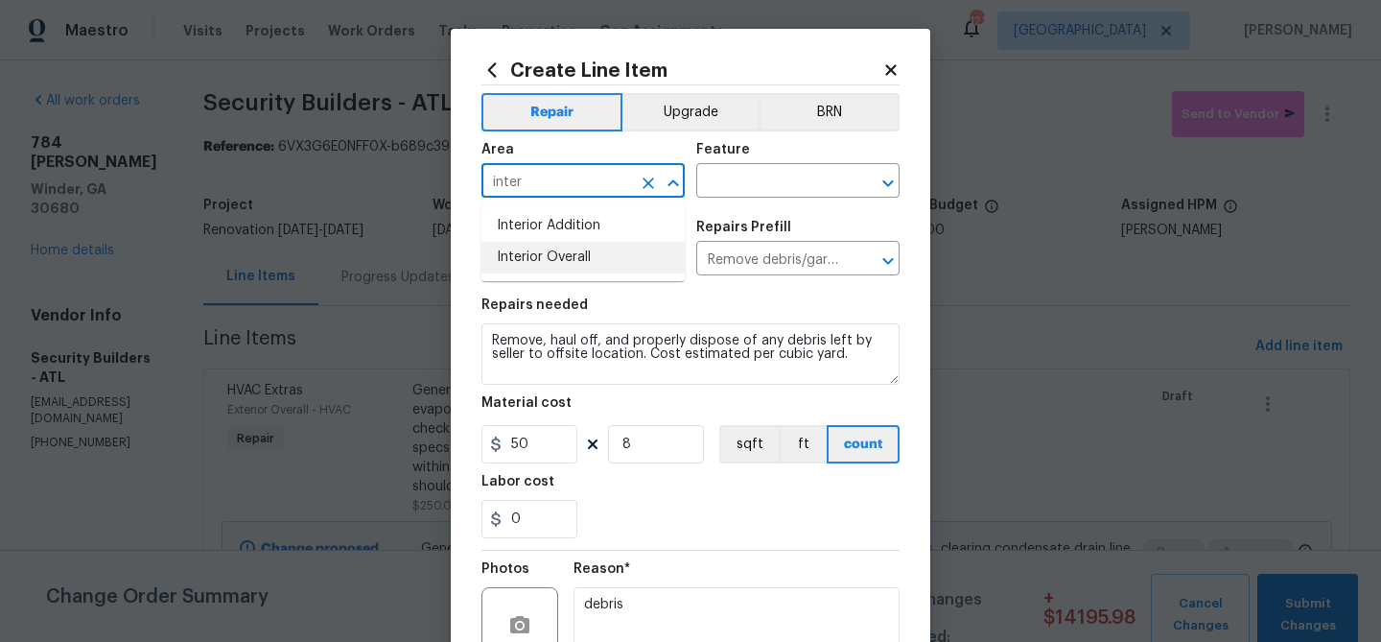
click at [552, 256] on li "Interior Overall" at bounding box center [583, 258] width 203 height 32
type input "Interior Overall"
click at [740, 182] on input "text" at bounding box center [771, 183] width 150 height 30
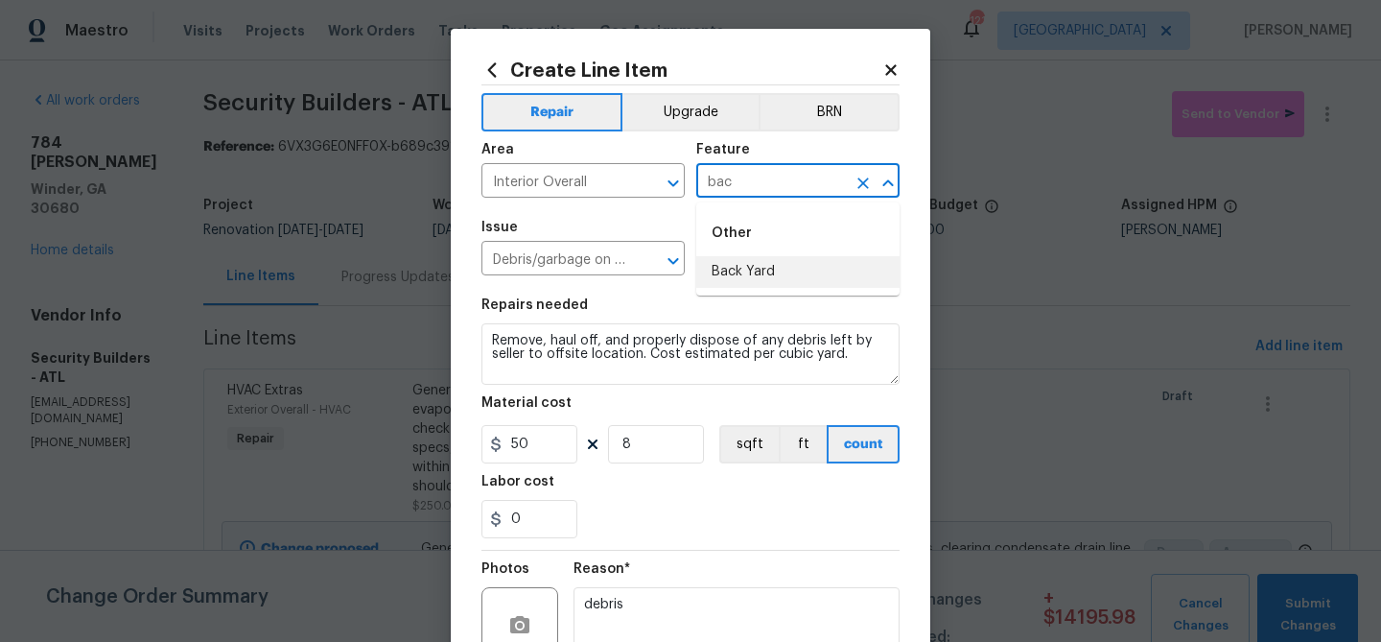
click at [724, 277] on li "Back Yard" at bounding box center [797, 272] width 203 height 32
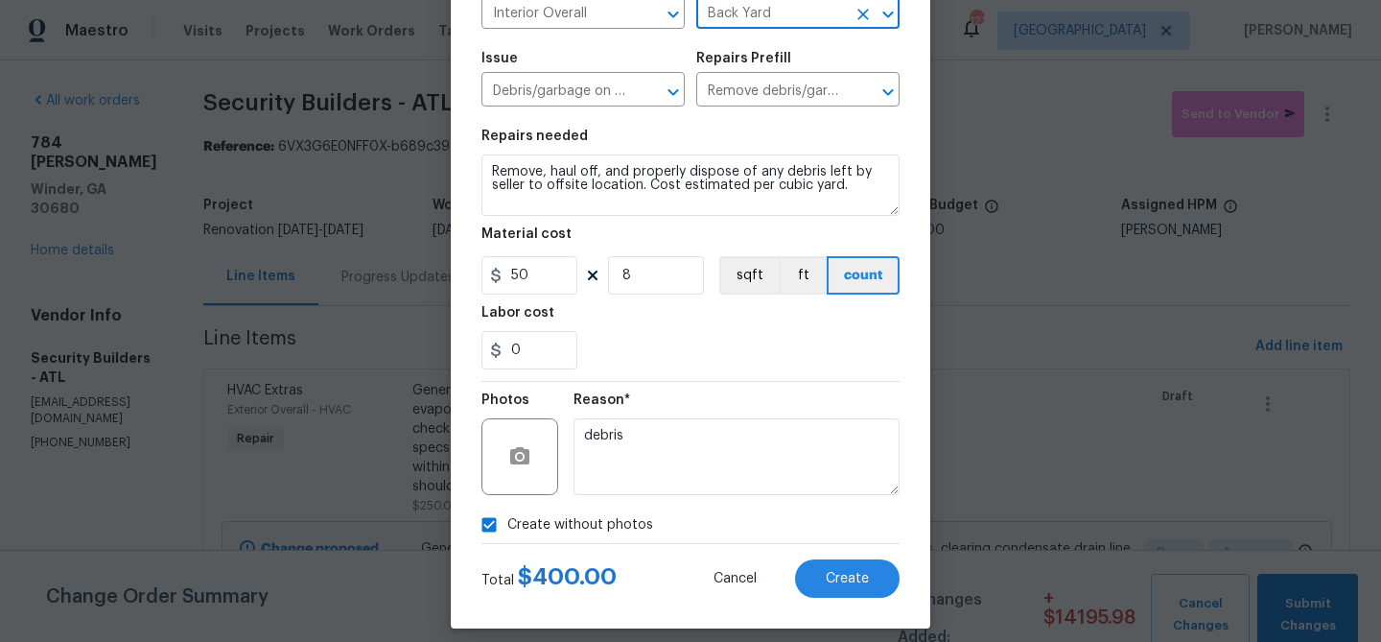
scroll to position [185, 0]
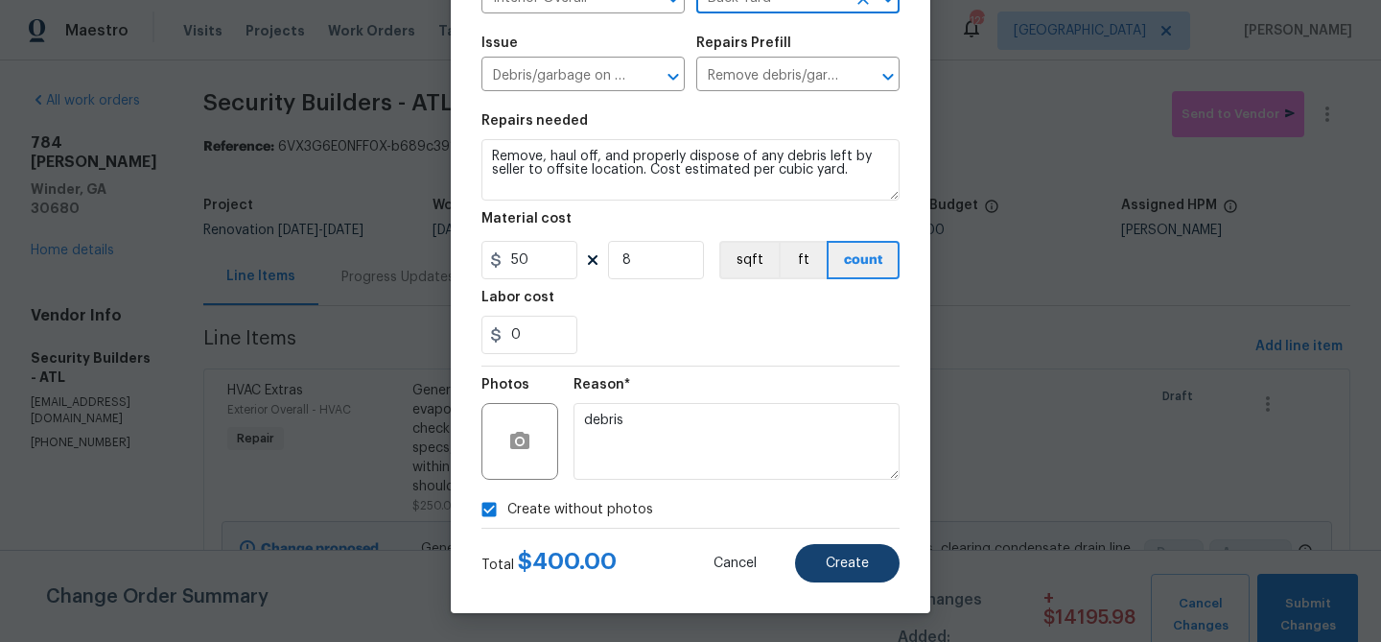
type input "Back Yard"
click at [857, 573] on button "Create" at bounding box center [847, 563] width 105 height 38
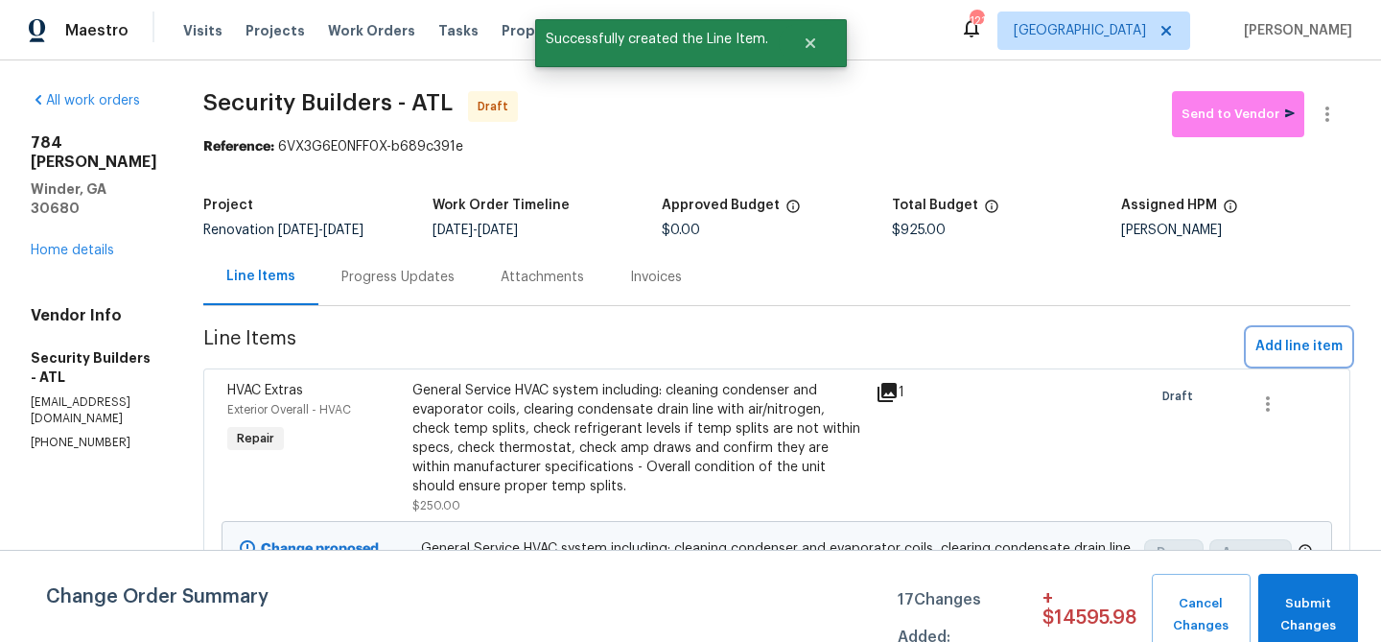
click at [1282, 348] on span "Add line item" at bounding box center [1299, 347] width 87 height 24
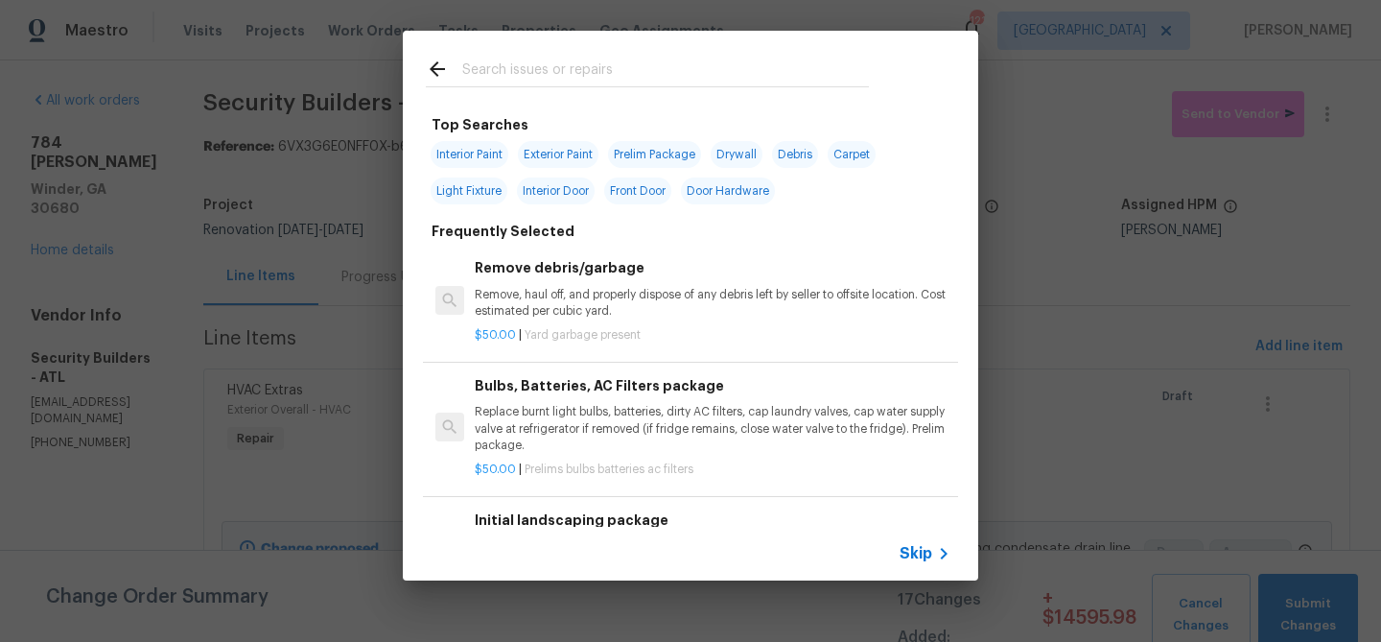
click at [629, 69] on input "text" at bounding box center [665, 72] width 407 height 29
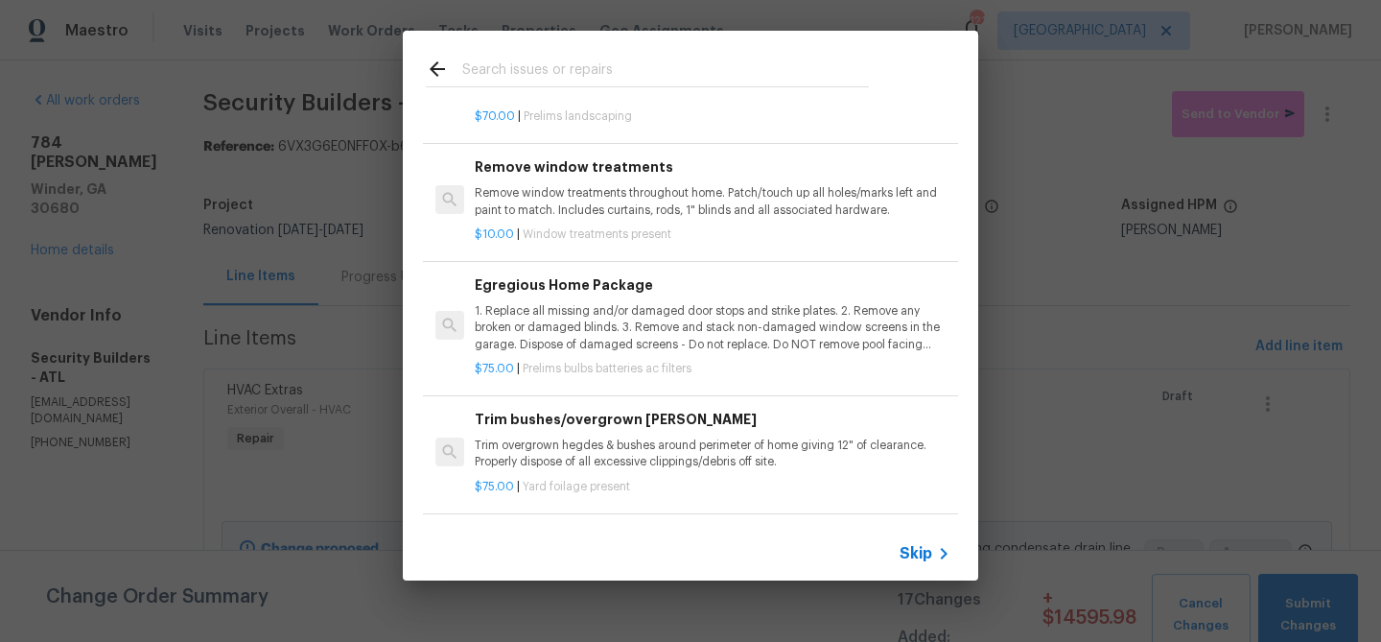
scroll to position [522, 0]
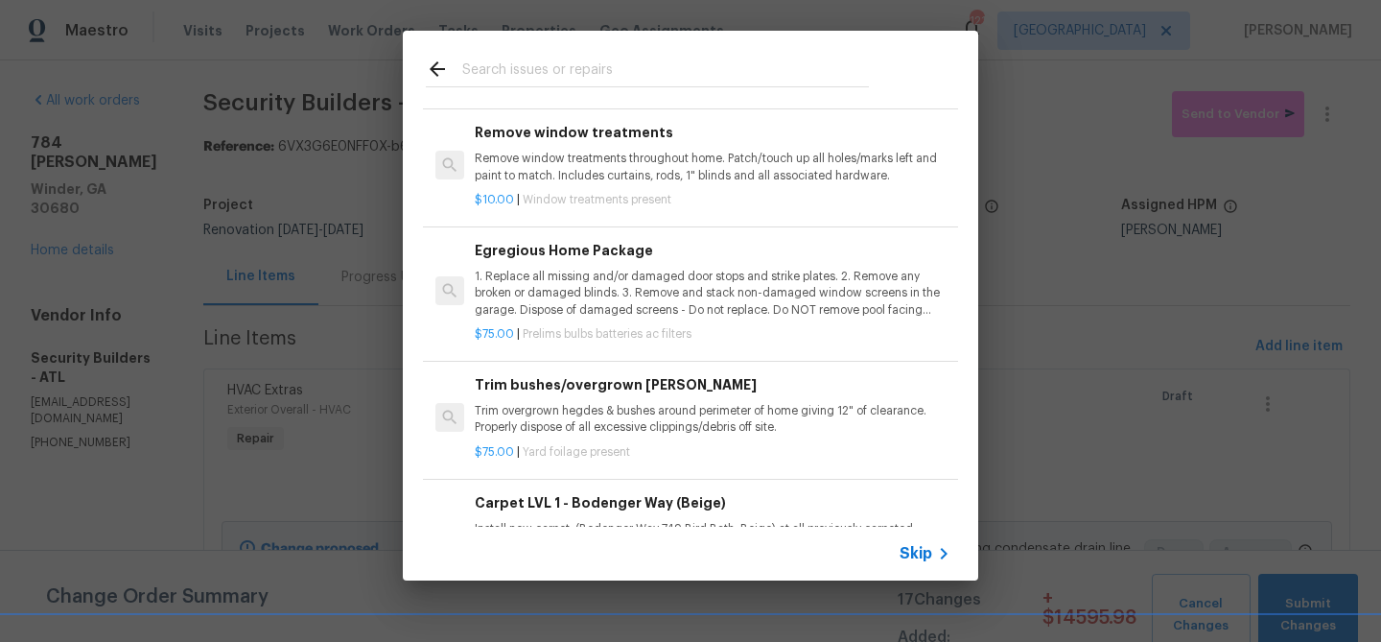
click at [575, 306] on p "1. Replace all missing and/or damaged door stops and strike plates. 2. Remove a…" at bounding box center [713, 293] width 476 height 49
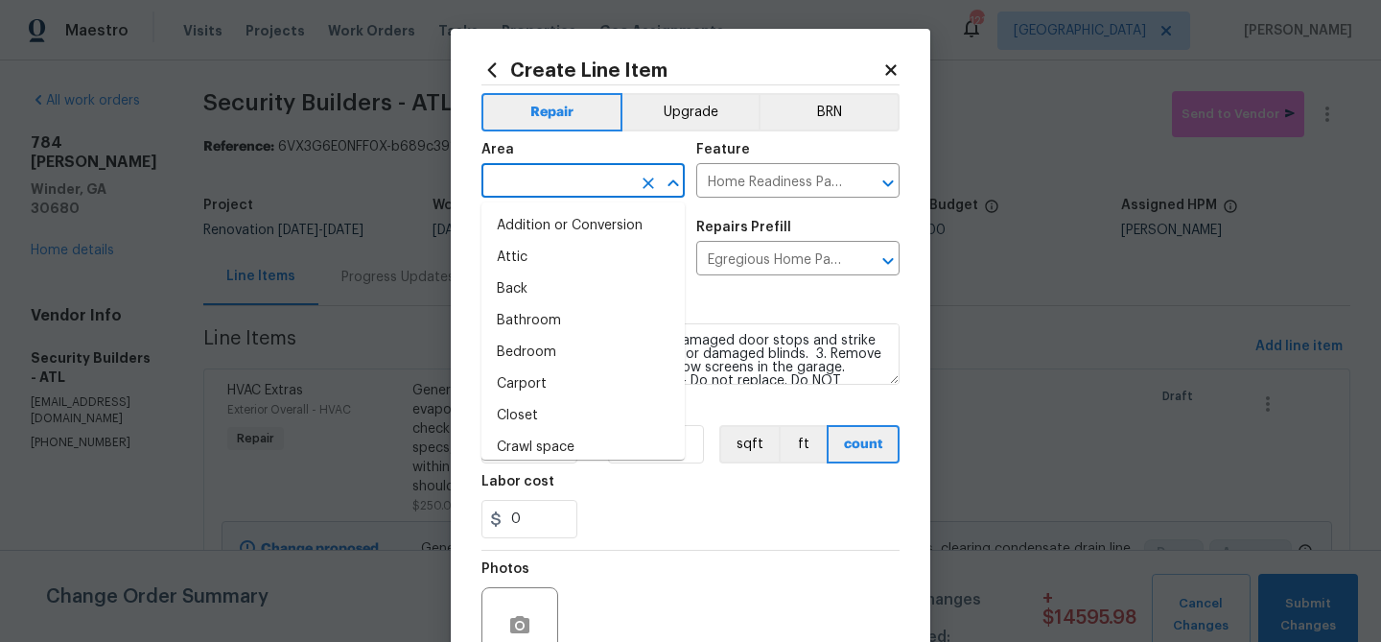
click at [560, 176] on input "text" at bounding box center [557, 183] width 150 height 30
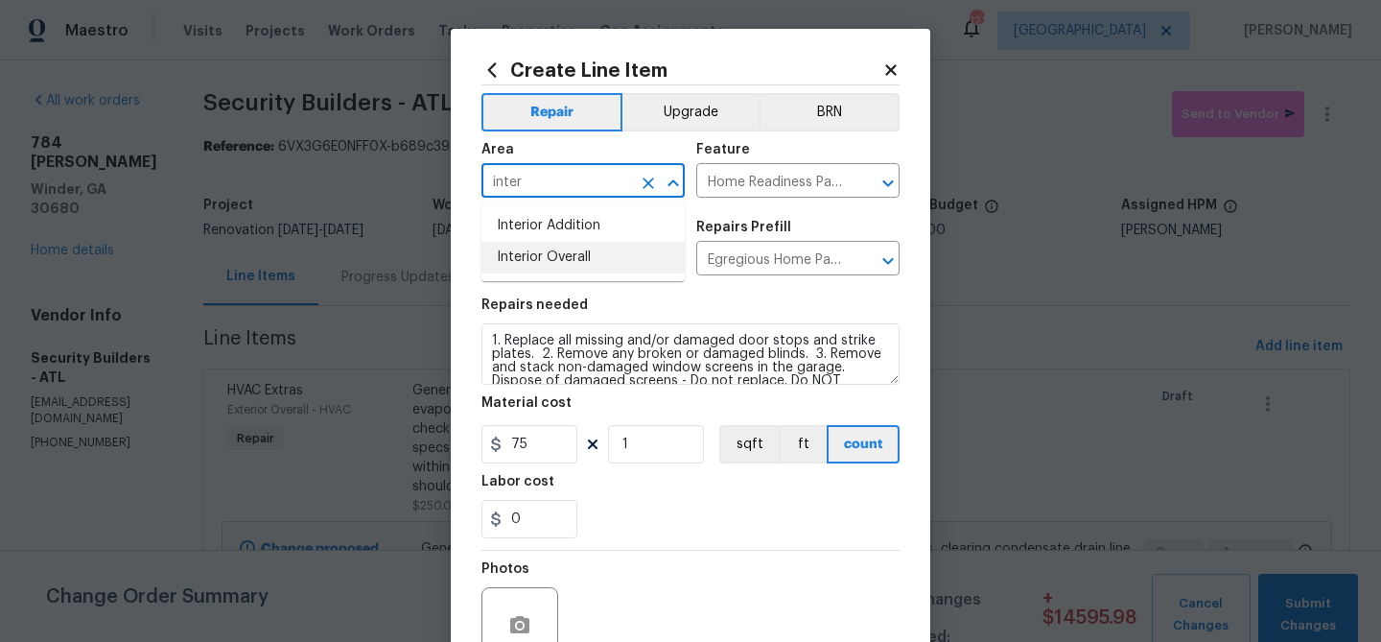
click at [563, 252] on li "Interior Overall" at bounding box center [583, 258] width 203 height 32
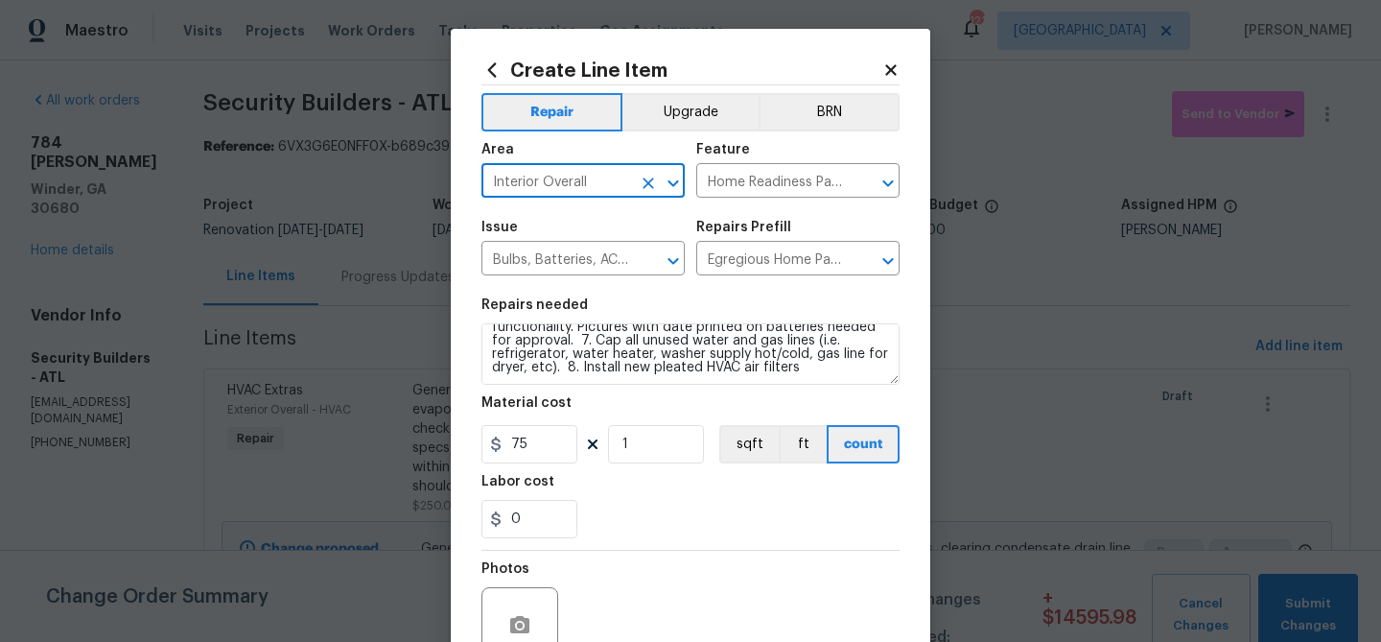
scroll to position [185, 0]
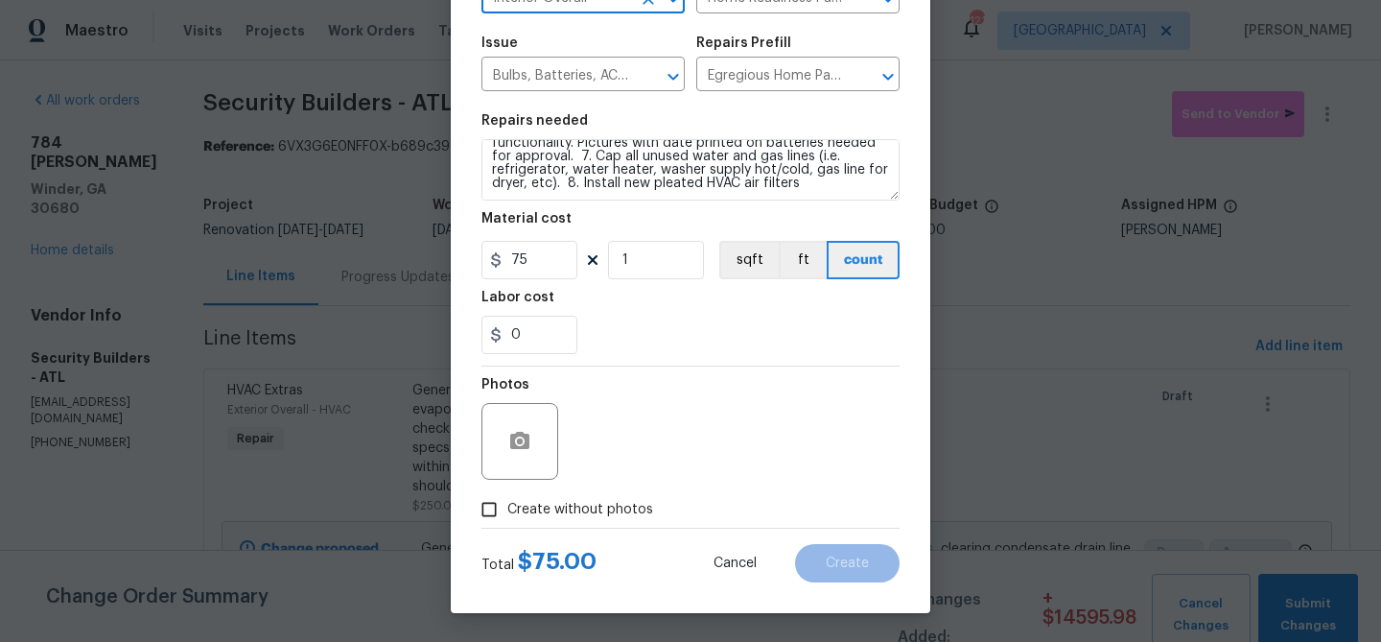
type input "Interior Overall"
click at [605, 505] on span "Create without photos" at bounding box center [580, 510] width 146 height 20
click at [507, 505] on input "Create without photos" at bounding box center [489, 509] width 36 height 36
checkbox input "true"
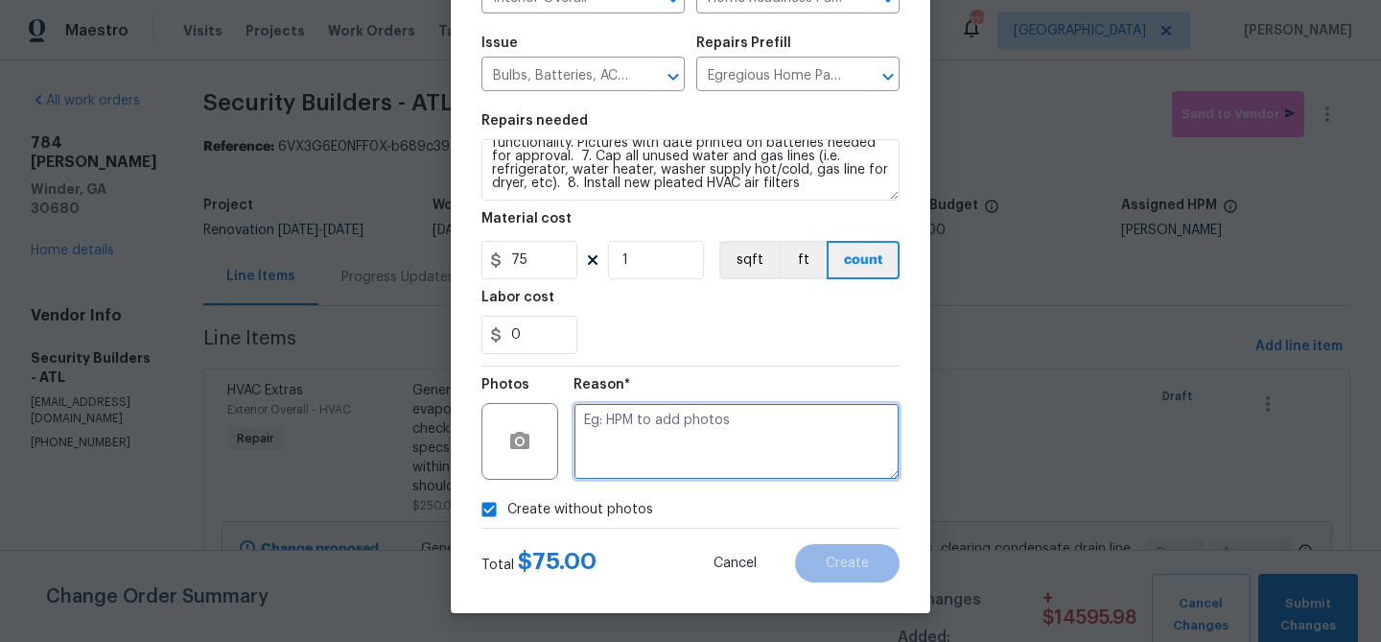
click at [611, 465] on textarea at bounding box center [737, 441] width 326 height 77
type textarea "bulbs"
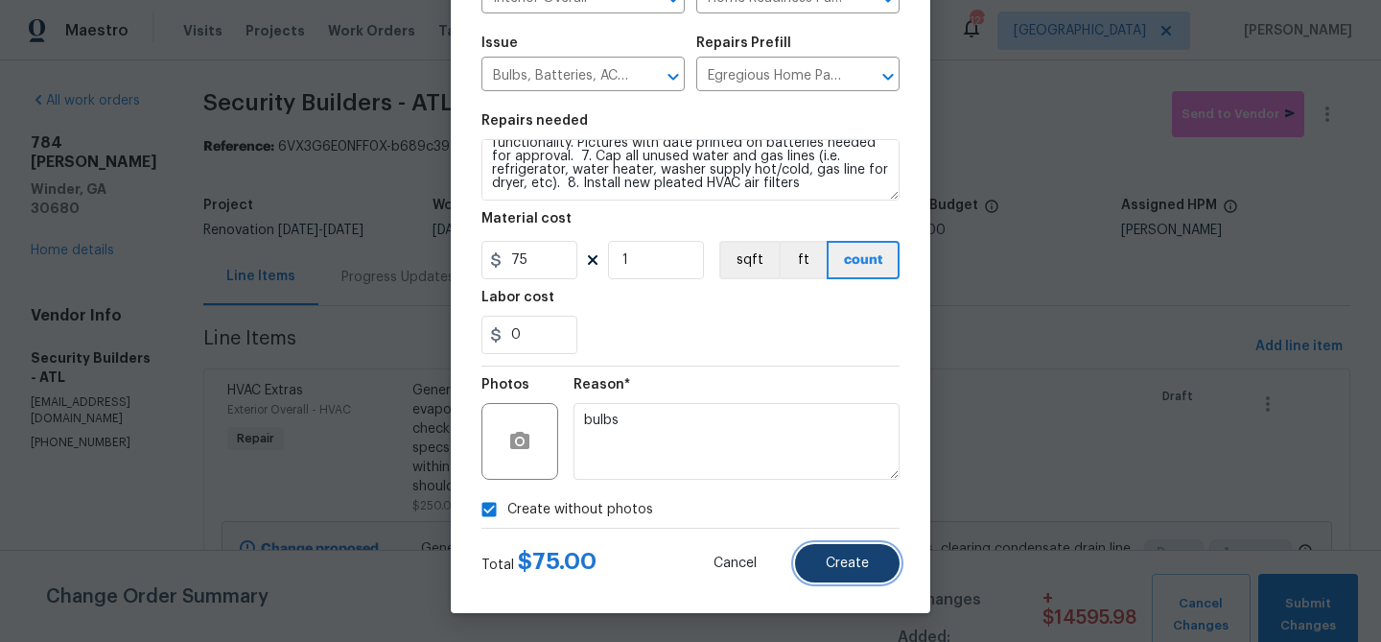
click at [821, 555] on button "Create" at bounding box center [847, 563] width 105 height 38
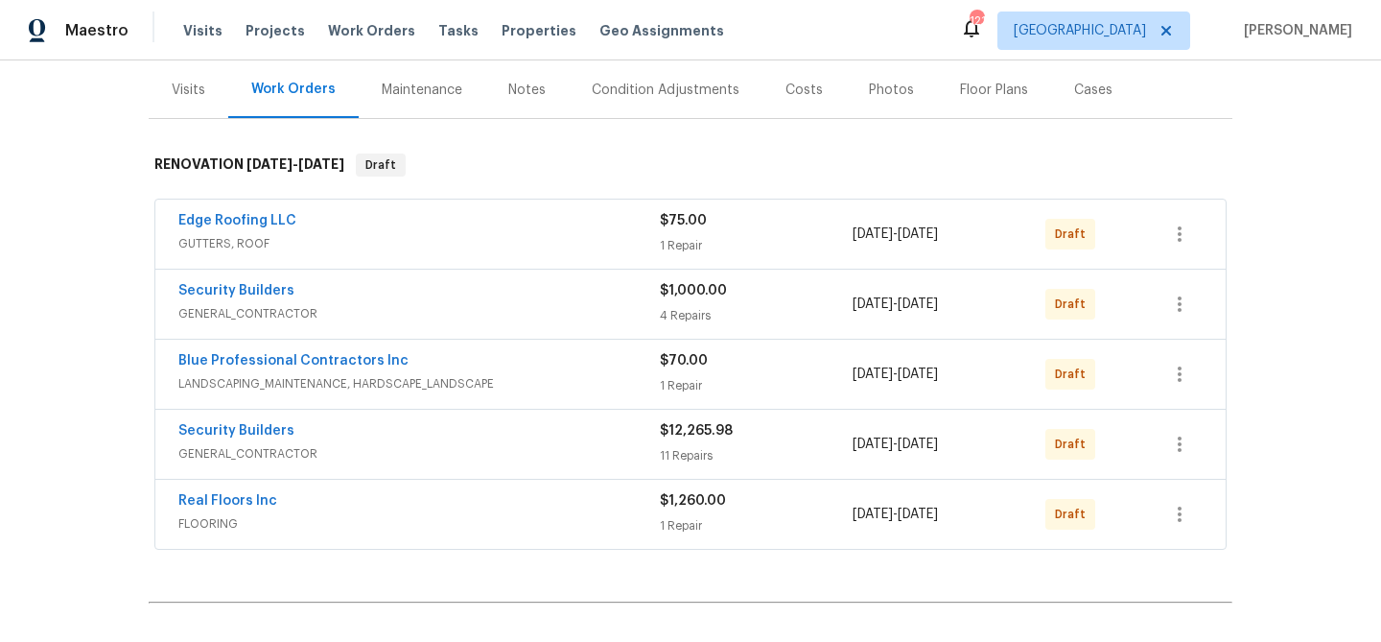
scroll to position [231, 0]
click at [259, 355] on link "Blue Professional Contractors Inc" at bounding box center [293, 358] width 230 height 13
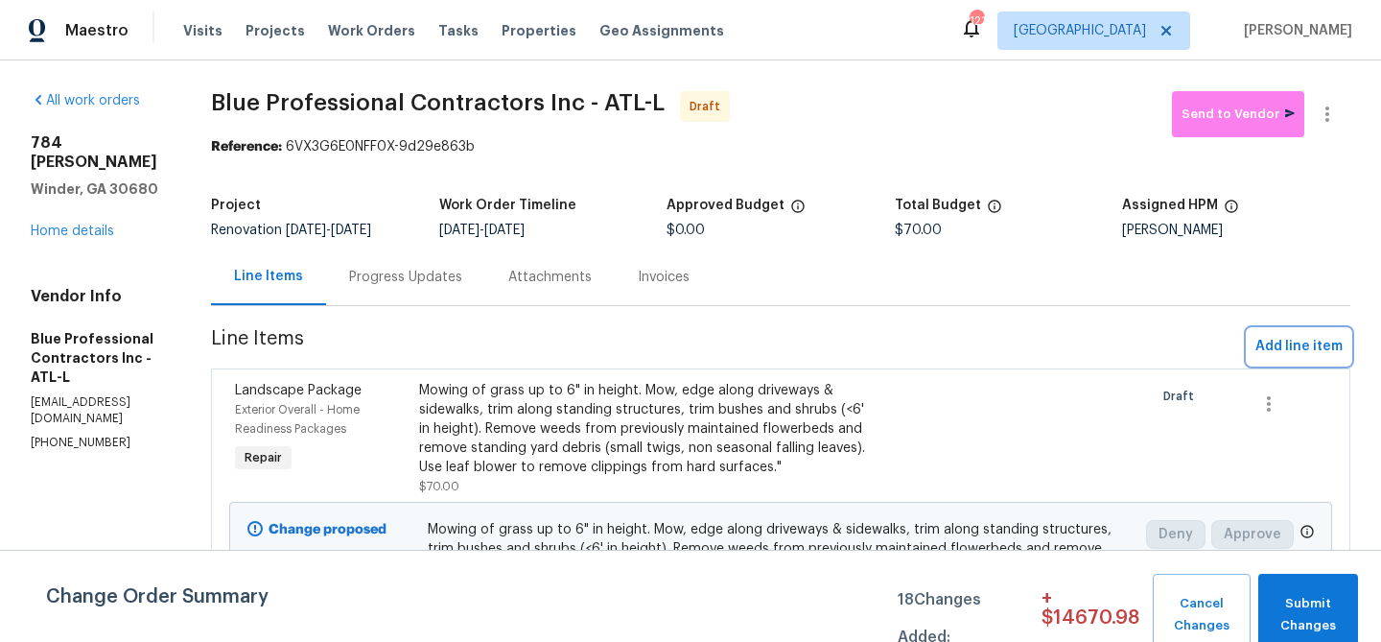
click at [1279, 342] on span "Add line item" at bounding box center [1299, 347] width 87 height 24
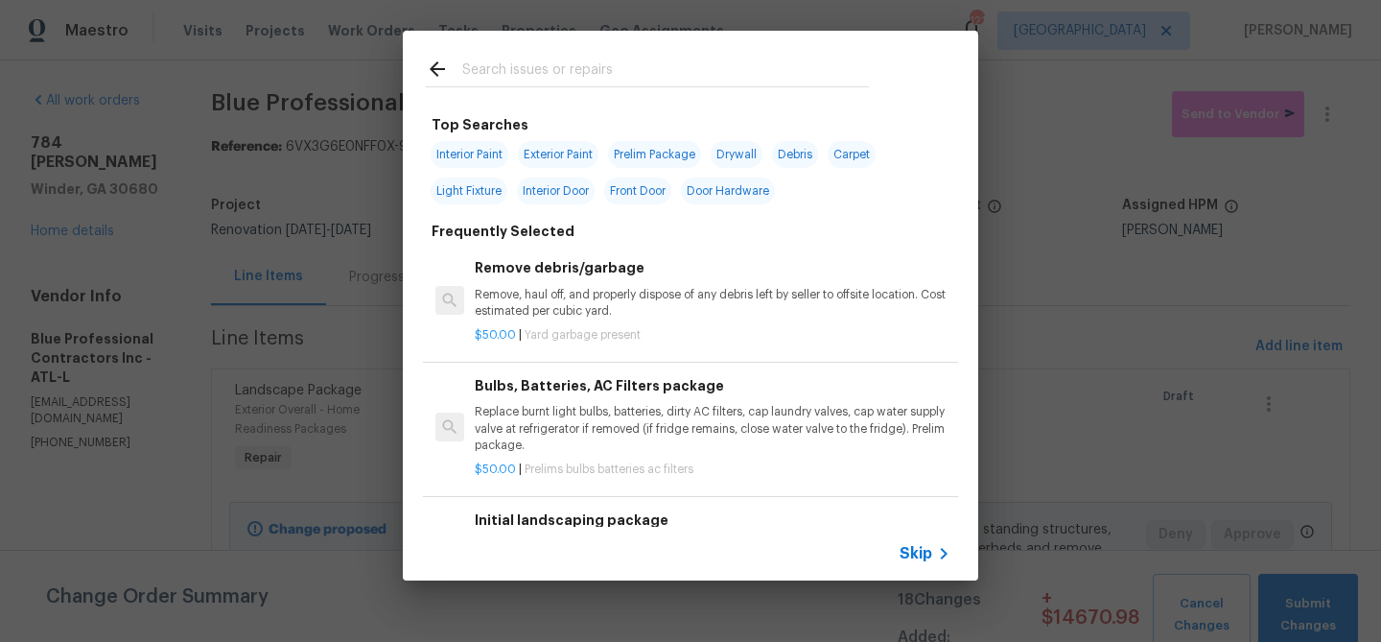
click at [541, 67] on input "text" at bounding box center [665, 72] width 407 height 29
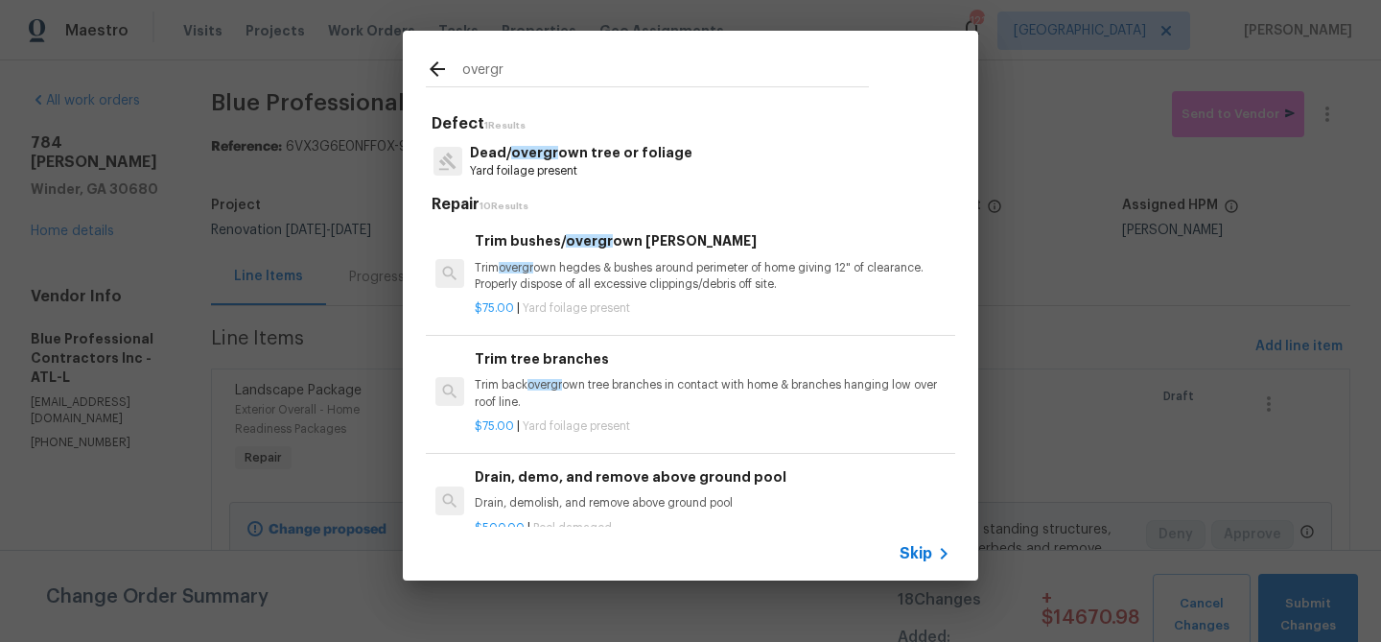
type input "overgr"
click at [528, 149] on span "overgr" at bounding box center [534, 152] width 47 height 13
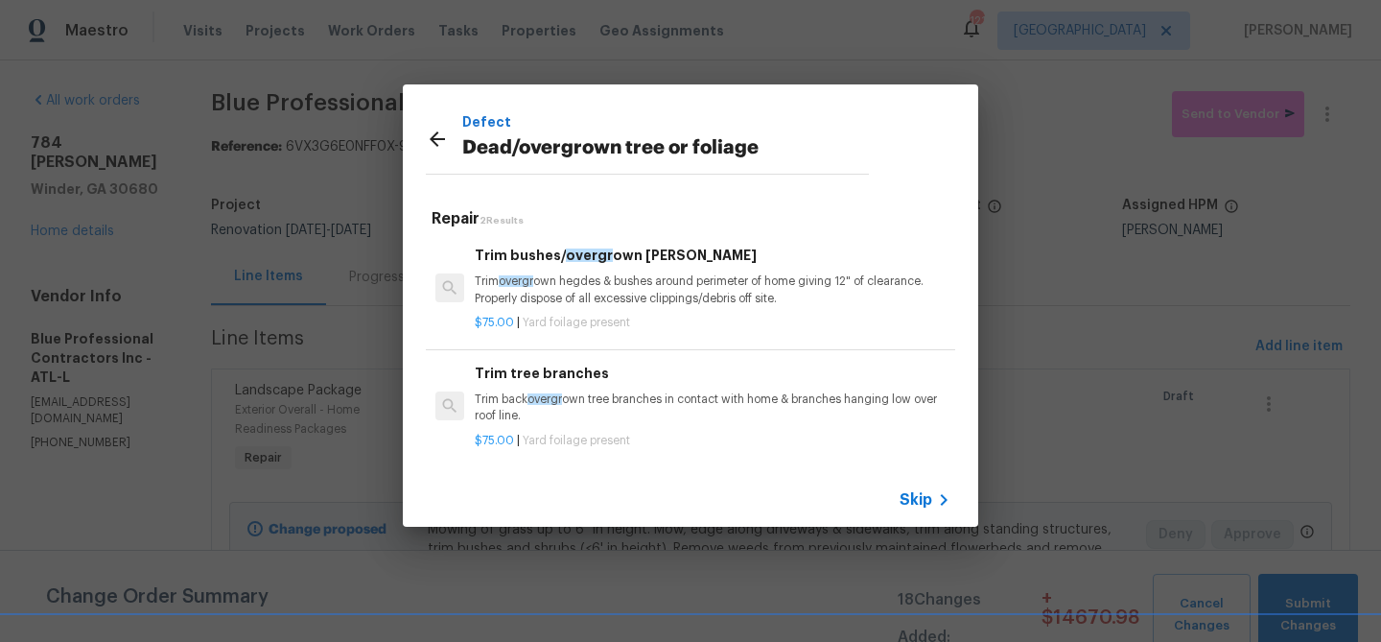
click at [535, 254] on h6 "Trim bushes/ overgr own [PERSON_NAME]" at bounding box center [713, 255] width 476 height 21
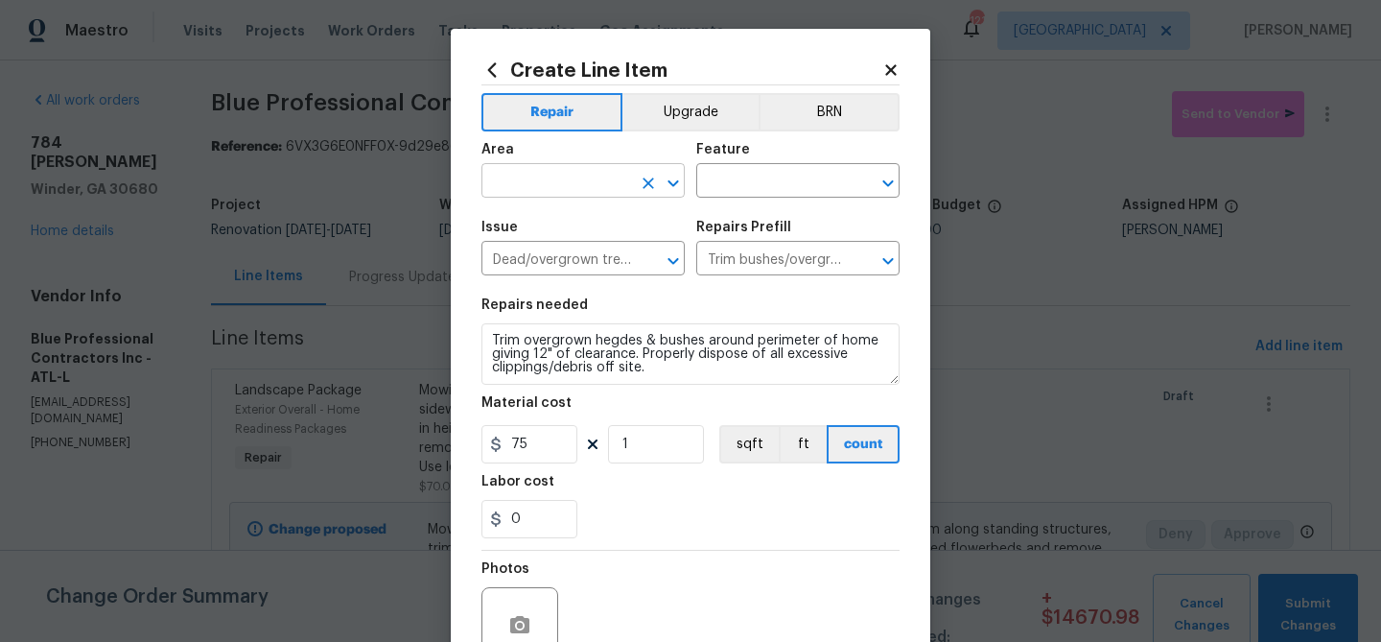
click at [517, 184] on input "text" at bounding box center [557, 183] width 150 height 30
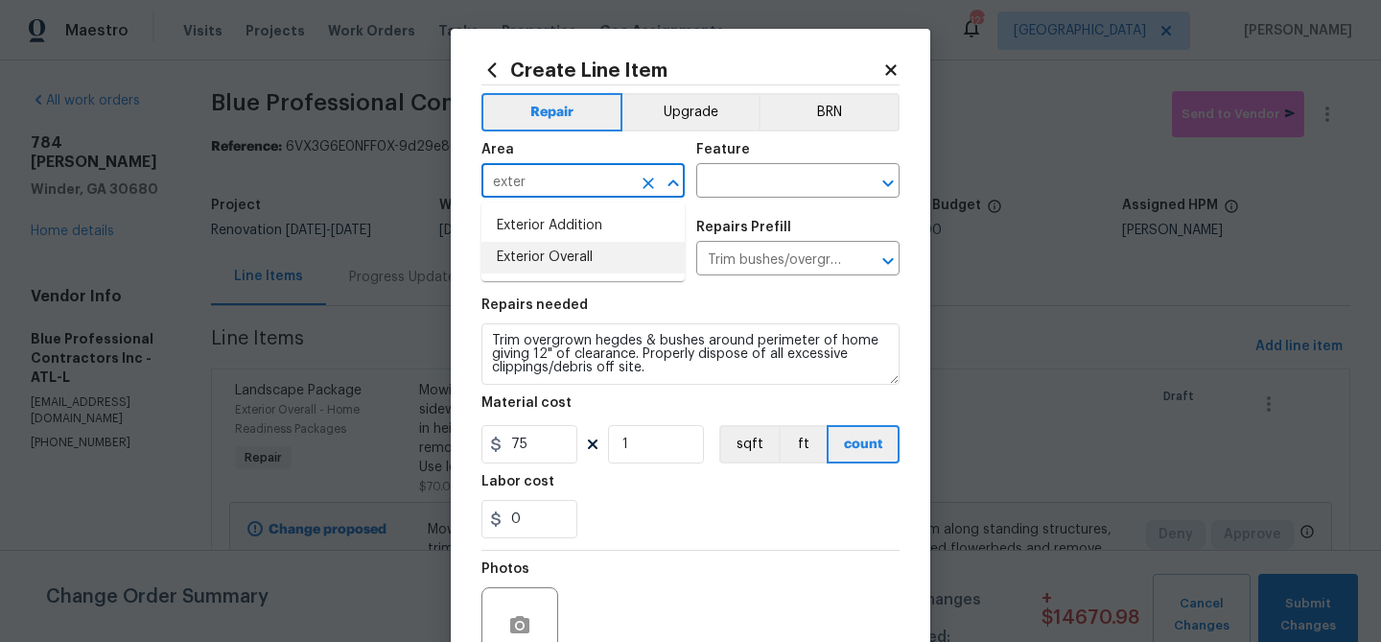
click at [518, 252] on li "Exterior Overall" at bounding box center [583, 258] width 203 height 32
type input "Exterior Overall"
click at [738, 182] on input "text" at bounding box center [771, 183] width 150 height 30
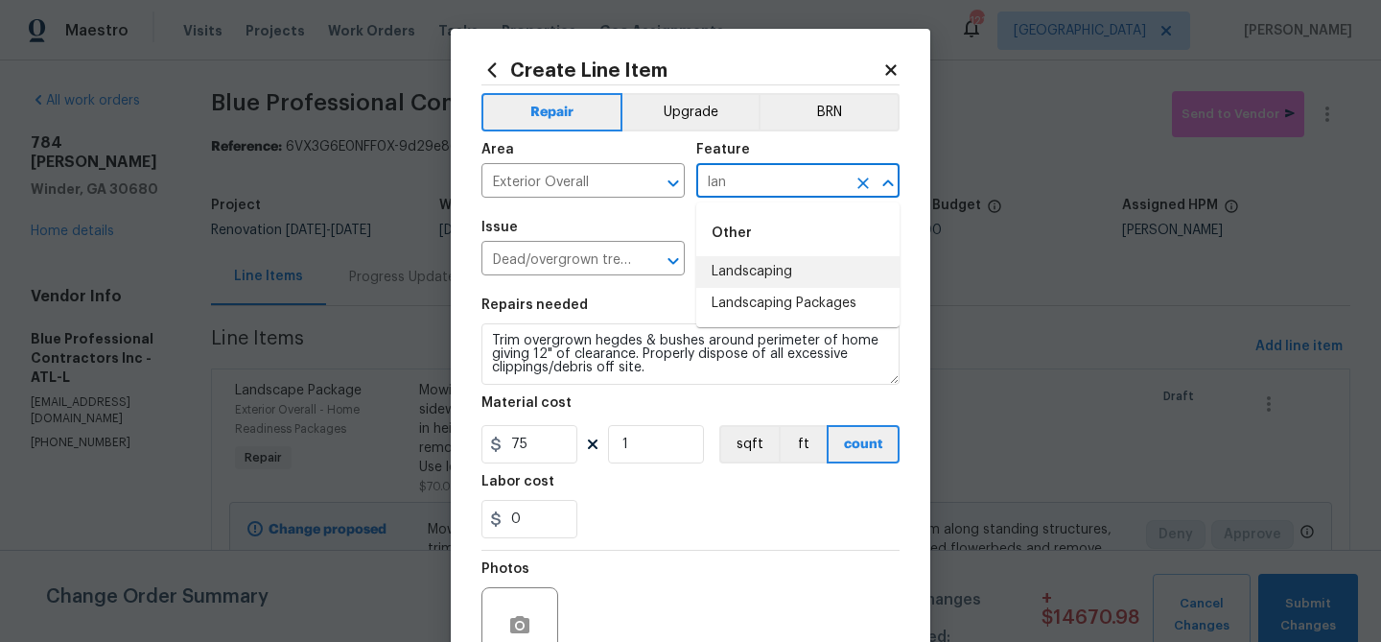
click at [738, 276] on li "Landscaping" at bounding box center [797, 272] width 203 height 32
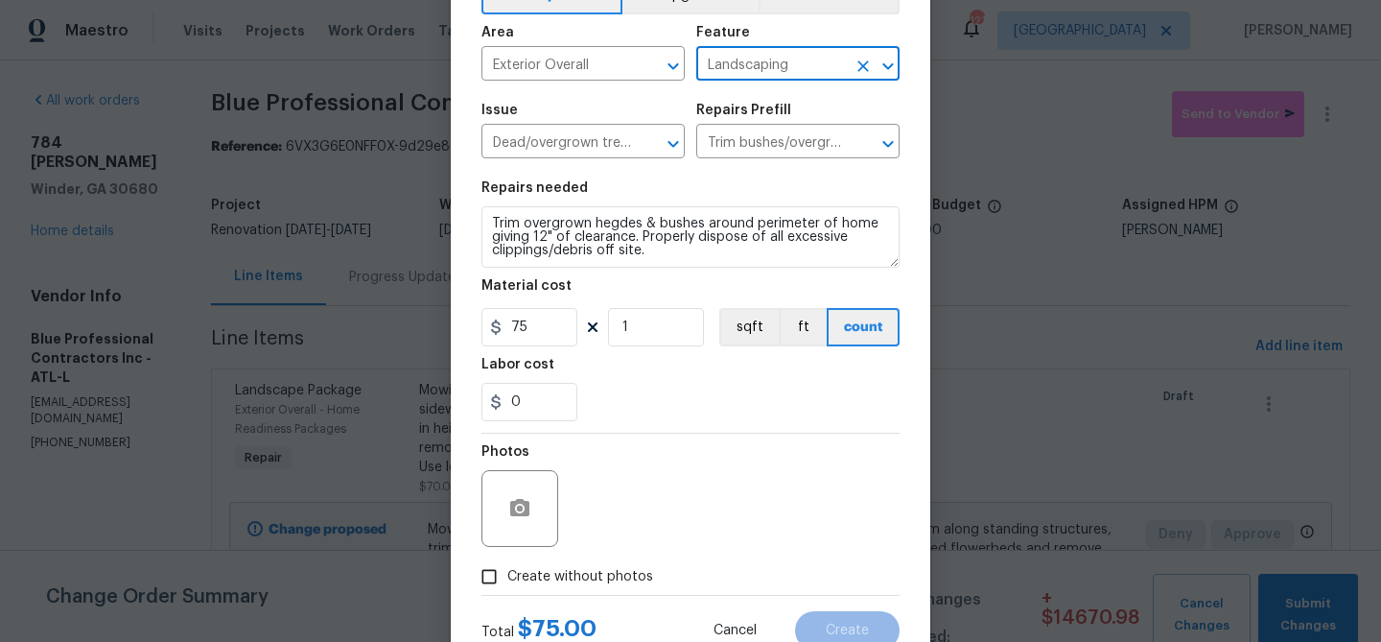
scroll to position [185, 0]
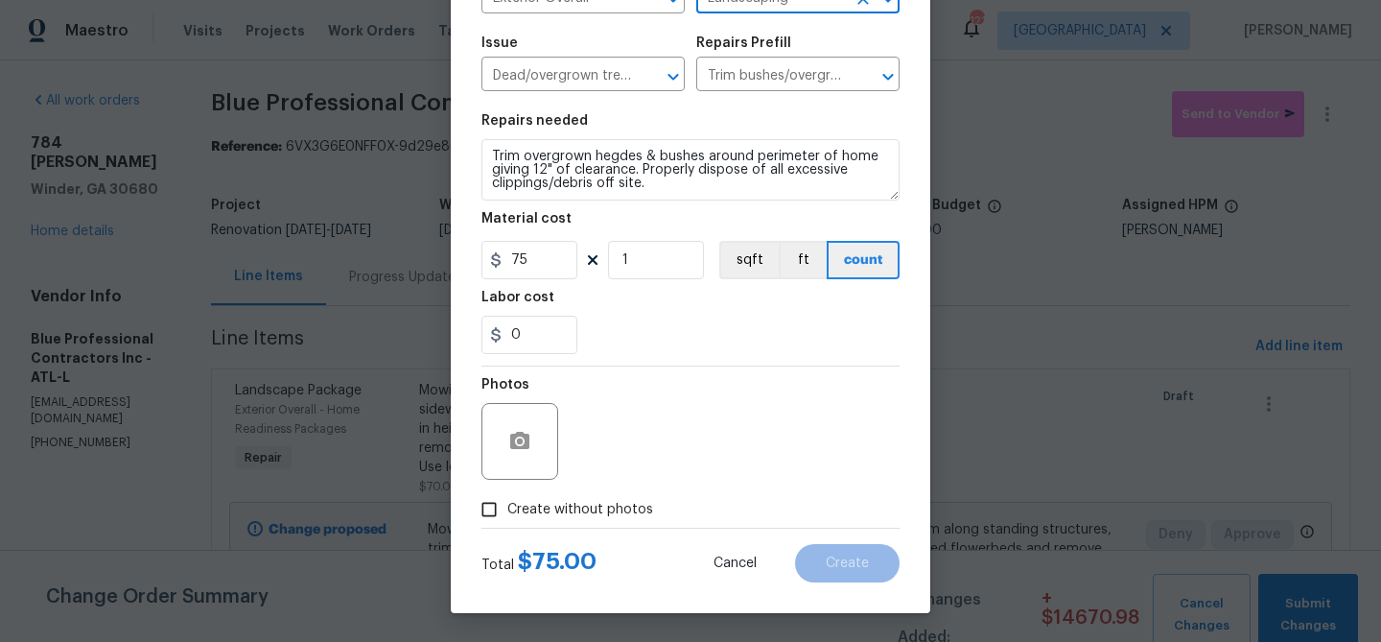
type input "Landscaping"
click at [546, 508] on span "Create without photos" at bounding box center [580, 510] width 146 height 20
click at [507, 508] on input "Create without photos" at bounding box center [489, 509] width 36 height 36
checkbox input "true"
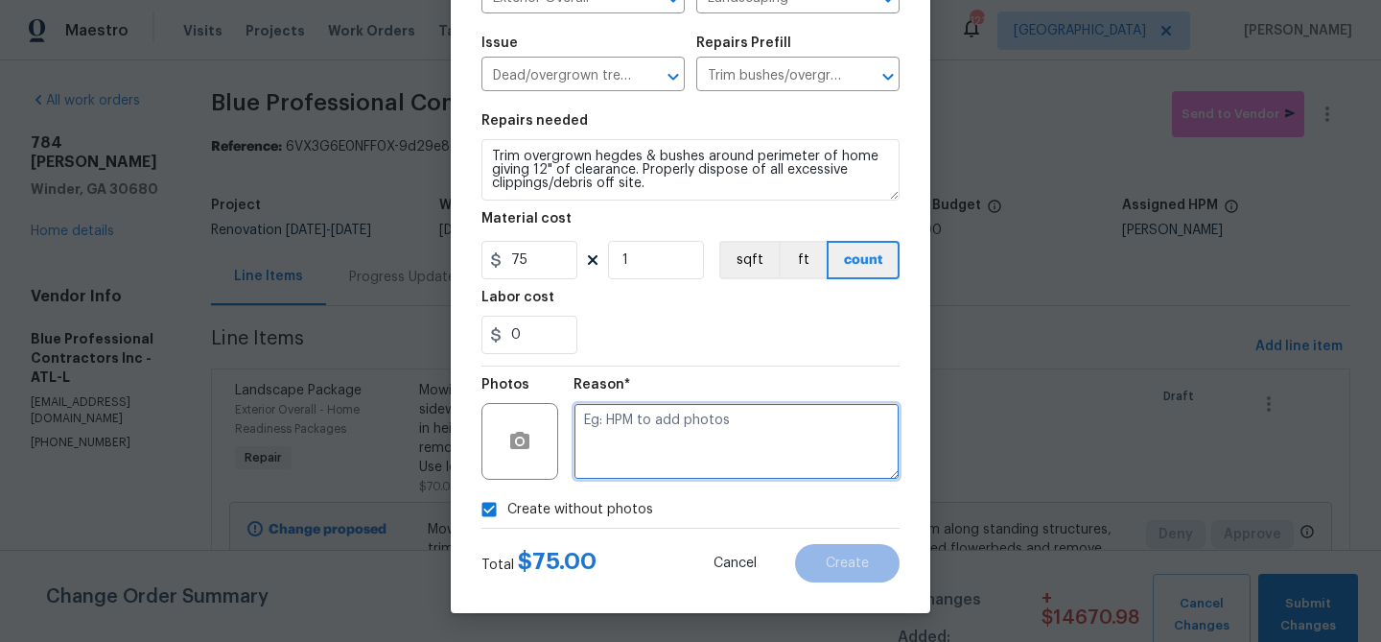
click at [590, 453] on textarea at bounding box center [737, 441] width 326 height 77
type textarea "trim"
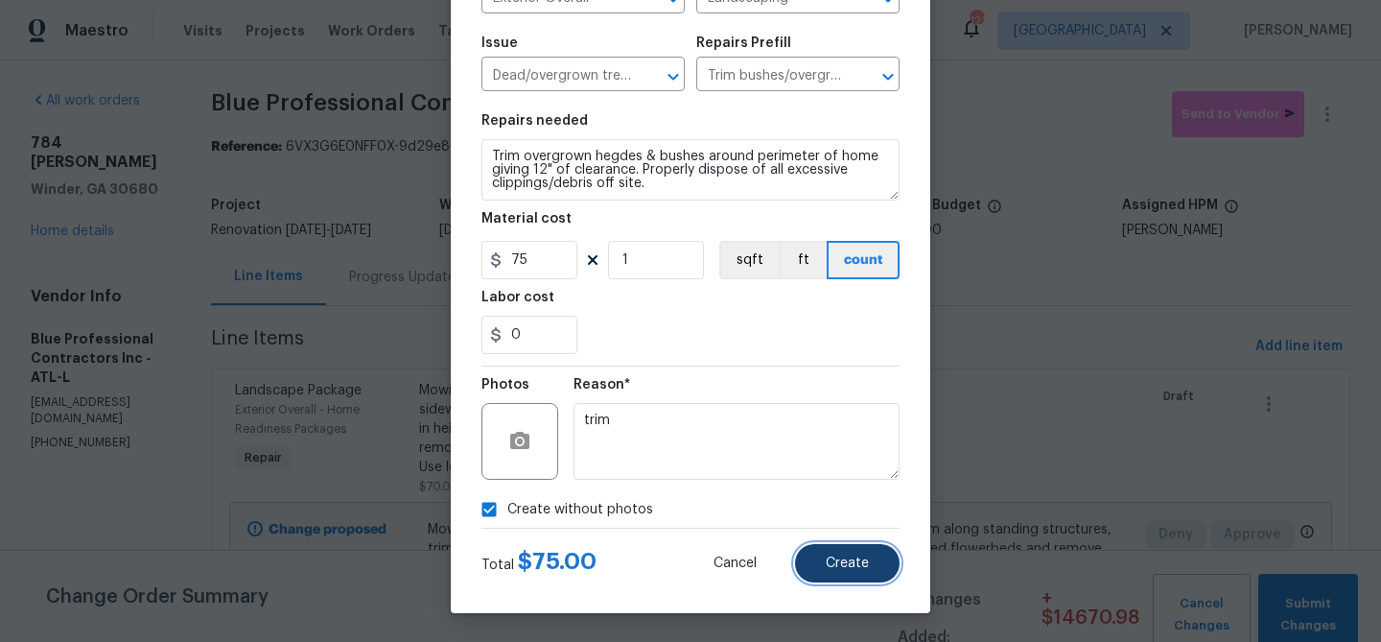
click at [820, 551] on button "Create" at bounding box center [847, 563] width 105 height 38
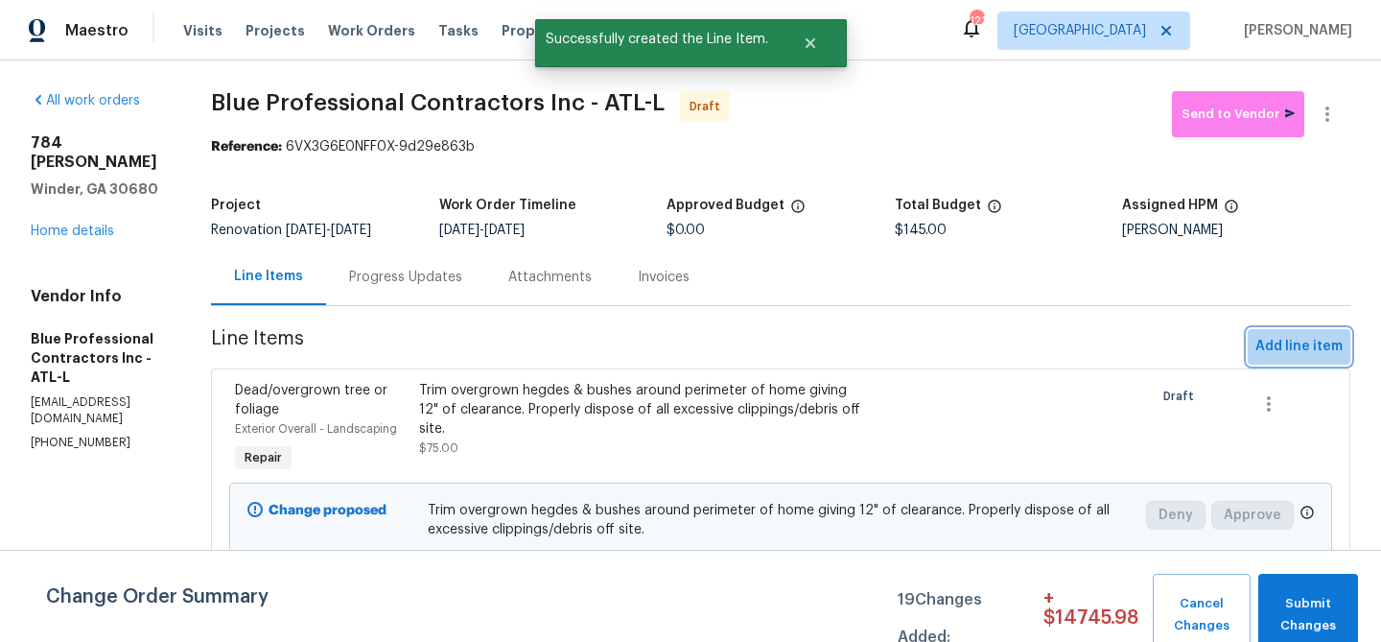
click at [1310, 349] on span "Add line item" at bounding box center [1299, 347] width 87 height 24
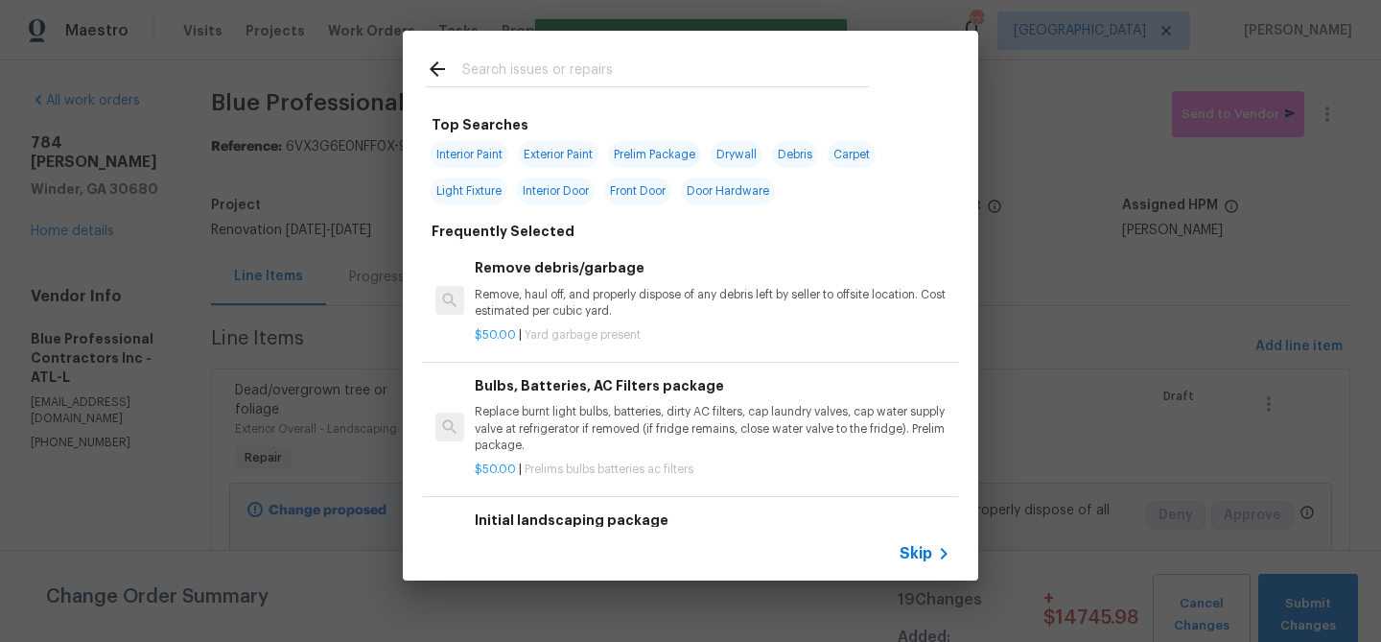
click at [633, 62] on input "text" at bounding box center [665, 72] width 407 height 29
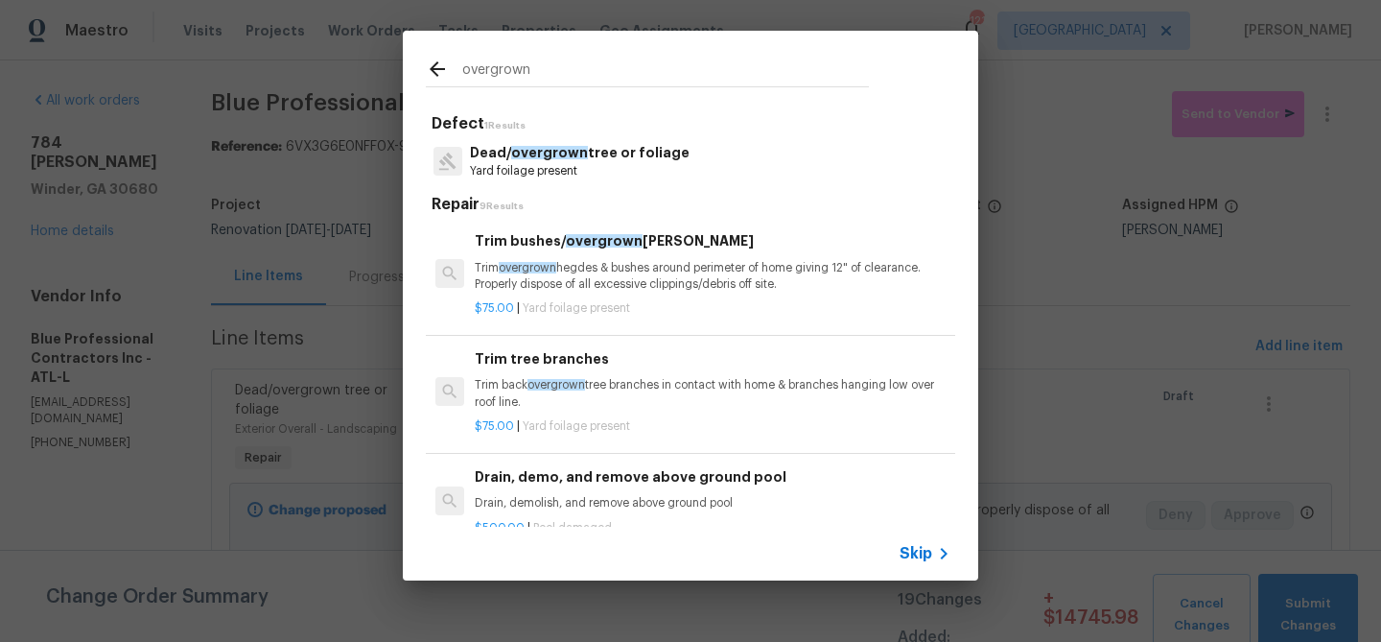
type input "overgrown"
click at [556, 374] on div "Trim tree branches Trim back overgrown tree branches in contact with home & bra…" at bounding box center [713, 379] width 476 height 62
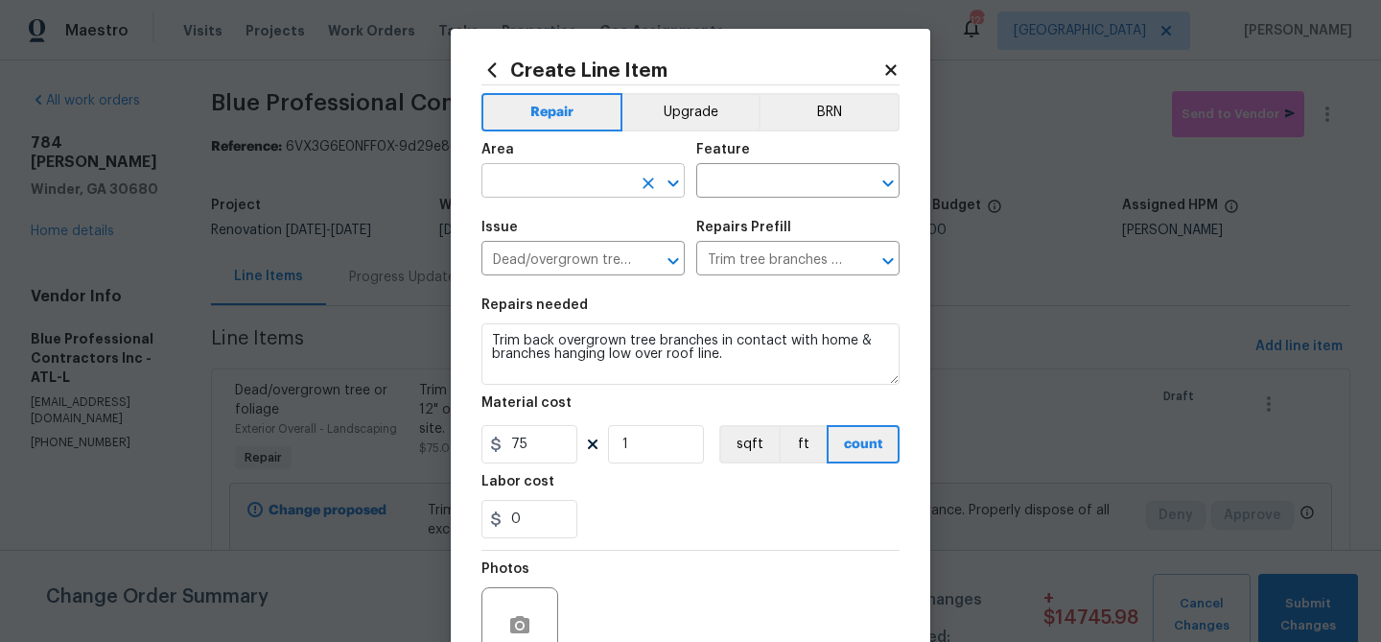
click at [550, 187] on input "text" at bounding box center [557, 183] width 150 height 30
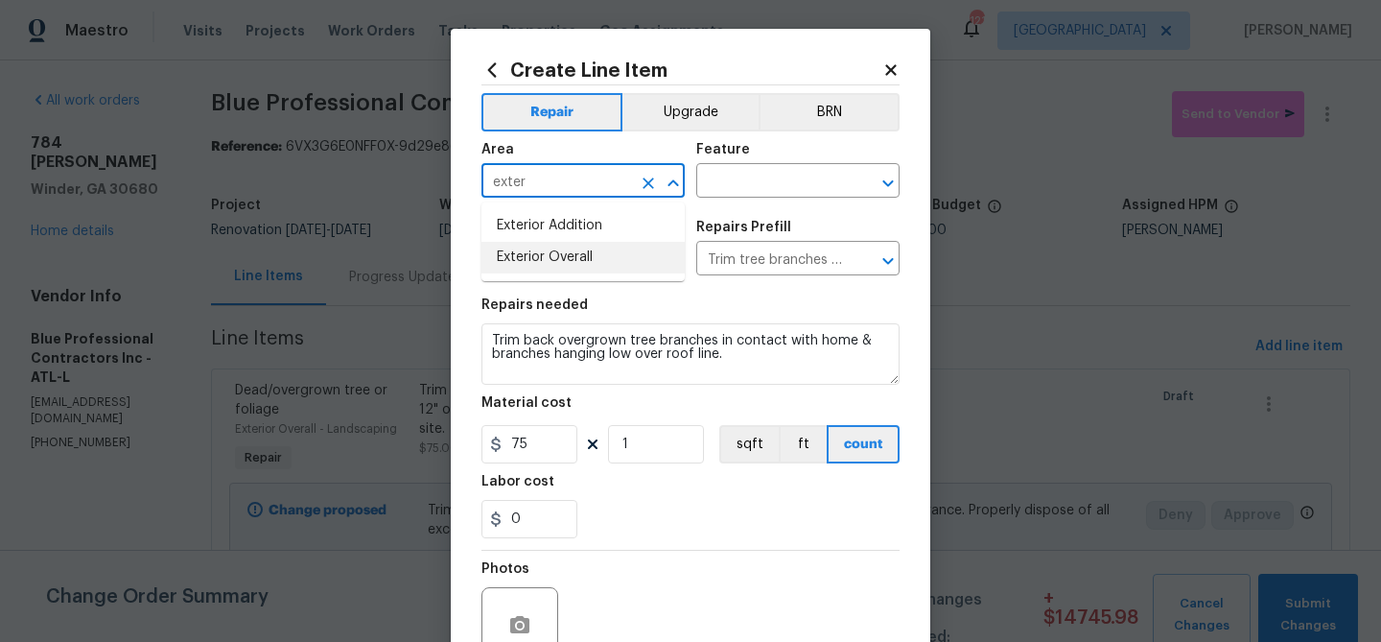
click at [552, 259] on li "Exterior Overall" at bounding box center [583, 258] width 203 height 32
type input "Exterior Overall"
click at [733, 191] on input "text" at bounding box center [771, 183] width 150 height 30
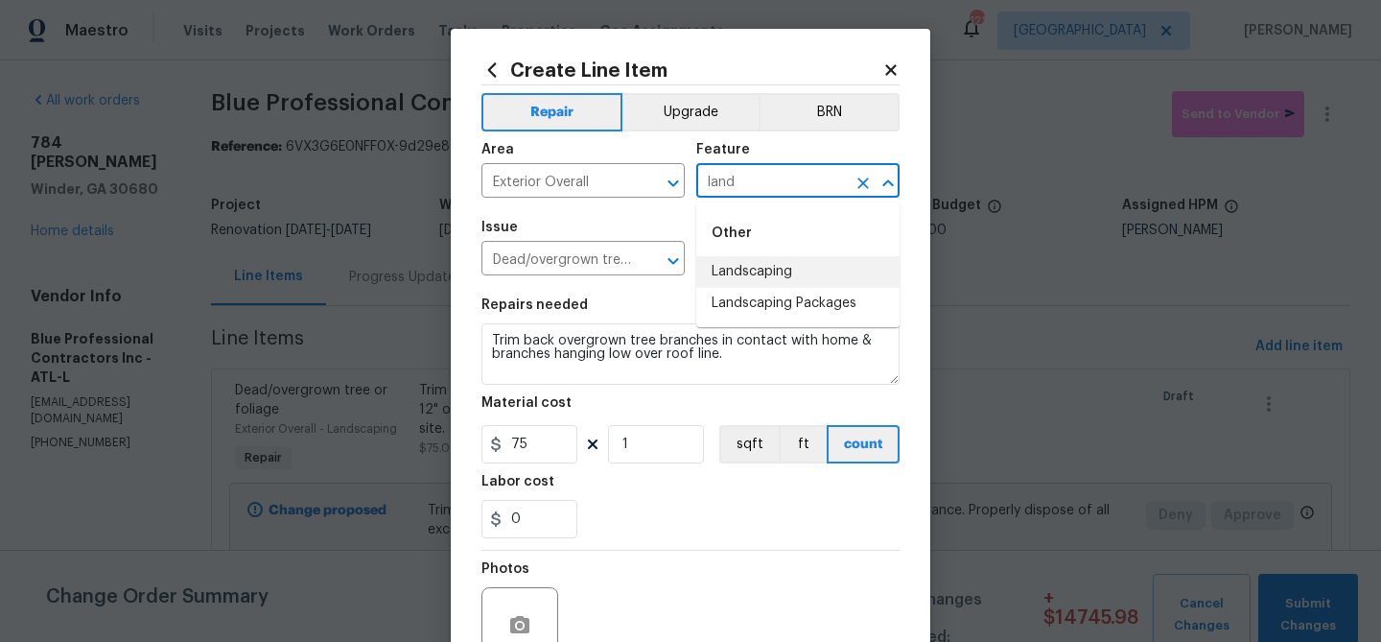
click at [767, 268] on li "Landscaping" at bounding box center [797, 272] width 203 height 32
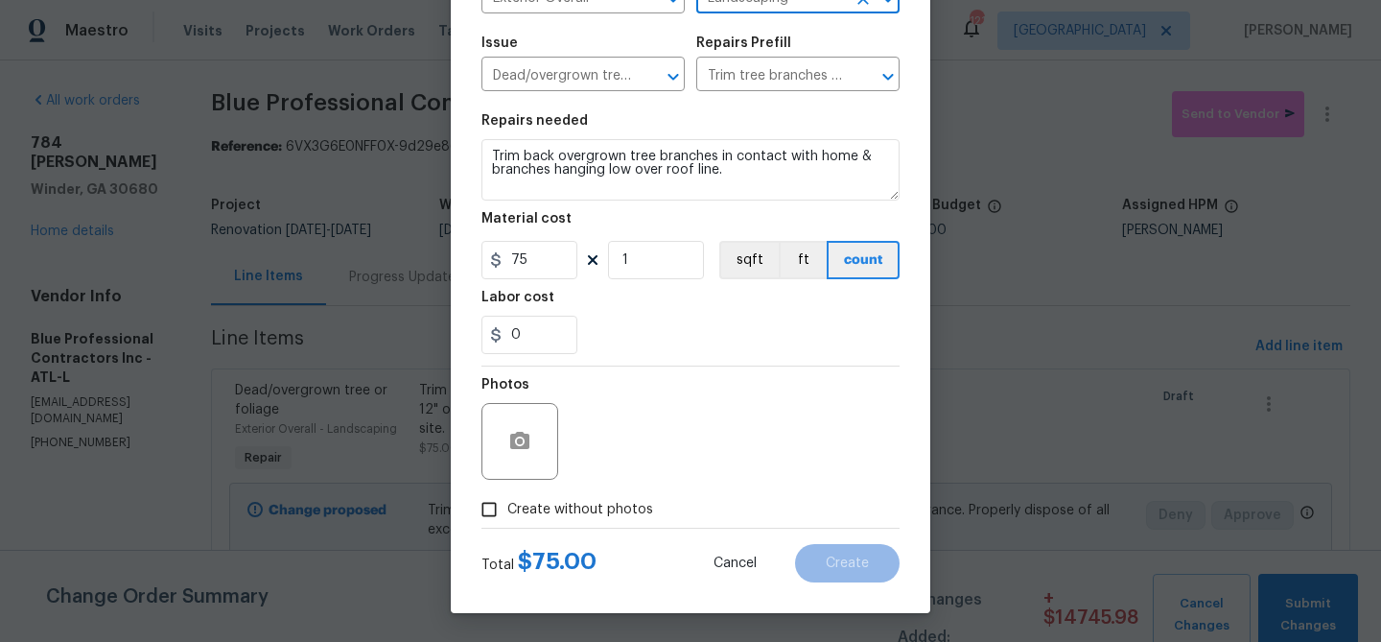
type input "Landscaping"
click at [567, 508] on span "Create without photos" at bounding box center [580, 510] width 146 height 20
click at [507, 508] on input "Create without photos" at bounding box center [489, 509] width 36 height 36
checkbox input "true"
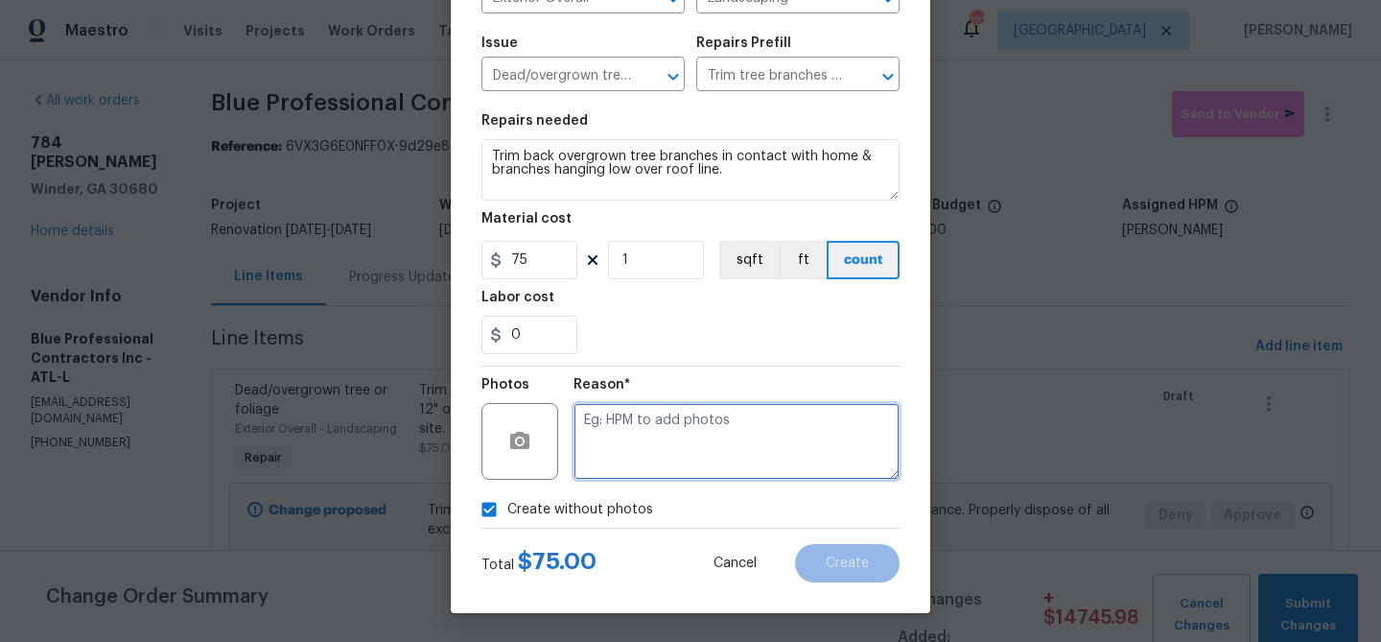
click at [662, 438] on textarea at bounding box center [737, 441] width 326 height 77
type textarea "trim"
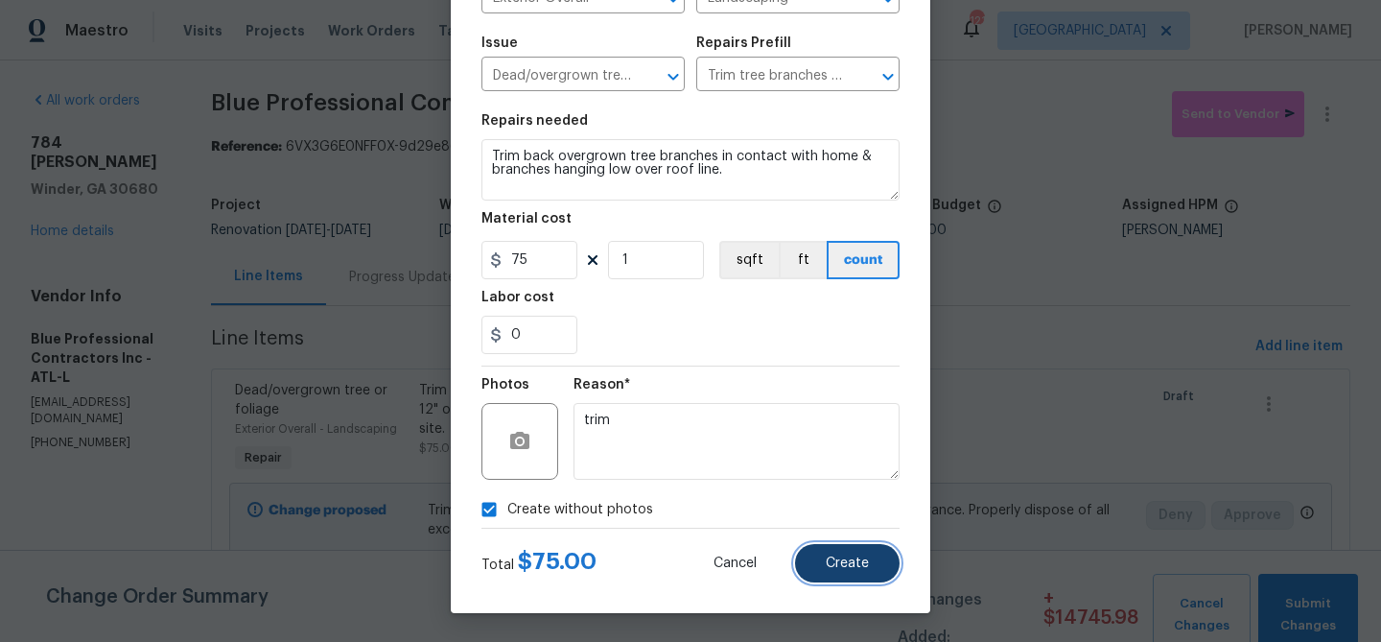
click at [855, 551] on button "Create" at bounding box center [847, 563] width 105 height 38
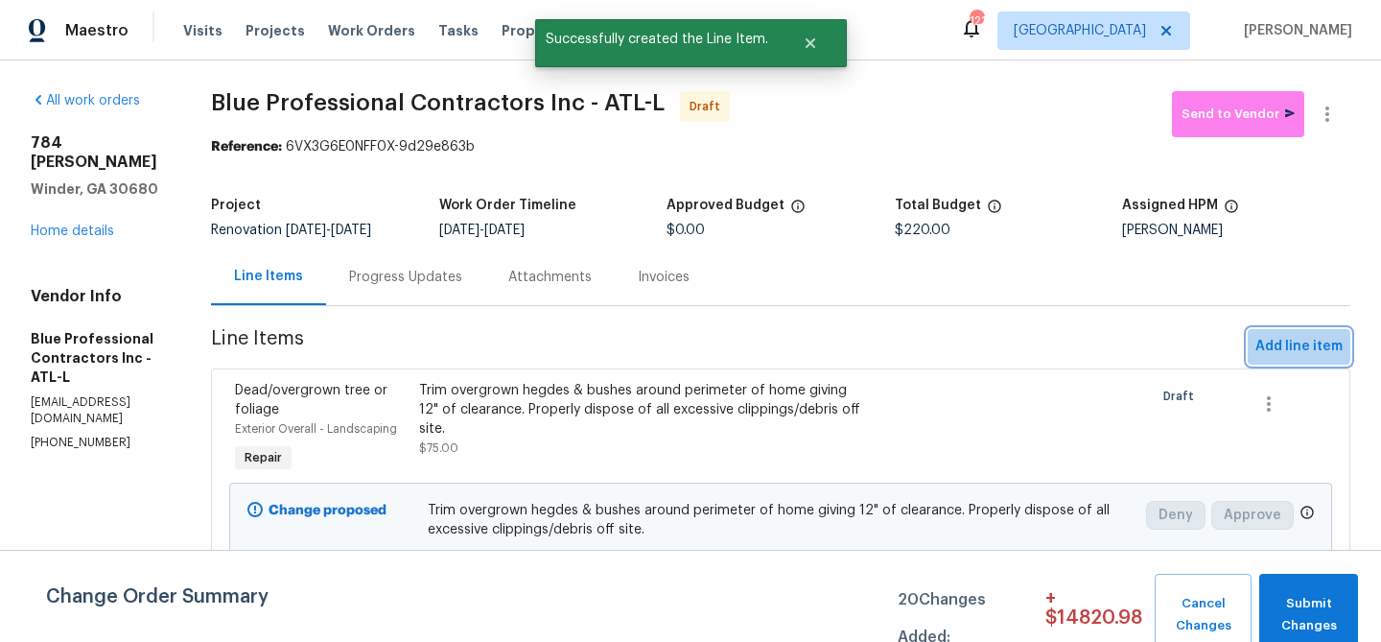
click at [1277, 346] on span "Add line item" at bounding box center [1299, 347] width 87 height 24
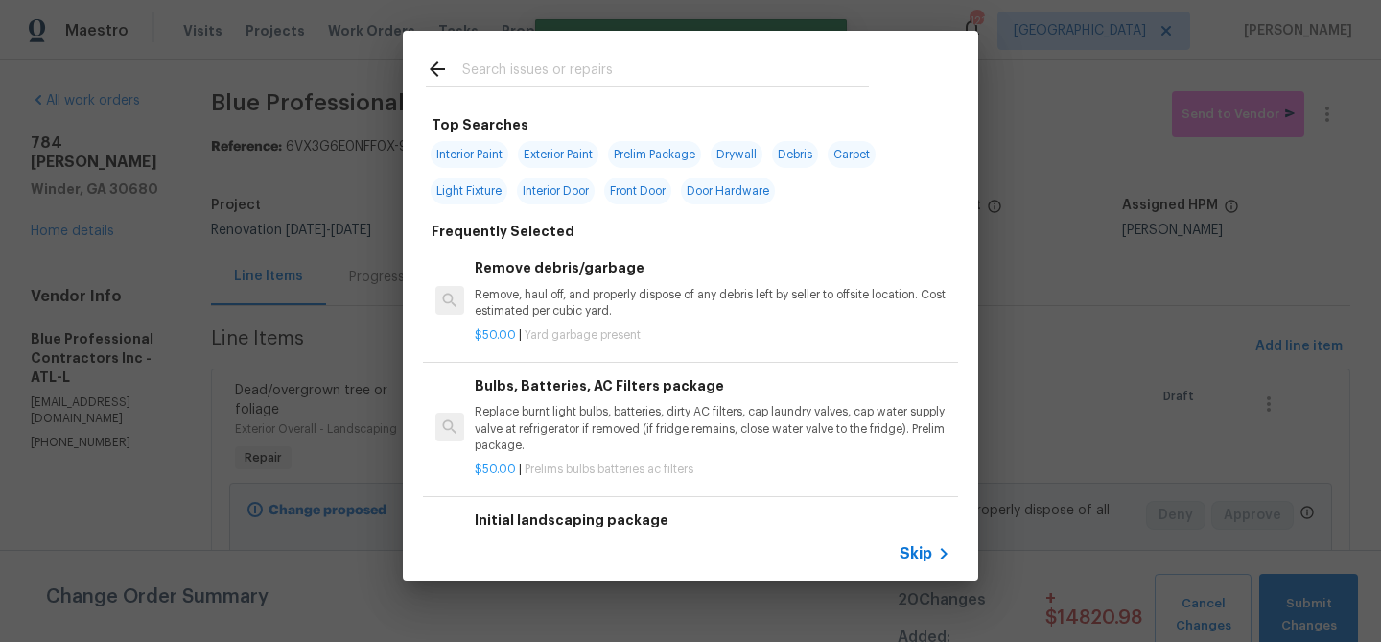
click at [605, 71] on input "text" at bounding box center [665, 72] width 407 height 29
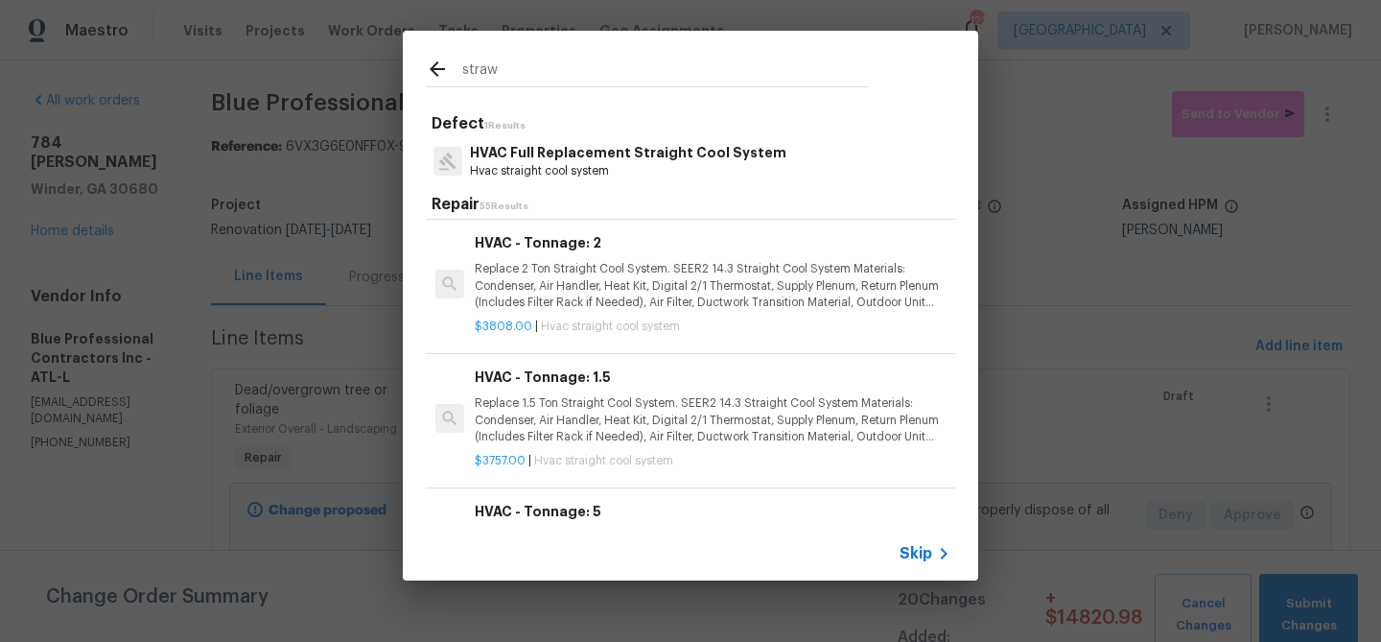
scroll to position [646, 0]
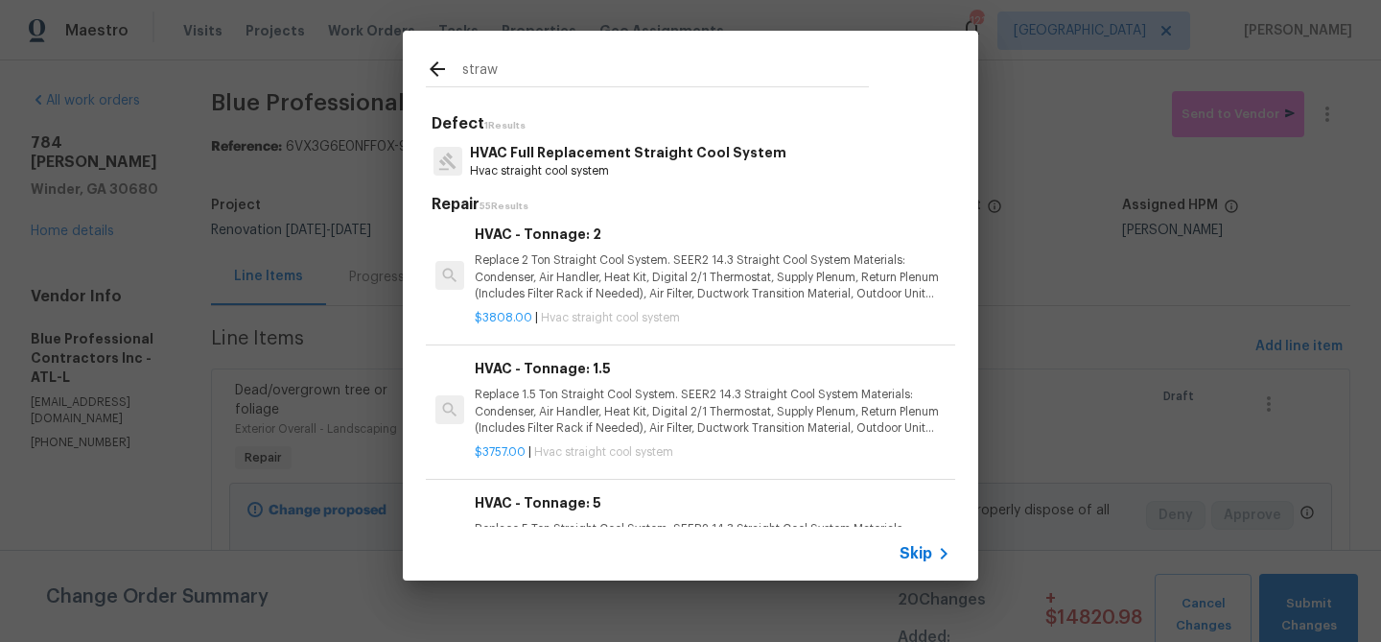
click at [481, 70] on input "straw" at bounding box center [665, 72] width 407 height 29
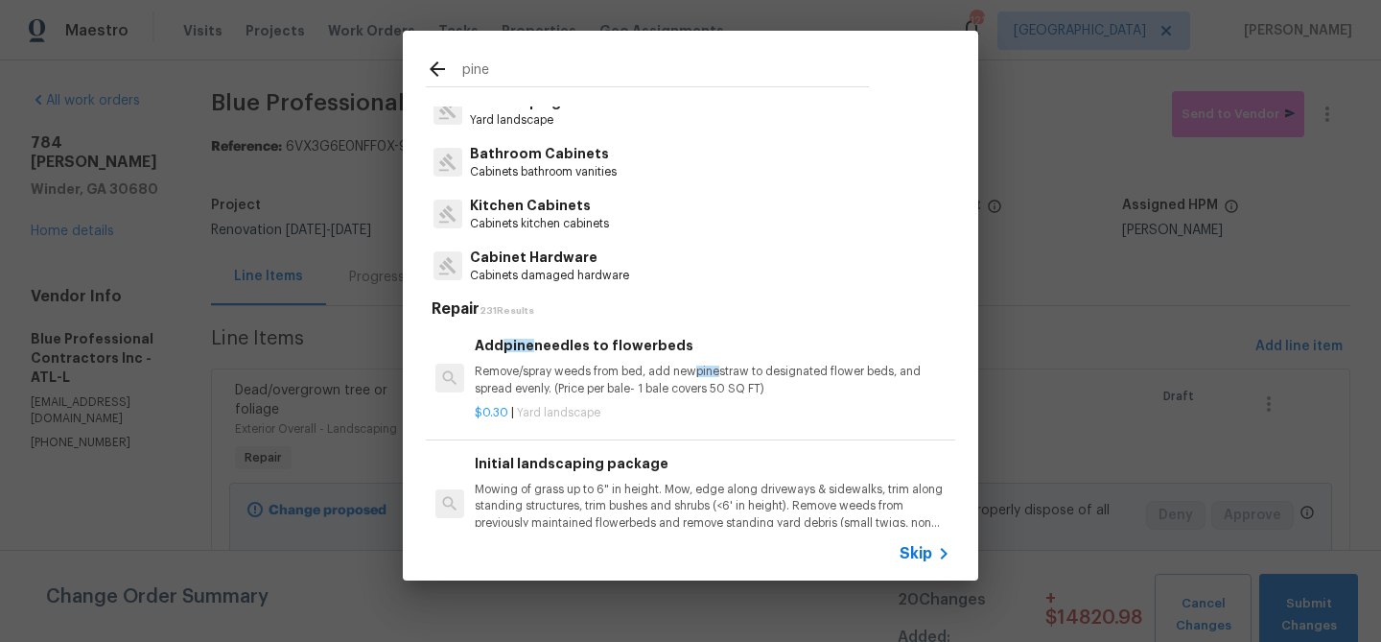
scroll to position [0, 0]
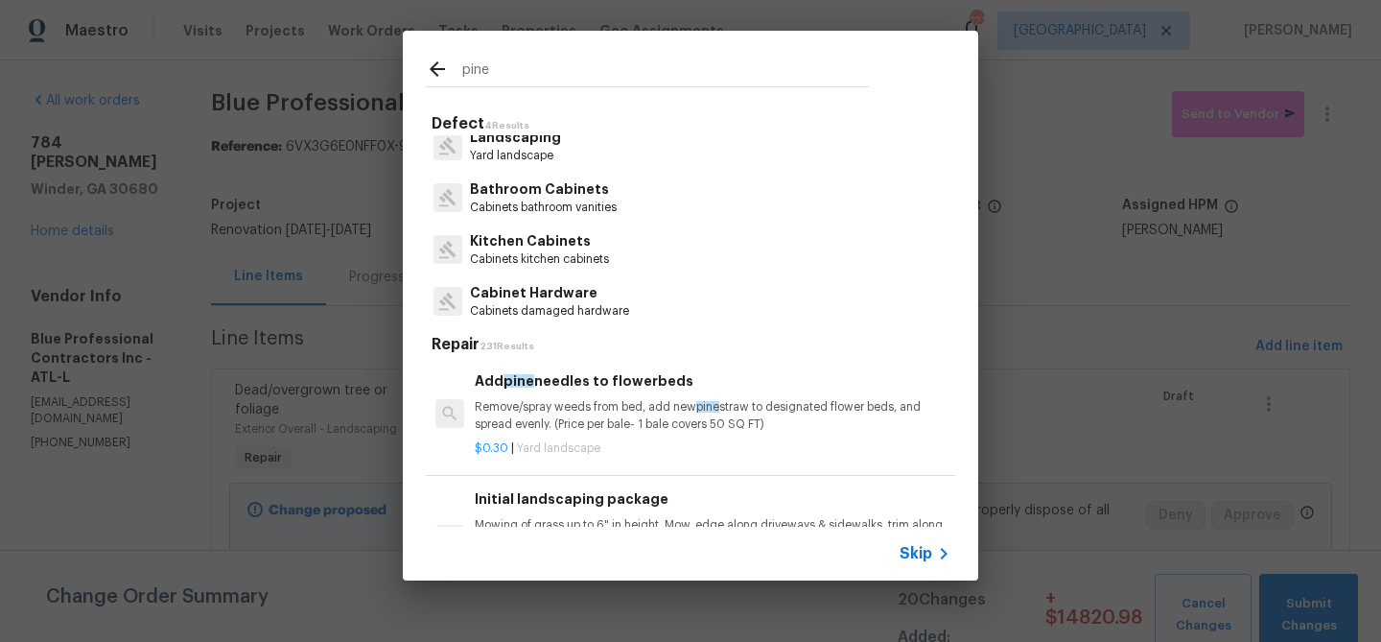
type input "pine"
click at [540, 403] on p "Remove/spray weeds from bed, add new pine straw to designated flower beds, and …" at bounding box center [713, 415] width 476 height 33
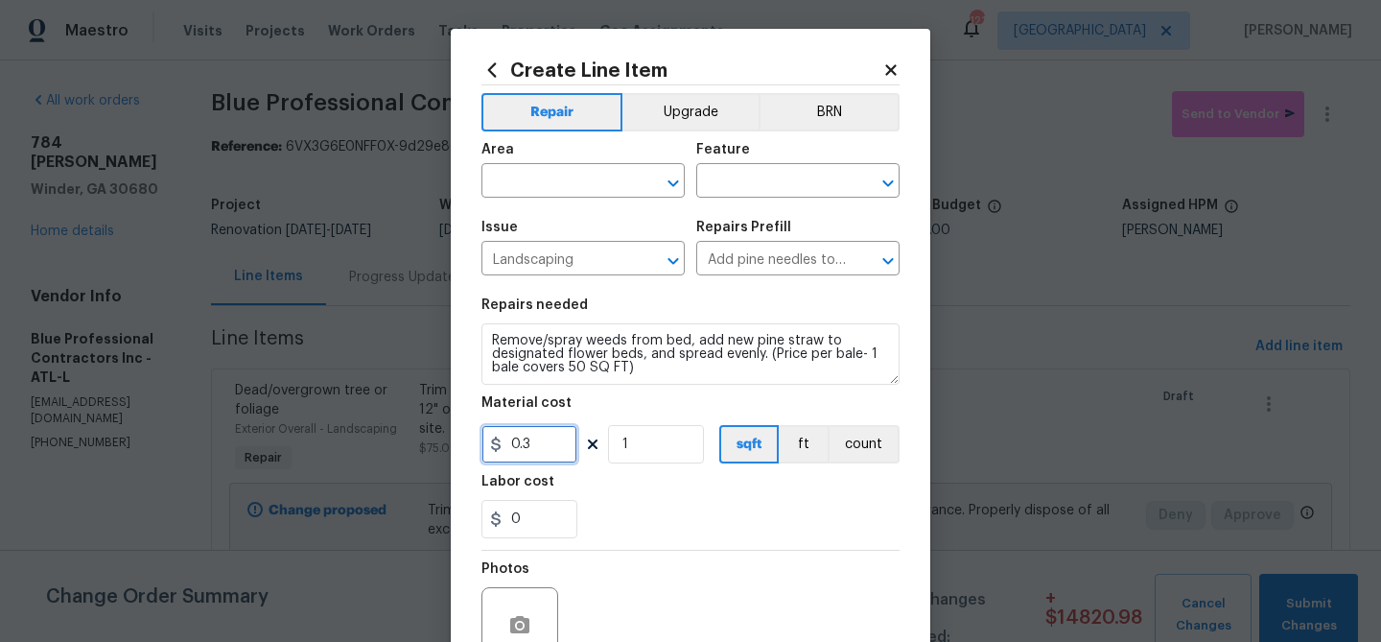
click at [539, 440] on input "0.3" at bounding box center [530, 444] width 96 height 38
type input "8"
click at [641, 451] on input "1" at bounding box center [656, 444] width 96 height 38
type input "15"
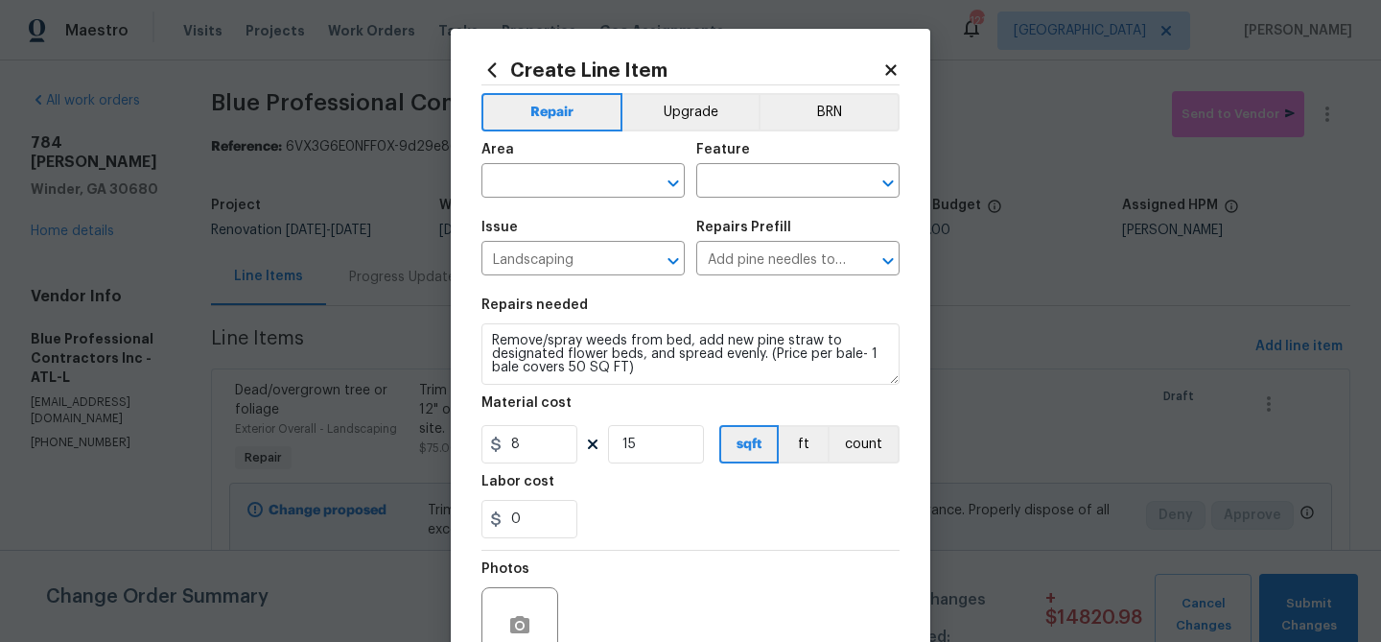
click at [678, 499] on div "Labor cost" at bounding box center [691, 487] width 418 height 25
click at [562, 179] on input "text" at bounding box center [557, 183] width 150 height 30
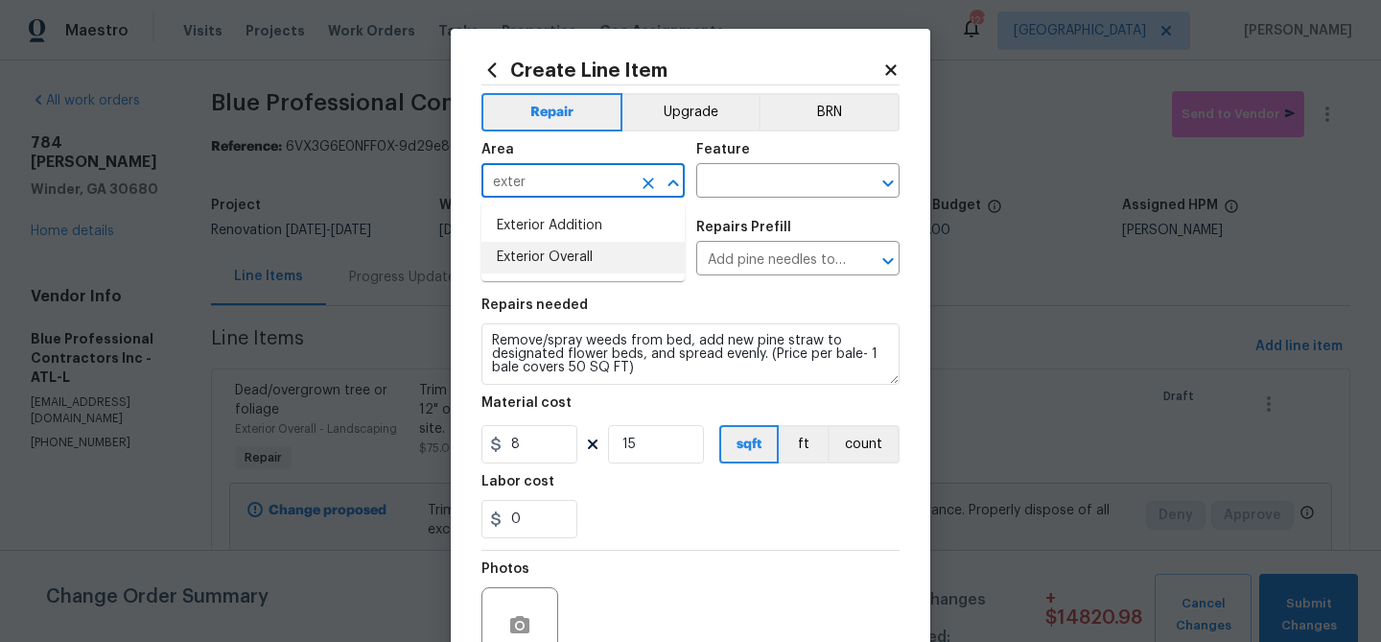
click at [575, 252] on li "Exterior Overall" at bounding box center [583, 258] width 203 height 32
type input "Exterior Overall"
click at [738, 179] on input "text" at bounding box center [771, 183] width 150 height 30
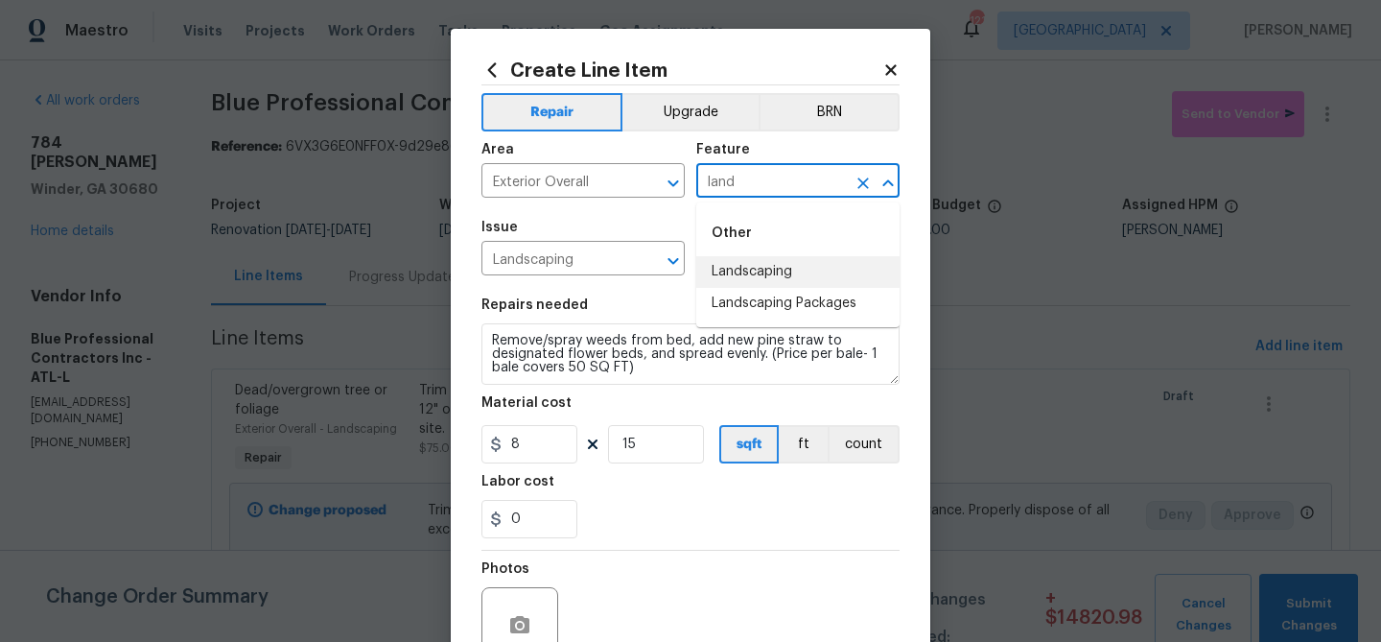
click at [750, 270] on li "Landscaping" at bounding box center [797, 272] width 203 height 32
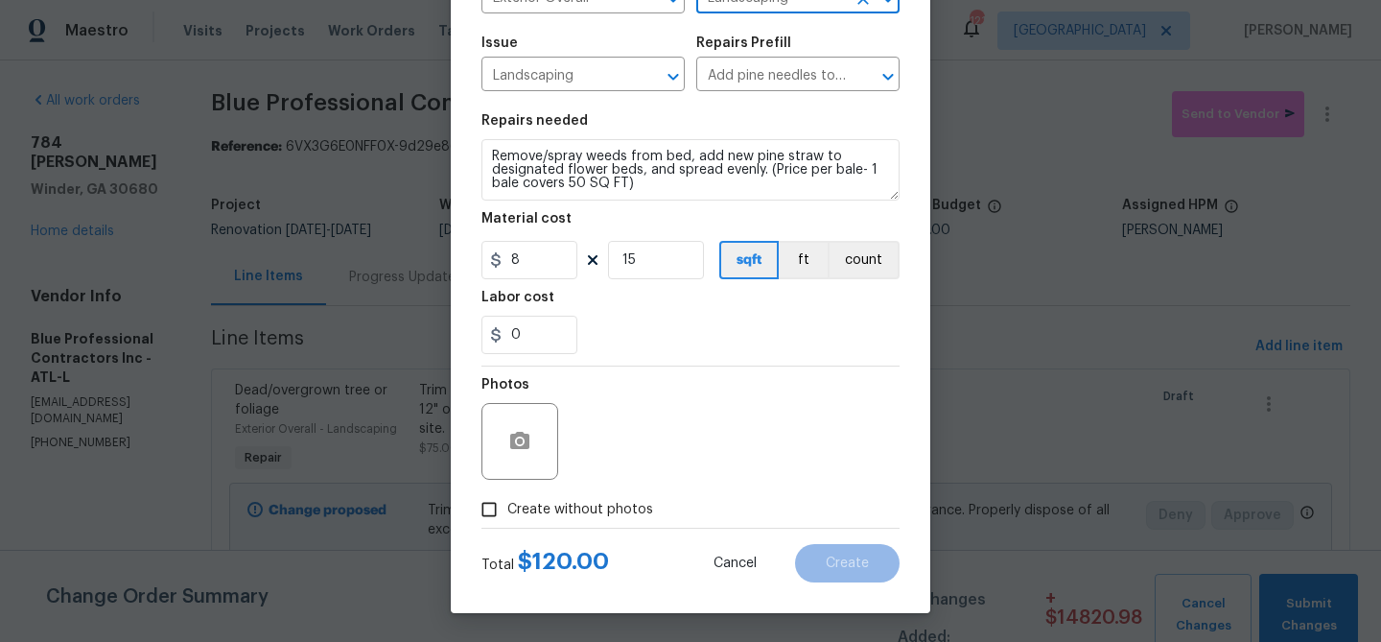
type input "Landscaping"
click at [610, 517] on span "Create without photos" at bounding box center [580, 510] width 146 height 20
click at [507, 517] on input "Create without photos" at bounding box center [489, 509] width 36 height 36
checkbox input "true"
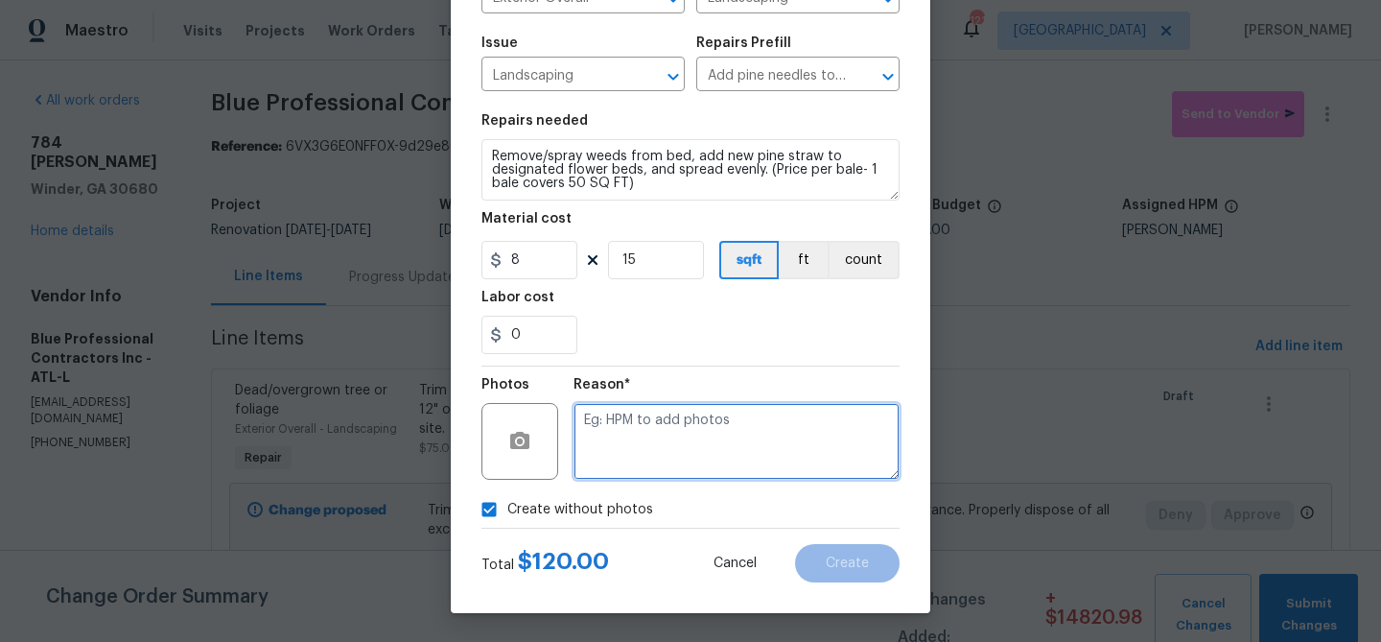
click at [637, 462] on textarea at bounding box center [737, 441] width 326 height 77
type textarea "landscaping"
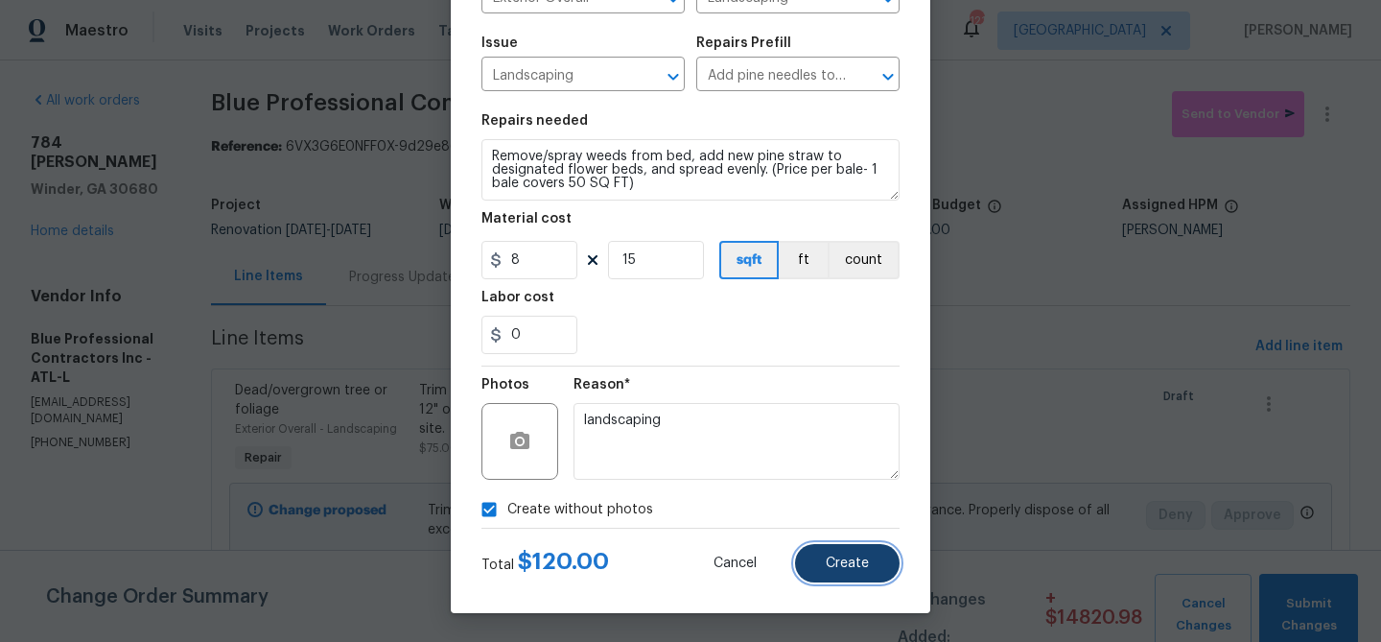
click at [824, 550] on button "Create" at bounding box center [847, 563] width 105 height 38
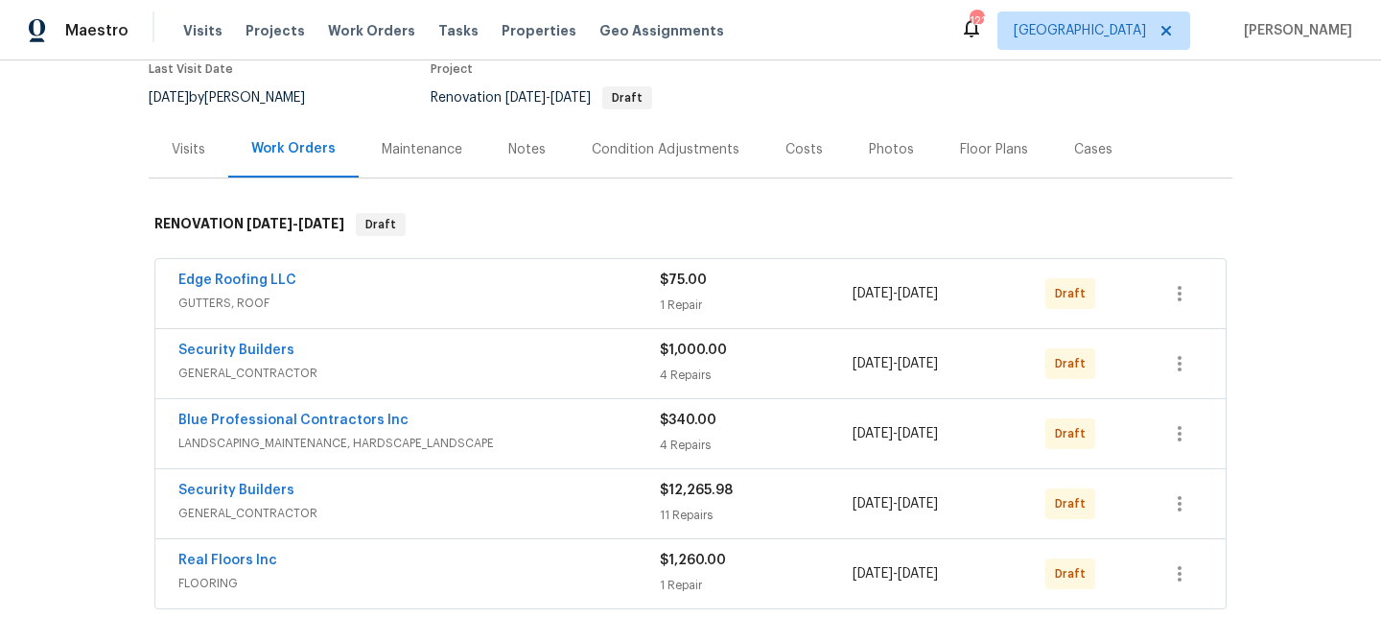
scroll to position [161, 0]
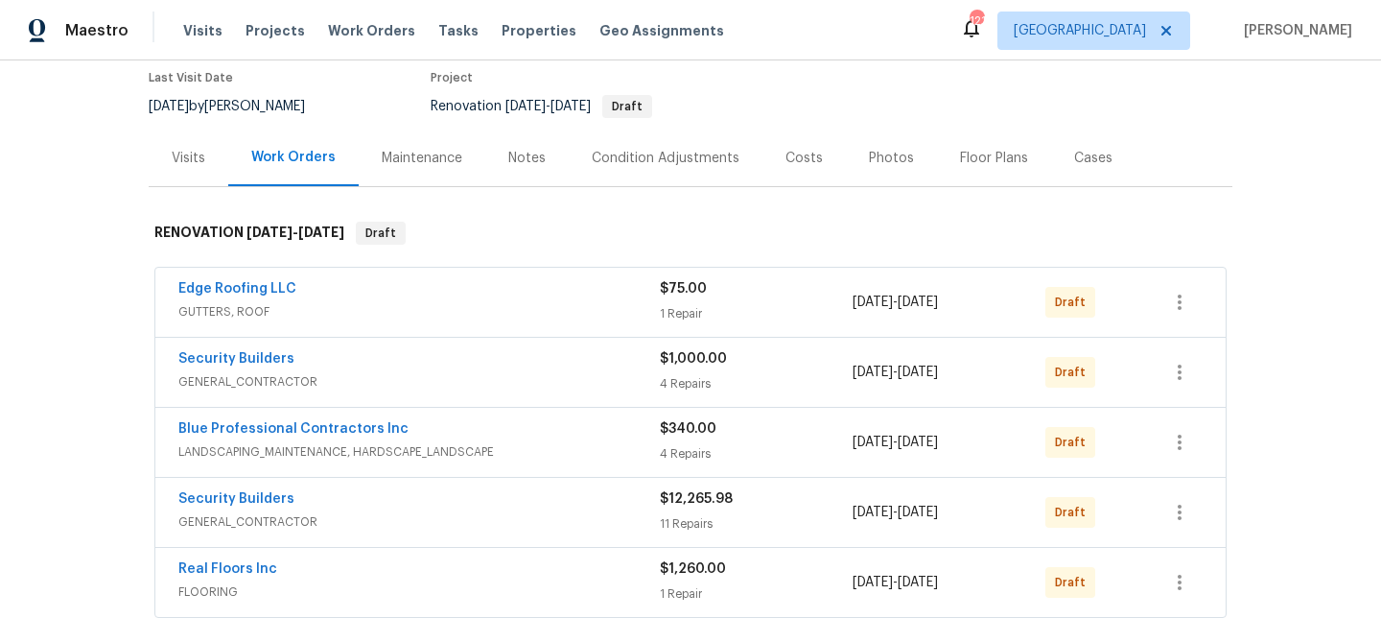
click at [529, 158] on div "Notes" at bounding box center [526, 158] width 37 height 19
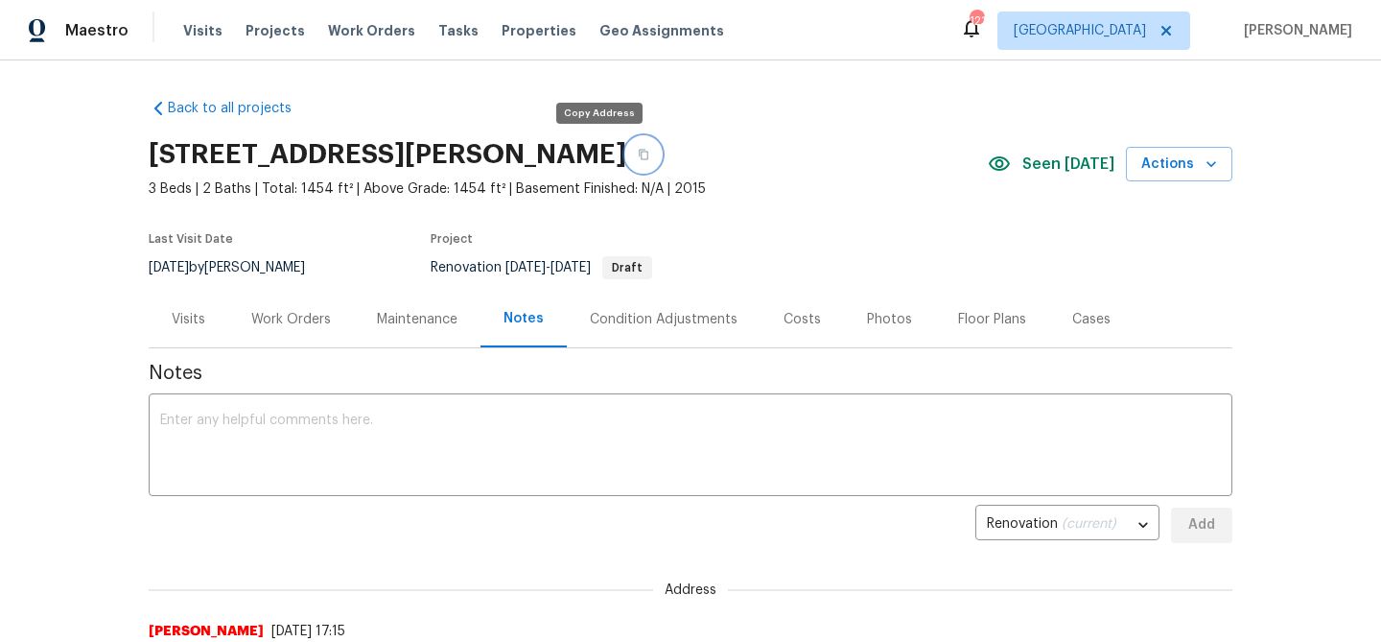
click at [639, 152] on icon "button" at bounding box center [644, 155] width 10 height 11
click at [434, 418] on textarea at bounding box center [690, 446] width 1061 height 67
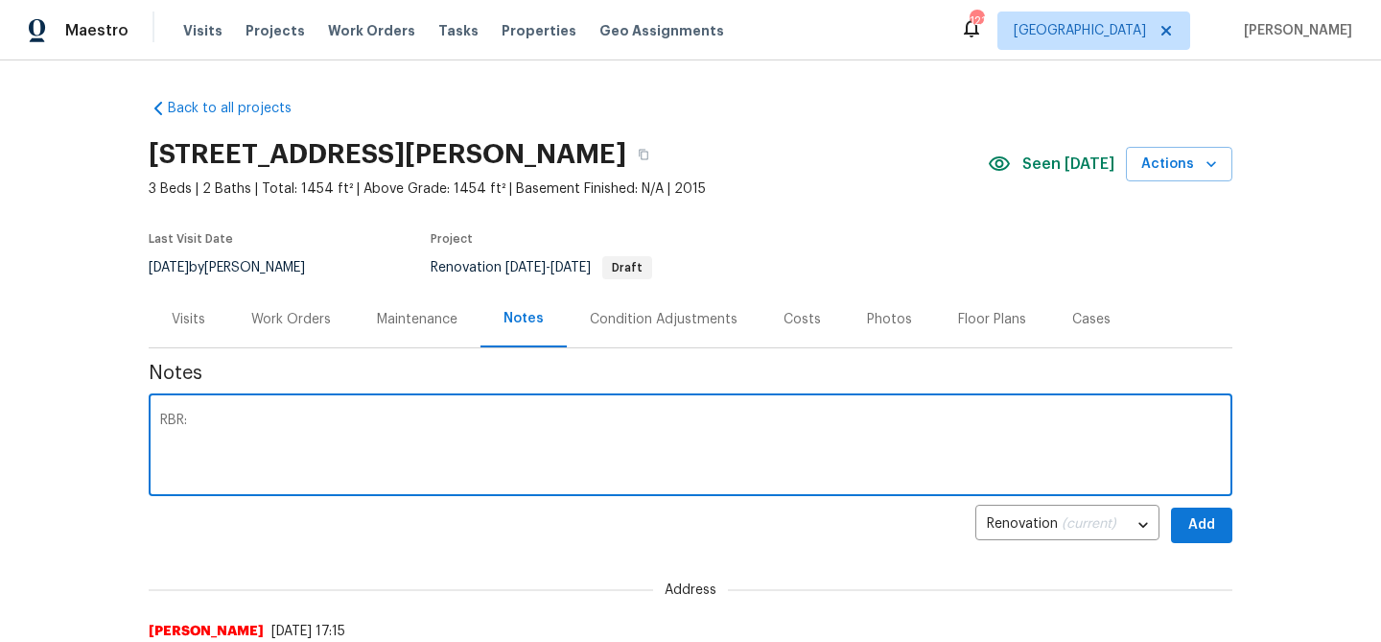
paste textarea "$22,350"
type textarea "RBR: $22,350"
click at [1208, 533] on span "Add" at bounding box center [1202, 525] width 31 height 24
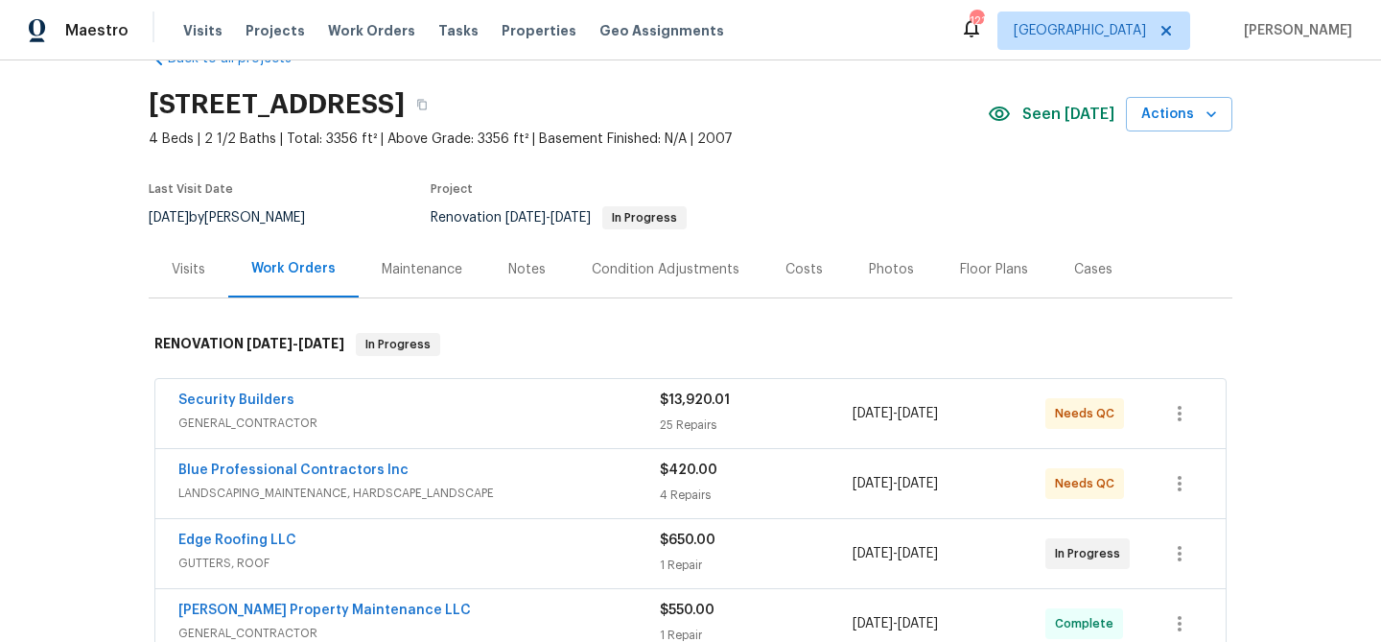
scroll to position [52, 0]
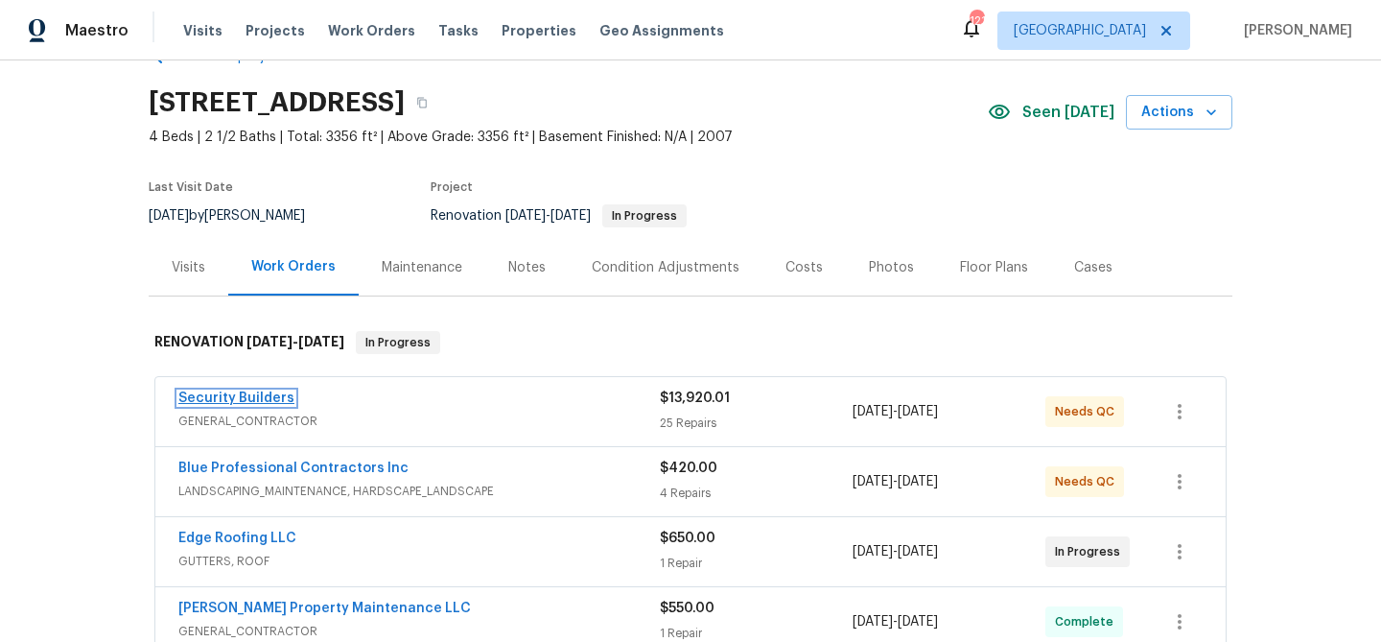
click at [275, 403] on link "Security Builders" at bounding box center [236, 397] width 116 height 13
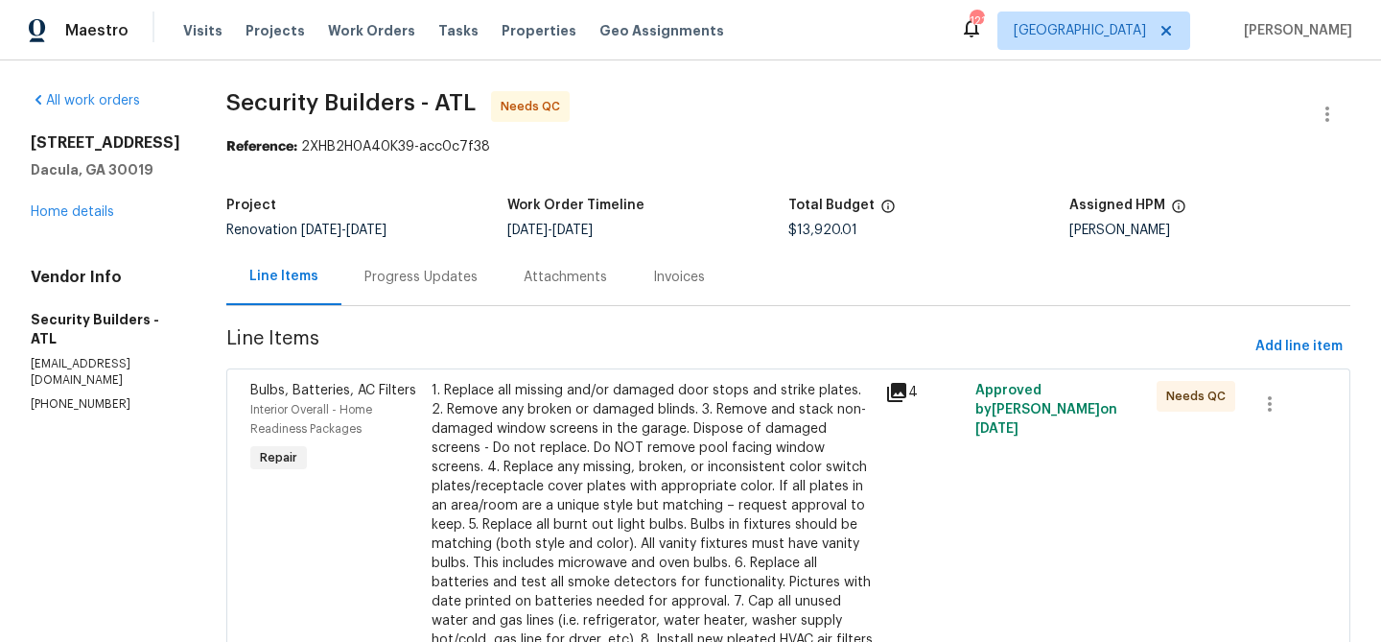
click at [619, 412] on div "1. Replace all missing and/or damaged door stops and strike plates. 2. Remove a…" at bounding box center [653, 515] width 442 height 269
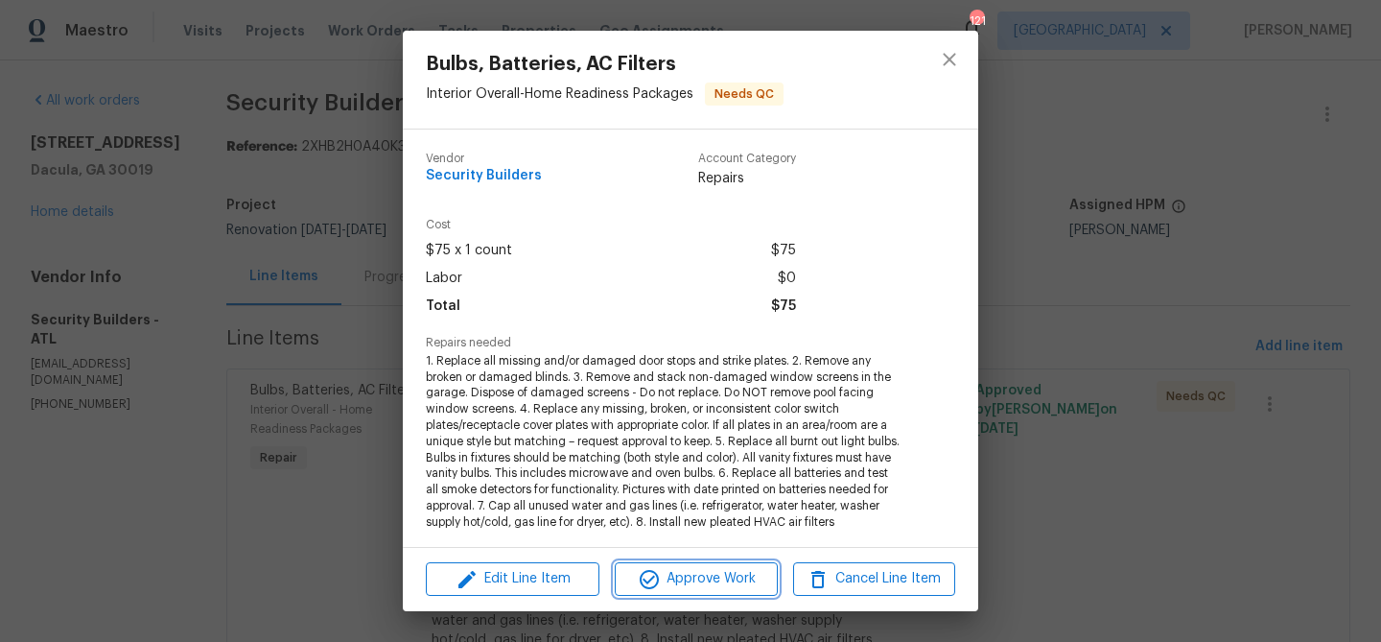
click at [684, 593] on button "Approve Work" at bounding box center [696, 579] width 162 height 34
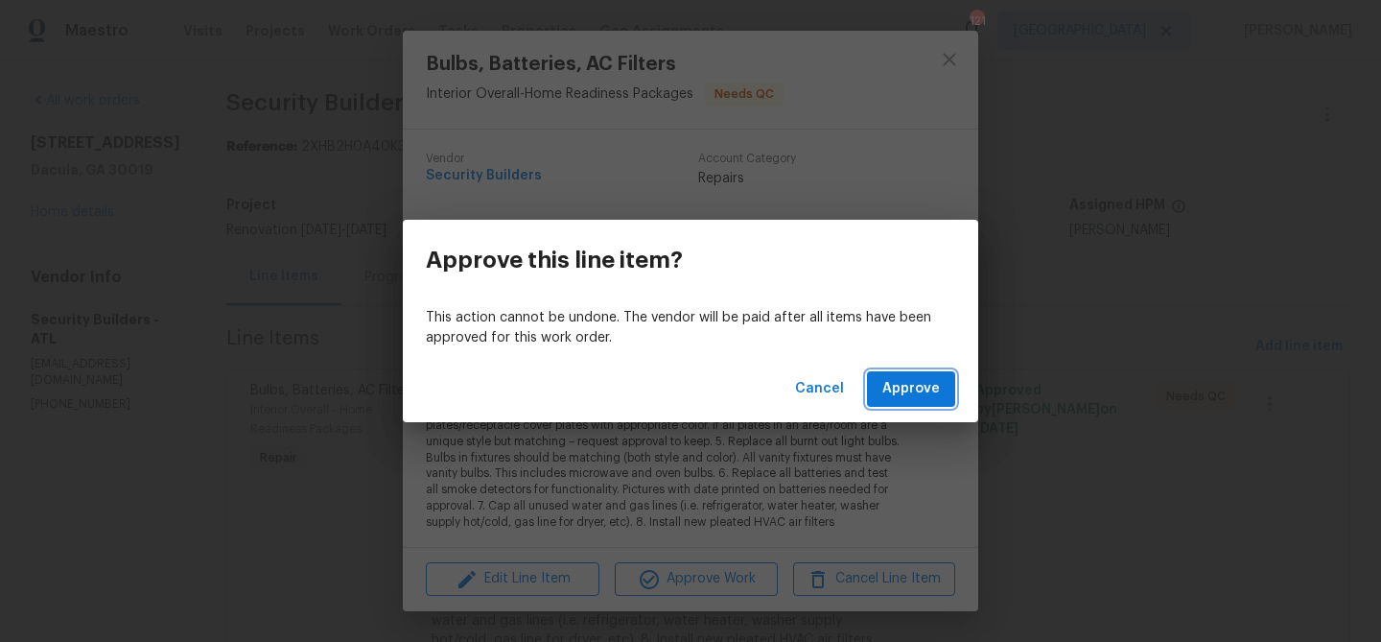
click at [899, 383] on span "Approve" at bounding box center [912, 389] width 58 height 24
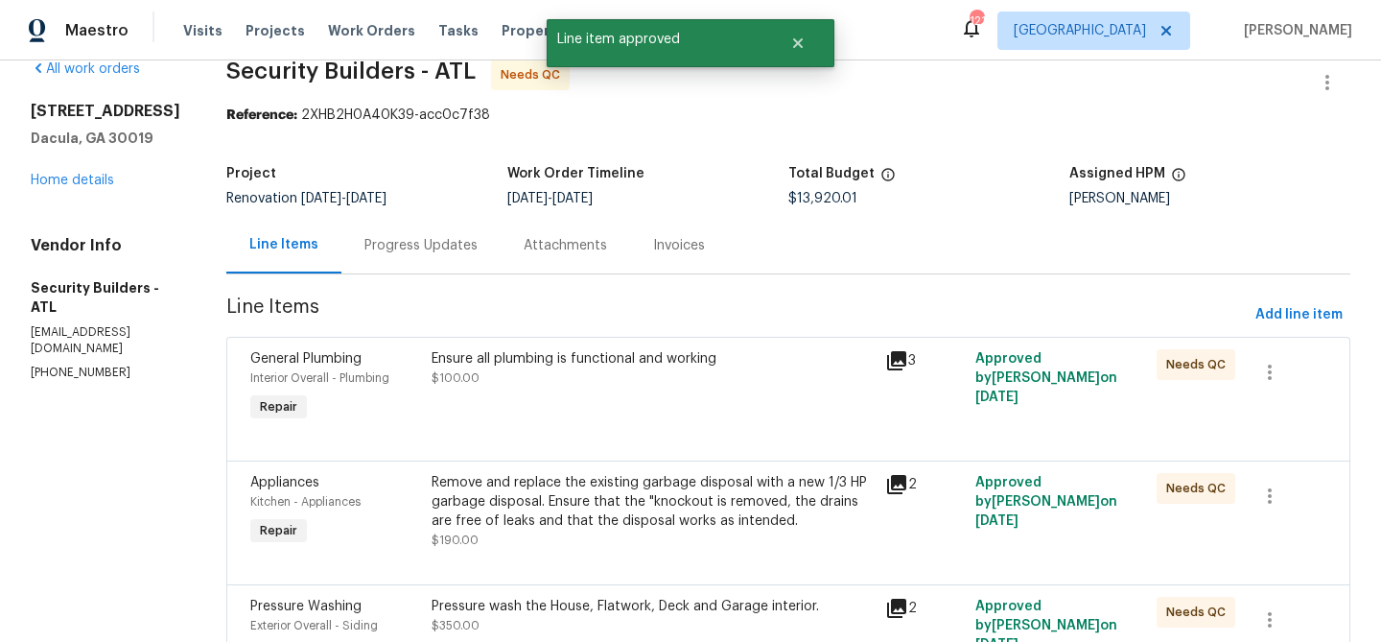
scroll to position [43, 0]
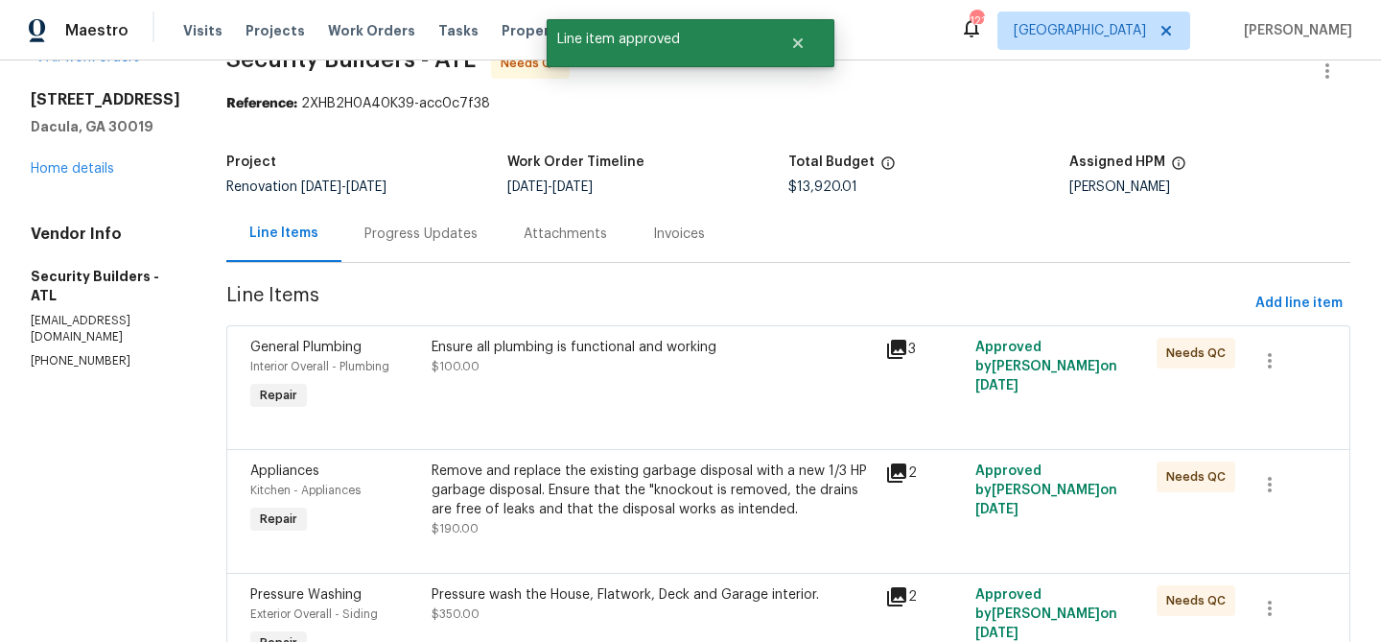
click at [709, 391] on div "Ensure all plumbing is functional and working $100.00" at bounding box center [653, 376] width 454 height 88
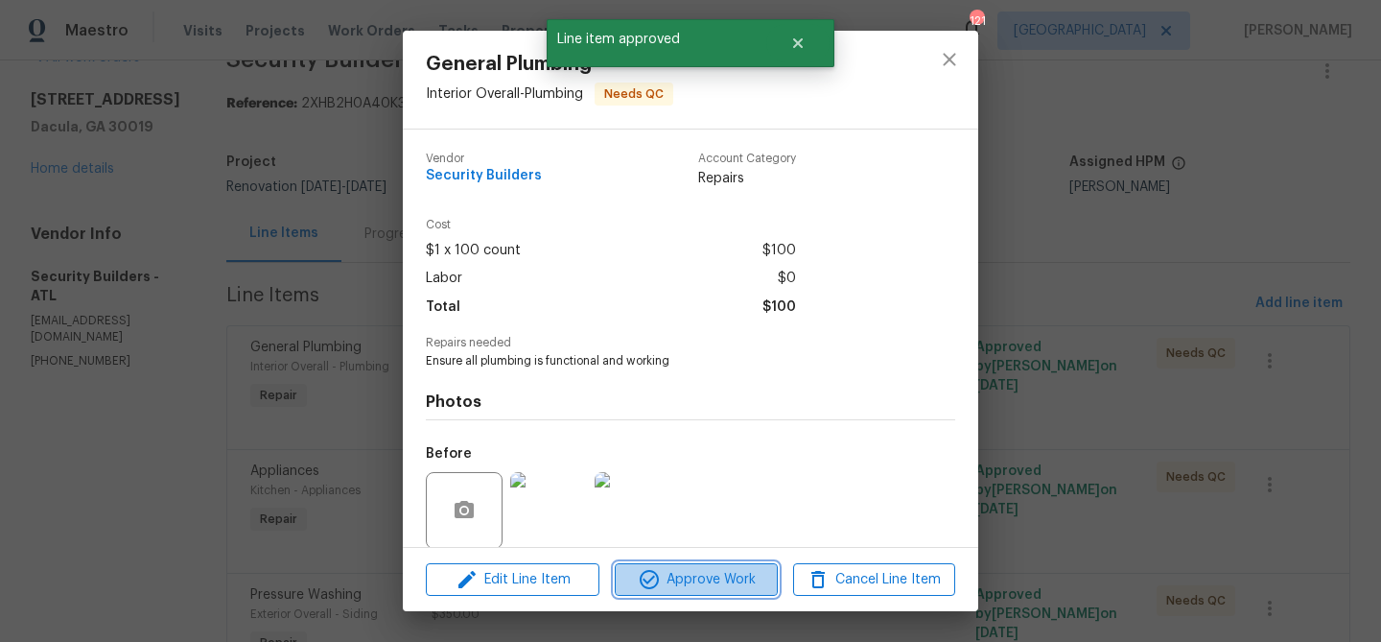
click at [720, 577] on span "Approve Work" at bounding box center [696, 580] width 151 height 24
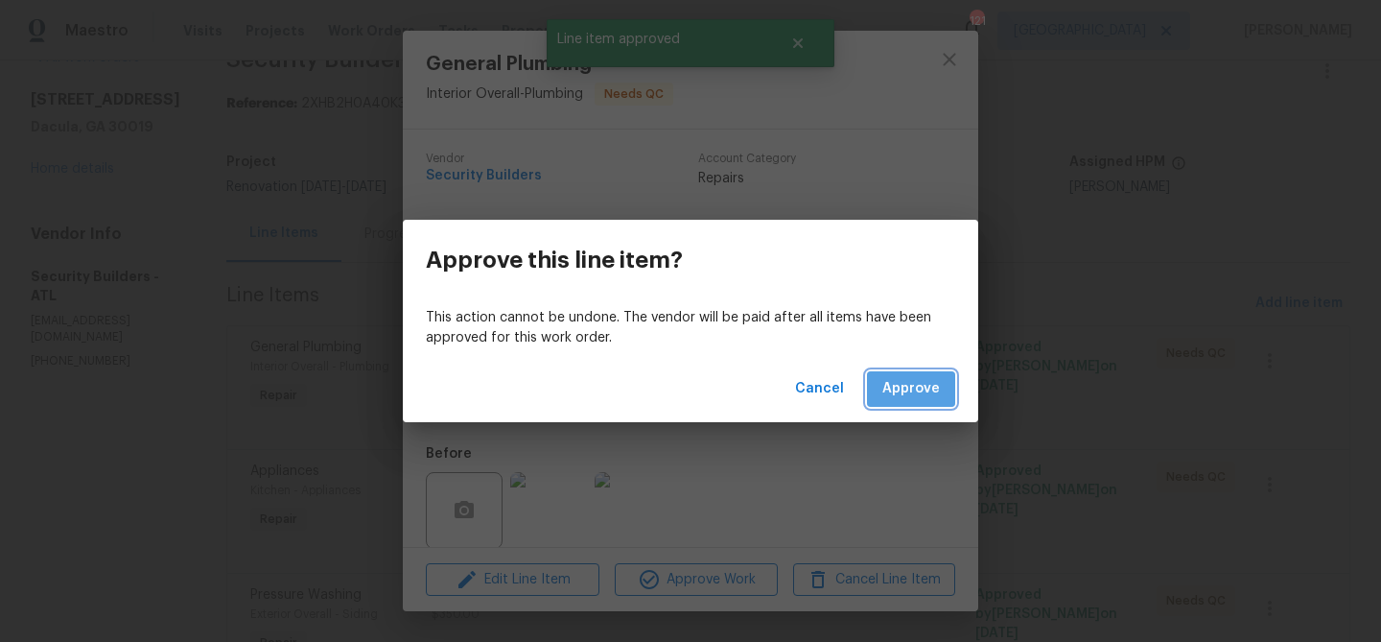
click at [935, 388] on span "Approve" at bounding box center [912, 389] width 58 height 24
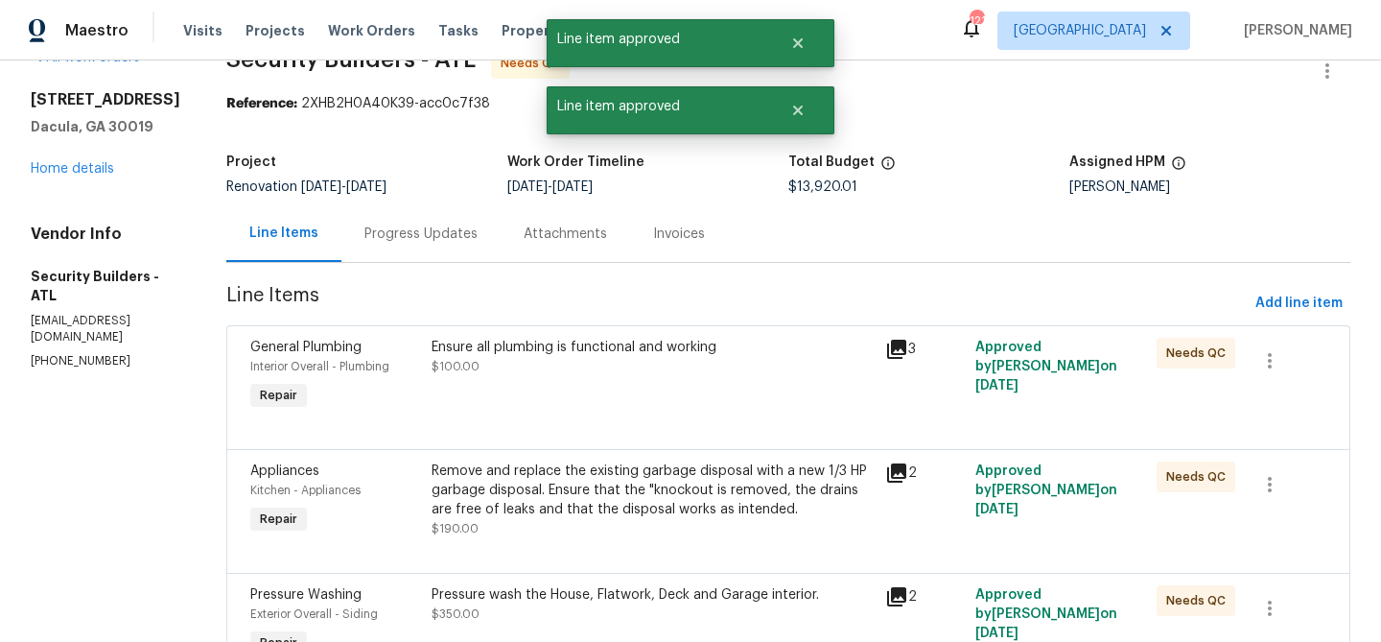
scroll to position [0, 0]
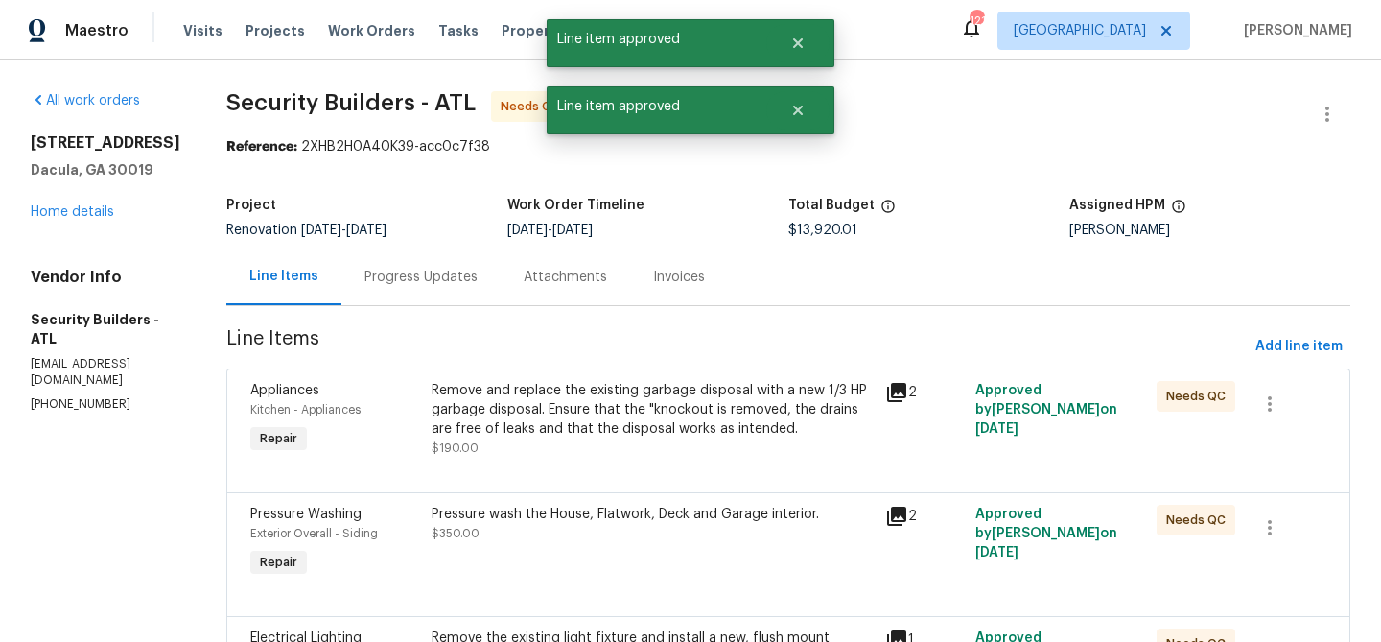
click at [607, 445] on div "Remove and replace the existing garbage disposal with a new 1/3 HP garbage disp…" at bounding box center [653, 419] width 442 height 77
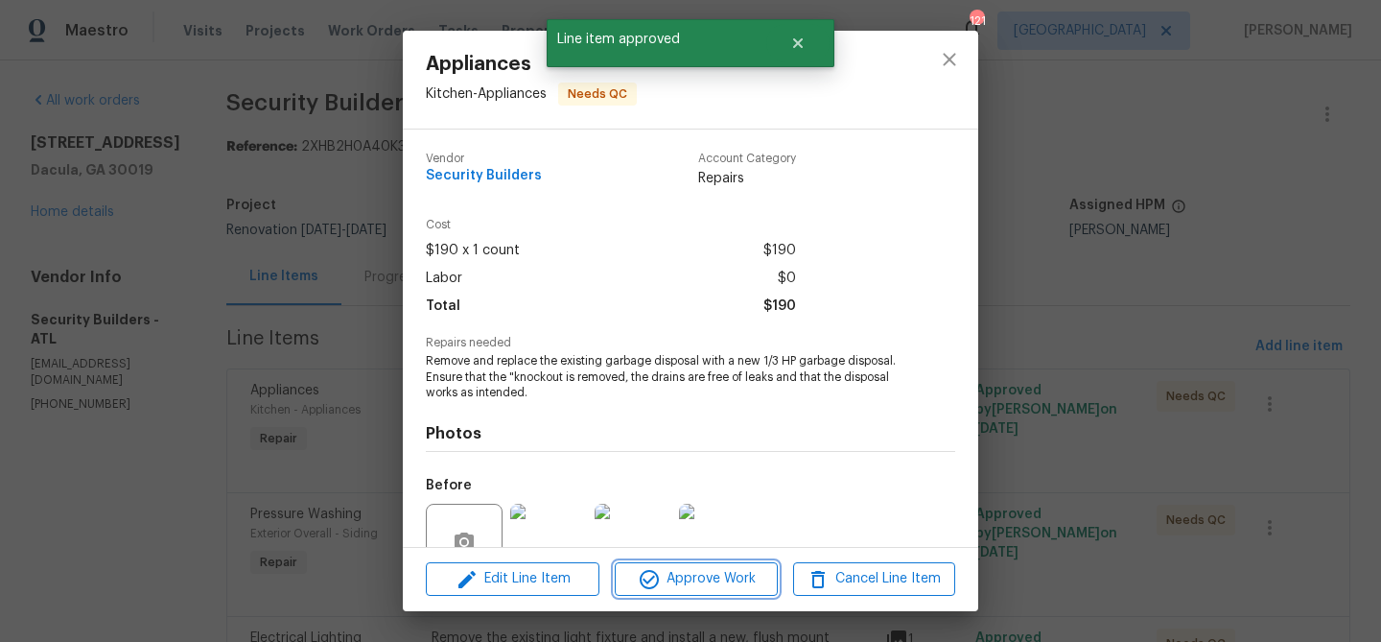
click at [695, 564] on button "Approve Work" at bounding box center [696, 579] width 162 height 34
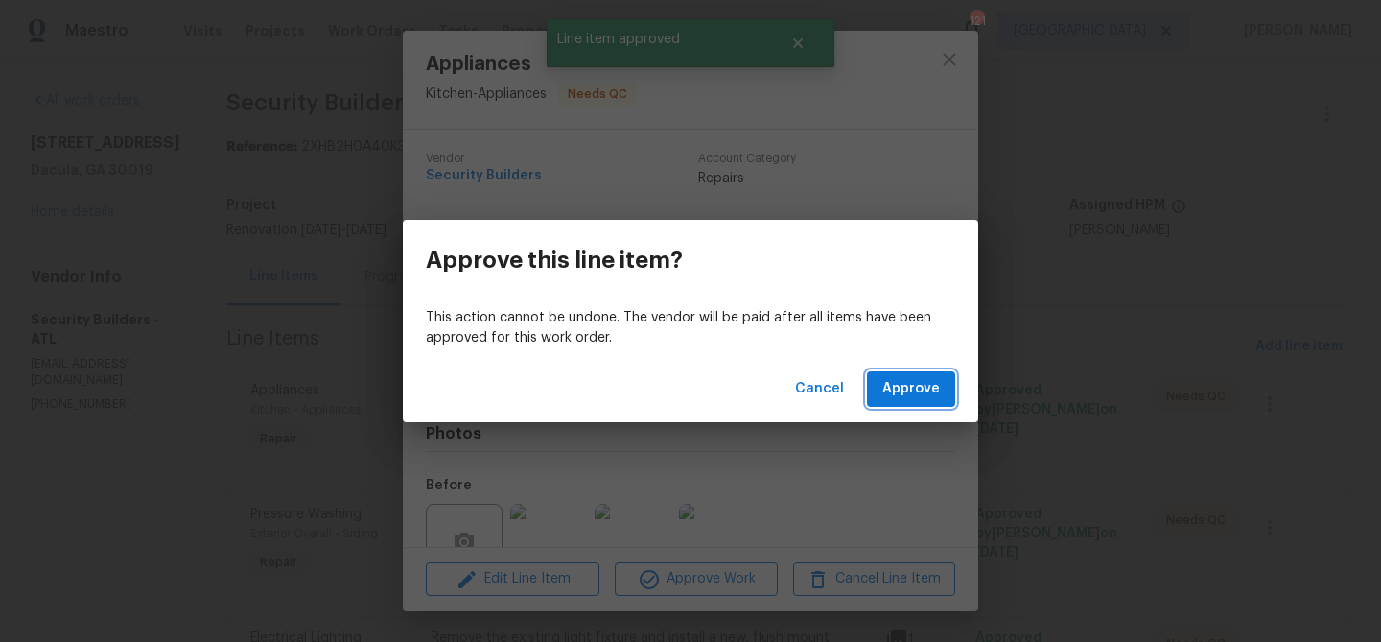
click at [934, 394] on span "Approve" at bounding box center [912, 389] width 58 height 24
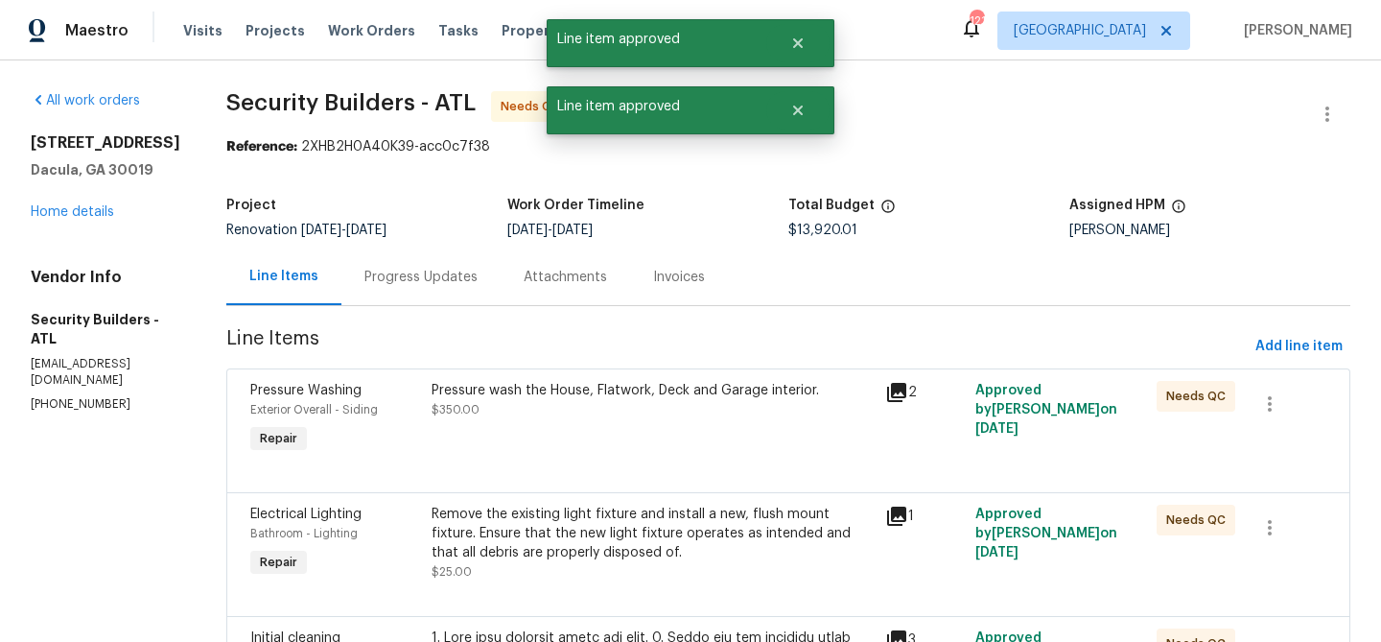
click at [757, 430] on div "Pressure wash the House, Flatwork, Deck and Garage interior. $350.00" at bounding box center [653, 419] width 454 height 88
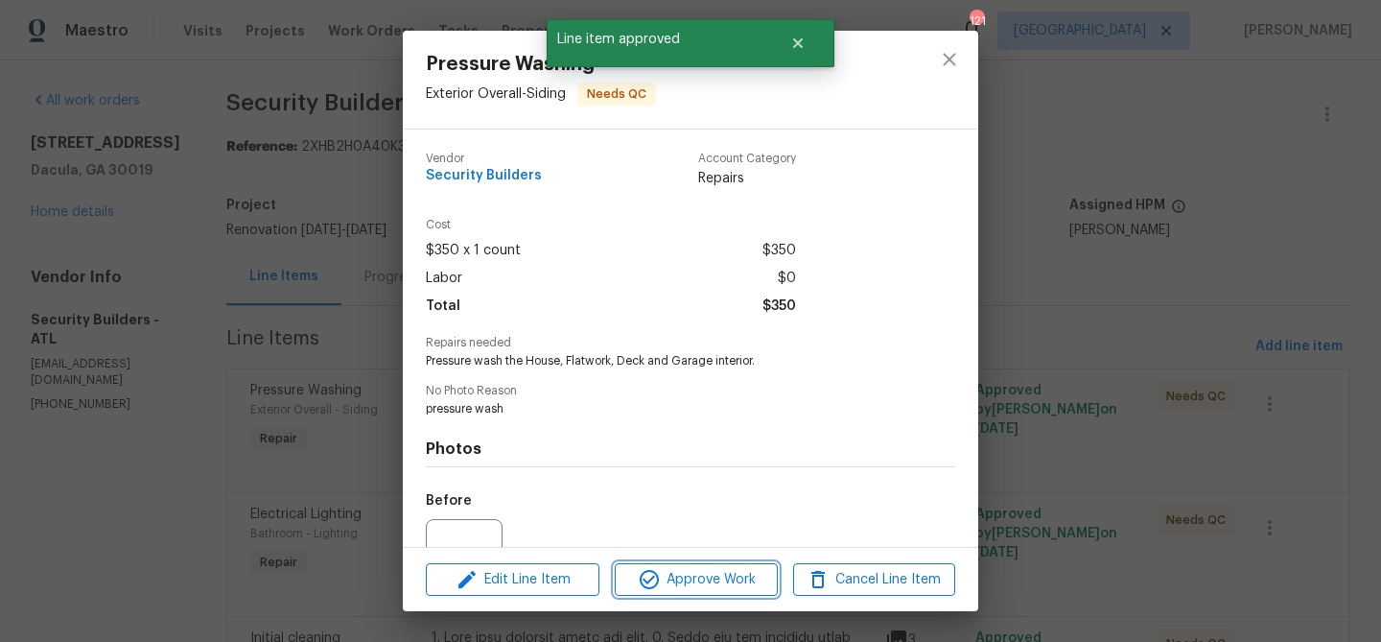
click at [734, 587] on span "Approve Work" at bounding box center [696, 580] width 151 height 24
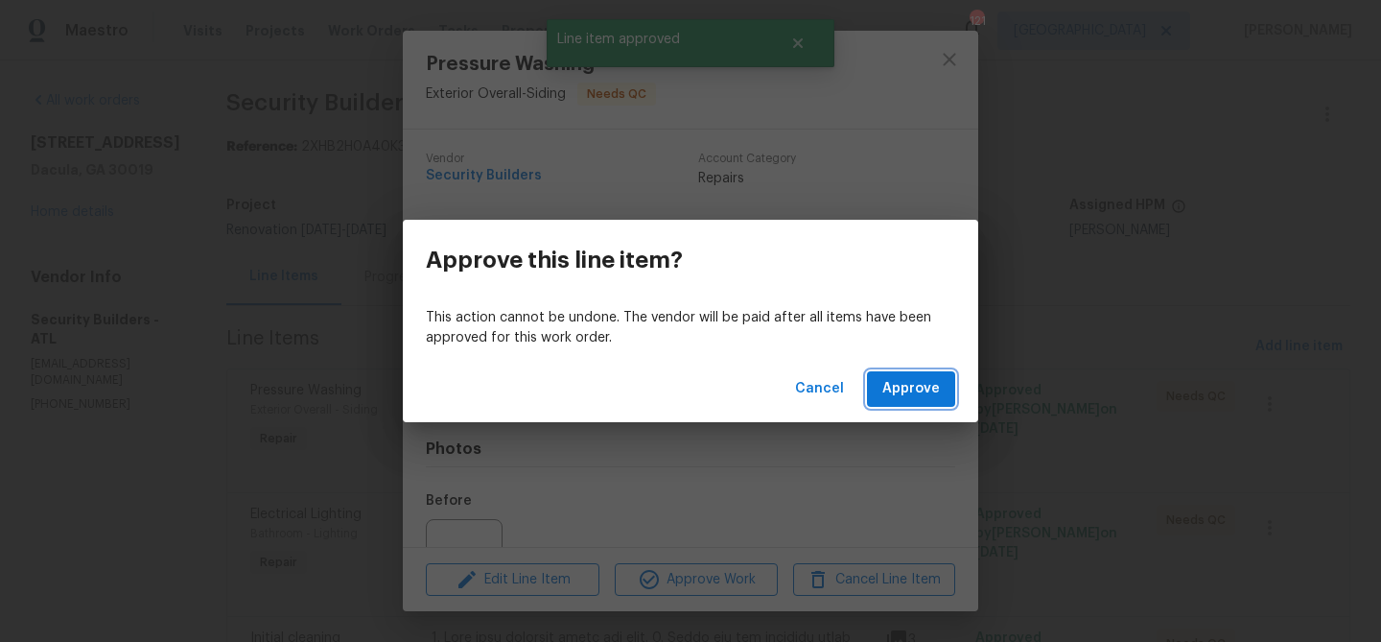
click at [914, 377] on span "Approve" at bounding box center [912, 389] width 58 height 24
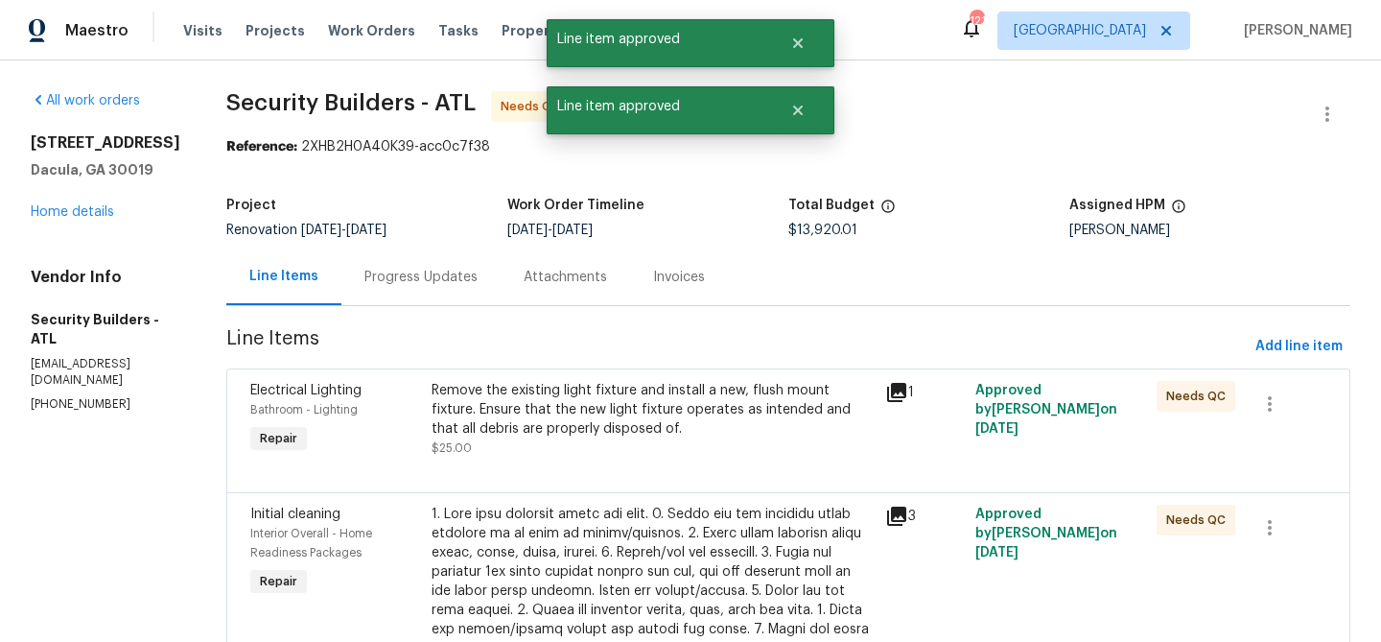
scroll to position [46, 0]
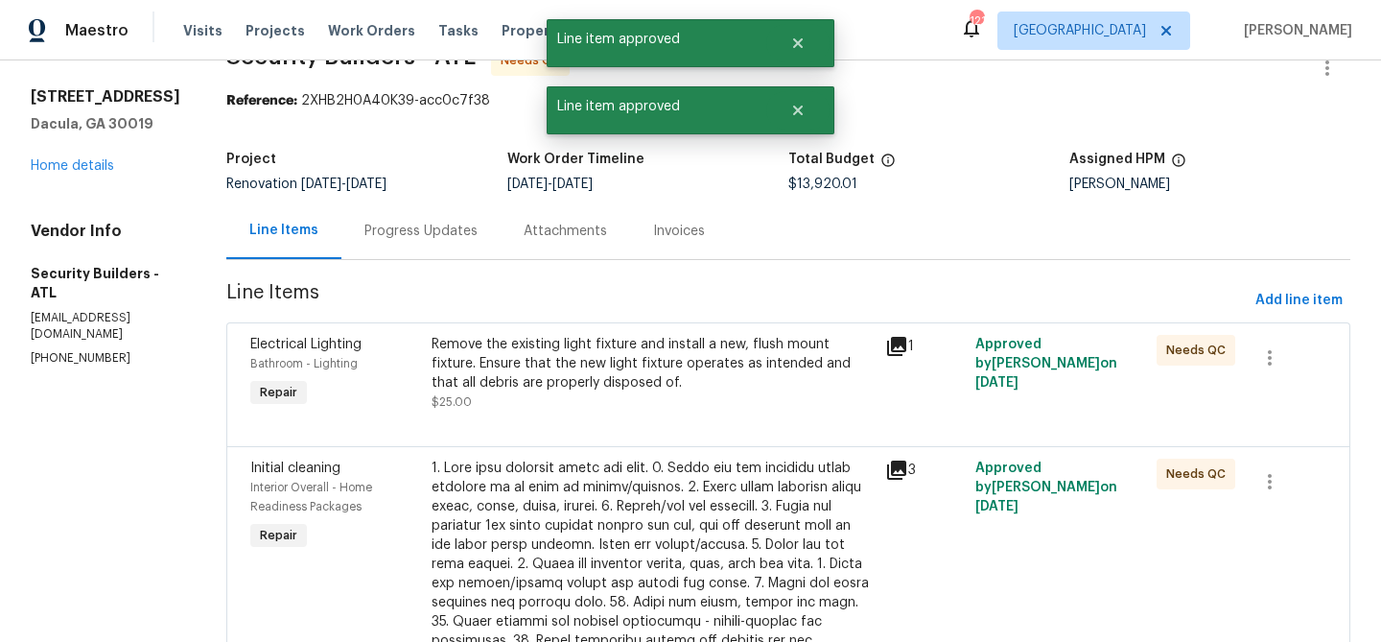
click at [654, 389] on div "Remove the existing light fixture and install a new, flush mount fixture. Ensur…" at bounding box center [653, 364] width 442 height 58
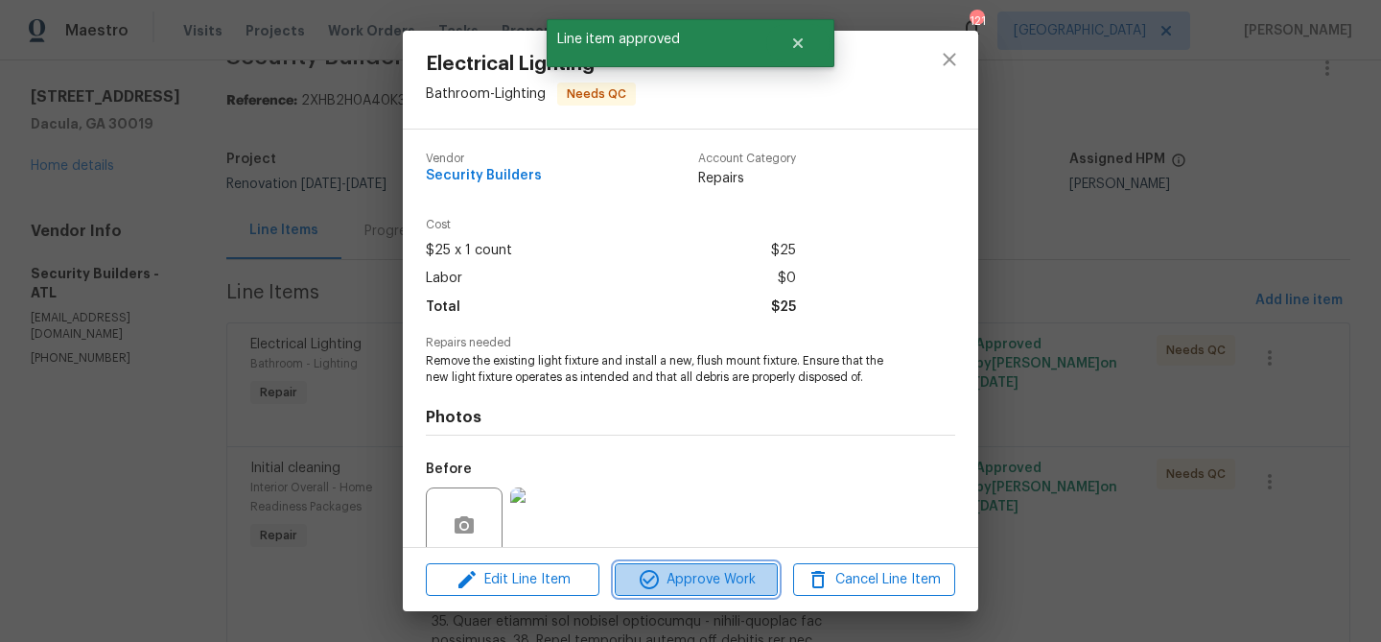
click at [707, 565] on button "Approve Work" at bounding box center [696, 580] width 162 height 34
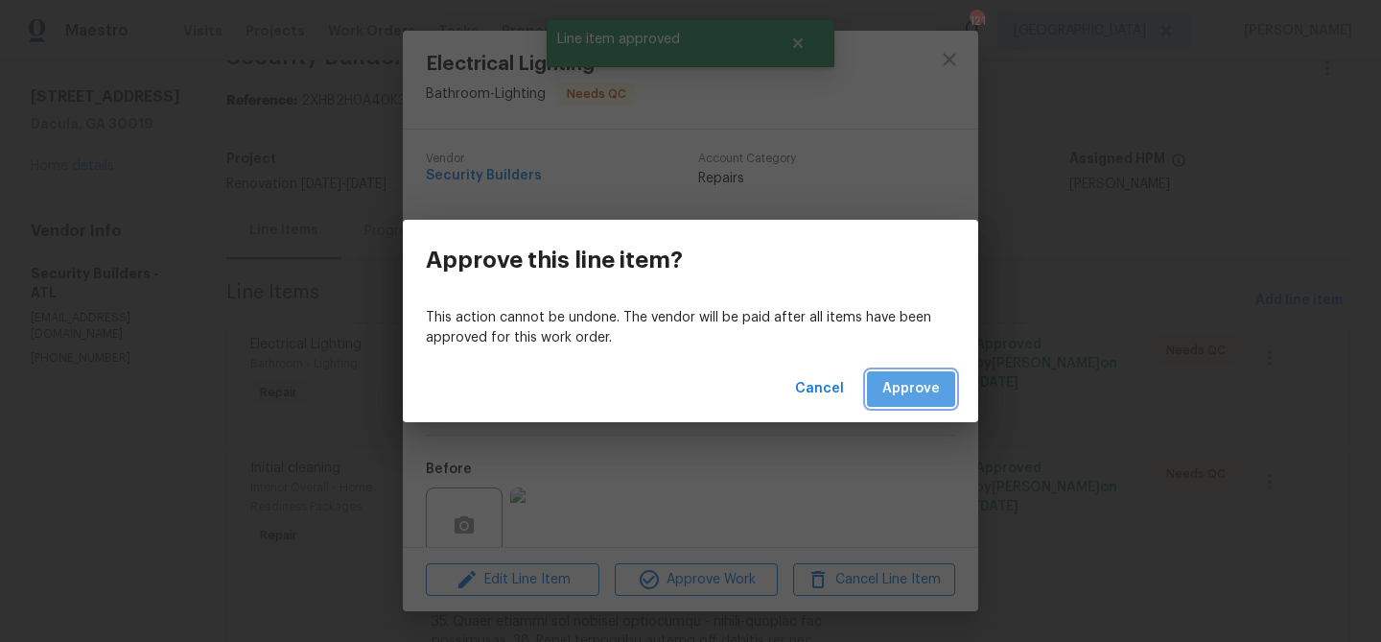
click at [935, 387] on span "Approve" at bounding box center [912, 389] width 58 height 24
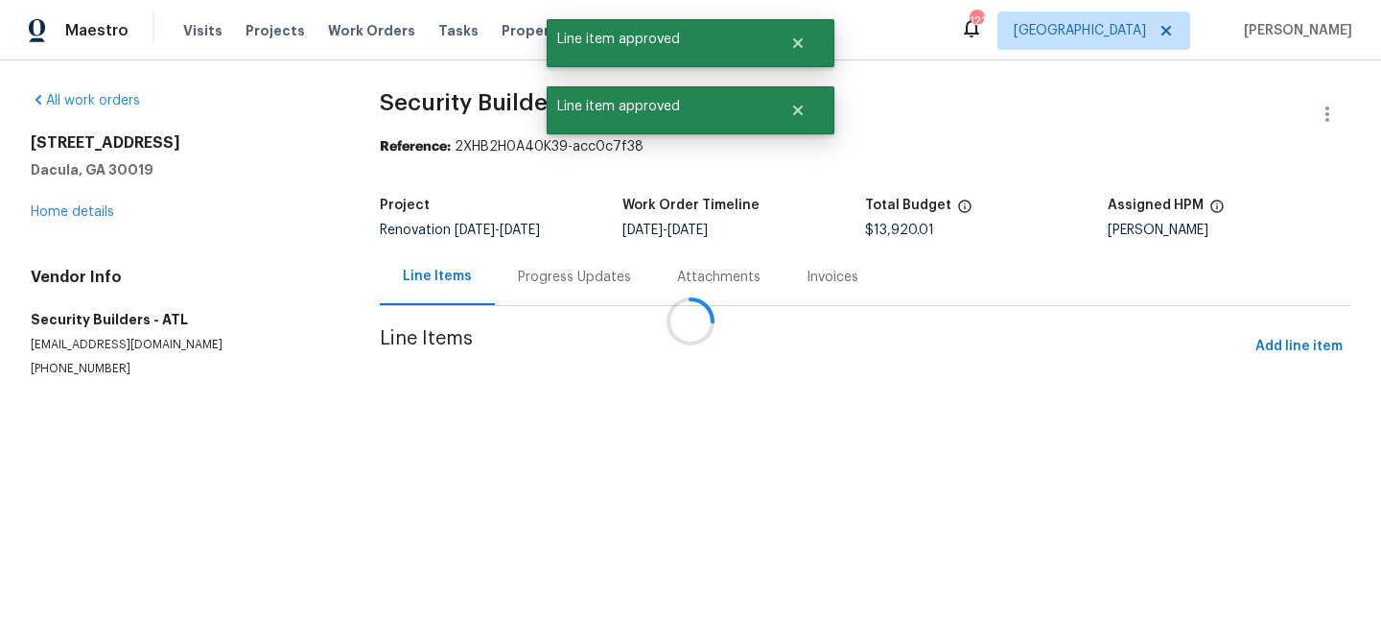
scroll to position [0, 0]
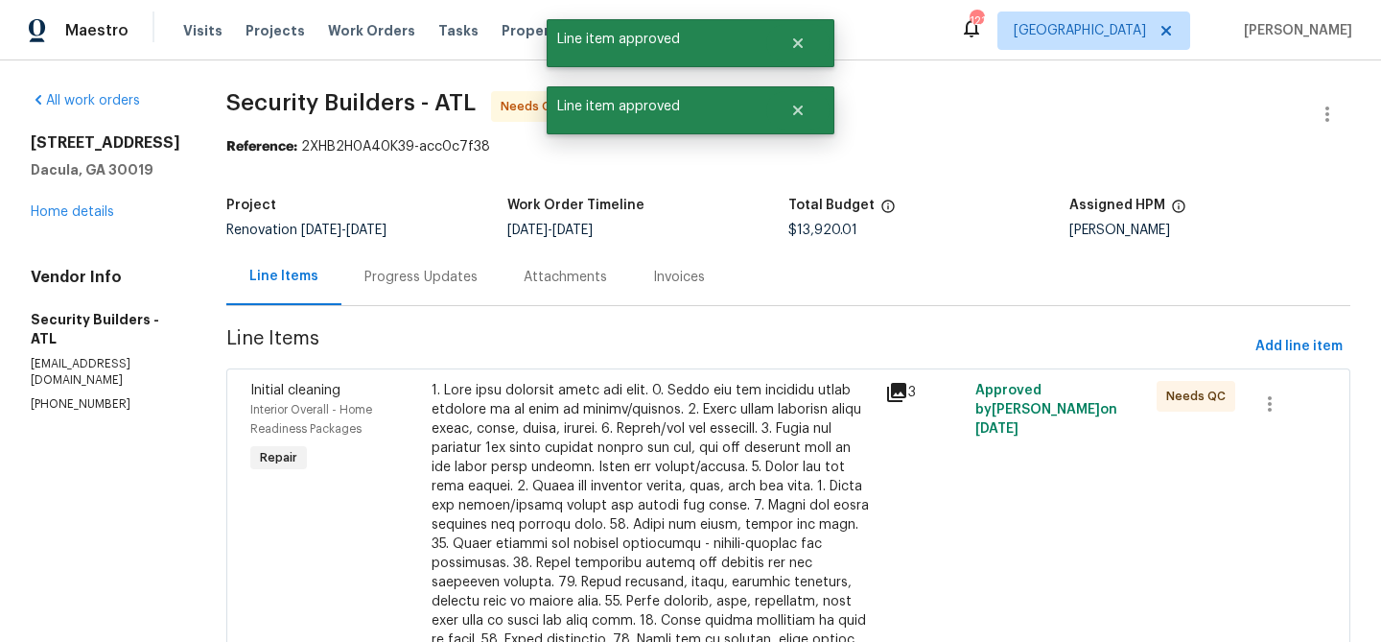
click at [661, 459] on div at bounding box center [653, 573] width 442 height 384
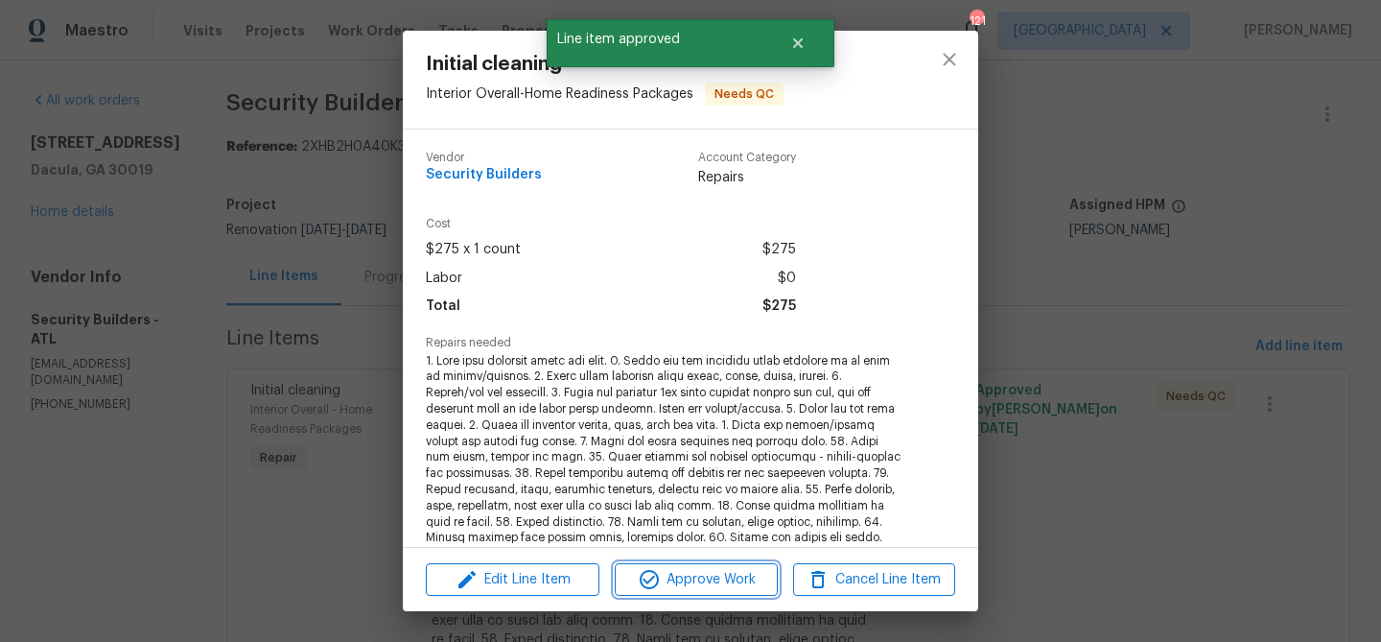
click at [703, 563] on button "Approve Work" at bounding box center [696, 580] width 162 height 34
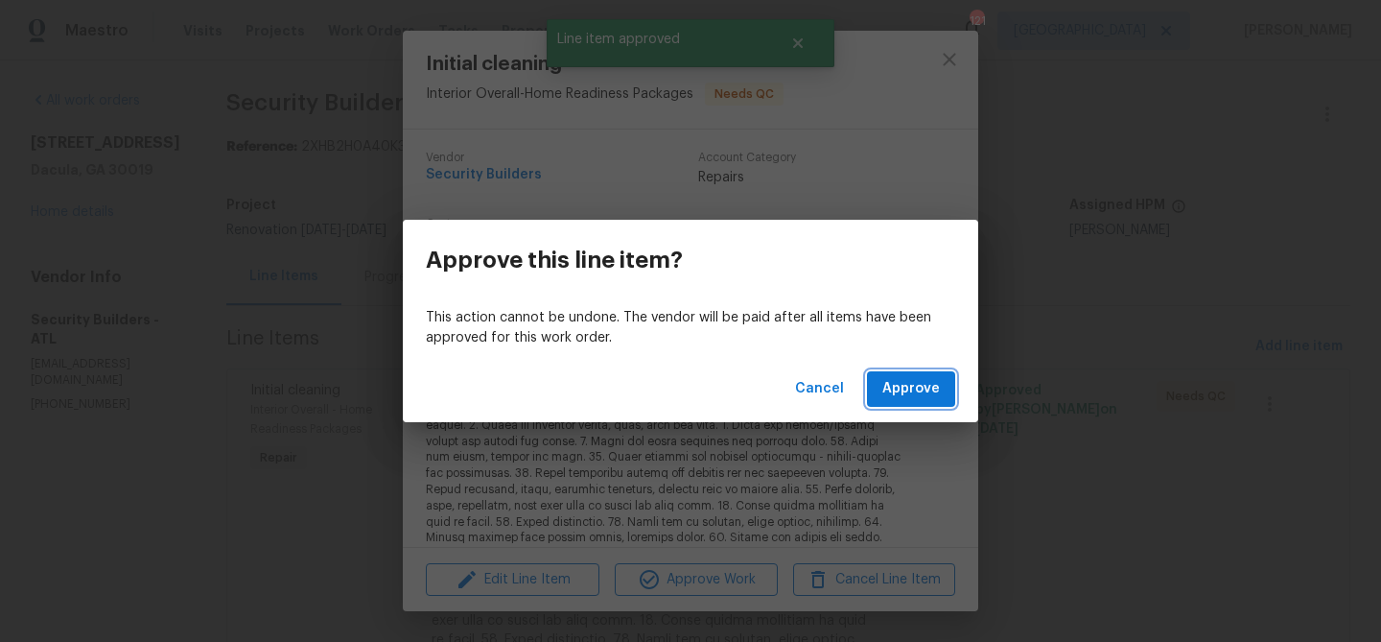
click at [915, 382] on span "Approve" at bounding box center [912, 389] width 58 height 24
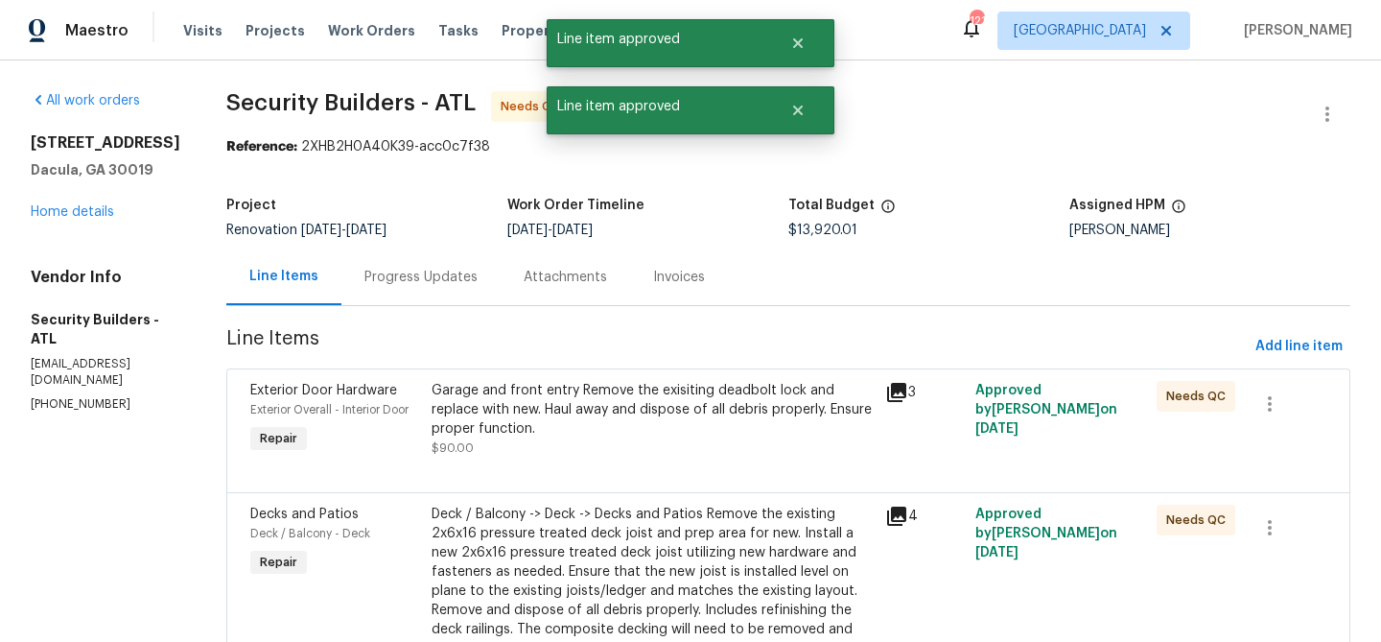
click at [689, 439] on div "Garage and front entry Remove the exisiting deadbolt lock and replace with new.…" at bounding box center [653, 419] width 442 height 77
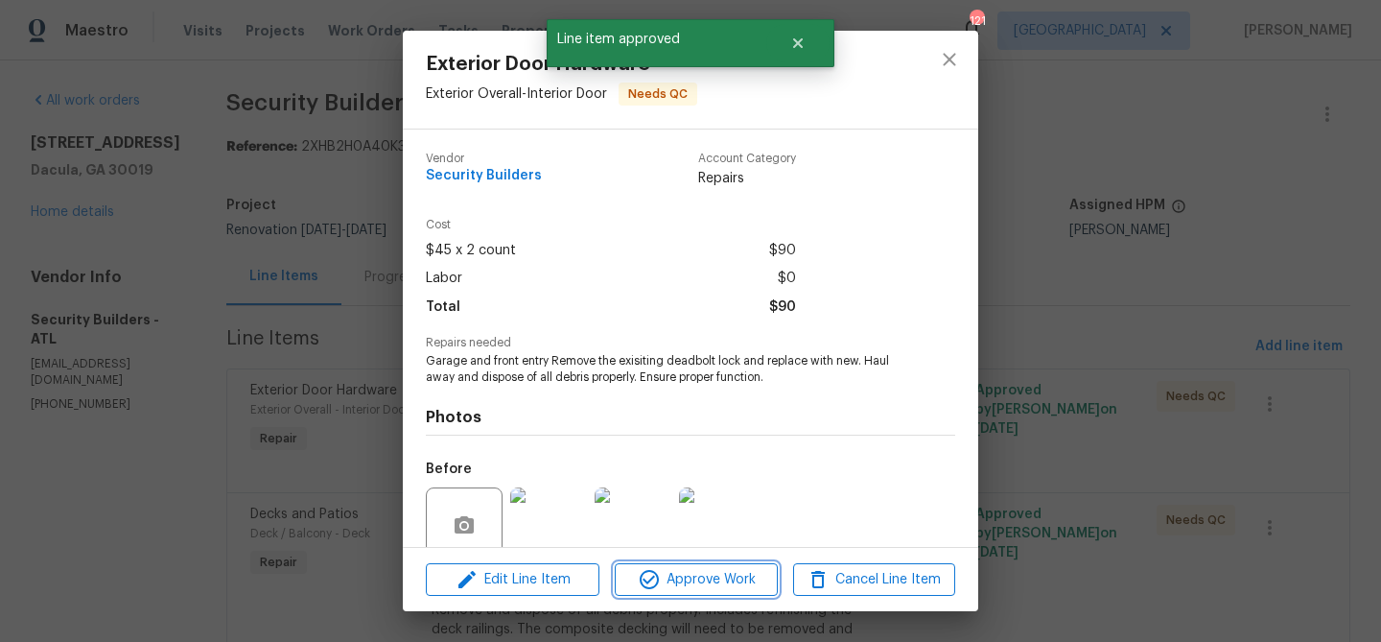
click at [715, 578] on span "Approve Work" at bounding box center [696, 580] width 151 height 24
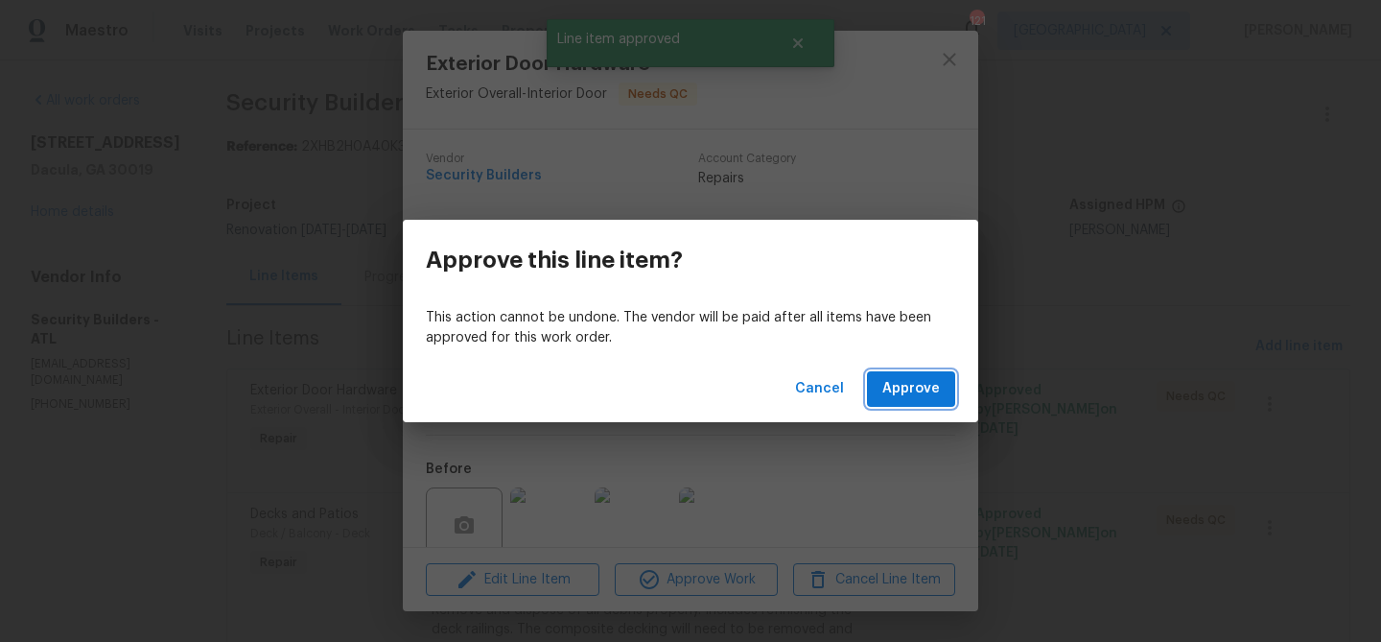
click at [902, 388] on span "Approve" at bounding box center [912, 389] width 58 height 24
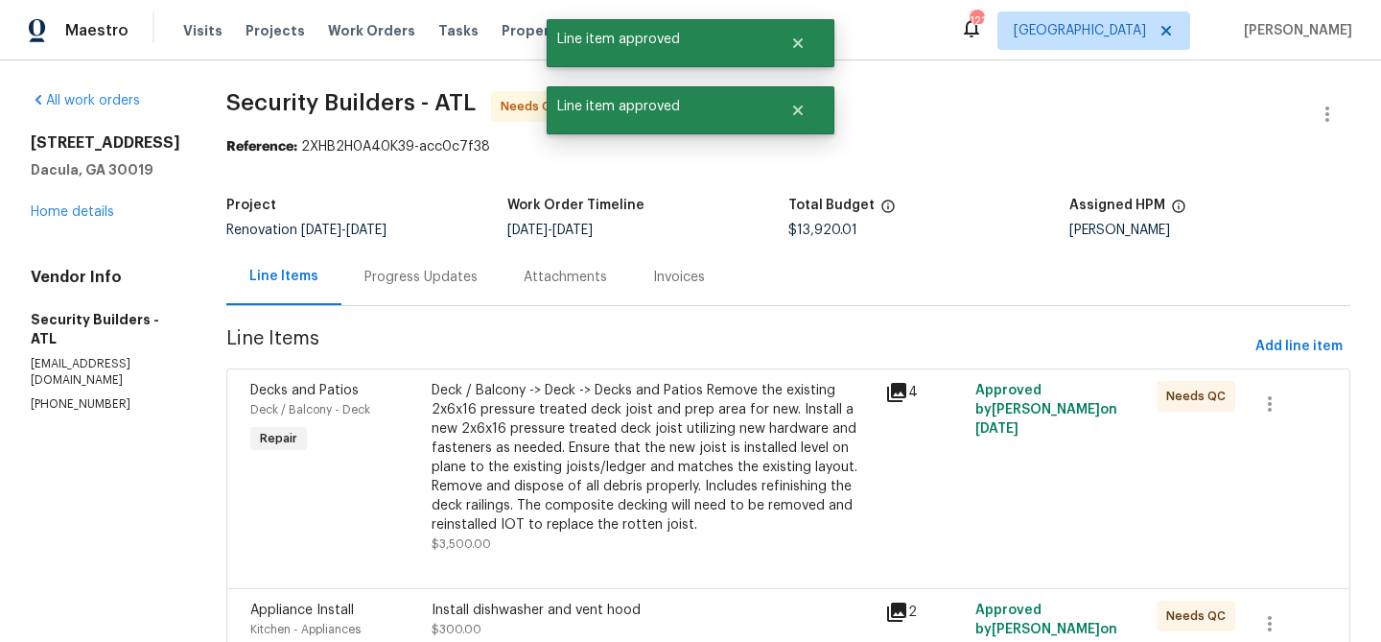
click at [695, 441] on div "Deck / Balcony -> Deck -> Decks and Patios Remove the existing 2x6x16 pressure …" at bounding box center [653, 457] width 442 height 153
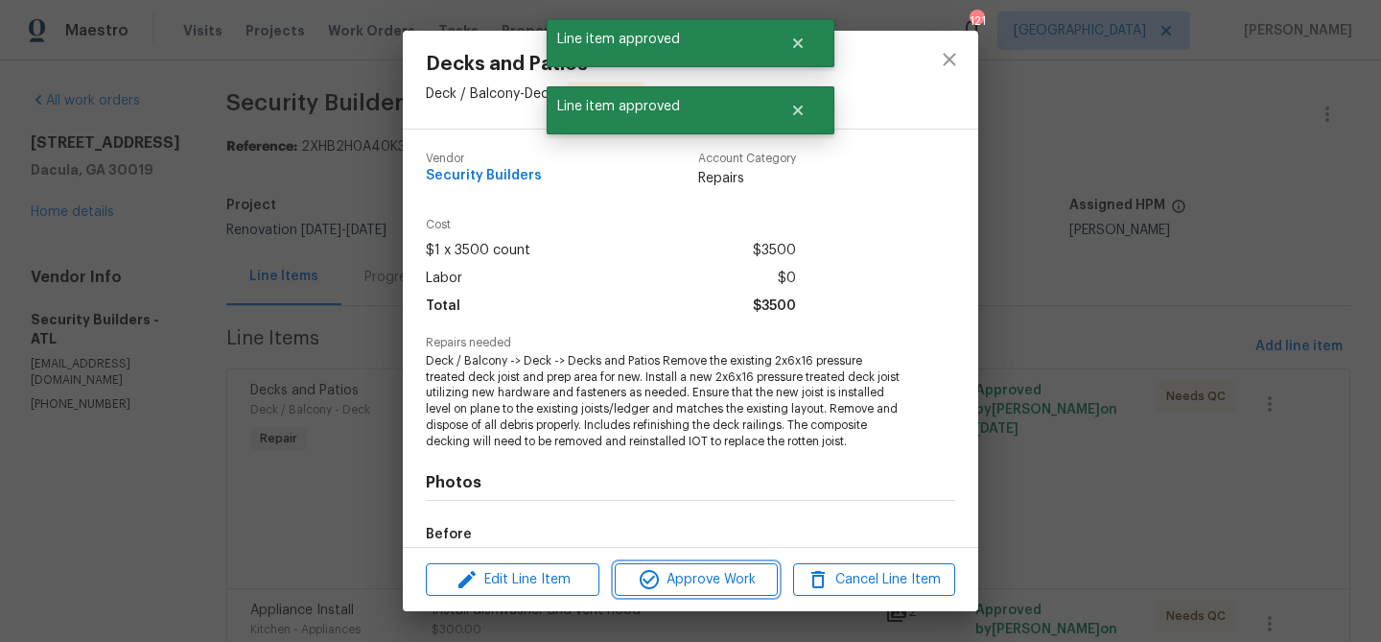
click at [708, 585] on span "Approve Work" at bounding box center [696, 580] width 151 height 24
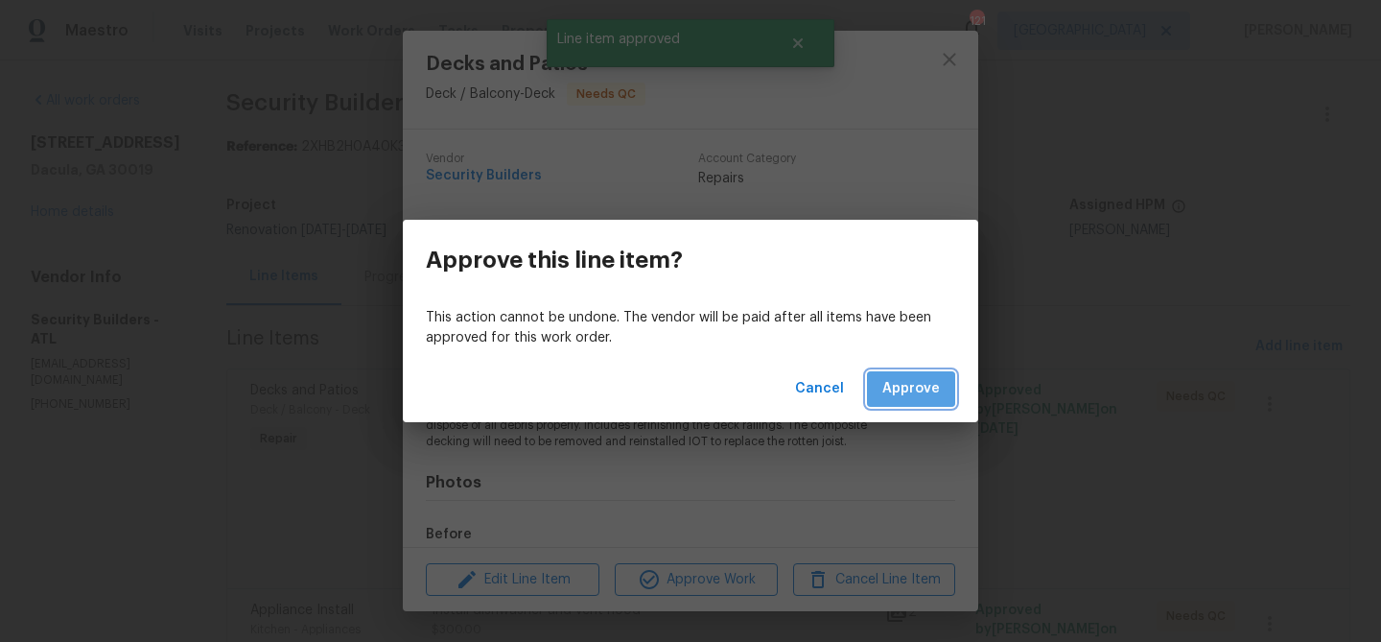
click at [892, 400] on span "Approve" at bounding box center [912, 389] width 58 height 24
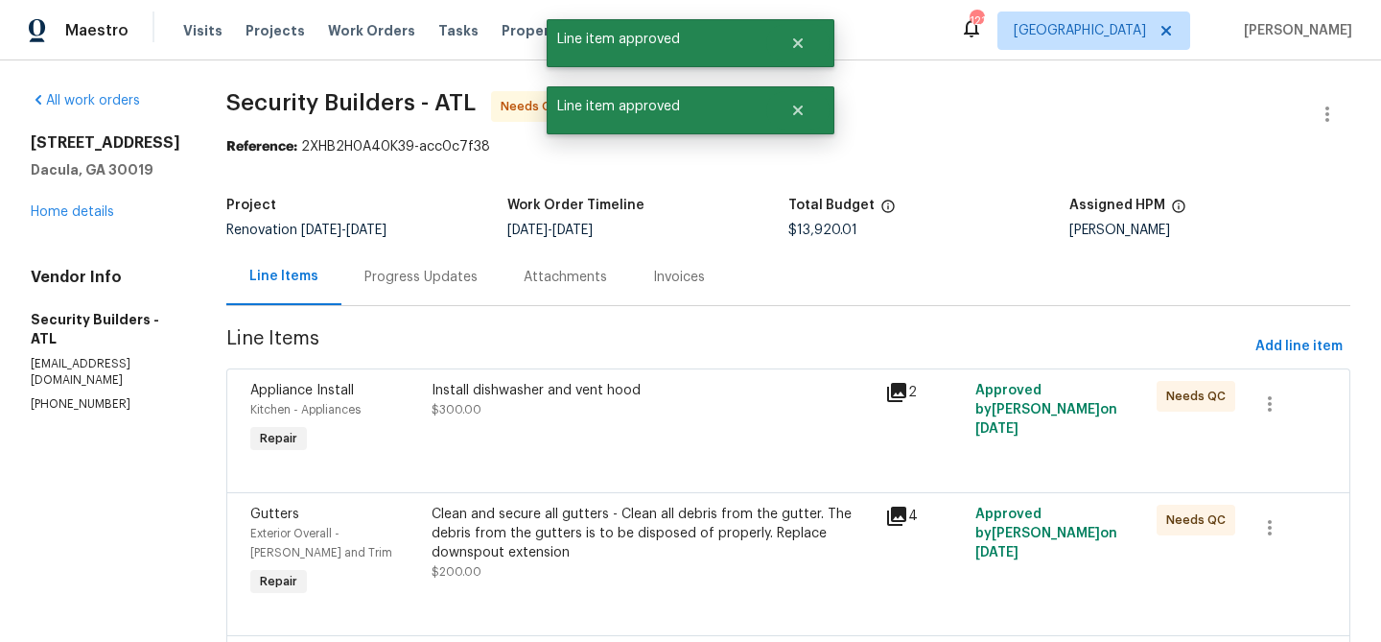
click at [638, 446] on div "Install dishwasher and vent hood $300.00" at bounding box center [653, 419] width 454 height 88
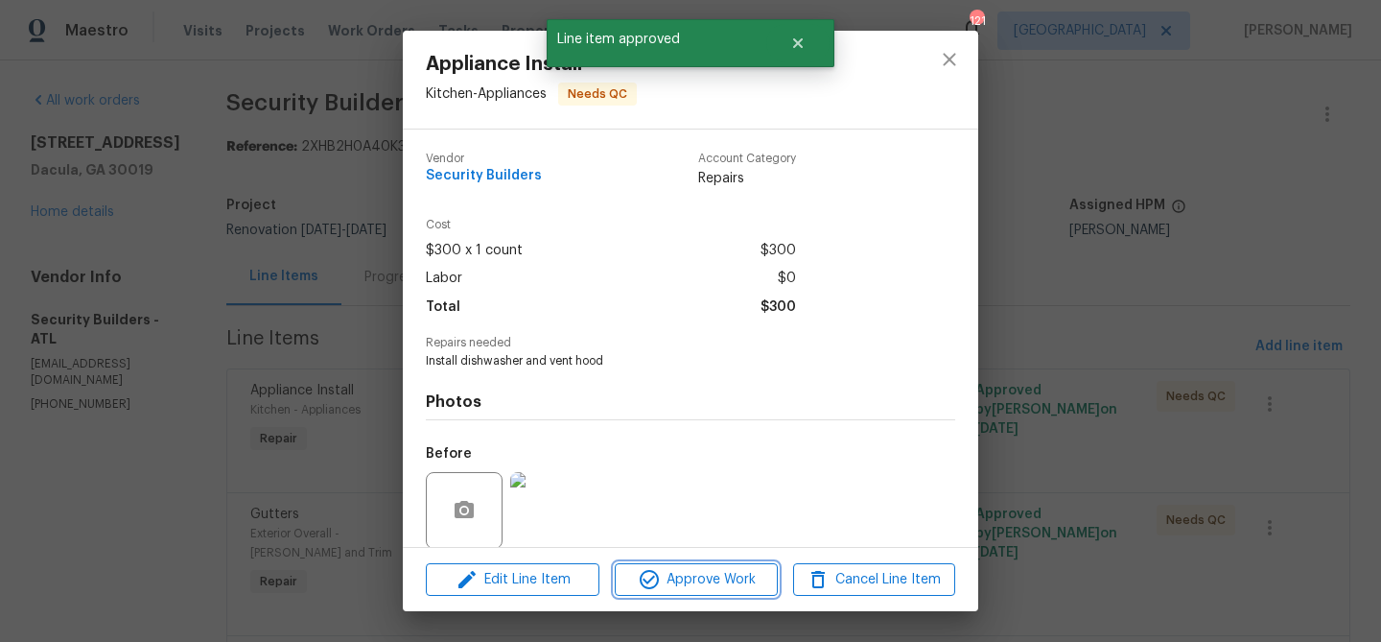
click at [673, 576] on span "Approve Work" at bounding box center [696, 580] width 151 height 24
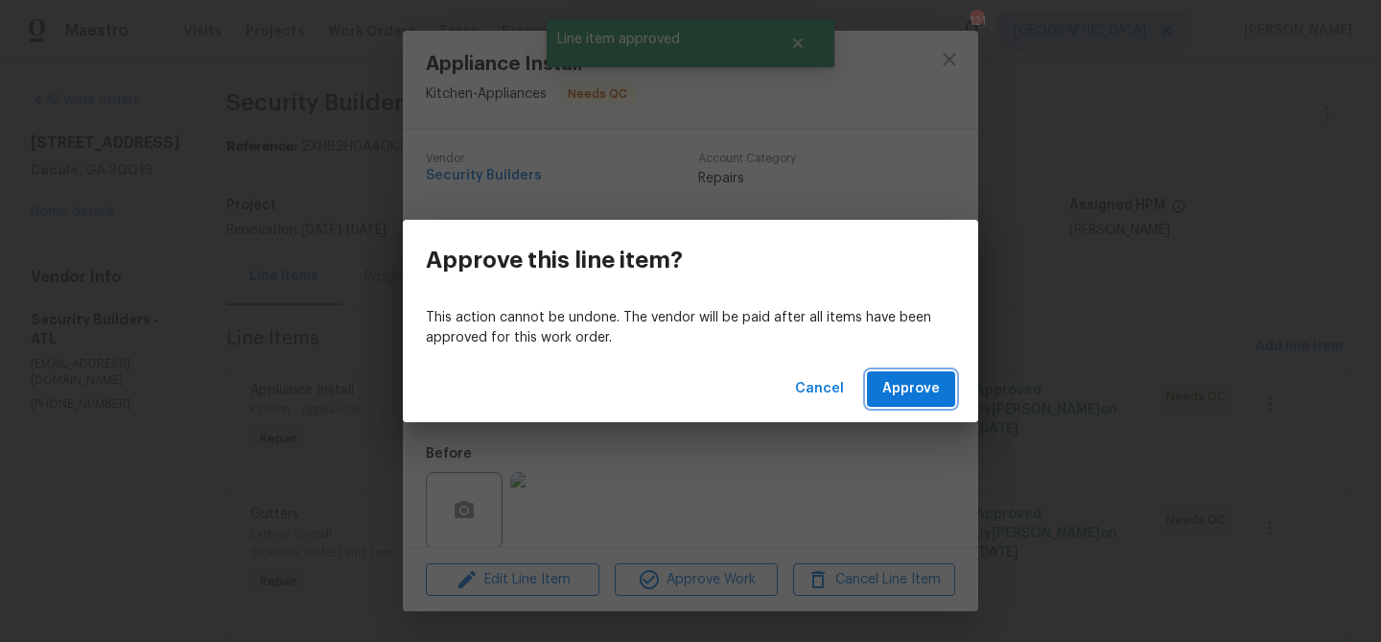
click at [918, 399] on span "Approve" at bounding box center [912, 389] width 58 height 24
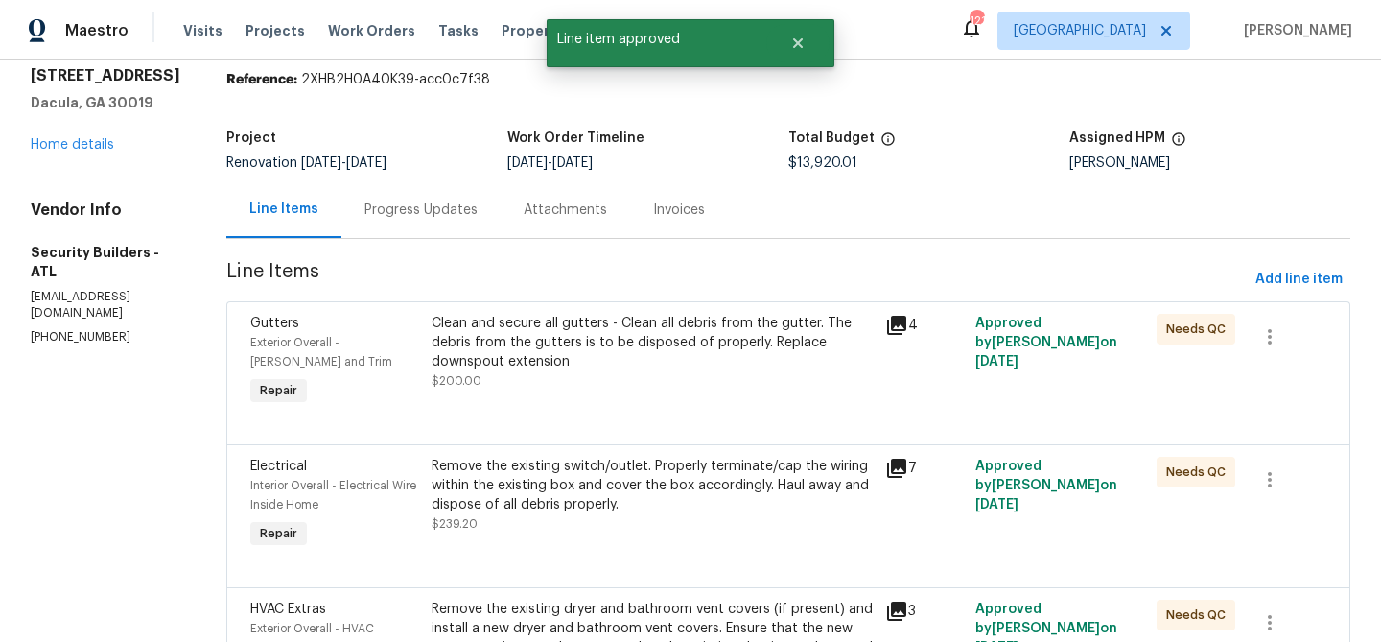
scroll to position [79, 0]
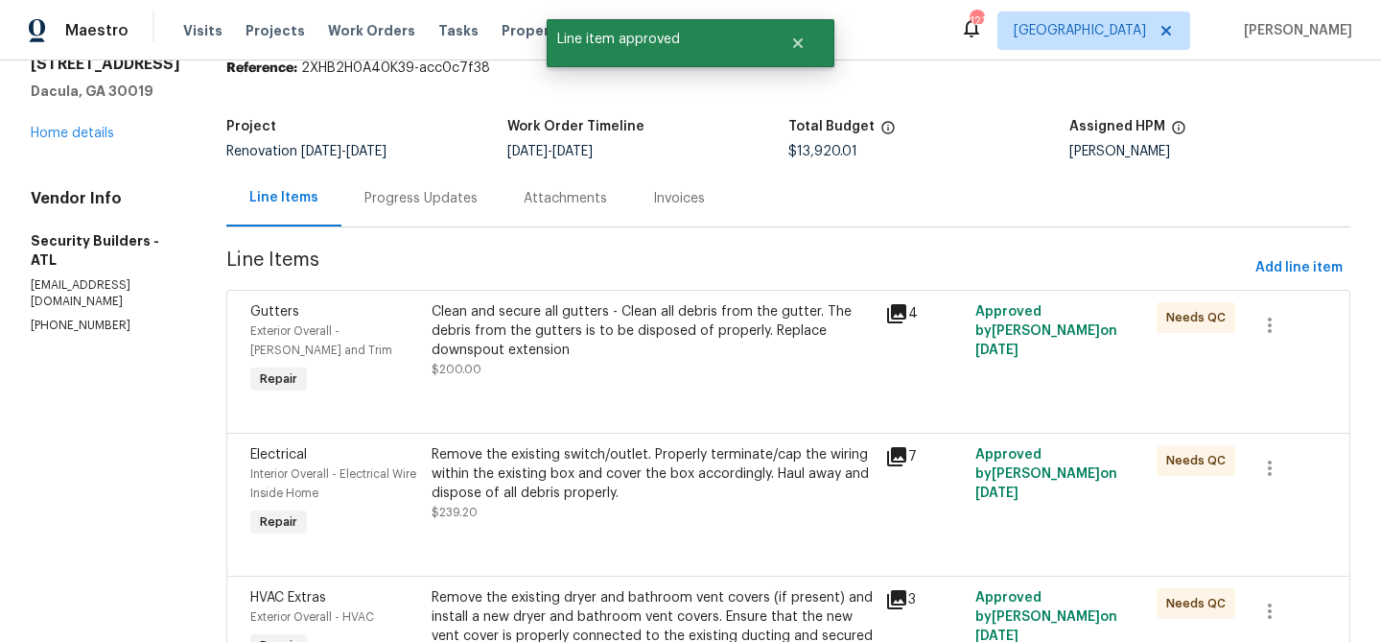
click at [700, 343] on div "Clean and secure all gutters - Clean all debris from the gutter. The debris fro…" at bounding box center [653, 331] width 442 height 58
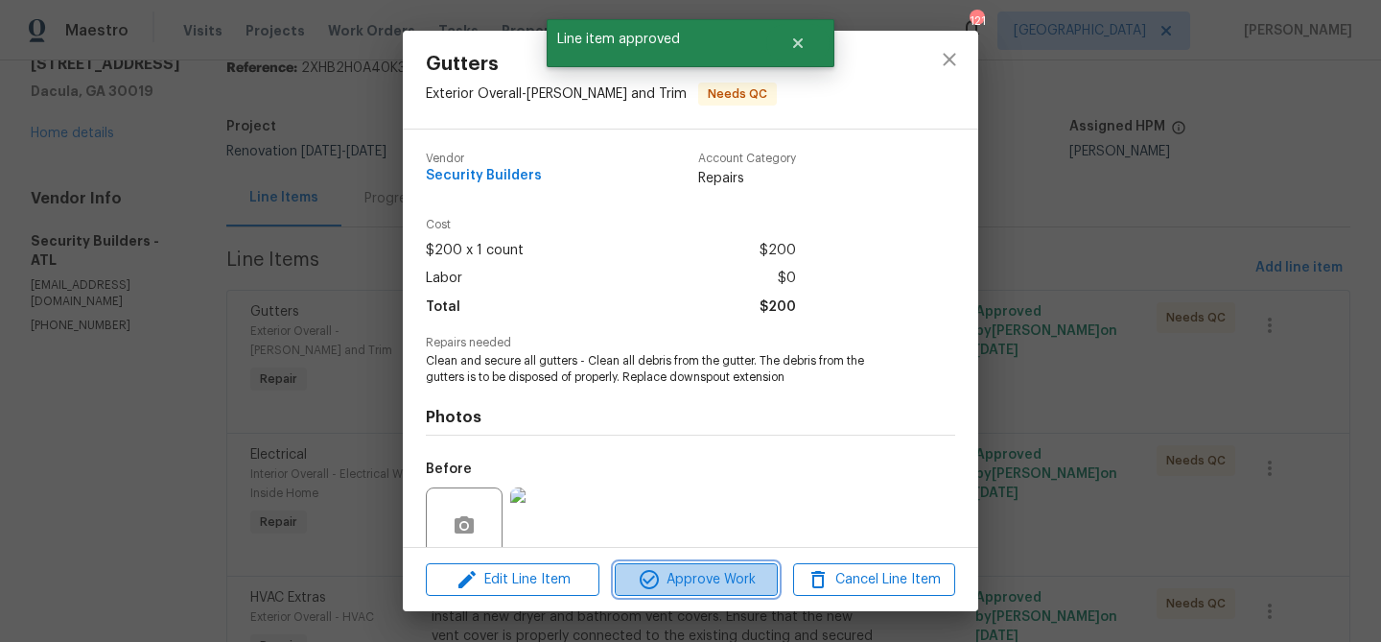
click at [715, 576] on span "Approve Work" at bounding box center [696, 580] width 151 height 24
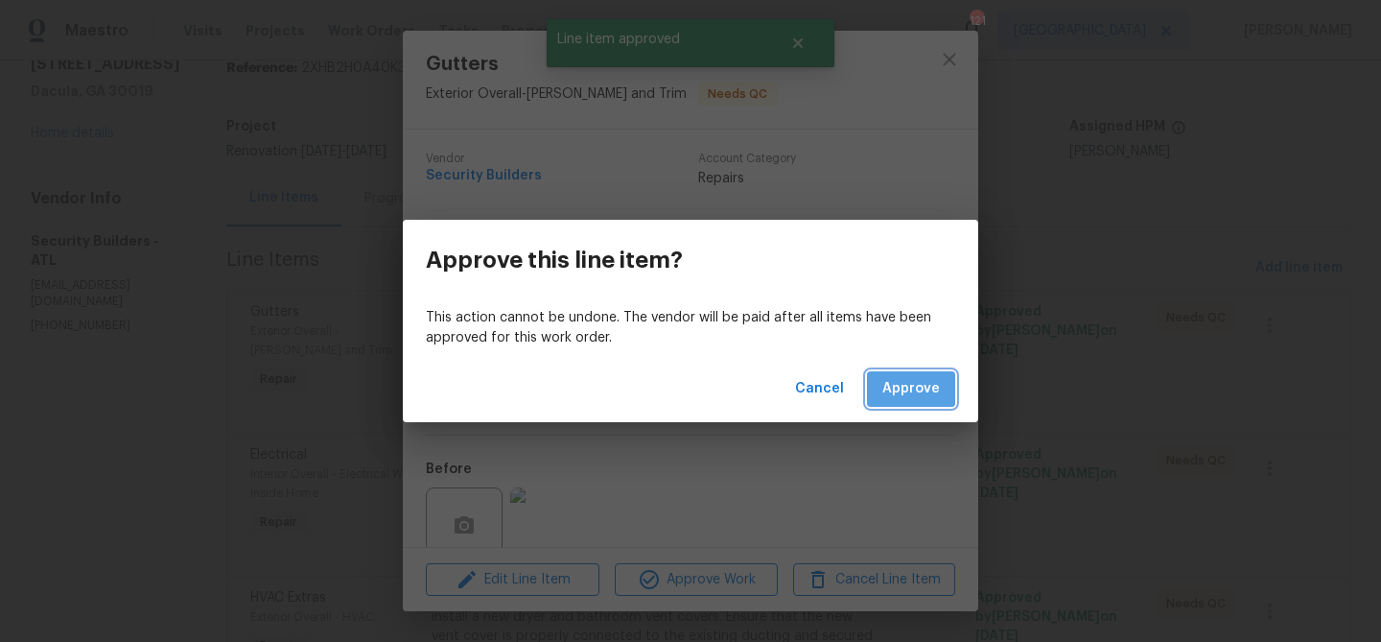
click at [940, 392] on button "Approve" at bounding box center [911, 388] width 88 height 35
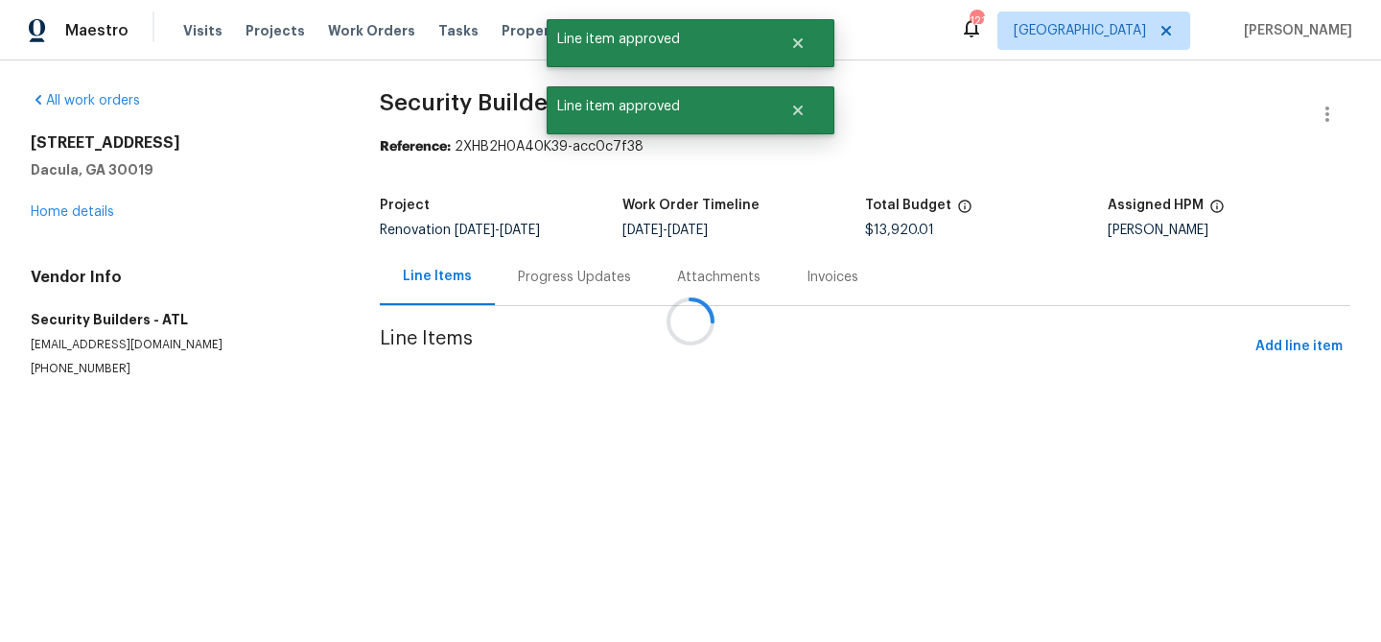
scroll to position [0, 0]
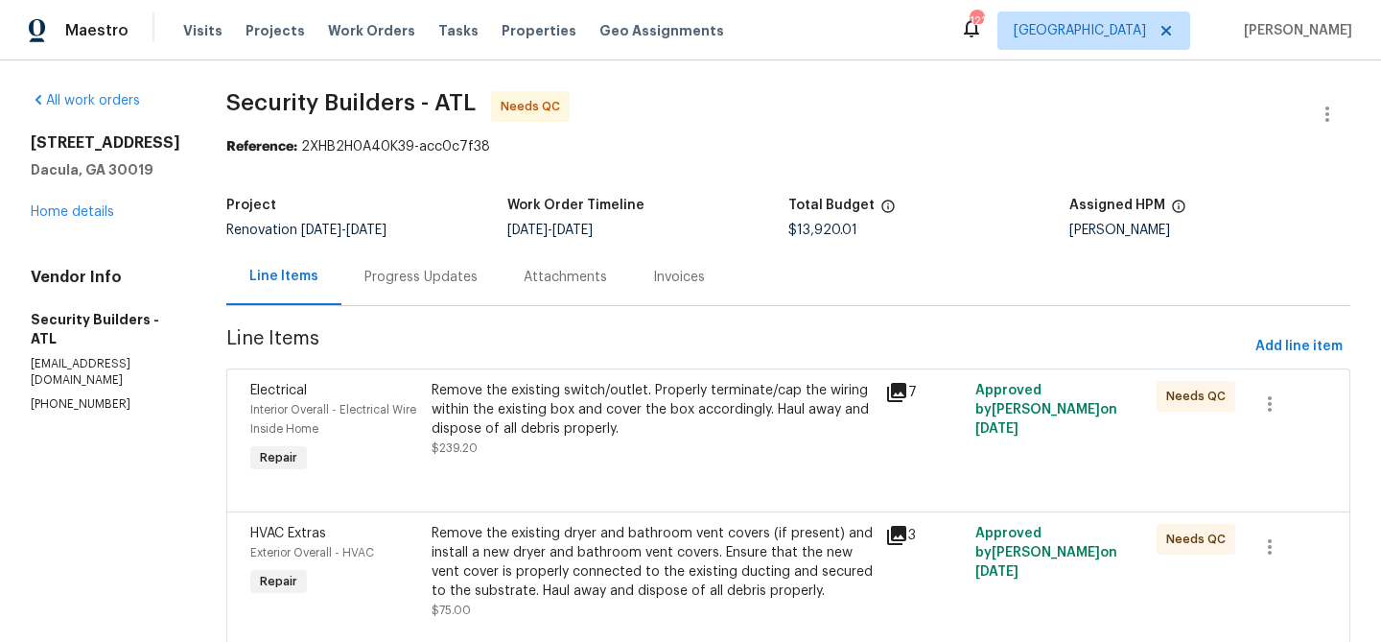
click at [676, 456] on div "Remove the existing switch/outlet. Properly terminate/cap the wiring within the…" at bounding box center [653, 419] width 442 height 77
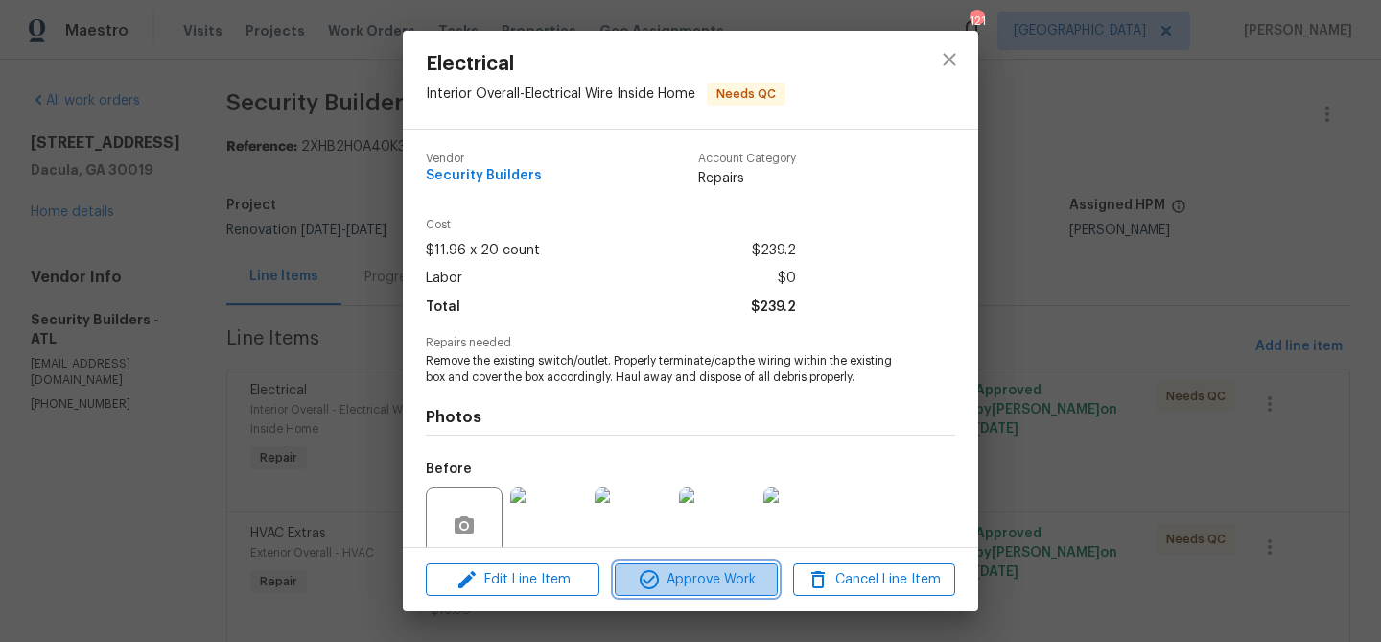
click at [698, 575] on span "Approve Work" at bounding box center [696, 580] width 151 height 24
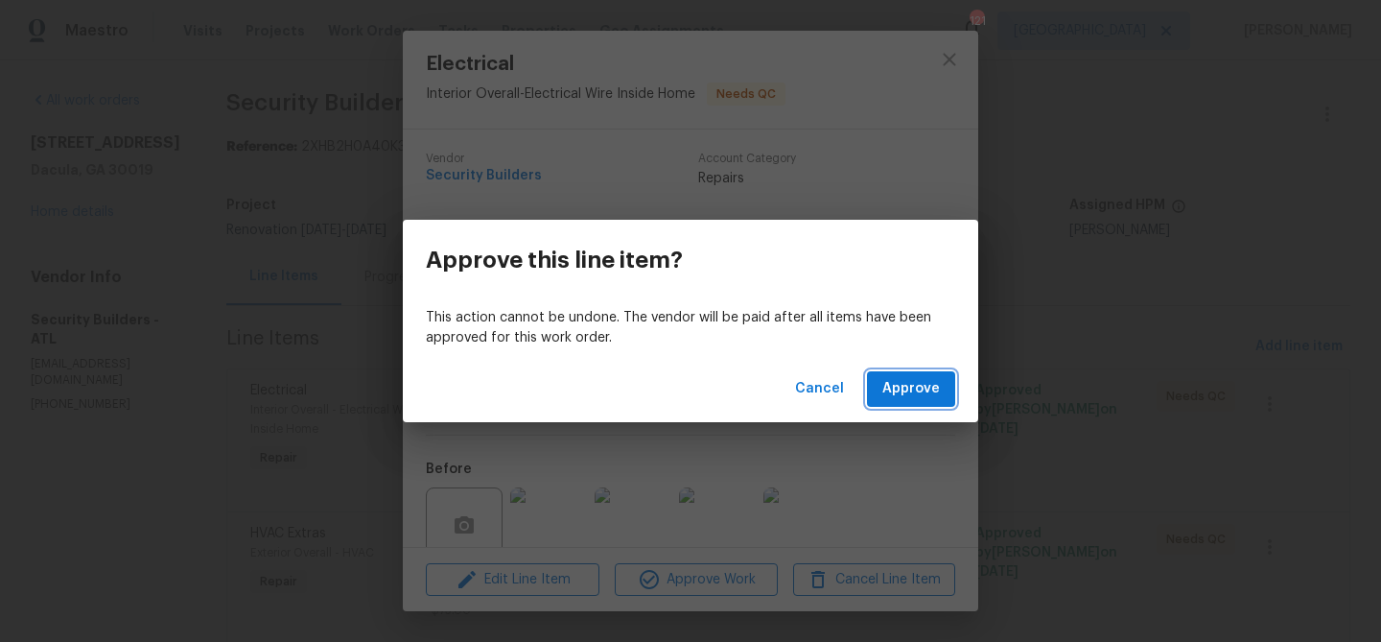
click at [928, 378] on span "Approve" at bounding box center [912, 389] width 58 height 24
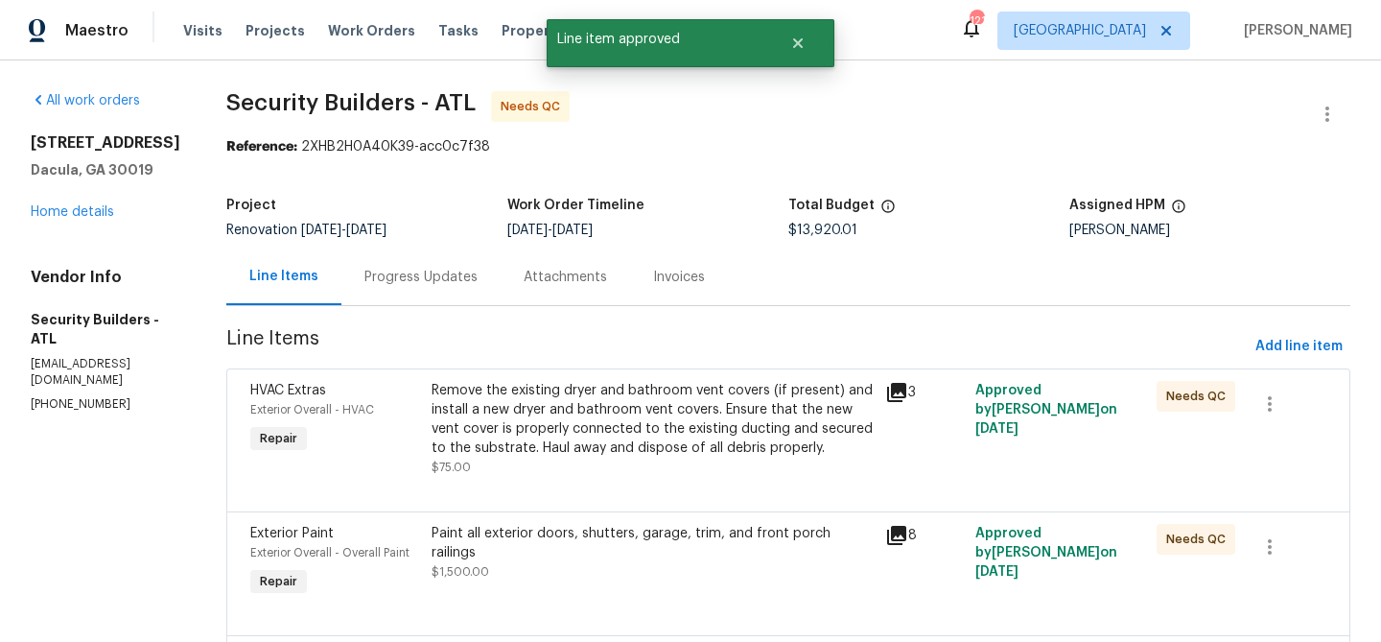
click at [614, 435] on div "Remove the existing dryer and bathroom vent covers (if present) and install a n…" at bounding box center [653, 419] width 442 height 77
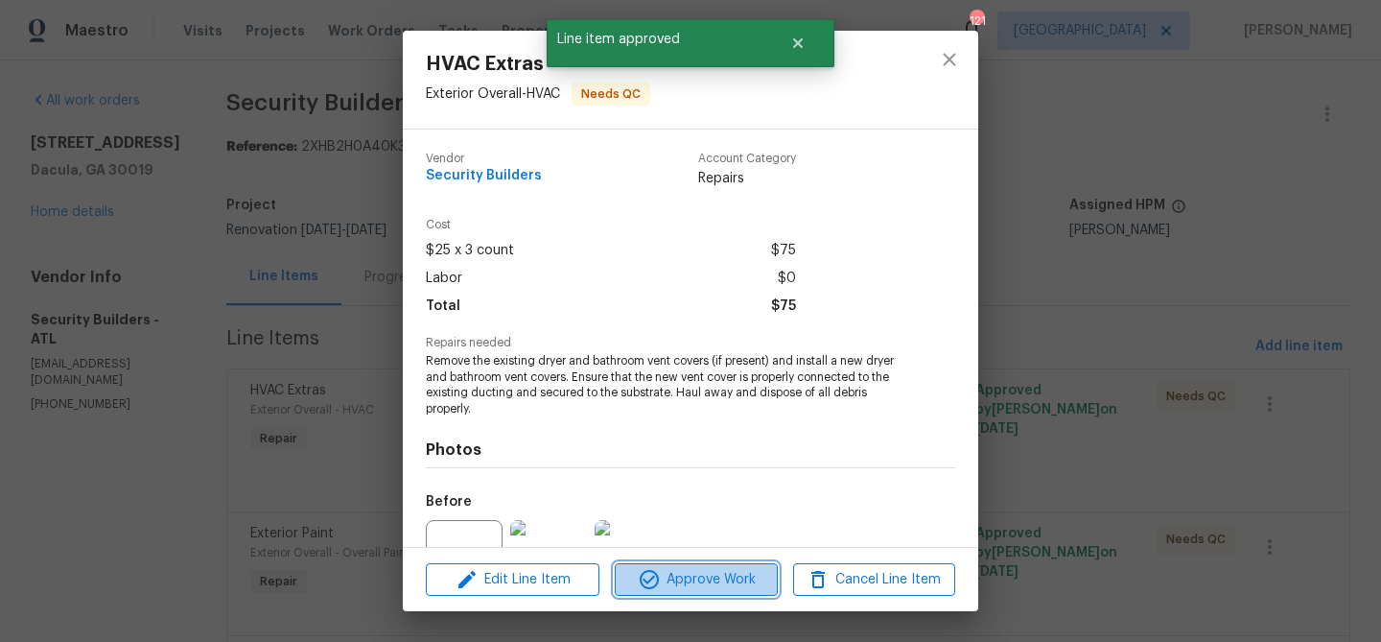
click at [686, 571] on span "Approve Work" at bounding box center [696, 580] width 151 height 24
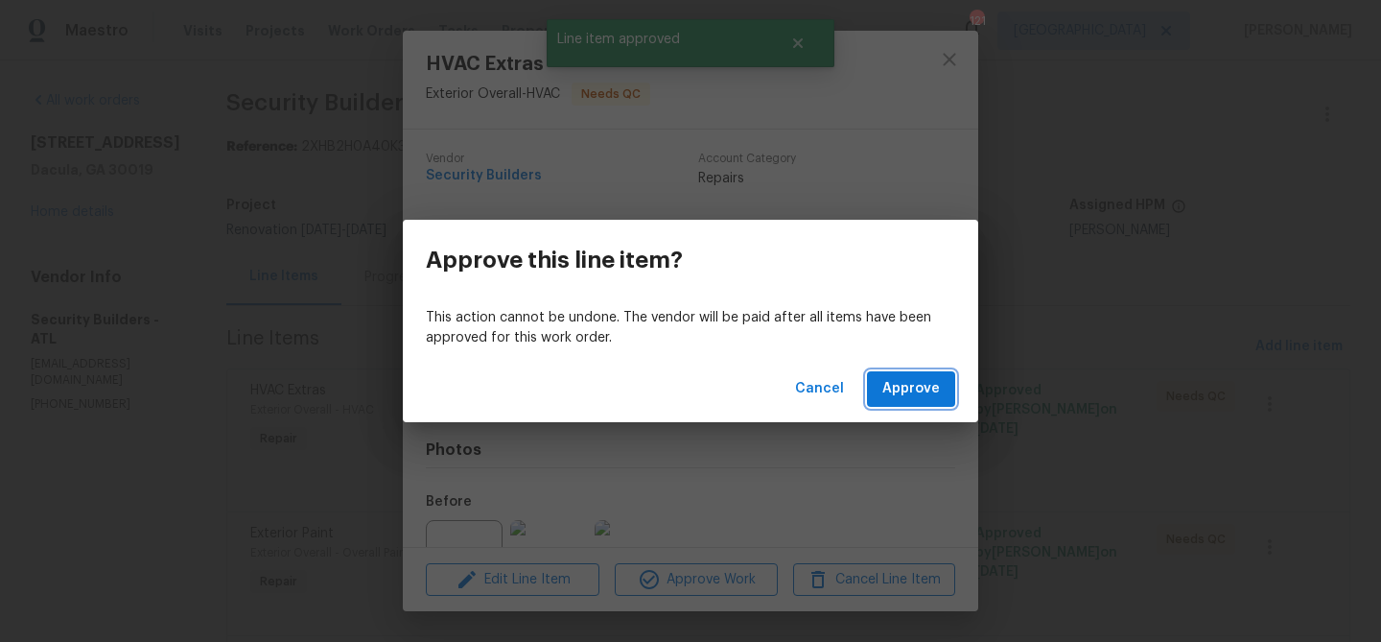
click at [908, 388] on span "Approve" at bounding box center [912, 389] width 58 height 24
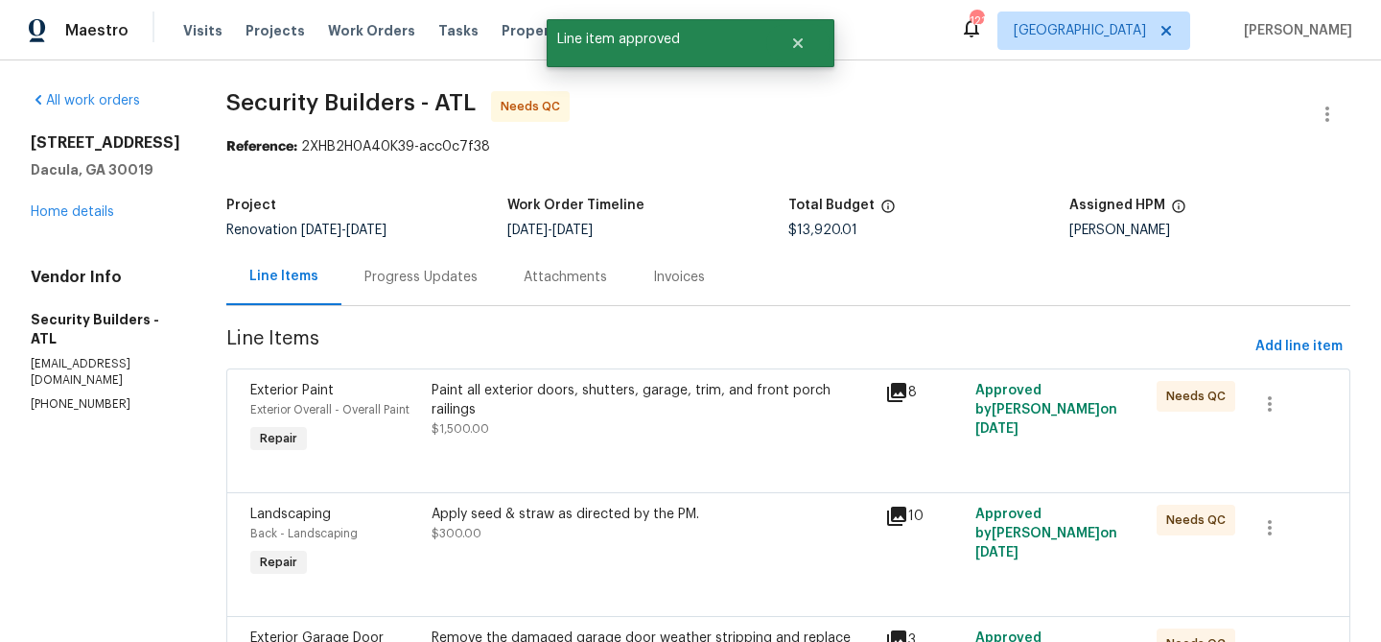
click at [677, 444] on div "Paint all exterior doors, shutters, garage, trim, and front porch railings $1,5…" at bounding box center [653, 419] width 454 height 88
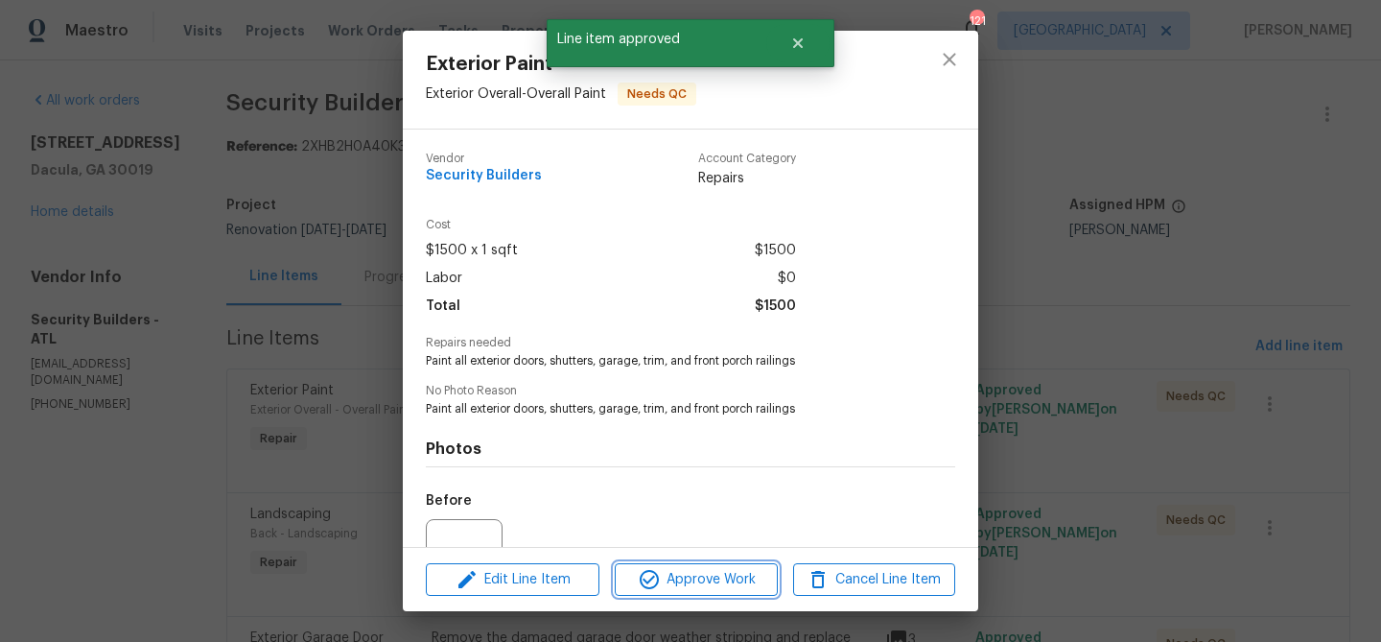
click at [691, 570] on span "Approve Work" at bounding box center [696, 580] width 151 height 24
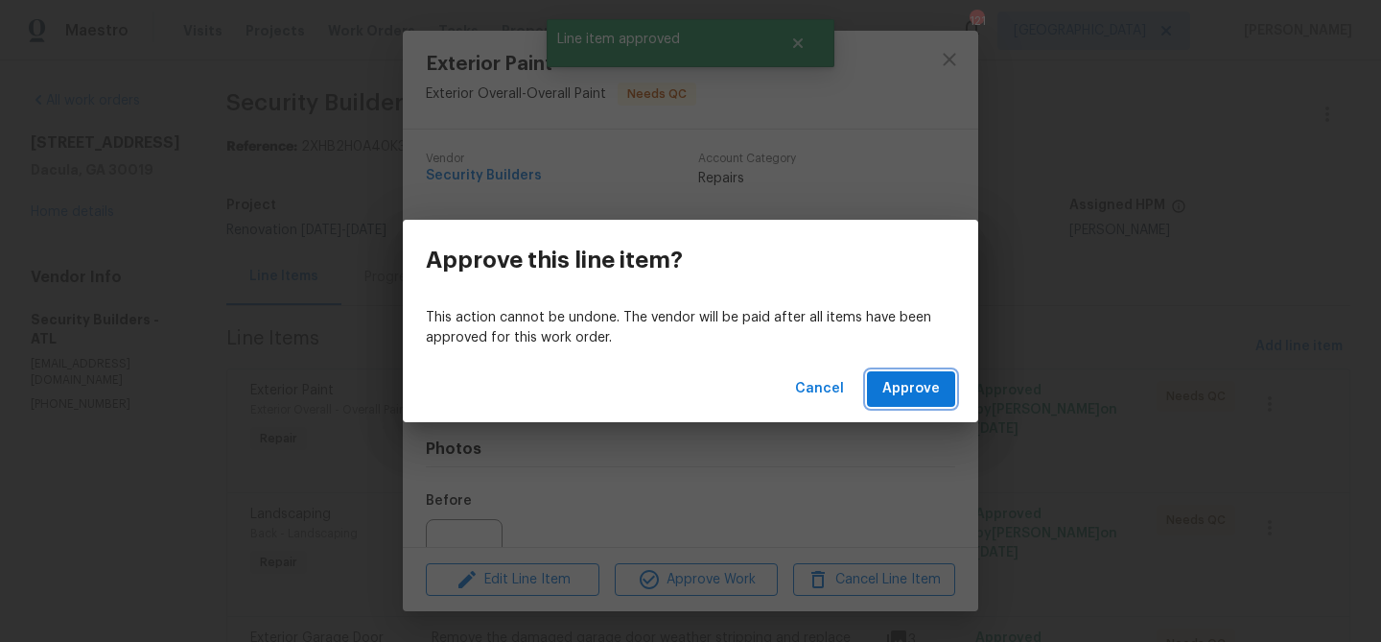
click at [885, 402] on button "Approve" at bounding box center [911, 388] width 88 height 35
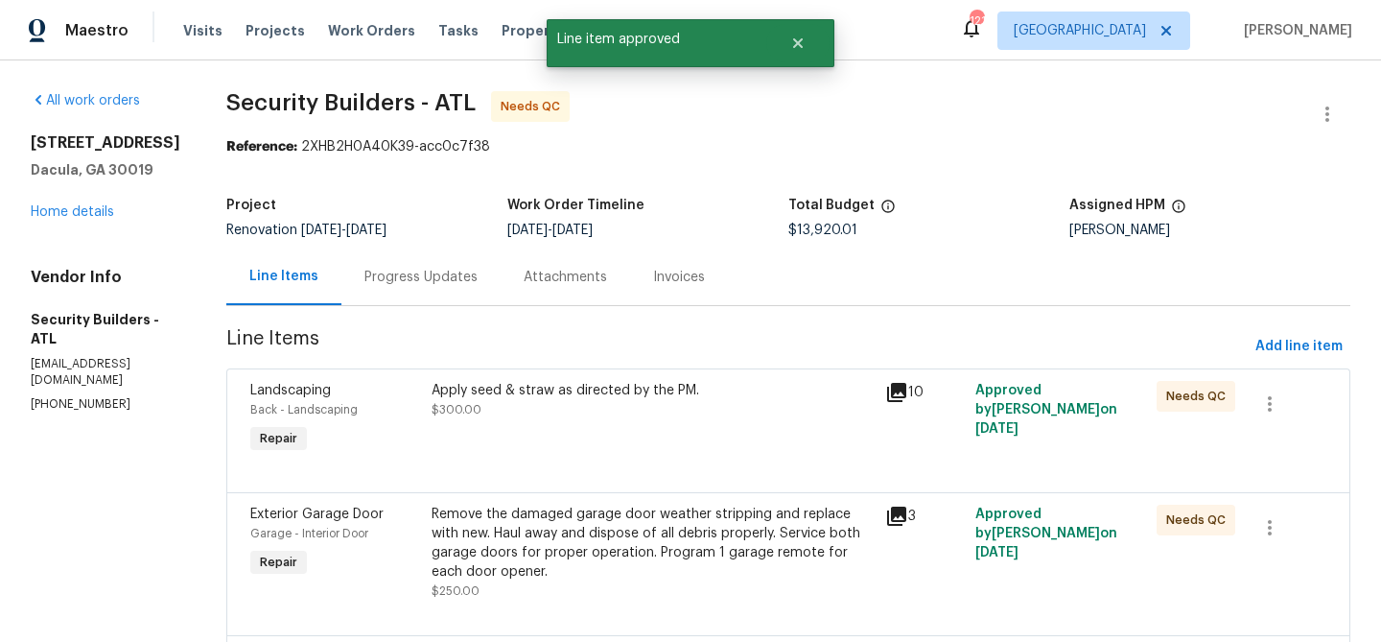
click at [660, 417] on div "Apply seed & straw as directed by the PM. $300.00" at bounding box center [653, 400] width 442 height 38
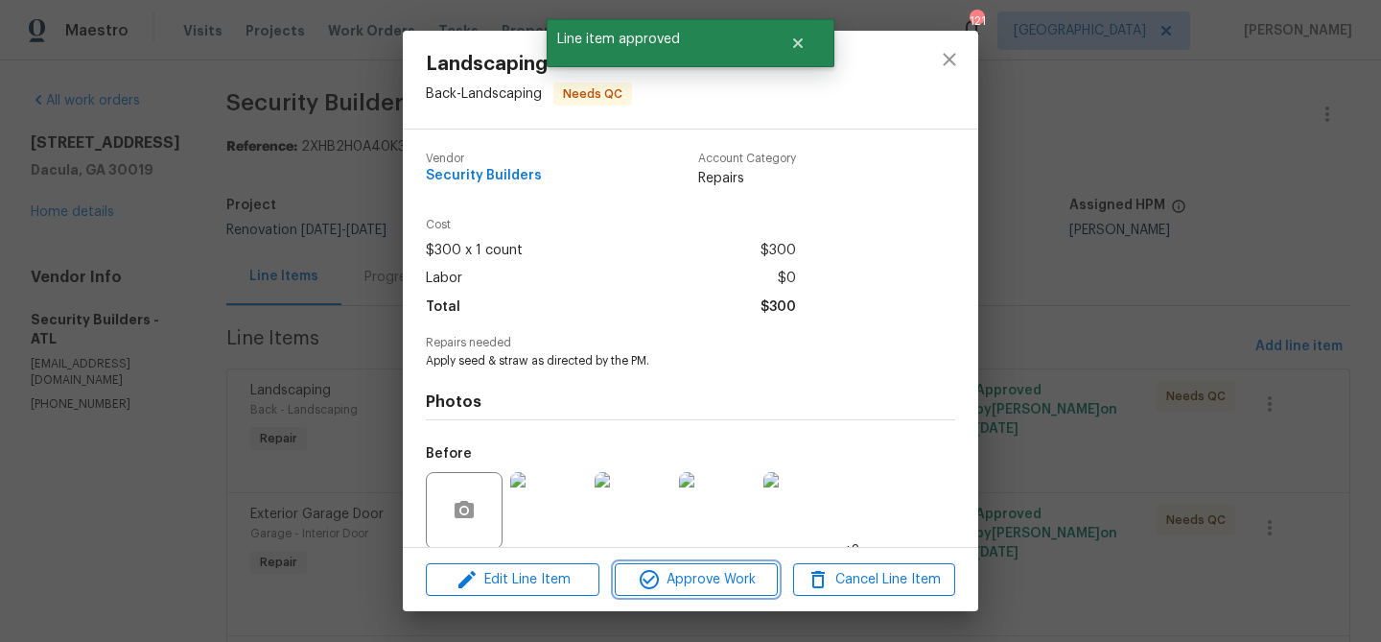
click at [720, 585] on span "Approve Work" at bounding box center [696, 580] width 151 height 24
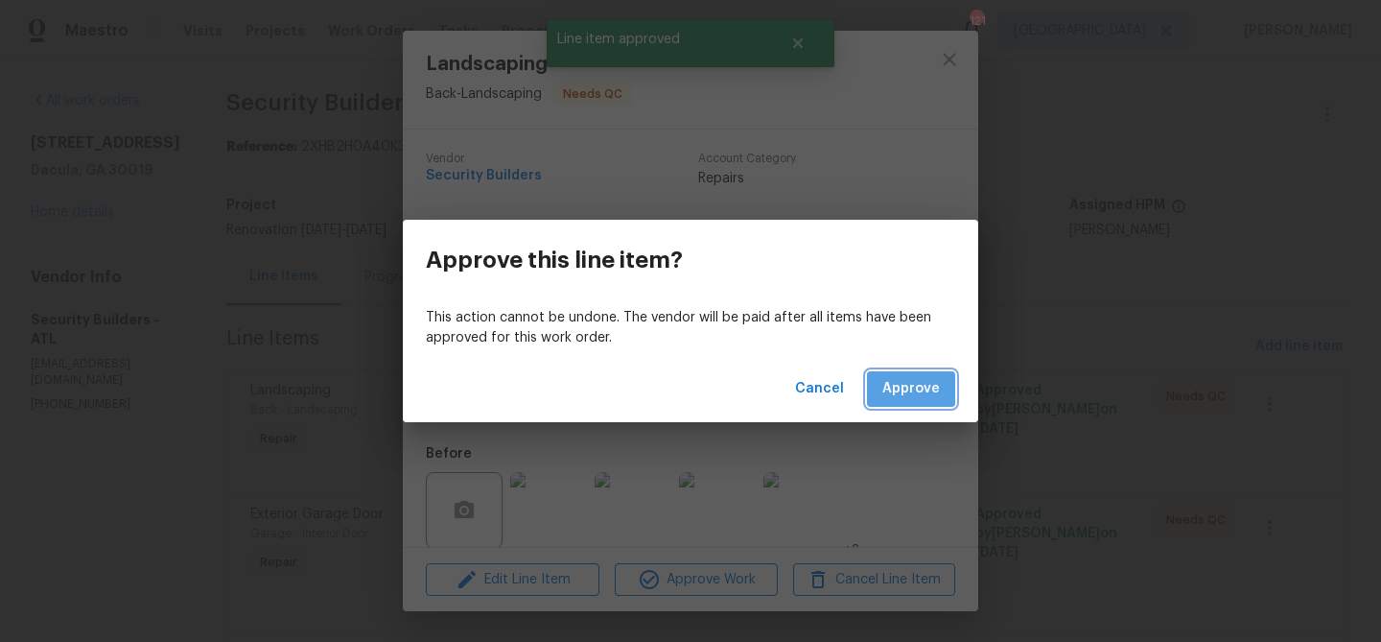
click at [929, 384] on span "Approve" at bounding box center [912, 389] width 58 height 24
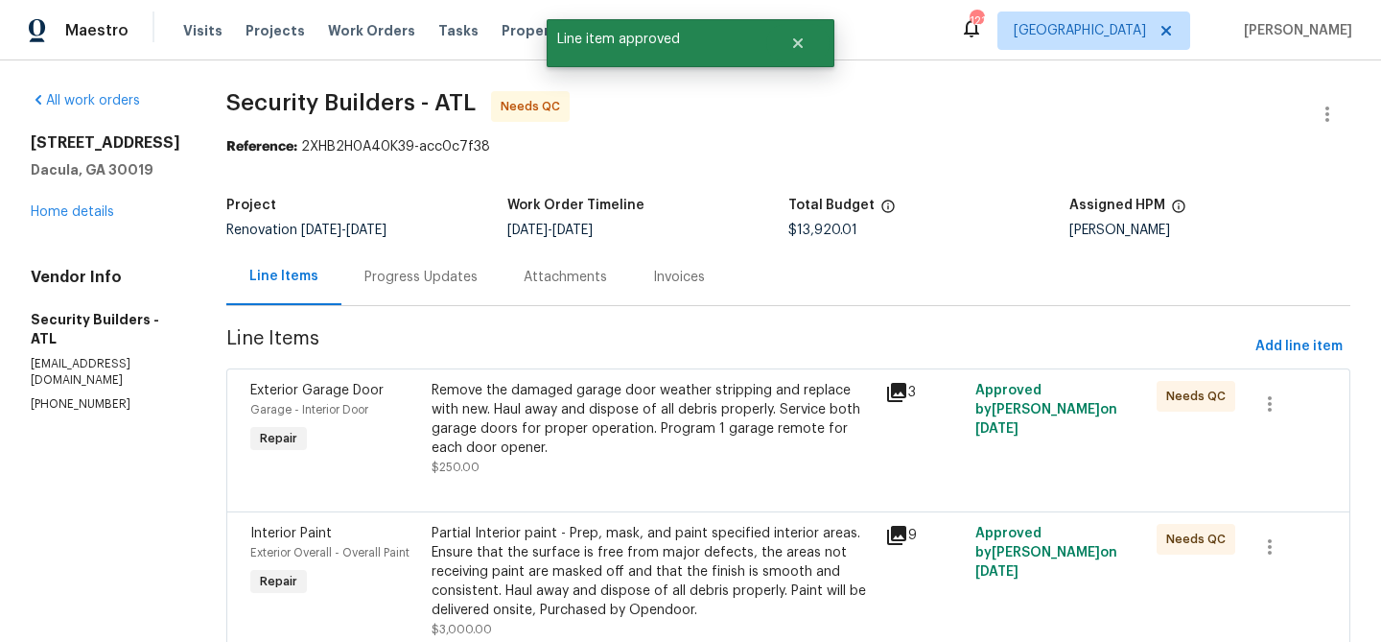
click at [680, 429] on div "Remove the damaged garage door weather stripping and replace with new. Haul awa…" at bounding box center [653, 419] width 442 height 77
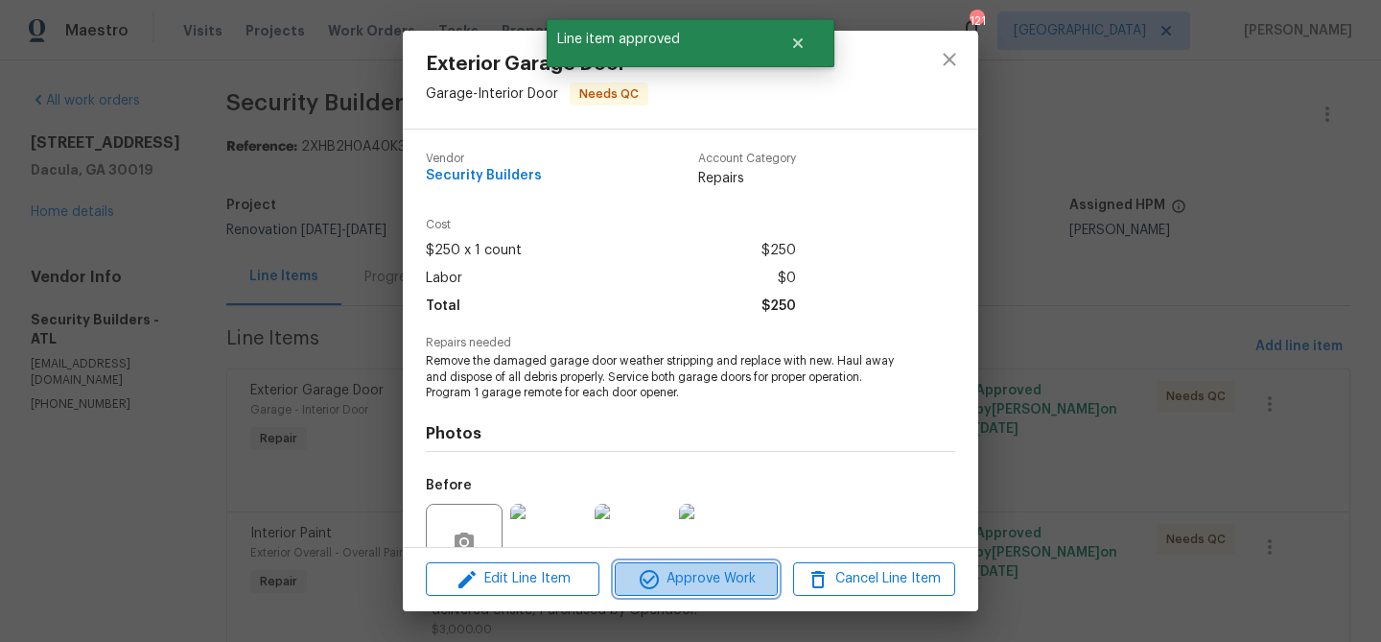
click at [676, 576] on span "Approve Work" at bounding box center [696, 579] width 151 height 24
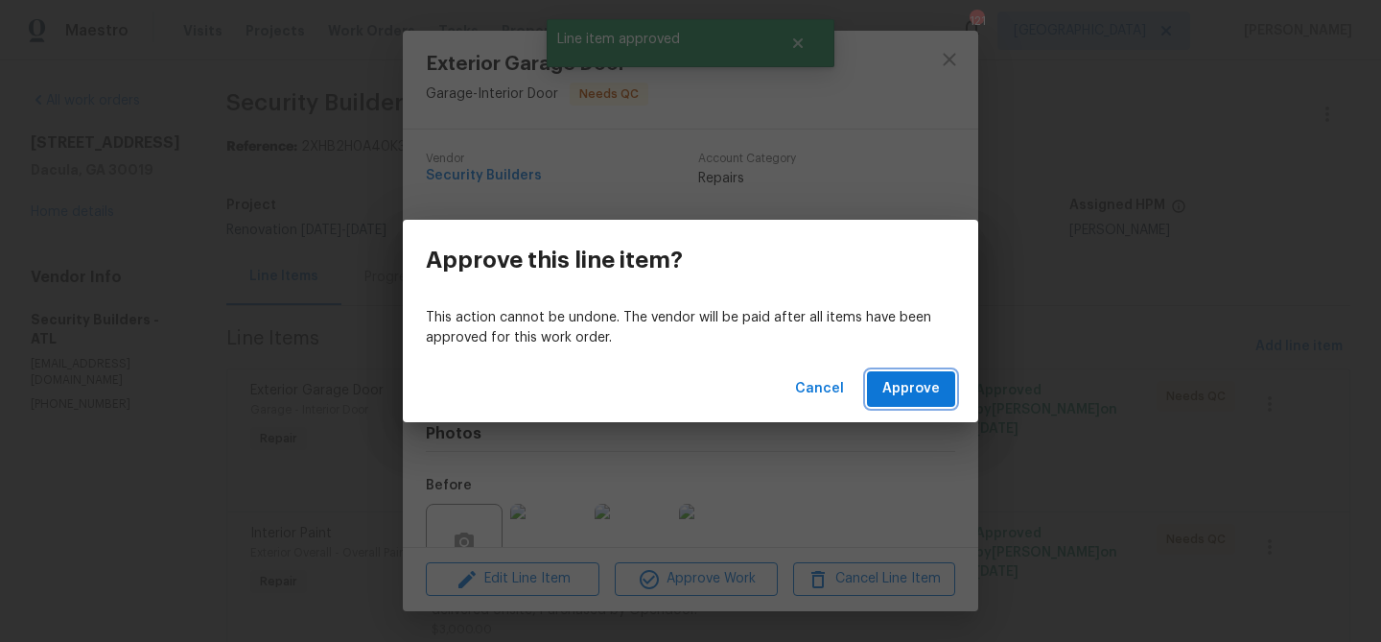
click at [907, 383] on span "Approve" at bounding box center [912, 389] width 58 height 24
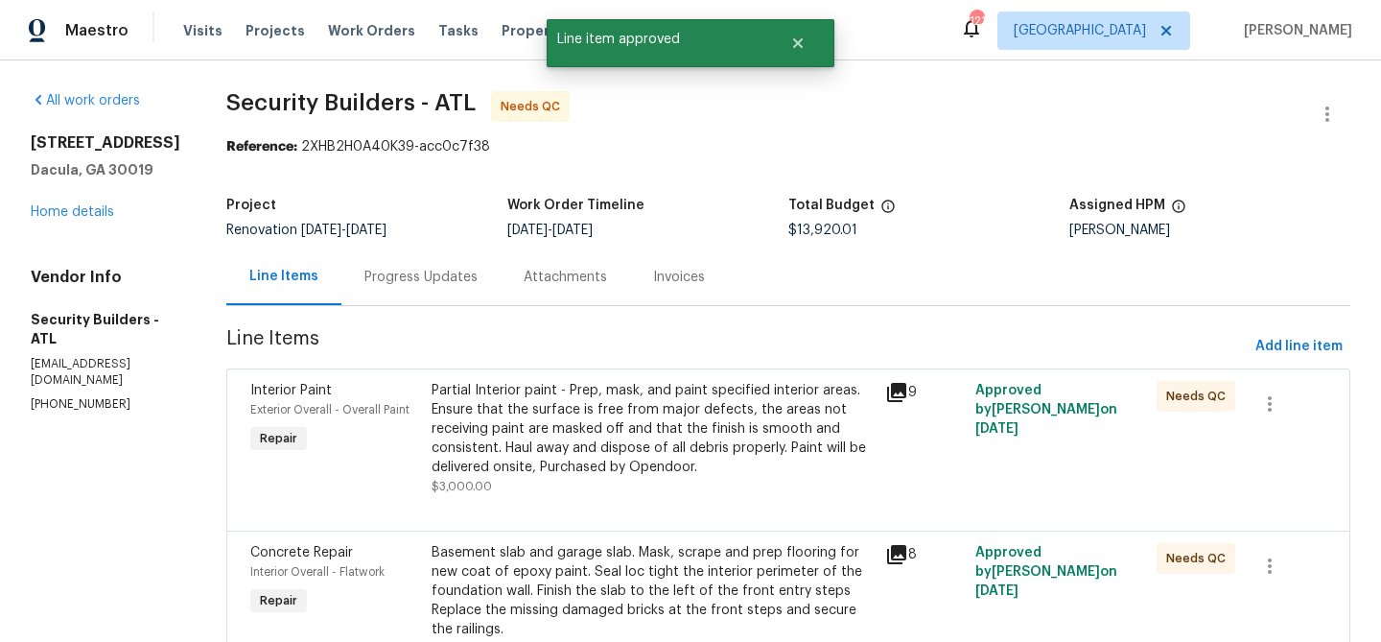
click at [706, 486] on div "Partial Interior paint - Prep, mask, and paint specified interior areas. Ensure…" at bounding box center [653, 438] width 442 height 115
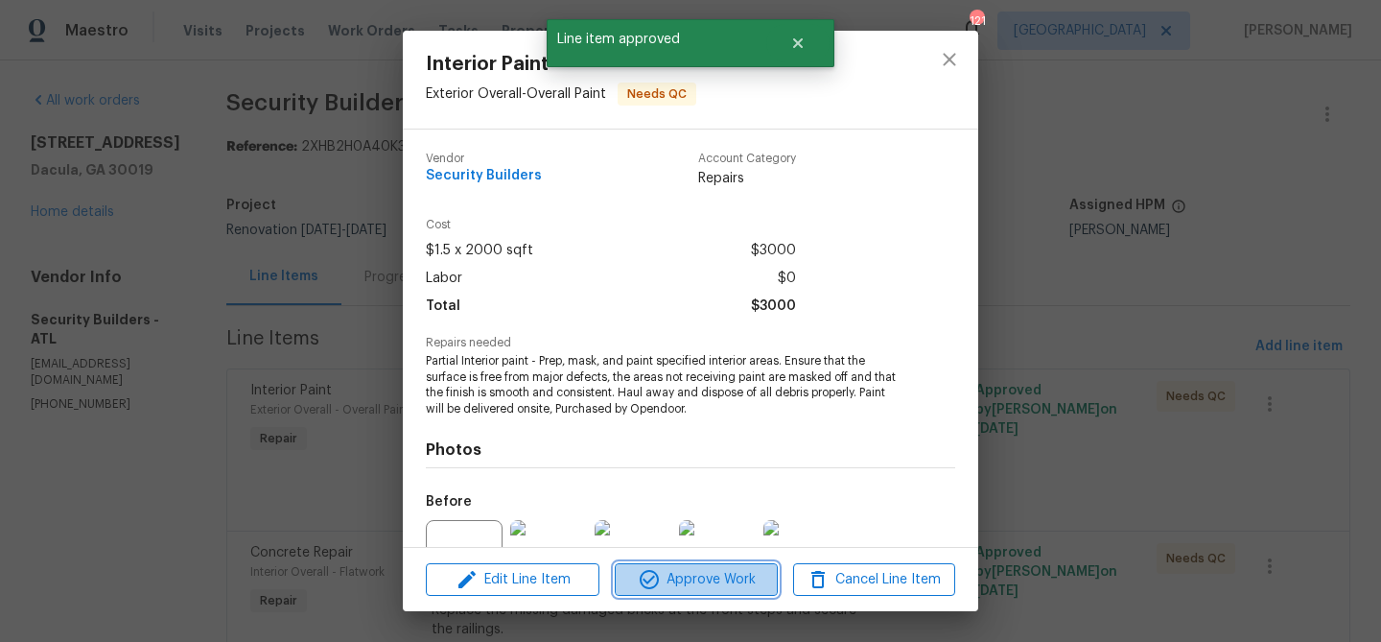
click at [742, 575] on span "Approve Work" at bounding box center [696, 580] width 151 height 24
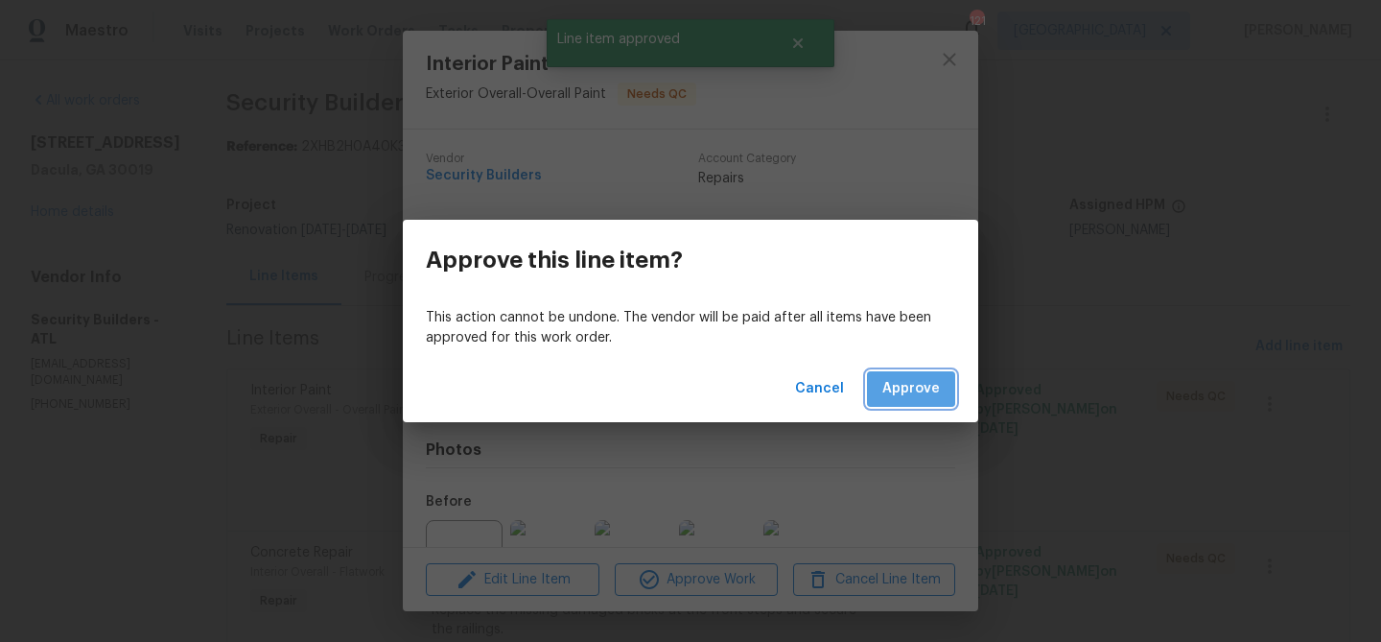
click at [915, 389] on span "Approve" at bounding box center [912, 389] width 58 height 24
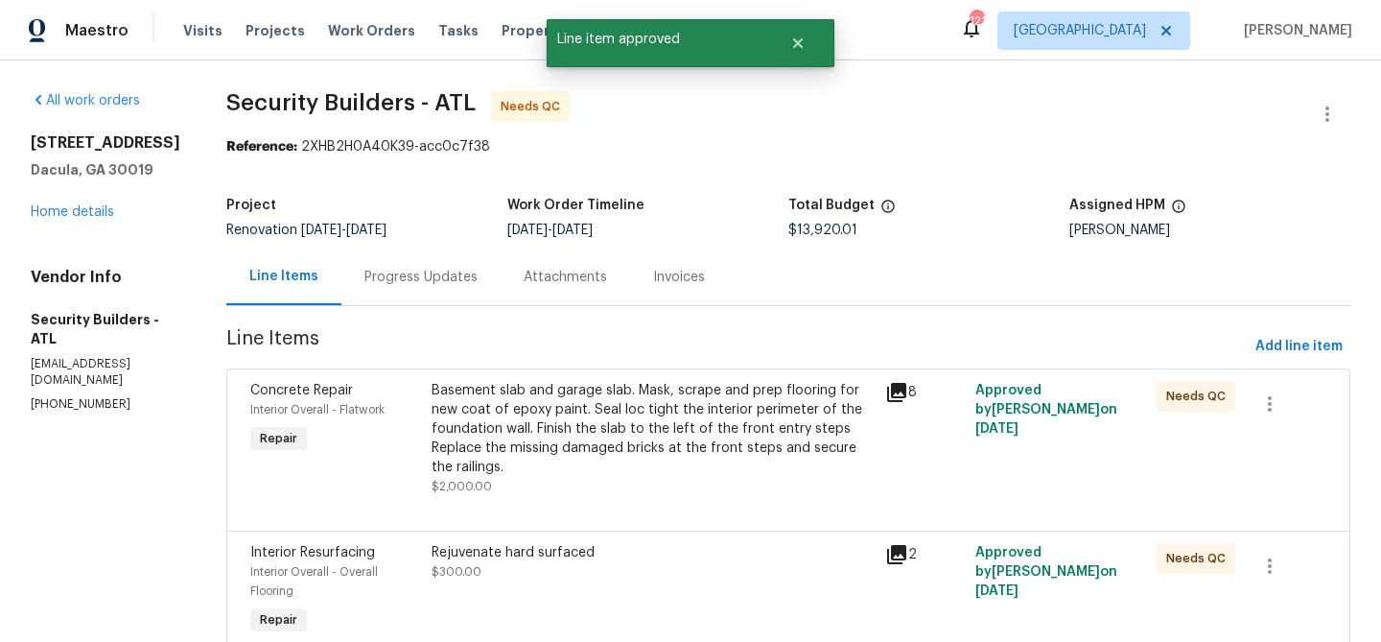
click at [759, 427] on div "Basement slab and garage slab. Mask, scrape and prep flooring for new coat of e…" at bounding box center [653, 429] width 442 height 96
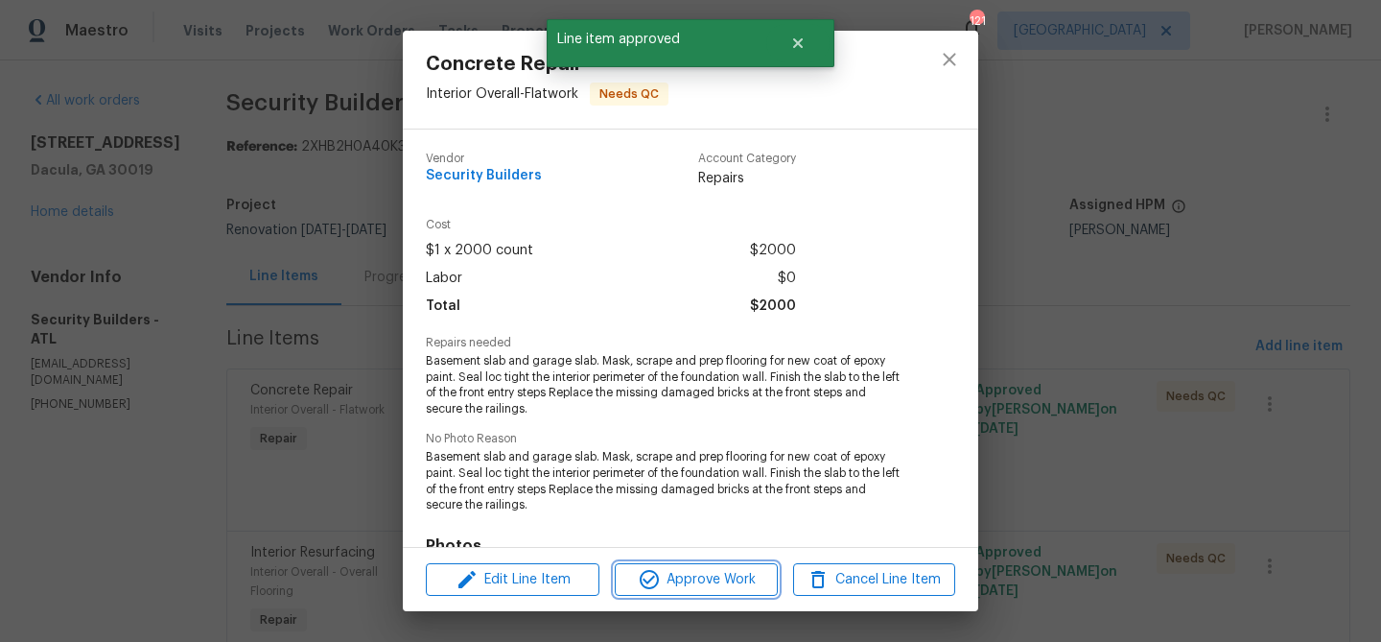
click at [719, 574] on span "Approve Work" at bounding box center [696, 580] width 151 height 24
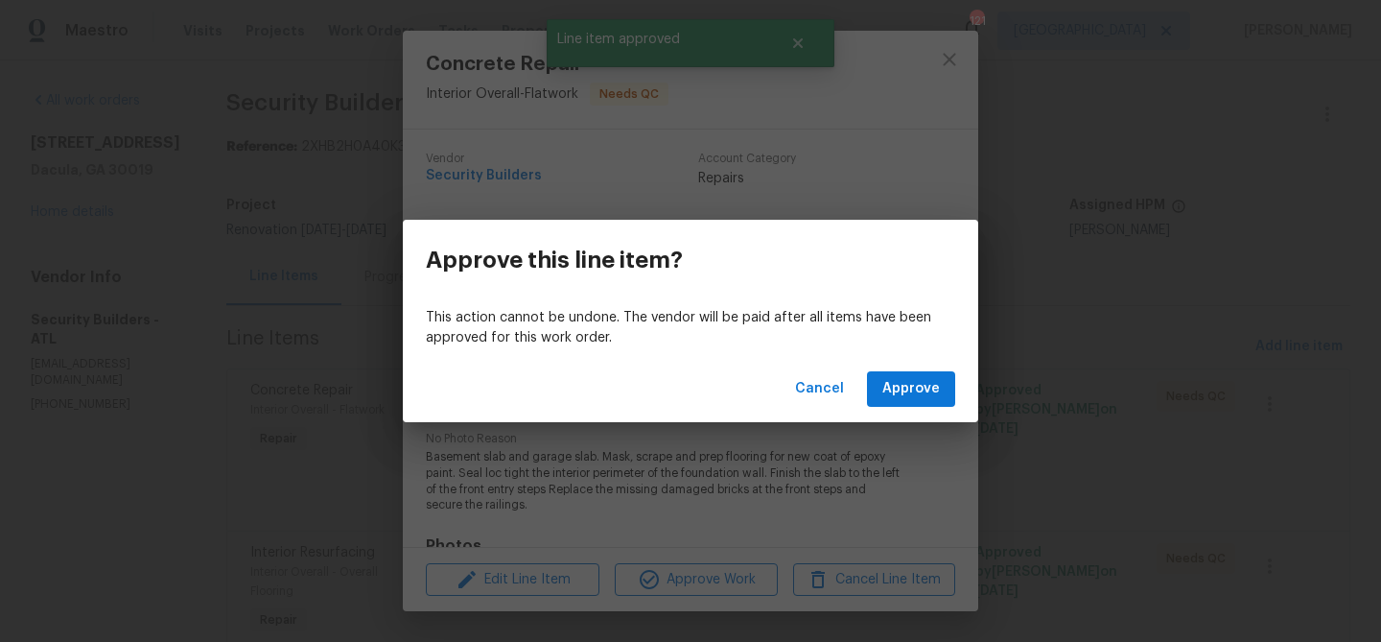
click at [907, 368] on div "Cancel Approve" at bounding box center [691, 389] width 576 height 66
click at [907, 370] on div "Cancel Approve" at bounding box center [691, 389] width 576 height 66
click at [901, 389] on span "Approve" at bounding box center [912, 389] width 58 height 24
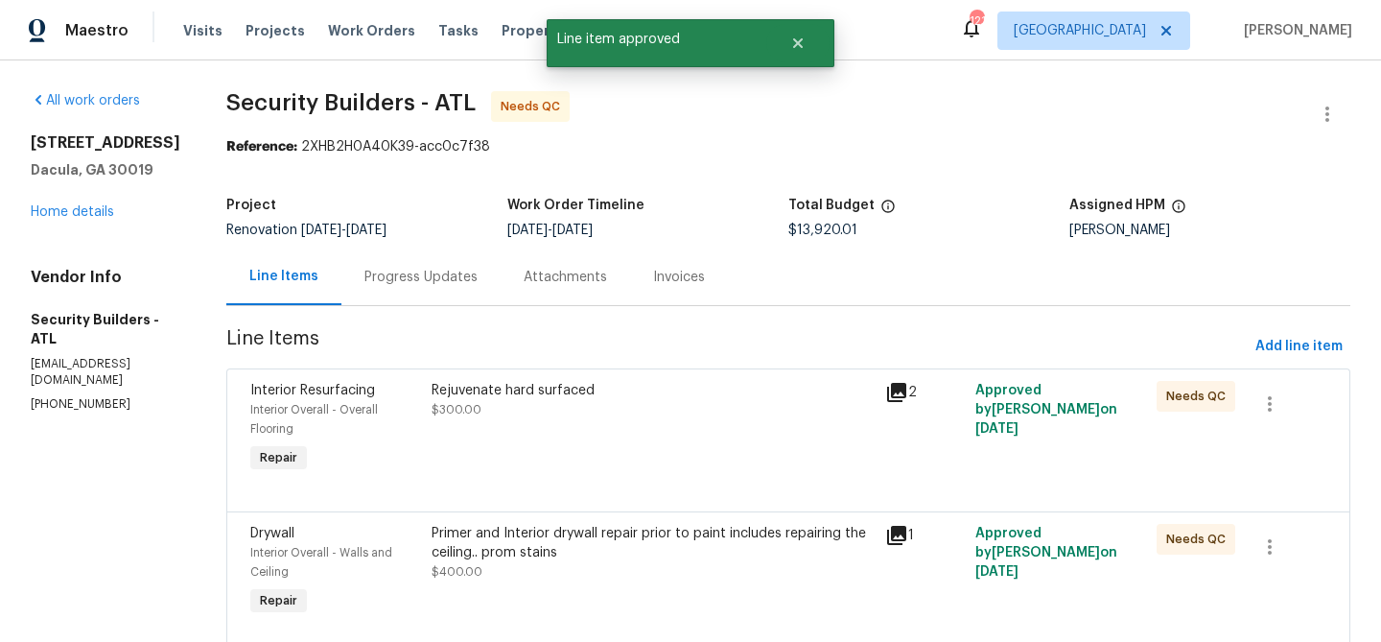
click at [712, 498] on div at bounding box center [788, 488] width 1076 height 23
click at [684, 447] on div "Rejuvenate hard surfaced $300.00" at bounding box center [653, 428] width 454 height 107
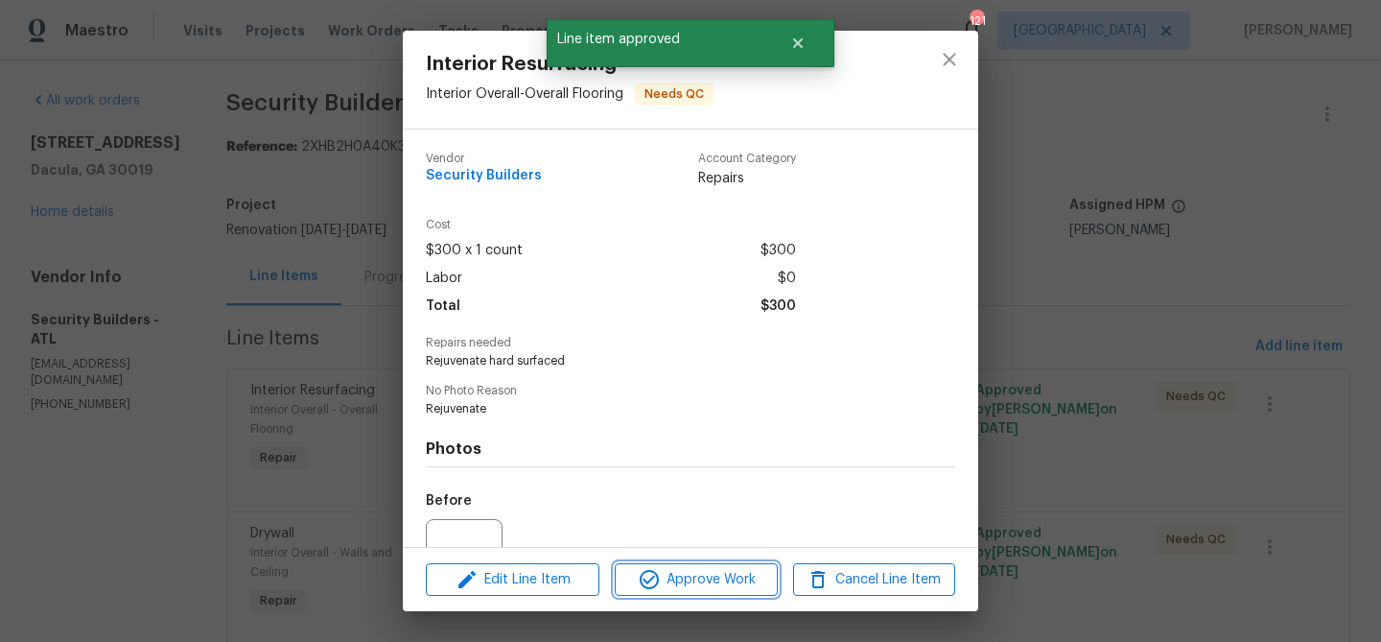
click at [717, 590] on span "Approve Work" at bounding box center [696, 580] width 151 height 24
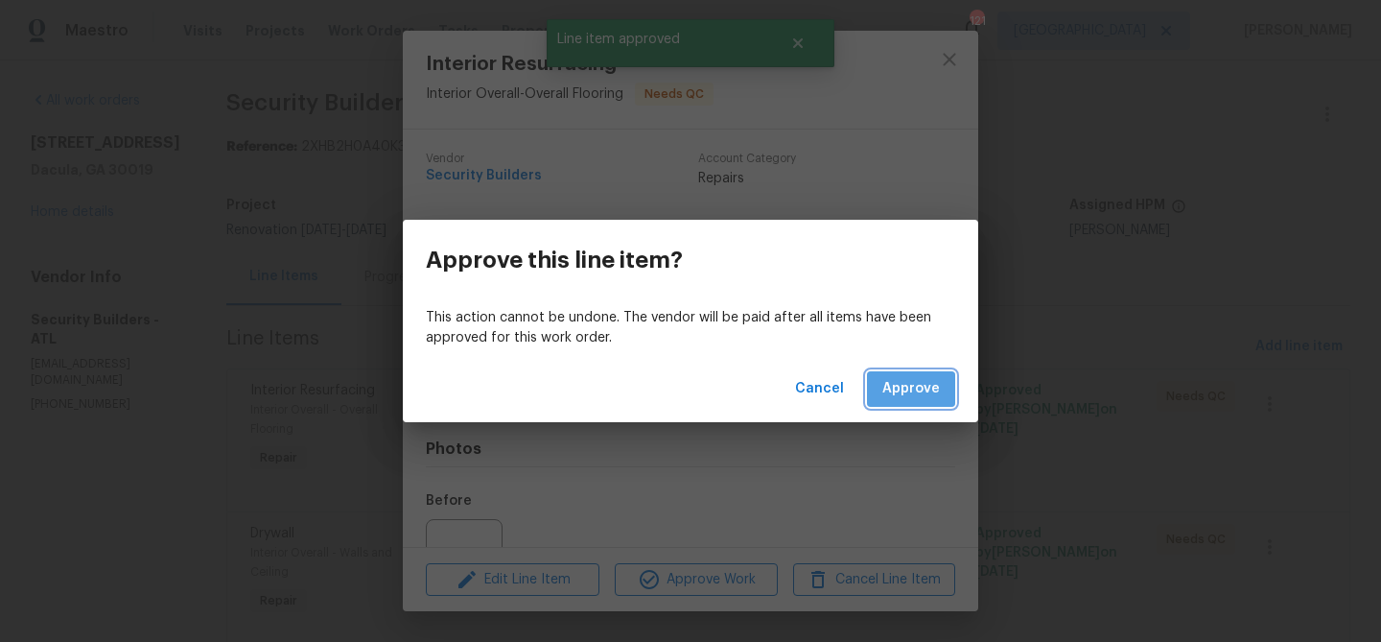
click at [913, 391] on span "Approve" at bounding box center [912, 389] width 58 height 24
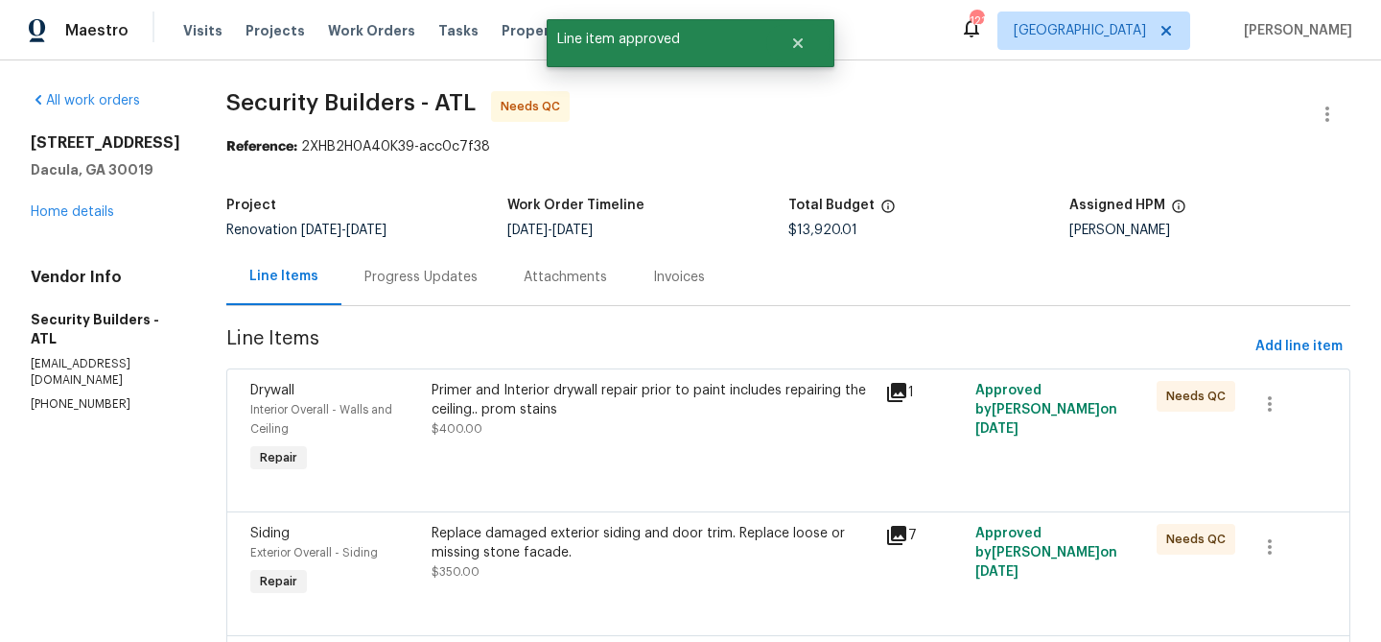
click at [693, 415] on div "Primer and Interior drywall repair prior to paint includes repairing the ceilin…" at bounding box center [653, 400] width 442 height 38
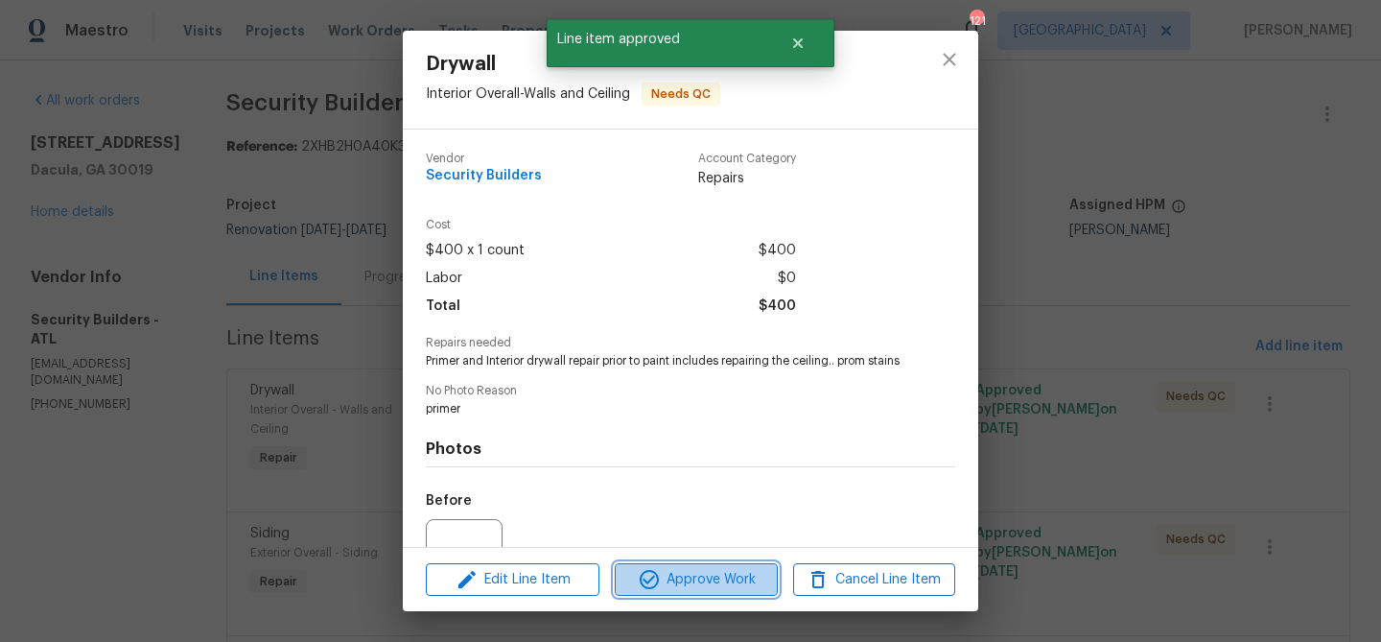
click at [727, 566] on button "Approve Work" at bounding box center [696, 580] width 162 height 34
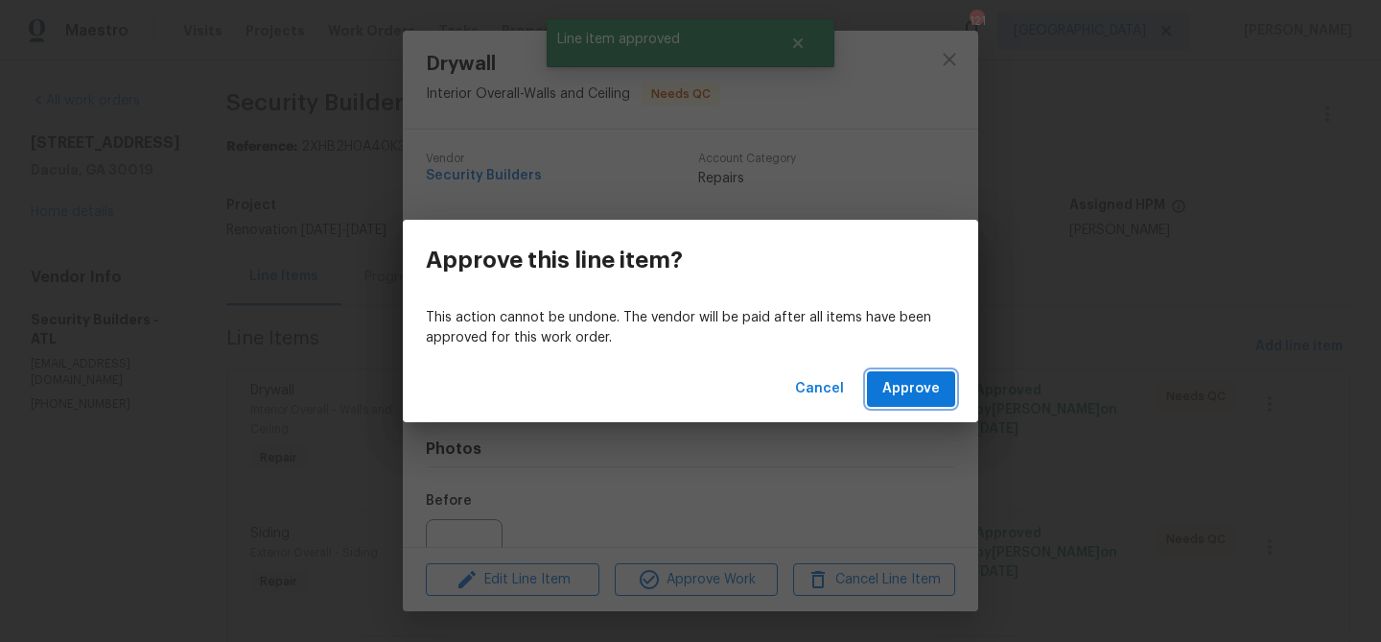
click at [920, 392] on span "Approve" at bounding box center [912, 389] width 58 height 24
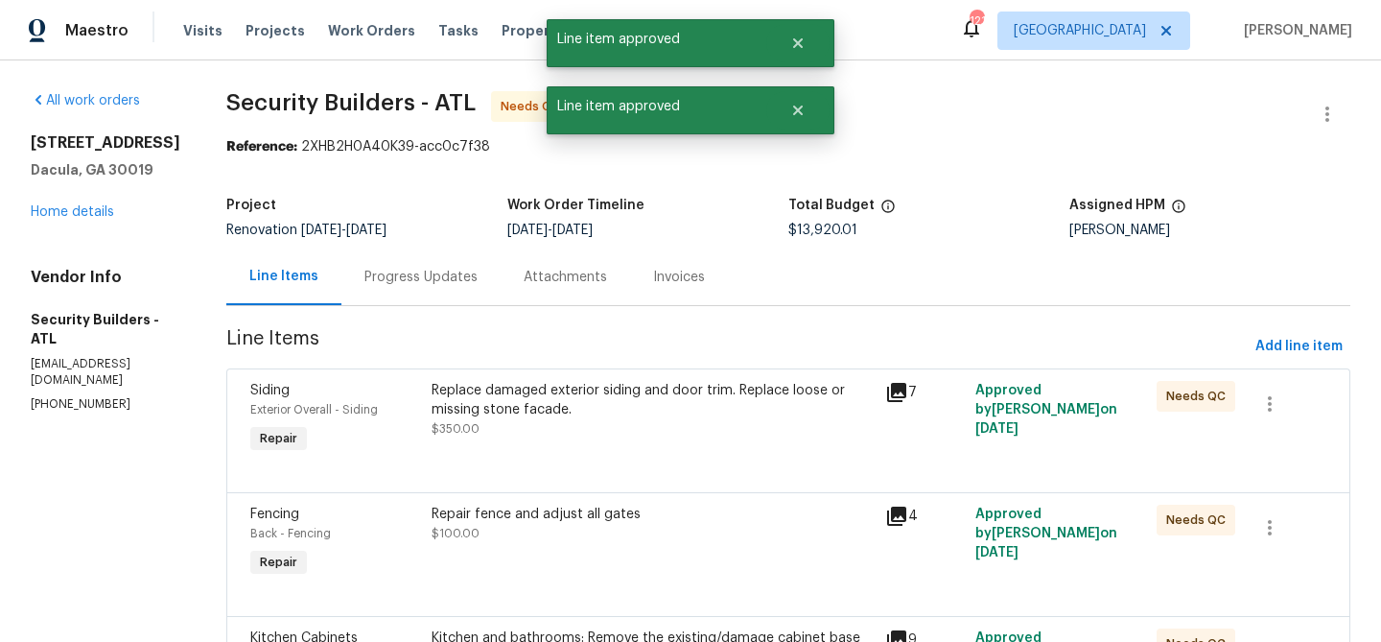
click at [678, 420] on div "Replace damaged exterior siding and door trim. Replace loose or missing stone f…" at bounding box center [653, 410] width 442 height 58
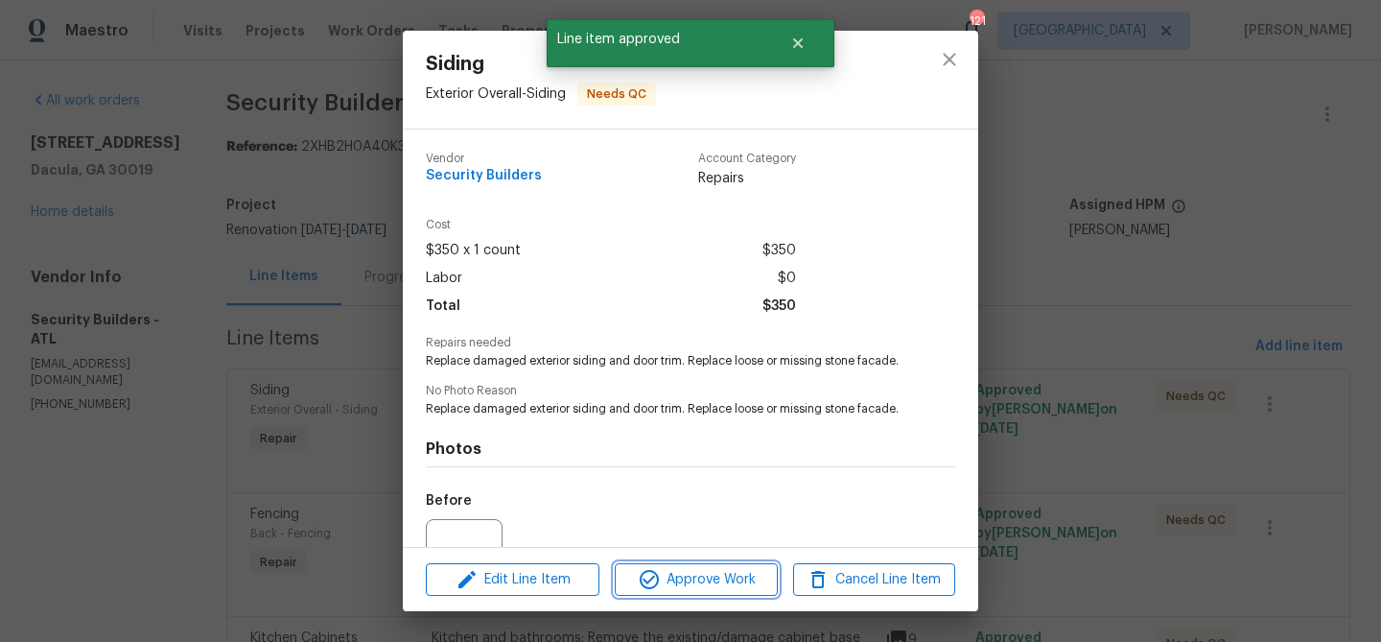
click at [719, 577] on span "Approve Work" at bounding box center [696, 580] width 151 height 24
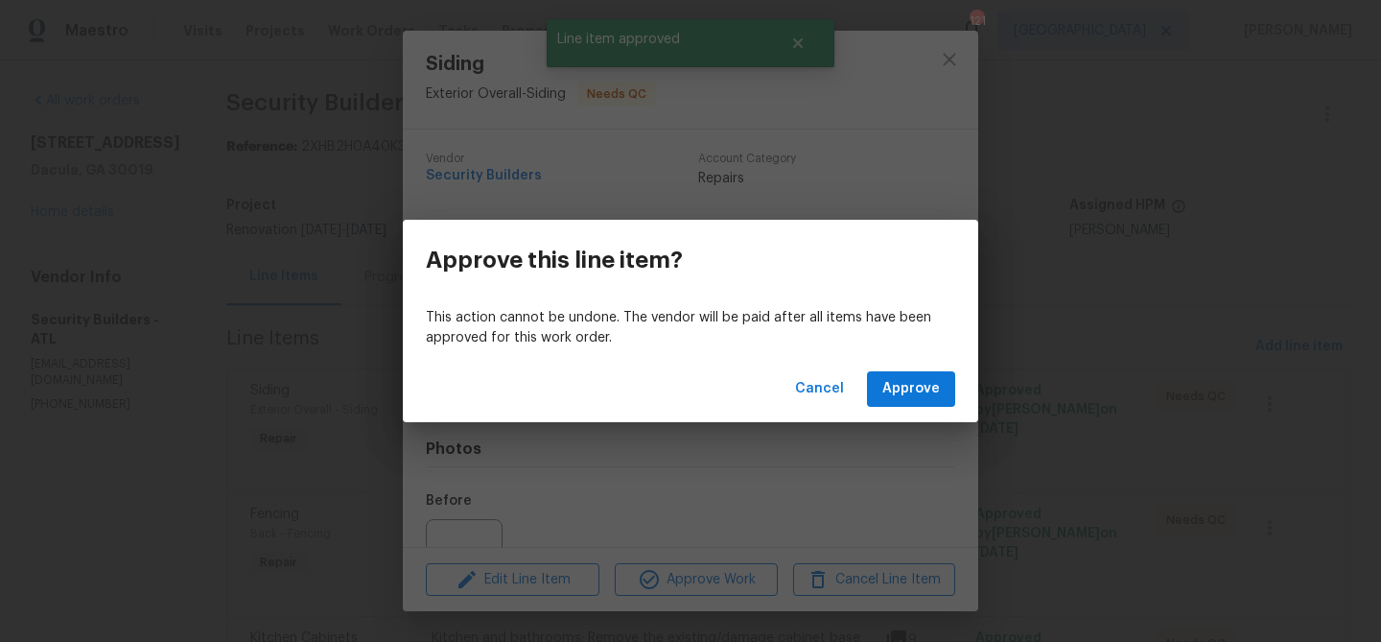
drag, startPoint x: 911, startPoint y: 365, endPoint x: 910, endPoint y: 389, distance: 24.0
click at [911, 365] on div "Cancel Approve" at bounding box center [691, 389] width 576 height 66
click at [910, 389] on span "Approve" at bounding box center [912, 389] width 58 height 24
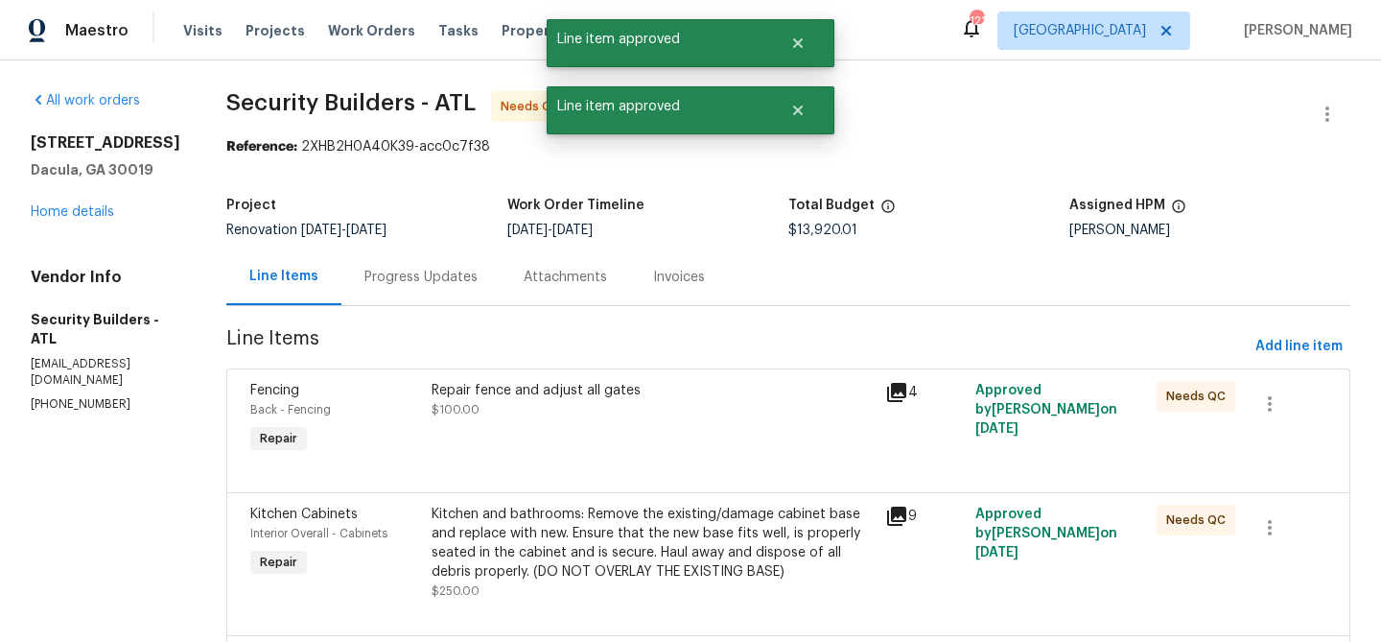
click at [716, 425] on div "Repair fence and adjust all gates $100.00" at bounding box center [653, 419] width 454 height 88
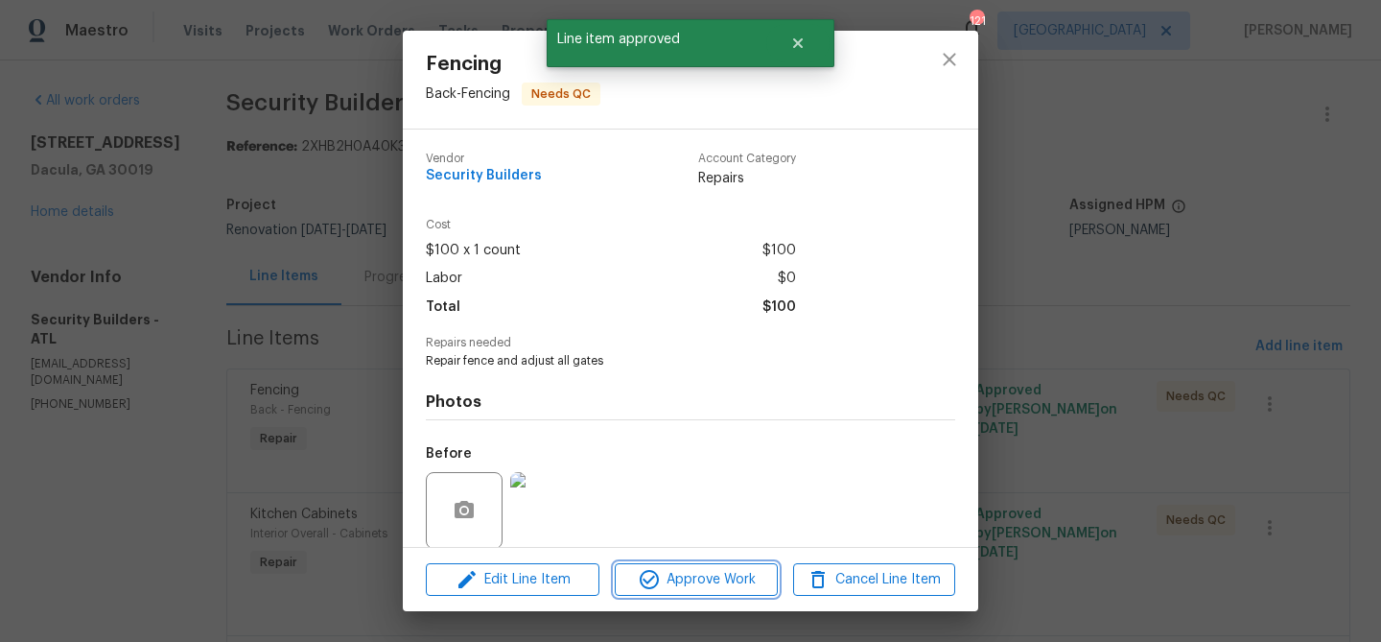
click at [722, 577] on span "Approve Work" at bounding box center [696, 580] width 151 height 24
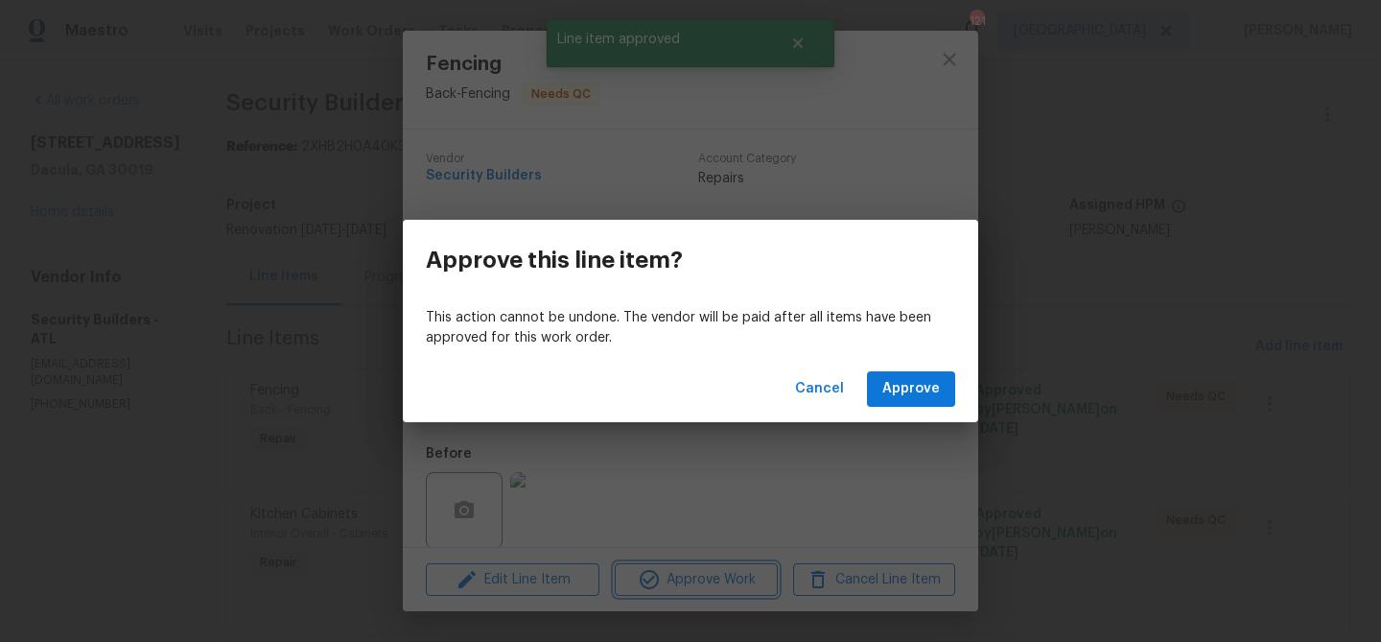
click at [980, 352] on div "Approve this line item? This action cannot be undone. The vendor will be paid a…" at bounding box center [690, 321] width 1381 height 642
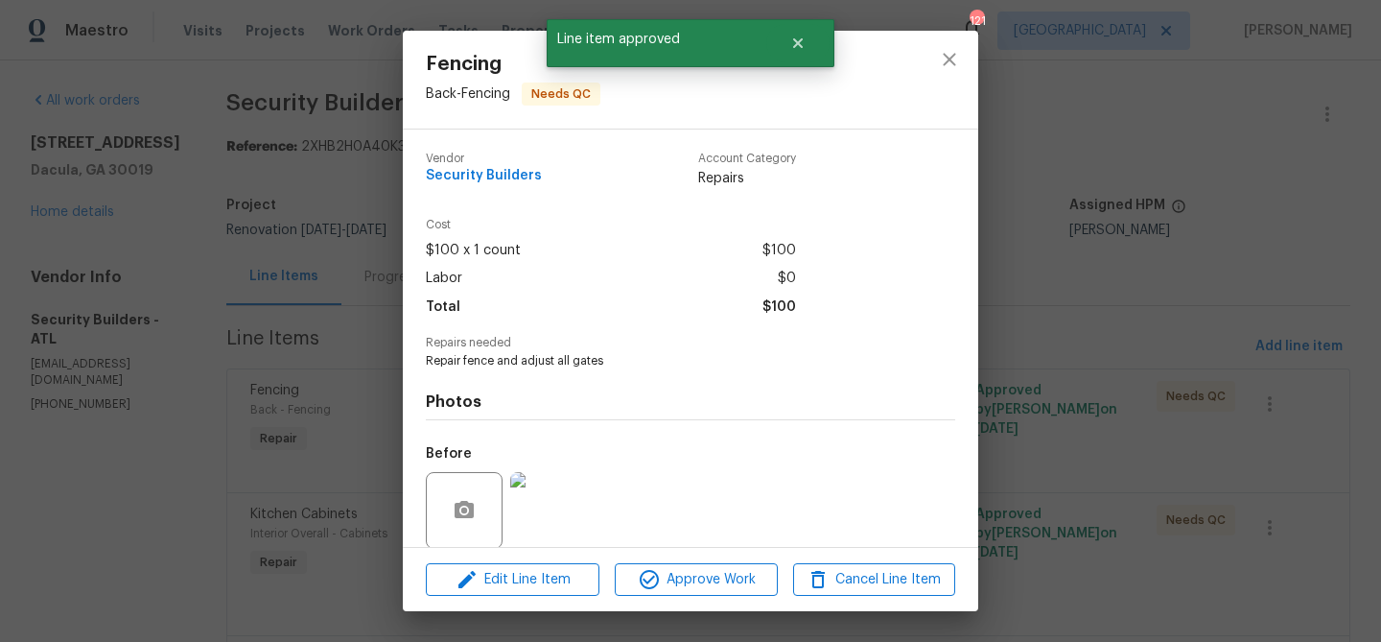
click at [917, 387] on div "Photos Before After" at bounding box center [691, 527] width 530 height 316
click at [575, 509] on img at bounding box center [548, 510] width 77 height 77
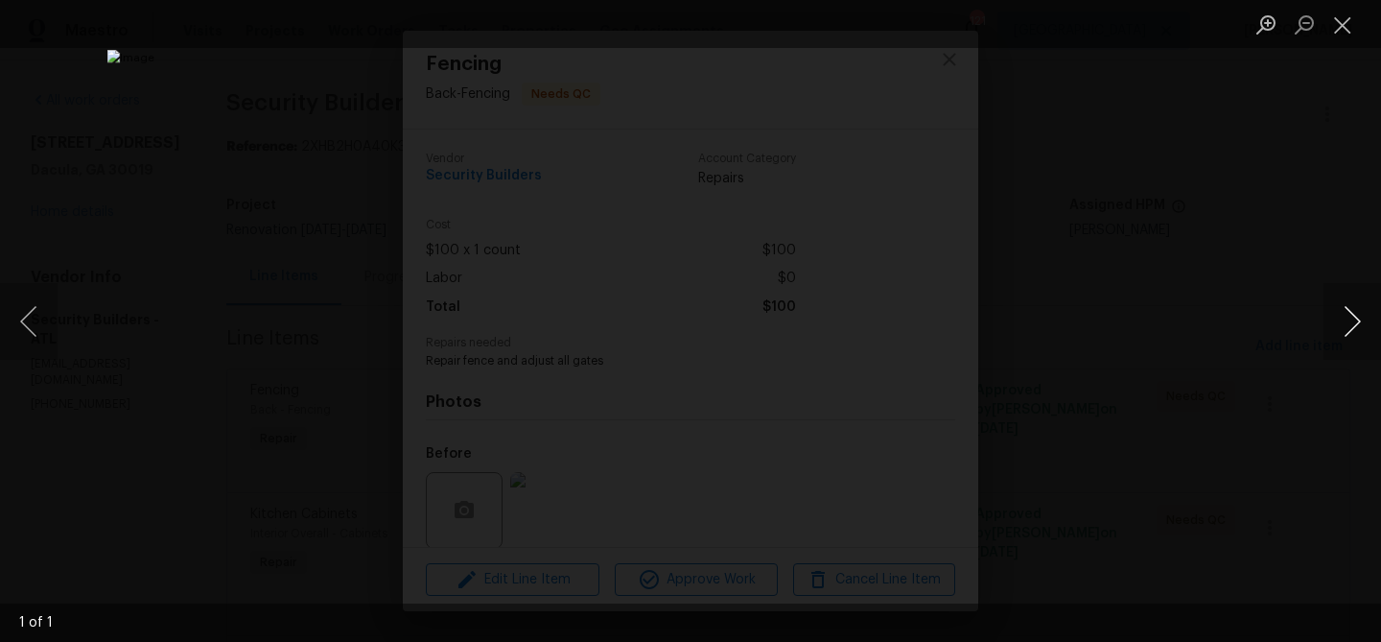
click at [1354, 329] on button "Next image" at bounding box center [1353, 321] width 58 height 77
click at [1340, 38] on button "Close lightbox" at bounding box center [1343, 25] width 38 height 34
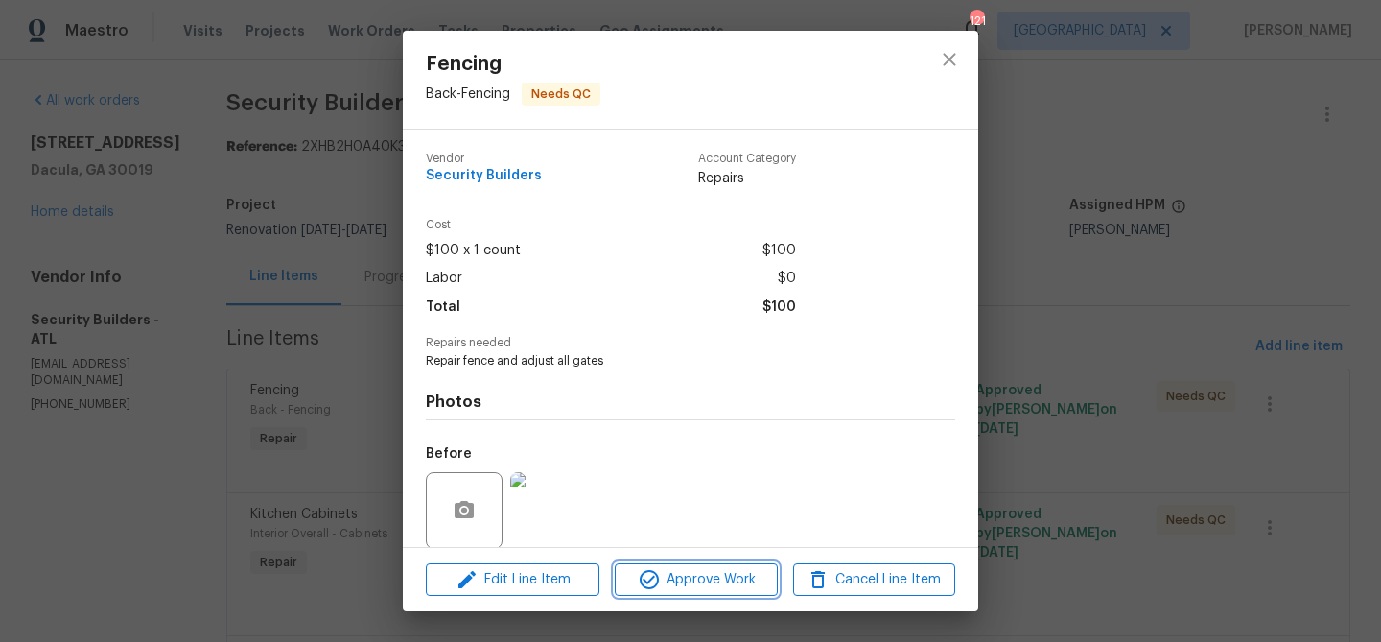
click at [704, 584] on span "Approve Work" at bounding box center [696, 580] width 151 height 24
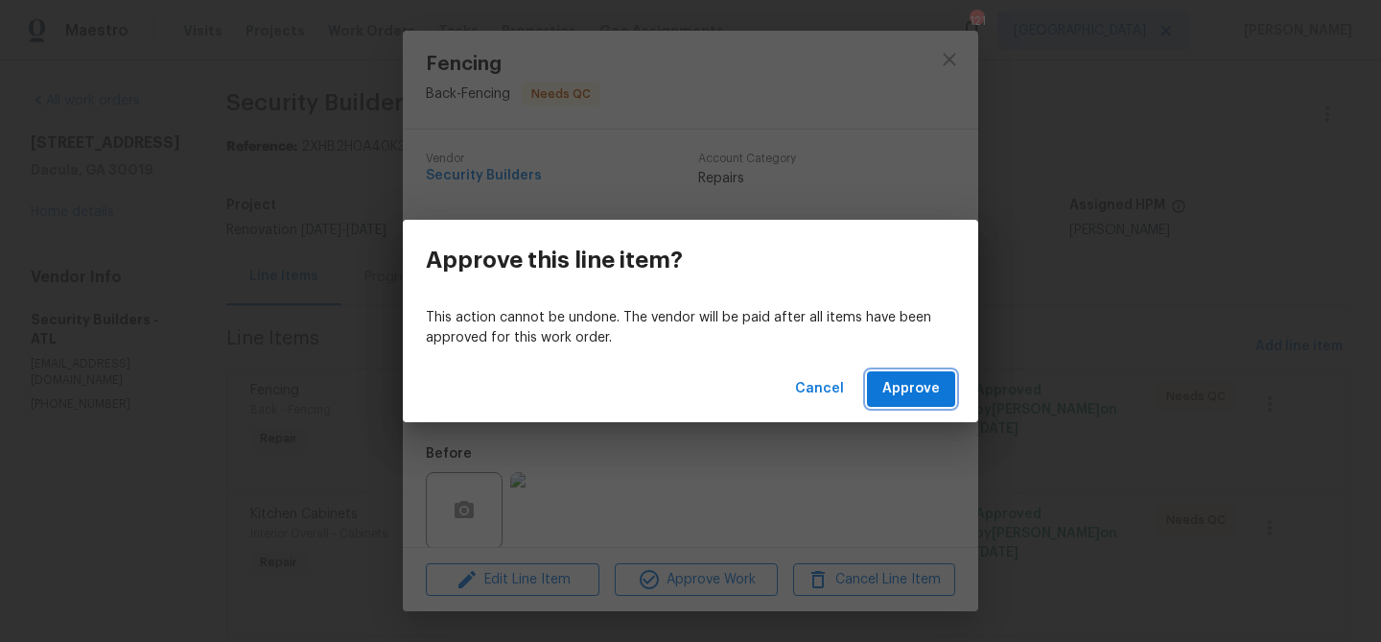
click at [942, 373] on button "Approve" at bounding box center [911, 388] width 88 height 35
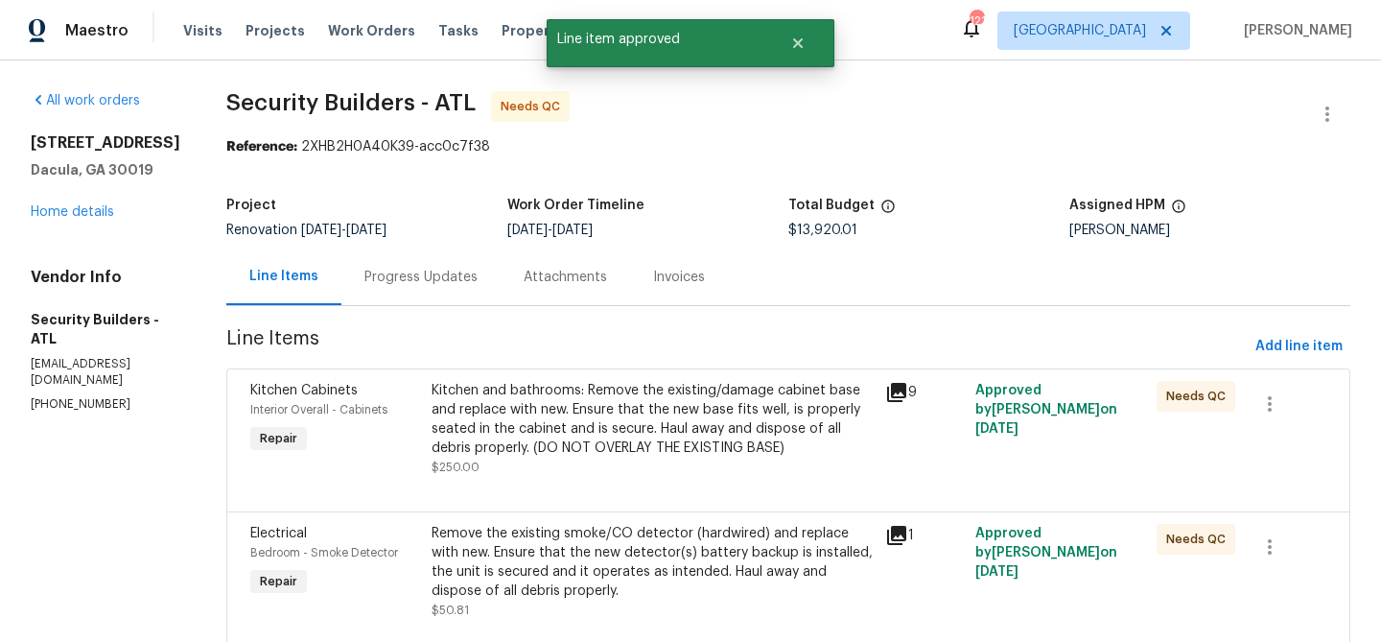
click at [698, 461] on div "Kitchen and bathrooms: Remove the existing/damage cabinet base and replace with…" at bounding box center [653, 429] width 442 height 96
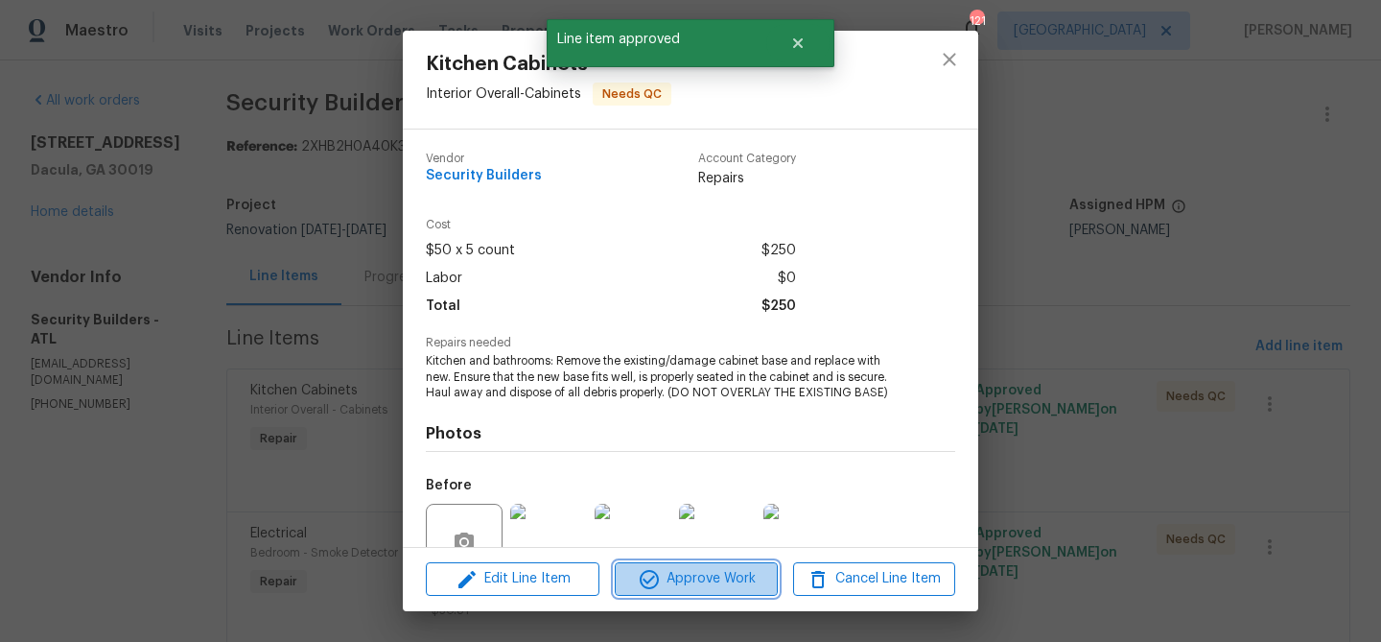
click at [707, 590] on span "Approve Work" at bounding box center [696, 579] width 151 height 24
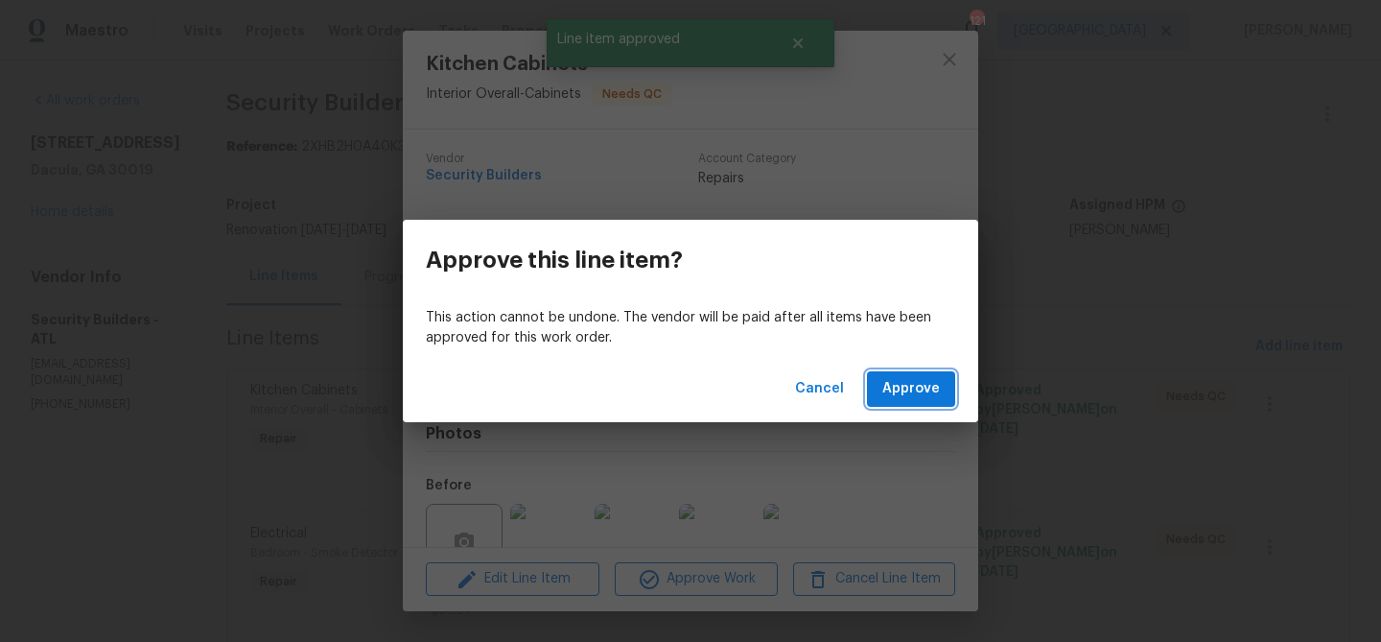
click at [892, 390] on span "Approve" at bounding box center [912, 389] width 58 height 24
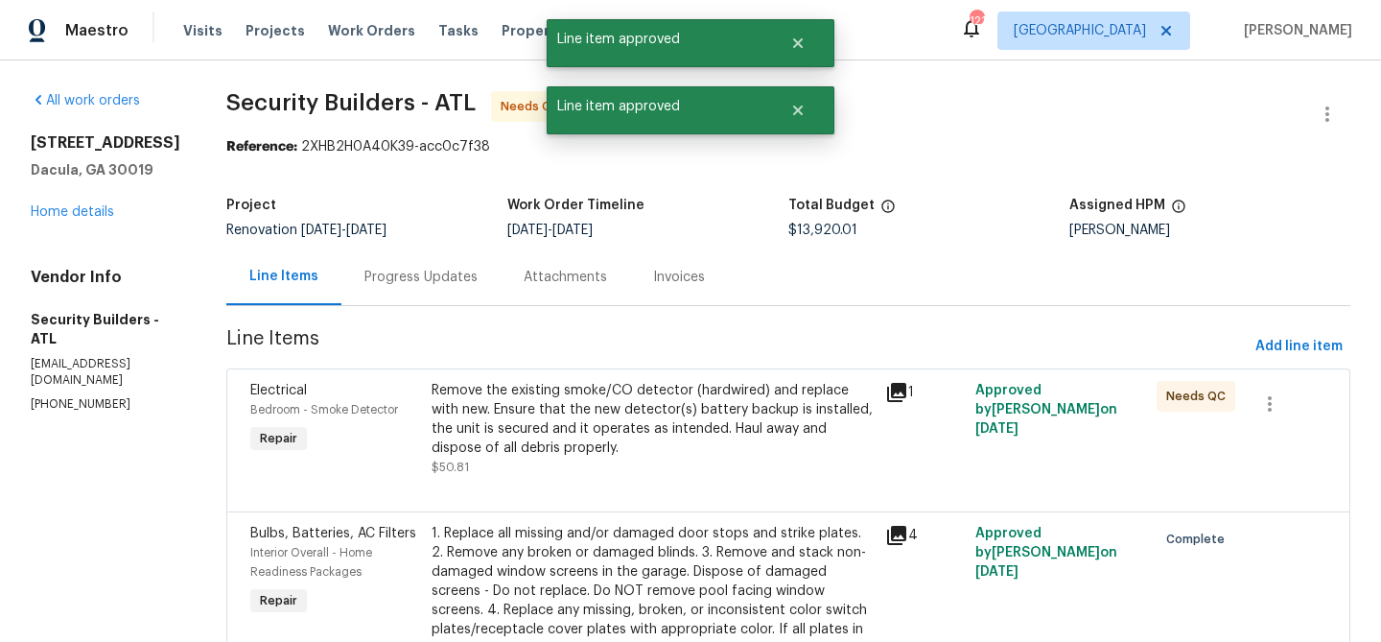
click at [731, 406] on div "Remove the existing smoke/CO detector (hardwired) and replace with new. Ensure …" at bounding box center [653, 419] width 442 height 77
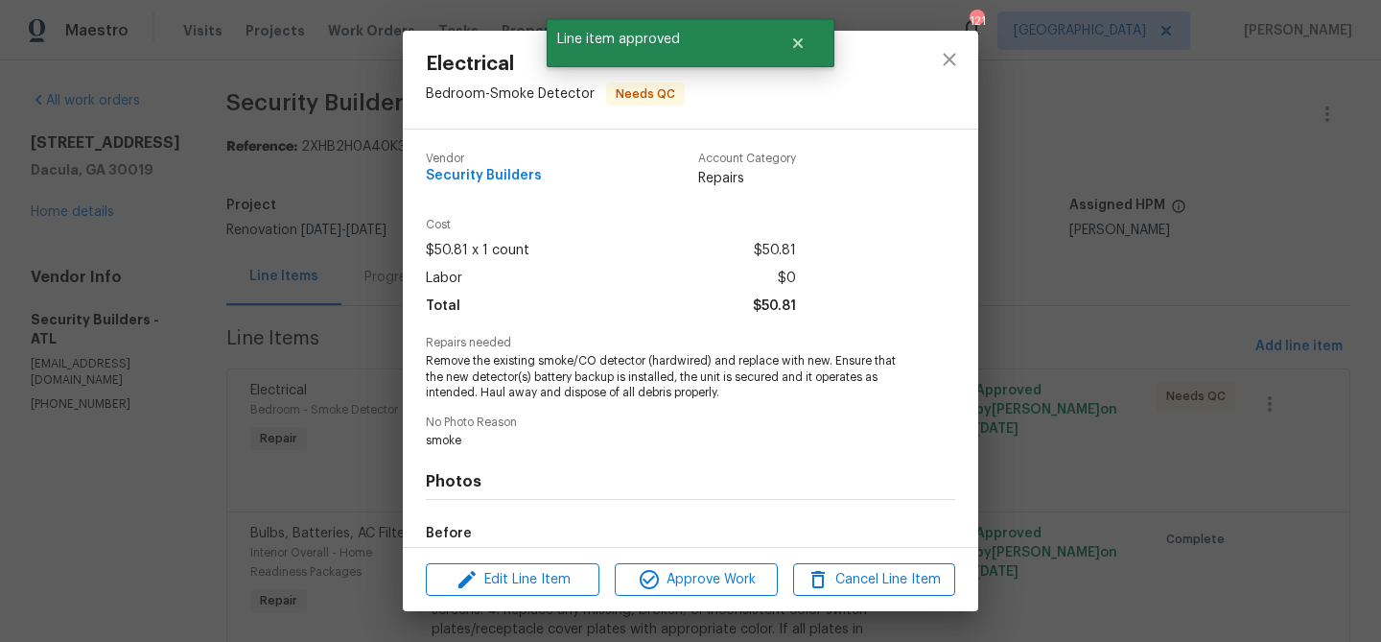
click at [726, 559] on div "Edit Line Item Approve Work Cancel Line Item" at bounding box center [691, 580] width 576 height 64
click at [726, 570] on span "Approve Work" at bounding box center [696, 580] width 151 height 24
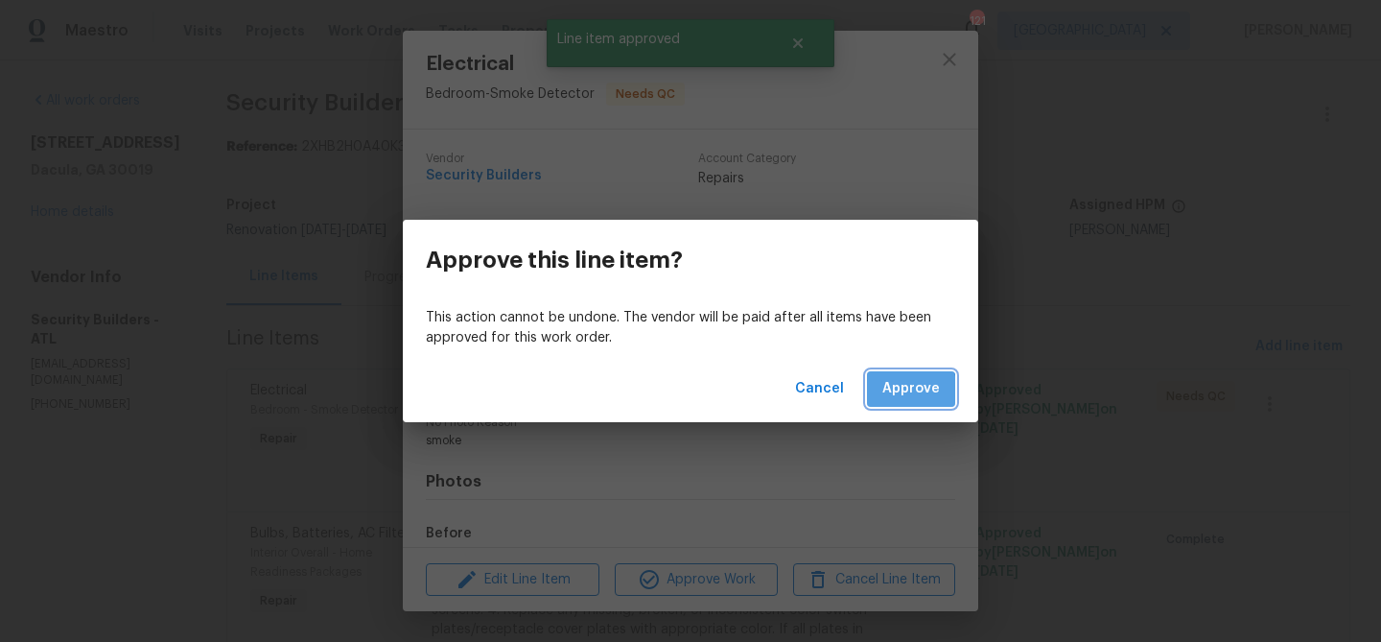
click at [899, 394] on span "Approve" at bounding box center [912, 389] width 58 height 24
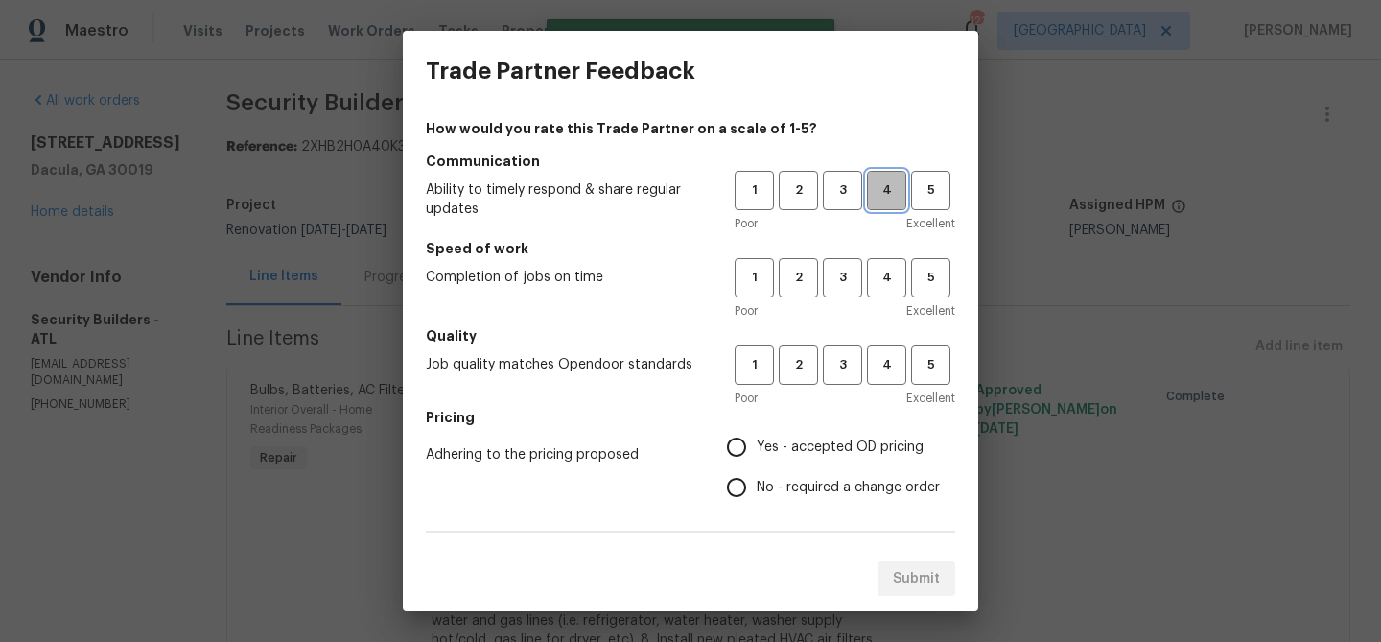
click at [883, 197] on span "4" at bounding box center [886, 190] width 35 height 22
click at [875, 324] on div "How would you rate this Trade Partner on a scale of 1-5? Communication Ability …" at bounding box center [691, 494] width 530 height 751
click at [879, 300] on div "1 2 3 4 5 Poor Excellent" at bounding box center [845, 289] width 221 height 62
click at [885, 271] on span "4" at bounding box center [886, 278] width 35 height 22
click at [880, 354] on span "4" at bounding box center [886, 365] width 35 height 22
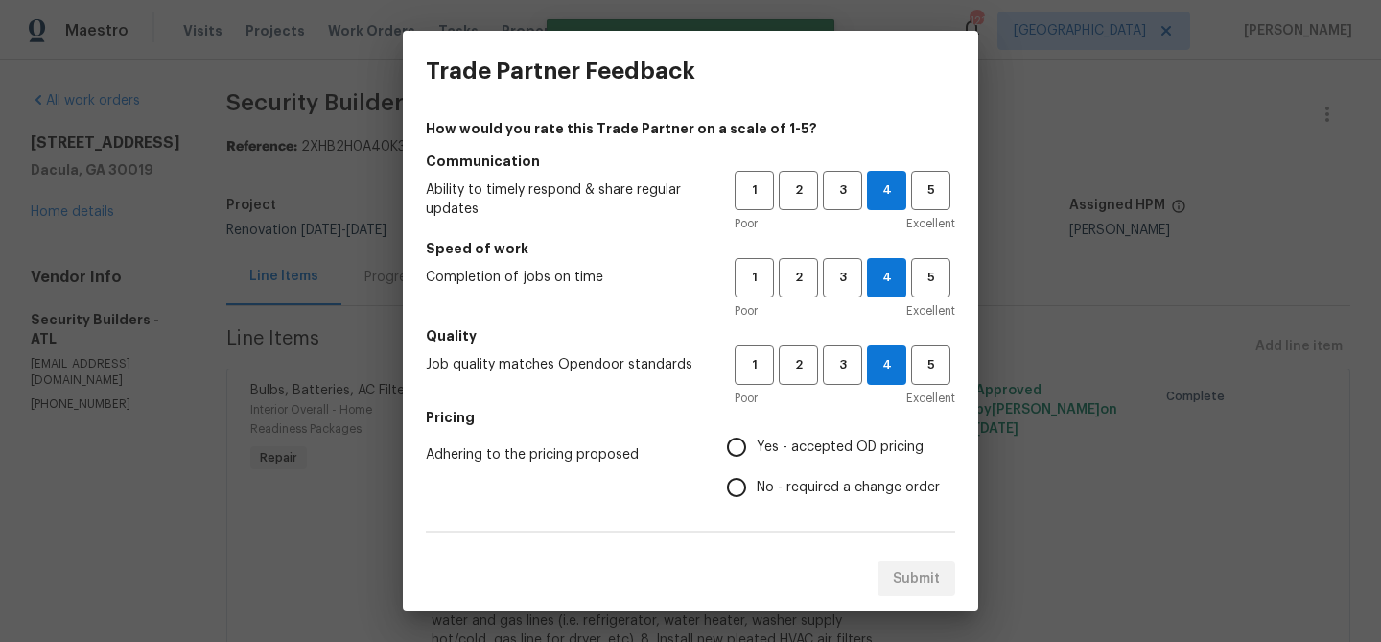
click at [803, 441] on span "Yes - accepted OD pricing" at bounding box center [840, 447] width 167 height 20
click at [757, 441] on input "Yes - accepted OD pricing" at bounding box center [737, 447] width 40 height 40
radio input "true"
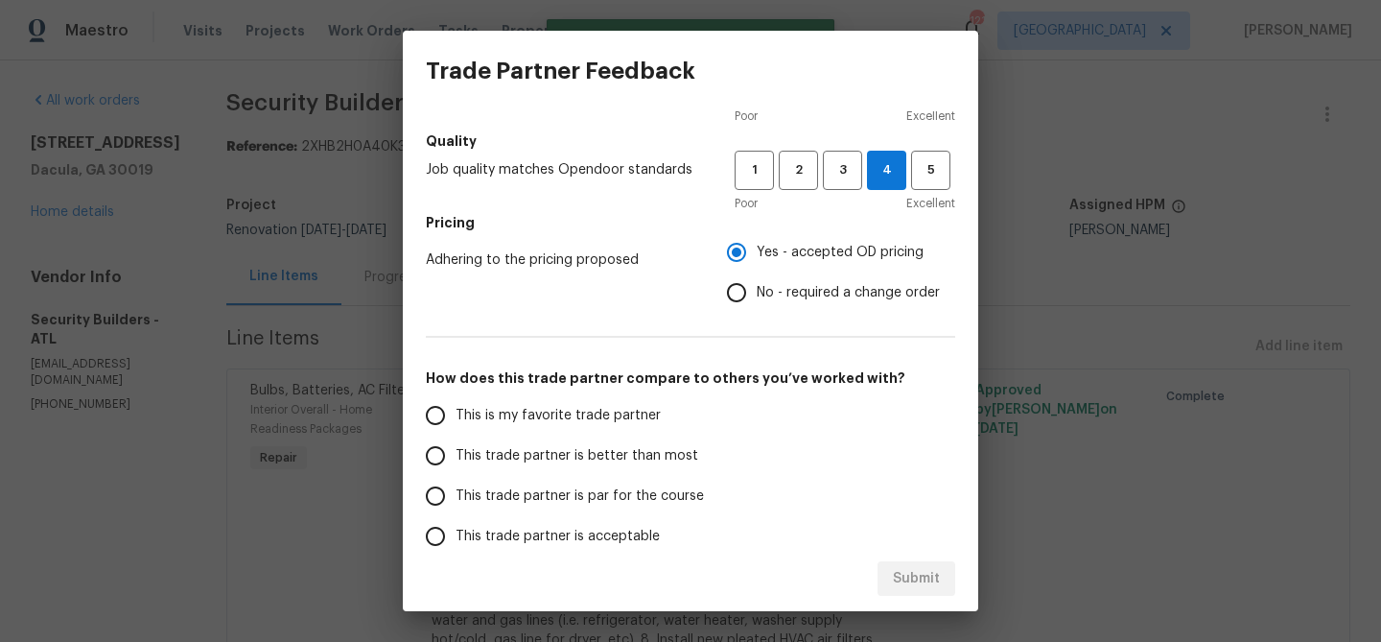
scroll to position [207, 0]
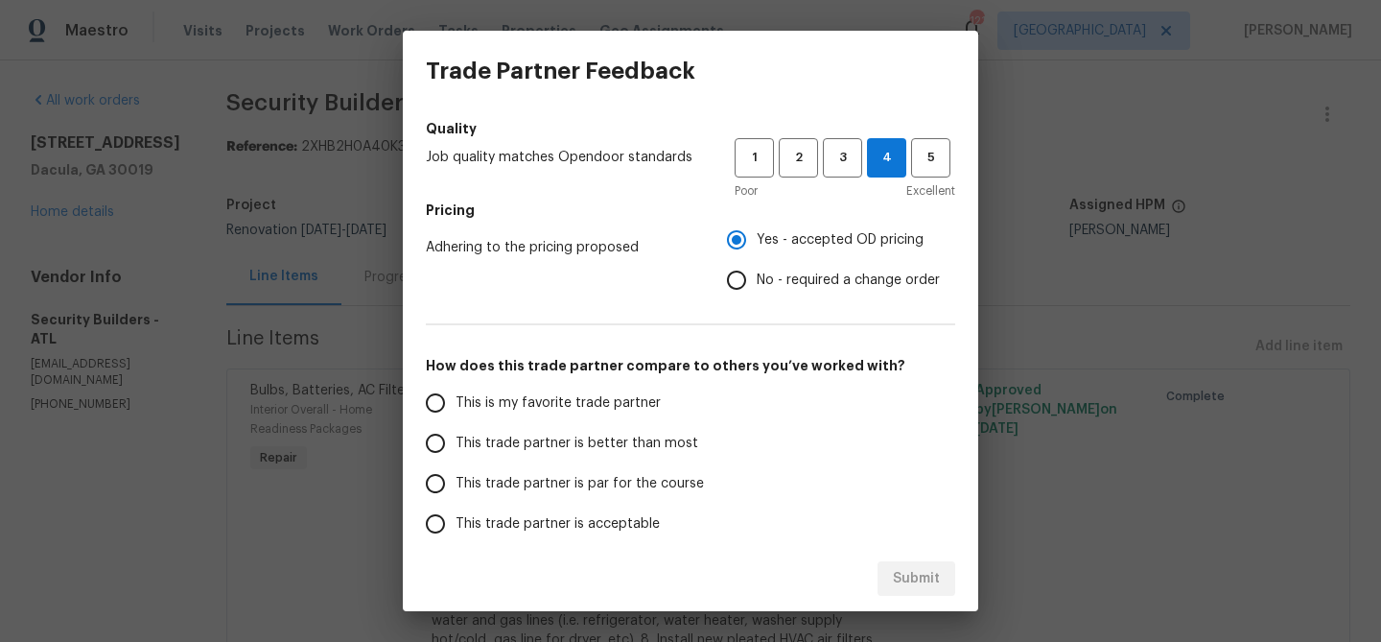
click at [579, 442] on span "This trade partner is better than most" at bounding box center [577, 444] width 243 height 20
click at [456, 442] on input "This trade partner is better than most" at bounding box center [435, 443] width 40 height 40
click at [903, 572] on span "Submit" at bounding box center [916, 579] width 47 height 24
radio input "true"
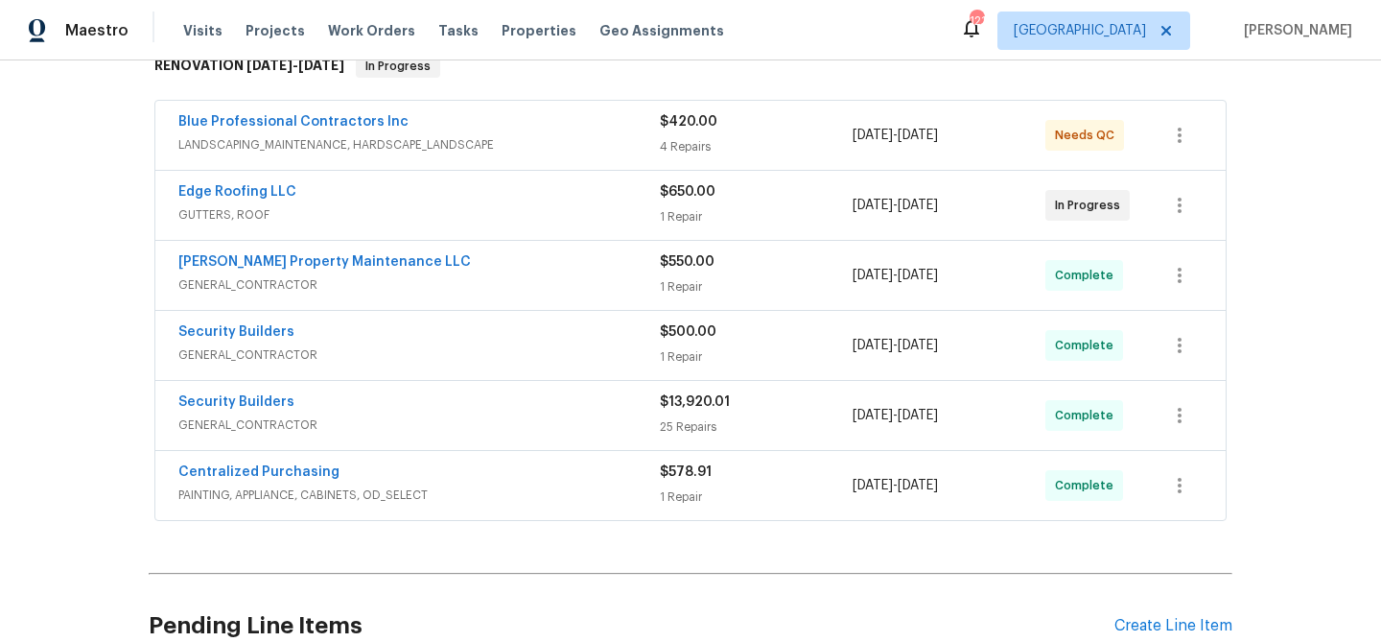
scroll to position [312, 0]
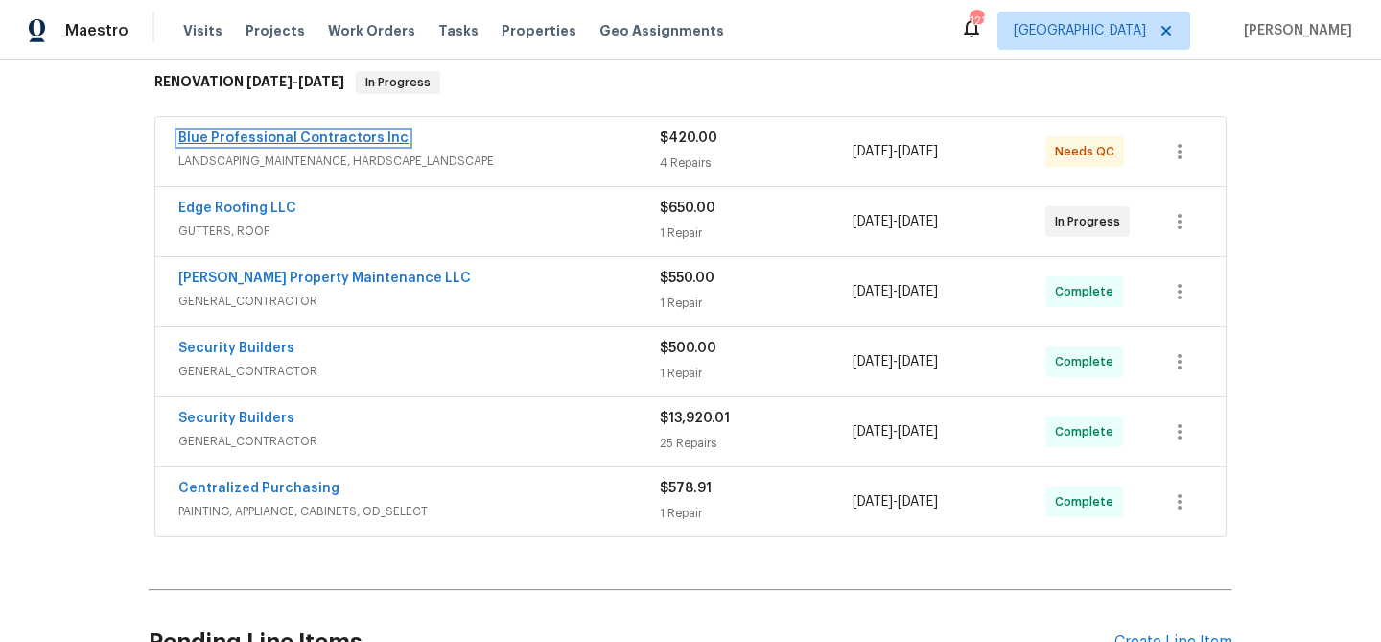
click at [350, 131] on link "Blue Professional Contractors Inc" at bounding box center [293, 137] width 230 height 13
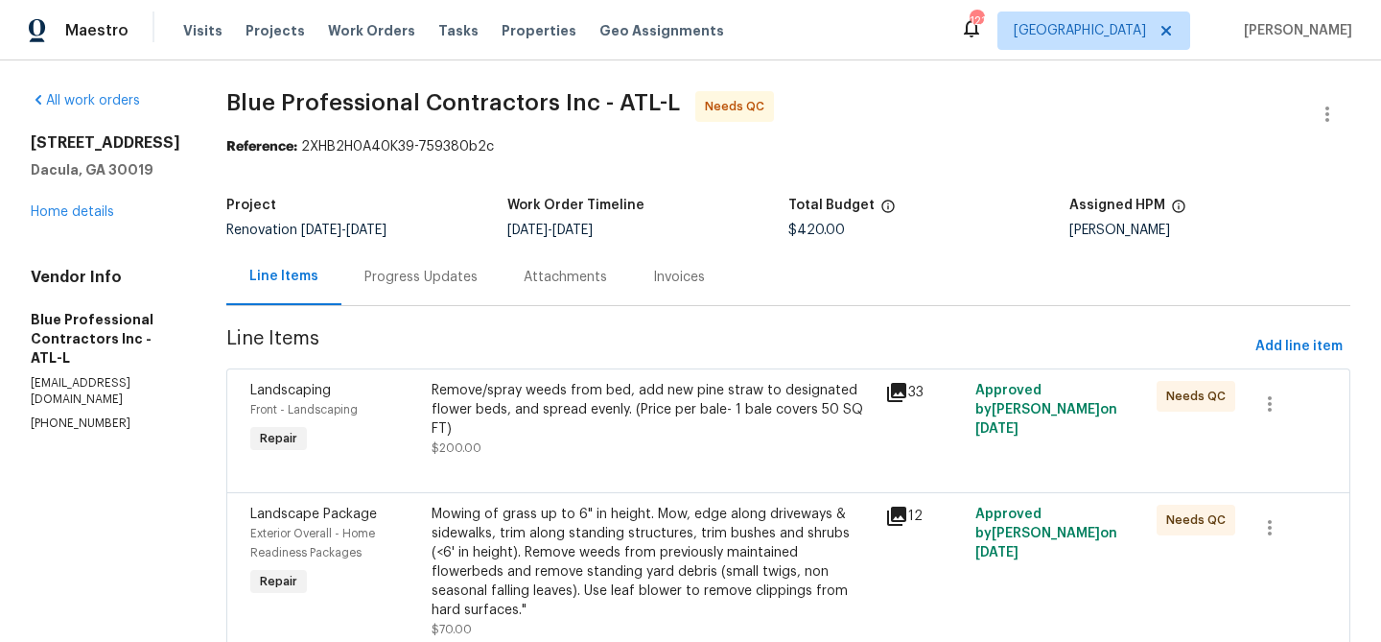
scroll to position [256, 0]
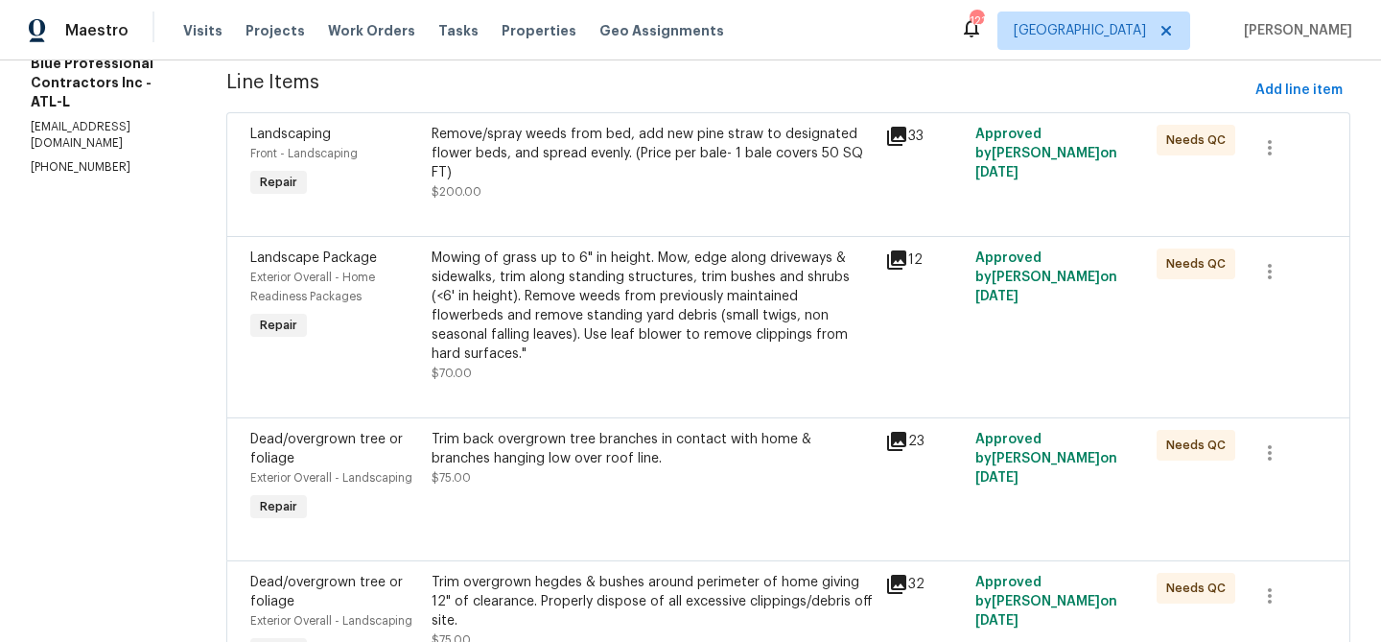
click at [714, 186] on div "Remove/spray weeds from bed, add new pine straw to designated flower beds, and …" at bounding box center [653, 163] width 442 height 77
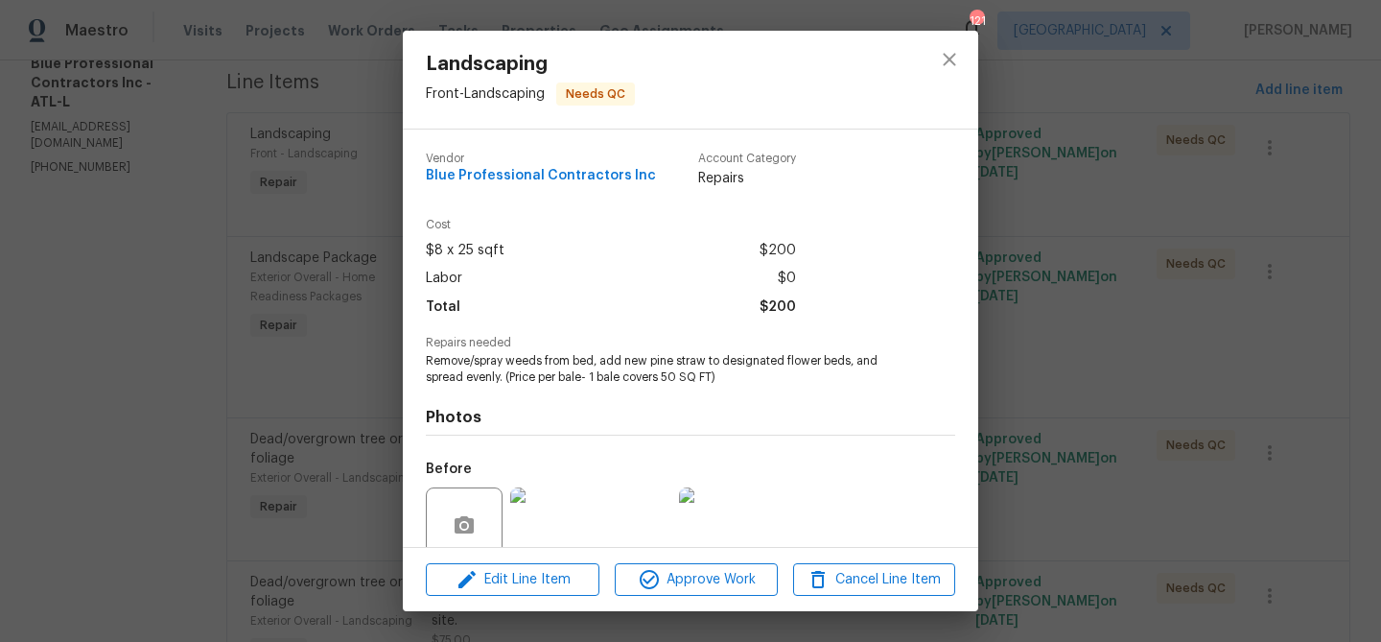
scroll to position [161, 0]
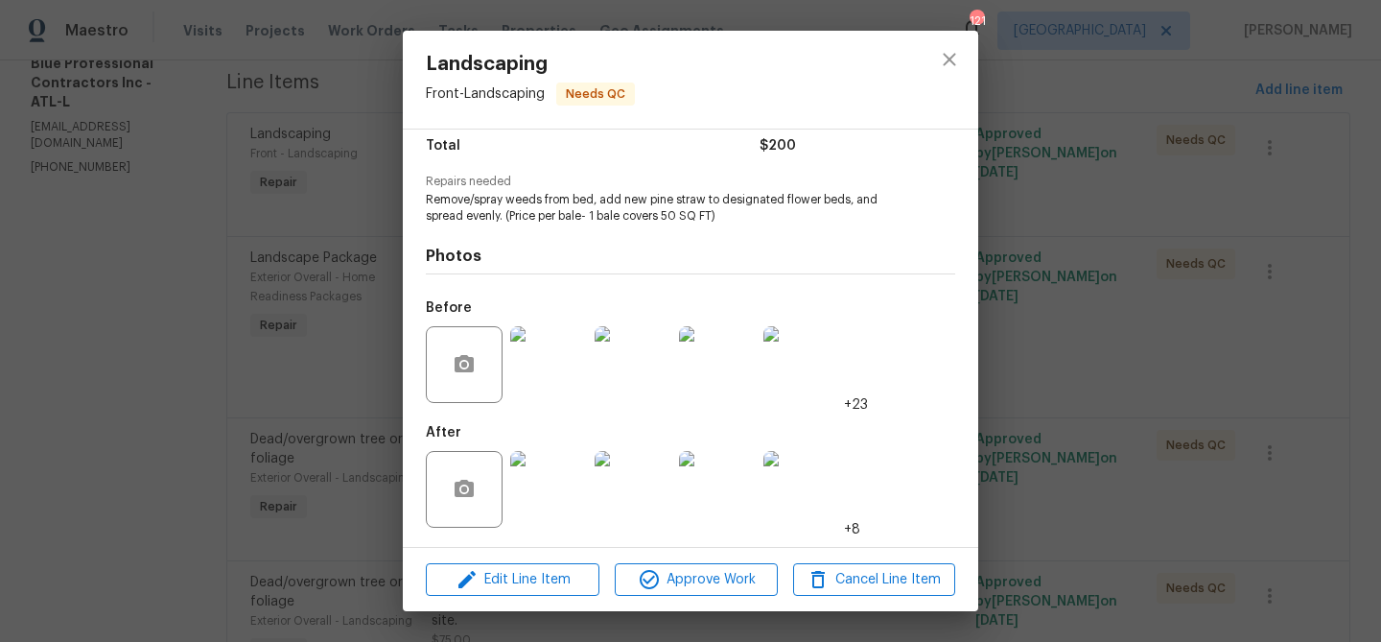
click at [536, 501] on img at bounding box center [548, 489] width 77 height 77
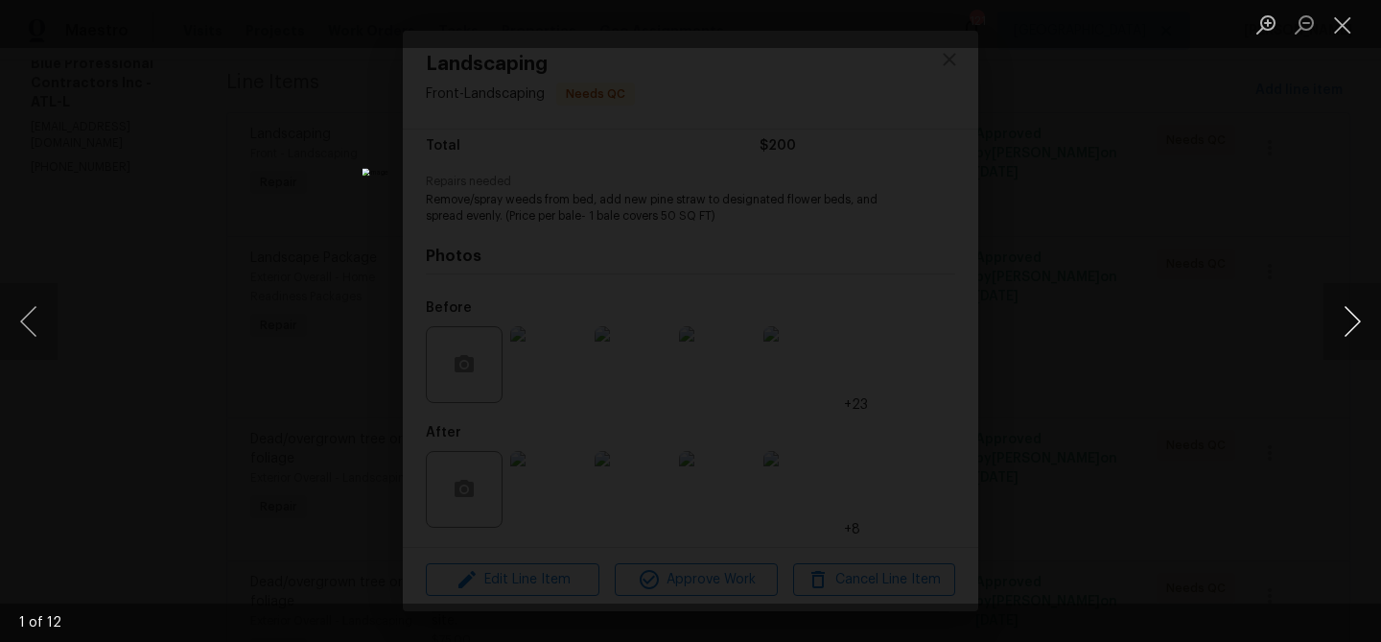
click at [1364, 322] on button "Next image" at bounding box center [1353, 321] width 58 height 77
click at [1363, 322] on button "Next image" at bounding box center [1353, 321] width 58 height 77
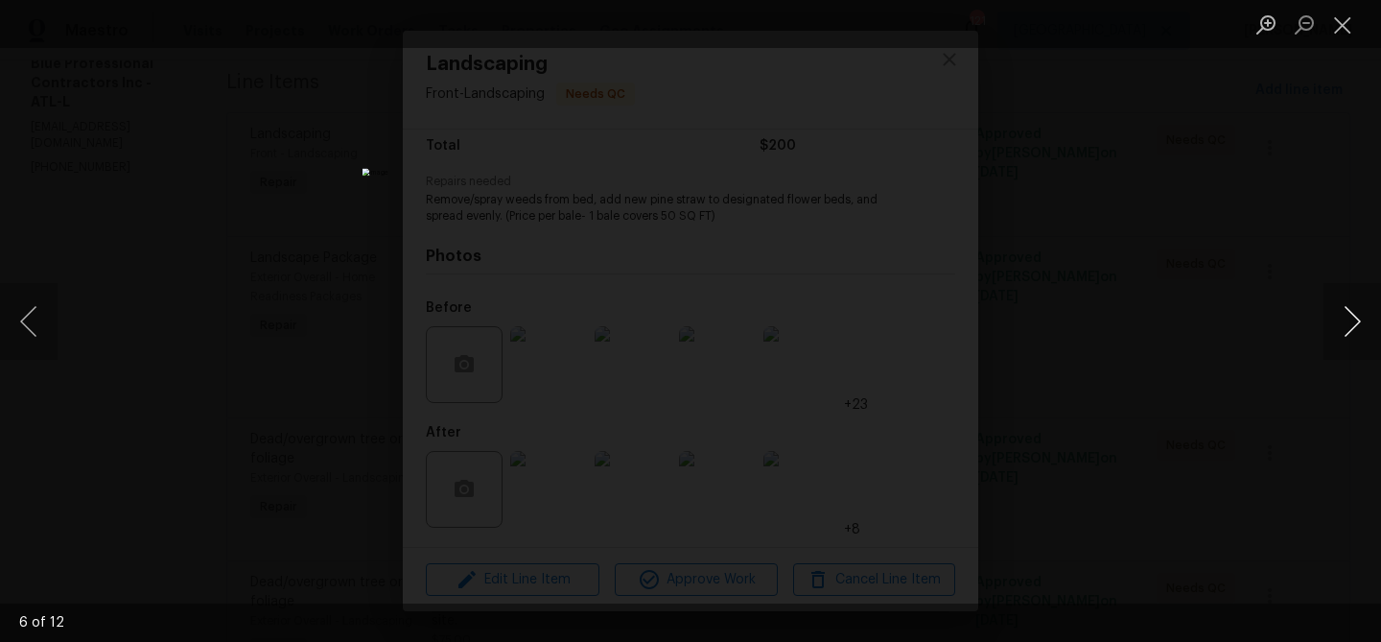
click at [1363, 322] on button "Next image" at bounding box center [1353, 321] width 58 height 77
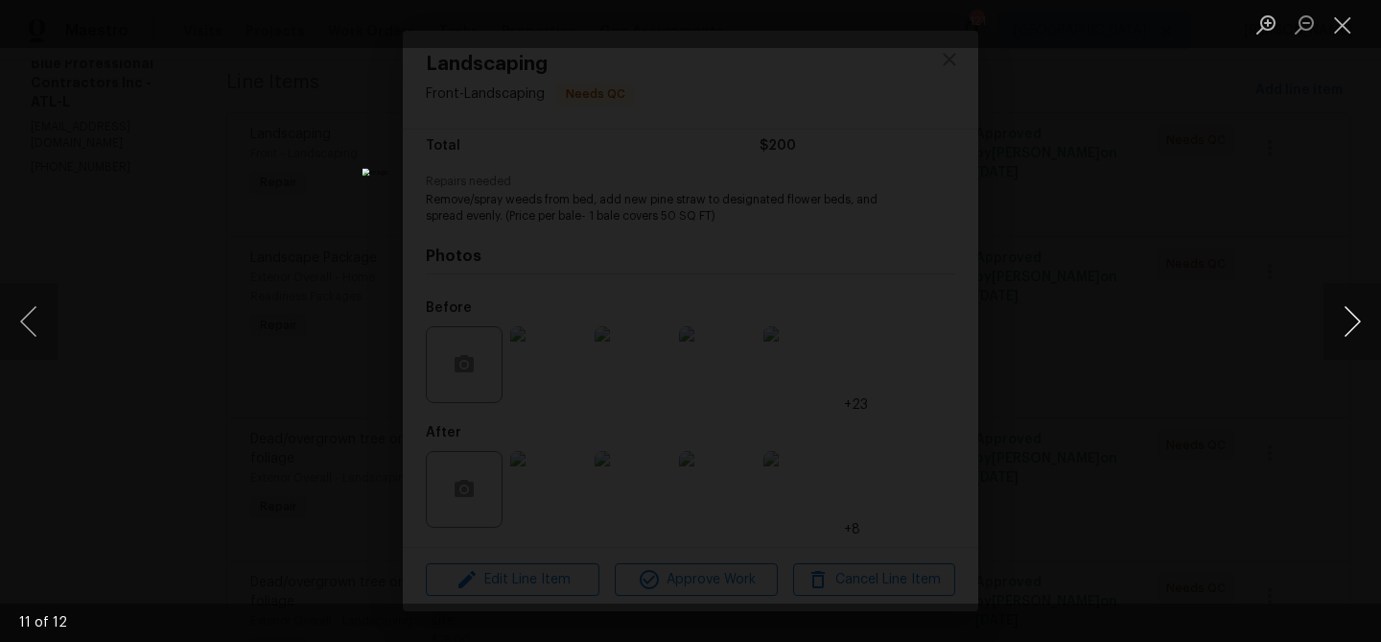
click at [1363, 322] on button "Next image" at bounding box center [1353, 321] width 58 height 77
